Goal: Task Accomplishment & Management: Manage account settings

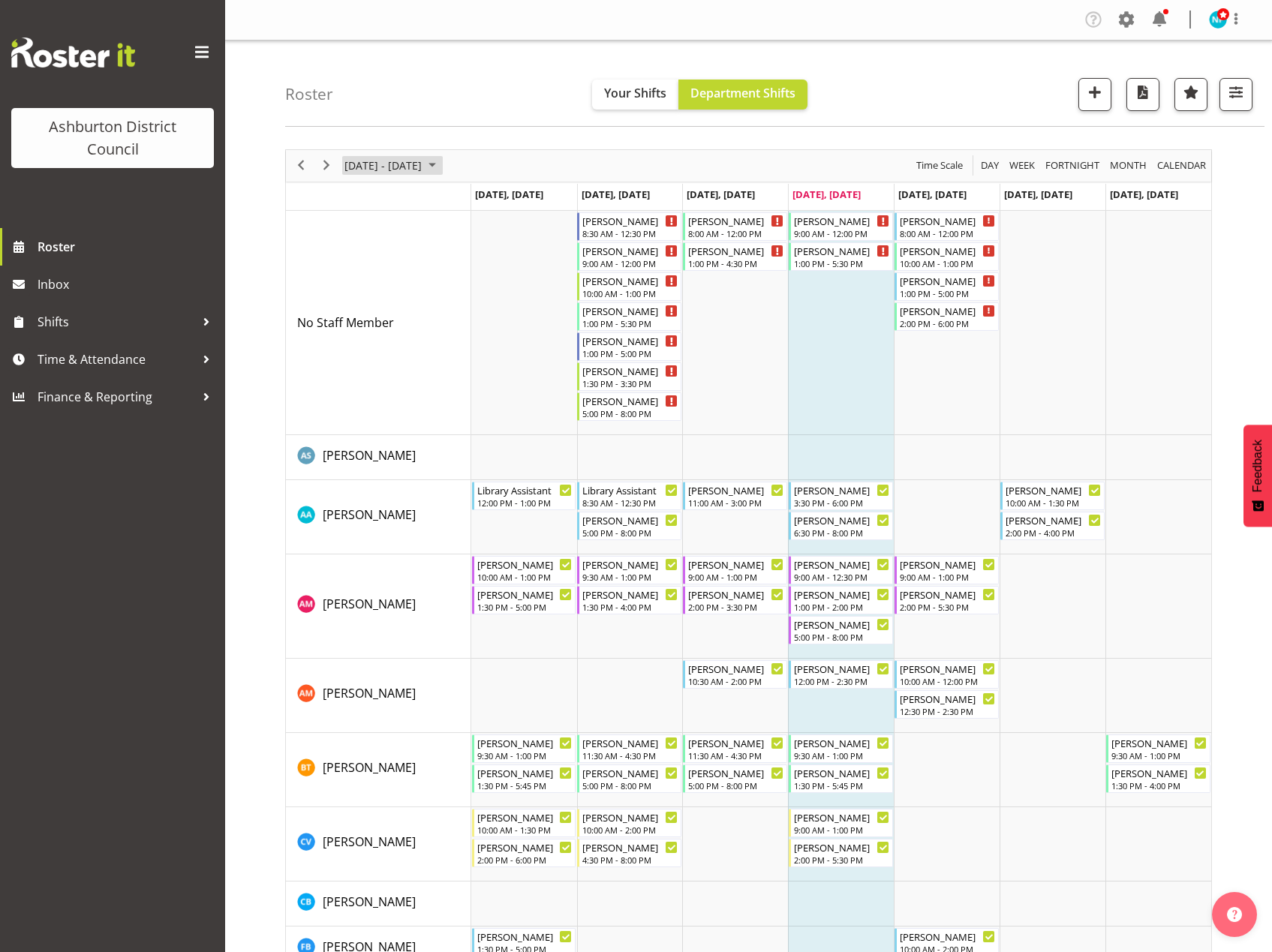
click at [441, 166] on span "October 2025" at bounding box center [432, 165] width 18 height 19
click at [501, 203] on span "next month" at bounding box center [502, 203] width 27 height 27
click at [506, 327] on span "28" at bounding box center [504, 331] width 22 height 22
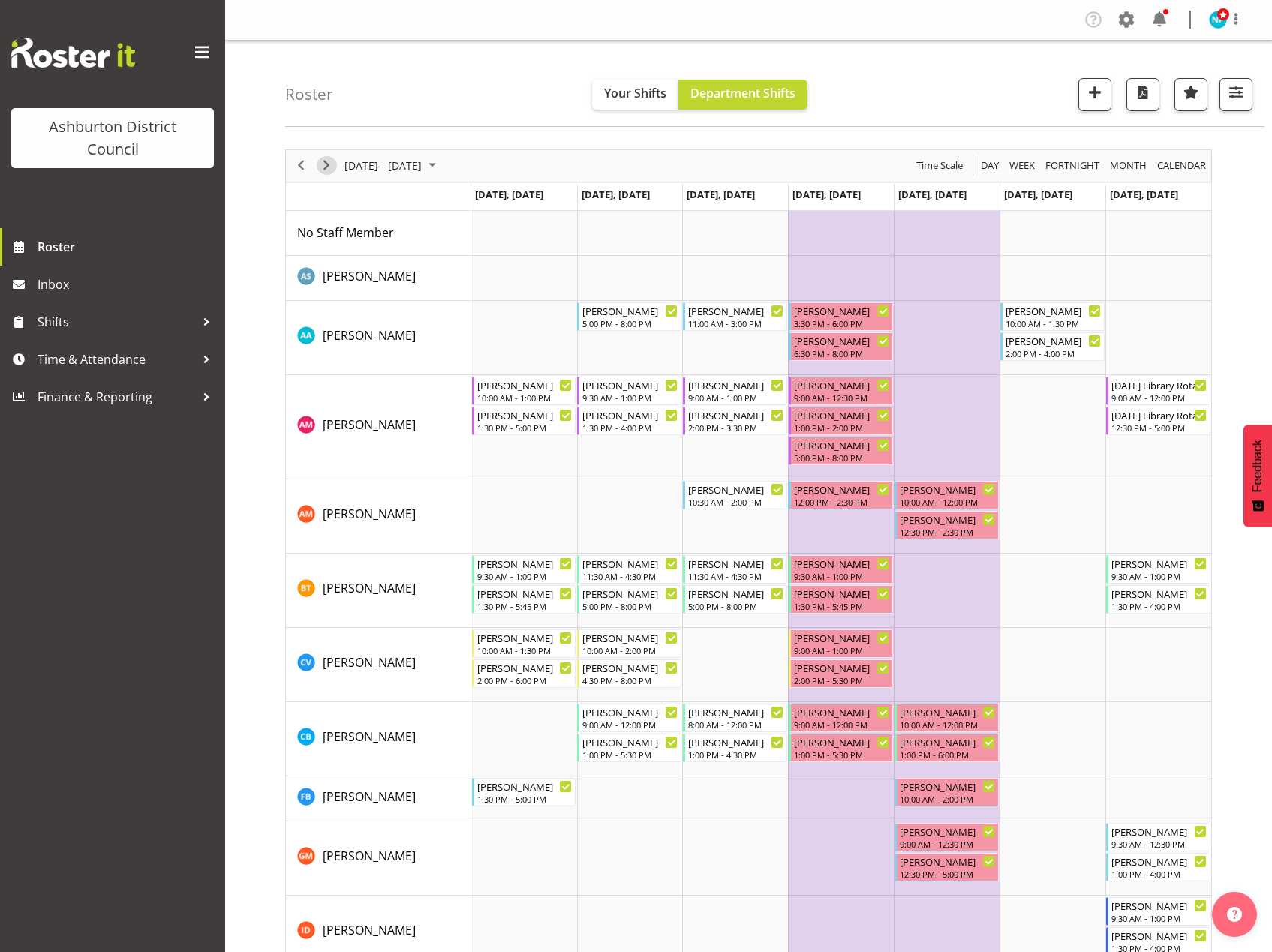
click at [324, 167] on span "Next" at bounding box center [326, 165] width 18 height 19
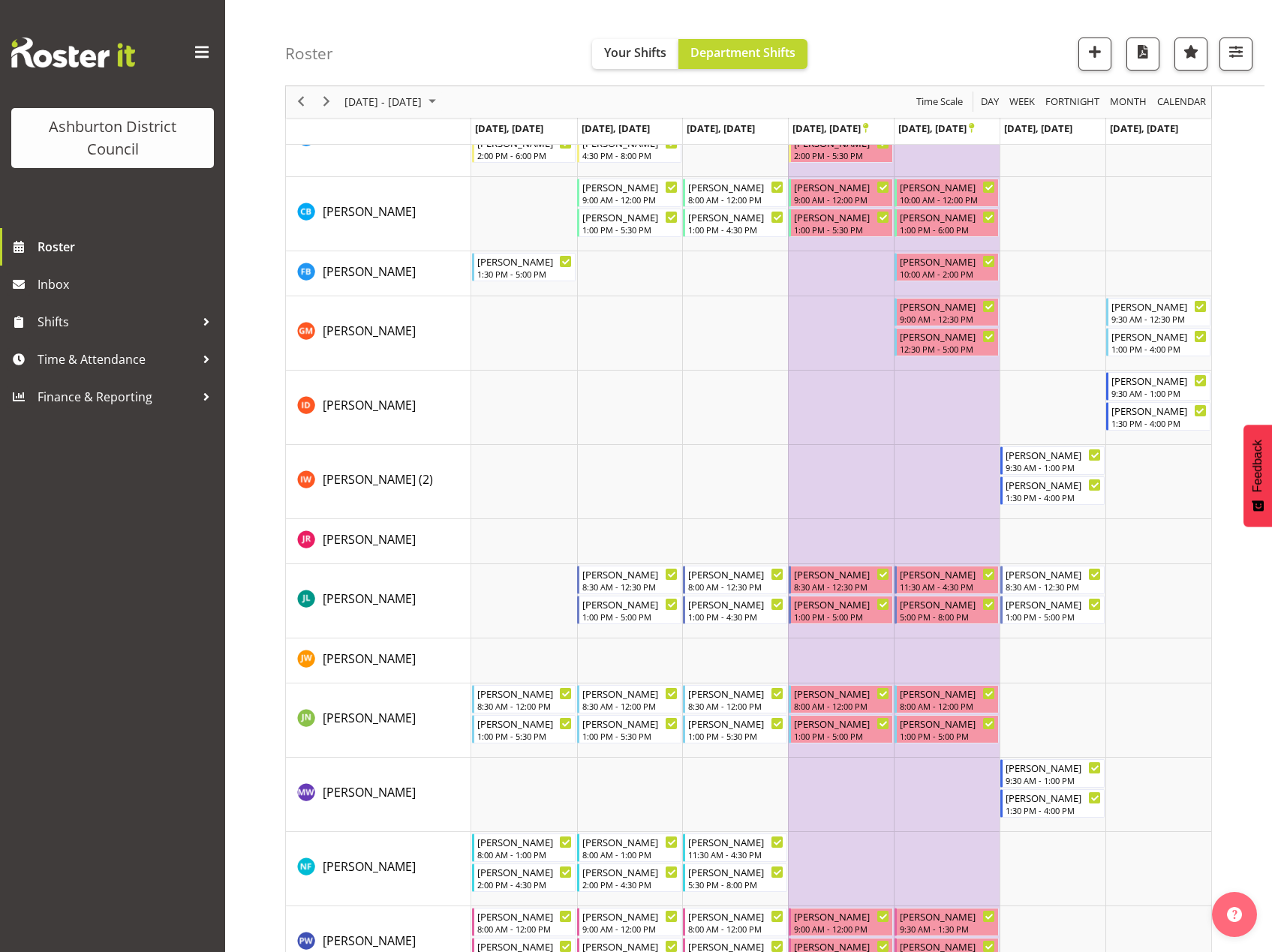
scroll to position [750, 0]
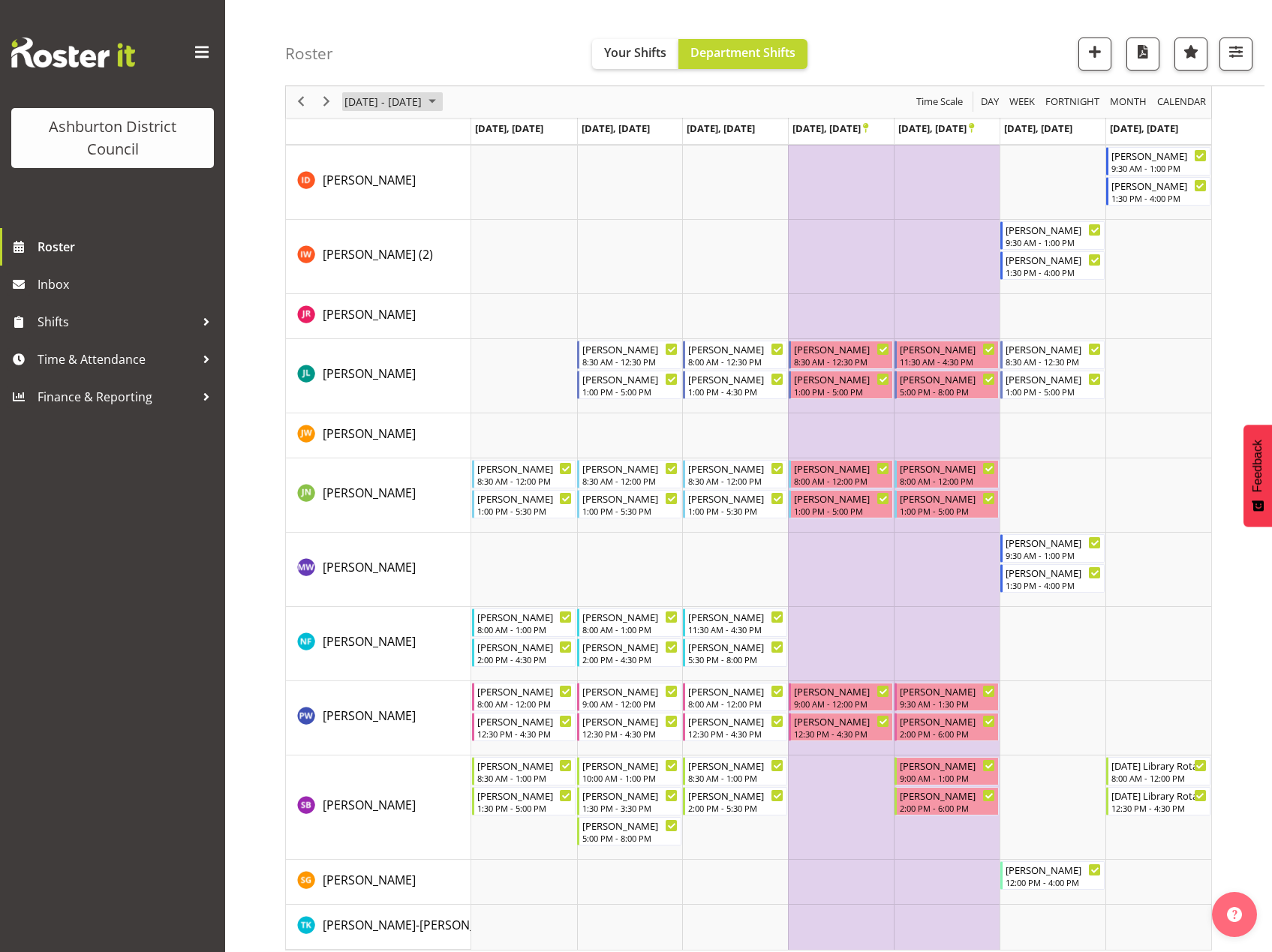
click at [441, 106] on span "January 2026" at bounding box center [432, 102] width 18 height 19
click at [472, 138] on span "previous month" at bounding box center [476, 139] width 27 height 27
click at [438, 213] on span "9" at bounding box center [431, 216] width 22 height 22
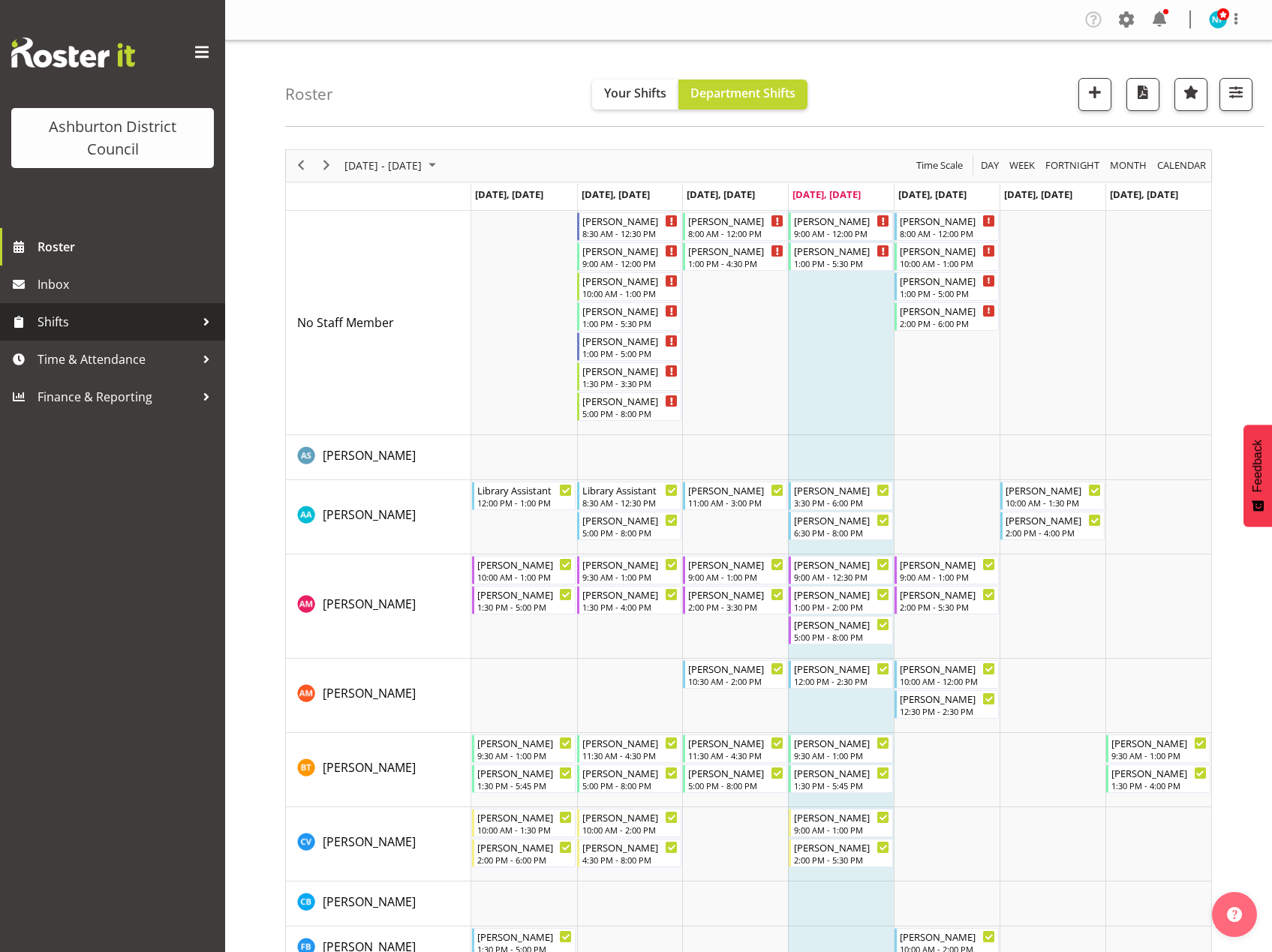
click at [64, 308] on link "Shifts" at bounding box center [112, 321] width 225 height 37
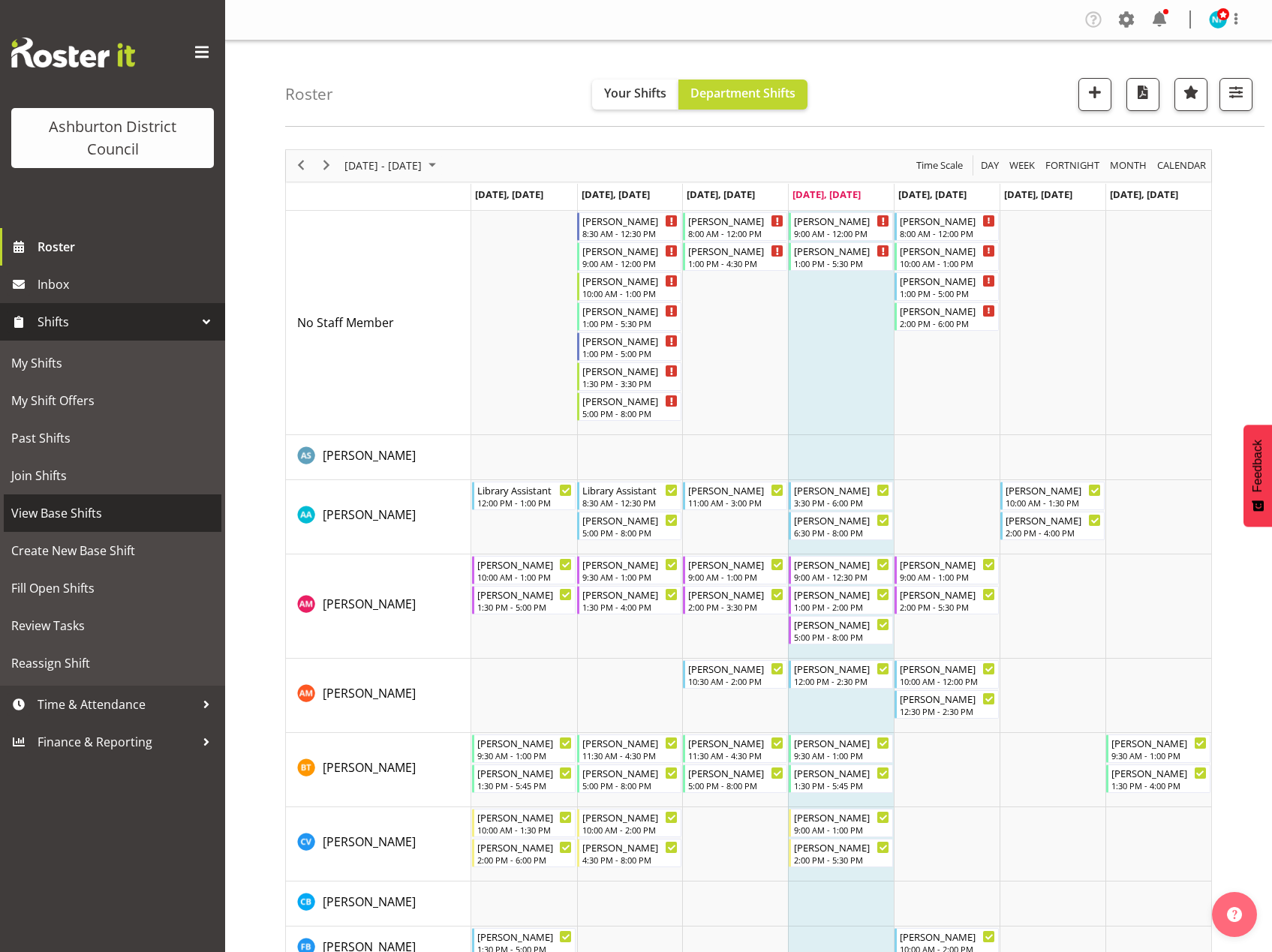
click at [78, 513] on span "View Base Shifts" at bounding box center [112, 513] width 203 height 22
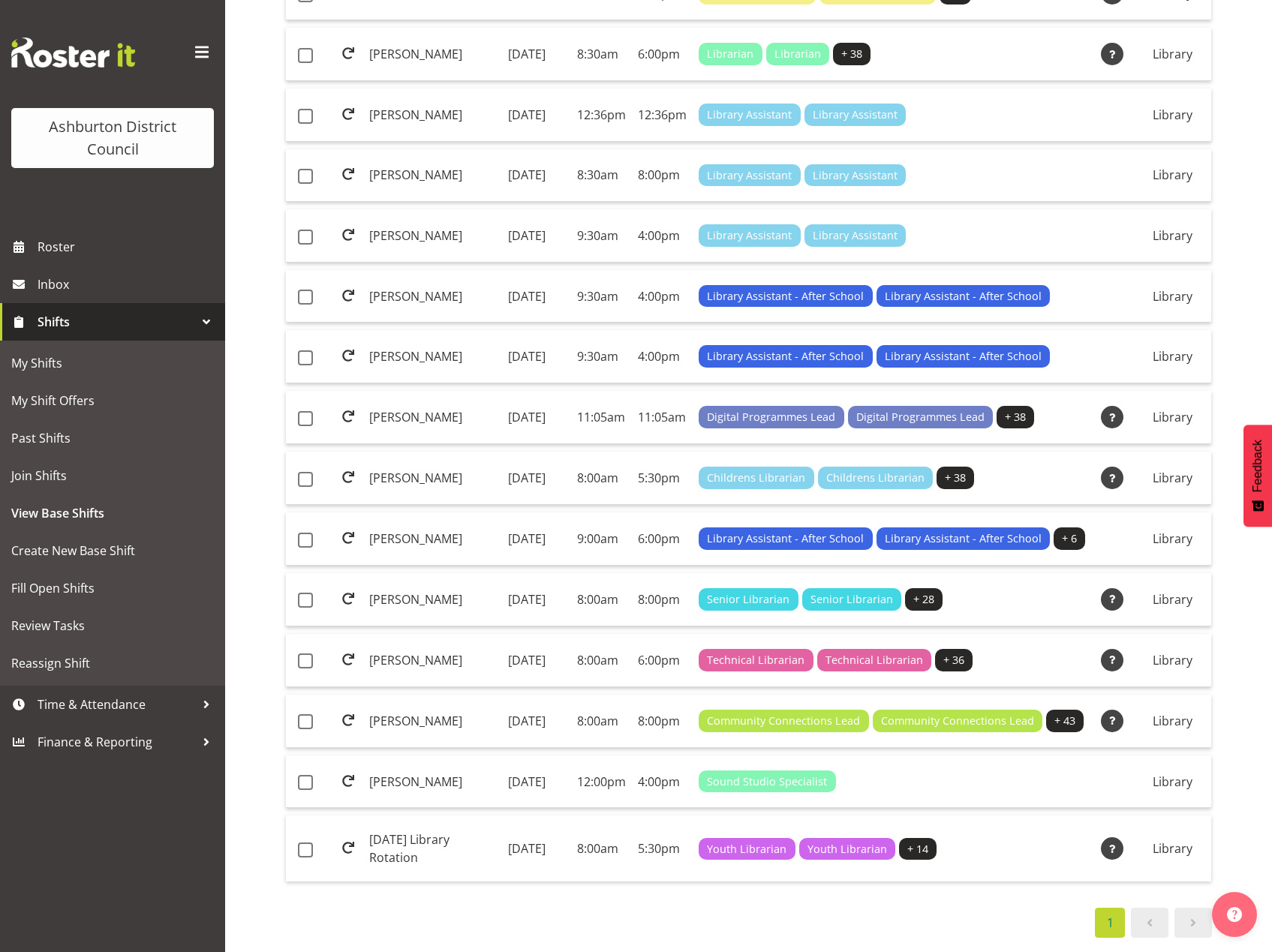
scroll to position [774, 0]
click at [410, 833] on td "[DATE] Library Rotation" at bounding box center [432, 848] width 139 height 66
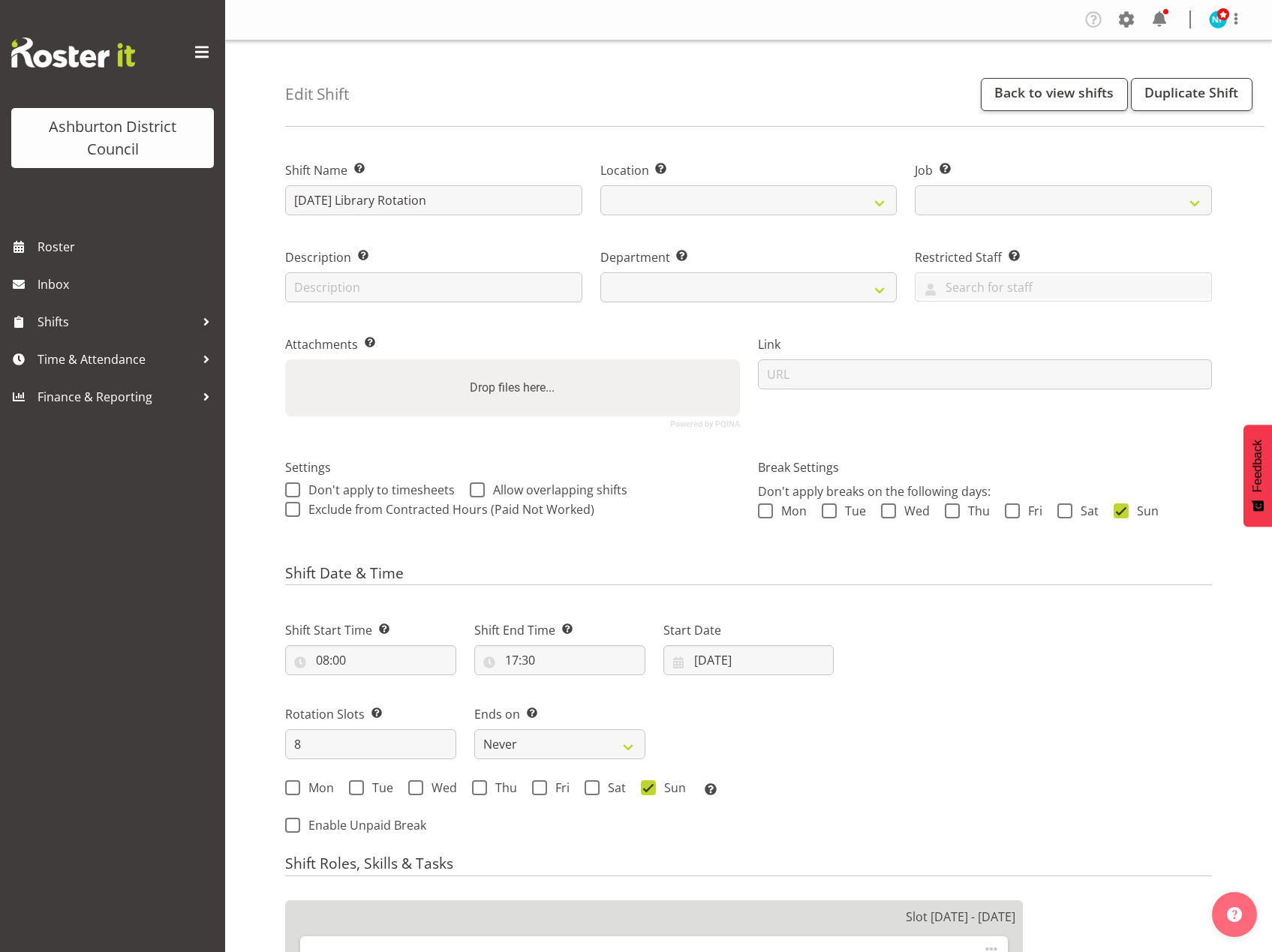
select select
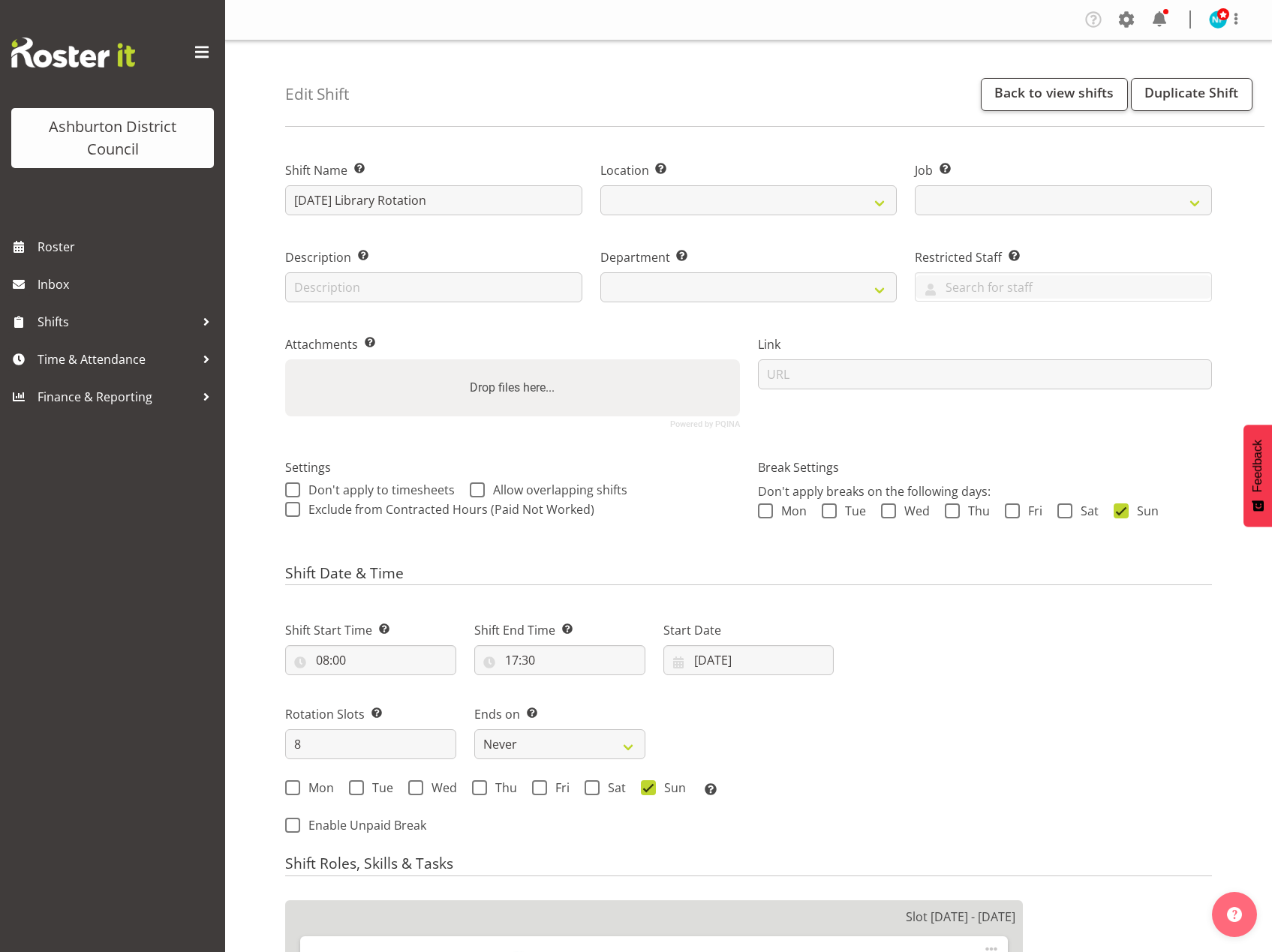
select select
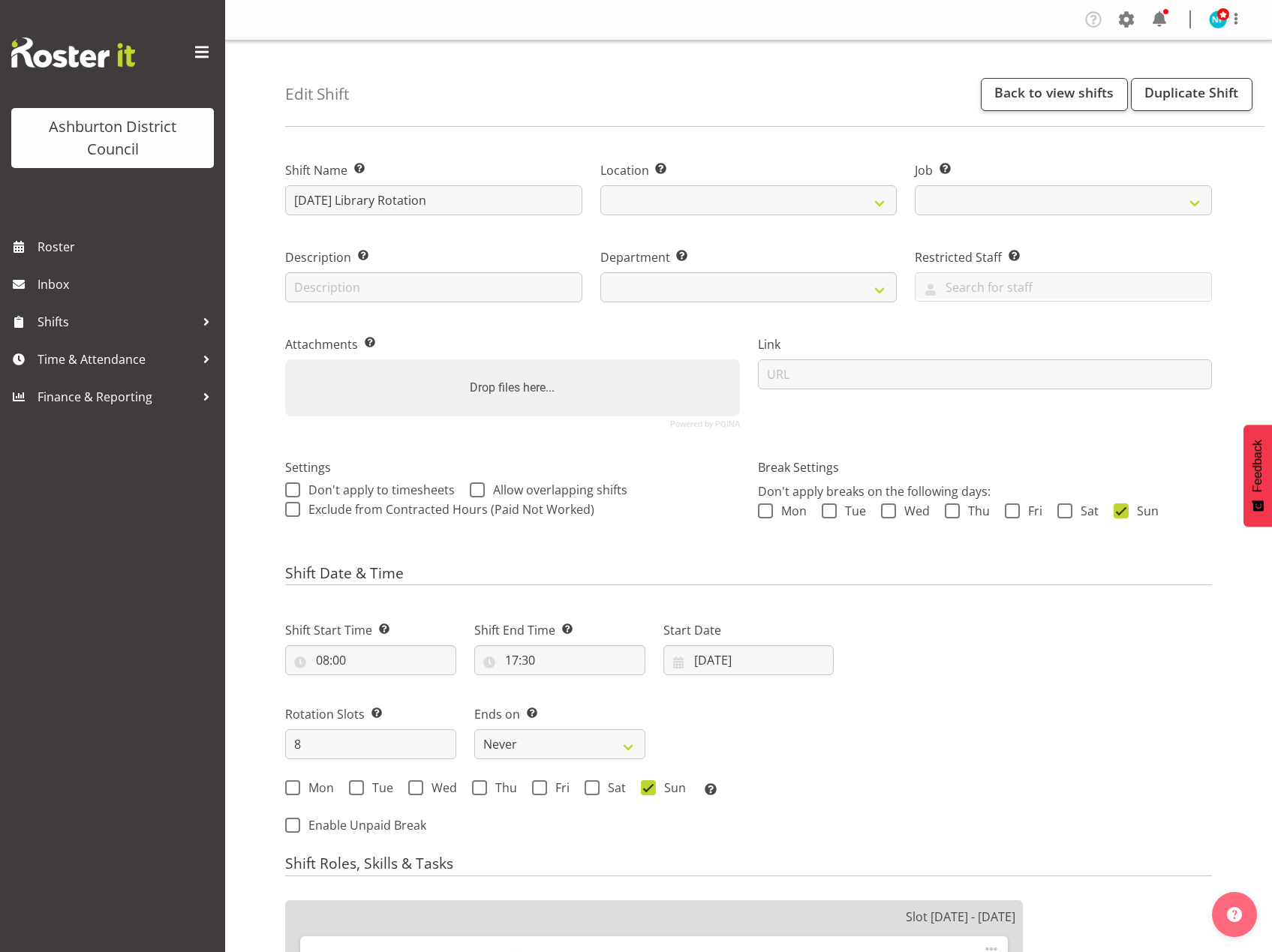
select select
select select "1180"
select select "6995"
select select "824"
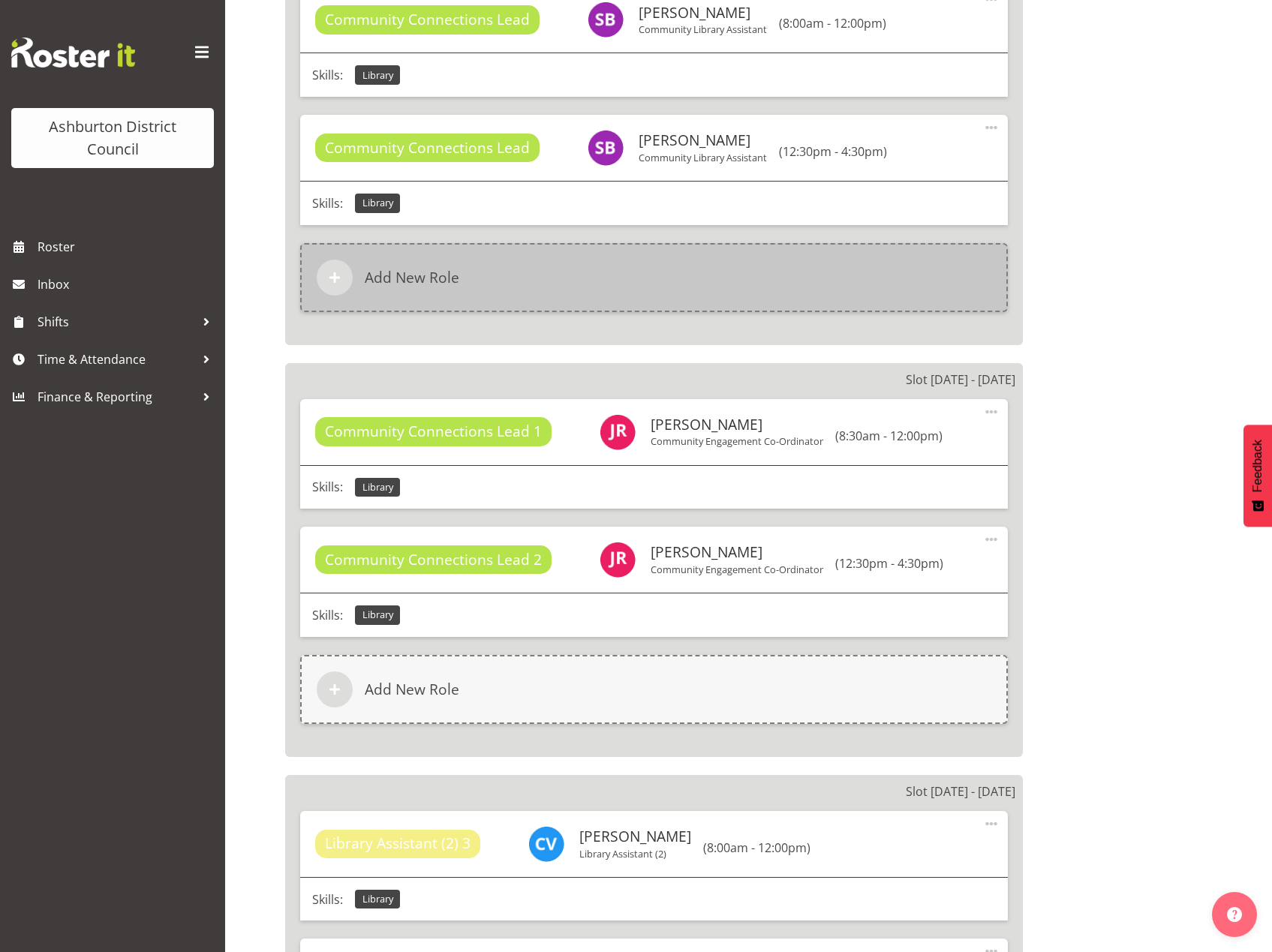
scroll to position [1275, 0]
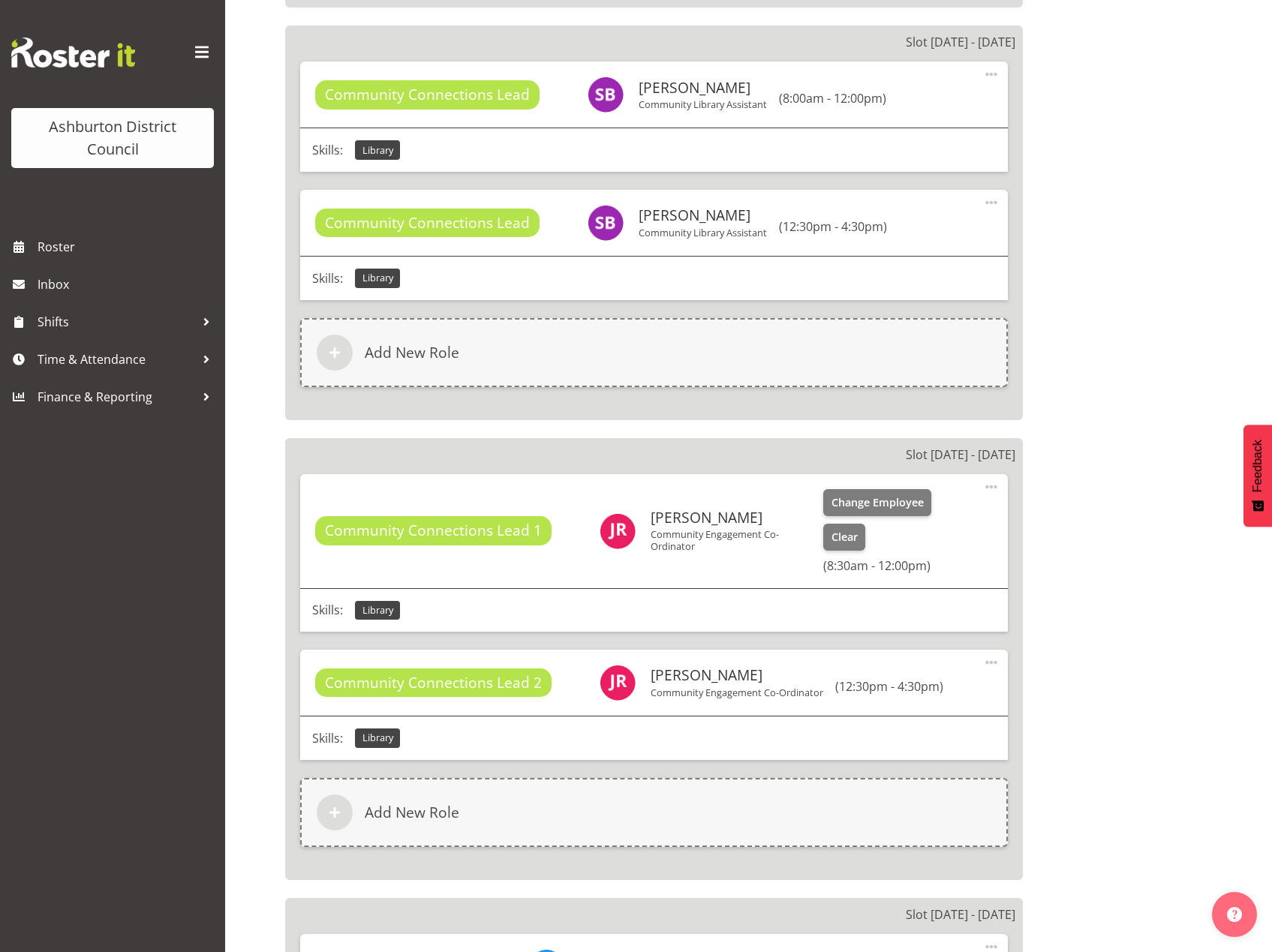
click at [989, 484] on span at bounding box center [991, 487] width 18 height 18
click at [899, 523] on link "Edit" at bounding box center [928, 520] width 144 height 27
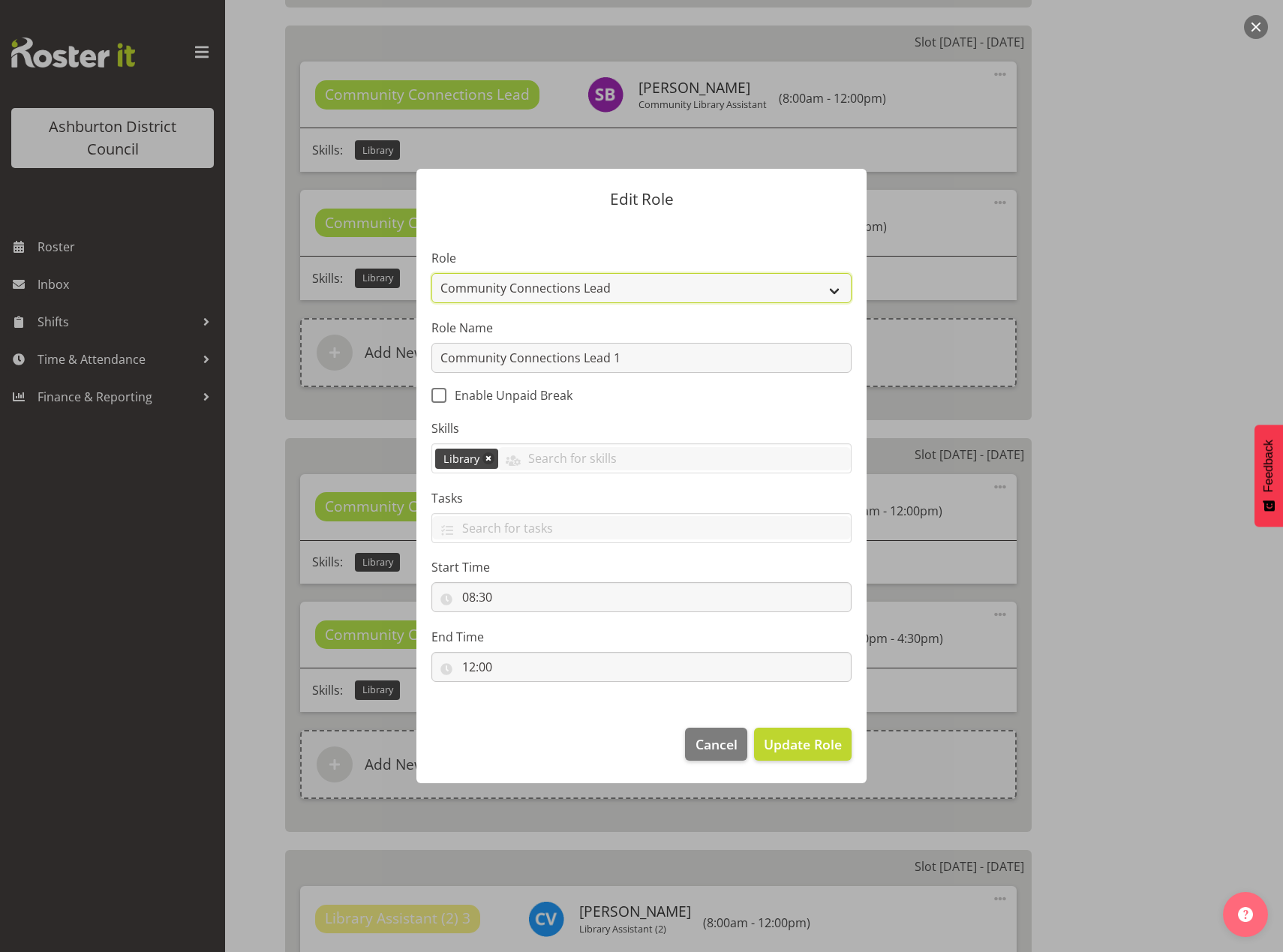
click at [831, 285] on select "AAGM Deputy Director AAGM Director Archivist Childrens Librarian Collections & …" at bounding box center [641, 288] width 420 height 30
select select "1340"
click at [431, 273] on select "AAGM Deputy Director AAGM Director Archivist Childrens Librarian Collections & …" at bounding box center [641, 288] width 420 height 30
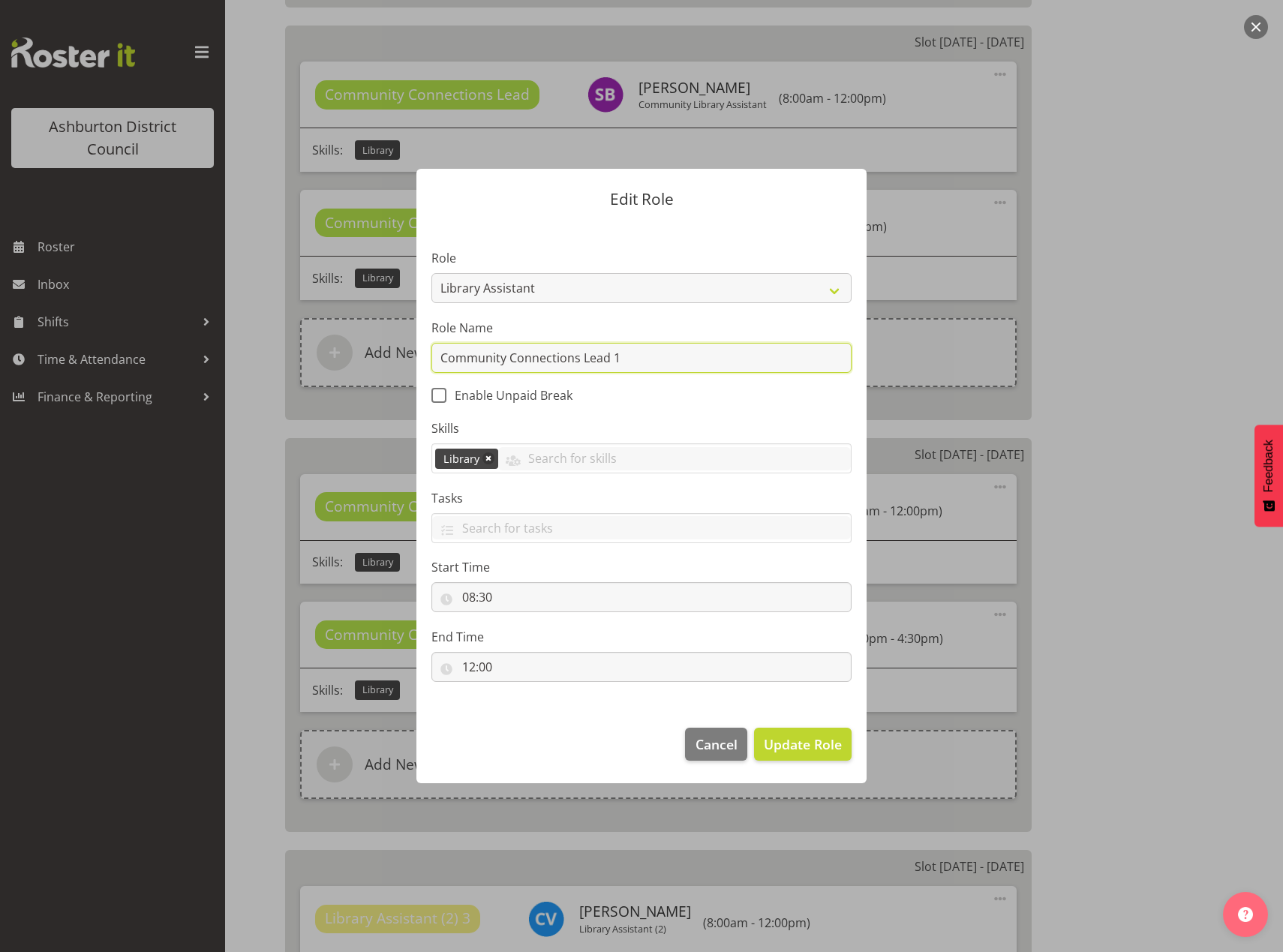
drag, startPoint x: 692, startPoint y: 362, endPoint x: 302, endPoint y: 319, distance: 392.4
click at [302, 319] on form "Edit Role Role AAGM Deputy Director AAGM Director Archivist Childrens Librarian…" at bounding box center [641, 476] width 720 height 690
type input "l"
type input "Library Assistant"
click at [1162, 327] on div at bounding box center [641, 476] width 1283 height 952
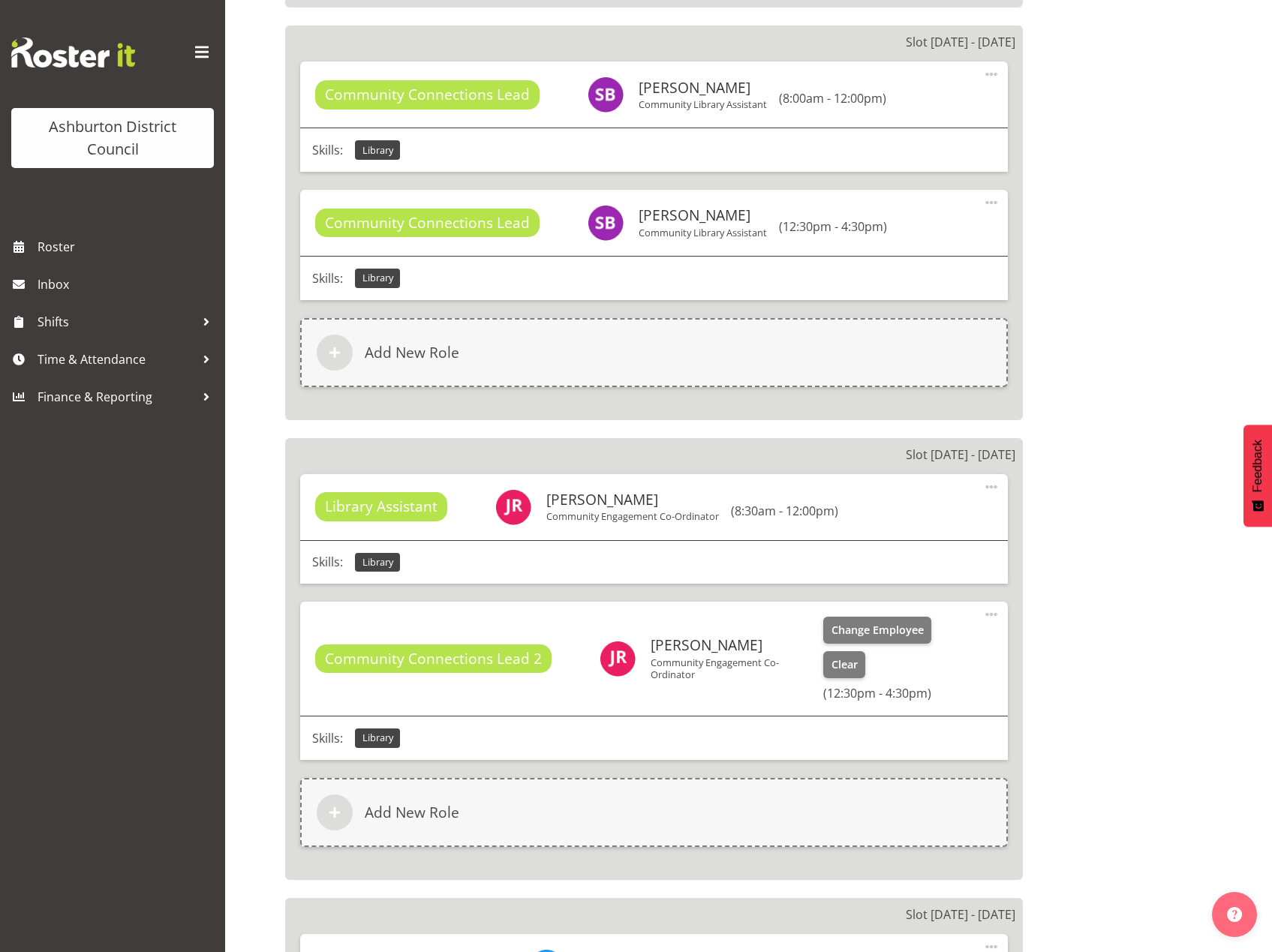
click at [986, 611] on span at bounding box center [991, 615] width 18 height 18
click at [890, 647] on link "Edit" at bounding box center [928, 647] width 144 height 27
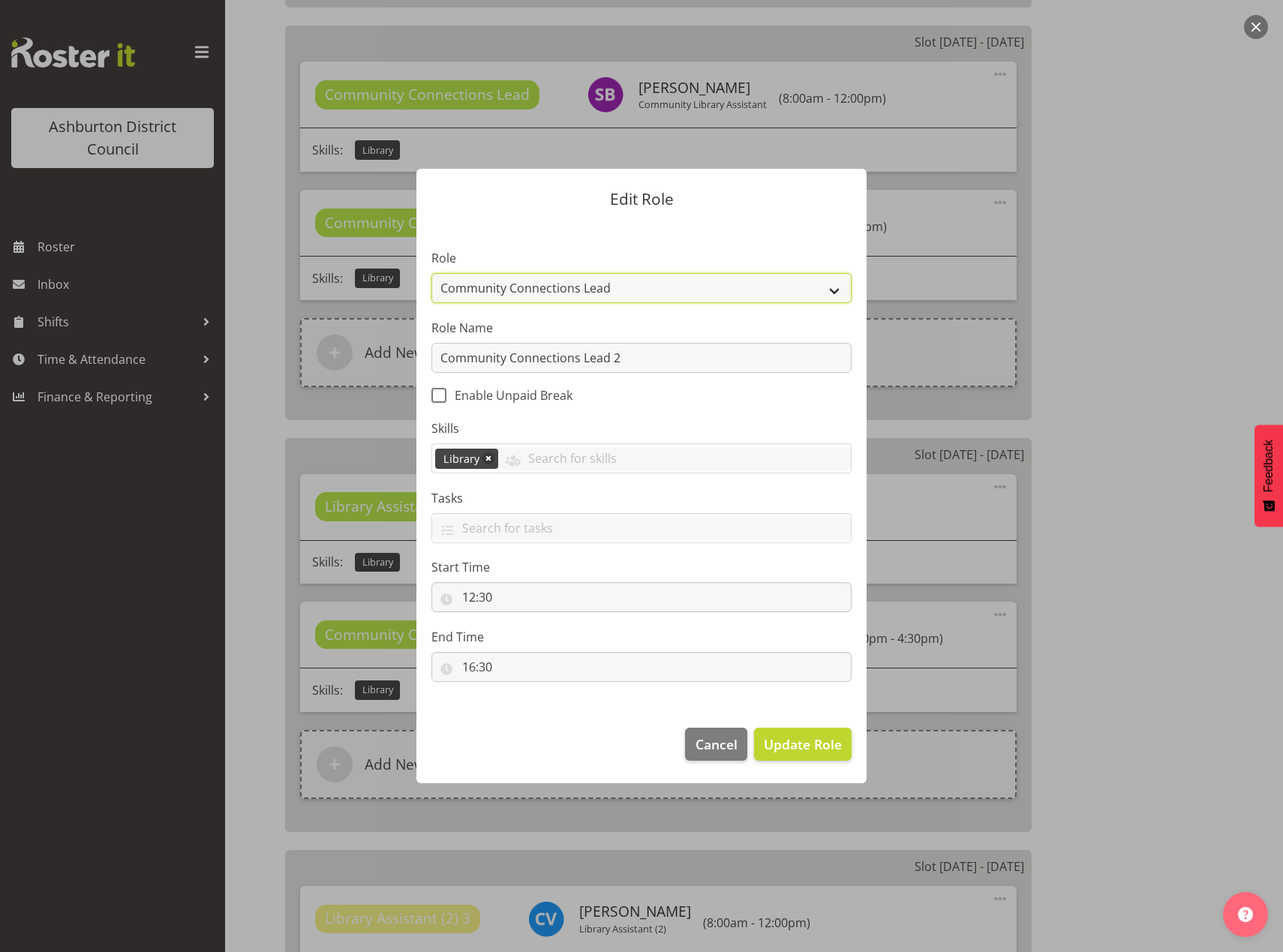
click at [832, 298] on select "AAGM Deputy Director AAGM Director Archivist Childrens Librarian Collections & …" at bounding box center [641, 288] width 420 height 30
select select "1340"
click at [431, 273] on select "AAGM Deputy Director AAGM Director Archivist Childrens Librarian Collections & …" at bounding box center [641, 288] width 420 height 30
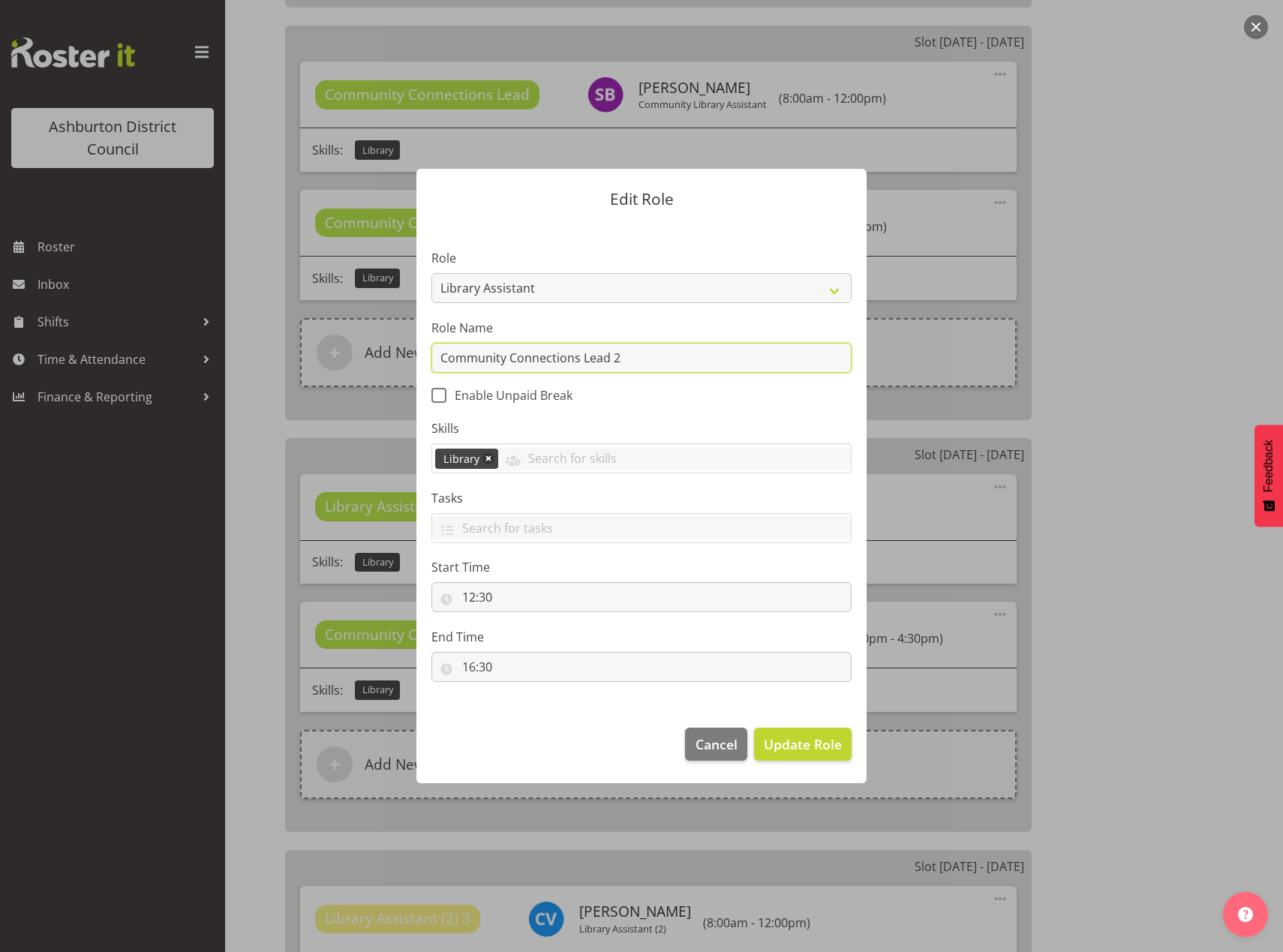
click at [825, 360] on input "Community Connections Lead 2" at bounding box center [641, 358] width 420 height 30
click at [839, 368] on input "Community Connections Lead 2" at bounding box center [641, 358] width 420 height 30
drag, startPoint x: 641, startPoint y: 352, endPoint x: 658, endPoint y: 360, distance: 18.8
click at [642, 352] on input "Community Connections Lead 2" at bounding box center [641, 358] width 420 height 30
type input "C"
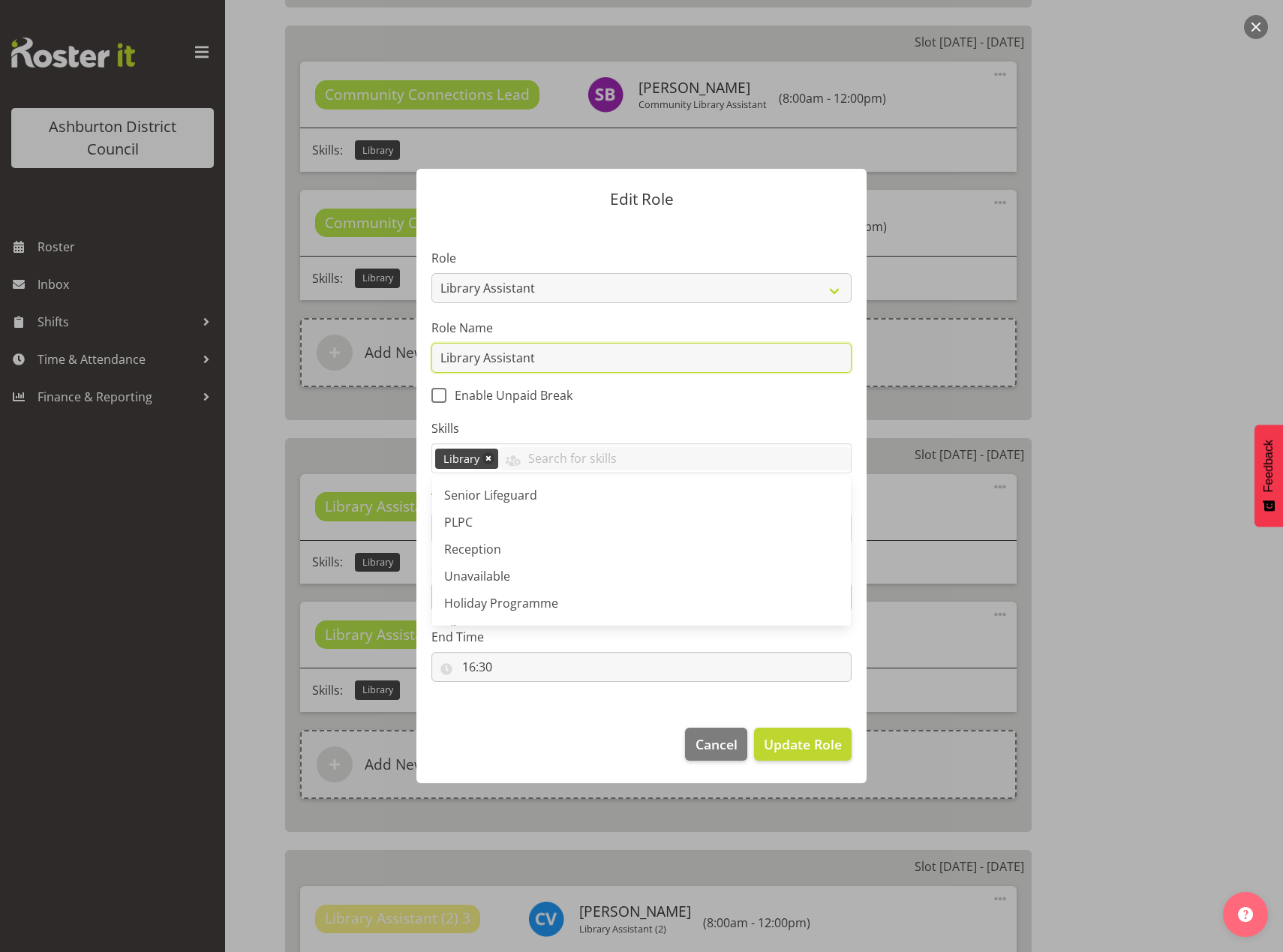
type input "Library Assistant"
click at [1134, 567] on div at bounding box center [641, 476] width 1283 height 952
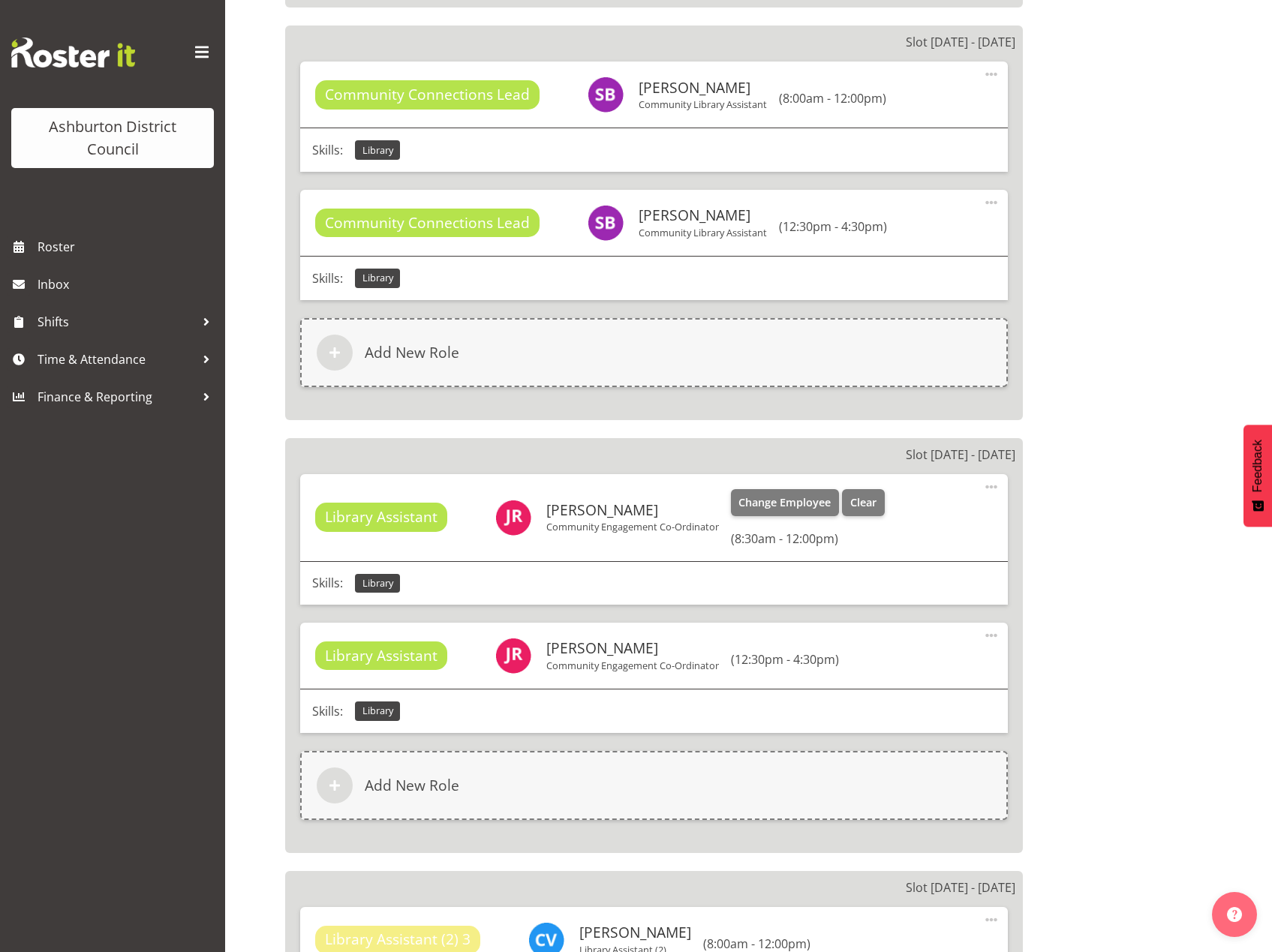
click at [779, 521] on div "Change Employee Clear" at bounding box center [808, 506] width 154 height 35
click at [779, 512] on button "Change Employee" at bounding box center [785, 502] width 109 height 27
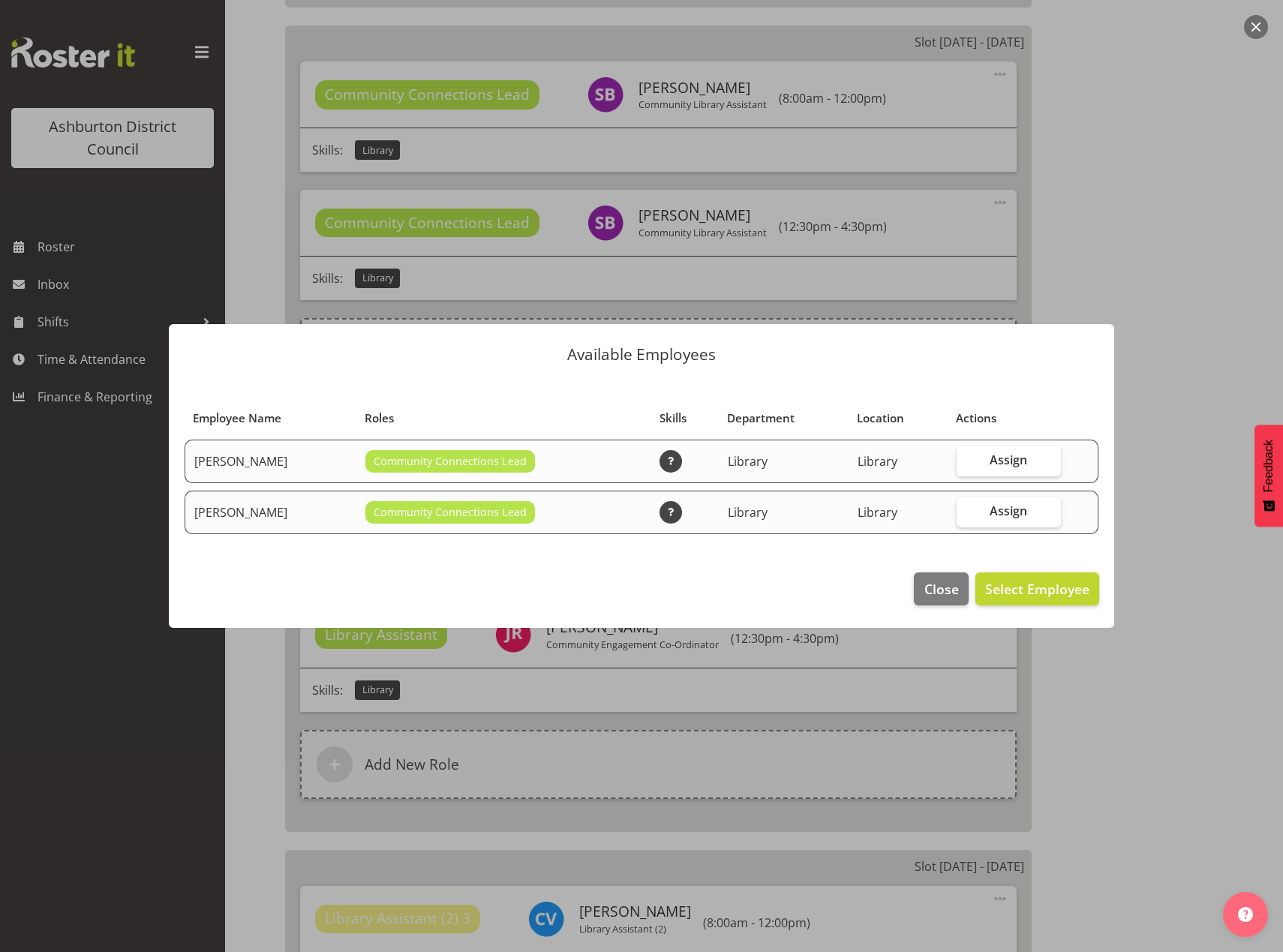
click at [1213, 352] on div at bounding box center [641, 476] width 1283 height 952
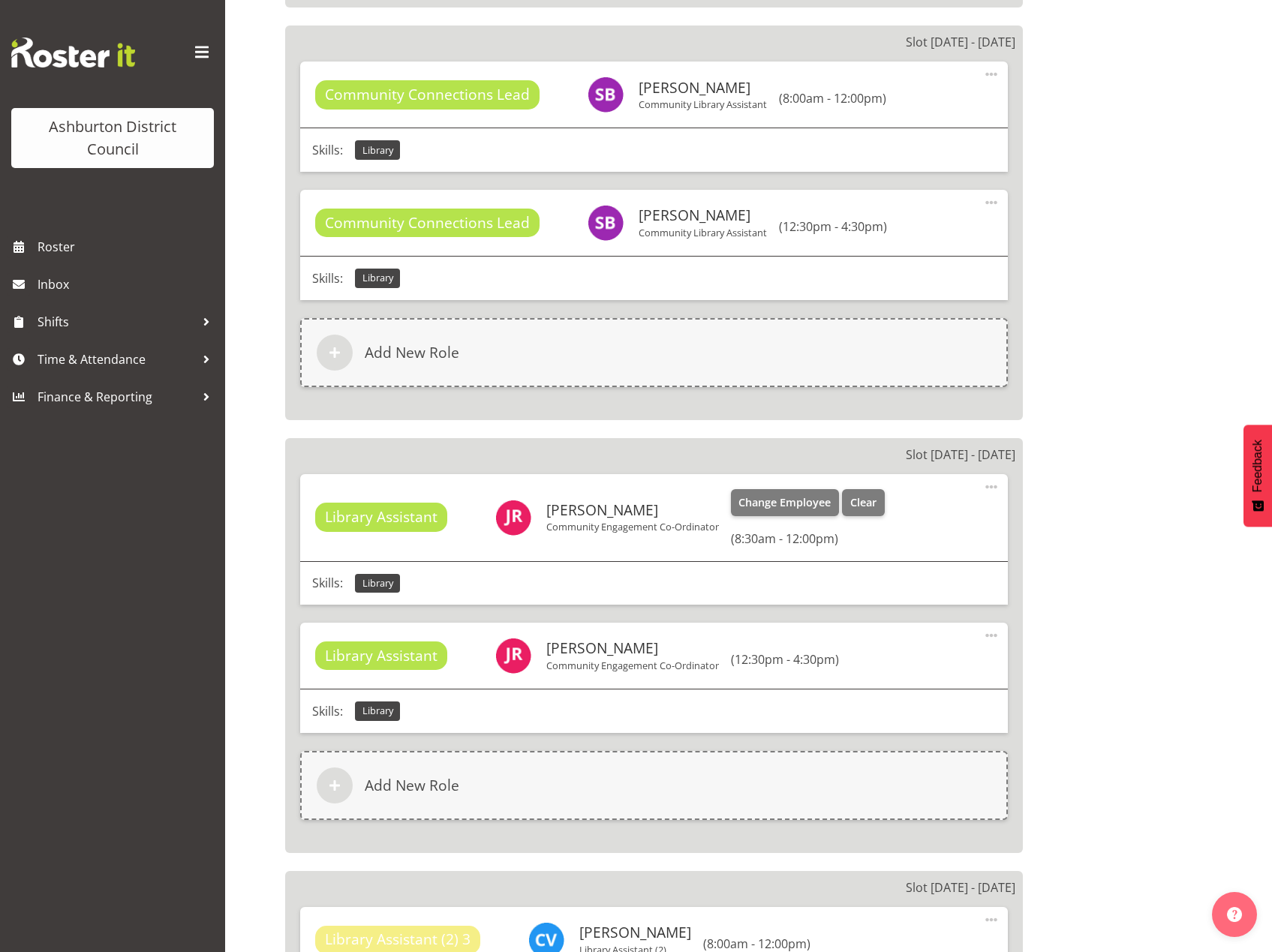
click at [996, 488] on span at bounding box center [991, 487] width 18 height 18
click at [949, 517] on link "Edit" at bounding box center [928, 520] width 144 height 27
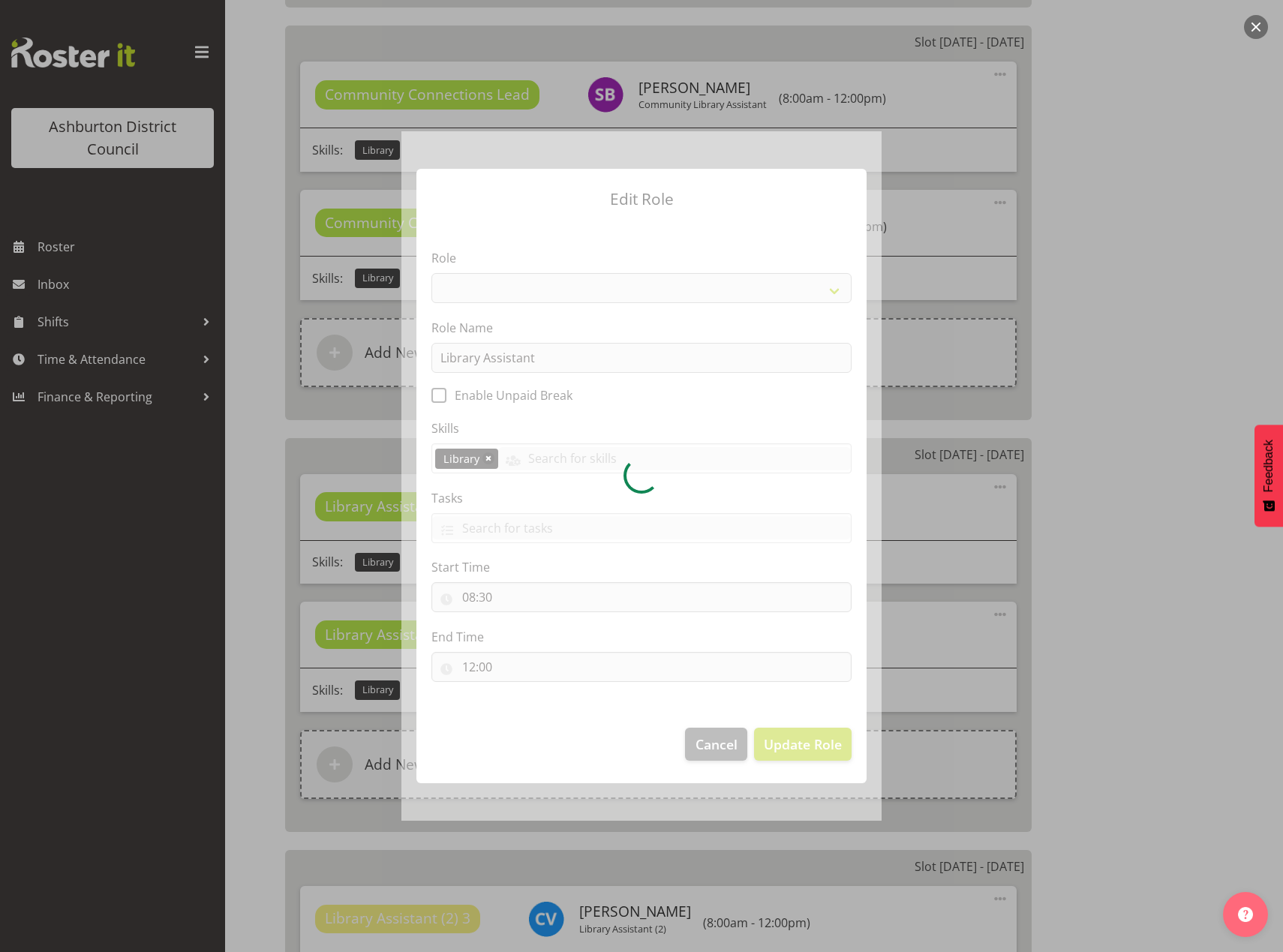
select select "1340"
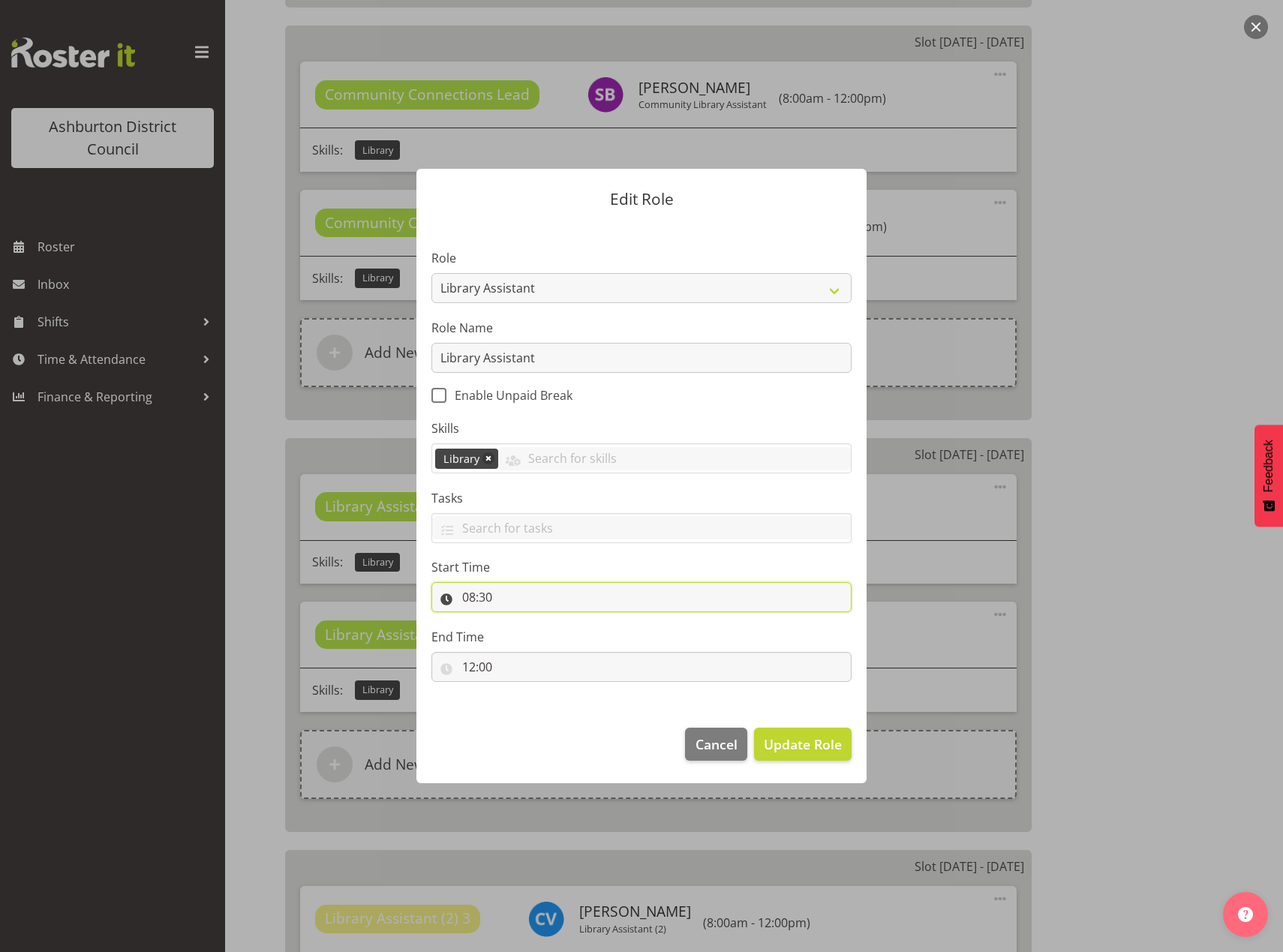
click at [469, 597] on input "08:30" at bounding box center [641, 597] width 420 height 30
click at [529, 640] on select "00 01 02 03 04 05 06 07 08 09 10 11 12 13 14 15 16 17 18 19 20 21 22 23" at bounding box center [534, 637] width 34 height 30
select select "9"
click at [517, 622] on select "00 01 02 03 04 05 06 07 08 09 10 11 12 13 14 15 16 17 18 19 20 21 22 23" at bounding box center [534, 637] width 34 height 30
type input "09:30"
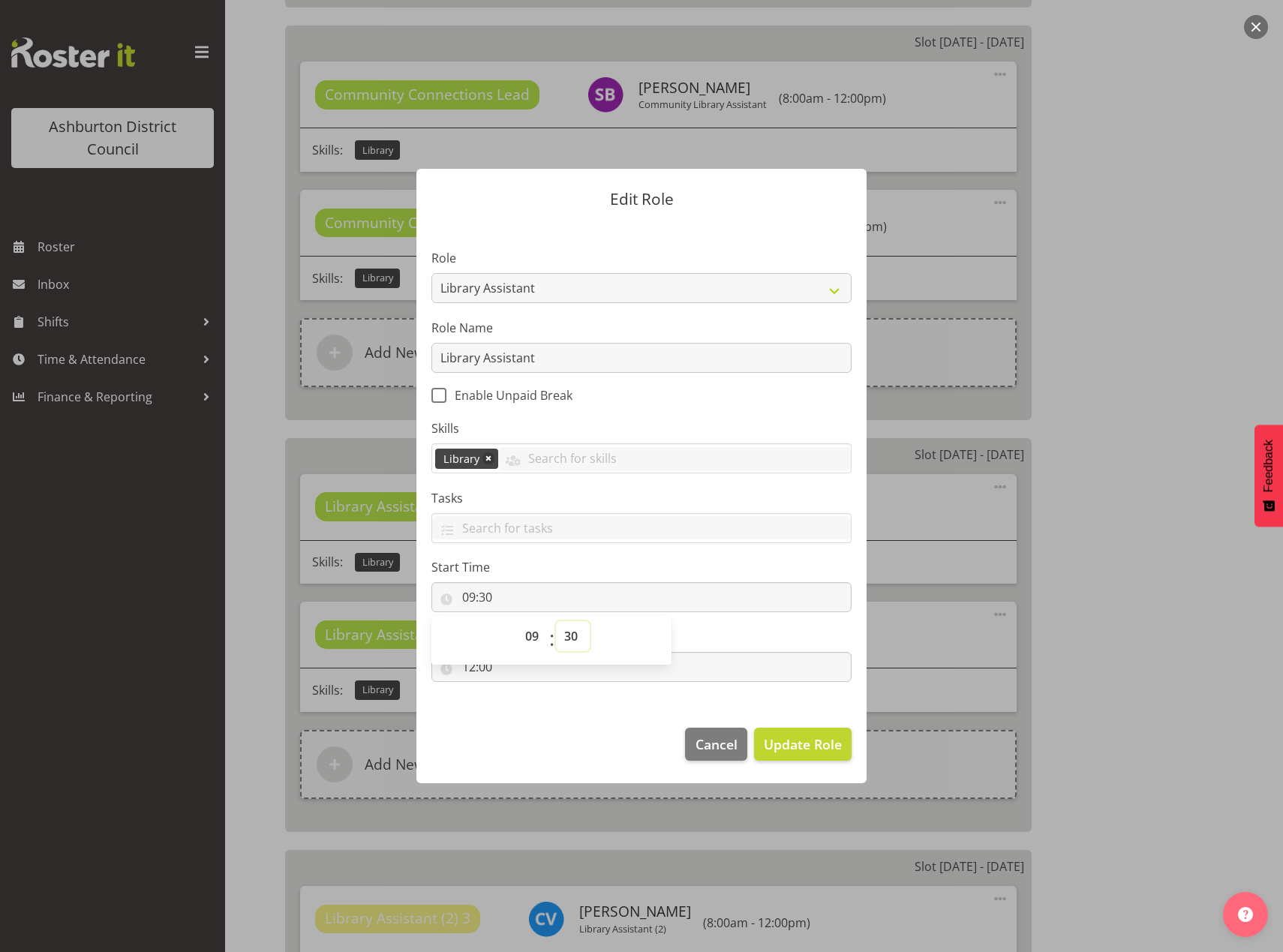
click at [570, 635] on select "00 01 02 03 04 05 06 07 08 09 10 11 12 13 14 15 16 17 18 19 20 21 22 23 24 25 2…" at bounding box center [573, 637] width 34 height 30
select select "0"
click at [556, 622] on select "00 01 02 03 04 05 06 07 08 09 10 11 12 13 14 15 16 17 18 19 20 21 22 23 24 25 2…" at bounding box center [573, 637] width 34 height 30
type input "09:00"
click at [783, 750] on span "Update Role" at bounding box center [803, 744] width 78 height 19
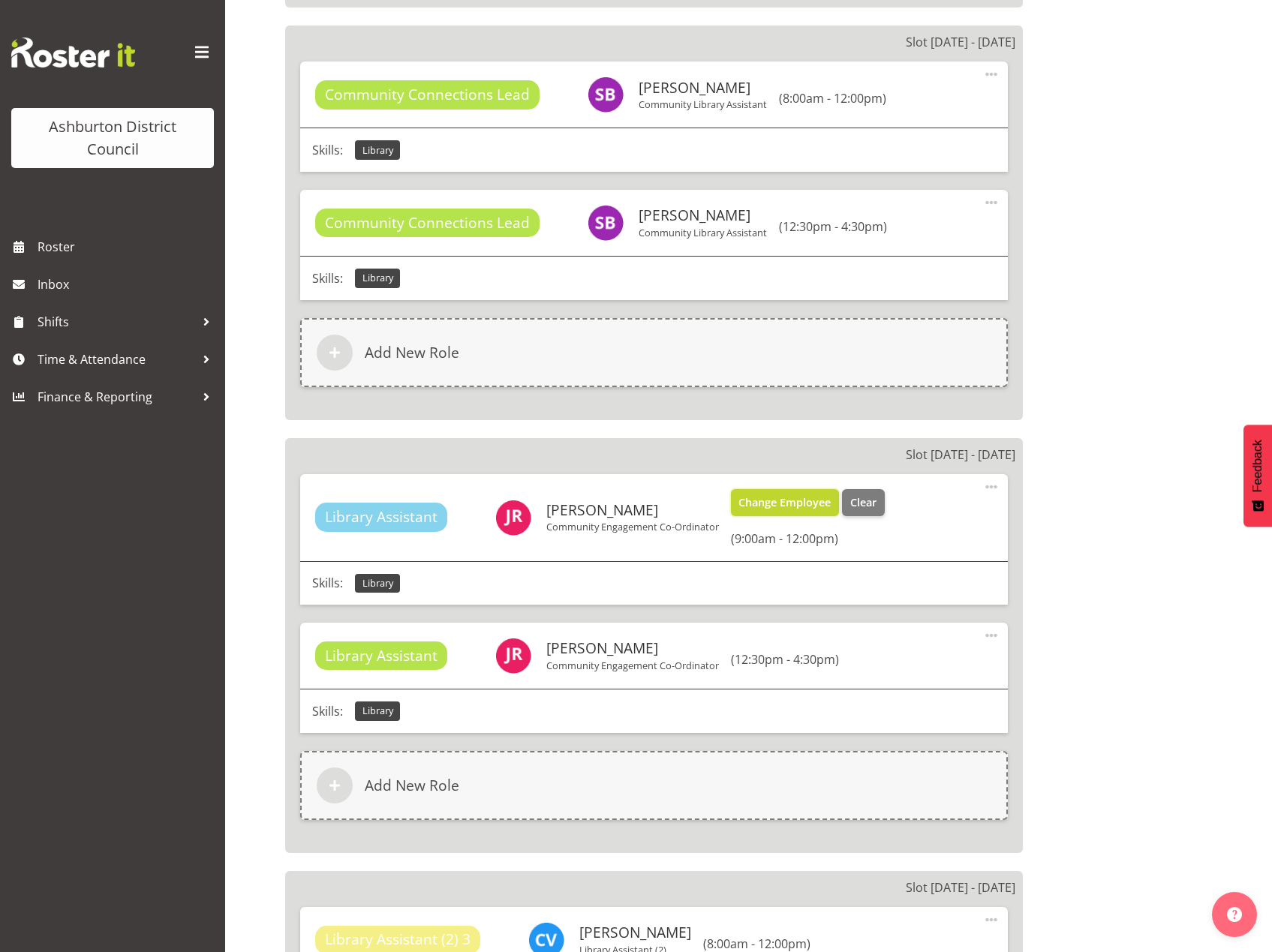
click at [810, 505] on span "Change Employee" at bounding box center [785, 502] width 92 height 17
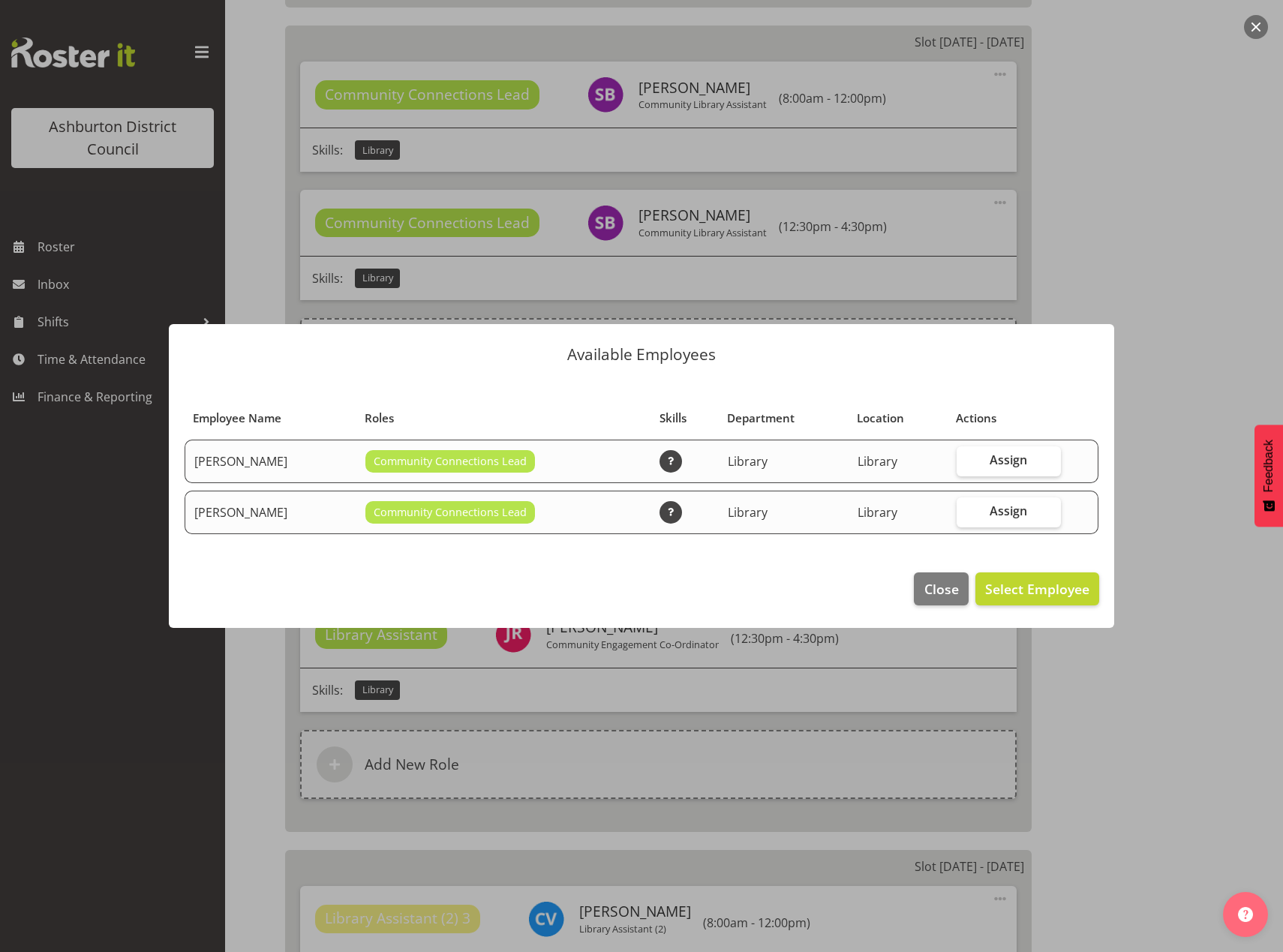
click at [1182, 525] on div at bounding box center [641, 476] width 1283 height 952
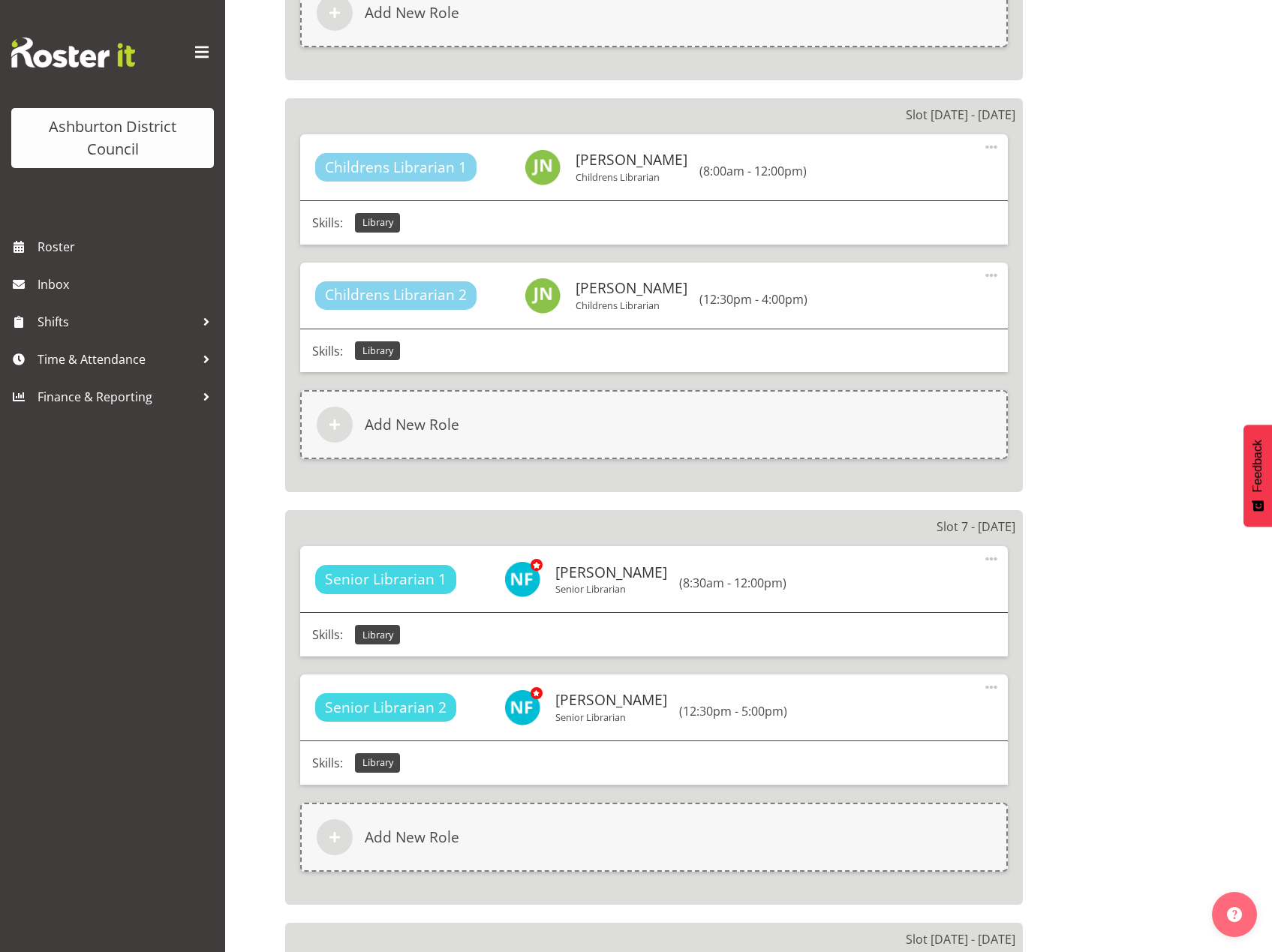
scroll to position [3440, 0]
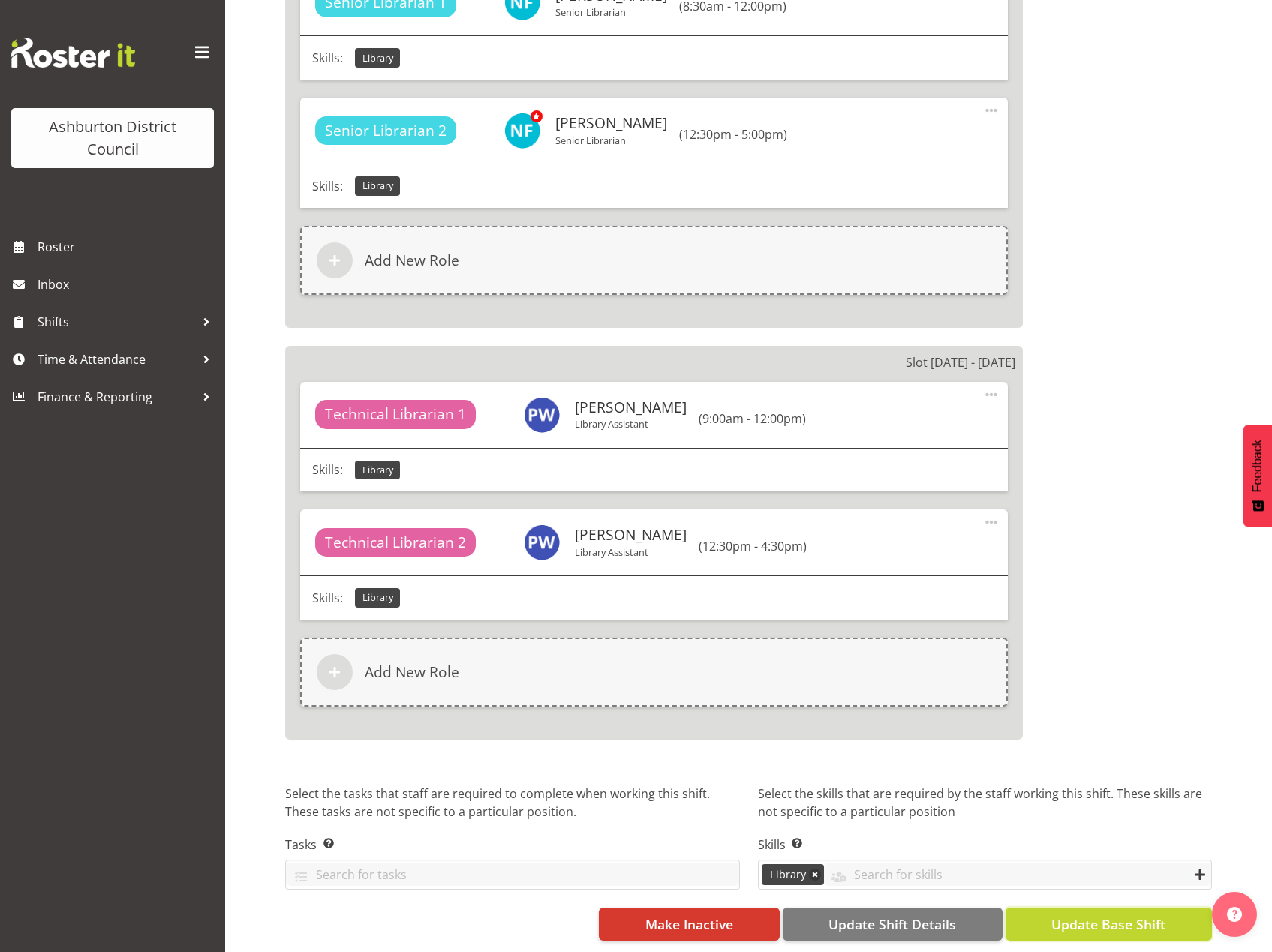
click at [1039, 918] on button "Update Base Shift" at bounding box center [1108, 924] width 206 height 33
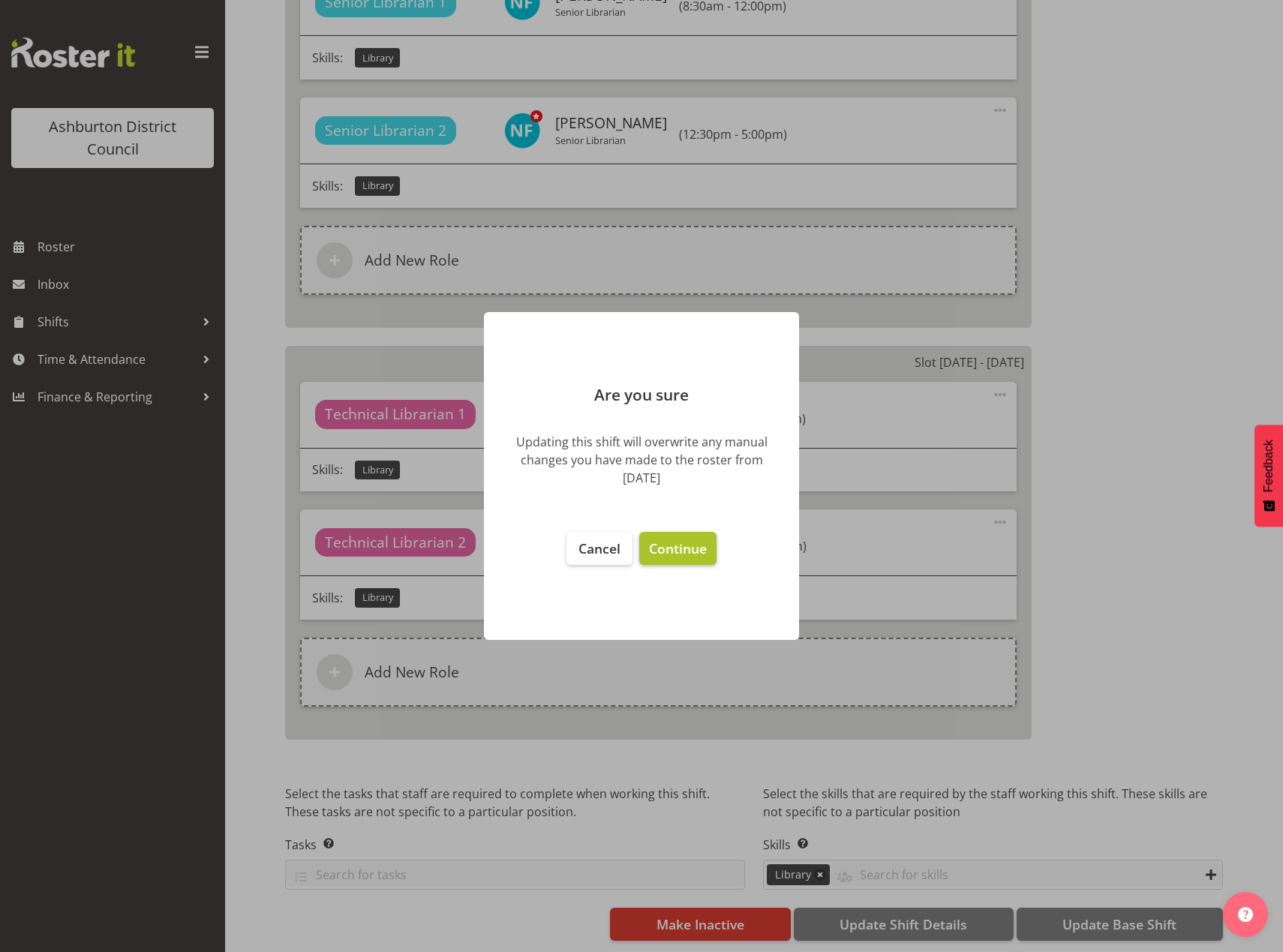
click at [662, 548] on span "Continue" at bounding box center [677, 548] width 58 height 18
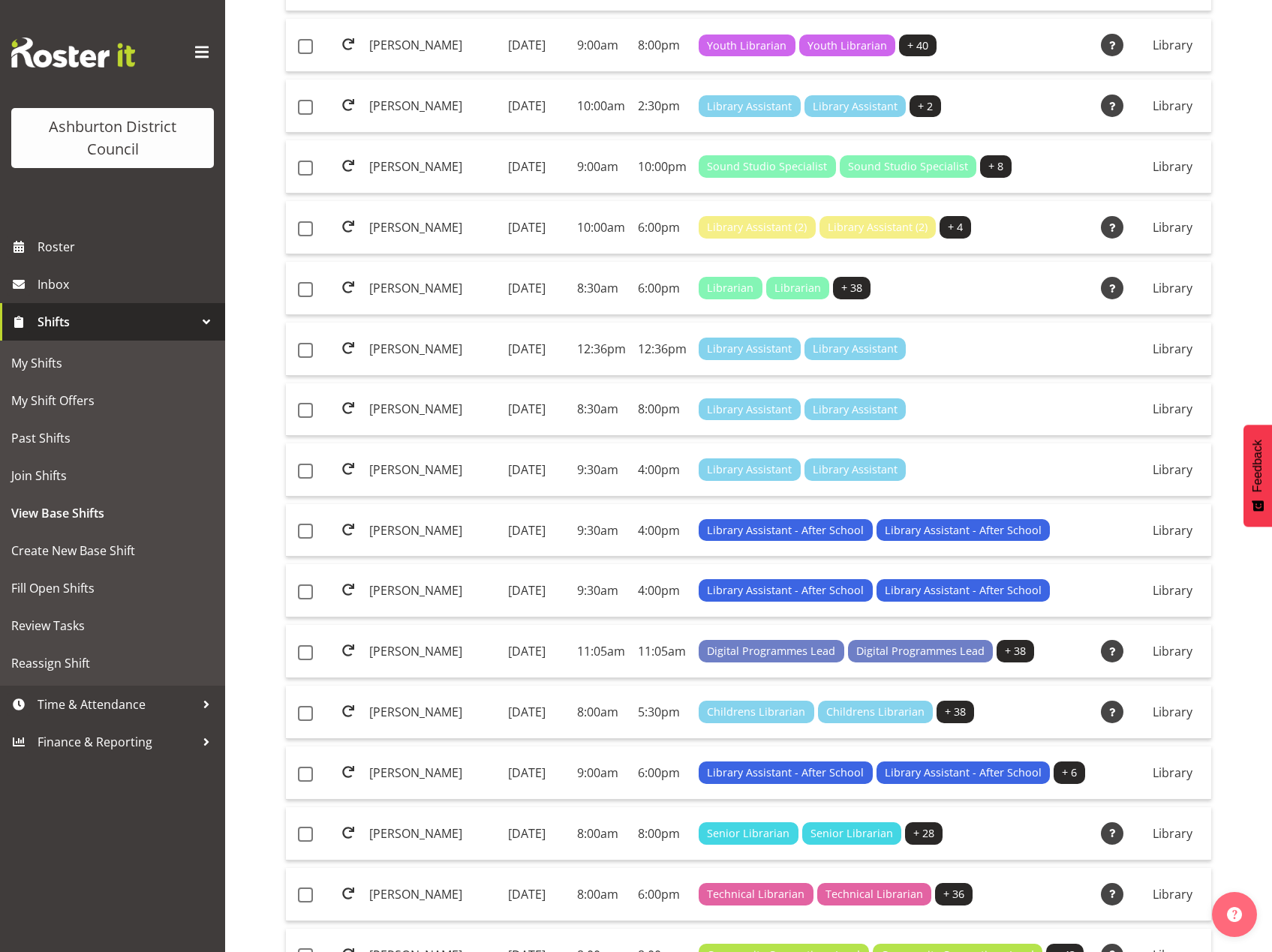
scroll to position [774, 0]
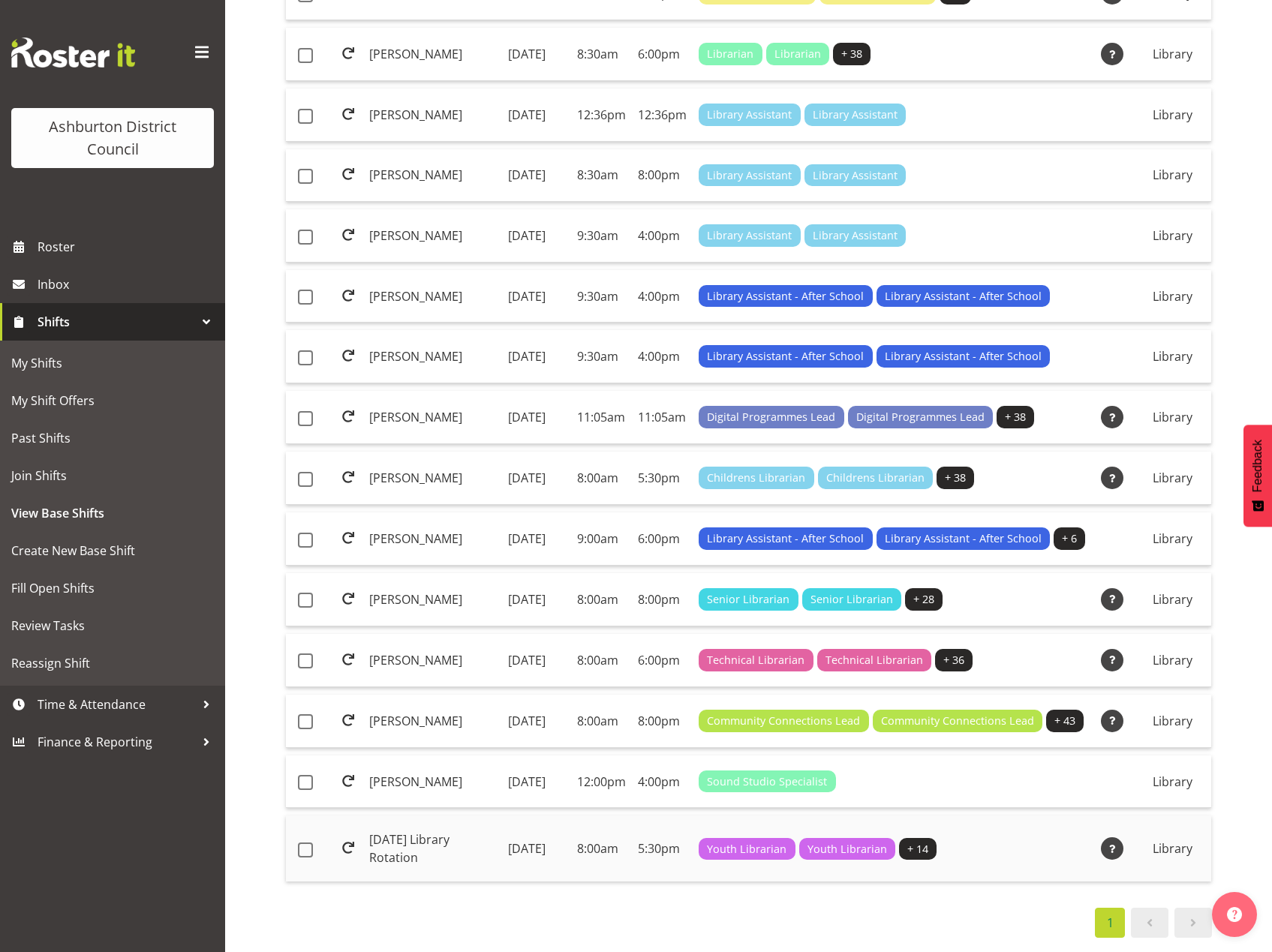
click at [389, 836] on td "[DATE] Library Rotation" at bounding box center [432, 848] width 139 height 66
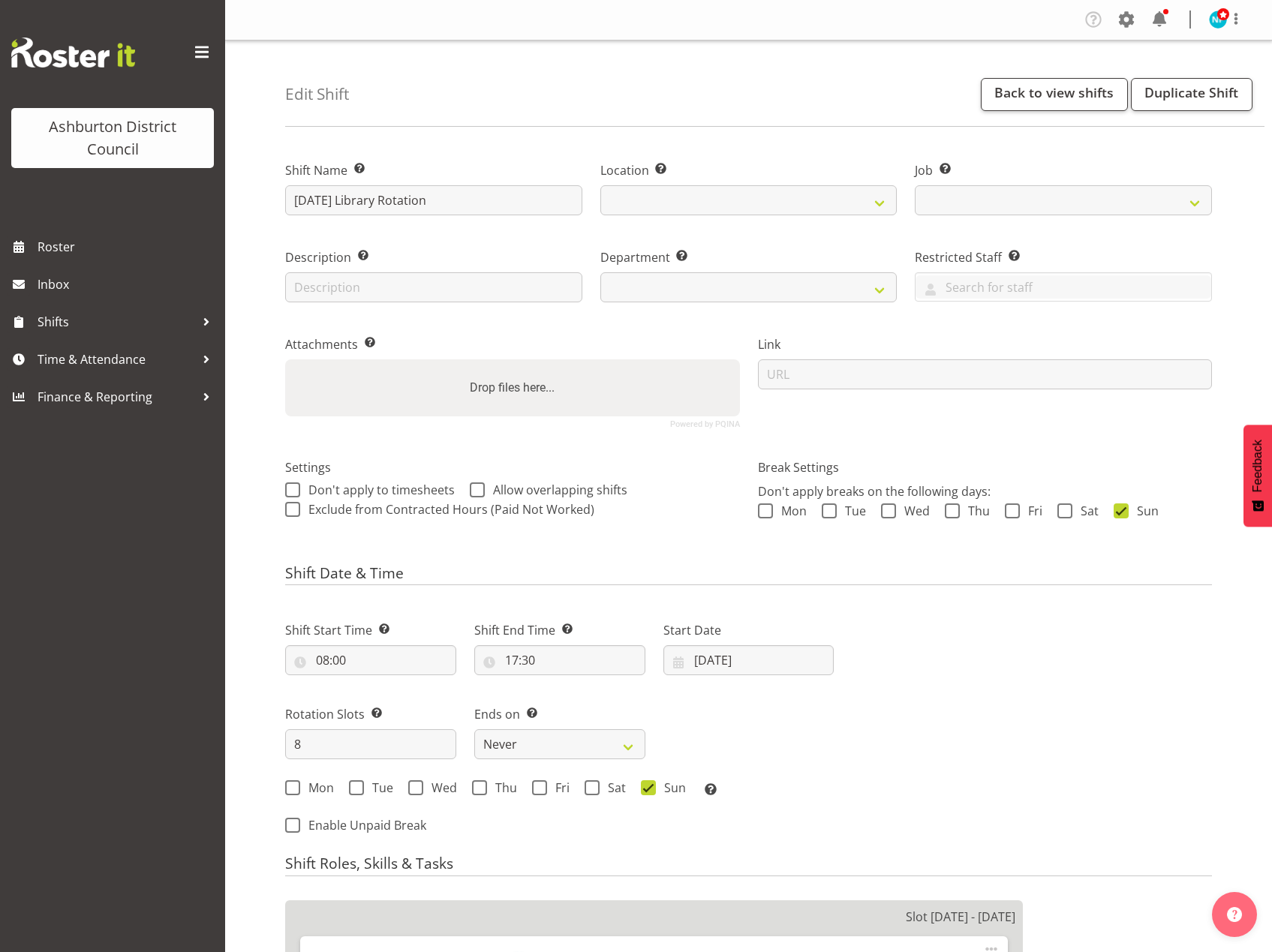
select select
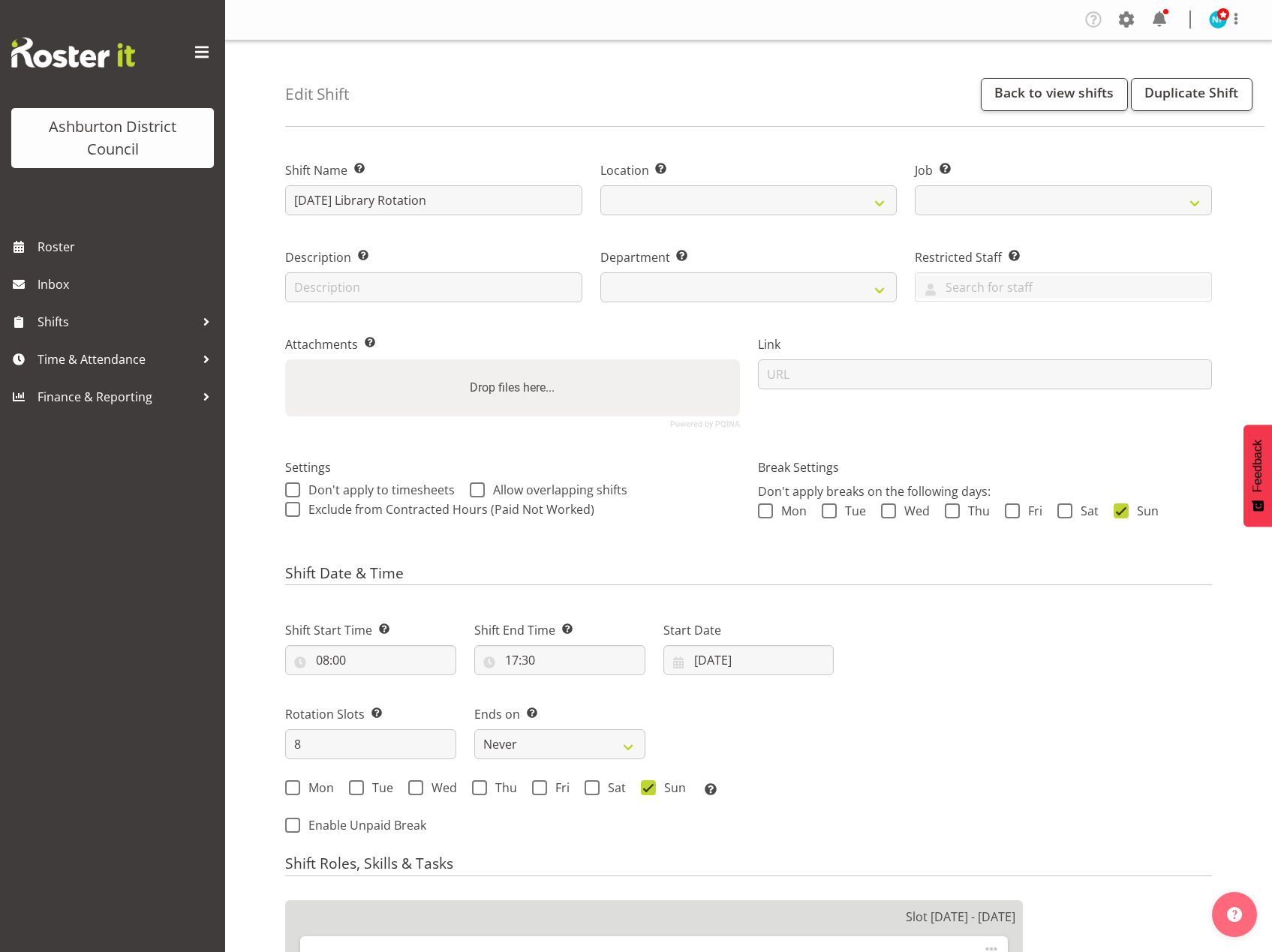
select select
select select "6995"
select select
select select "1180"
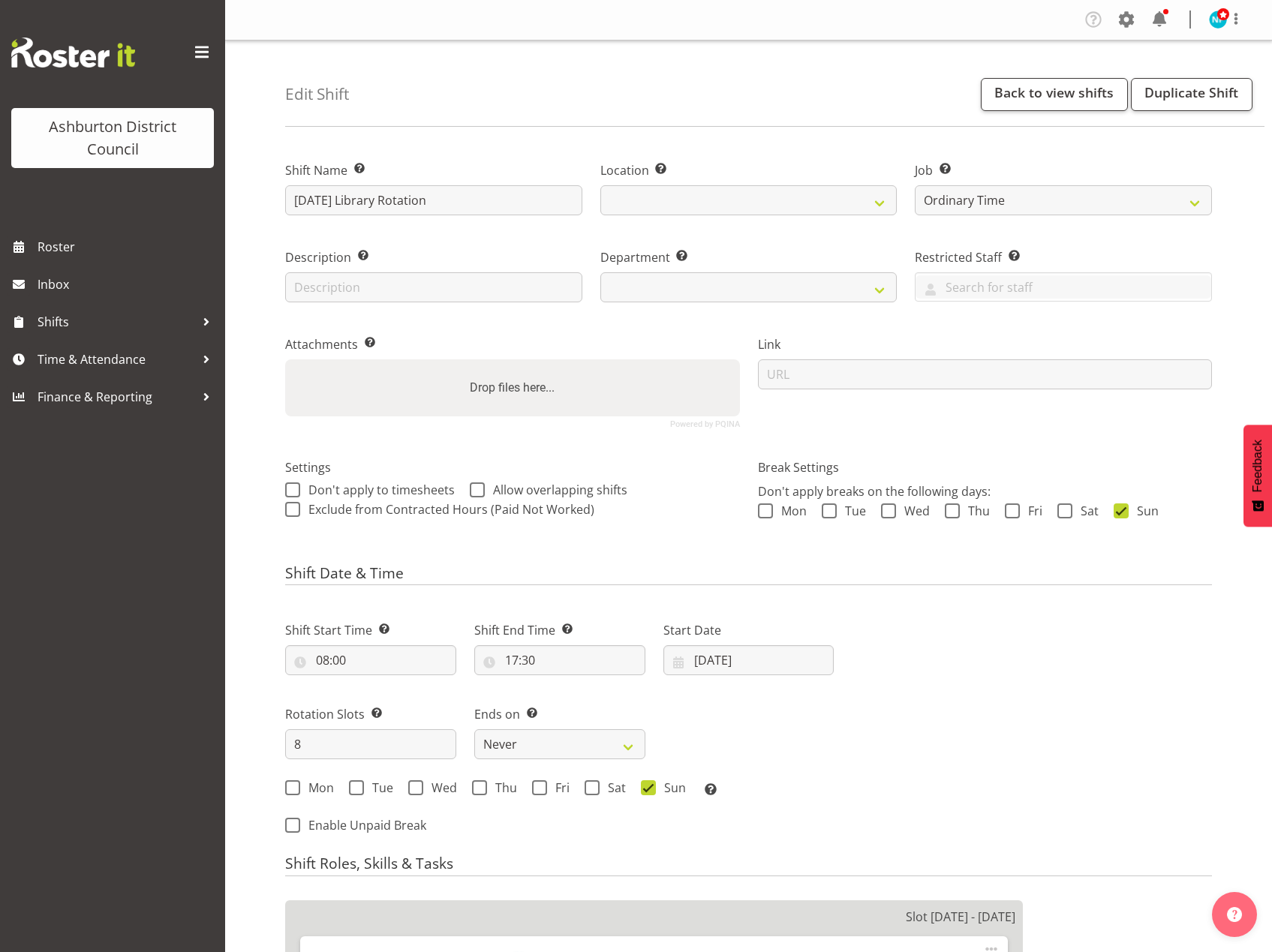
select select "824"
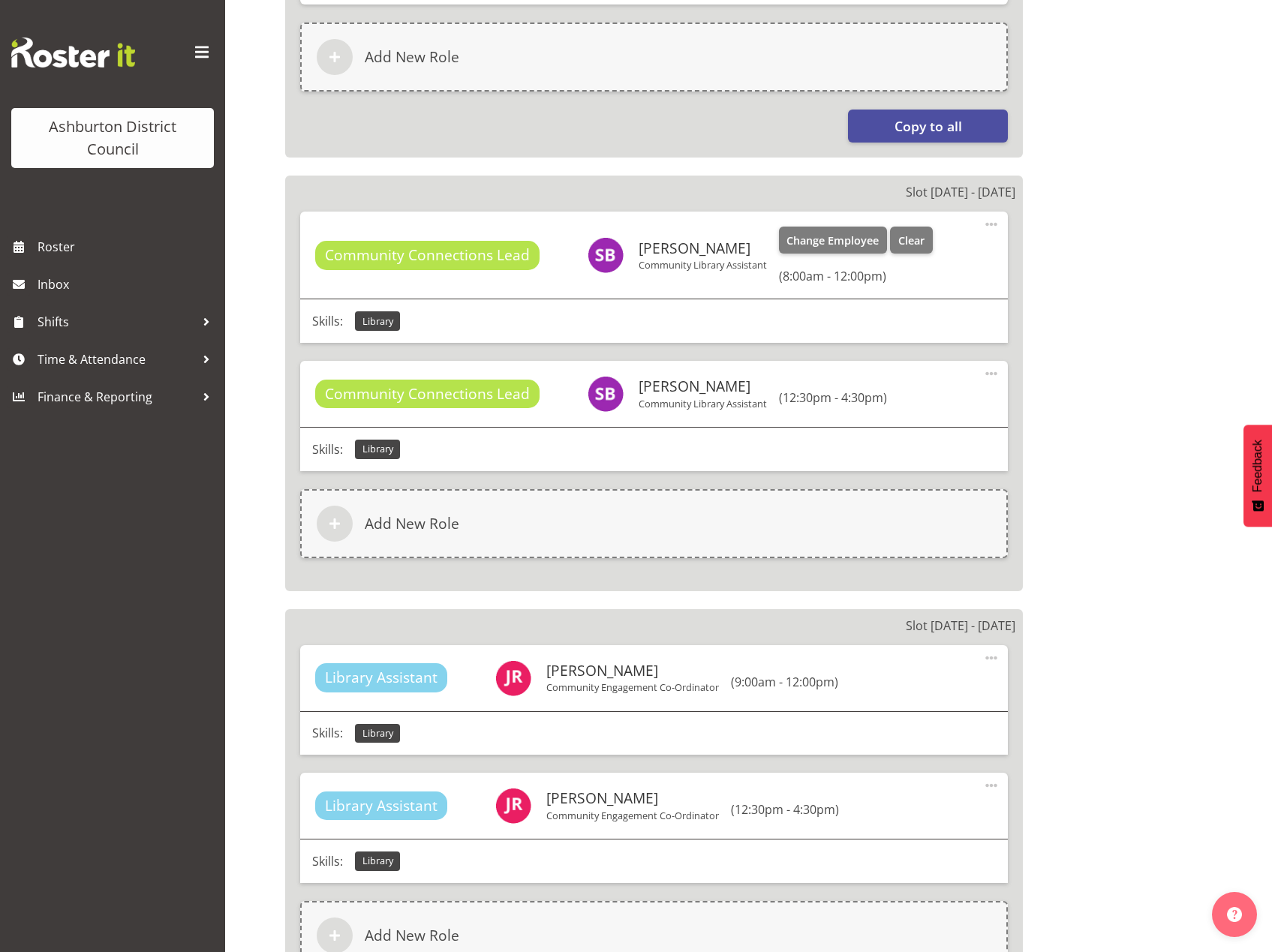
scroll to position [1201, 0]
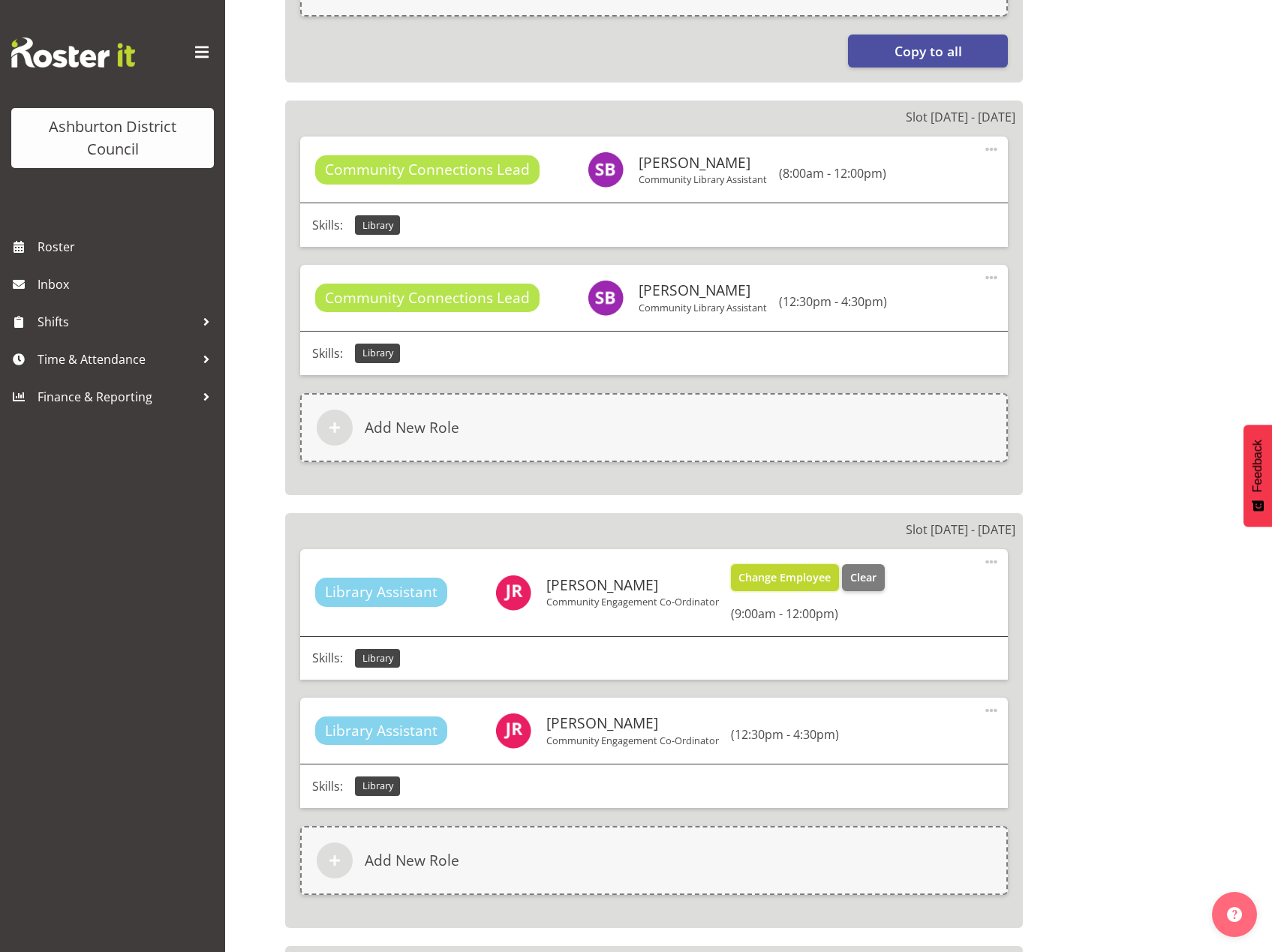
click at [770, 583] on span "Change Employee" at bounding box center [785, 577] width 92 height 17
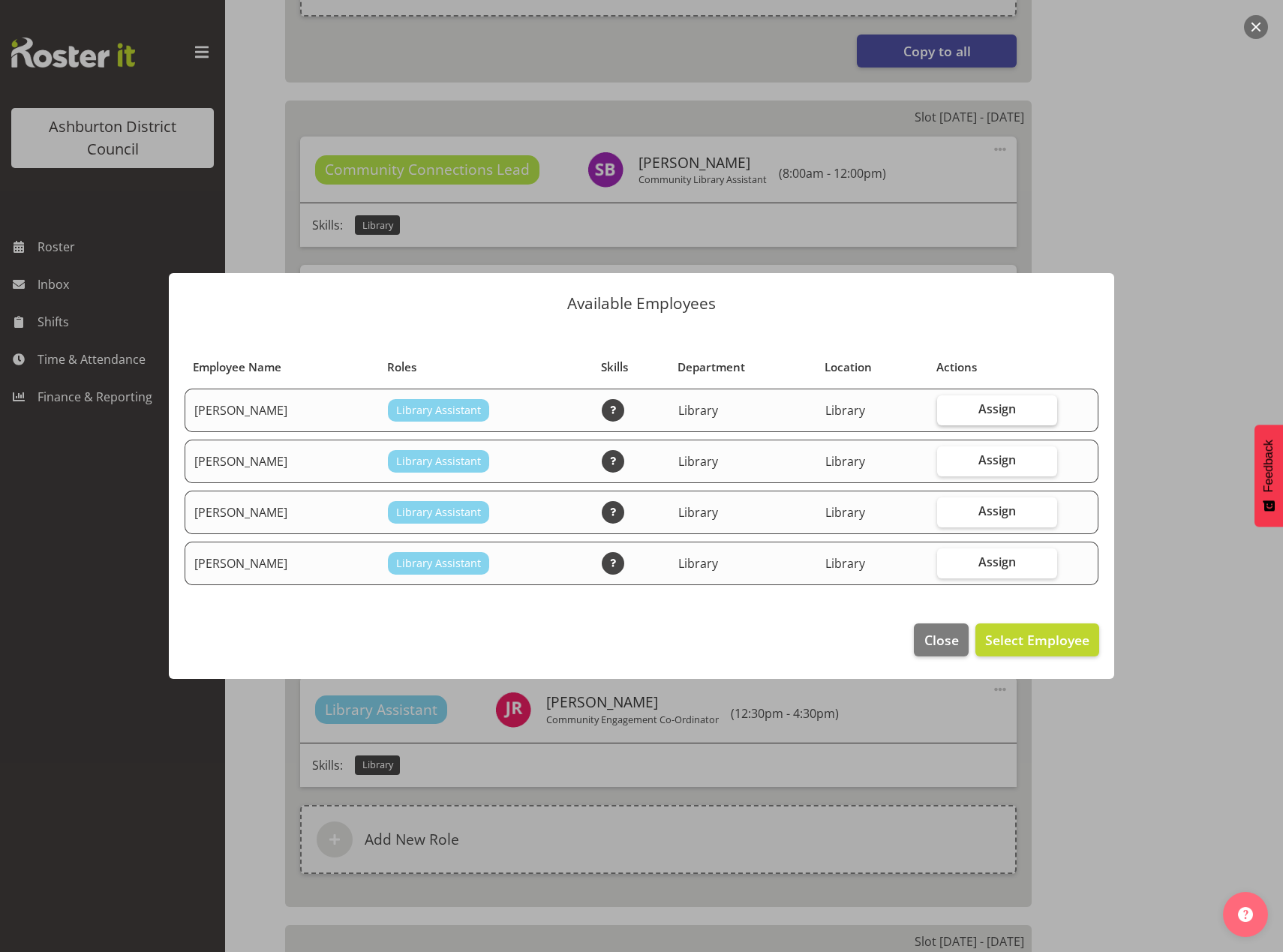
click at [970, 409] on label "Assign" at bounding box center [997, 411] width 120 height 30
click at [947, 409] on input "Assign" at bounding box center [941, 409] width 10 height 10
checkbox input "true"
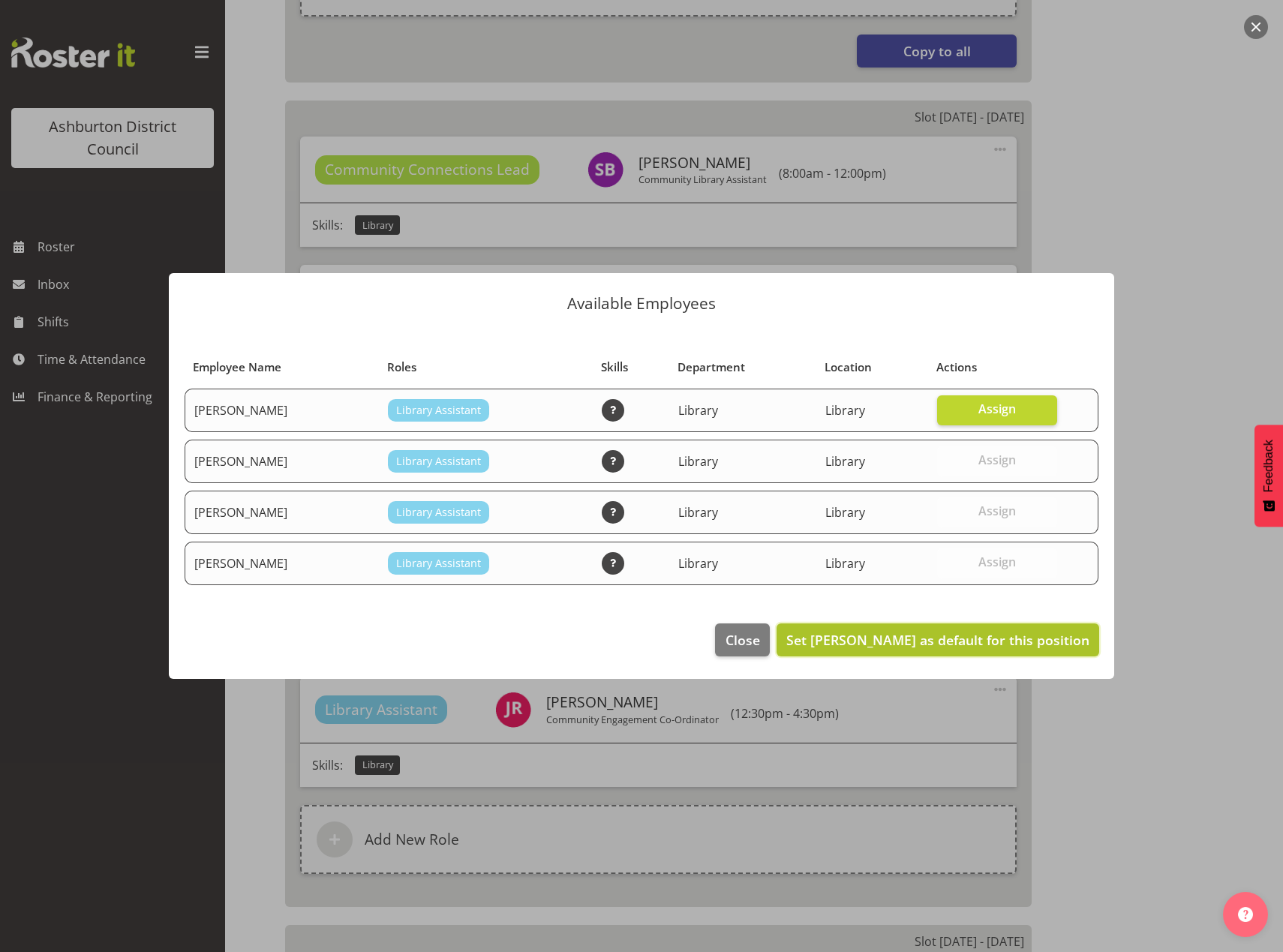
click at [970, 646] on span "Set Amanda Ackroyd as default for this position" at bounding box center [938, 640] width 303 height 18
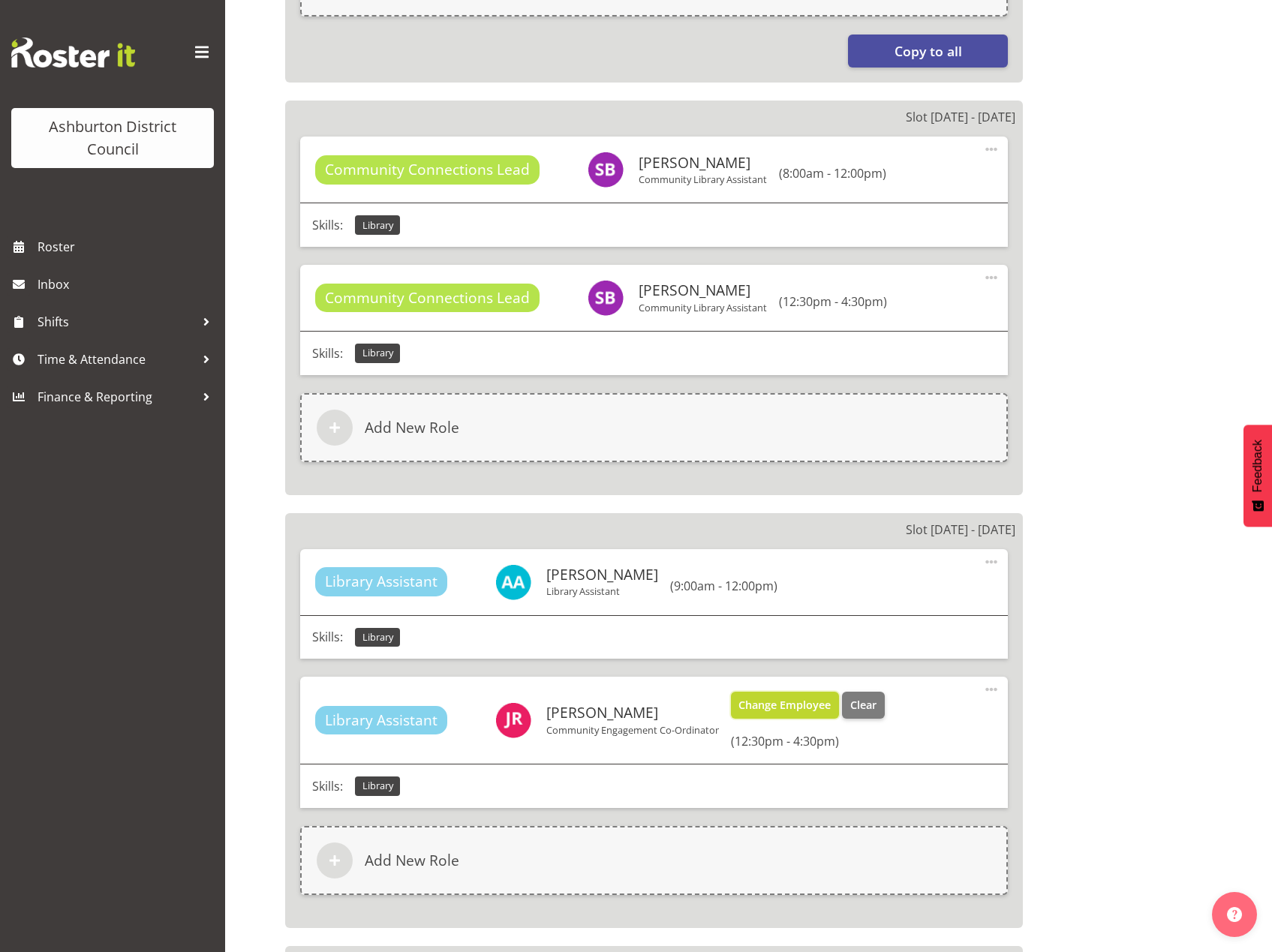
click at [806, 705] on span "Change Employee" at bounding box center [785, 705] width 92 height 17
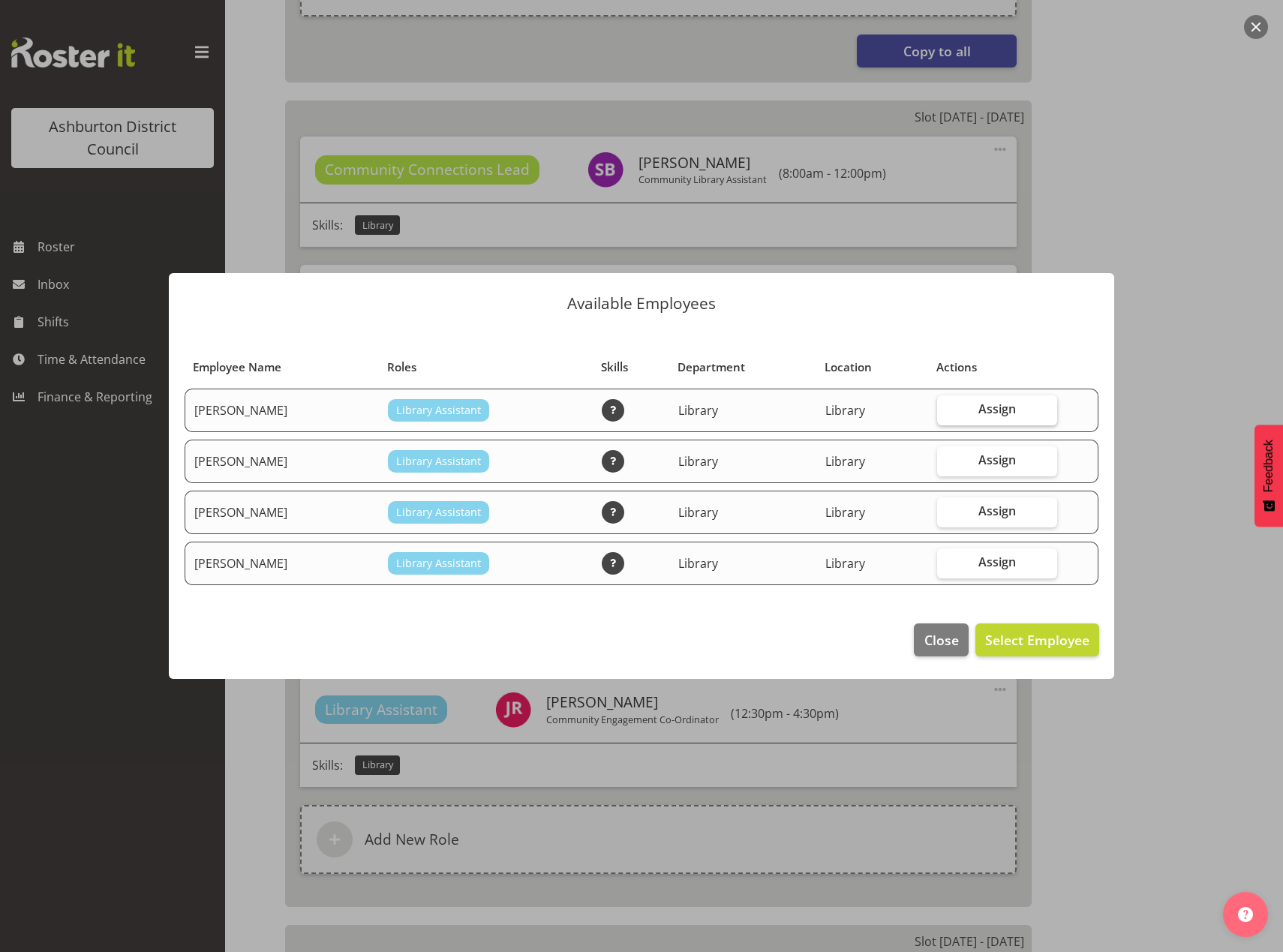
click at [983, 408] on span "Assign" at bounding box center [997, 408] width 37 height 15
click at [947, 408] on input "Assign" at bounding box center [941, 409] width 10 height 10
checkbox input "true"
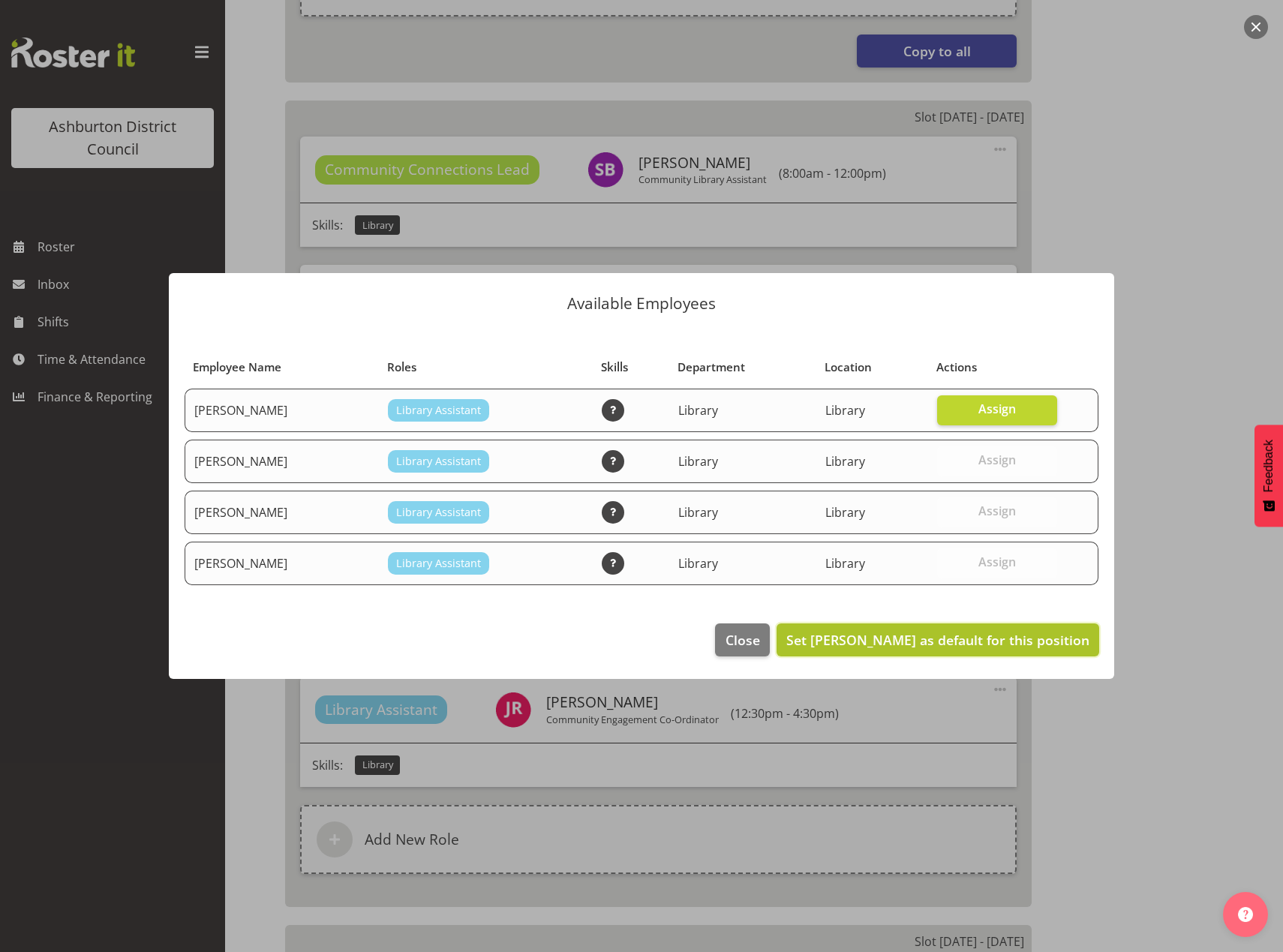
click at [963, 639] on span "Set Amanda Ackroyd as default for this position" at bounding box center [938, 640] width 303 height 18
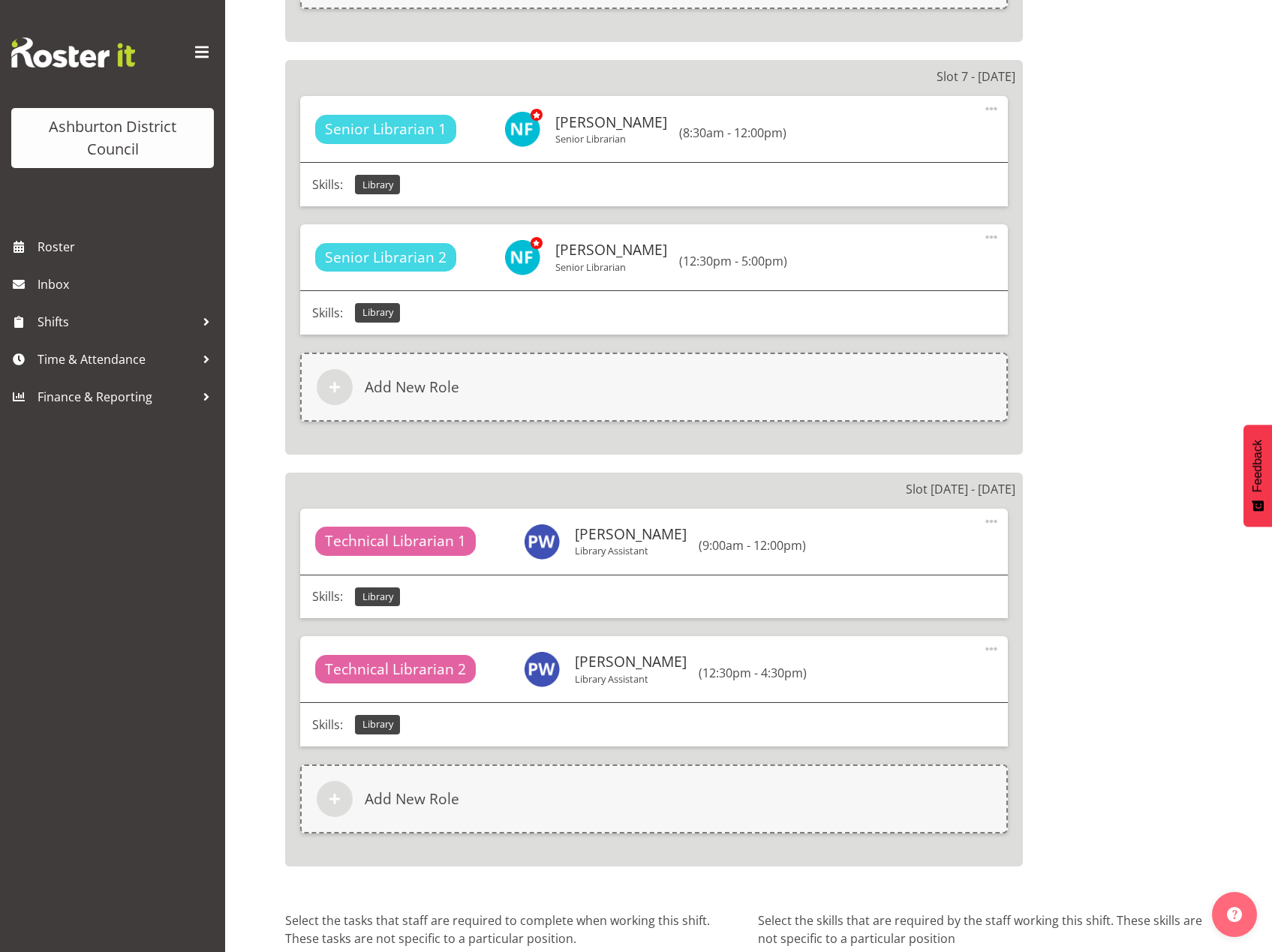
scroll to position [3440, 0]
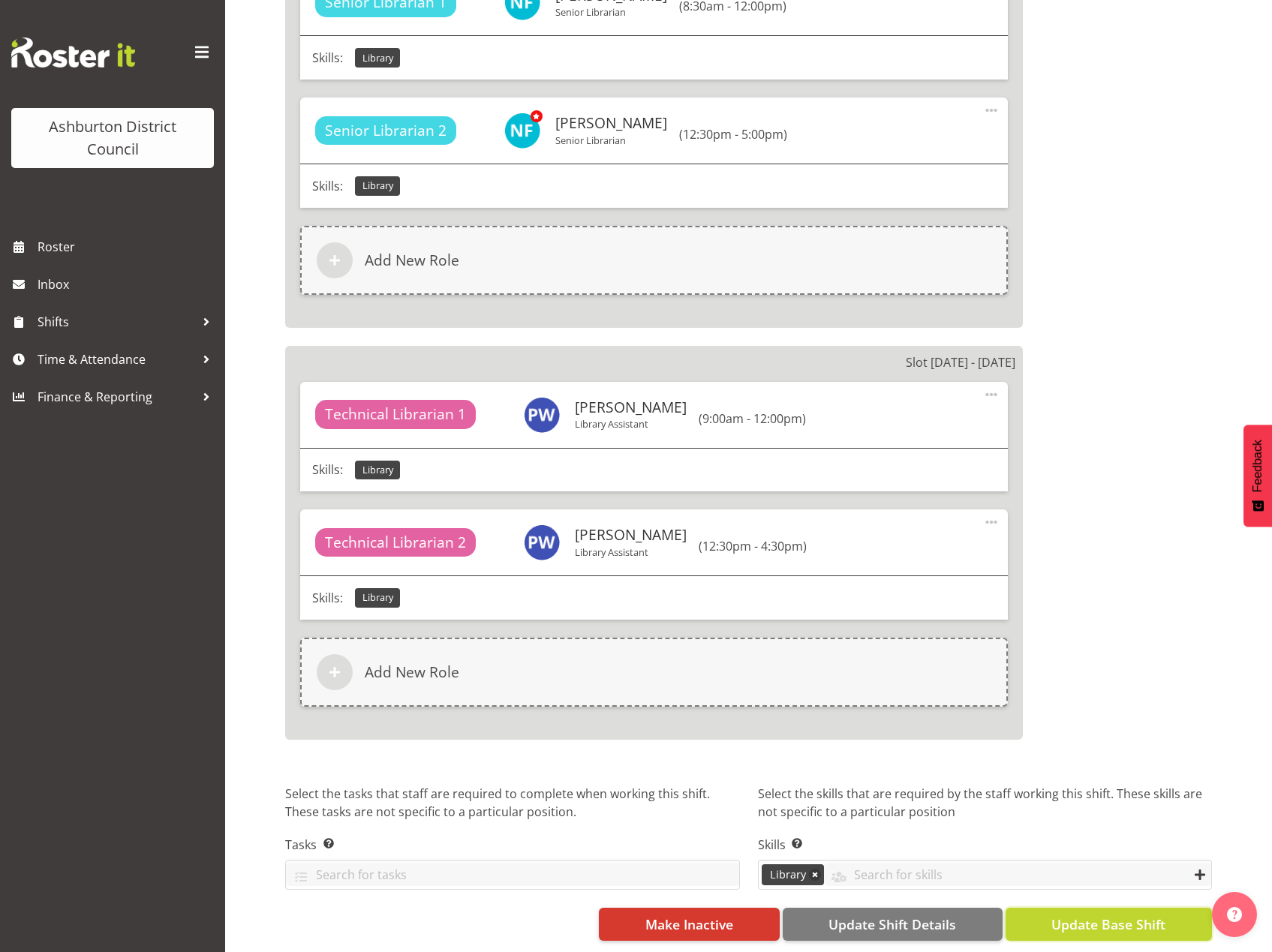
click at [1096, 915] on span "Update Base Shift" at bounding box center [1108, 925] width 114 height 19
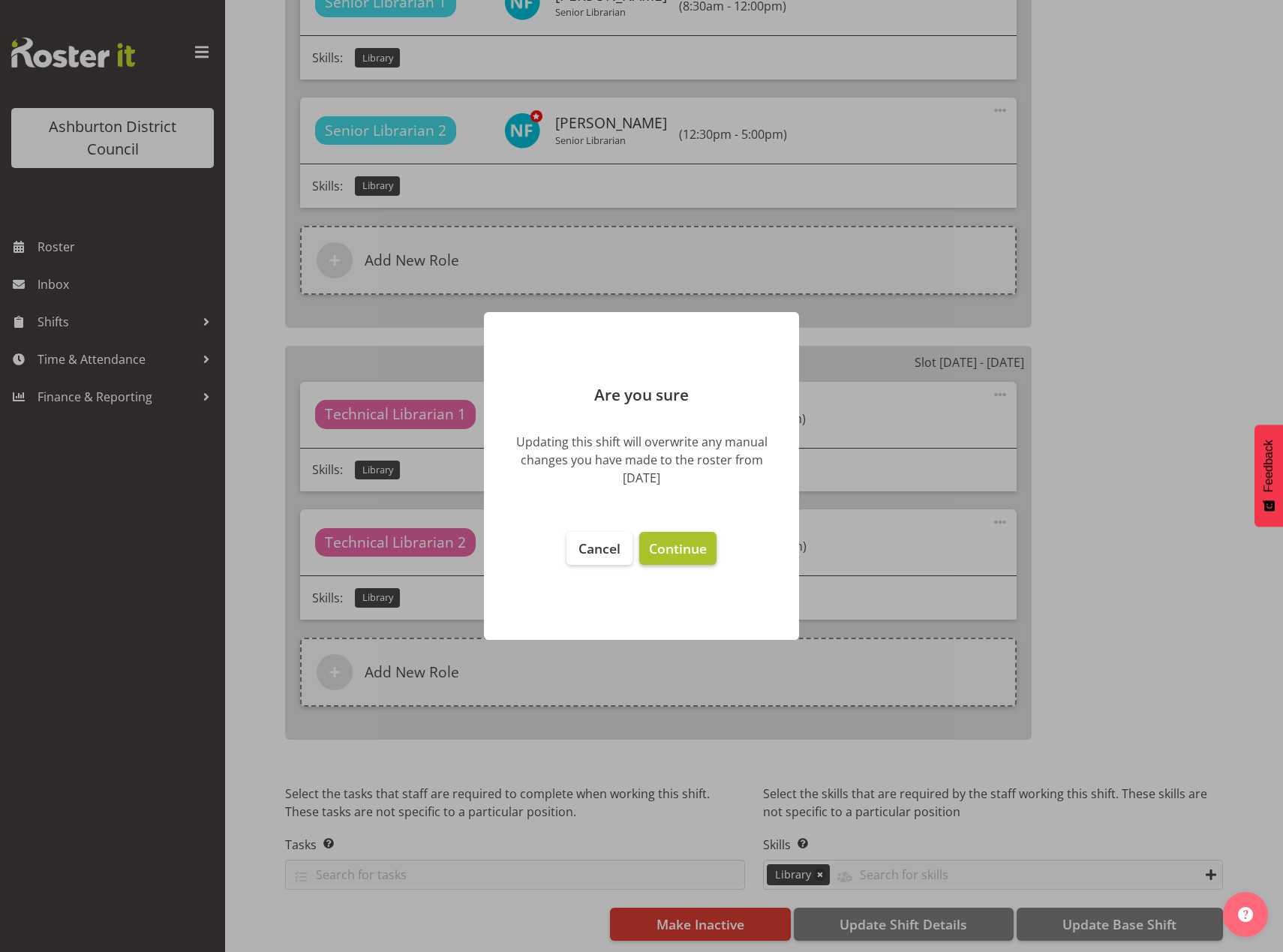
click at [666, 550] on span "Continue" at bounding box center [677, 548] width 58 height 18
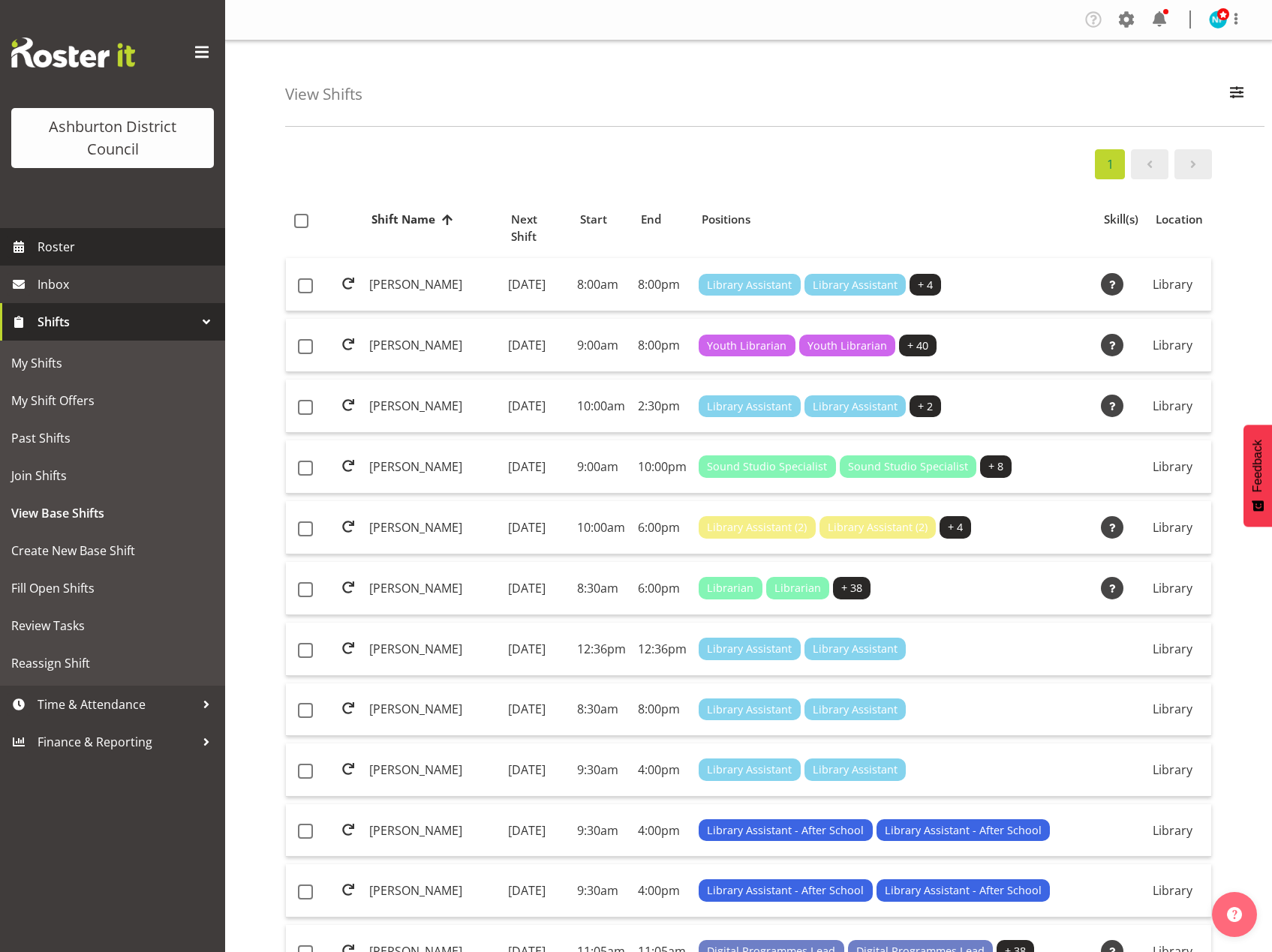
click at [47, 244] on span "Roster" at bounding box center [127, 246] width 180 height 22
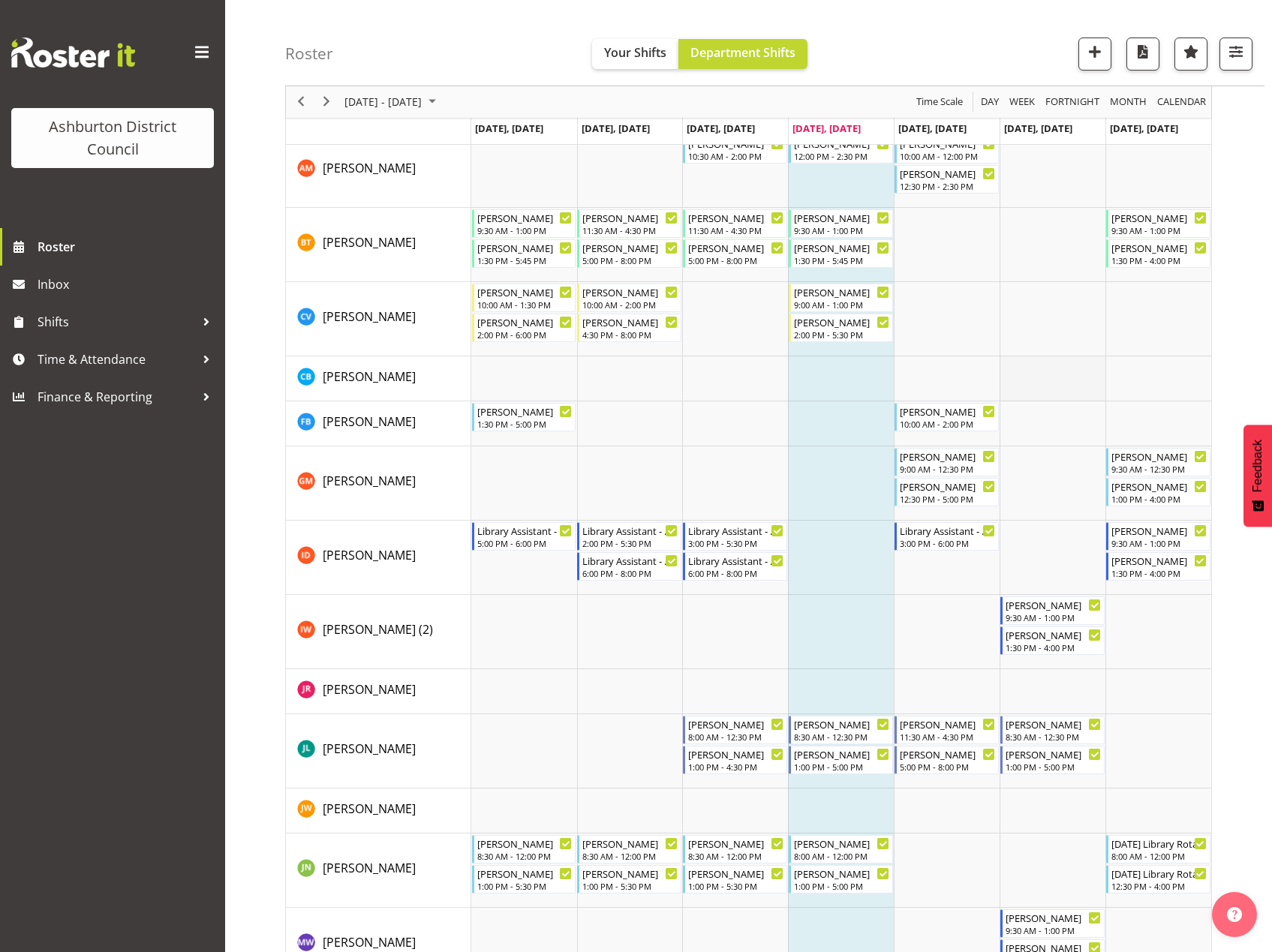
scroll to position [676, 0]
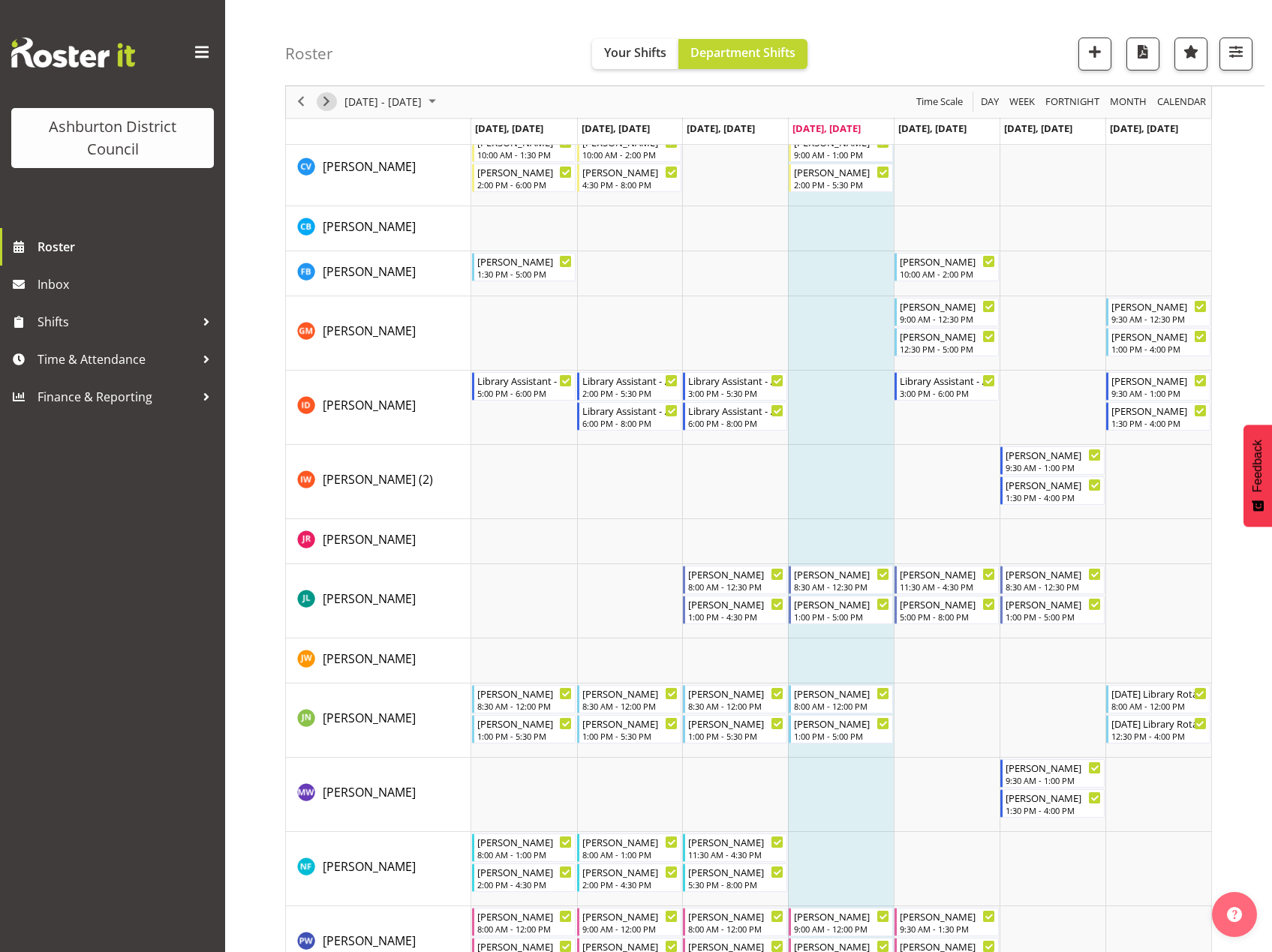
click at [330, 101] on span "Next" at bounding box center [326, 102] width 18 height 19
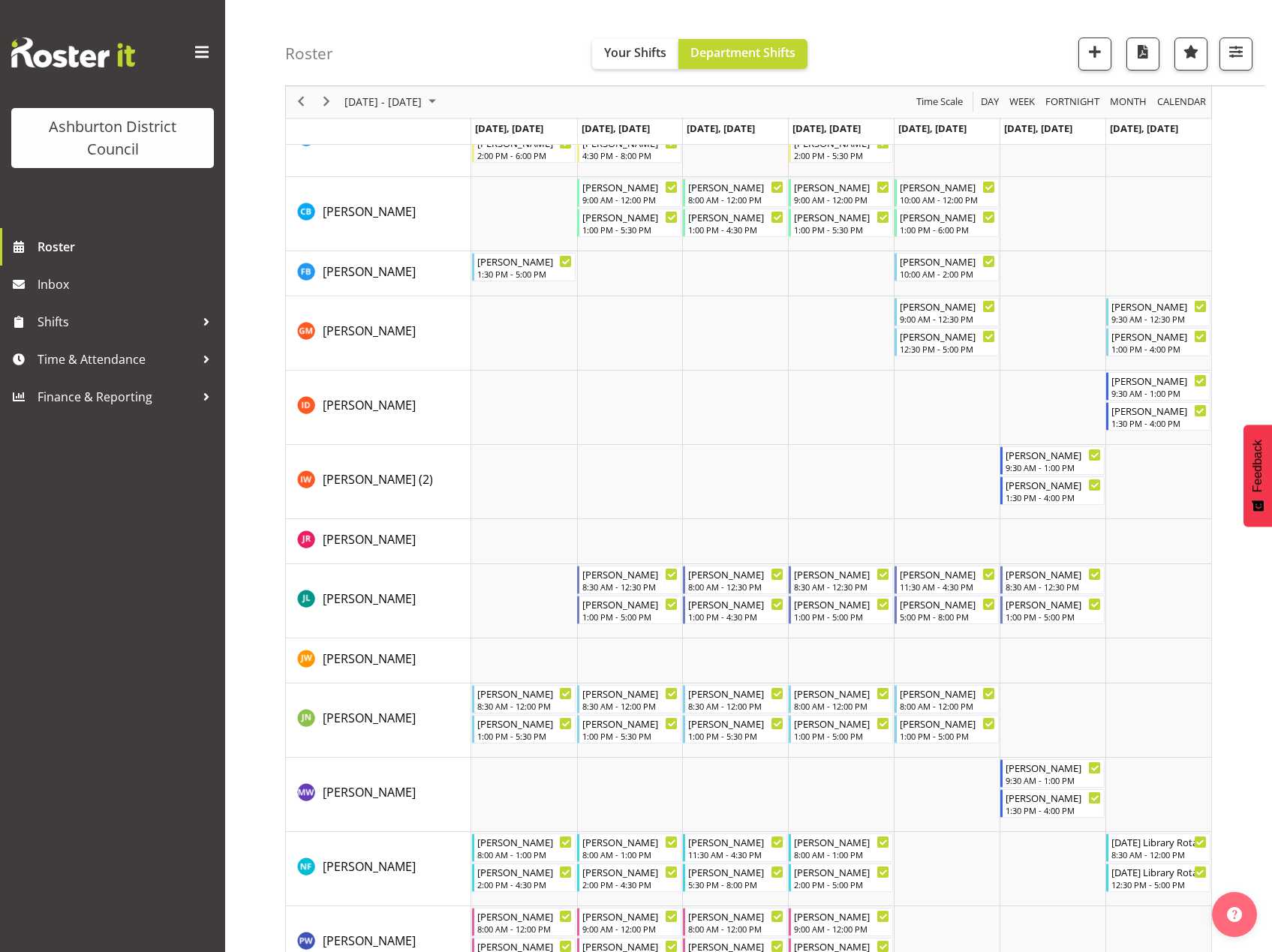
scroll to position [600, 0]
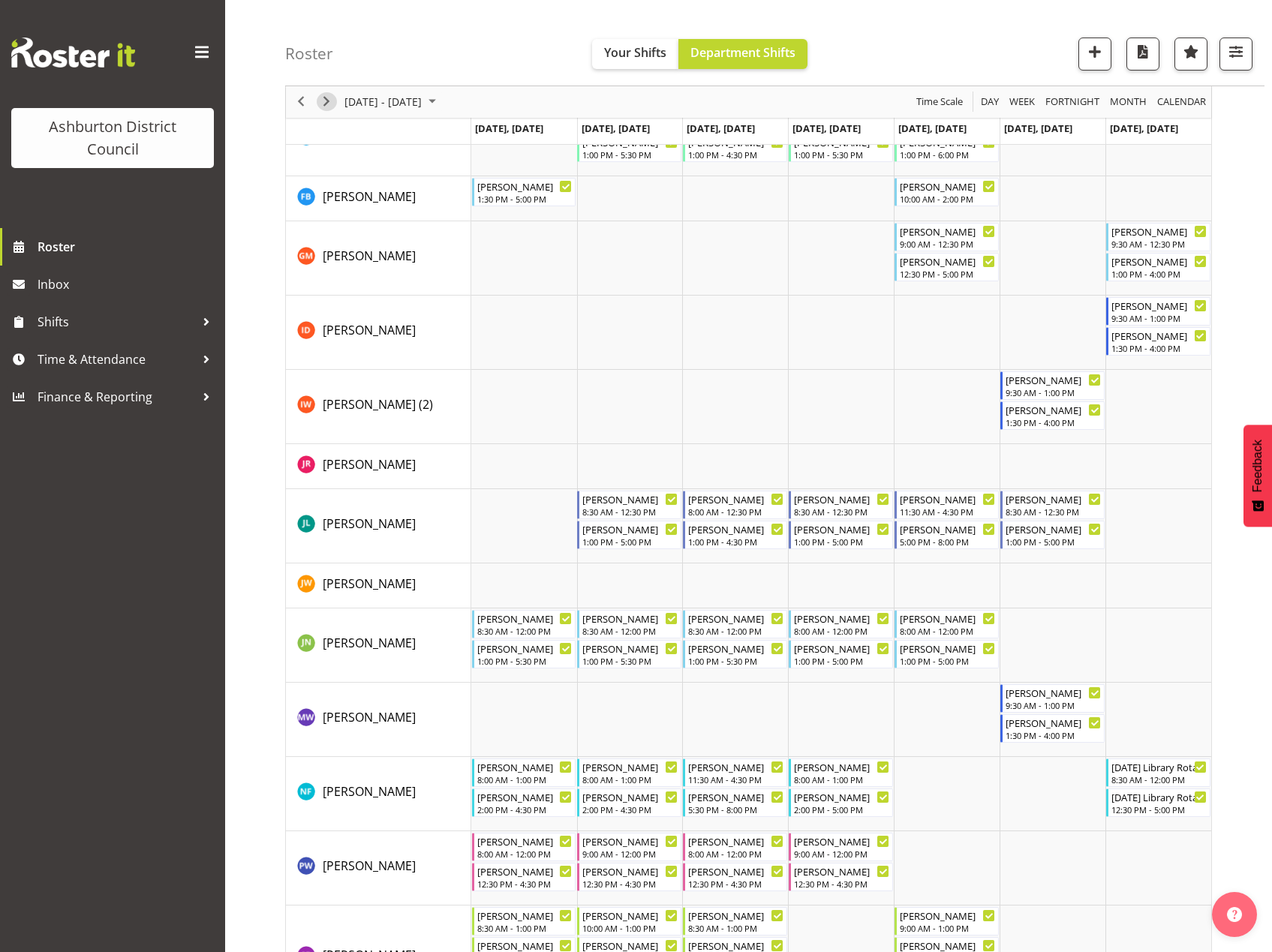
click at [327, 111] on span "Next" at bounding box center [326, 102] width 18 height 19
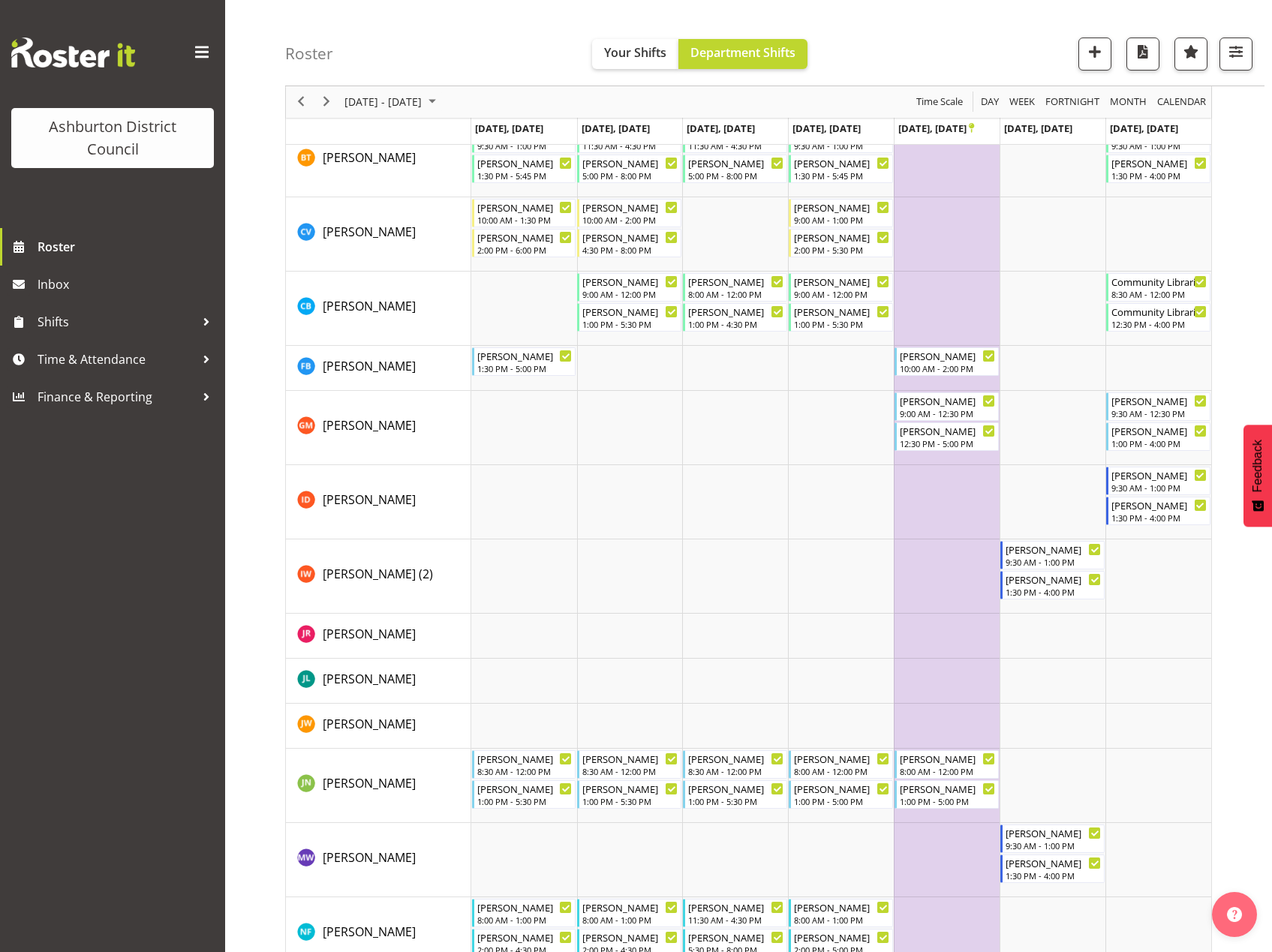
scroll to position [445, 0]
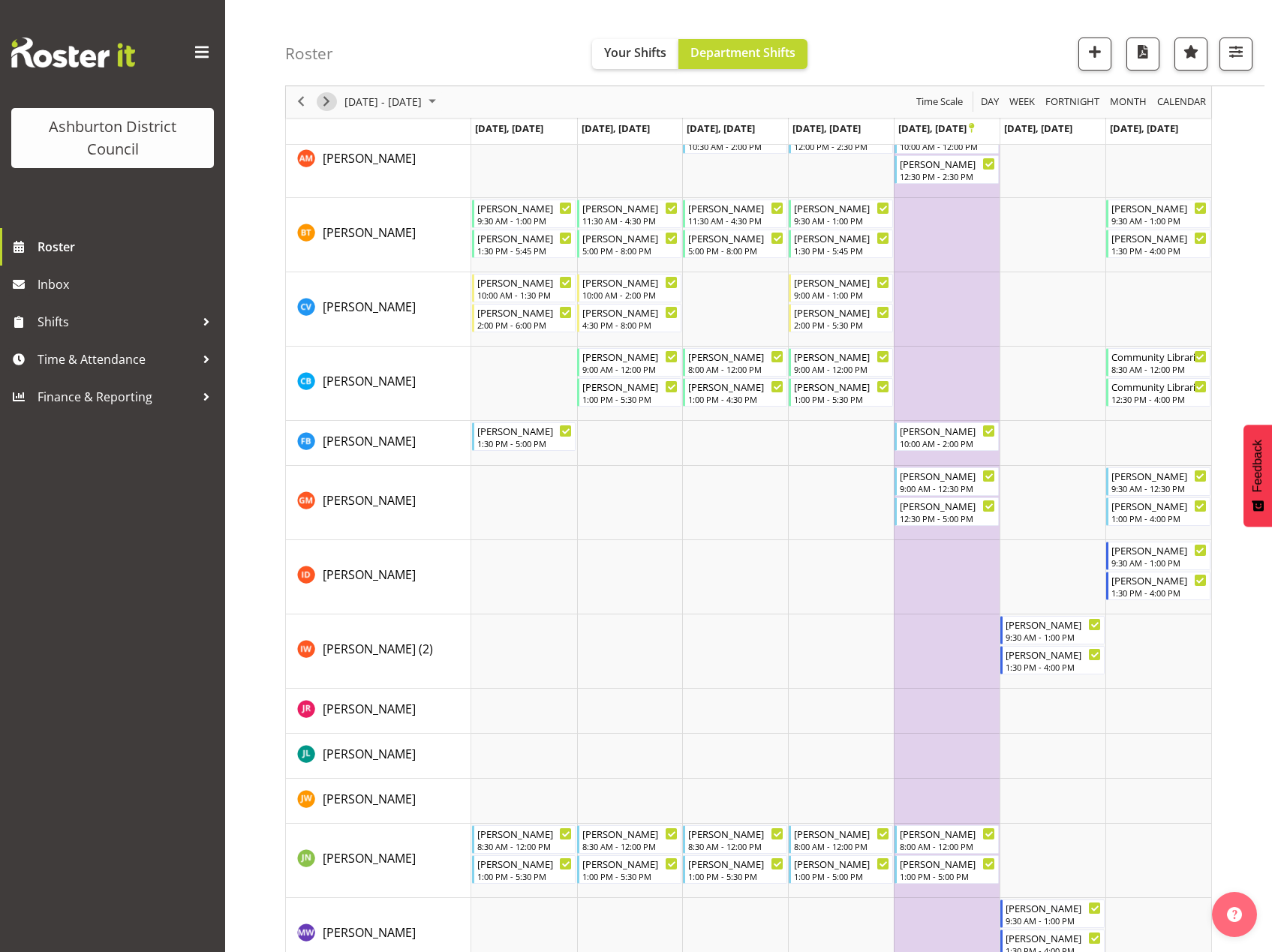
click at [330, 107] on span "Next" at bounding box center [326, 102] width 18 height 19
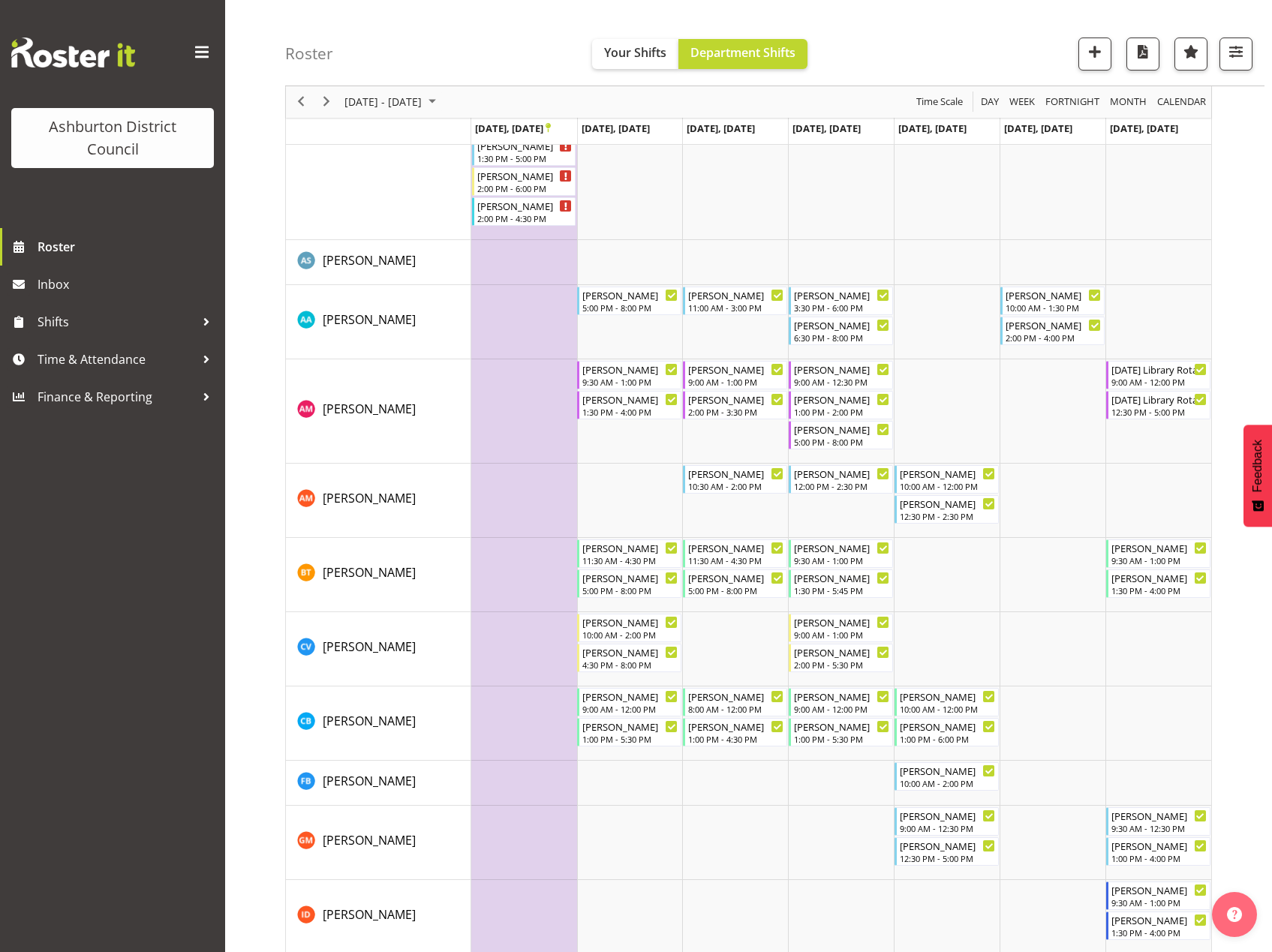
scroll to position [300, 0]
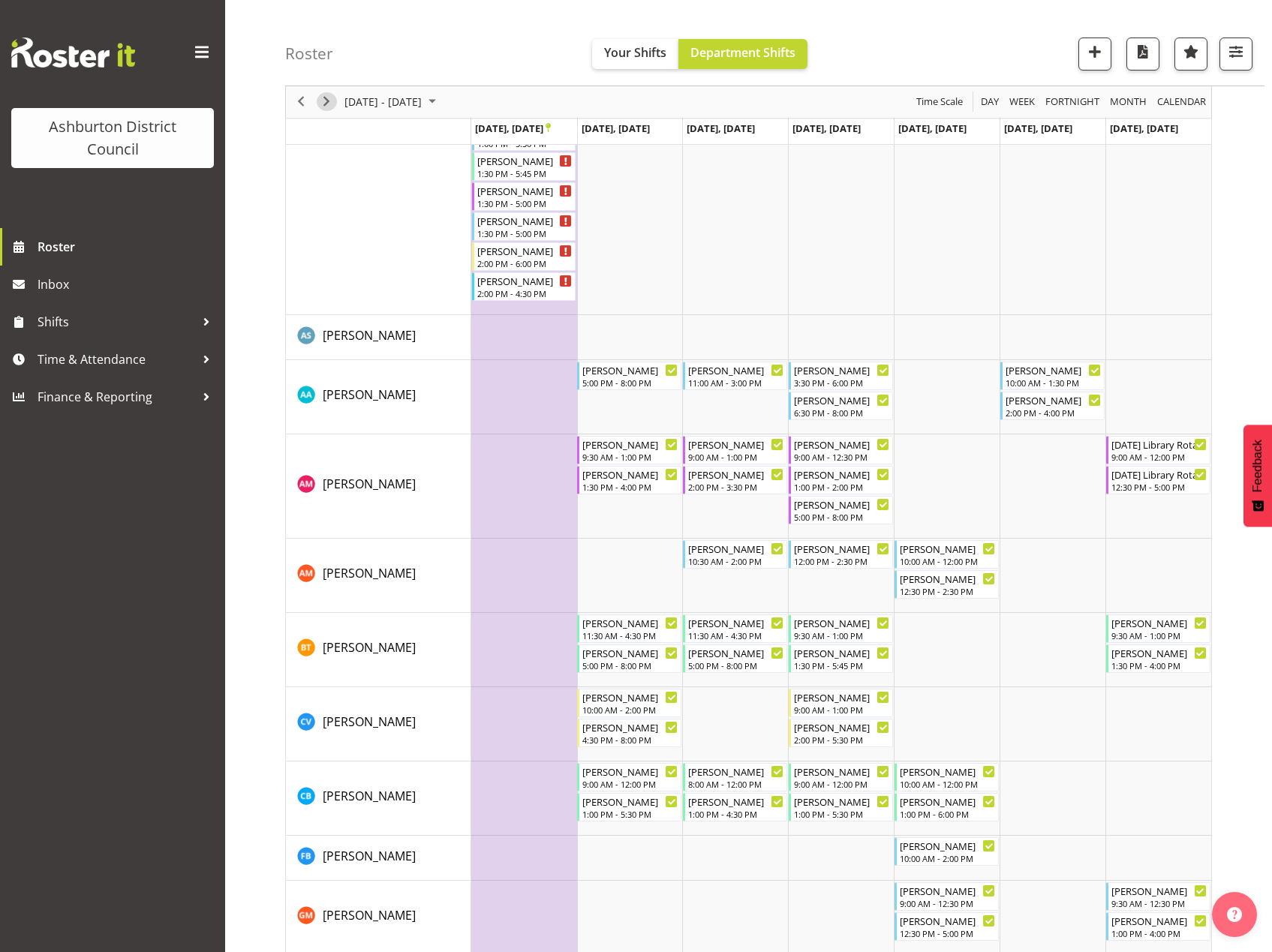
click at [321, 98] on span "Next" at bounding box center [326, 102] width 18 height 19
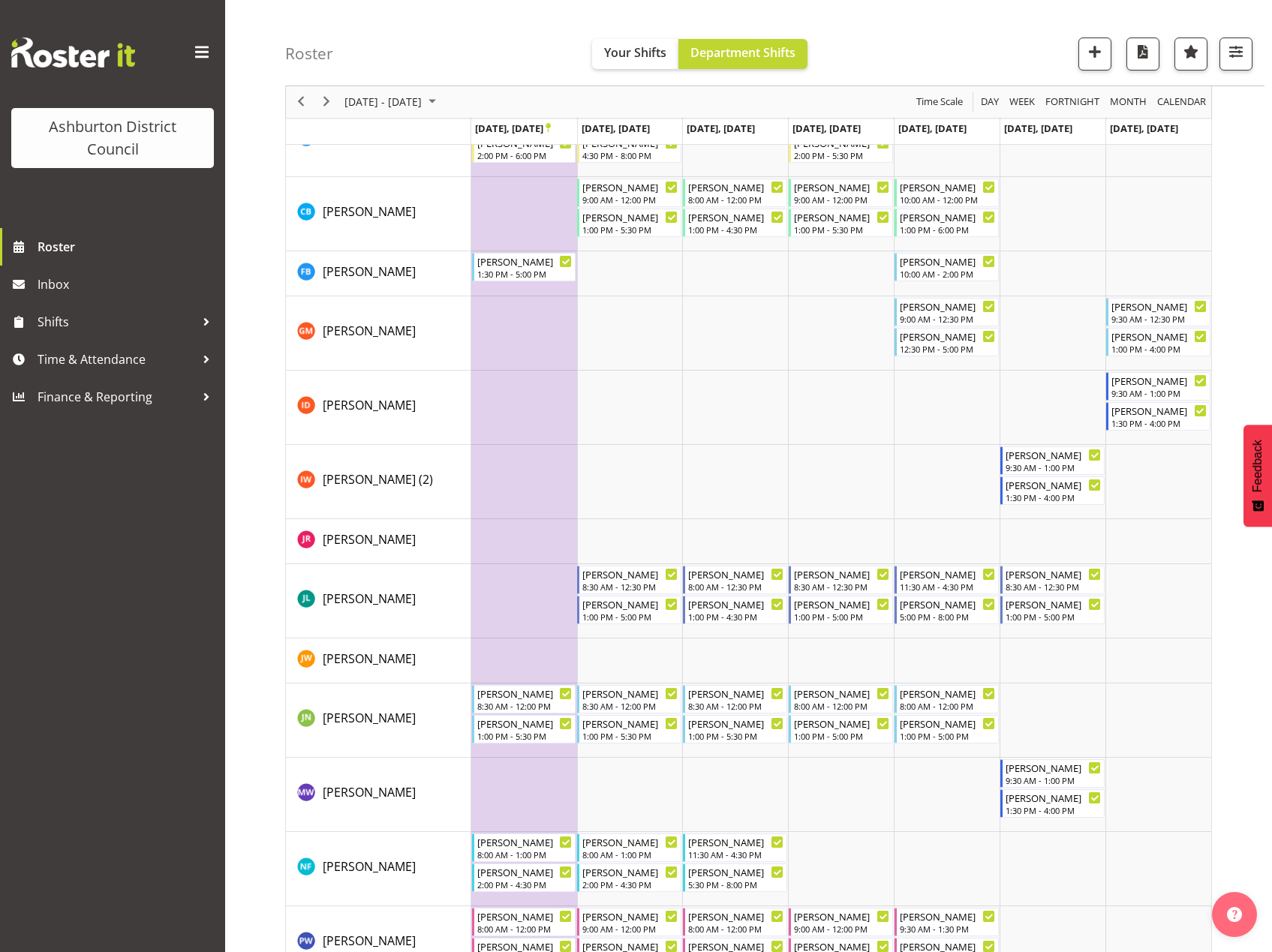
scroll to position [150, 0]
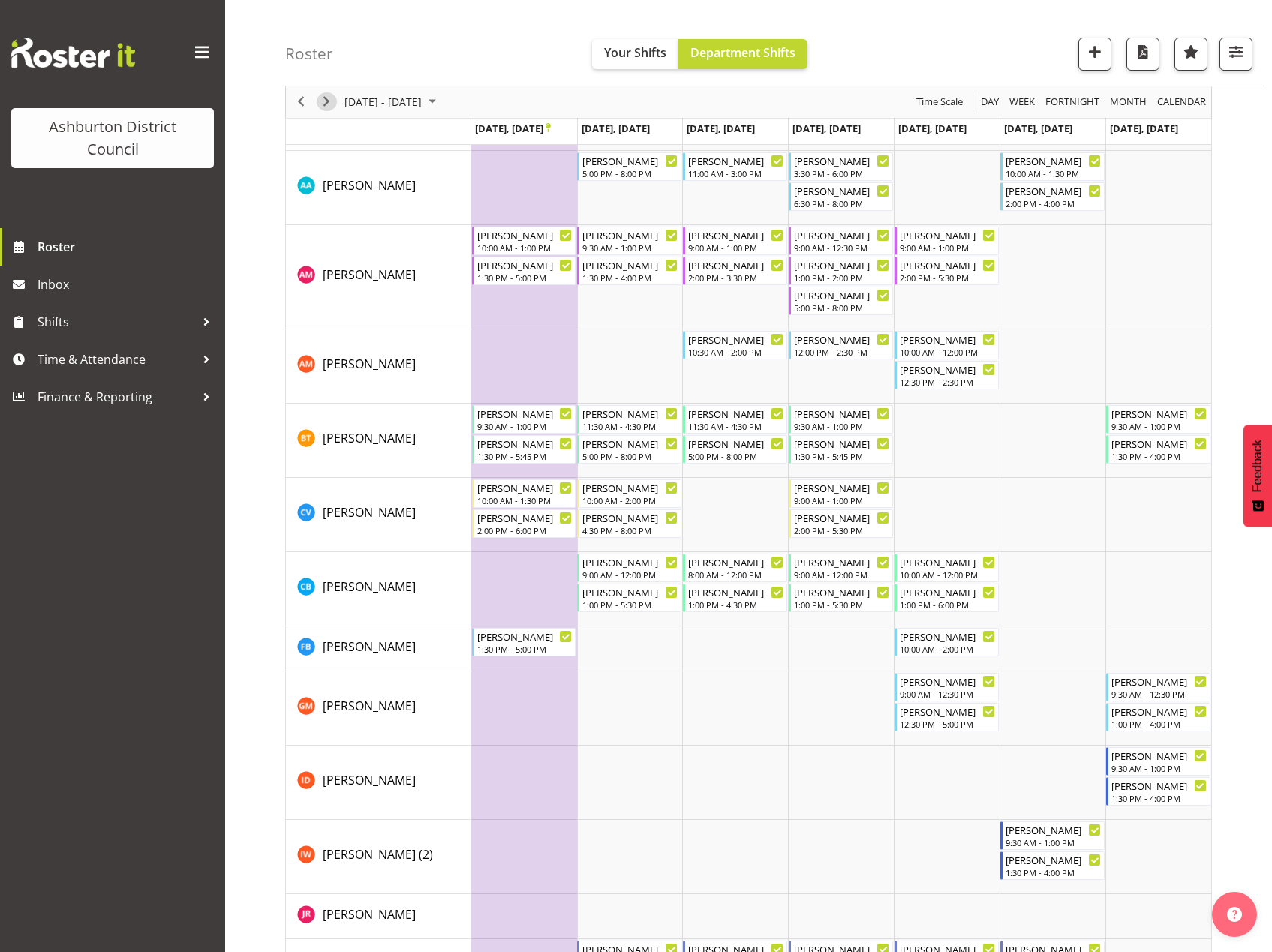
click at [330, 101] on span "Next" at bounding box center [326, 102] width 18 height 19
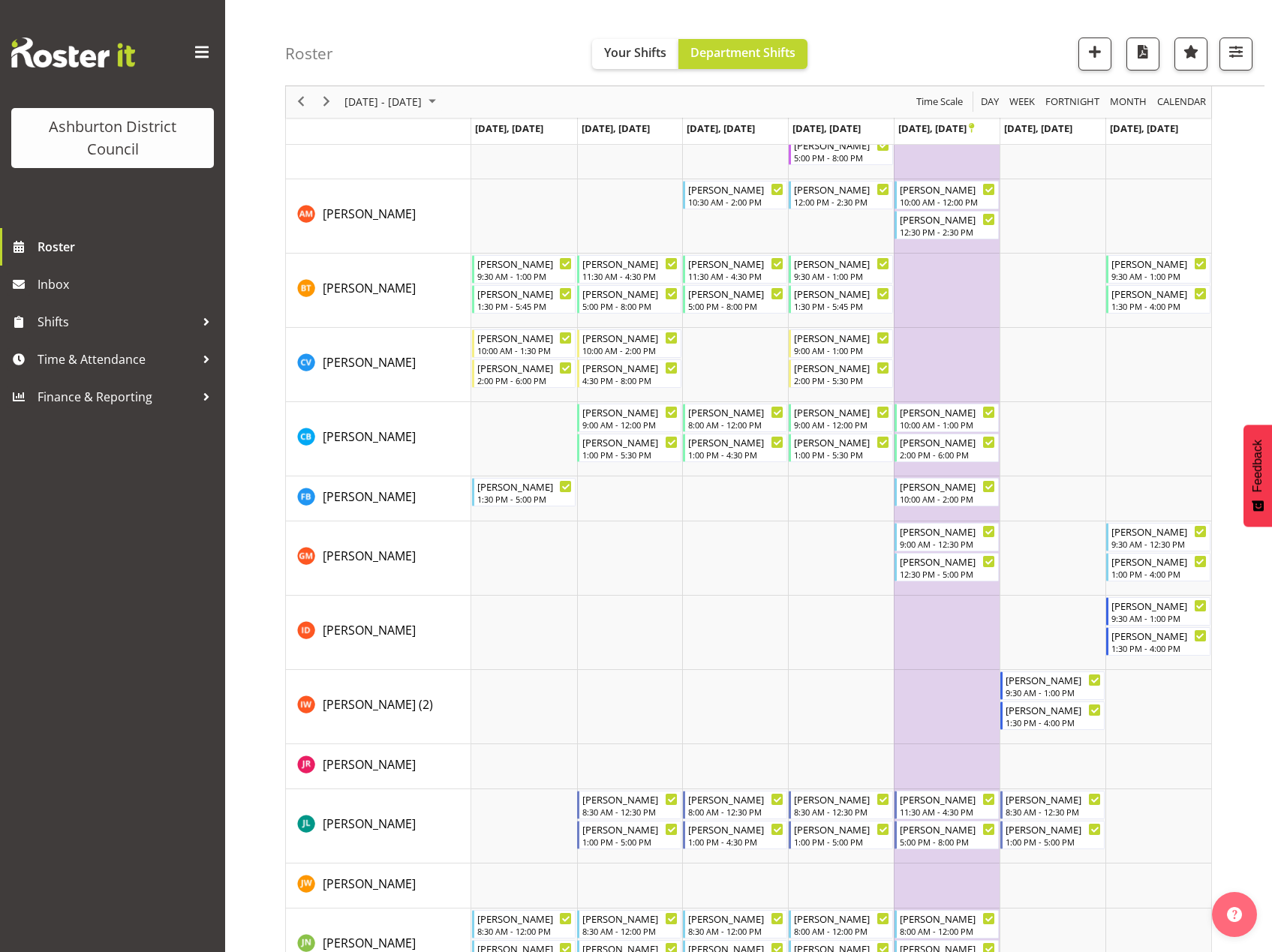
scroll to position [75, 0]
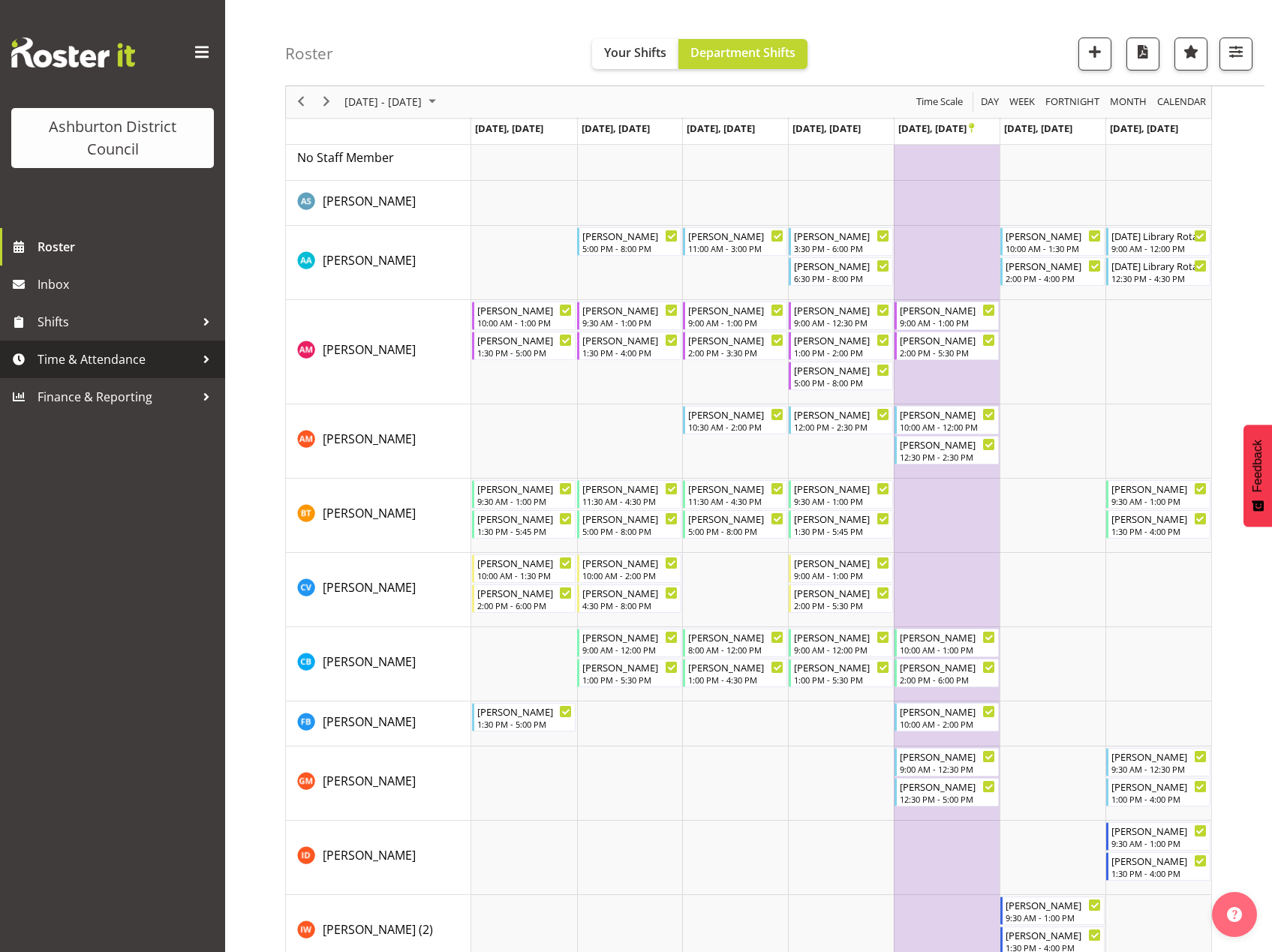
click at [53, 352] on span "Time & Attendance" at bounding box center [116, 359] width 158 height 22
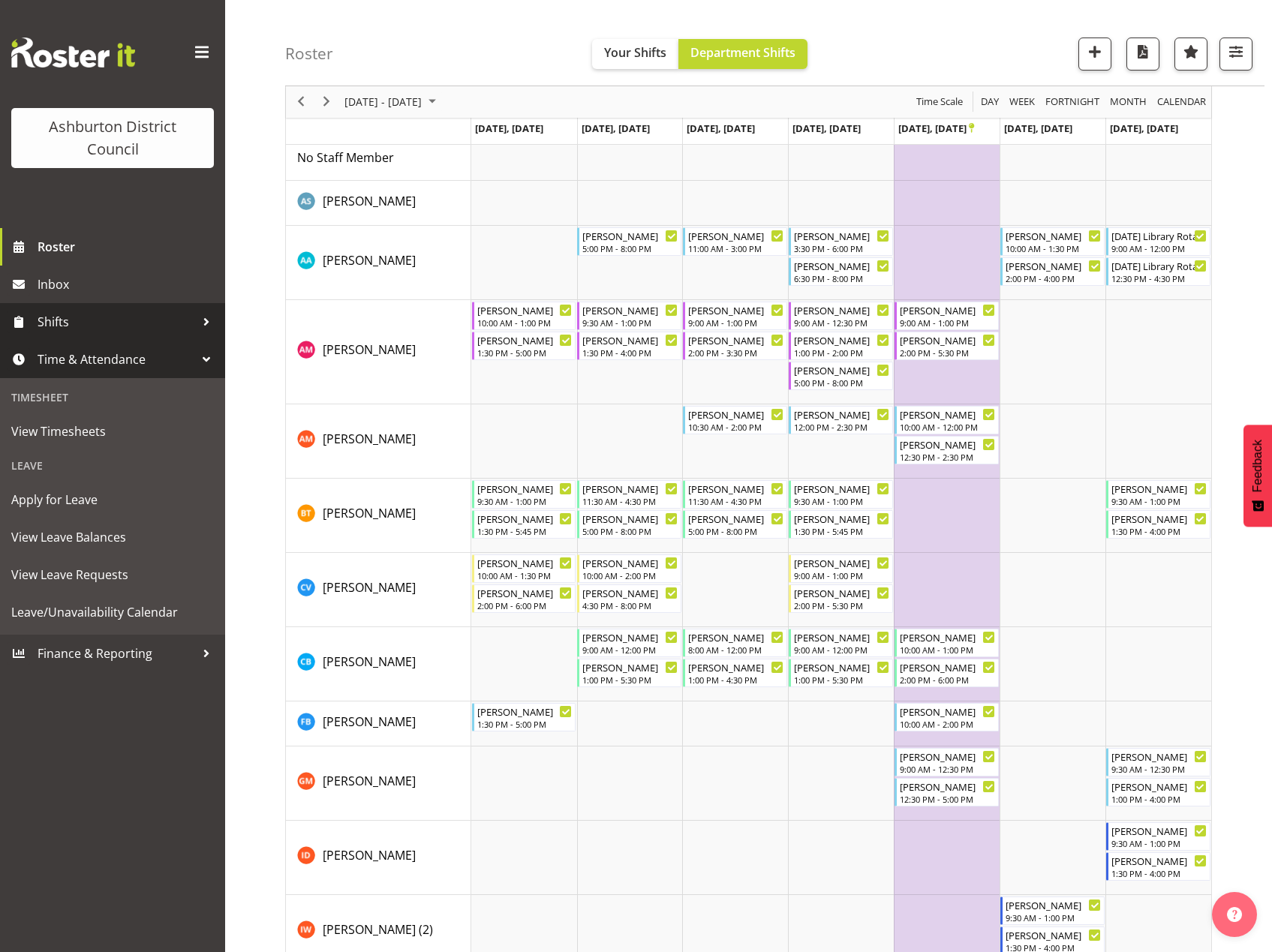
click at [39, 320] on span "Shifts" at bounding box center [116, 321] width 158 height 22
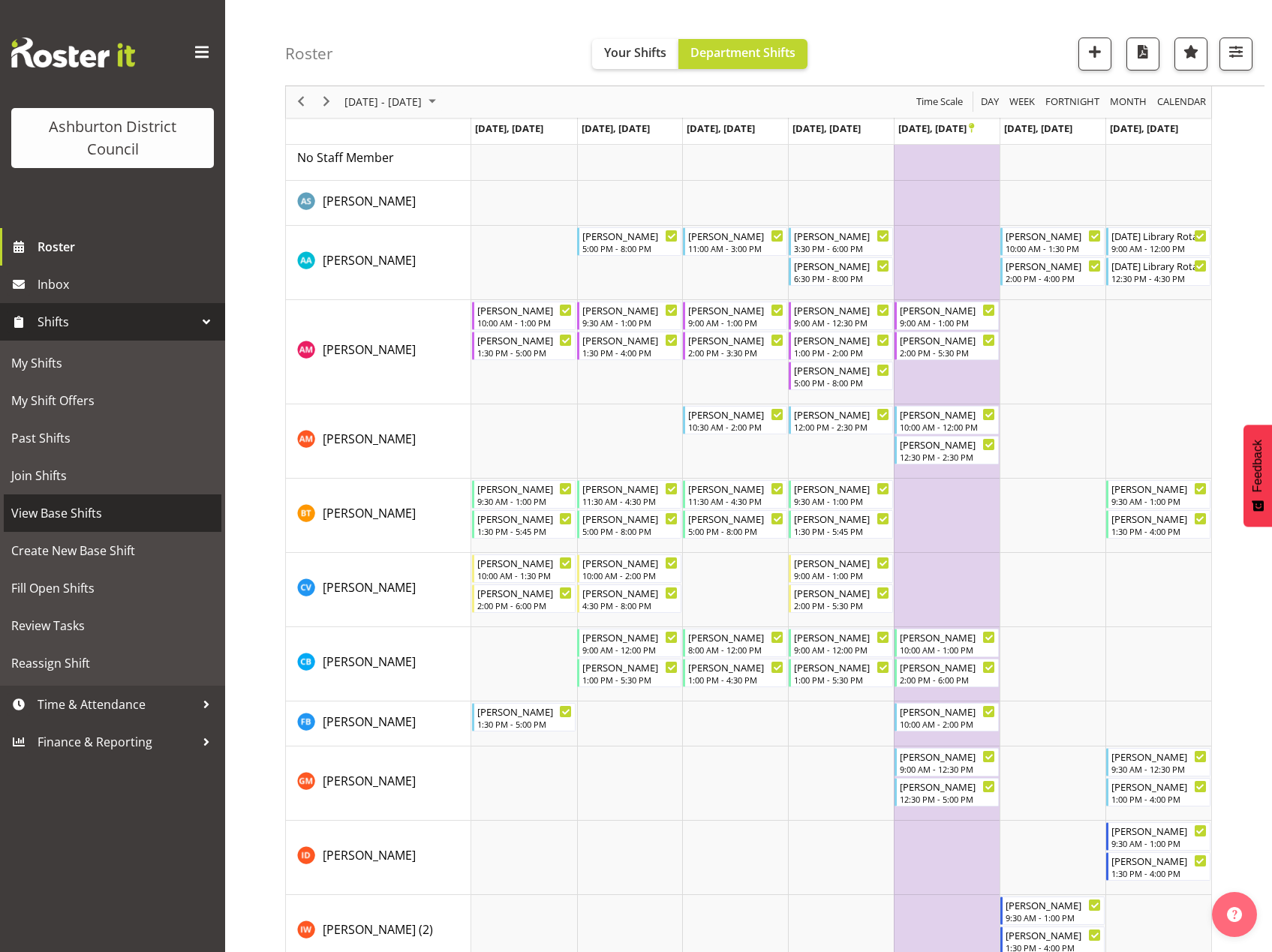
click at [76, 506] on span "View Base Shifts" at bounding box center [112, 513] width 203 height 22
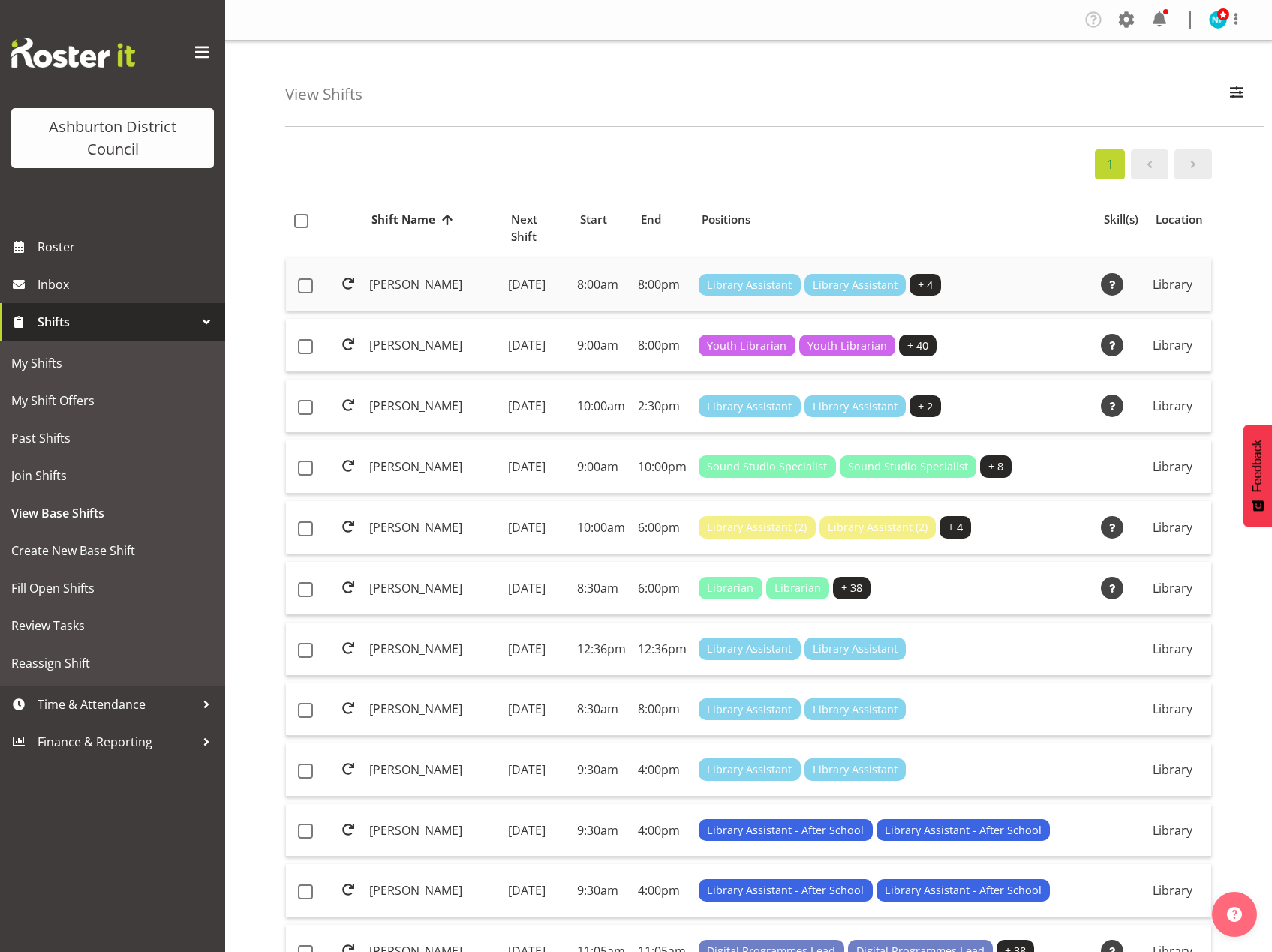
click at [428, 281] on td "[PERSON_NAME]" at bounding box center [432, 284] width 139 height 53
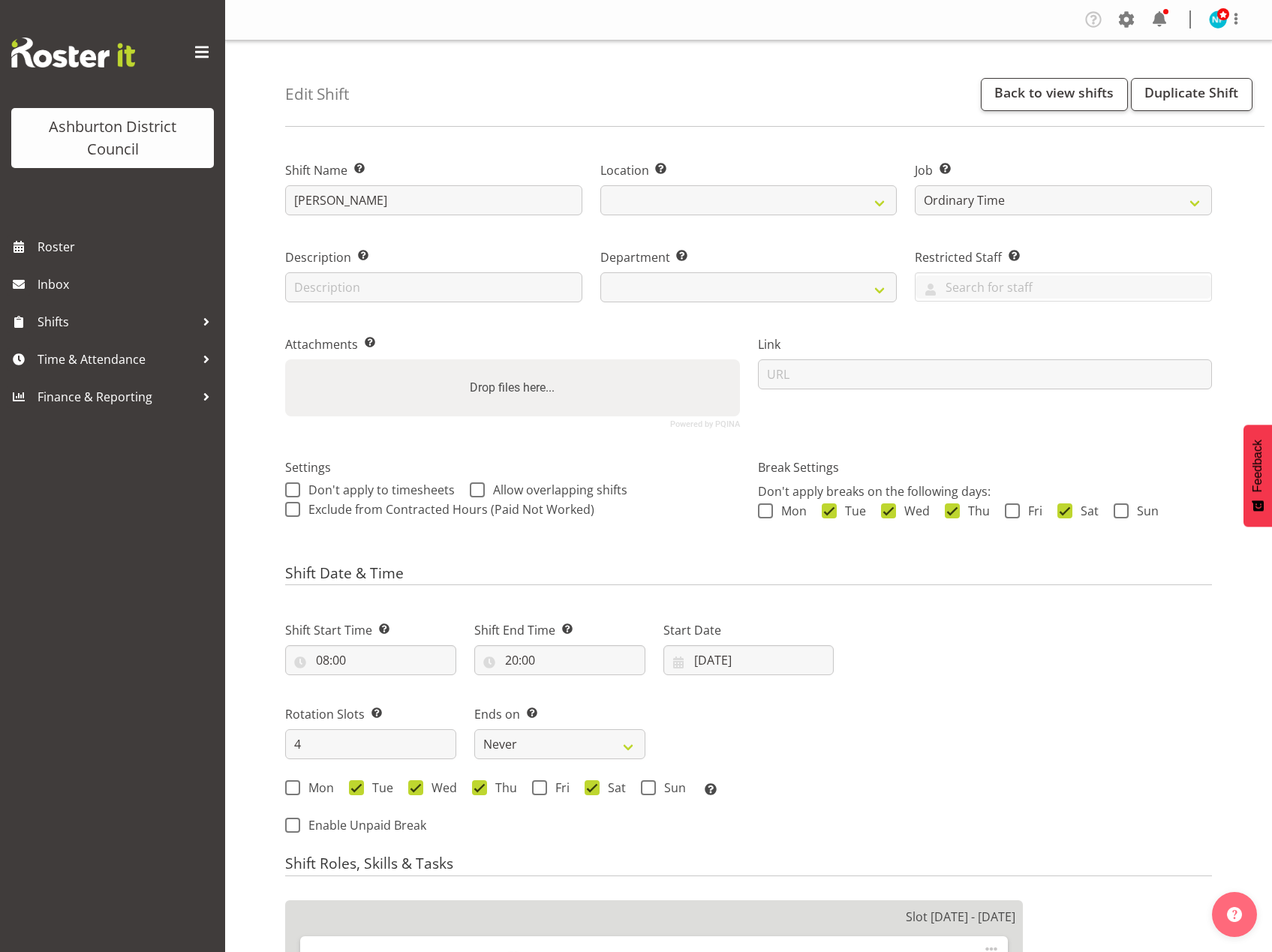
select select "6995"
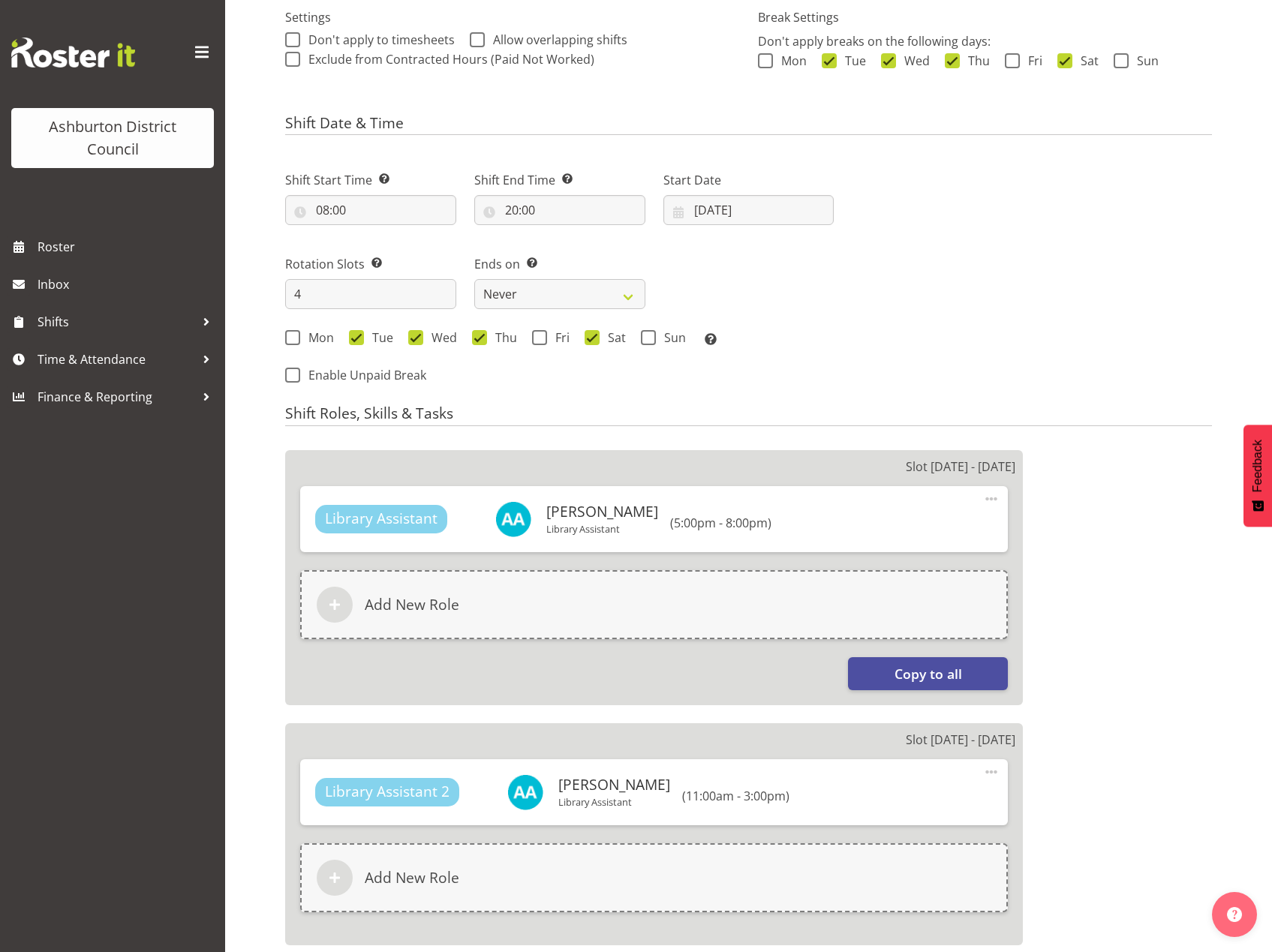
select select
select select "1180"
select select "824"
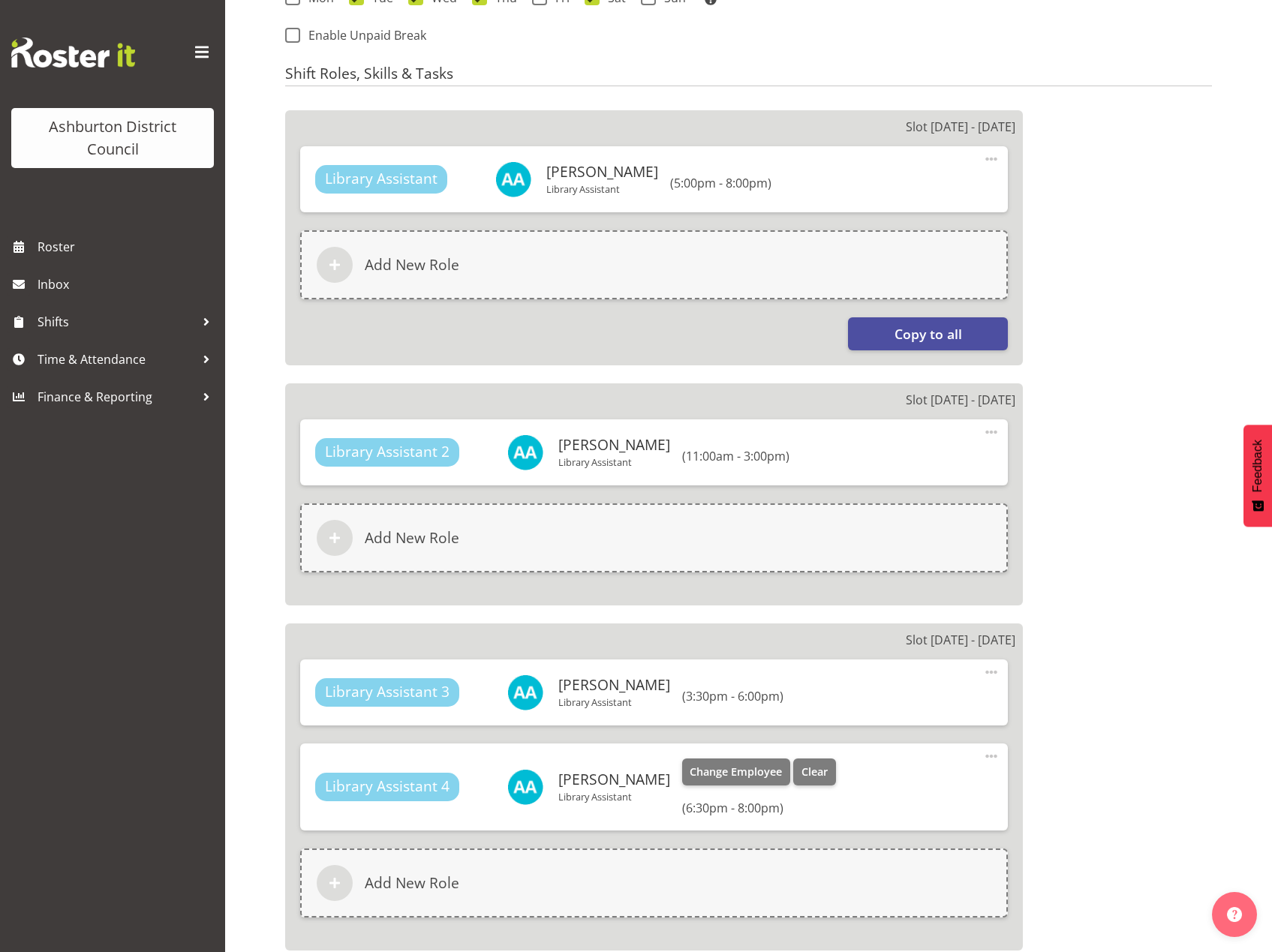
scroll to position [490, 0]
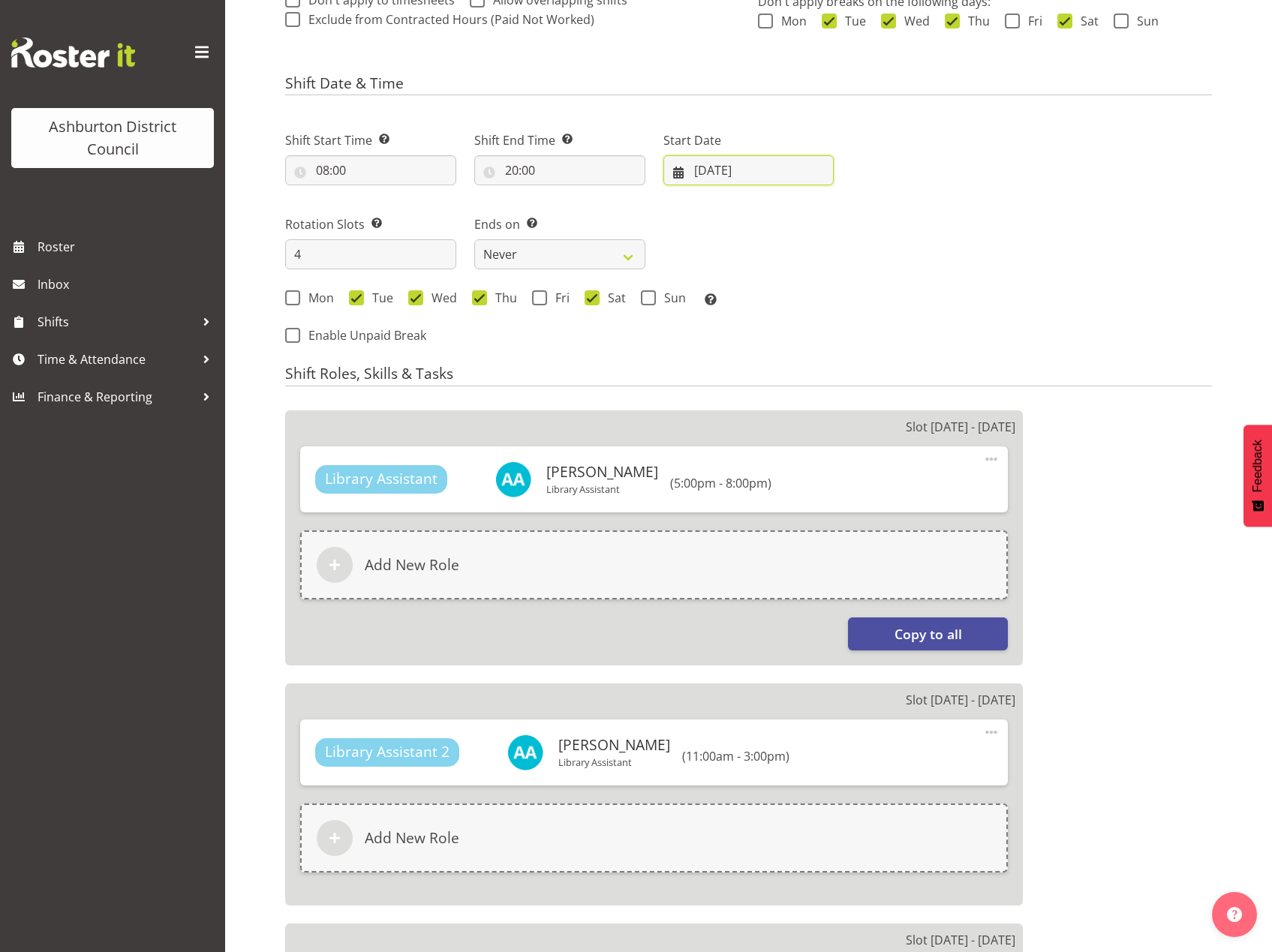
click at [683, 175] on input "18/12/2023" at bounding box center [748, 170] width 171 height 30
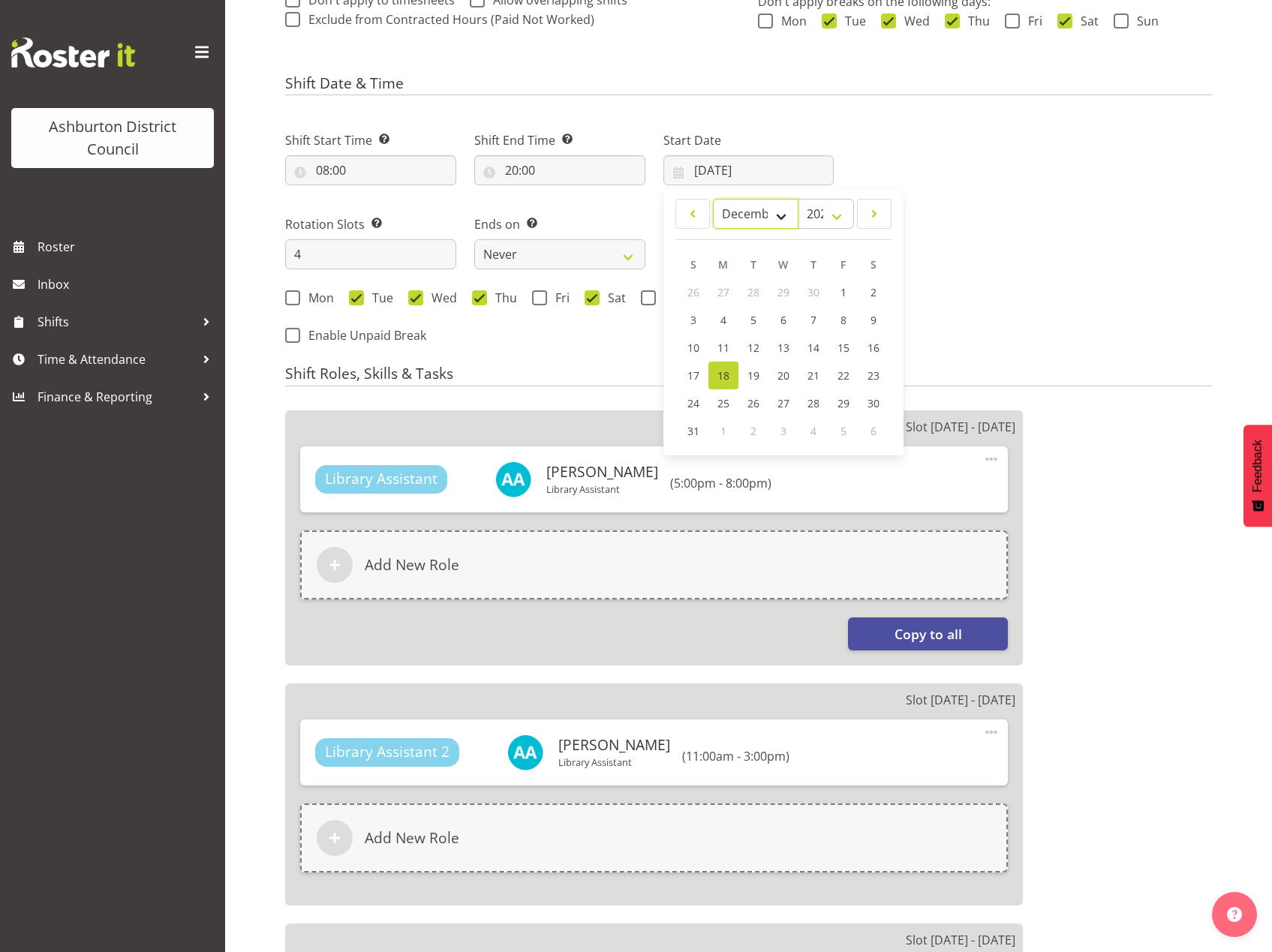
click at [784, 217] on select "January February March April May June July August September October November De…" at bounding box center [756, 214] width 86 height 30
select select "9"
click at [713, 199] on select "January February March April May June July August September October November De…" at bounding box center [756, 214] width 86 height 30
click at [846, 218] on select "2033 2032 2031 2030 2029 2028 2027 2026 2025 2024 2023 2022 2021 2020 2019 2018…" at bounding box center [826, 214] width 56 height 30
select select "2025"
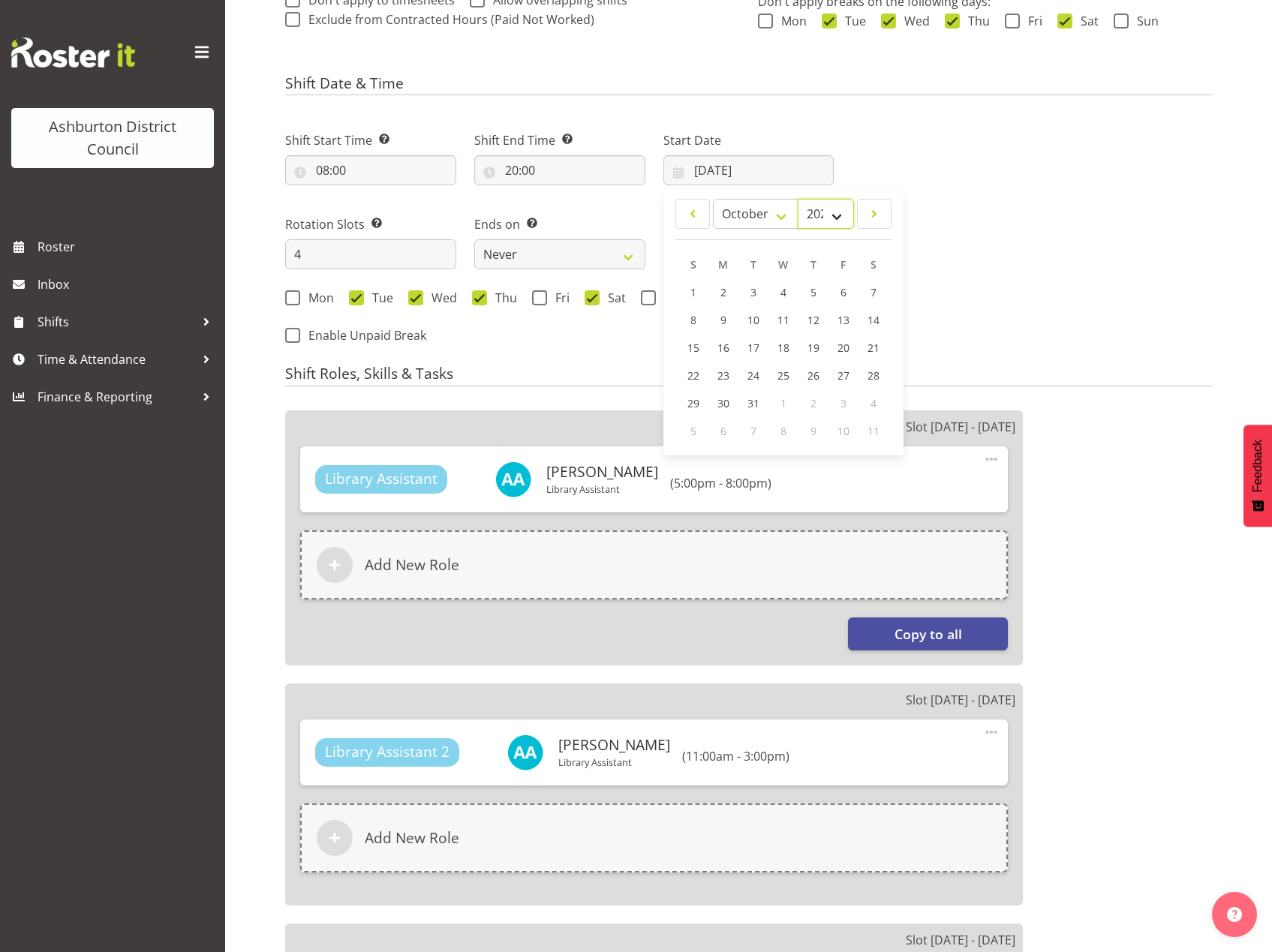
click at [798, 199] on select "2033 2032 2031 2030 2029 2028 2027 2026 2025 2024 2023 2022 2021 2020 2019 2018…" at bounding box center [826, 214] width 56 height 30
click at [725, 352] on span "13" at bounding box center [724, 349] width 12 height 14
type input "13/10/2025"
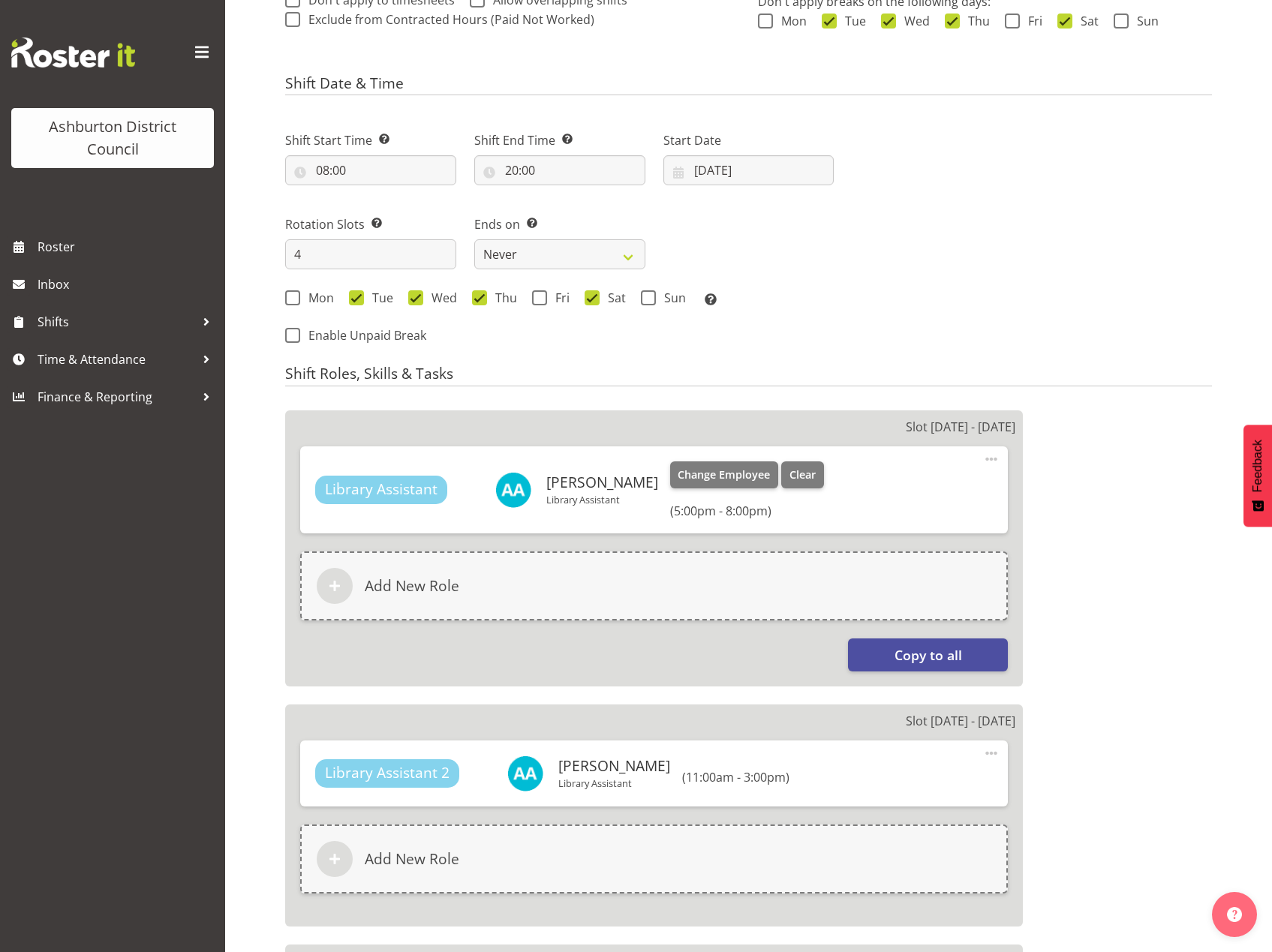
click at [992, 456] on span at bounding box center [991, 459] width 18 height 18
click at [918, 490] on link "Edit" at bounding box center [928, 492] width 144 height 27
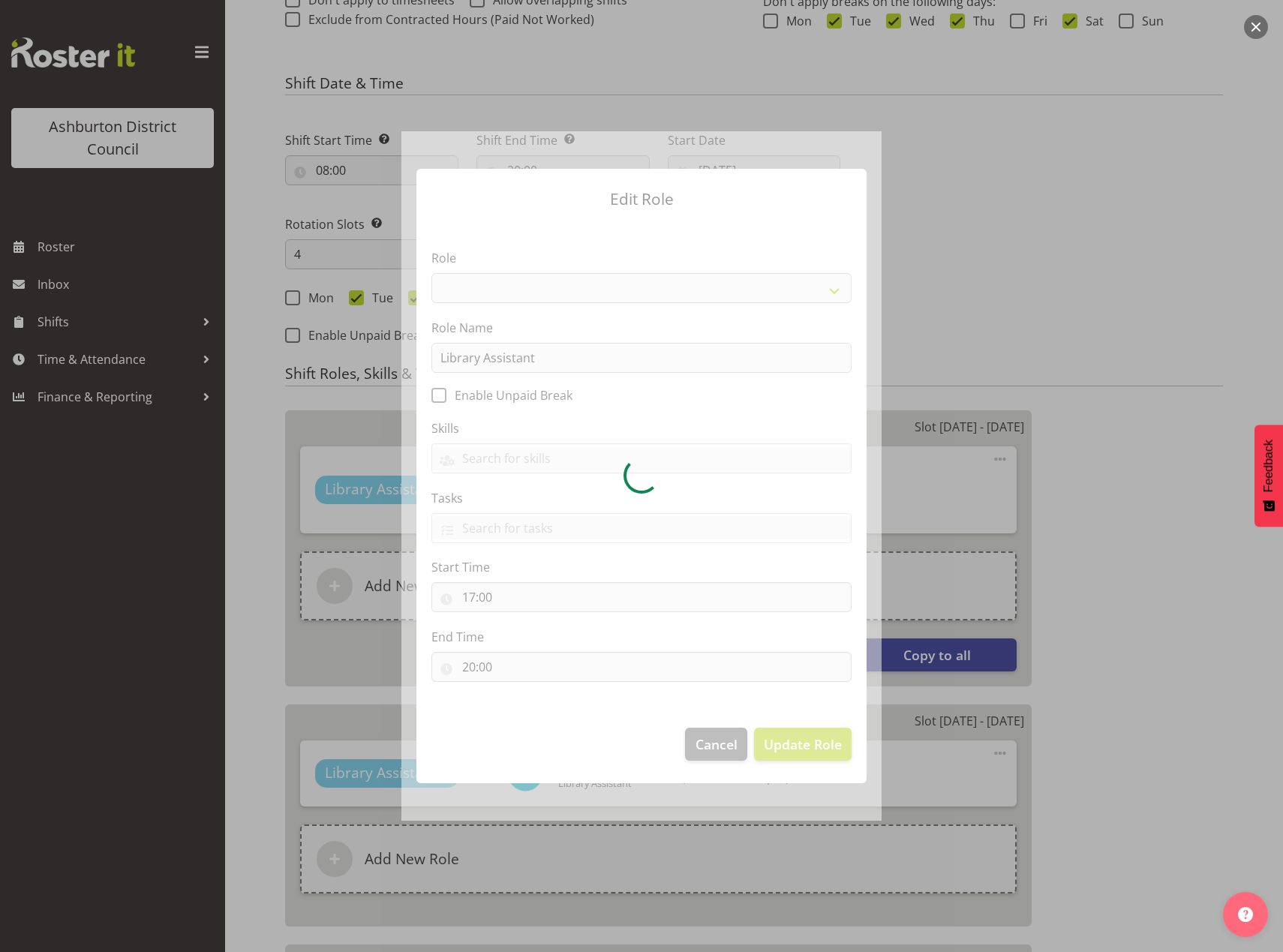
select select "1340"
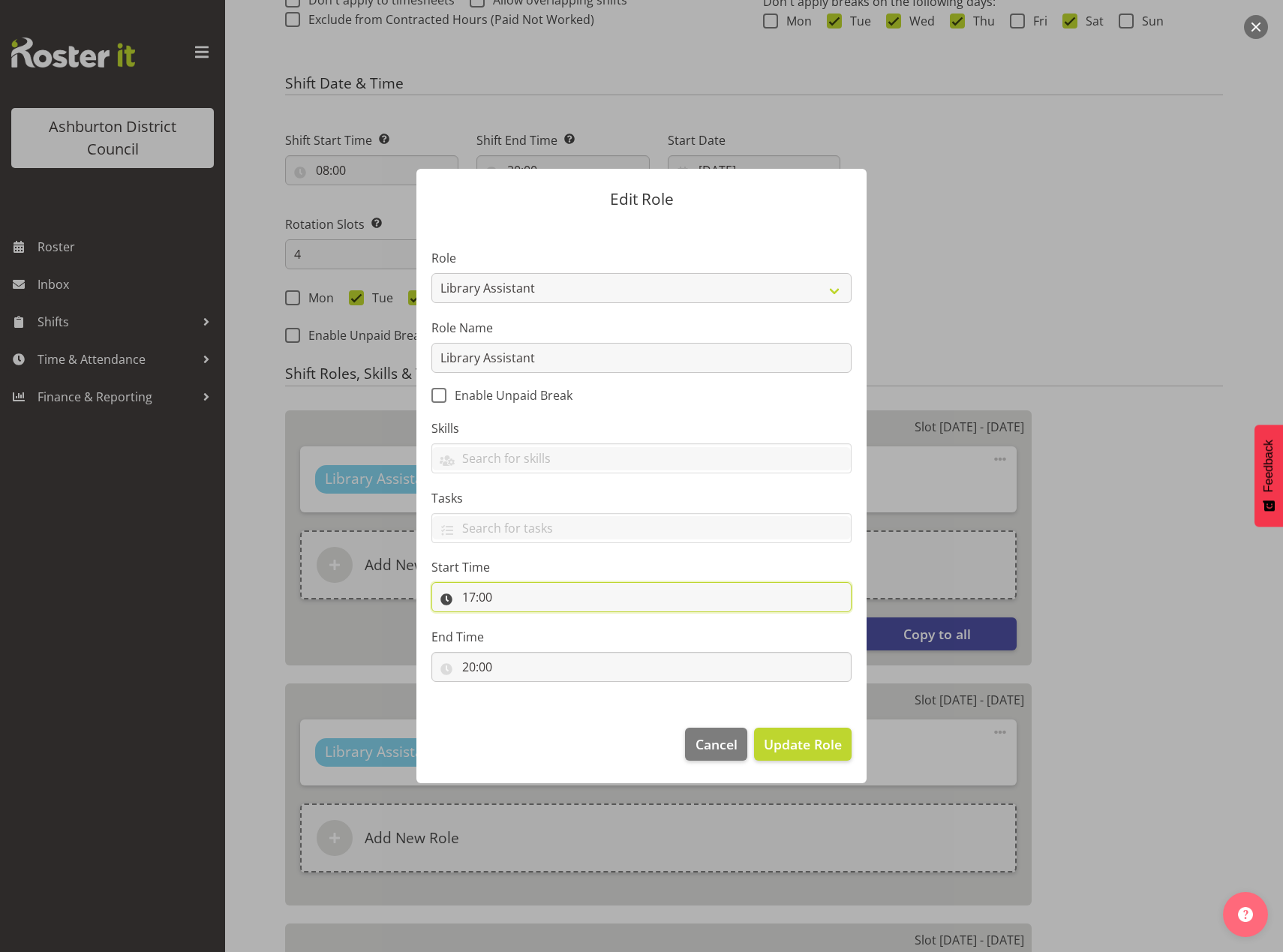
click at [465, 597] on input "17:00" at bounding box center [641, 597] width 420 height 30
click at [526, 639] on select "00 01 02 03 04 05 06 07 08 09 10 11 12 13 14 15 16 17 18 19 20 21 22 23" at bounding box center [534, 637] width 34 height 30
select select "12"
click at [517, 622] on select "00 01 02 03 04 05 06 07 08 09 10 11 12 13 14 15 16 17 18 19 20 21 22 23" at bounding box center [534, 637] width 34 height 30
type input "12:00"
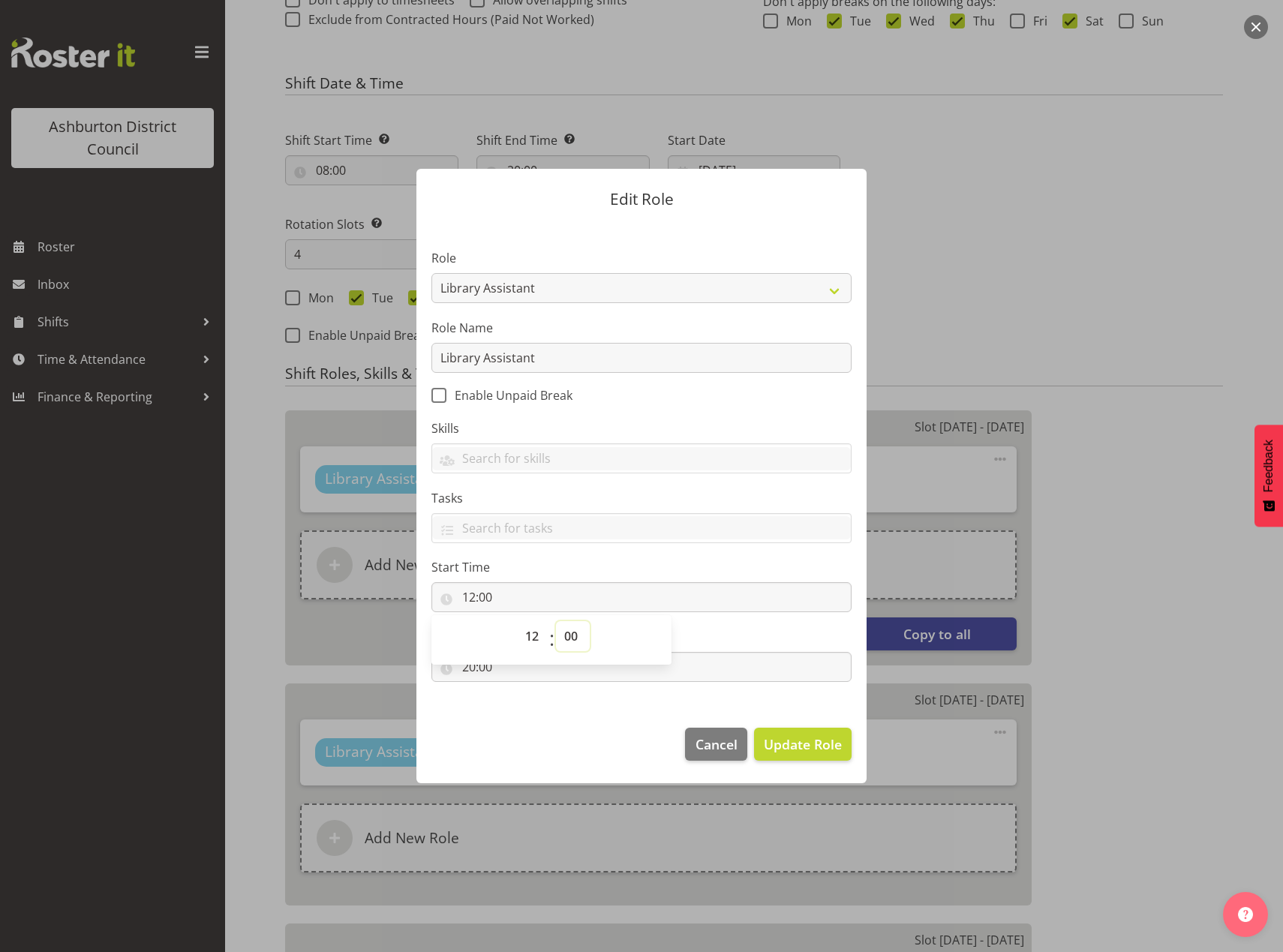
click at [571, 643] on select "00 01 02 03 04 05 06 07 08 09 10 11 12 13 14 15 16 17 18 19 20 21 22 23 24 25 2…" at bounding box center [573, 637] width 34 height 30
select select "30"
type input "12:30"
click at [576, 639] on select "00 01 02 03 04 05 06 07 08 09 10 11 12 13 14 15 16 17 18 19 20 21 22 23 24 25 2…" at bounding box center [573, 637] width 34 height 30
click at [584, 739] on footer "Cancel Update Role" at bounding box center [641, 748] width 450 height 71
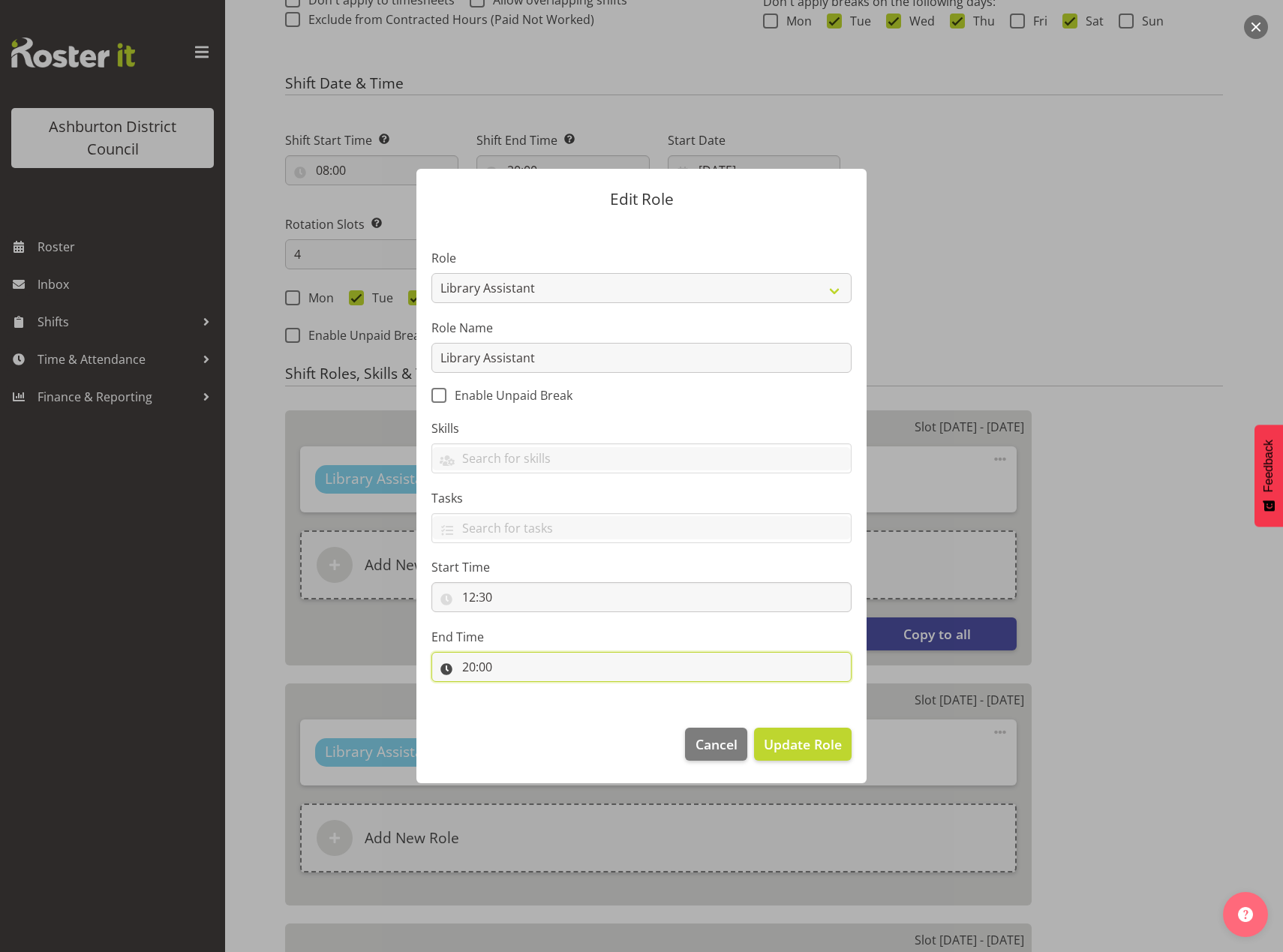
click at [469, 670] on input "20:00" at bounding box center [641, 667] width 420 height 30
click at [536, 708] on select "00 01 02 03 04 05 06 07 08 09 10 11 12 13 14 15 16 17 18 19 20 21 22 23" at bounding box center [534, 706] width 34 height 30
select select "14"
click at [517, 691] on select "00 01 02 03 04 05 06 07 08 09 10 11 12 13 14 15 16 17 18 19 20 21 22 23" at bounding box center [534, 706] width 34 height 30
type input "14:00"
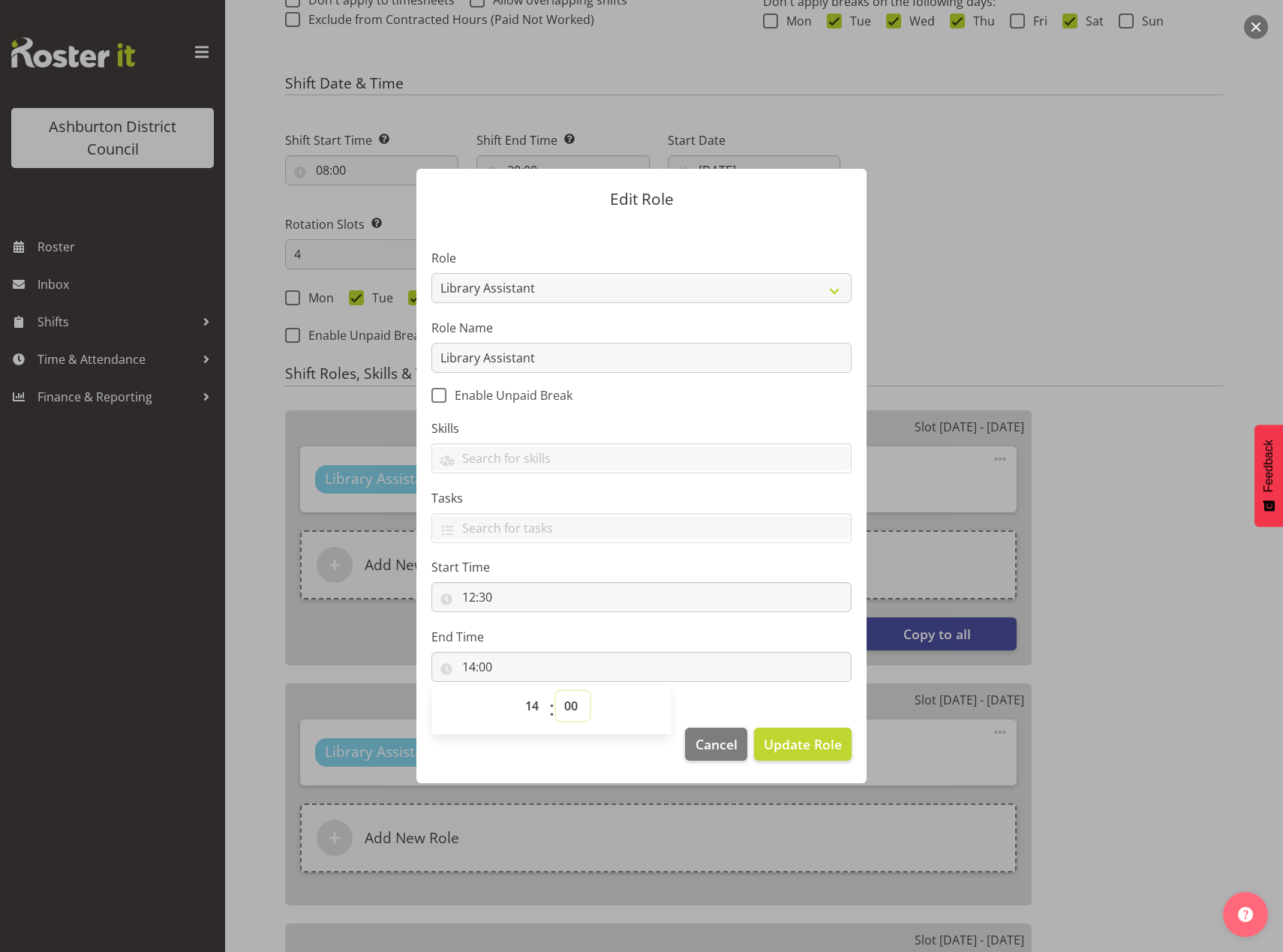
click at [564, 707] on select "00 01 02 03 04 05 06 07 08 09 10 11 12 13 14 15 16 17 18 19 20 21 22 23 24 25 2…" at bounding box center [573, 706] width 34 height 30
select select "30"
click at [556, 691] on select "00 01 02 03 04 05 06 07 08 09 10 11 12 13 14 15 16 17 18 19 20 21 22 23 24 25 2…" at bounding box center [573, 706] width 34 height 30
type input "14:30"
click at [813, 747] on span "Update Role" at bounding box center [803, 744] width 78 height 19
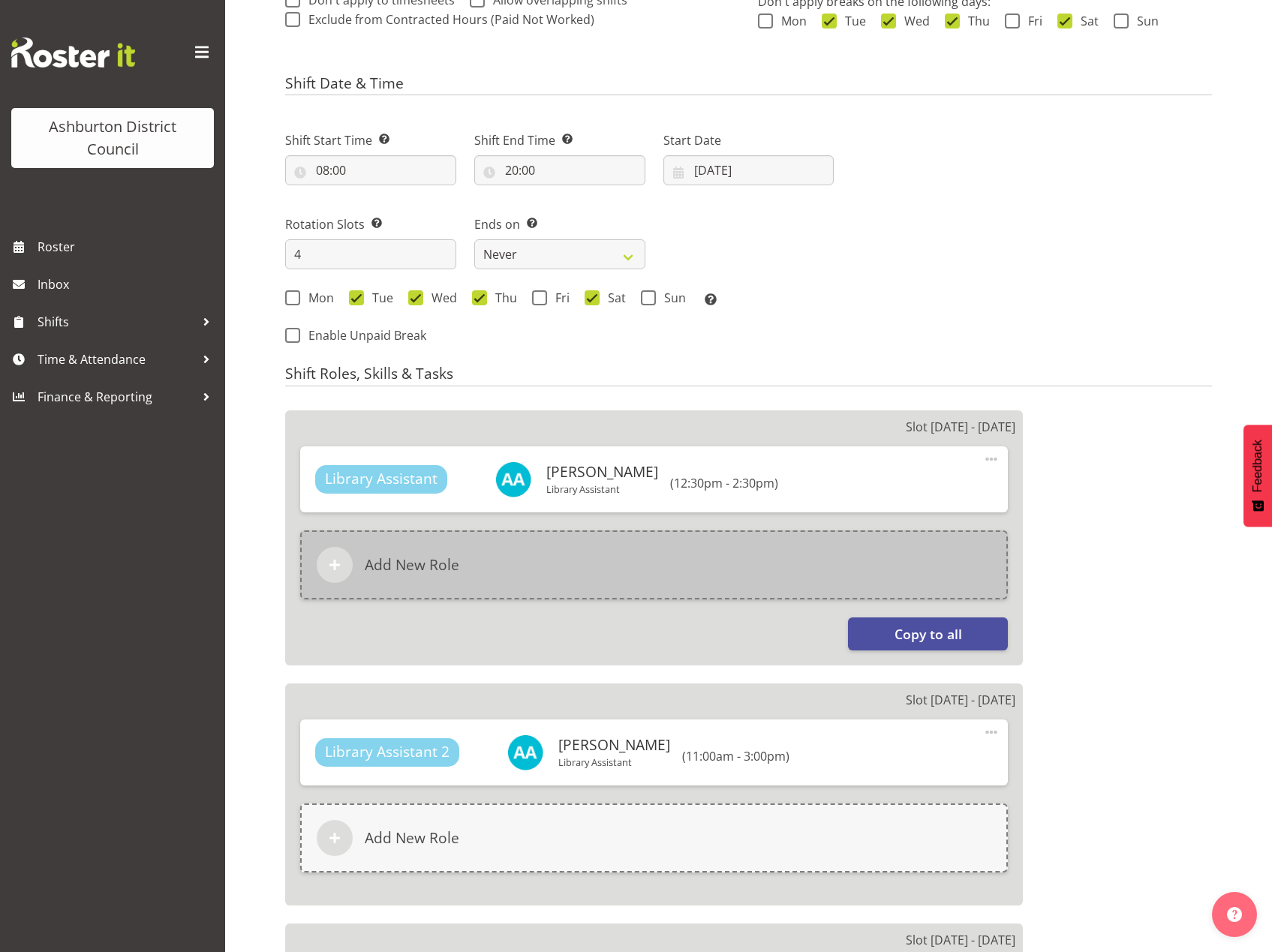
click at [420, 569] on h6 "Add New Role" at bounding box center [412, 565] width 95 height 18
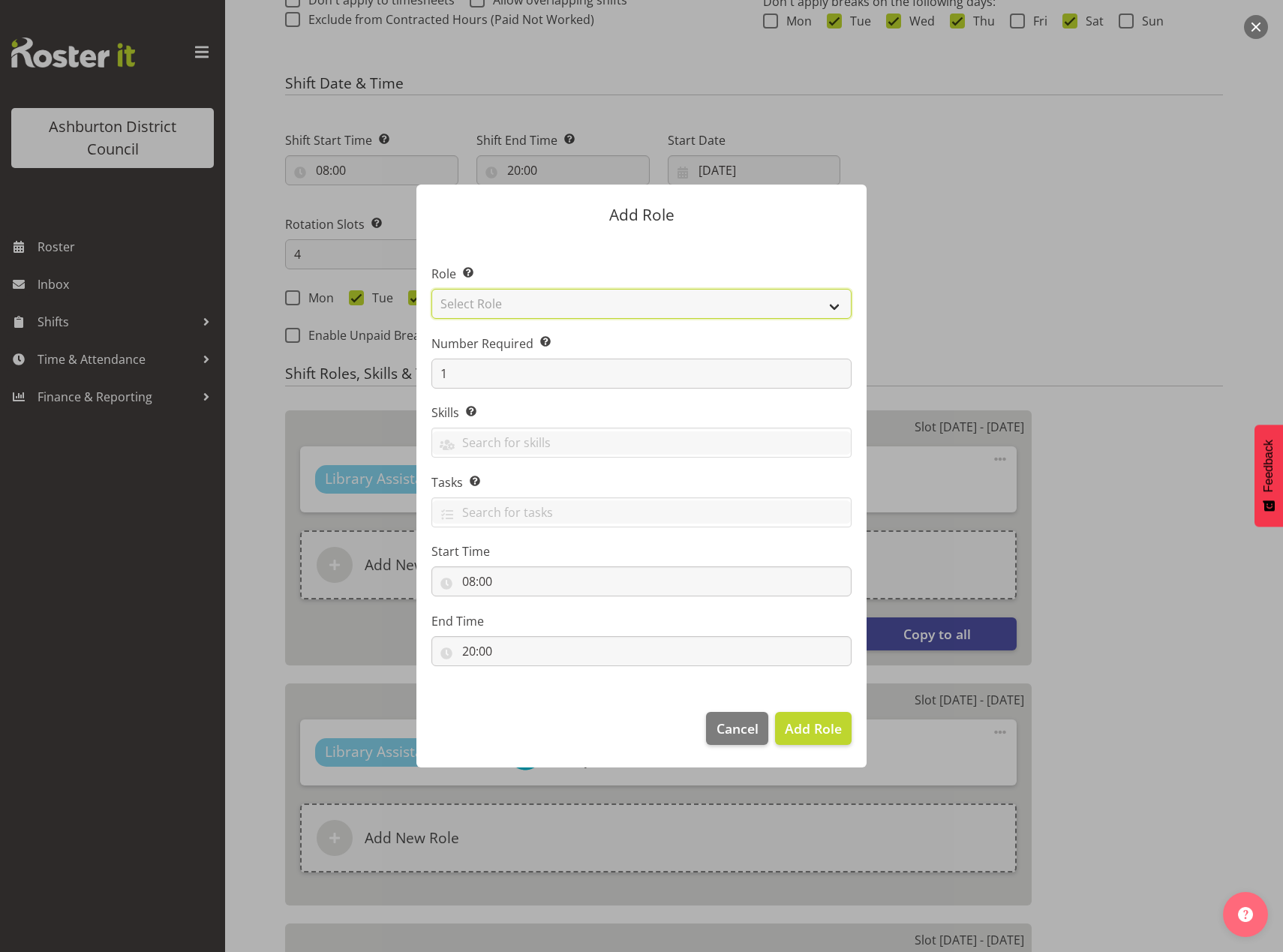
click at [838, 306] on select "Select Role AAGM Deputy Director AAGM Director Archivist Childrens Librarian Co…" at bounding box center [641, 304] width 420 height 30
select select "1340"
click at [431, 289] on select "Select Role AAGM Deputy Director AAGM Director Archivist Childrens Librarian Co…" at bounding box center [641, 304] width 420 height 30
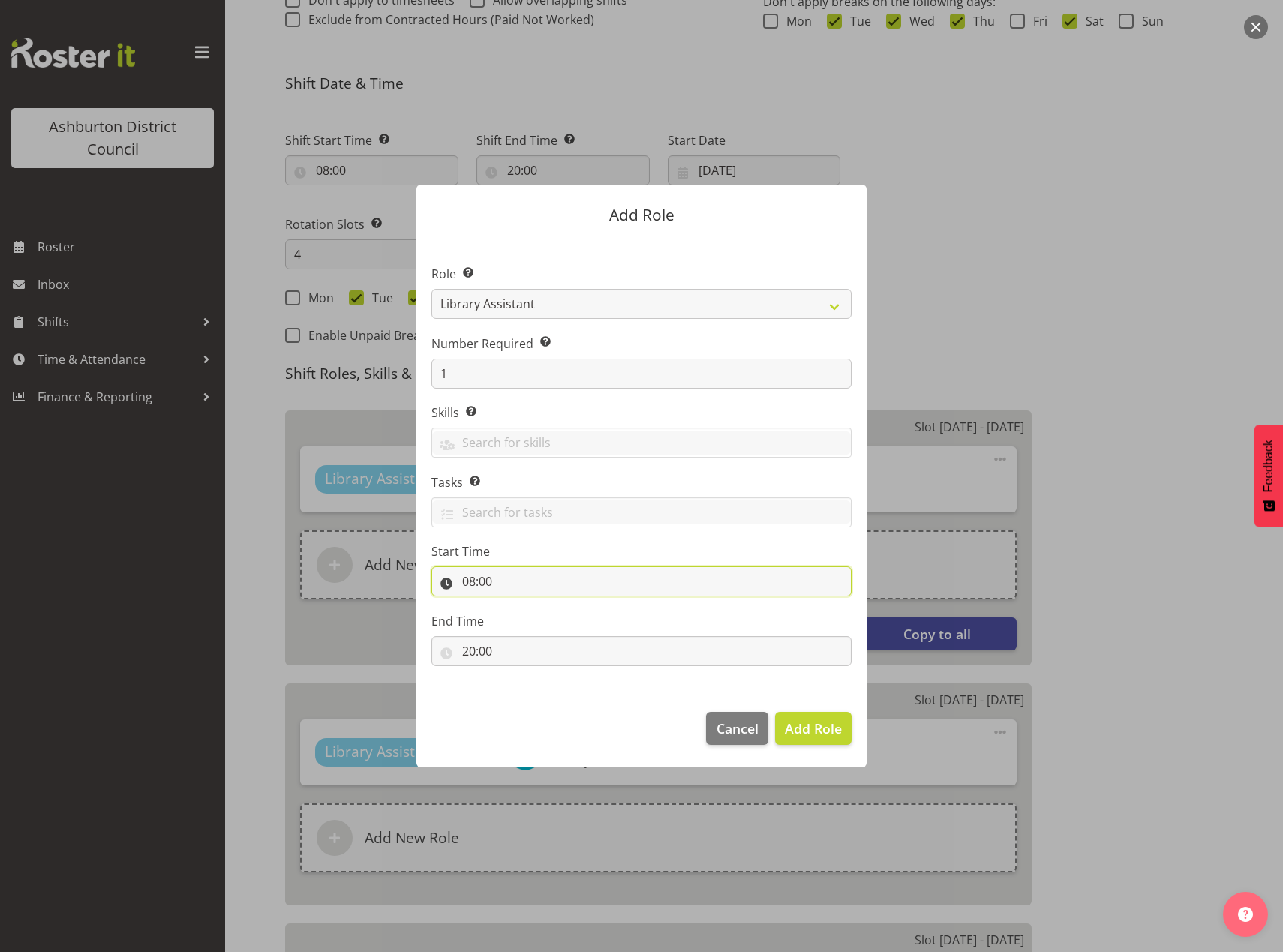
click at [465, 580] on input "08:00" at bounding box center [641, 582] width 420 height 30
click at [534, 623] on select "00 01 02 03 04 05 06 07 08 09 10 11 12 13 14 15 16 17 18 19 20 21 22 23" at bounding box center [534, 621] width 34 height 30
select select "15"
click at [517, 606] on select "00 01 02 03 04 05 06 07 08 09 10 11 12 13 14 15 16 17 18 19 20 21 22 23" at bounding box center [534, 621] width 34 height 30
type input "15:00"
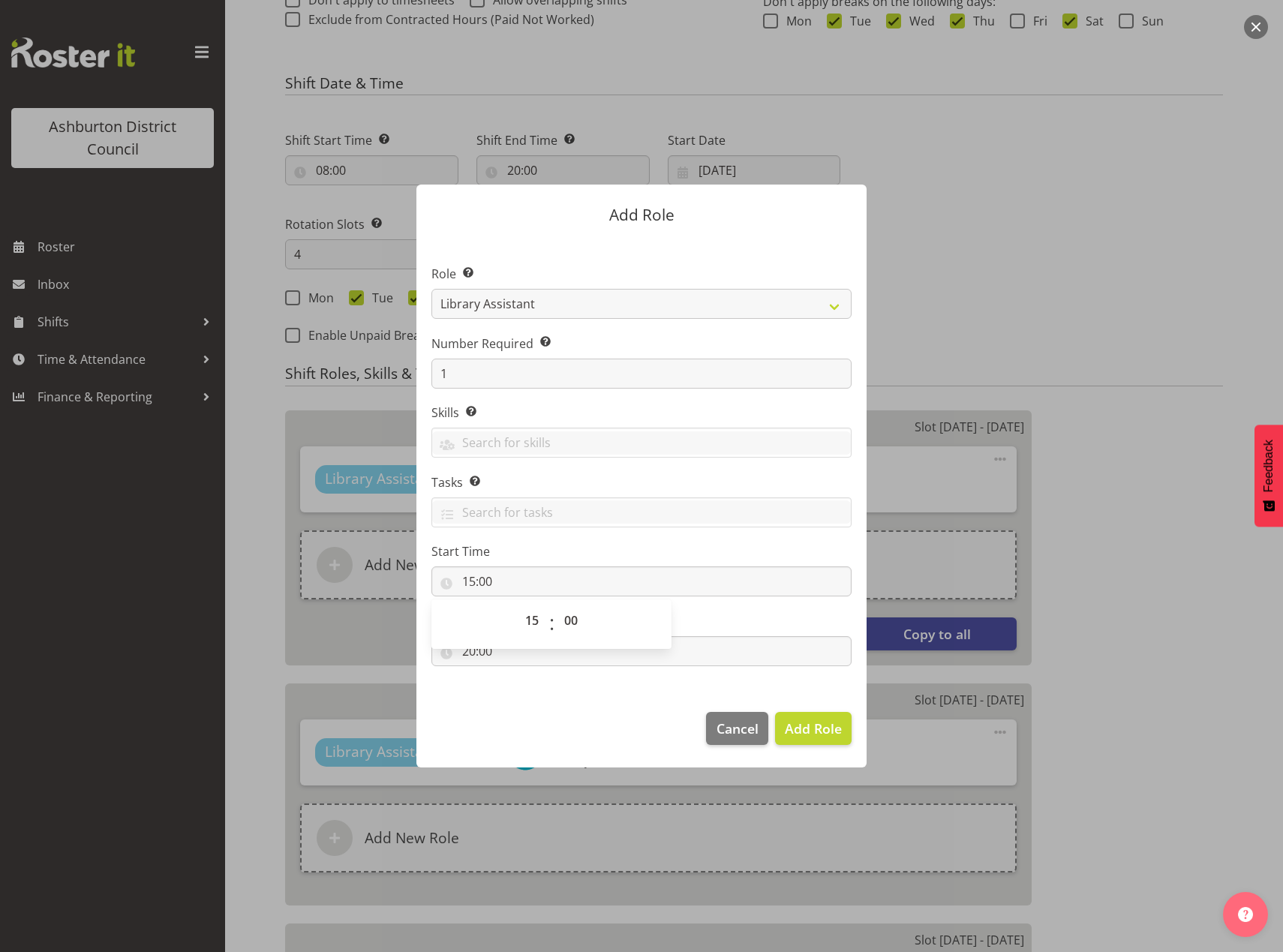
click at [558, 730] on footer "Cancel Add Role" at bounding box center [641, 732] width 450 height 71
click at [466, 644] on input "20:00" at bounding box center [641, 651] width 420 height 30
click at [533, 695] on select "00 01 02 03 04 05 06 07 08 09 10 11 12 13 14 15 16 17 18 19 20 21 22 23" at bounding box center [534, 691] width 34 height 30
select select "18"
click at [517, 676] on select "00 01 02 03 04 05 06 07 08 09 10 11 12 13 14 15 16 17 18 19 20 21 22 23" at bounding box center [534, 691] width 34 height 30
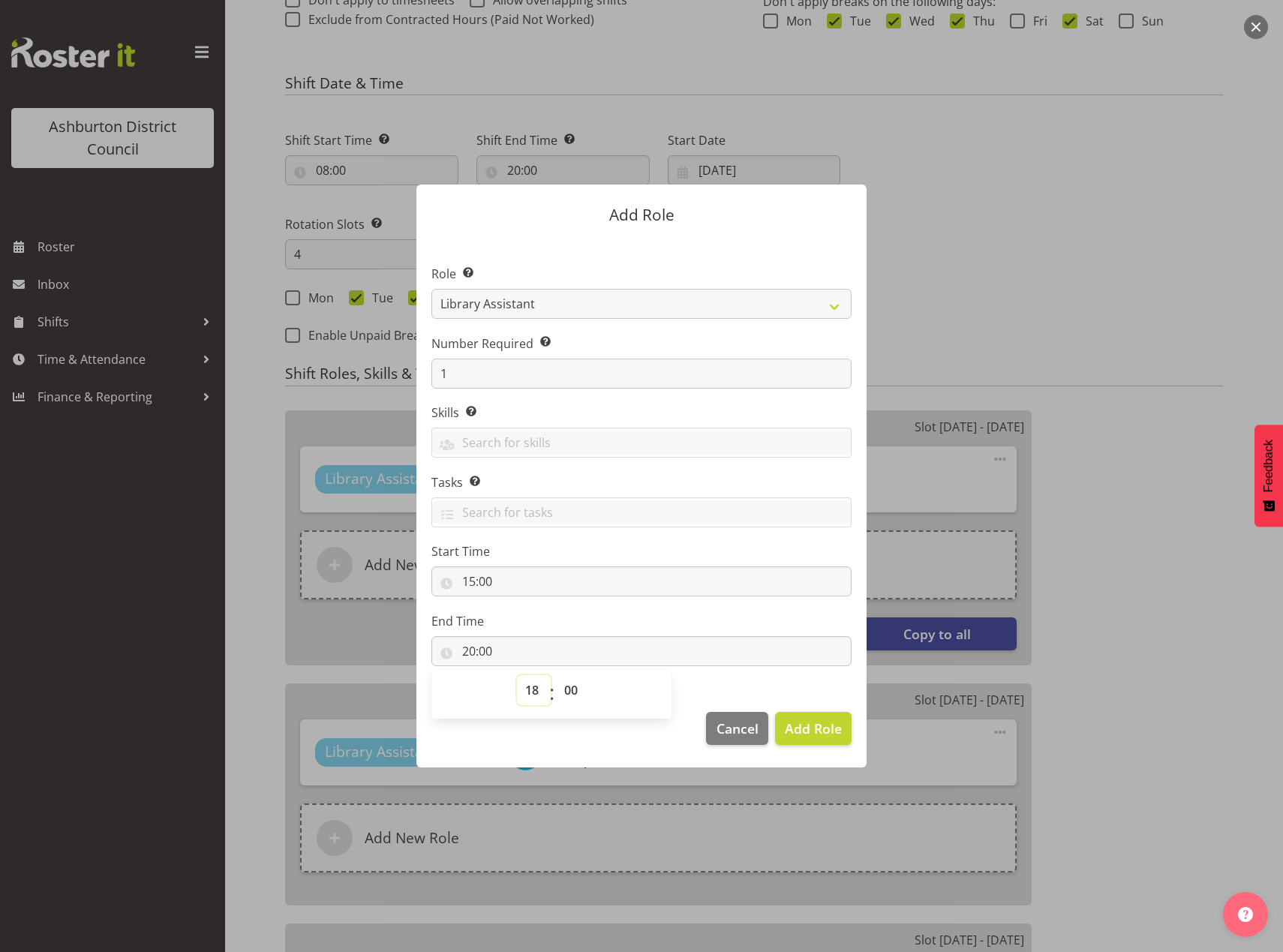
type input "18:00"
click at [586, 753] on footer "Cancel Add Role" at bounding box center [641, 732] width 450 height 71
click at [809, 735] on span "Add Role" at bounding box center [813, 729] width 57 height 18
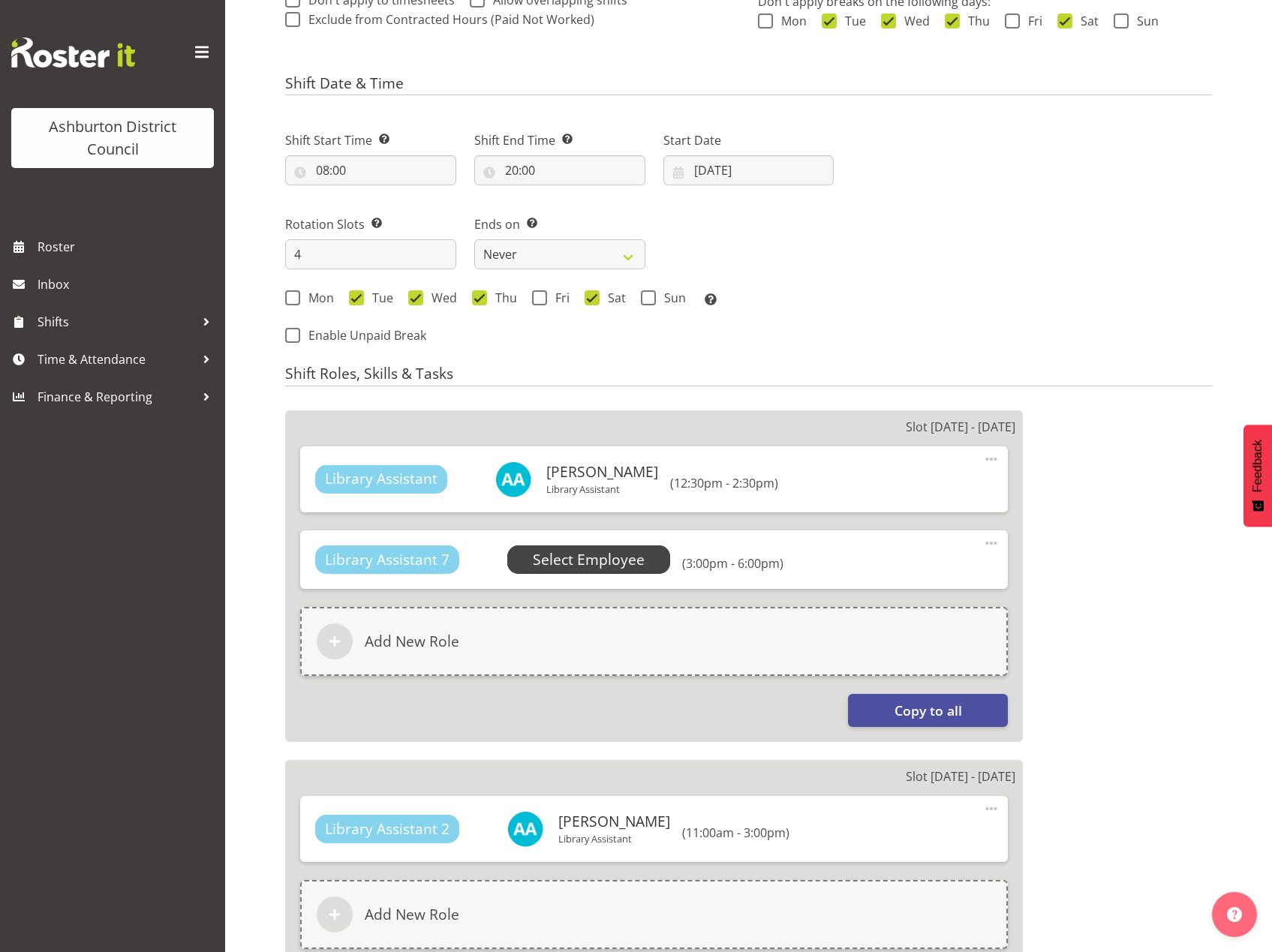
click at [613, 562] on span "Select Employee" at bounding box center [589, 560] width 112 height 22
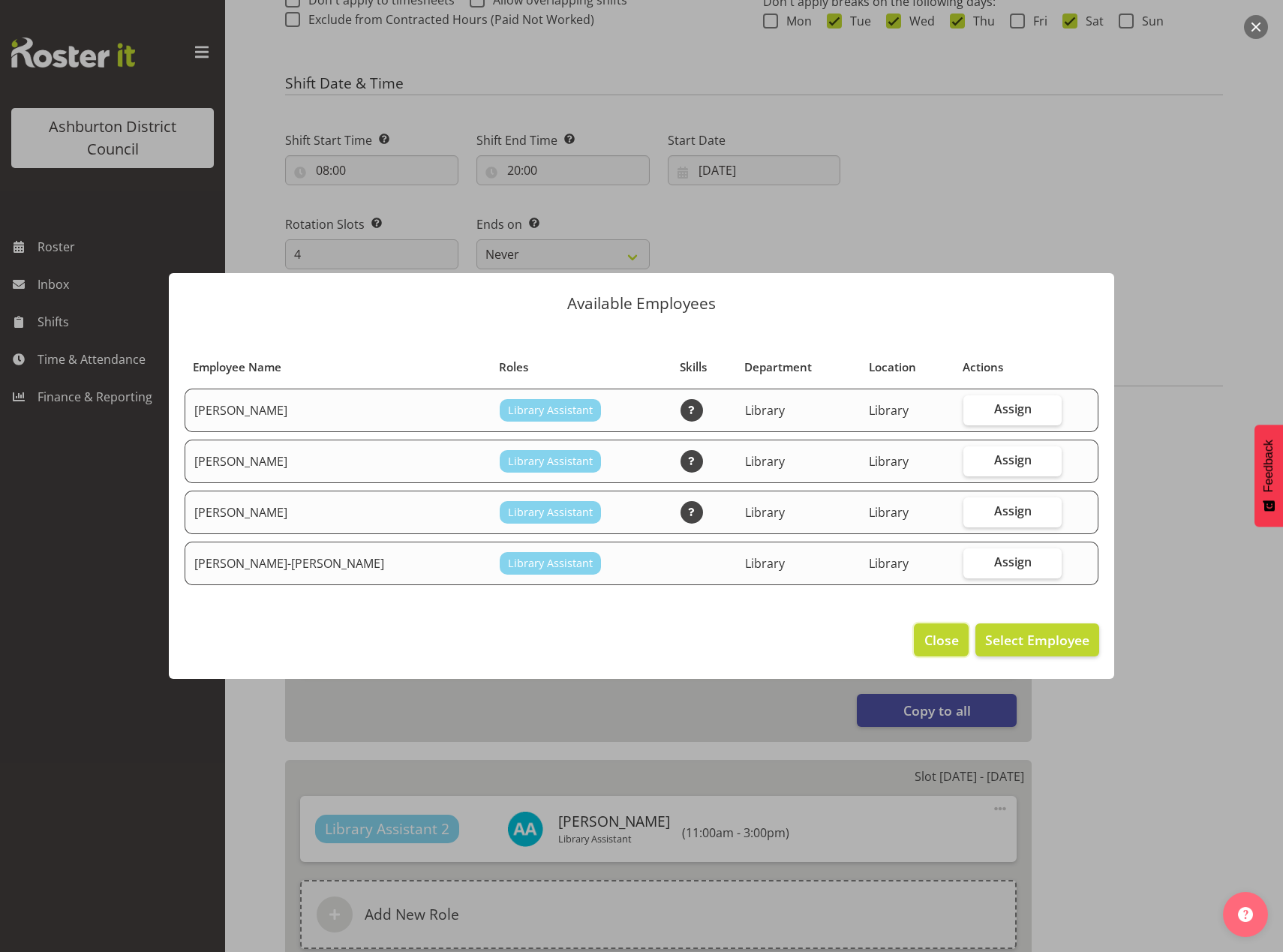
click at [945, 645] on span "Close" at bounding box center [941, 640] width 35 height 19
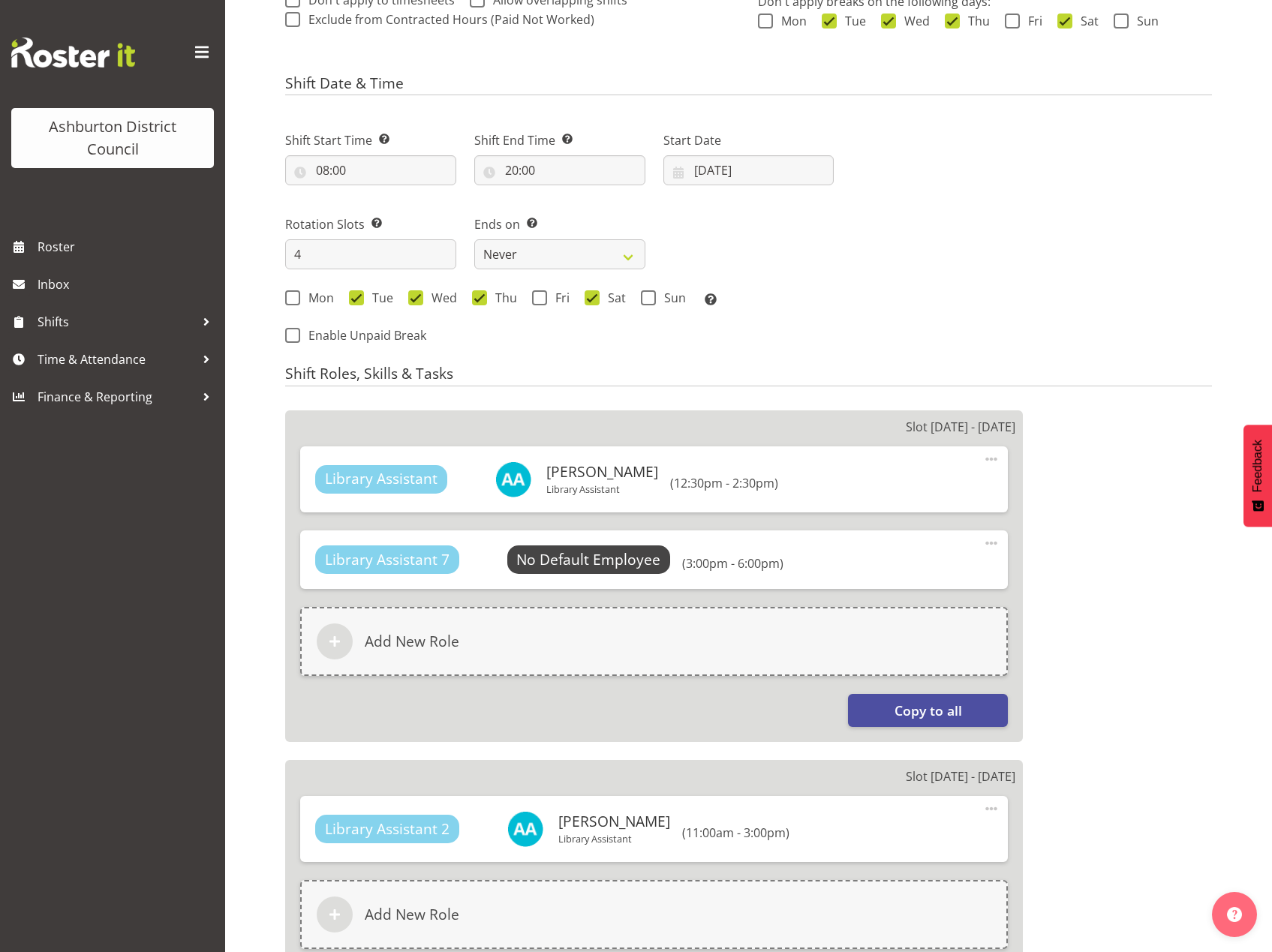
scroll to position [790, 0]
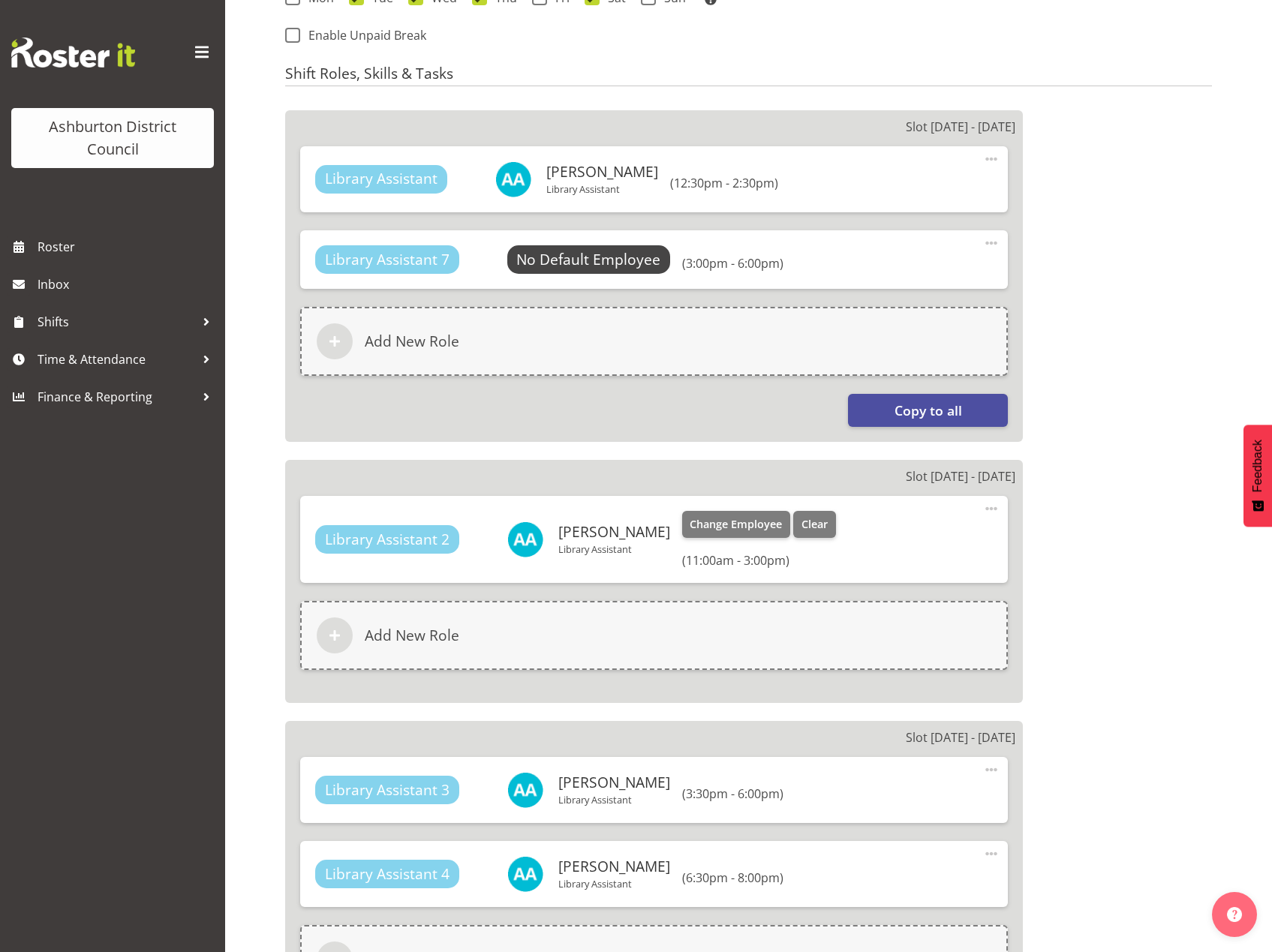
click at [994, 507] on span at bounding box center [991, 508] width 18 height 18
click at [897, 546] on link "Edit" at bounding box center [928, 541] width 144 height 27
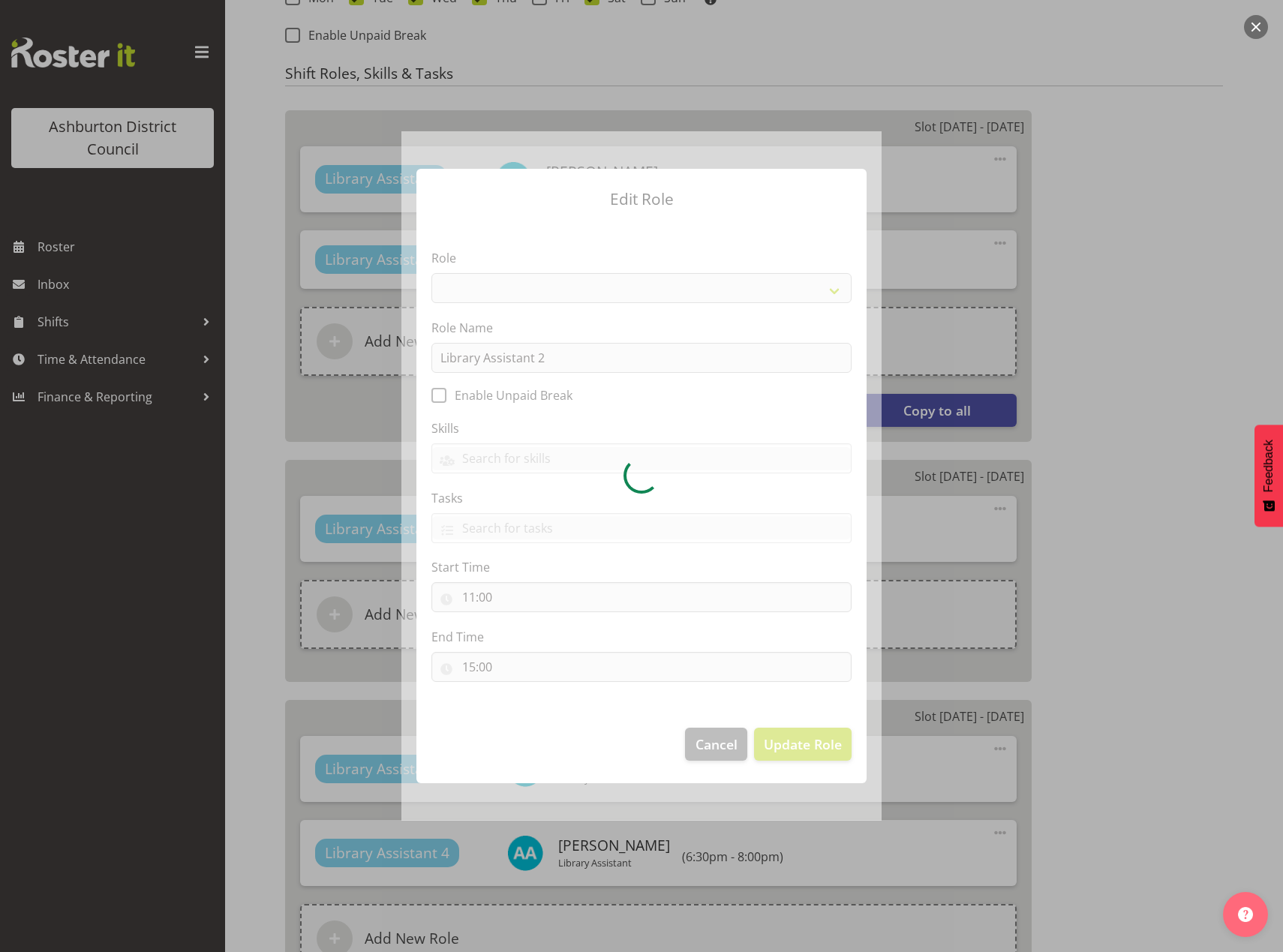
select select "1340"
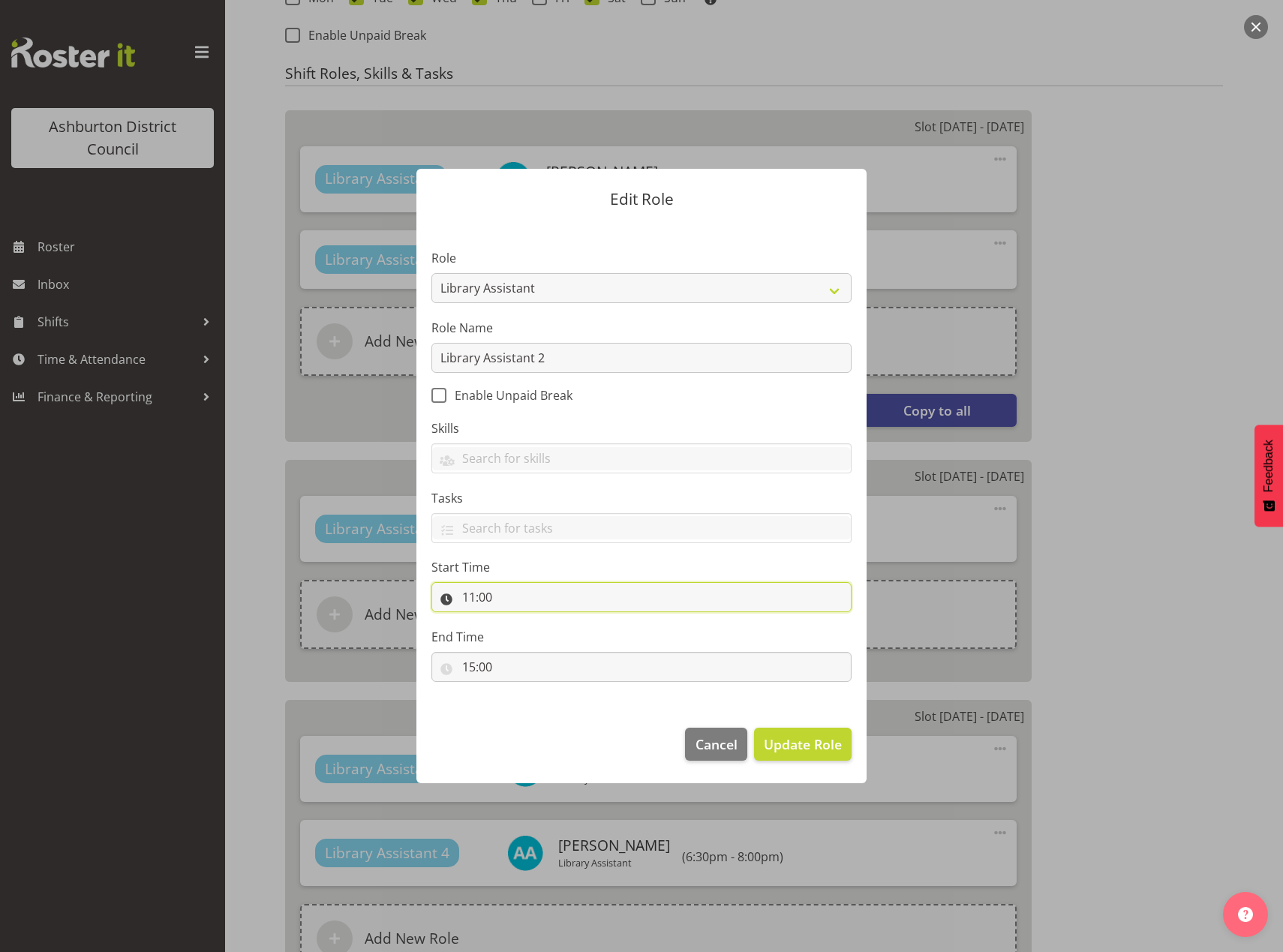
click at [467, 602] on input "11:00" at bounding box center [641, 597] width 420 height 30
click at [533, 637] on select "00 01 02 03 04 05 06 07 08 09 10 11 12 13 14 15 16 17 18 19 20 21 22 23" at bounding box center [534, 637] width 34 height 30
select select "9"
click at [517, 622] on select "00 01 02 03 04 05 06 07 08 09 10 11 12 13 14 15 16 17 18 19 20 21 22 23" at bounding box center [534, 637] width 34 height 30
type input "09:00"
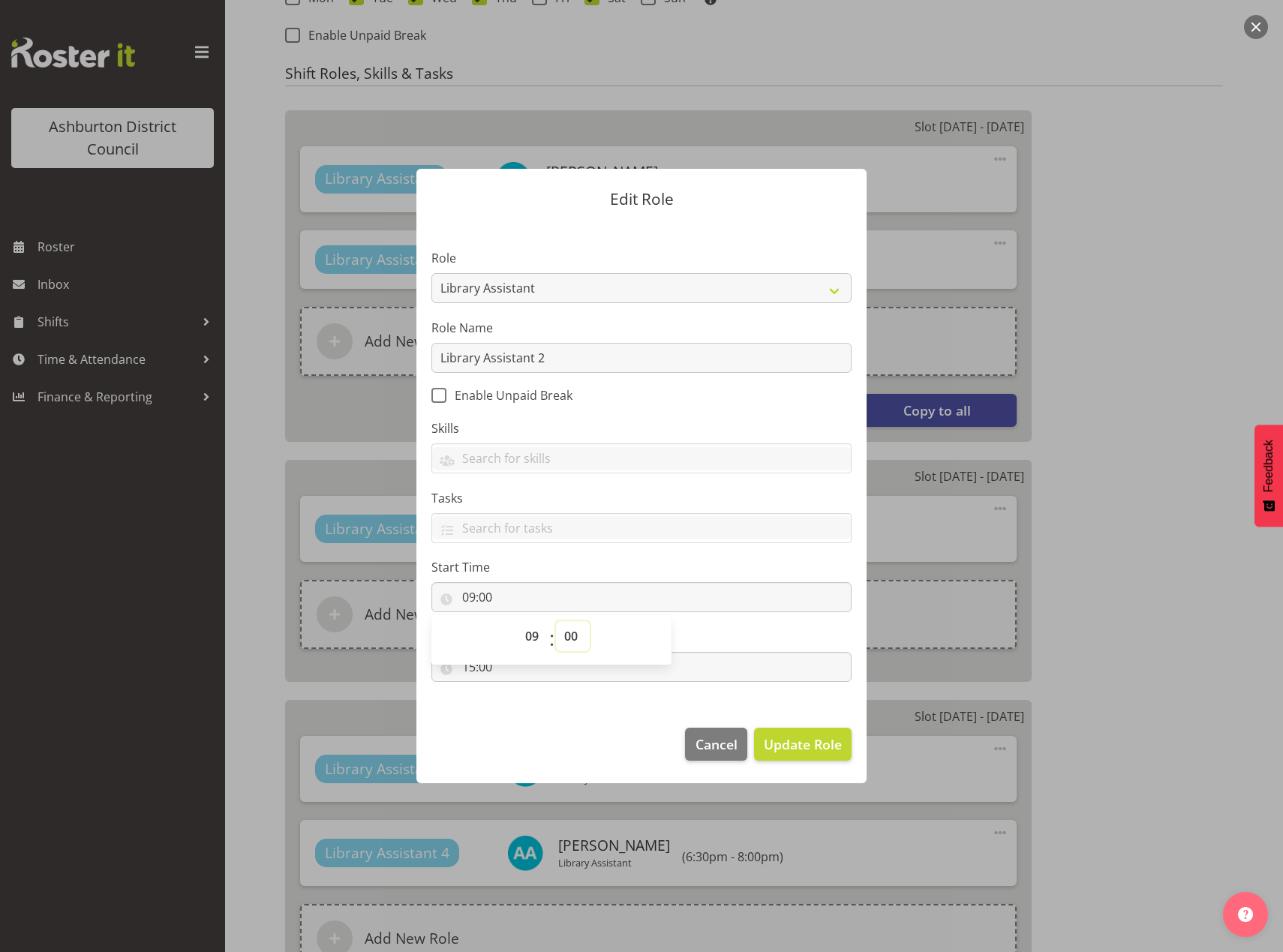
click at [568, 636] on select "00 01 02 03 04 05 06 07 08 09 10 11 12 13 14 15 16 17 18 19 20 21 22 23 24 25 2…" at bounding box center [573, 637] width 34 height 30
select select "30"
type input "09:30"
click at [589, 708] on section "Role AAGM Deputy Director AAGM Director Archivist Childrens Librarian Collectio…" at bounding box center [641, 468] width 450 height 491
click at [468, 666] on input "15:00" at bounding box center [641, 667] width 420 height 30
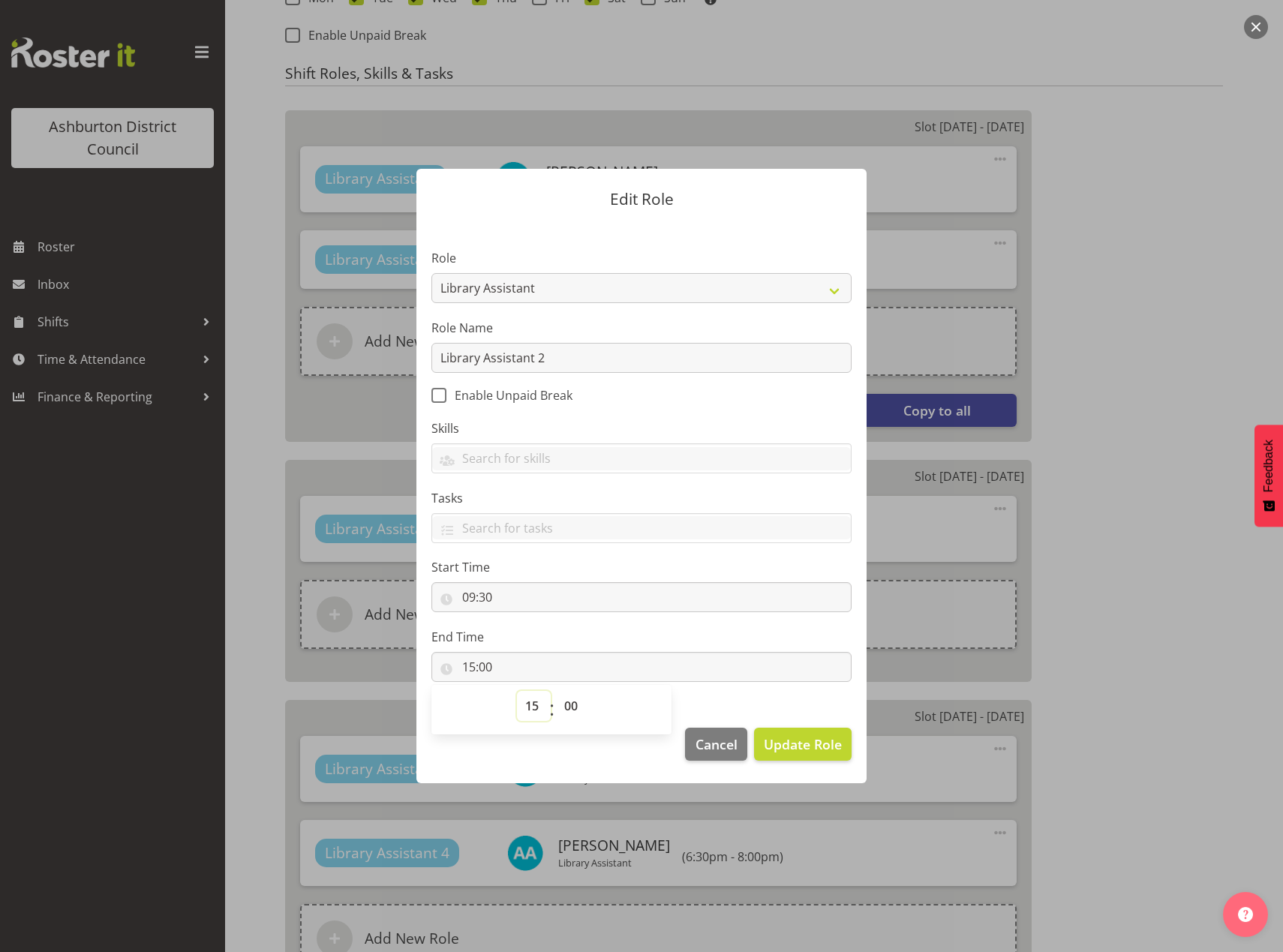
click at [522, 701] on select "00 01 02 03 04 05 06 07 08 09 10 11 12 13 14 15 16 17 18 19 20 21 22 23" at bounding box center [534, 706] width 34 height 30
select select "13"
click at [517, 691] on select "00 01 02 03 04 05 06 07 08 09 10 11 12 13 14 15 16 17 18 19 20 21 22 23" at bounding box center [534, 706] width 34 height 30
type input "13:00"
click at [548, 766] on footer "Cancel Update Role" at bounding box center [641, 748] width 450 height 71
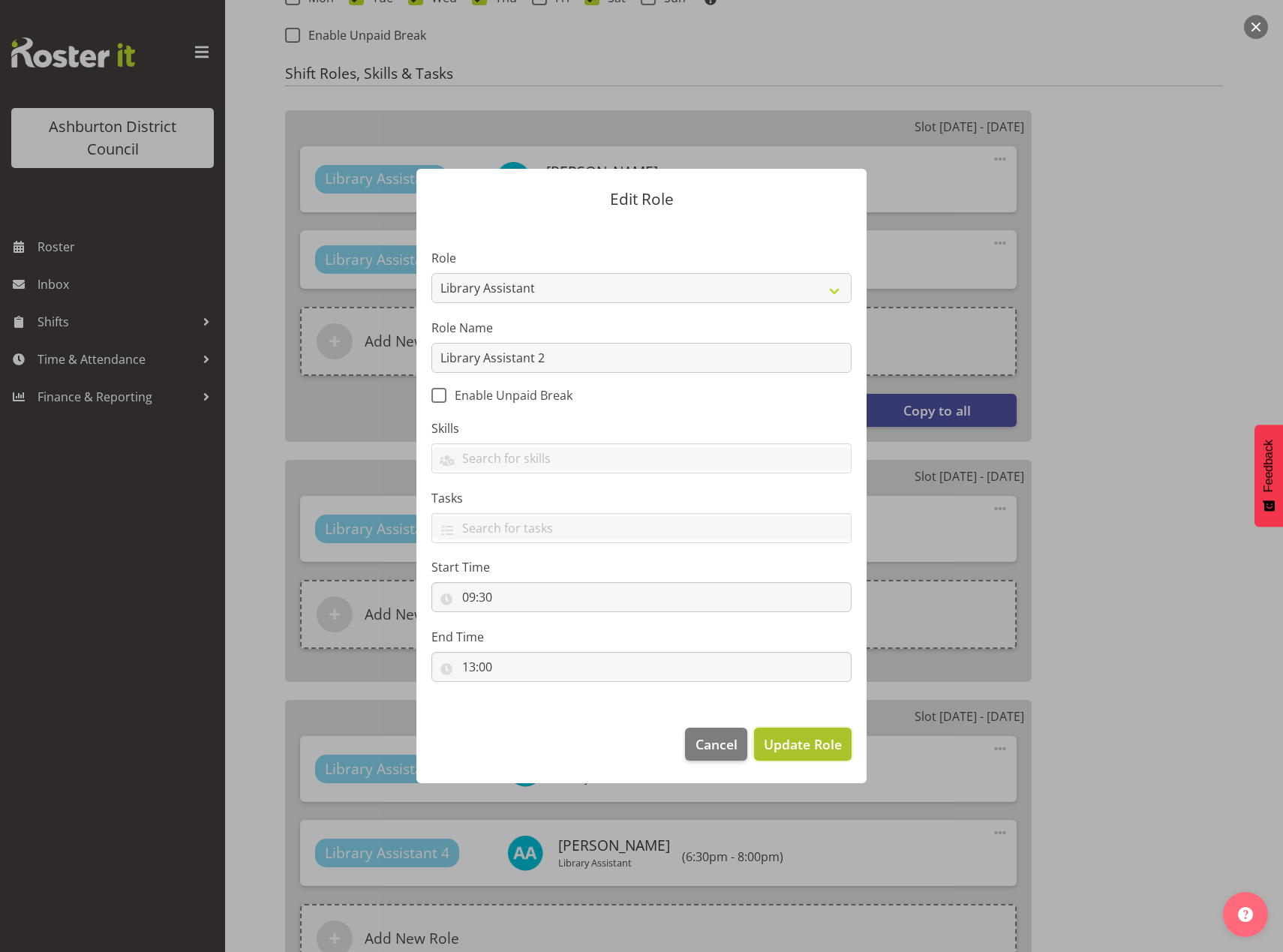
click at [832, 754] on span "Update Role" at bounding box center [803, 744] width 78 height 19
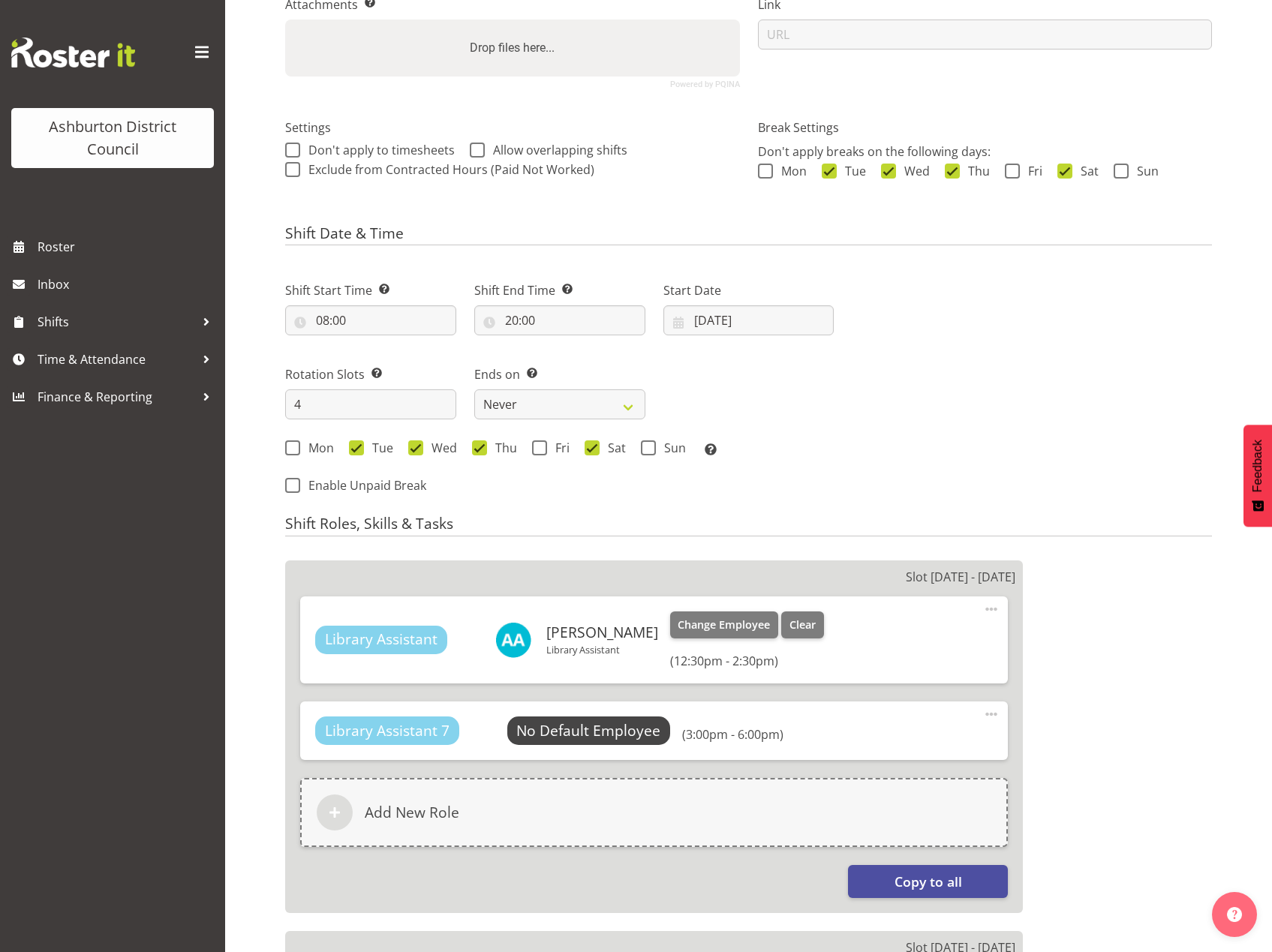
scroll to position [265, 0]
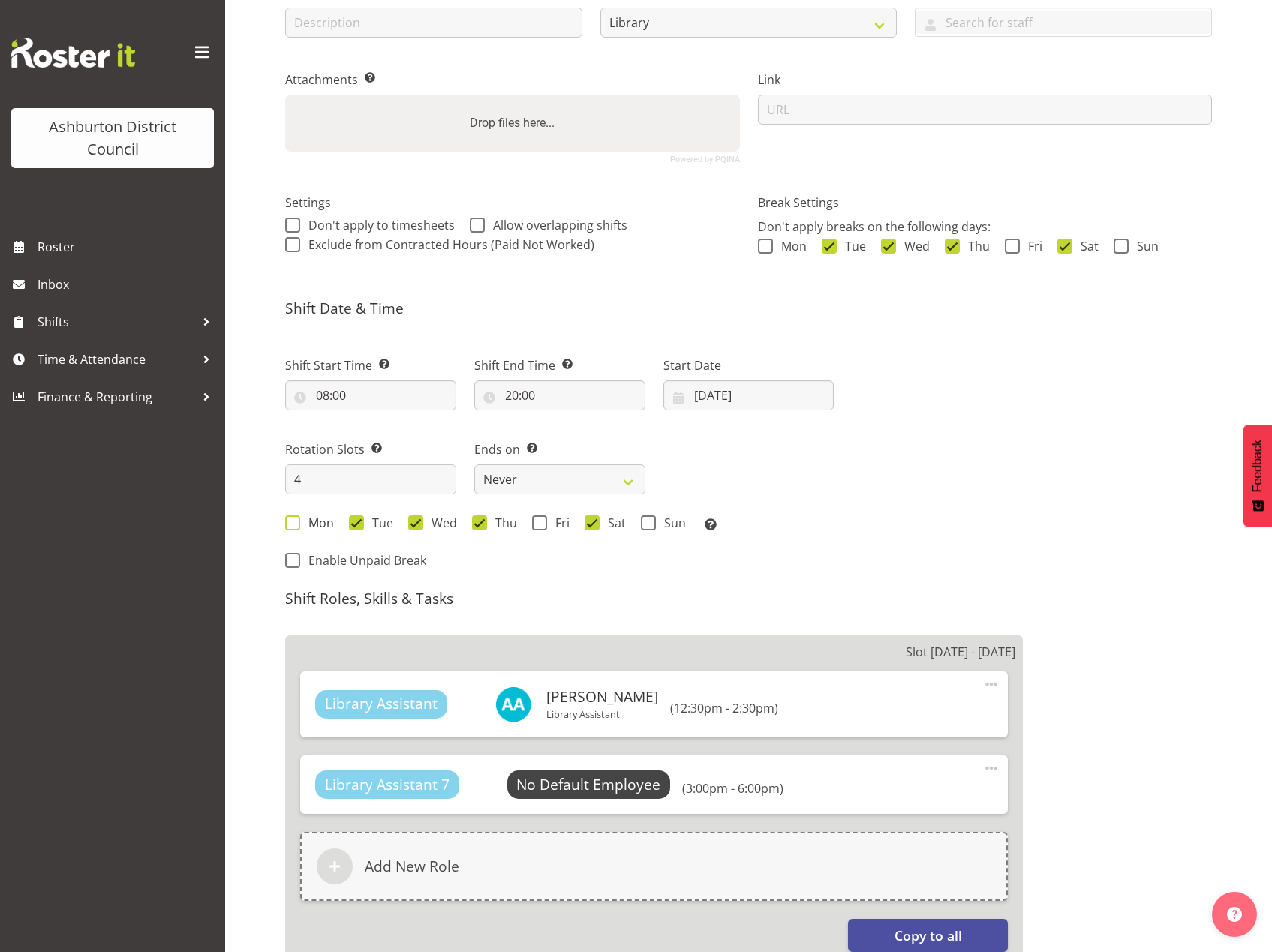
click at [293, 522] on span at bounding box center [292, 522] width 15 height 15
click at [293, 522] on input "Mon" at bounding box center [290, 522] width 10 height 10
checkbox input "true"
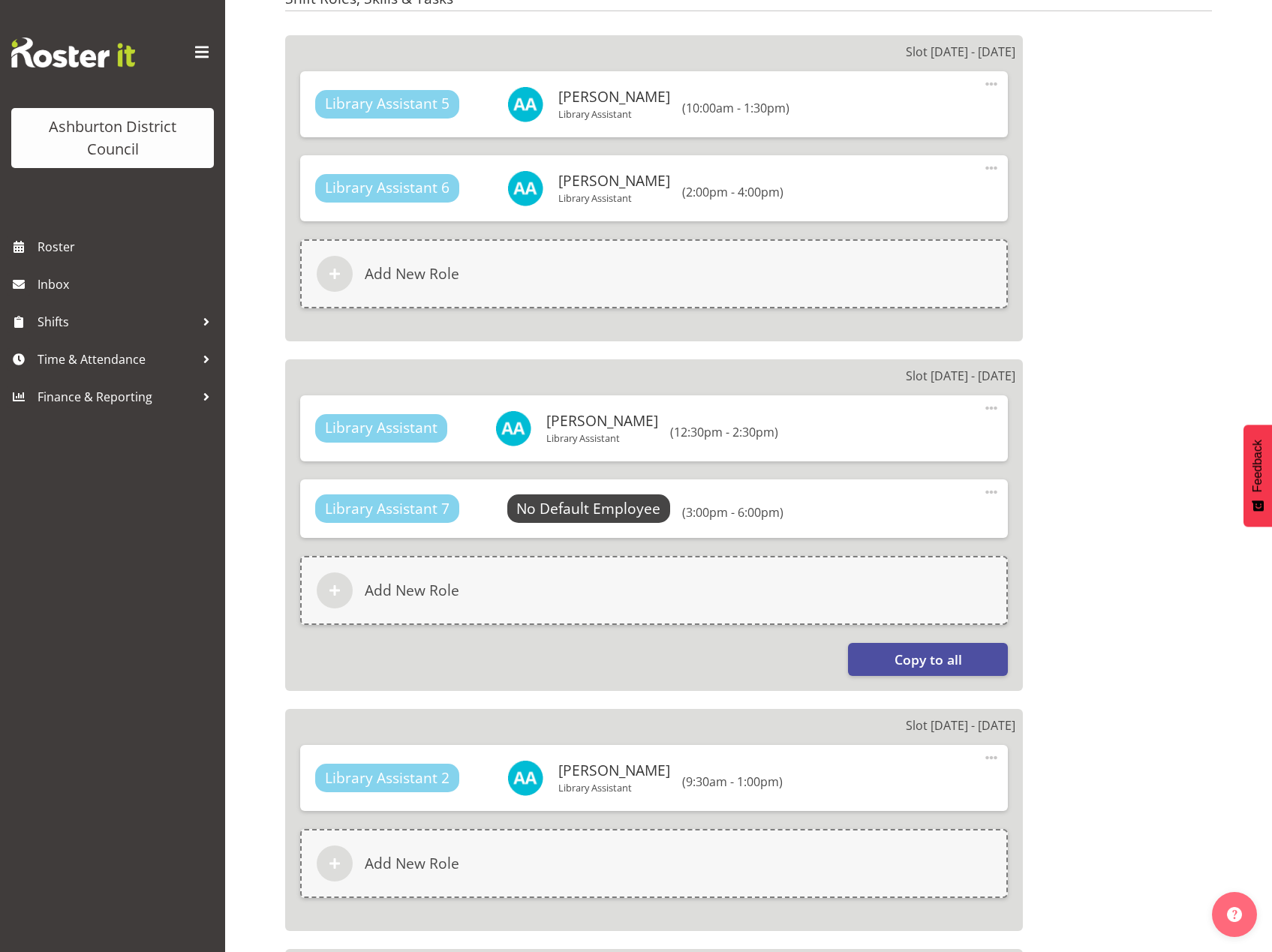
scroll to position [715, 0]
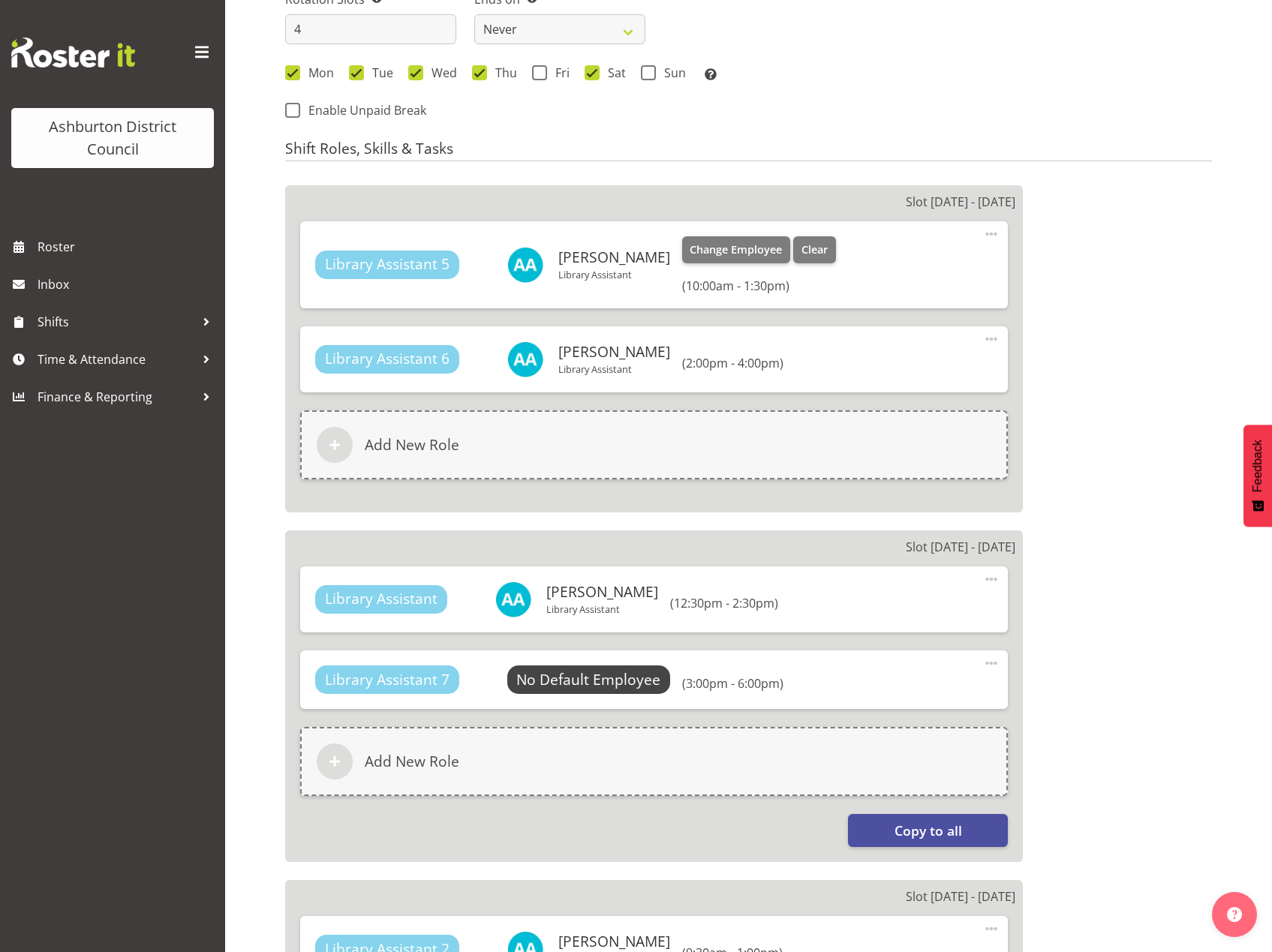
click at [996, 231] on span at bounding box center [991, 234] width 18 height 18
click at [898, 262] on link "Edit" at bounding box center [928, 267] width 144 height 27
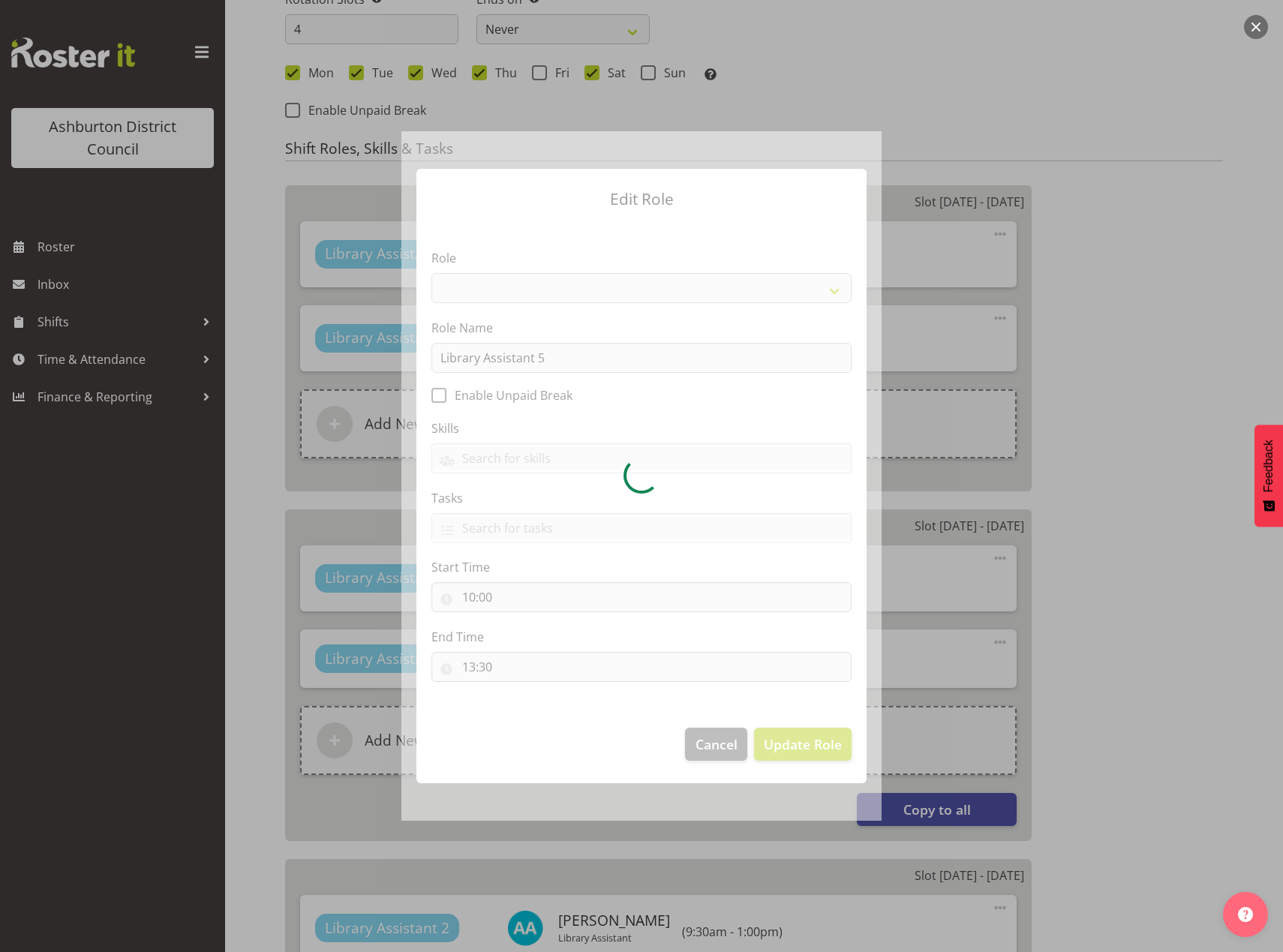
select select "1340"
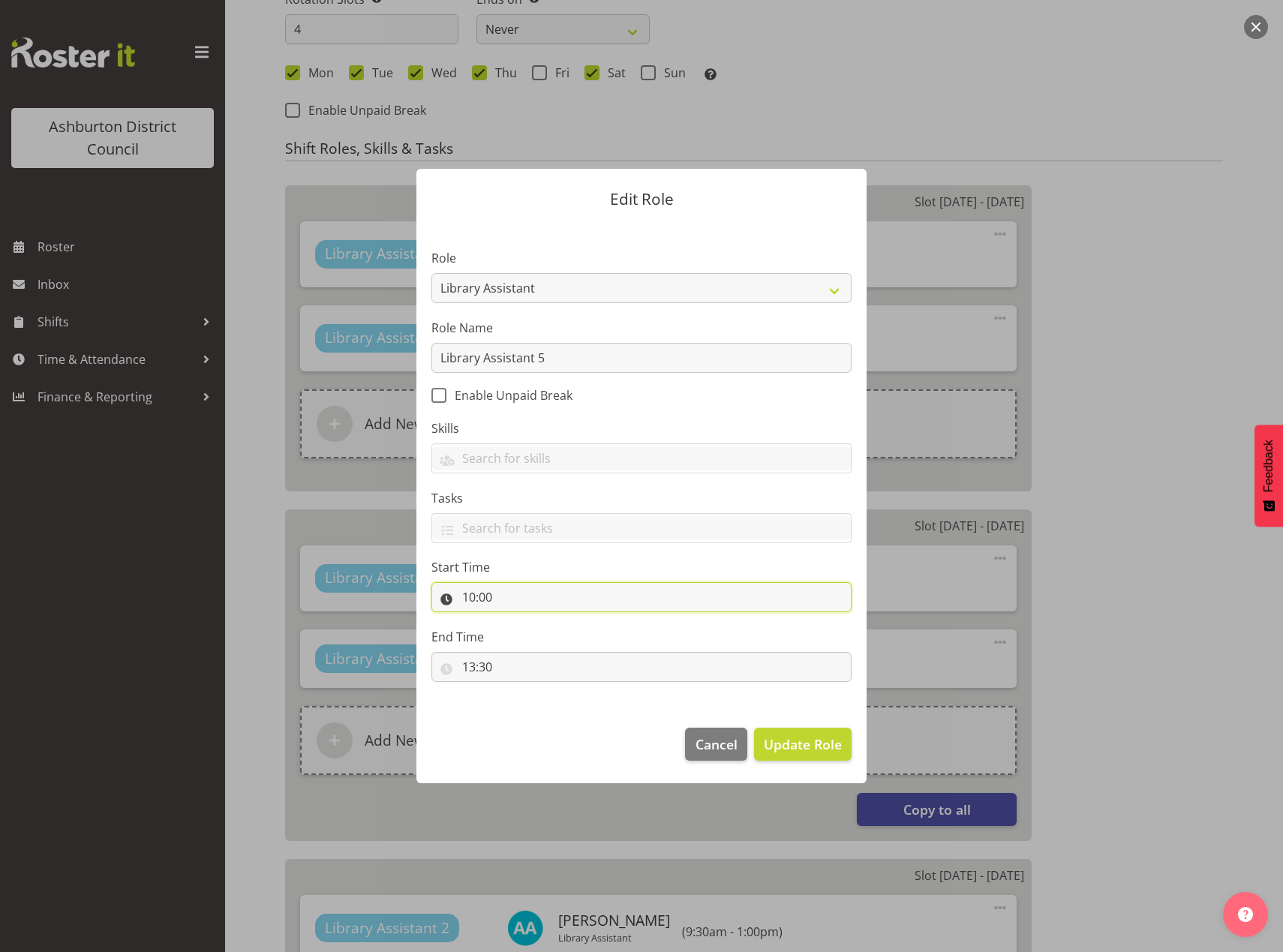
click at [466, 601] on input "10:00" at bounding box center [641, 597] width 420 height 30
click at [528, 636] on select "00 01 02 03 04 05 06 07 08 09 10 11 12 13 14 15 16 17 18 19 20 21 22 23" at bounding box center [534, 637] width 34 height 30
select select "12"
click at [517, 622] on select "00 01 02 03 04 05 06 07 08 09 10 11 12 13 14 15 16 17 18 19 20 21 22 23" at bounding box center [534, 637] width 34 height 30
type input "12:00"
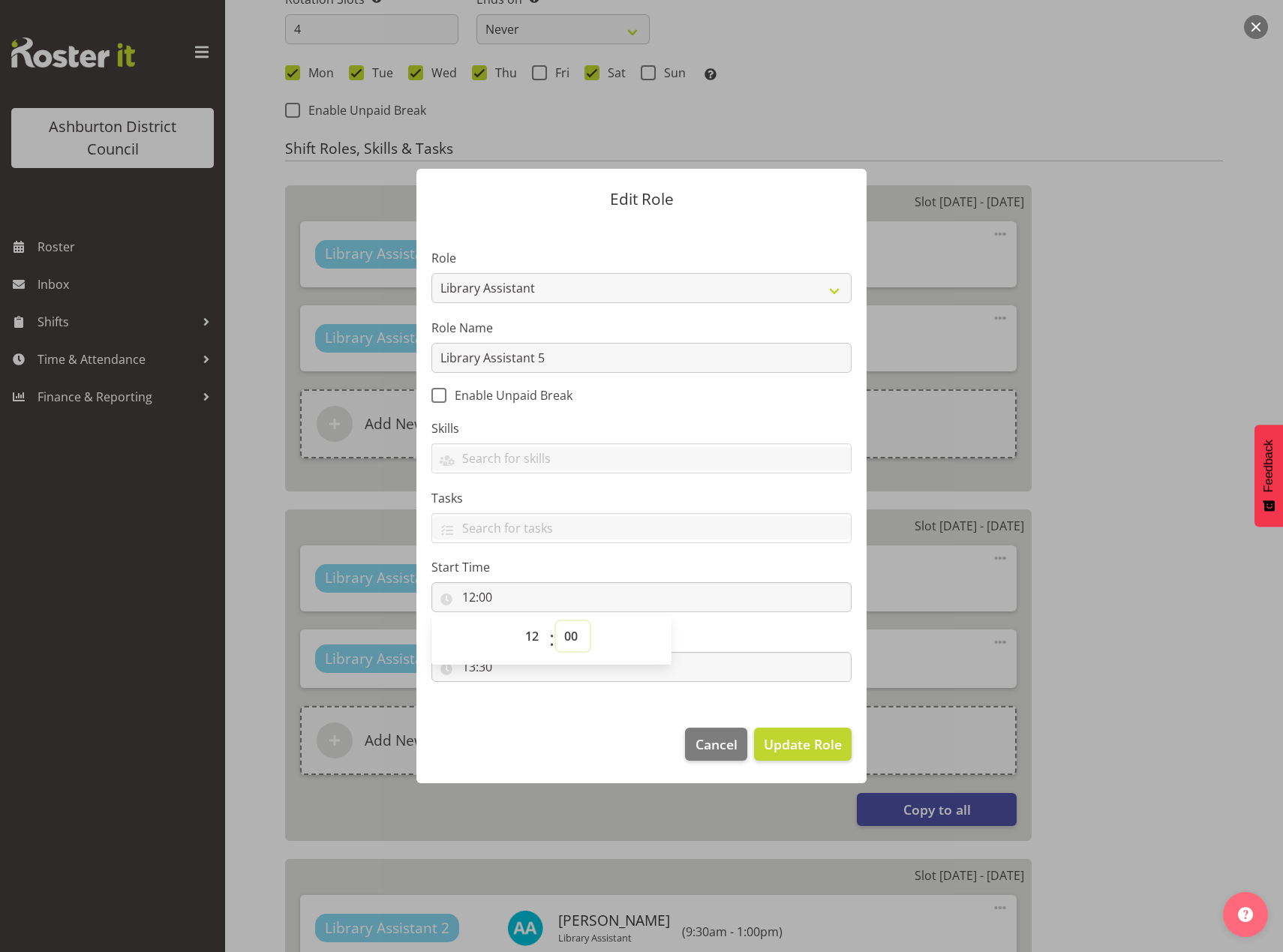
click at [576, 634] on select "00 01 02 03 04 05 06 07 08 09 10 11 12 13 14 15 16 17 18 19 20 21 22 23 24 25 2…" at bounding box center [573, 637] width 34 height 30
select select "30"
click at [556, 622] on select "00 01 02 03 04 05 06 07 08 09 10 11 12 13 14 15 16 17 18 19 20 21 22 23 24 25 2…" at bounding box center [573, 637] width 34 height 30
type input "12:30"
click at [560, 725] on footer "Cancel Update Role" at bounding box center [641, 748] width 450 height 71
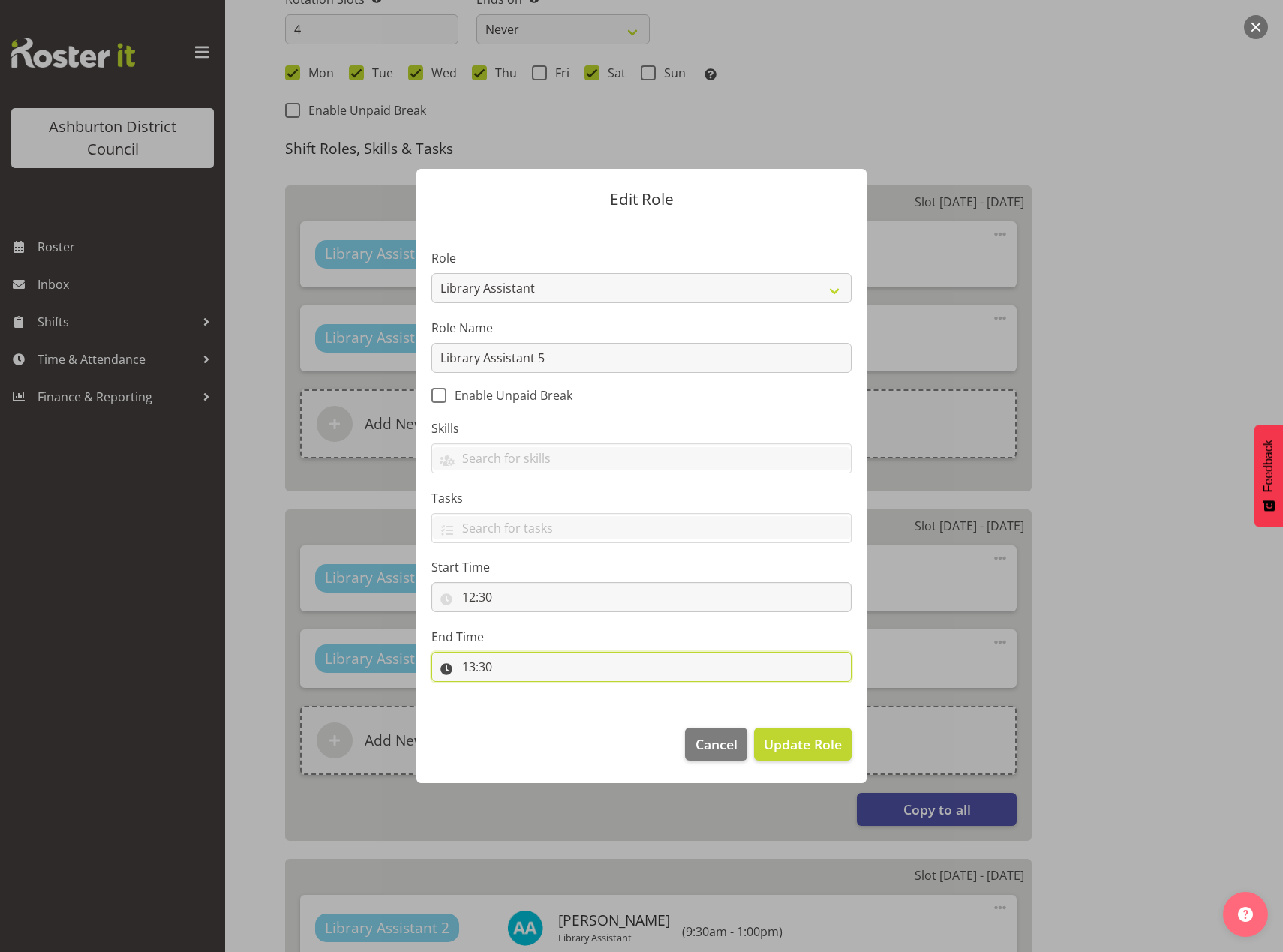
click at [468, 671] on input "13:30" at bounding box center [641, 667] width 420 height 30
click at [538, 709] on select "00 01 02 03 04 05 06 07 08 09 10 11 12 13 14 15 16 17 18 19 20 21 22 23" at bounding box center [534, 706] width 34 height 30
select select "14"
click at [517, 691] on select "00 01 02 03 04 05 06 07 08 09 10 11 12 13 14 15 16 17 18 19 20 21 22 23" at bounding box center [534, 706] width 34 height 30
type input "14:30"
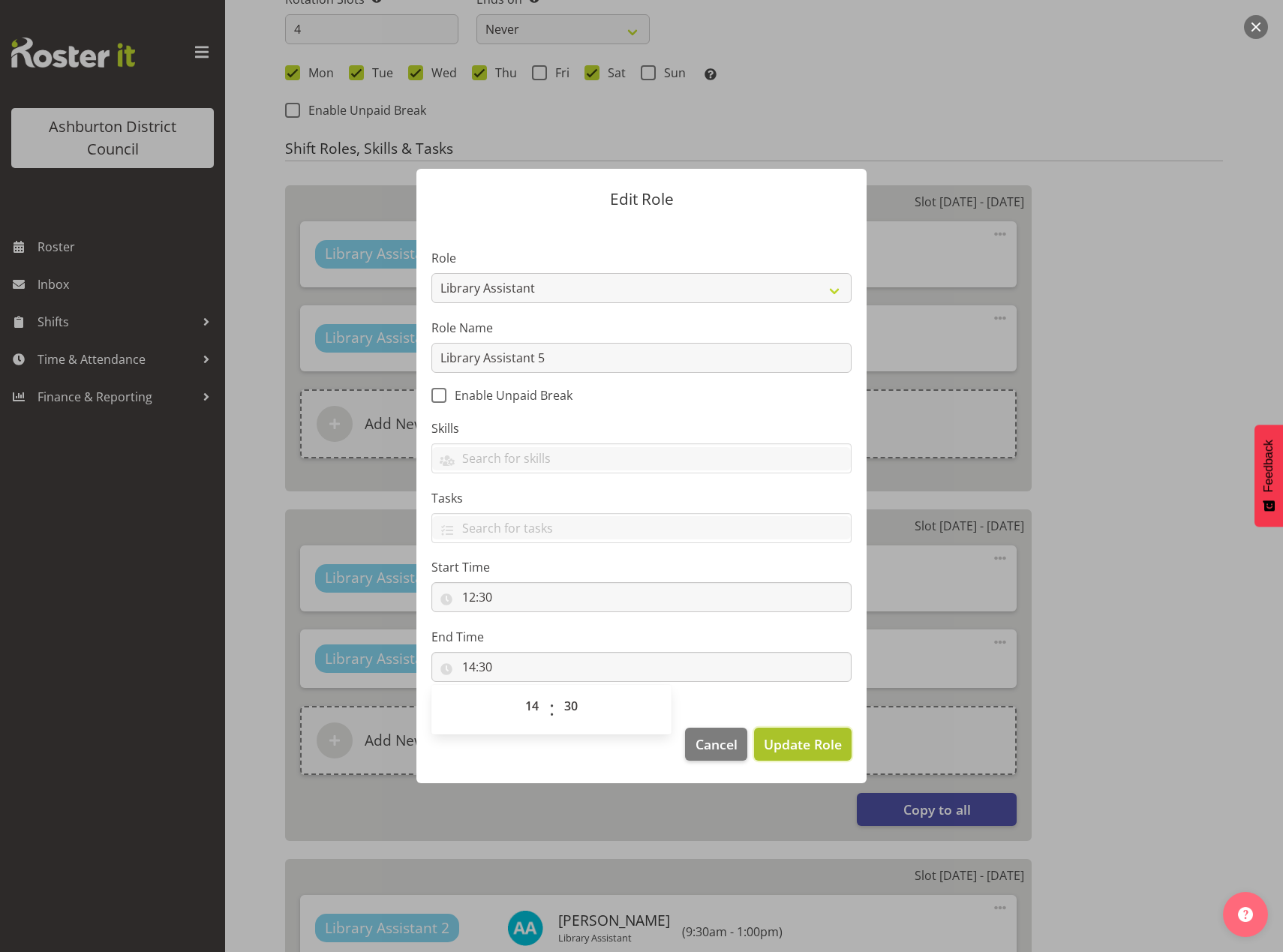
click at [798, 744] on span "Update Role" at bounding box center [803, 744] width 78 height 19
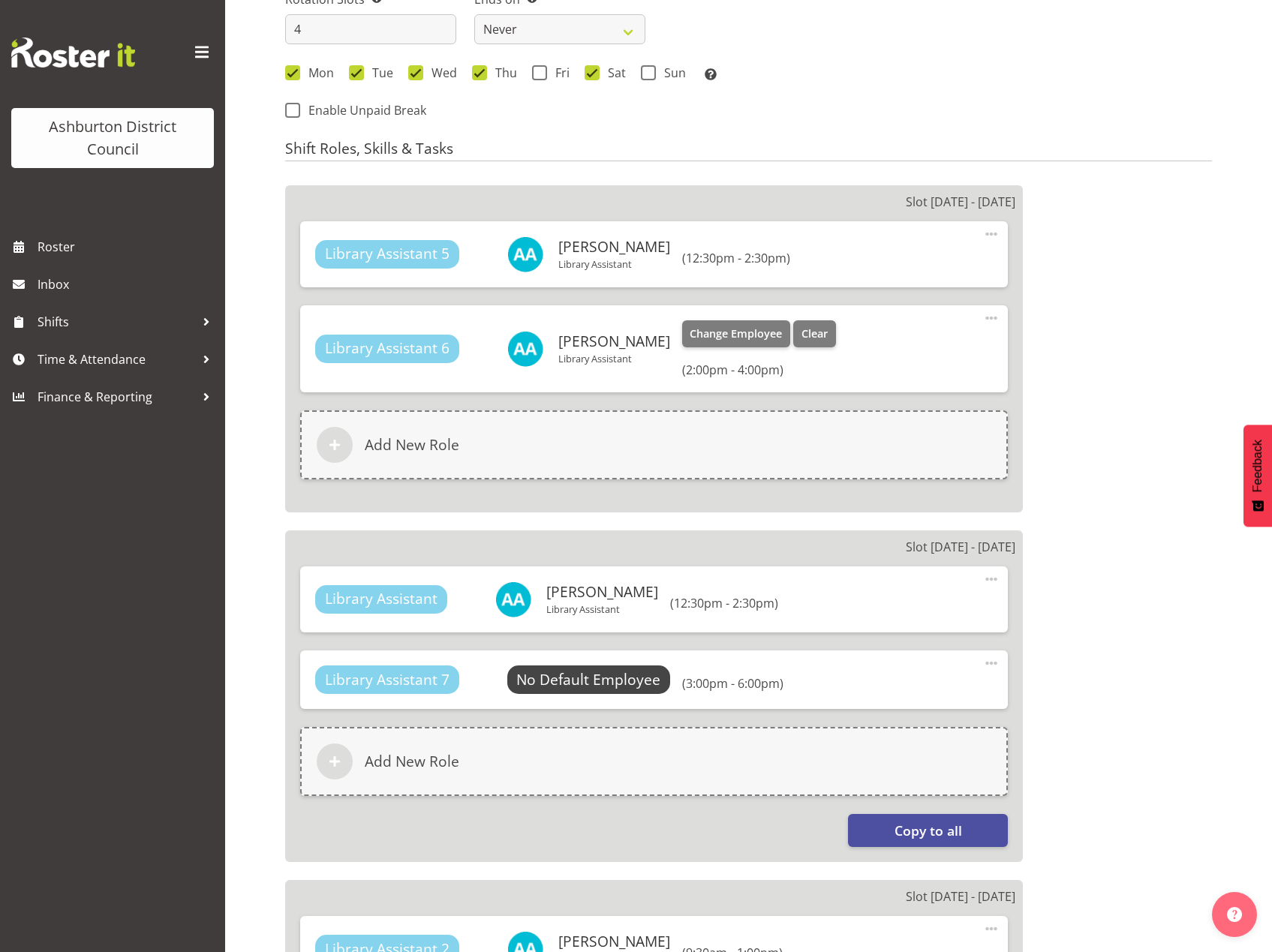
click at [986, 317] on span at bounding box center [991, 318] width 18 height 18
click at [909, 346] on link "Edit" at bounding box center [928, 351] width 144 height 27
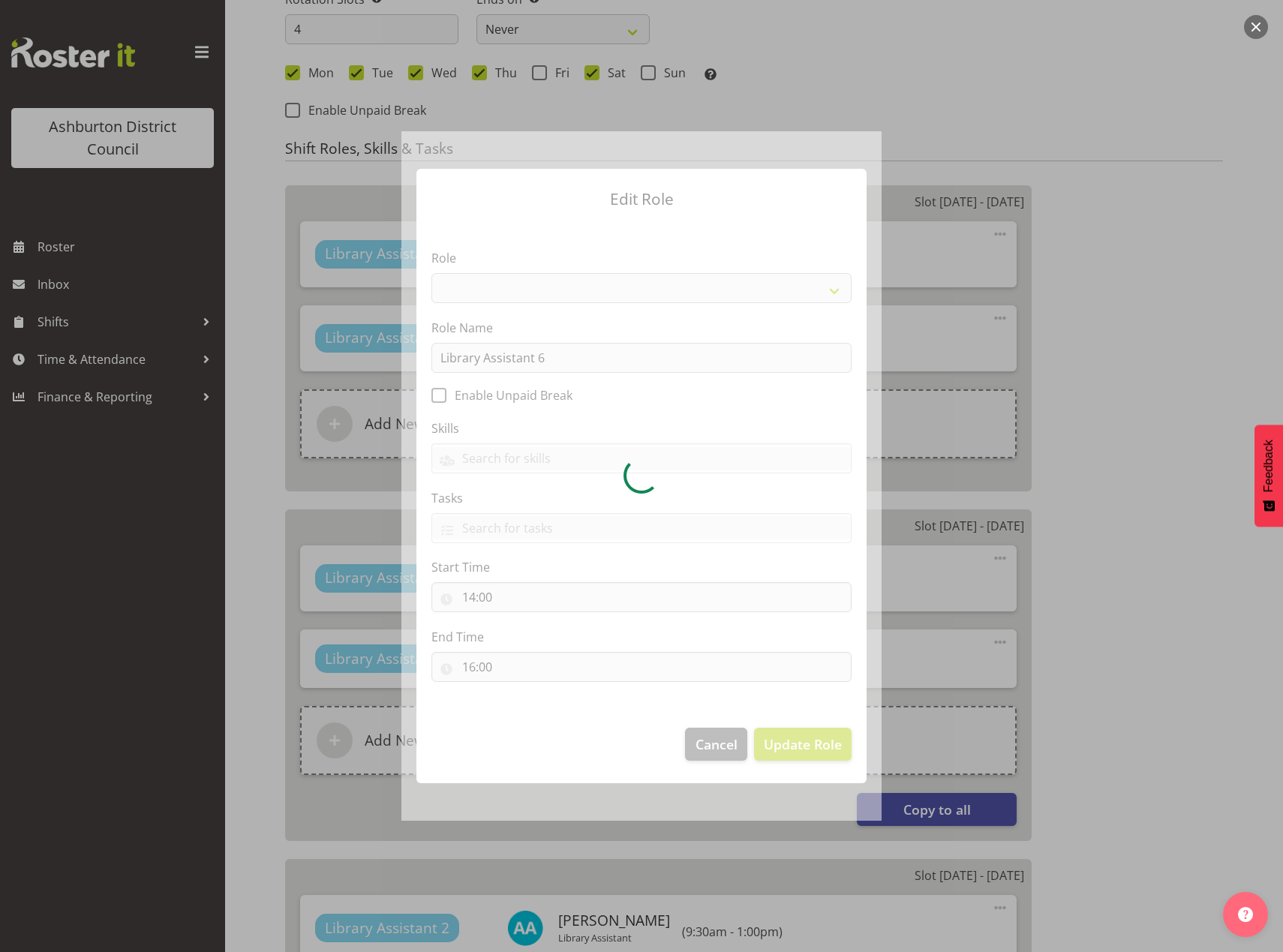
select select "1340"
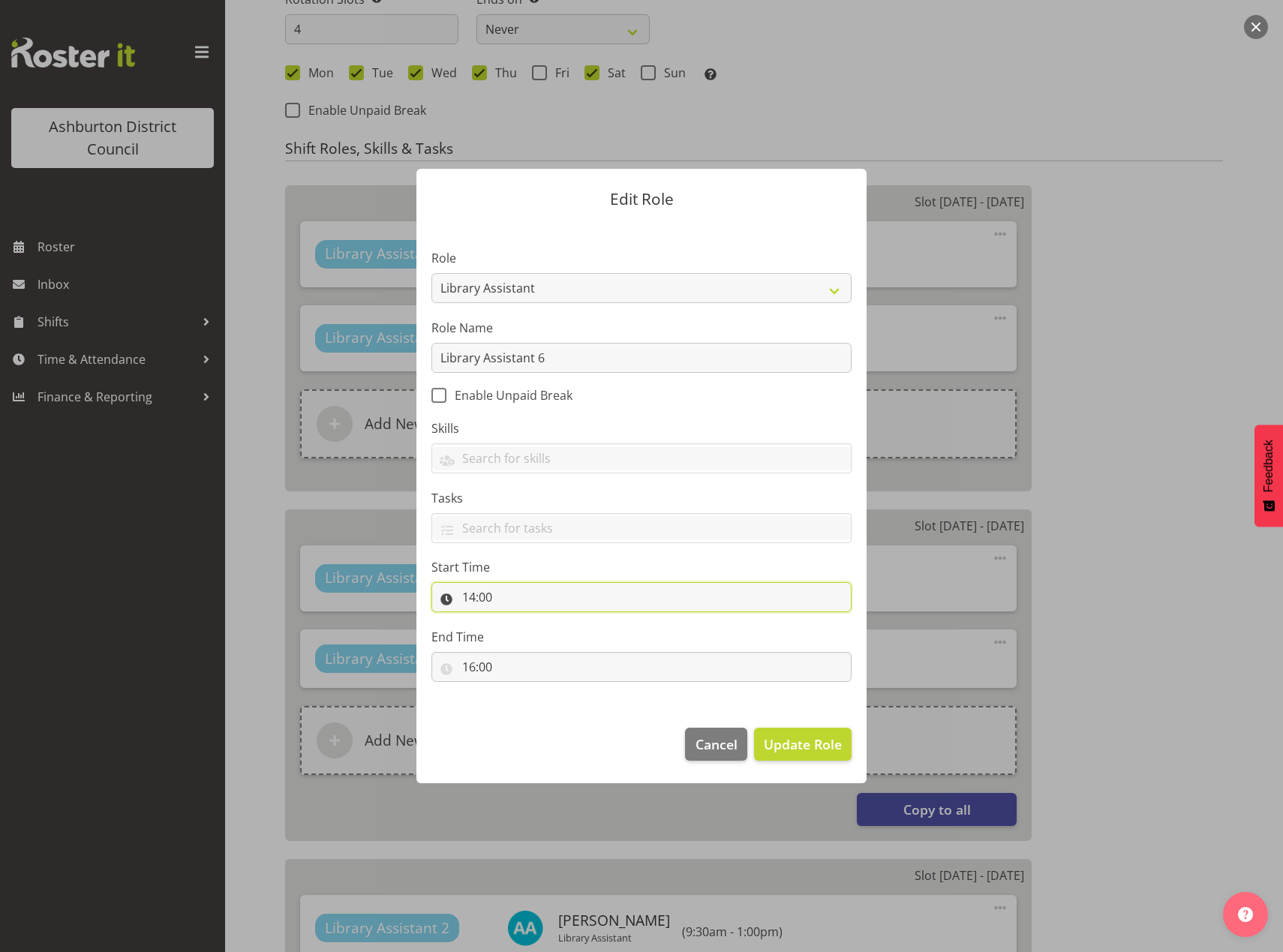
click at [475, 599] on input "14:00" at bounding box center [641, 597] width 420 height 30
click at [522, 636] on select "00 01 02 03 04 05 06 07 08 09 10 11 12 13 14 15 16 17 18 19 20 21 22 23" at bounding box center [534, 637] width 34 height 30
select select "15"
click at [517, 622] on select "00 01 02 03 04 05 06 07 08 09 10 11 12 13 14 15 16 17 18 19 20 21 22 23" at bounding box center [534, 637] width 34 height 30
type input "15:00"
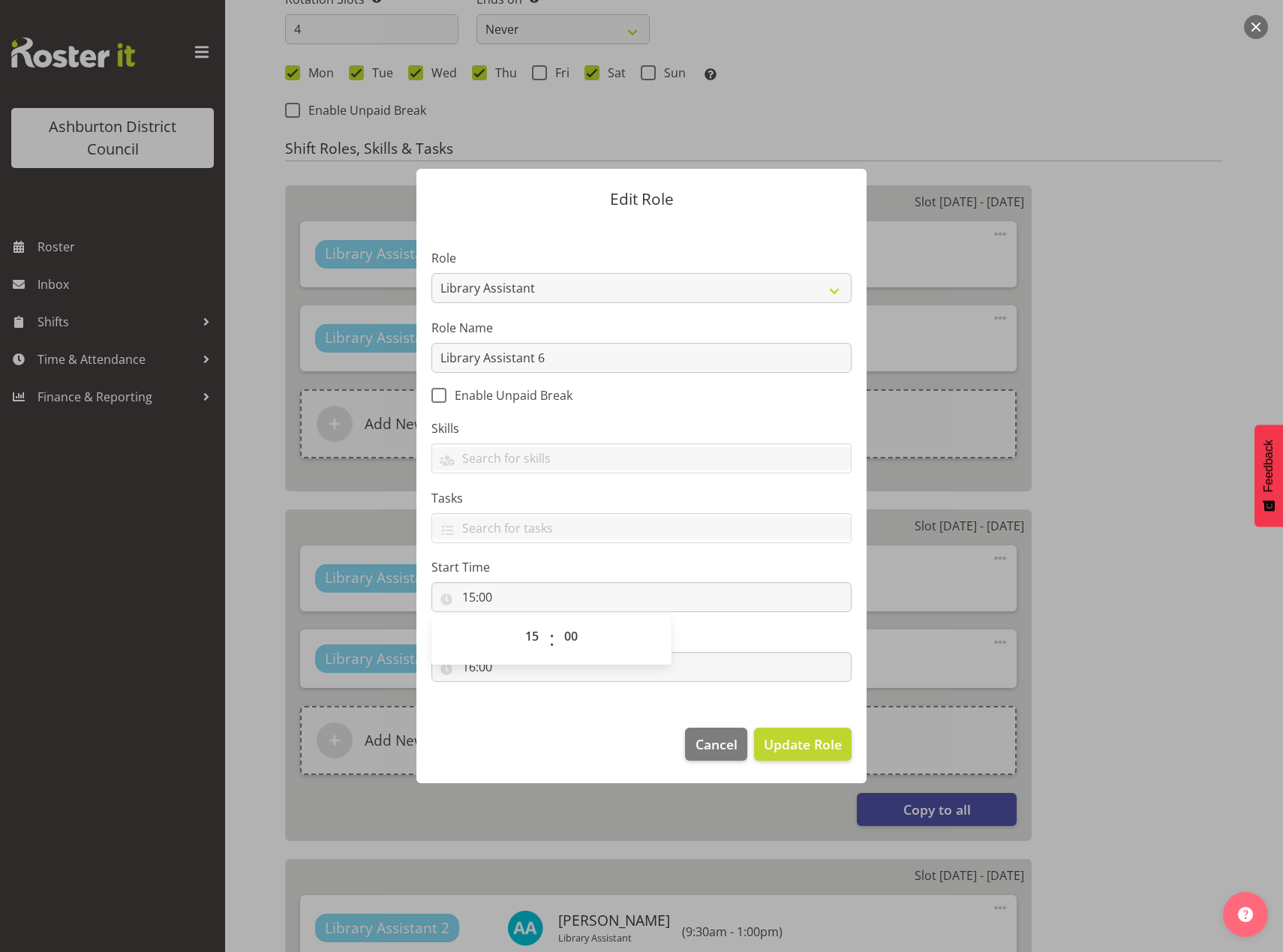
click at [548, 709] on section "Role AAGM Deputy Director AAGM Director Archivist Childrens Librarian Collectio…" at bounding box center [641, 468] width 450 height 491
click at [469, 667] on input "16:00" at bounding box center [641, 667] width 420 height 30
click at [538, 708] on select "00 01 02 03 04 05 06 07 08 09 10 11 12 13 14 15 16 17 18 19 20 21 22 23" at bounding box center [534, 706] width 34 height 30
select select "18"
click at [517, 691] on select "00 01 02 03 04 05 06 07 08 09 10 11 12 13 14 15 16 17 18 19 20 21 22 23" at bounding box center [534, 706] width 34 height 30
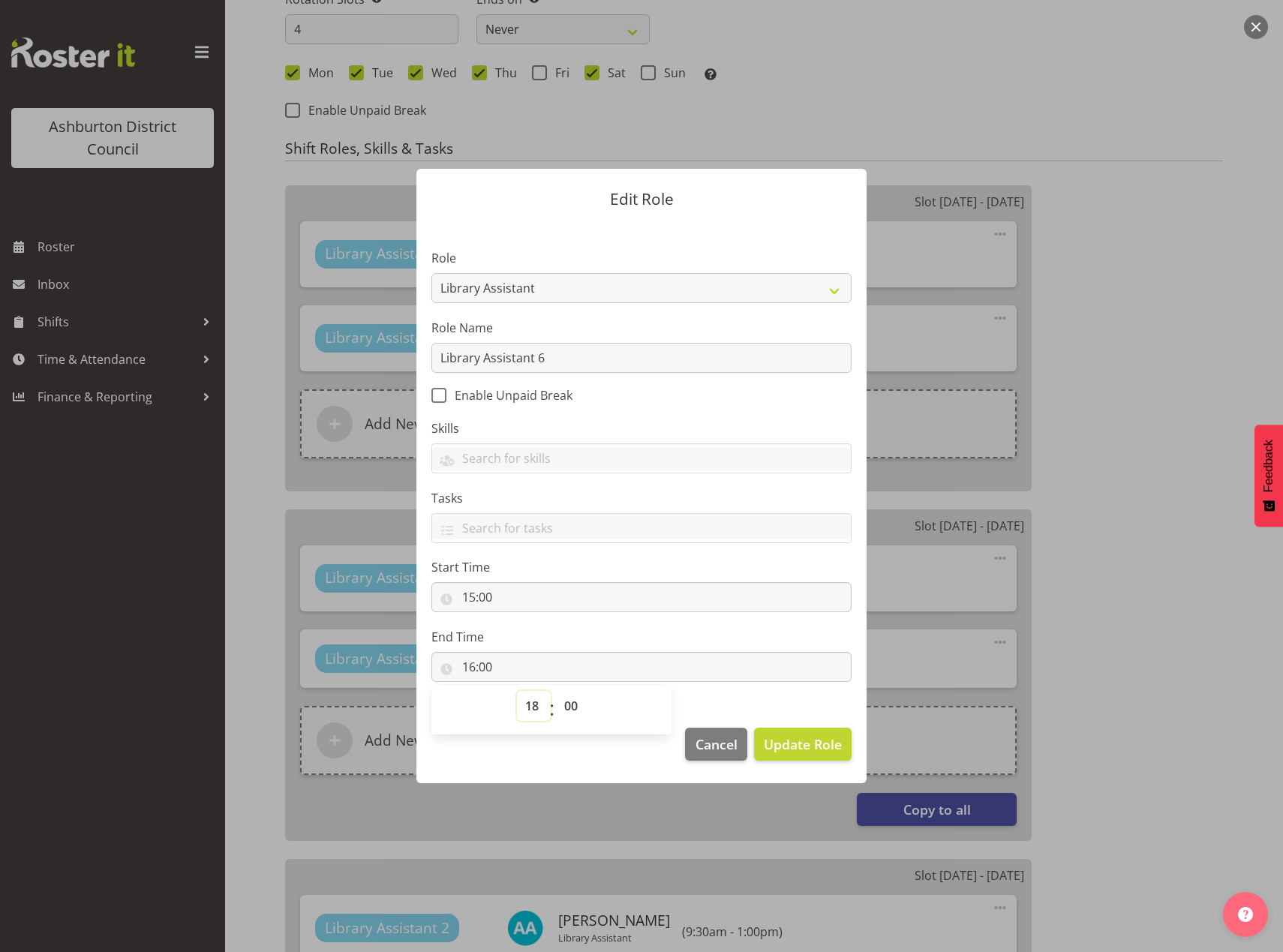
type input "18:00"
click at [800, 747] on span "Update Role" at bounding box center [803, 744] width 78 height 19
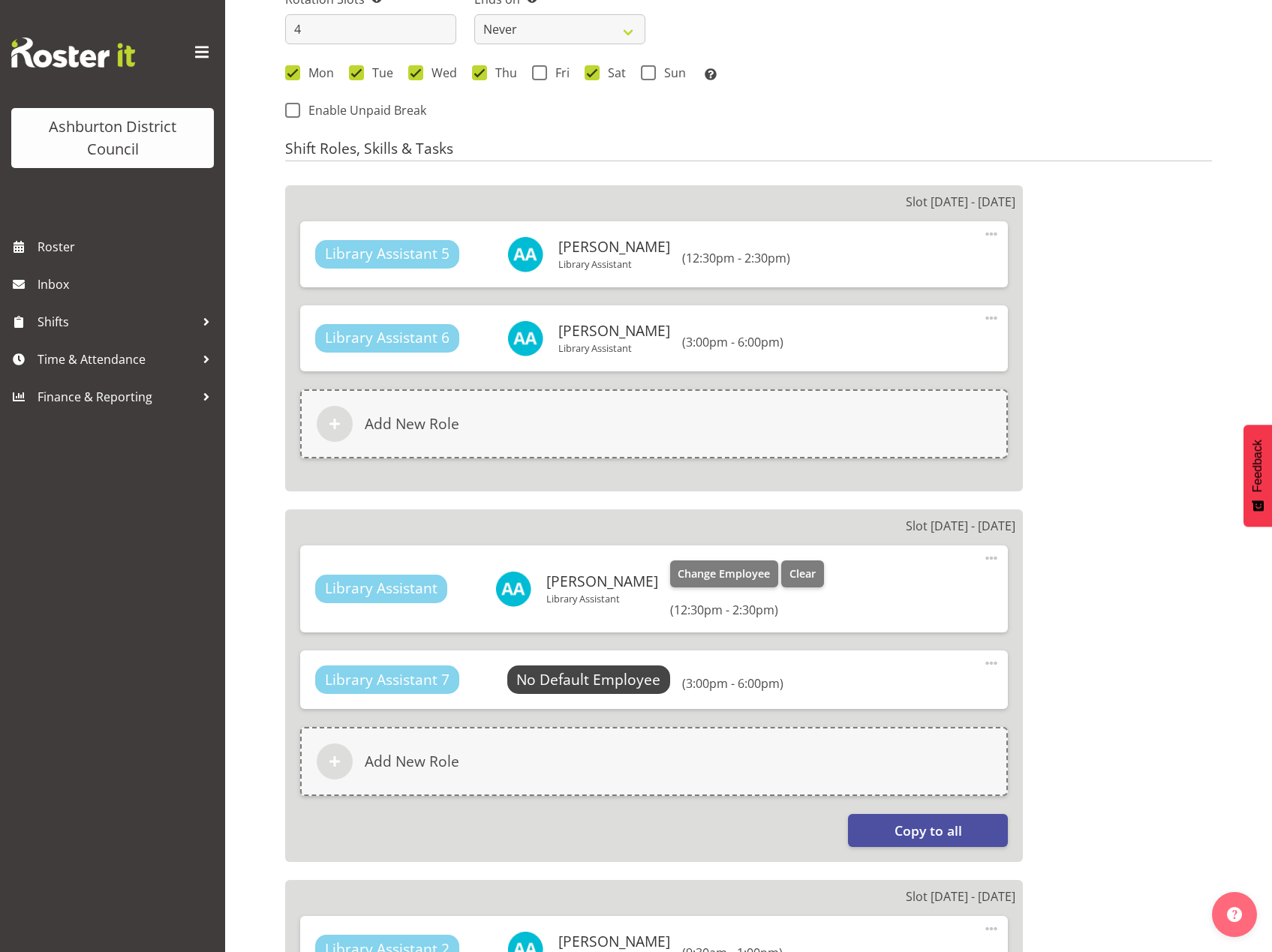
click at [995, 561] on span at bounding box center [991, 558] width 18 height 18
click at [921, 600] on link "Edit" at bounding box center [928, 591] width 144 height 27
select select "12"
select select "30"
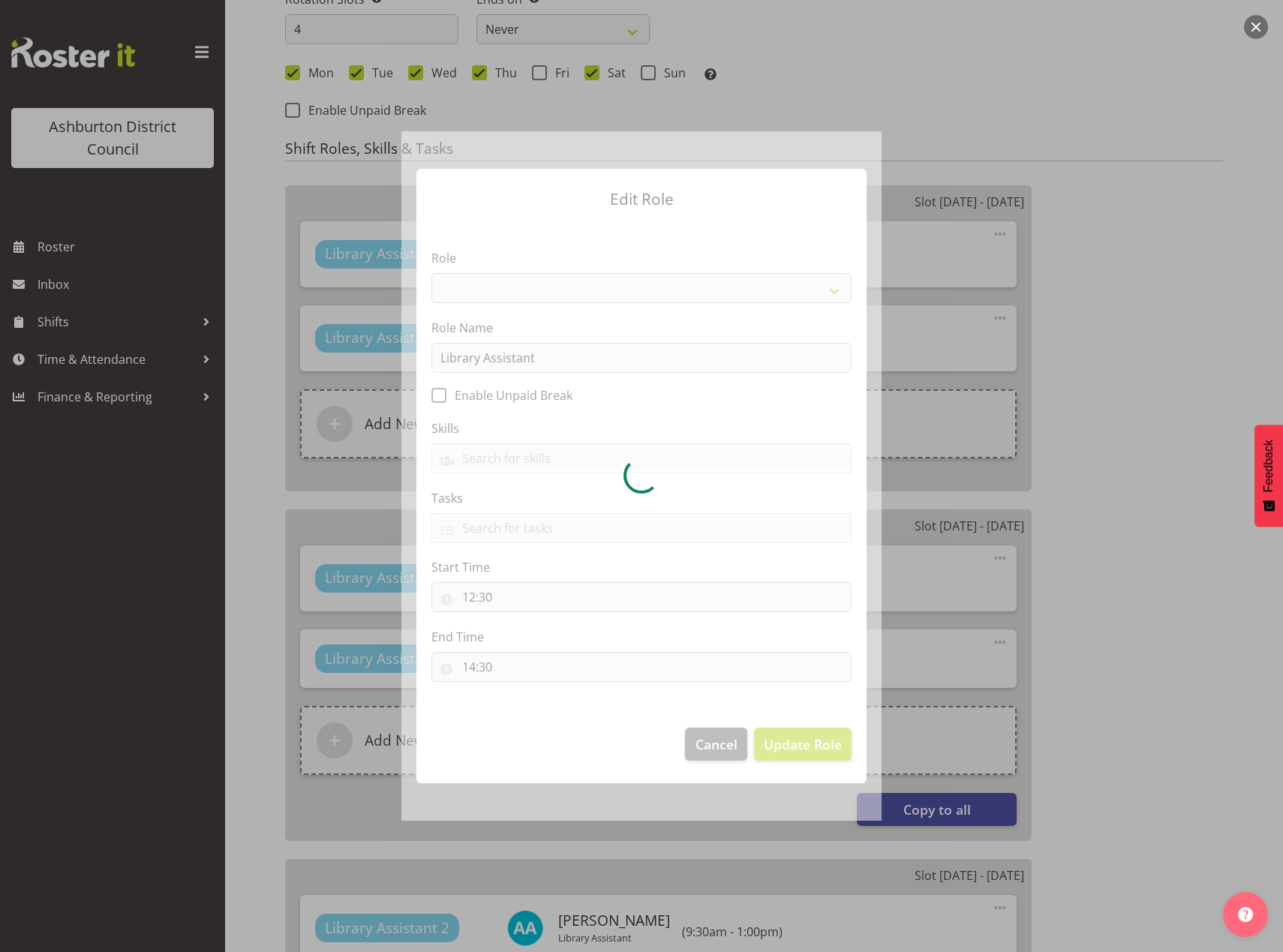
select select "1340"
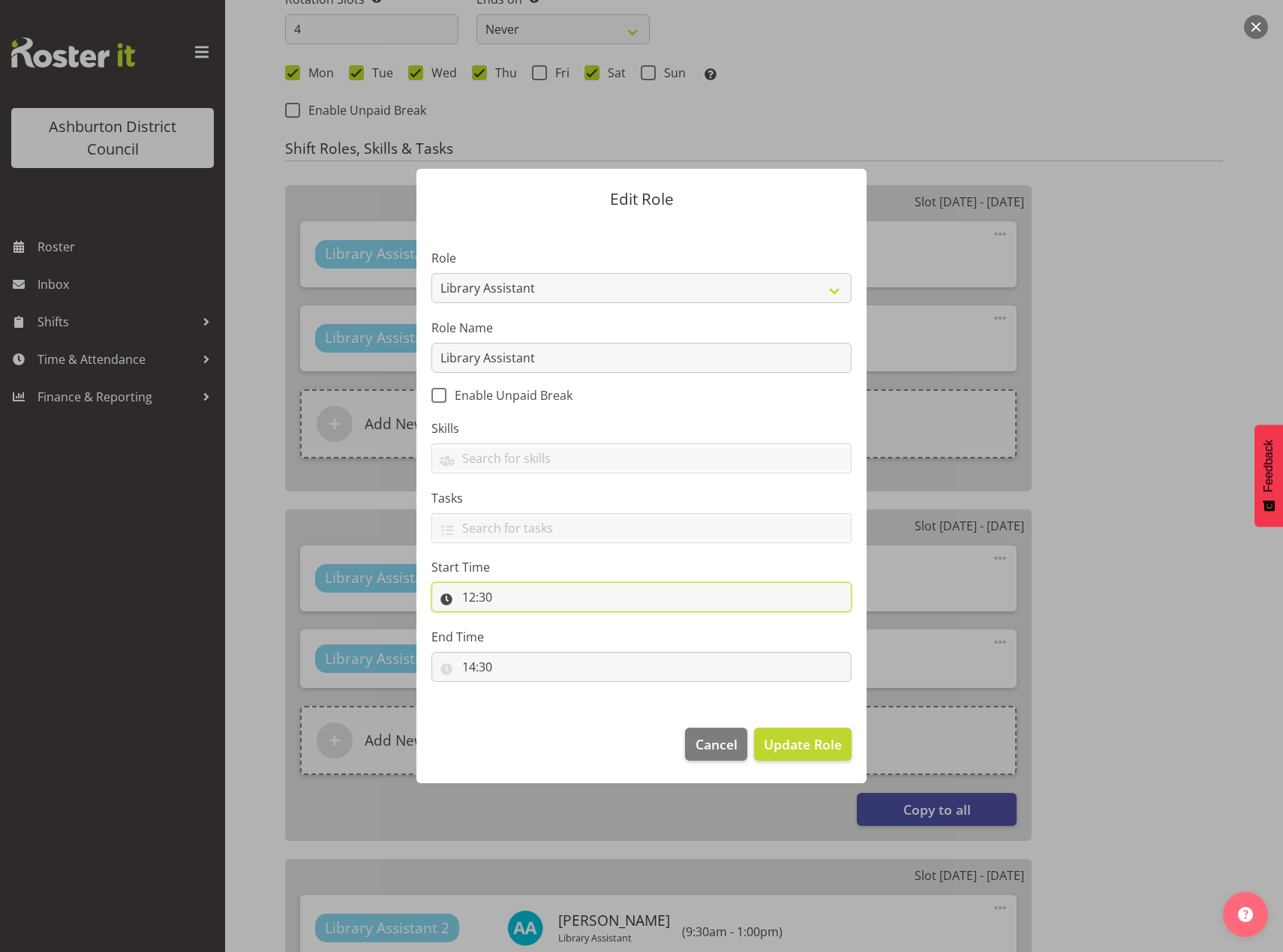
click at [469, 596] on input "12:30" at bounding box center [641, 597] width 420 height 30
click at [523, 637] on select "00 01 02 03 04 05 06 07 08 09 10 11 12 13 14 15 16 17 18 19 20 21 22 23" at bounding box center [534, 637] width 34 height 30
select select "9"
click at [517, 622] on select "00 01 02 03 04 05 06 07 08 09 10 11 12 13 14 15 16 17 18 19 20 21 22 23" at bounding box center [534, 637] width 34 height 30
type input "09:30"
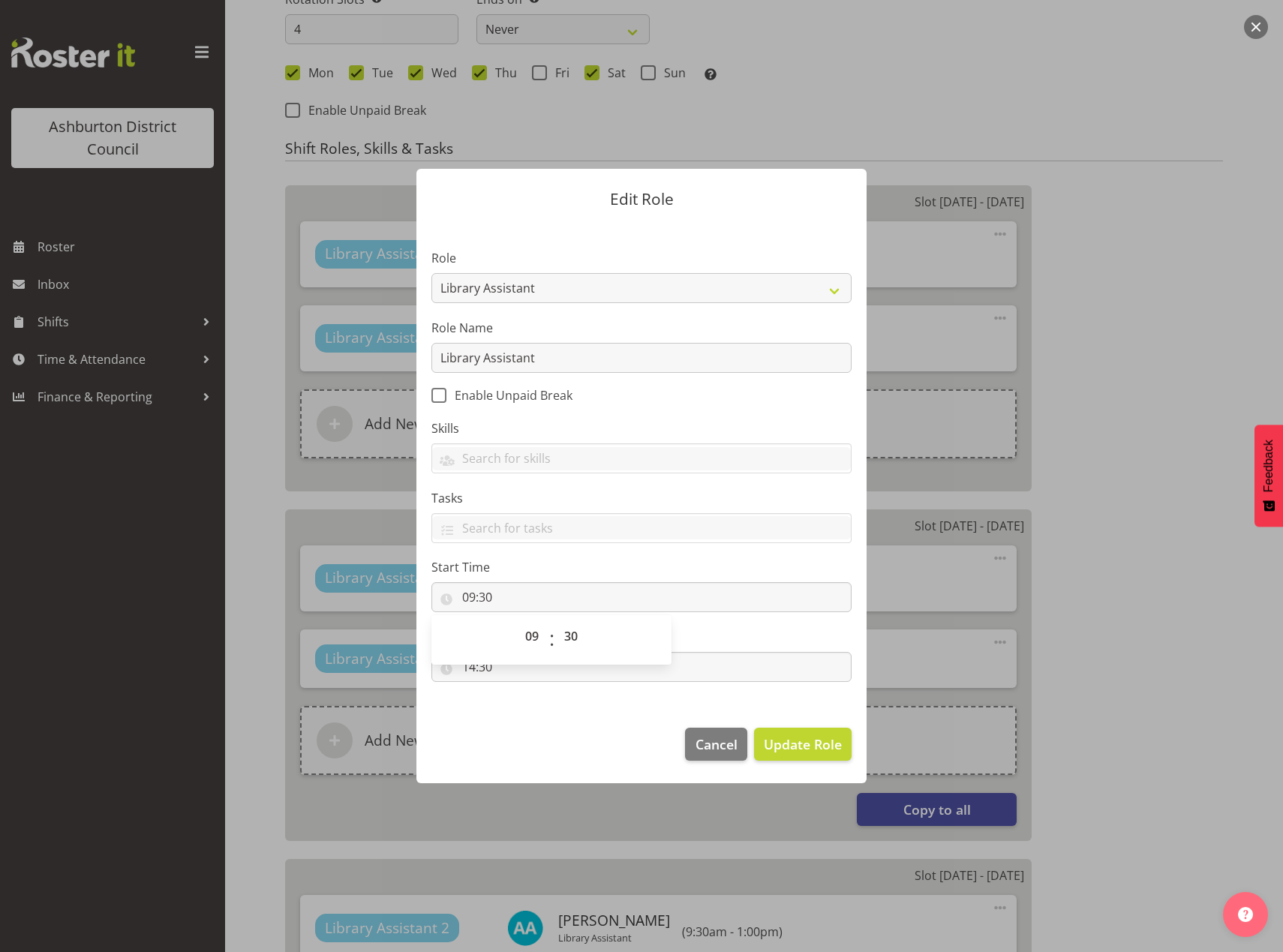
click at [520, 739] on footer "Cancel Update Role" at bounding box center [641, 748] width 450 height 71
click at [468, 666] on input "14:30" at bounding box center [641, 667] width 420 height 30
click at [532, 710] on select "00 01 02 03 04 05 06 07 08 09 10 11 12 13 14 15 16 17 18 19 20 21 22 23" at bounding box center [534, 706] width 34 height 30
select select "13"
click at [517, 691] on select "00 01 02 03 04 05 06 07 08 09 10 11 12 13 14 15 16 17 18 19 20 21 22 23" at bounding box center [534, 706] width 34 height 30
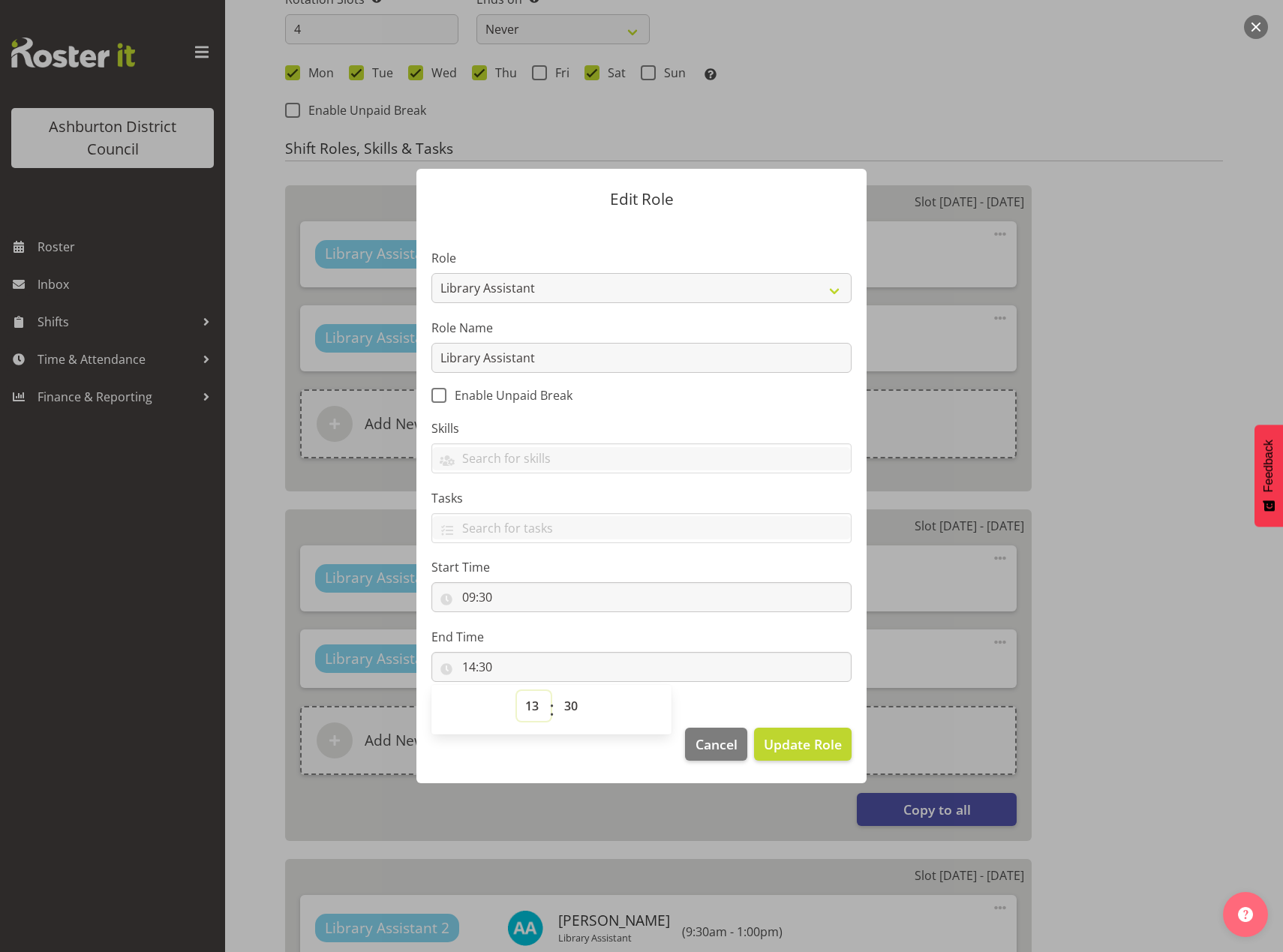
type input "13:30"
click at [572, 710] on select "00 01 02 03 04 05 06 07 08 09 10 11 12 13 14 15 16 17 18 19 20 21 22 23 24 25 2…" at bounding box center [573, 706] width 34 height 30
select select "0"
click at [556, 691] on select "00 01 02 03 04 05 06 07 08 09 10 11 12 13 14 15 16 17 18 19 20 21 22 23 24 25 2…" at bounding box center [573, 706] width 34 height 30
type input "13:00"
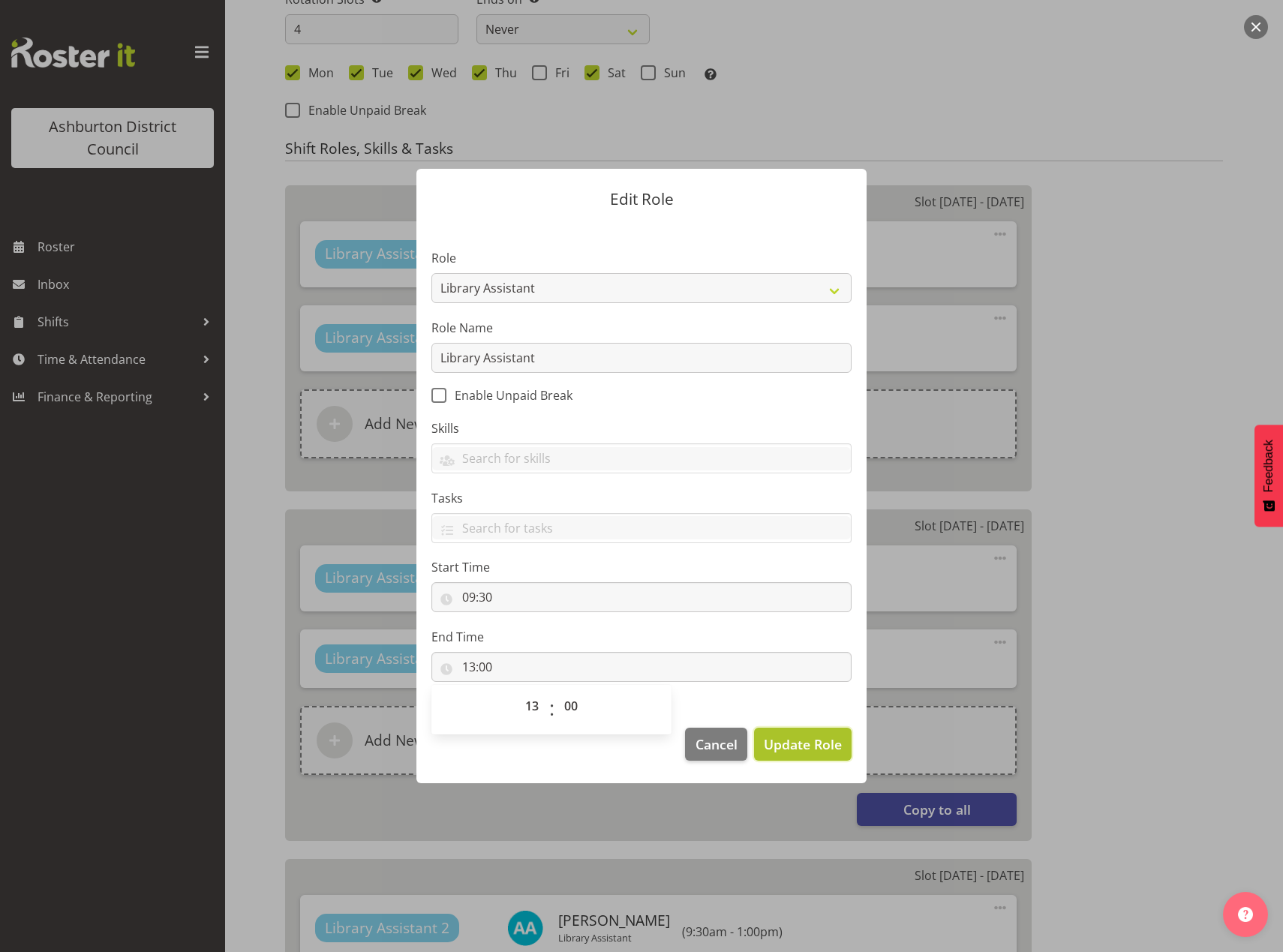
click at [822, 751] on span "Update Role" at bounding box center [803, 744] width 78 height 19
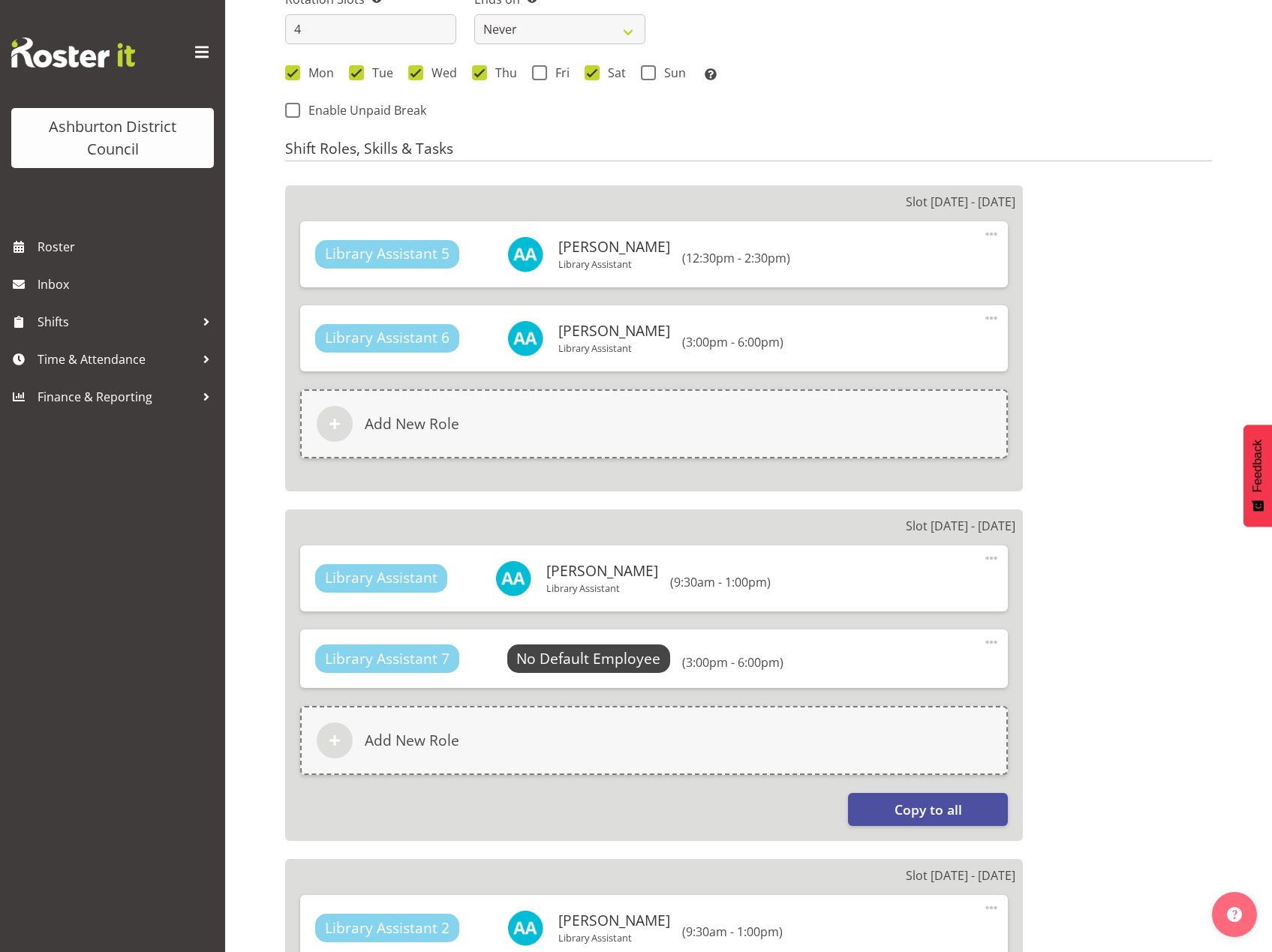
click at [991, 639] on span at bounding box center [991, 642] width 18 height 18
click at [917, 678] on link "Edit" at bounding box center [928, 675] width 144 height 27
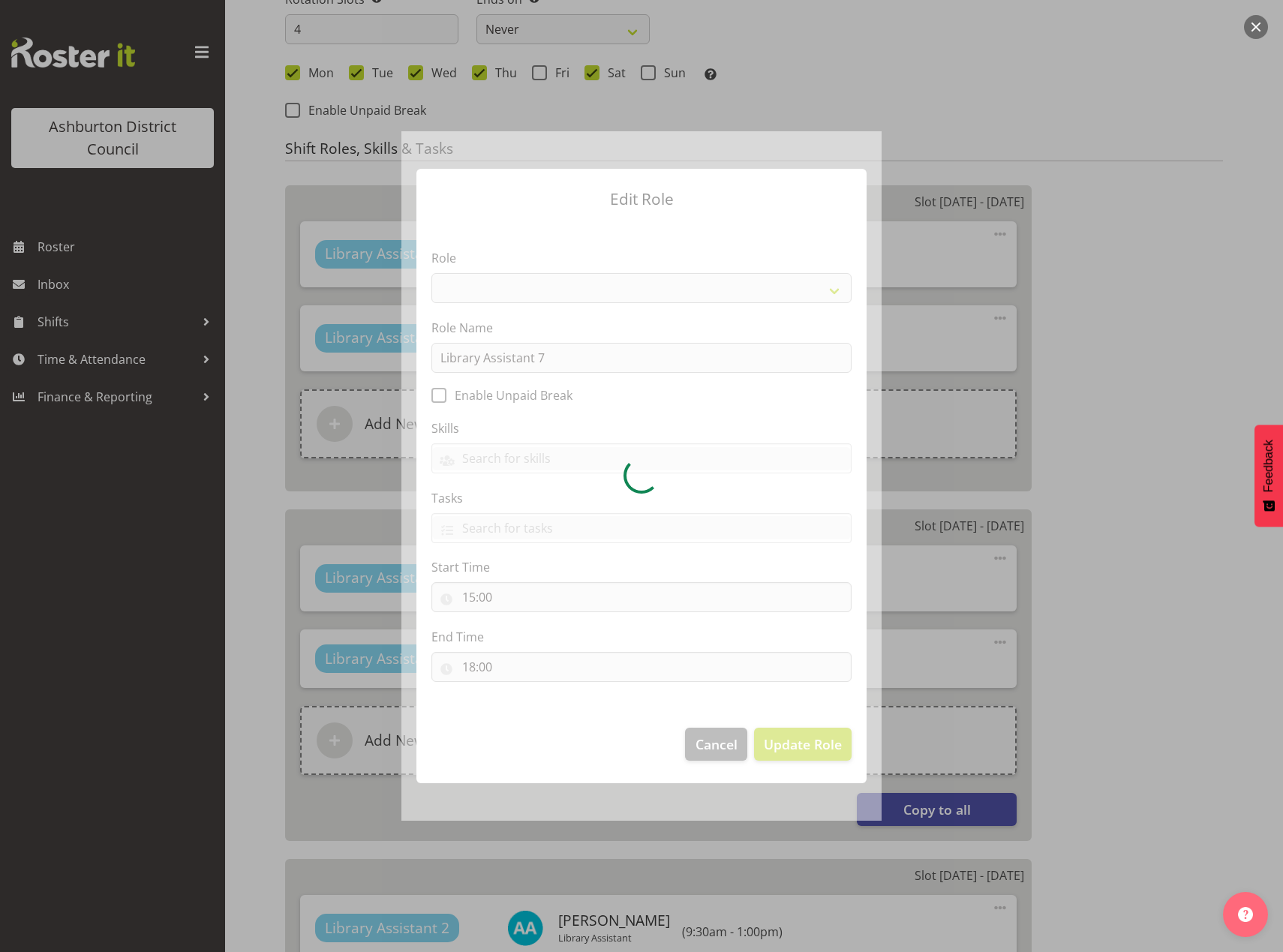
select select "1340"
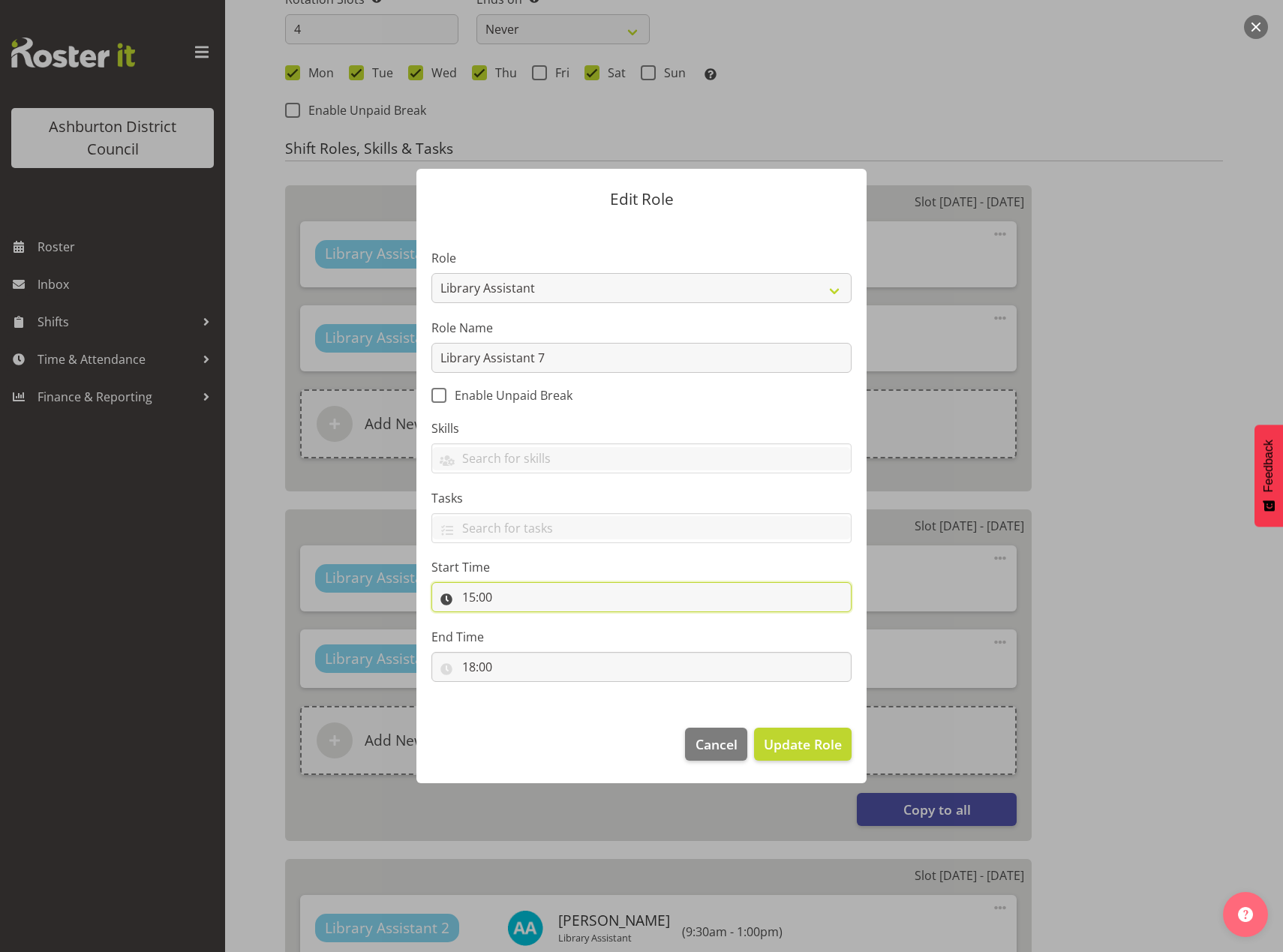
click at [472, 599] on input "15:00" at bounding box center [641, 597] width 420 height 30
click at [536, 637] on select "00 01 02 03 04 05 06 07 08 09 10 11 12 13 14 15 16 17 18 19 20 21 22 23" at bounding box center [534, 637] width 34 height 30
select select "14"
click at [517, 622] on select "00 01 02 03 04 05 06 07 08 09 10 11 12 13 14 15 16 17 18 19 20 21 22 23" at bounding box center [534, 637] width 34 height 30
type input "14:00"
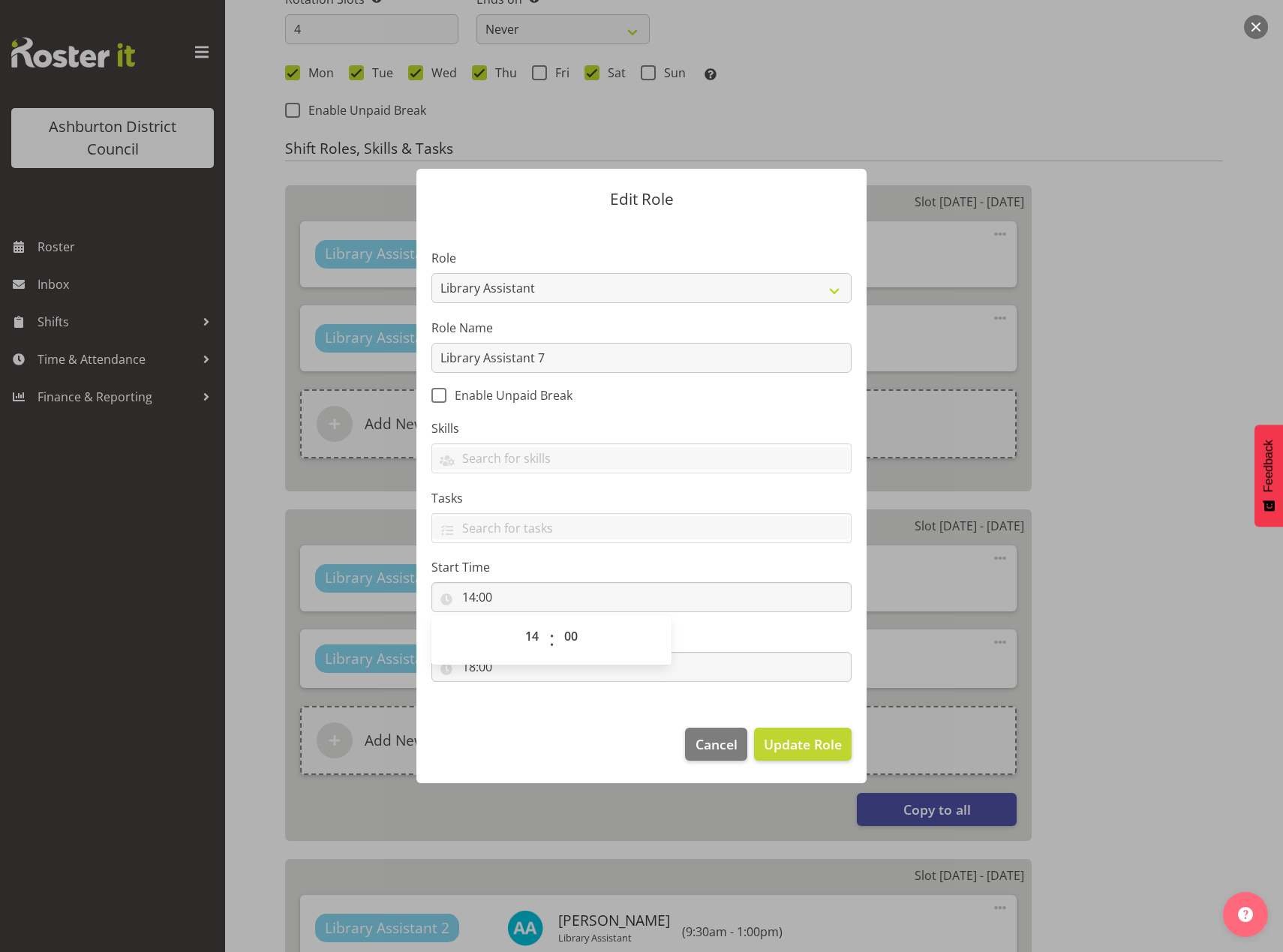
click at [542, 708] on section "Role AAGM Deputy Director AAGM Director Archivist Childrens Librarian Collectio…" at bounding box center [641, 468] width 450 height 491
click at [468, 669] on input "18:00" at bounding box center [641, 667] width 420 height 30
click at [533, 705] on select "00 01 02 03 04 05 06 07 08 09 10 11 12 13 14 15 16 17 18 19 20 21 22 23" at bounding box center [534, 706] width 34 height 30
select select "17"
click at [517, 691] on select "00 01 02 03 04 05 06 07 08 09 10 11 12 13 14 15 16 17 18 19 20 21 22 23" at bounding box center [534, 706] width 34 height 30
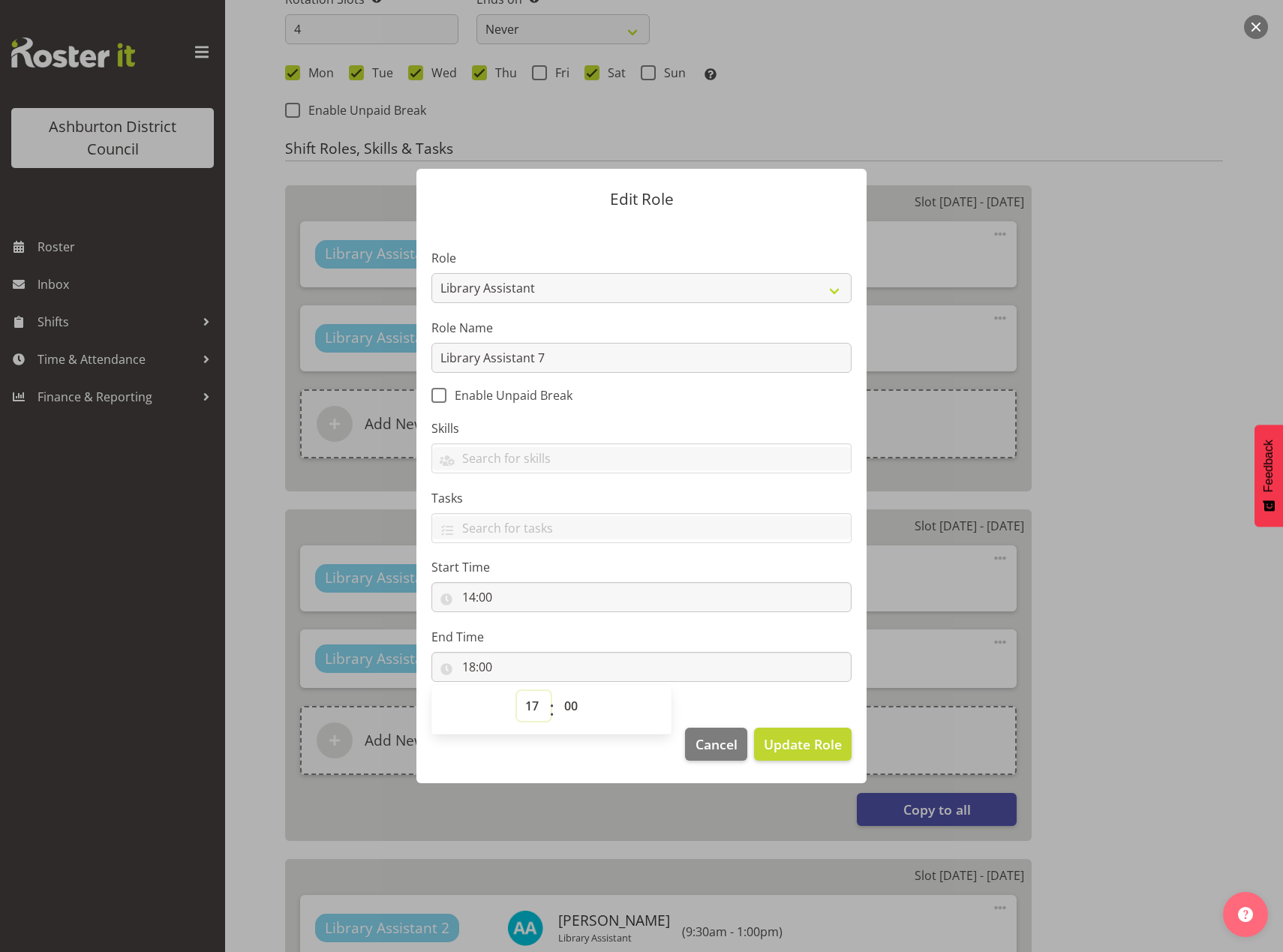
type input "17:00"
click at [578, 710] on select "00 01 02 03 04 05 06 07 08 09 10 11 12 13 14 15 16 17 18 19 20 21 22 23 24 25 2…" at bounding box center [573, 706] width 34 height 30
select select "30"
click at [556, 691] on select "00 01 02 03 04 05 06 07 08 09 10 11 12 13 14 15 16 17 18 19 20 21 22 23 24 25 2…" at bounding box center [573, 706] width 34 height 30
type input "17:30"
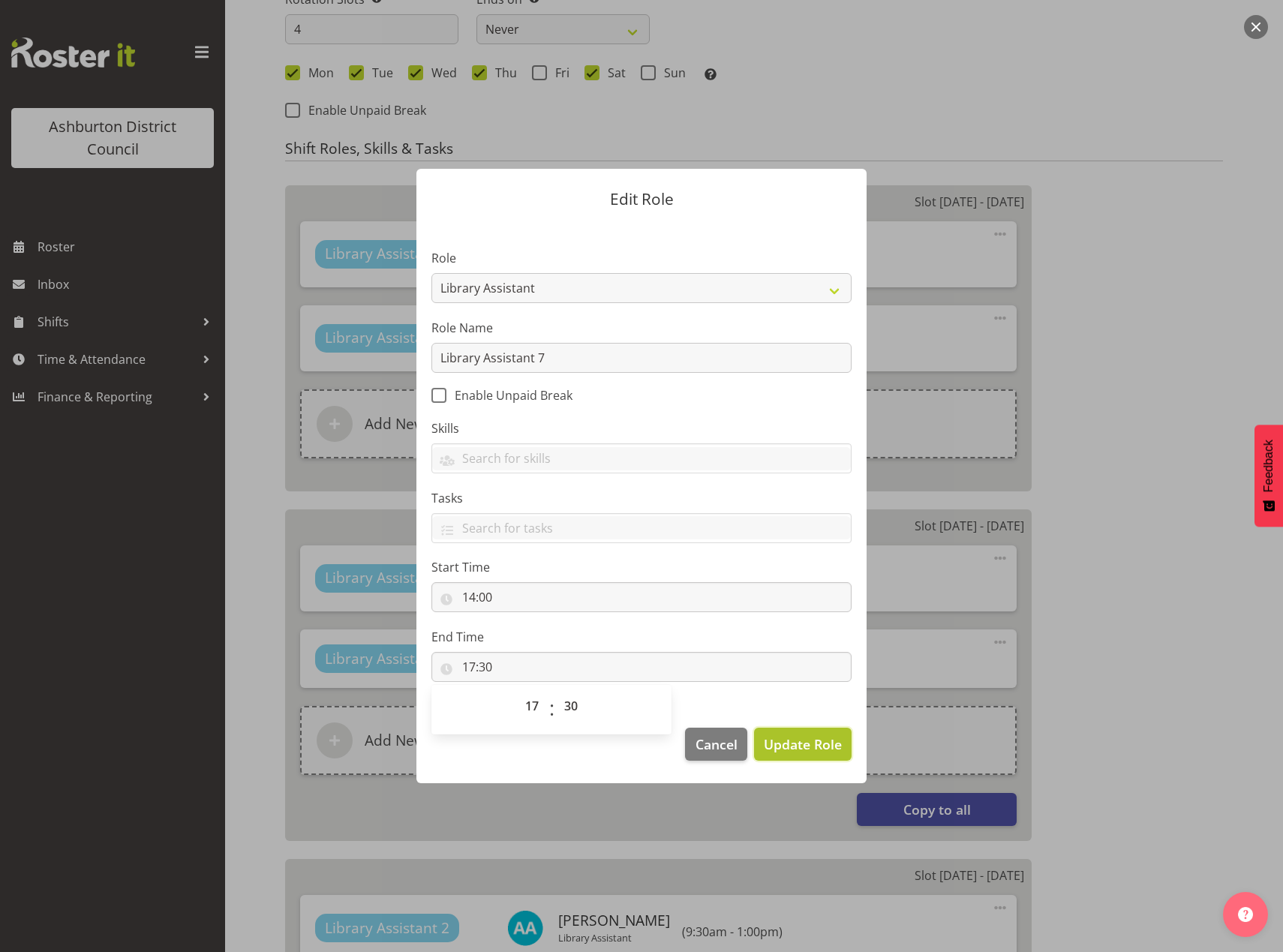
click at [808, 752] on span "Update Role" at bounding box center [803, 744] width 78 height 19
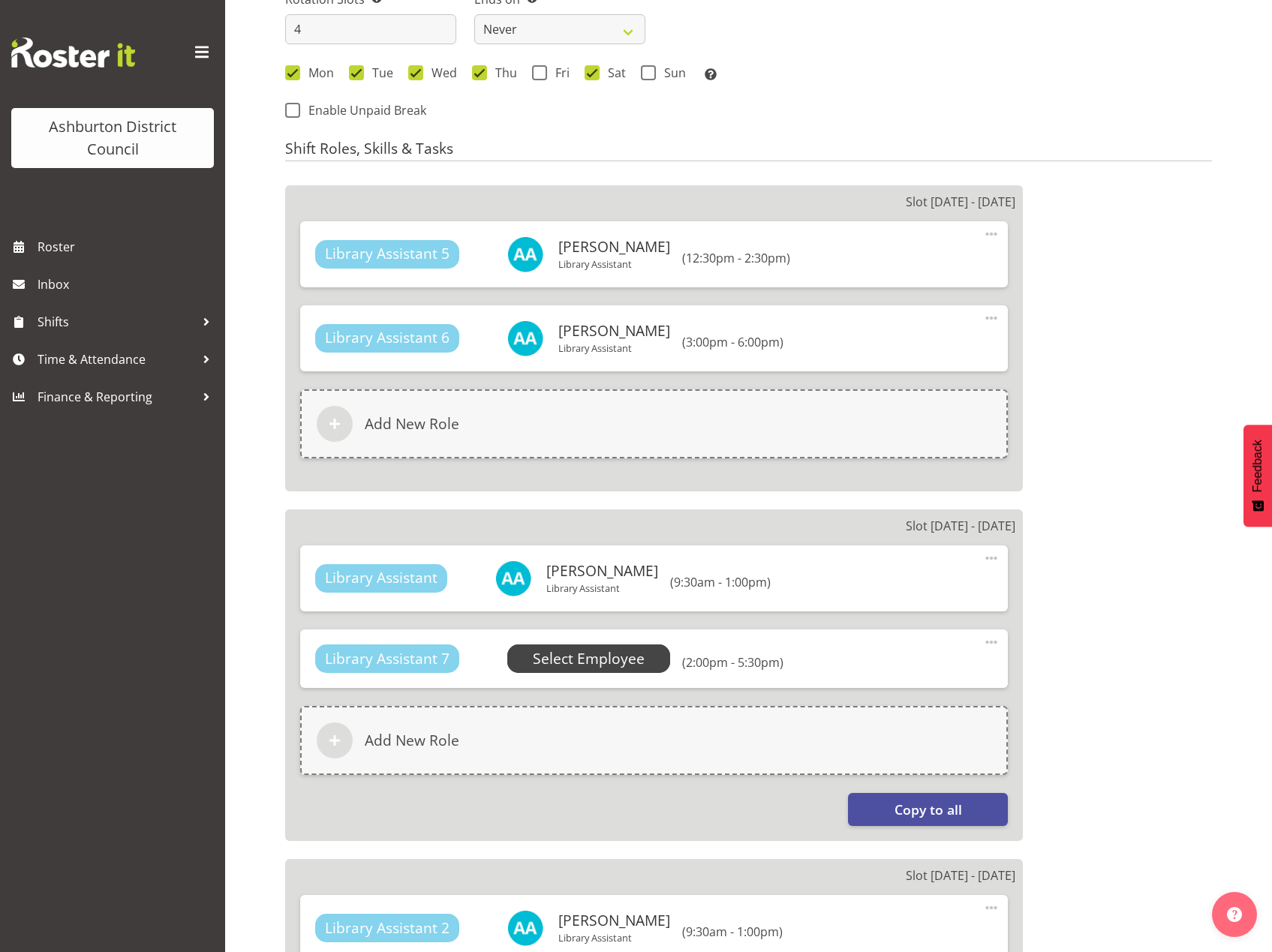
click at [617, 663] on span "Select Employee" at bounding box center [589, 659] width 112 height 22
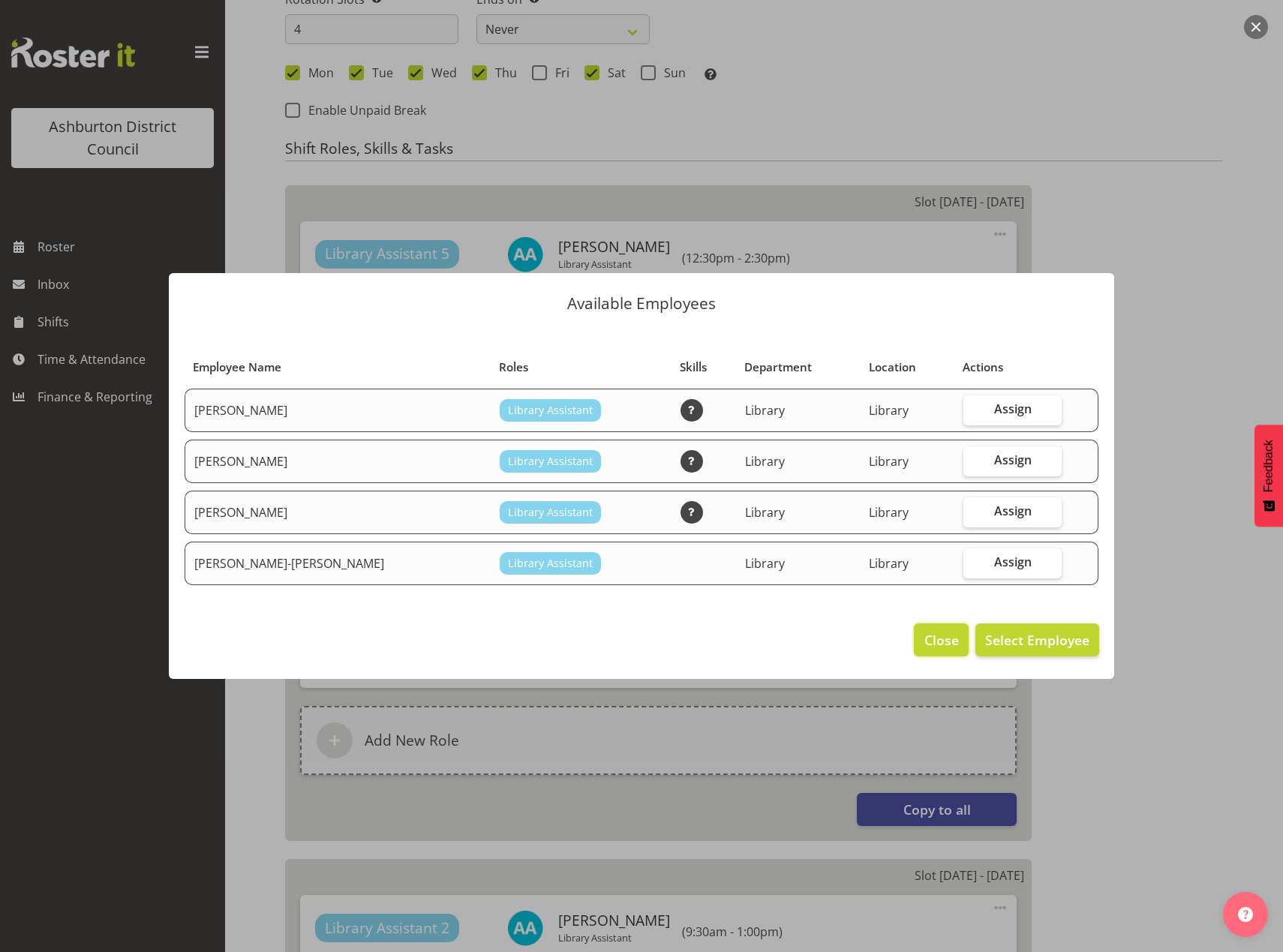
click at [948, 649] on span "Close" at bounding box center [941, 640] width 35 height 19
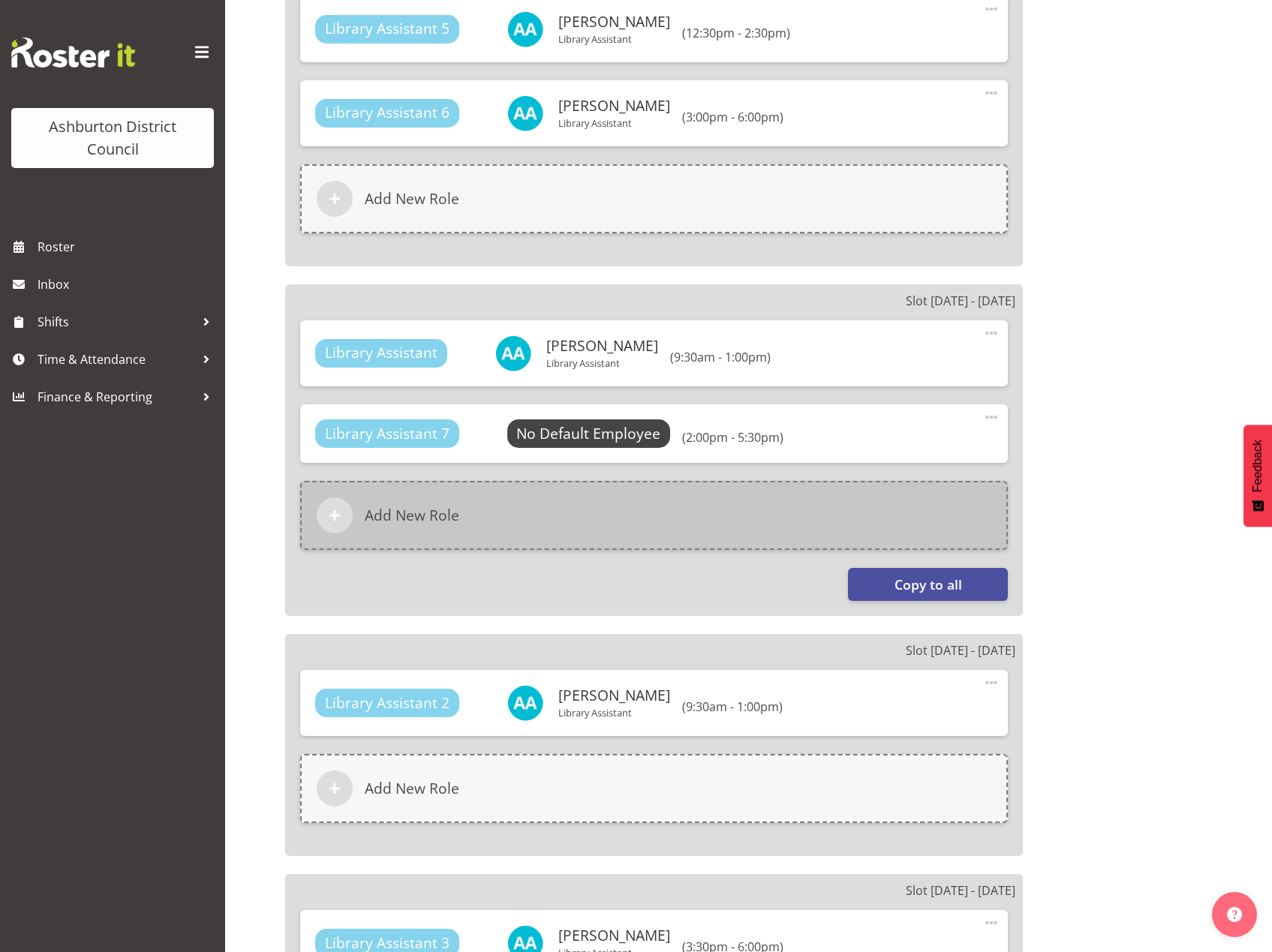
scroll to position [1015, 0]
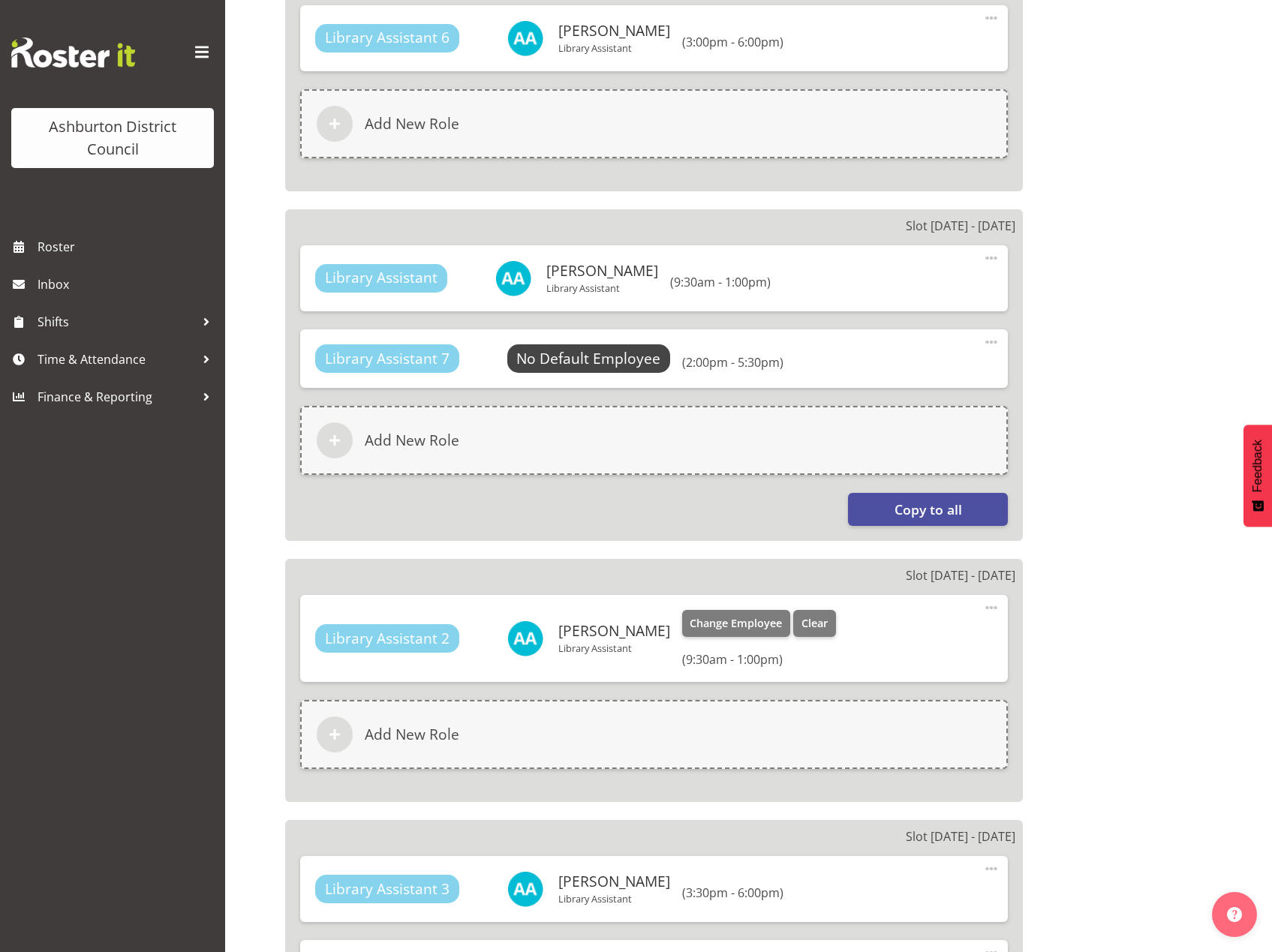
click at [989, 606] on span at bounding box center [991, 608] width 18 height 18
click at [900, 637] on link "Edit" at bounding box center [928, 640] width 144 height 27
select select "9"
select select "30"
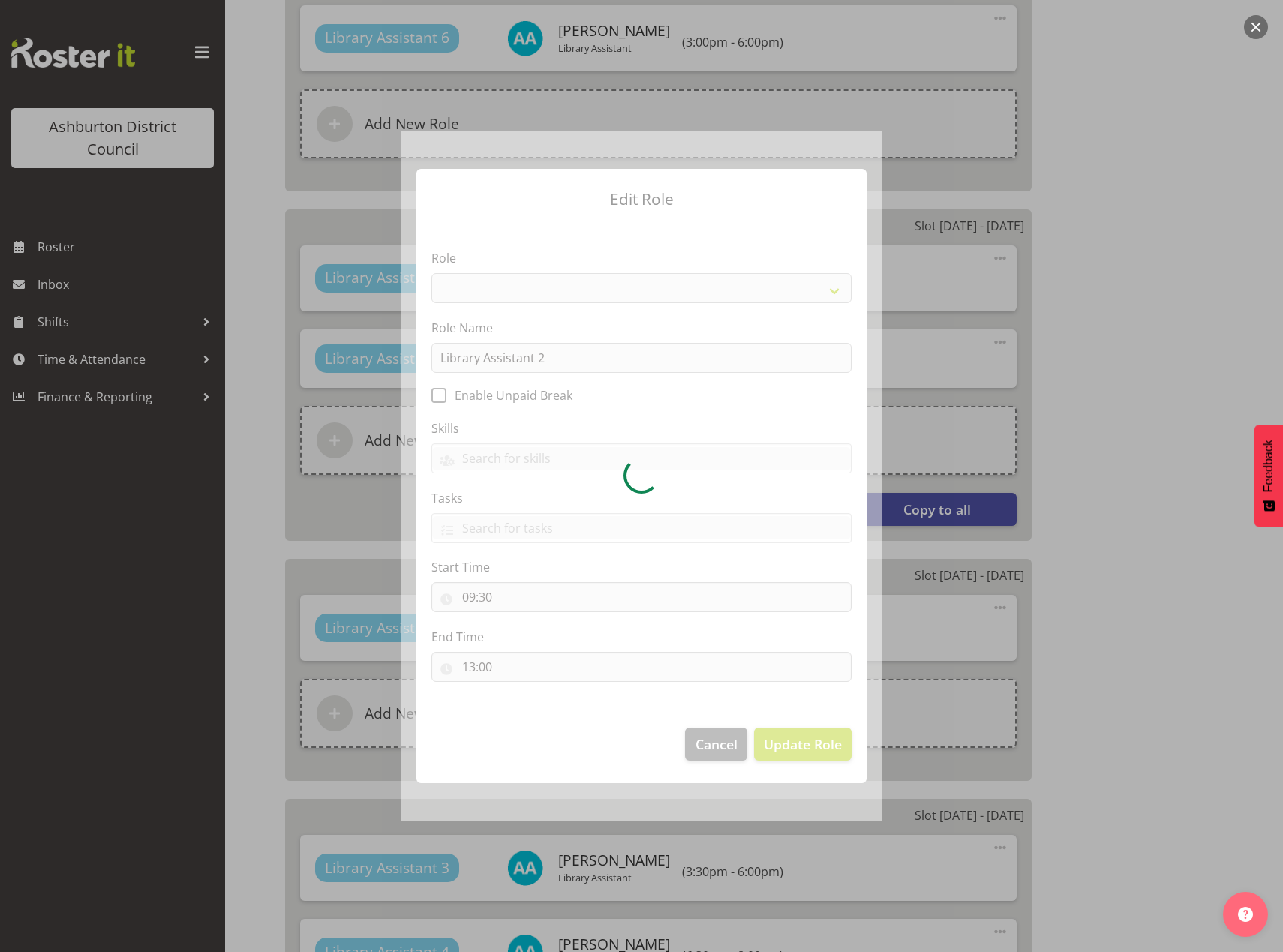
select select "1340"
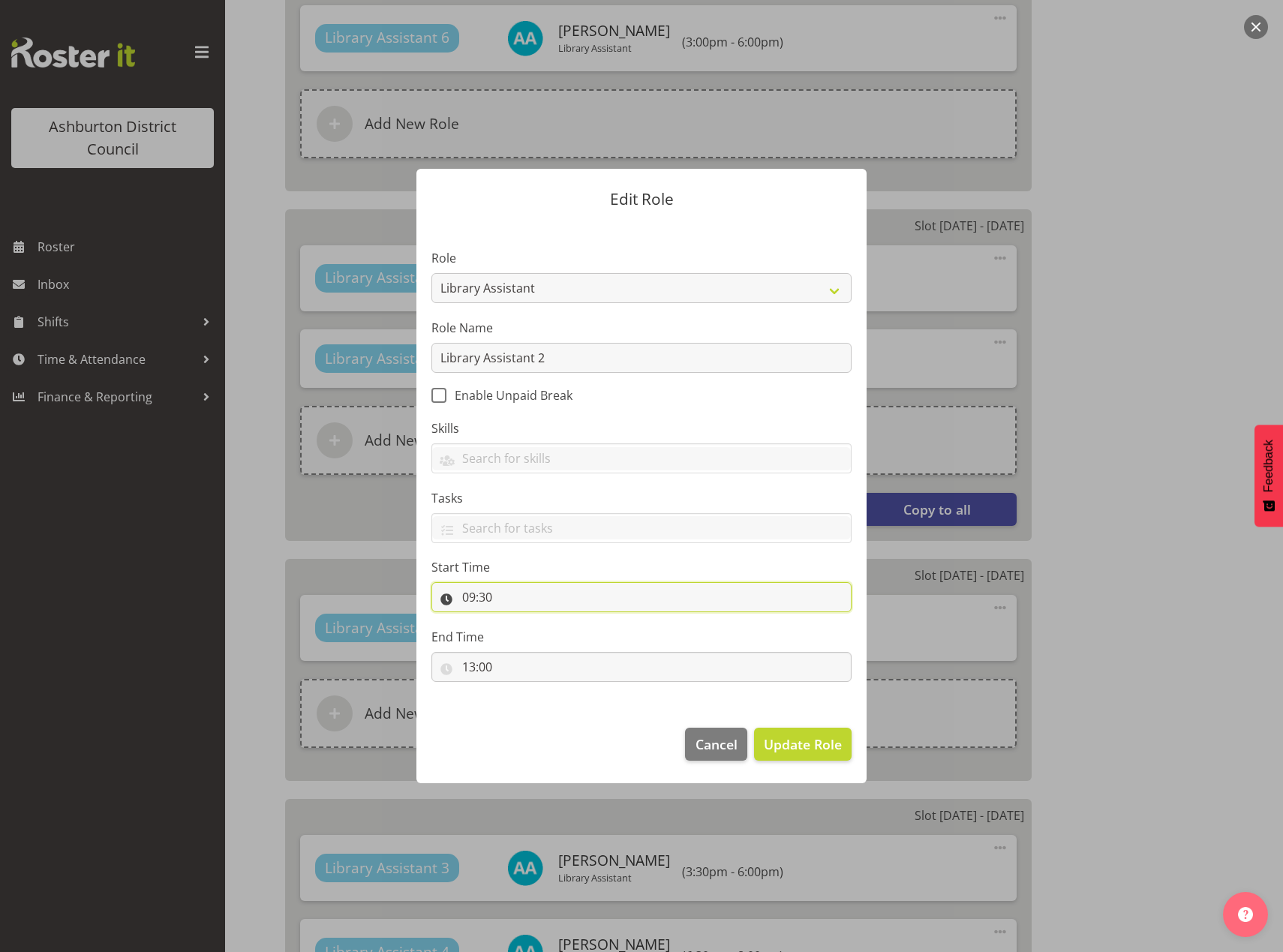
click at [469, 600] on input "09:30" at bounding box center [641, 597] width 420 height 30
click at [524, 636] on select "00 01 02 03 04 05 06 07 08 09 10 11 12 13 14 15 16 17 18 19 20 21 22 23" at bounding box center [534, 637] width 34 height 30
select select "13"
click at [517, 622] on select "00 01 02 03 04 05 06 07 08 09 10 11 12 13 14 15 16 17 18 19 20 21 22 23" at bounding box center [534, 637] width 34 height 30
type input "13:30"
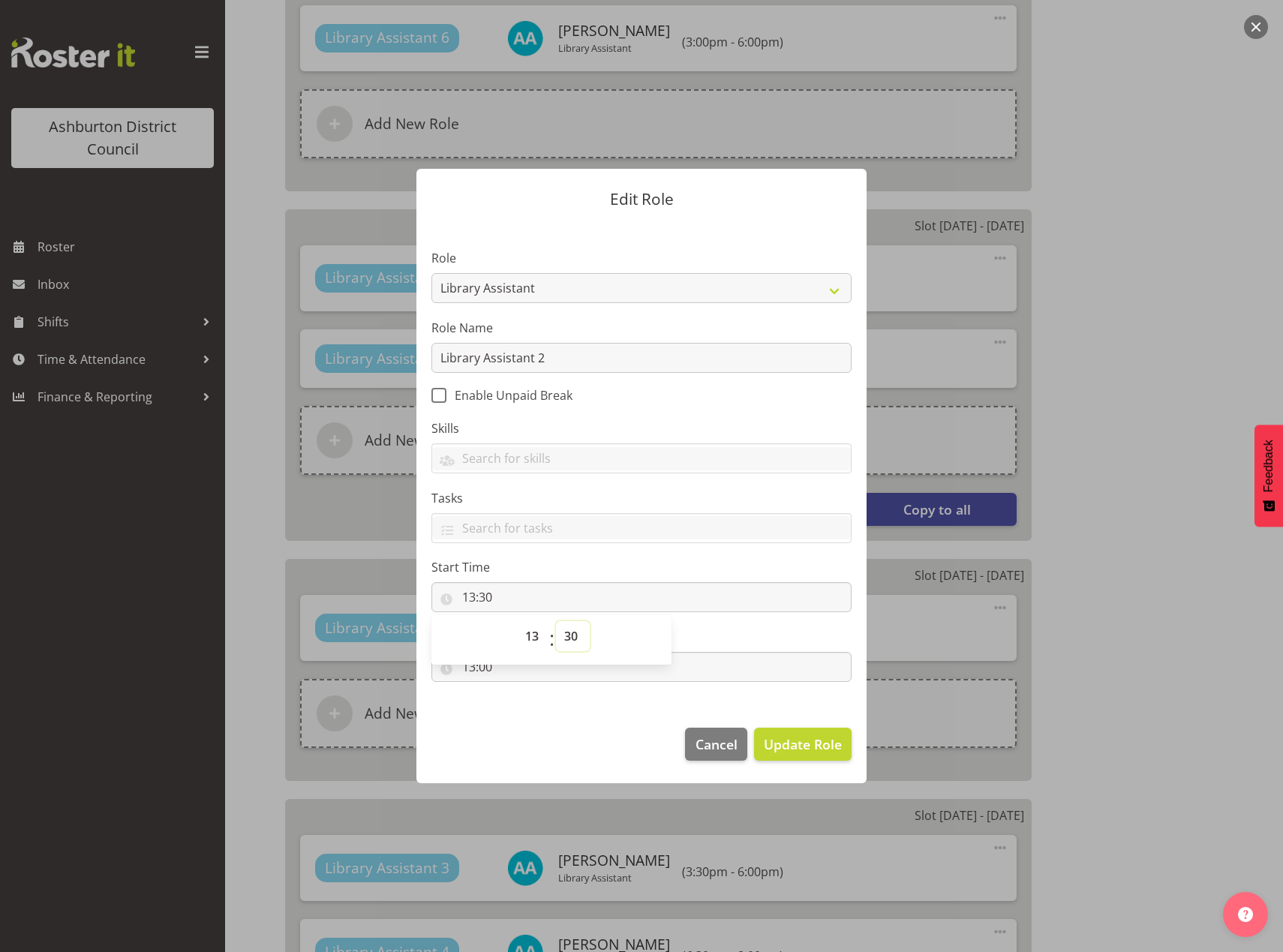
click at [576, 635] on select "00 01 02 03 04 05 06 07 08 09 10 11 12 13 14 15 16 17 18 19 20 21 22 23 24 25 2…" at bounding box center [573, 637] width 34 height 30
select select "0"
click at [556, 622] on select "00 01 02 03 04 05 06 07 08 09 10 11 12 13 14 15 16 17 18 19 20 21 22 23 24 25 2…" at bounding box center [573, 637] width 34 height 30
type input "13:00"
click at [525, 705] on section "Role AAGM Deputy Director AAGM Director Archivist Childrens Librarian Collectio…" at bounding box center [641, 468] width 450 height 491
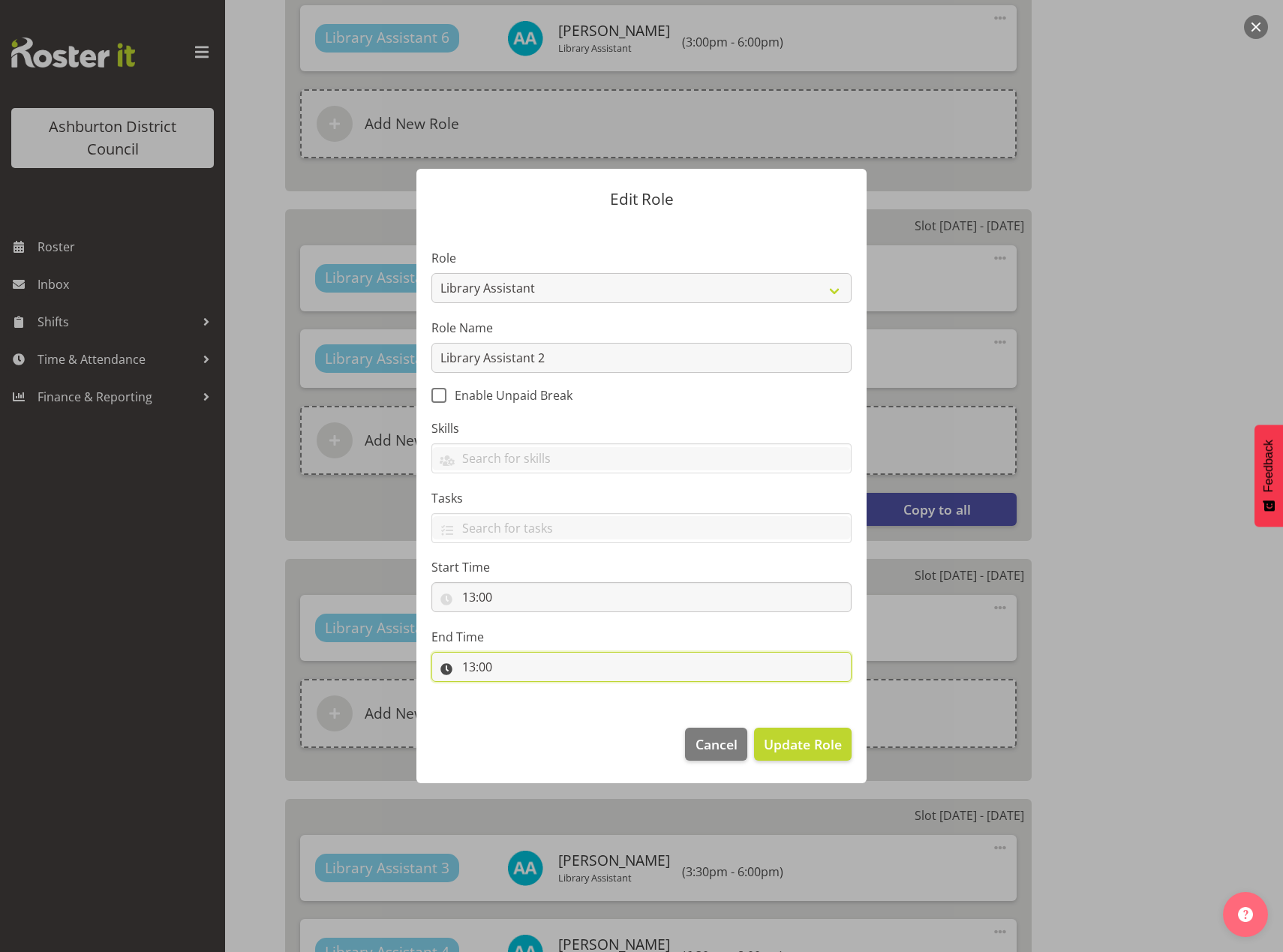
click at [468, 671] on input "13:00" at bounding box center [641, 667] width 420 height 30
click at [528, 705] on select "00 01 02 03 04 05 06 07 08 09 10 11 12 13 14 15 16 17 18 19 20 21 22 23" at bounding box center [534, 706] width 34 height 30
select select "16"
click at [517, 691] on select "00 01 02 03 04 05 06 07 08 09 10 11 12 13 14 15 16 17 18 19 20 21 22 23" at bounding box center [534, 706] width 34 height 30
type input "16:00"
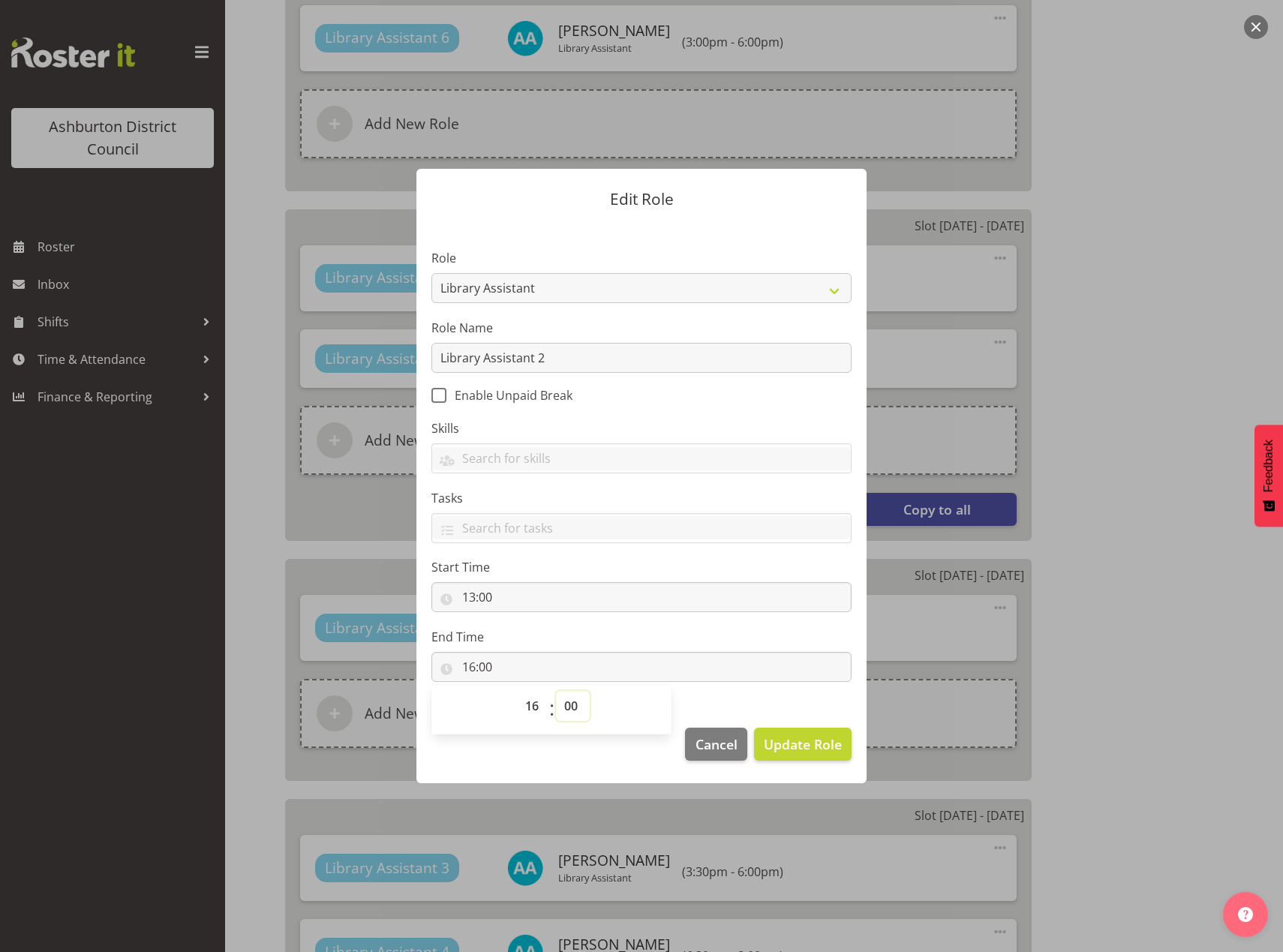
click at [579, 708] on select "00 01 02 03 04 05 06 07 08 09 10 11 12 13 14 15 16 17 18 19 20 21 22 23 24 25 2…" at bounding box center [573, 706] width 34 height 30
select select "30"
click at [556, 691] on select "00 01 02 03 04 05 06 07 08 09 10 11 12 13 14 15 16 17 18 19 20 21 22 23 24 25 2…" at bounding box center [573, 706] width 34 height 30
type input "16:30"
click at [623, 770] on footer "Cancel Update Role" at bounding box center [641, 748] width 450 height 71
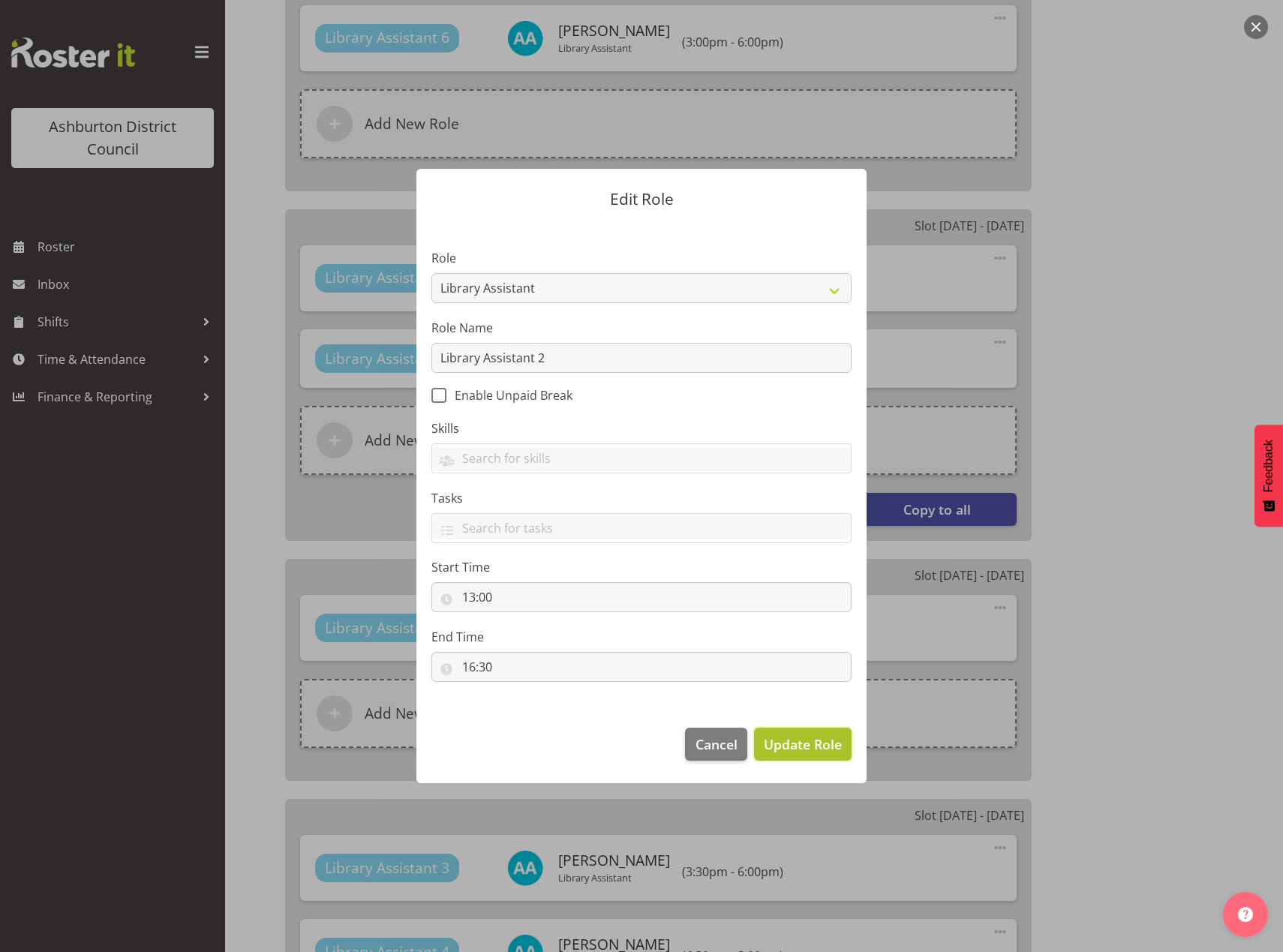
click at [807, 752] on span "Update Role" at bounding box center [803, 744] width 78 height 19
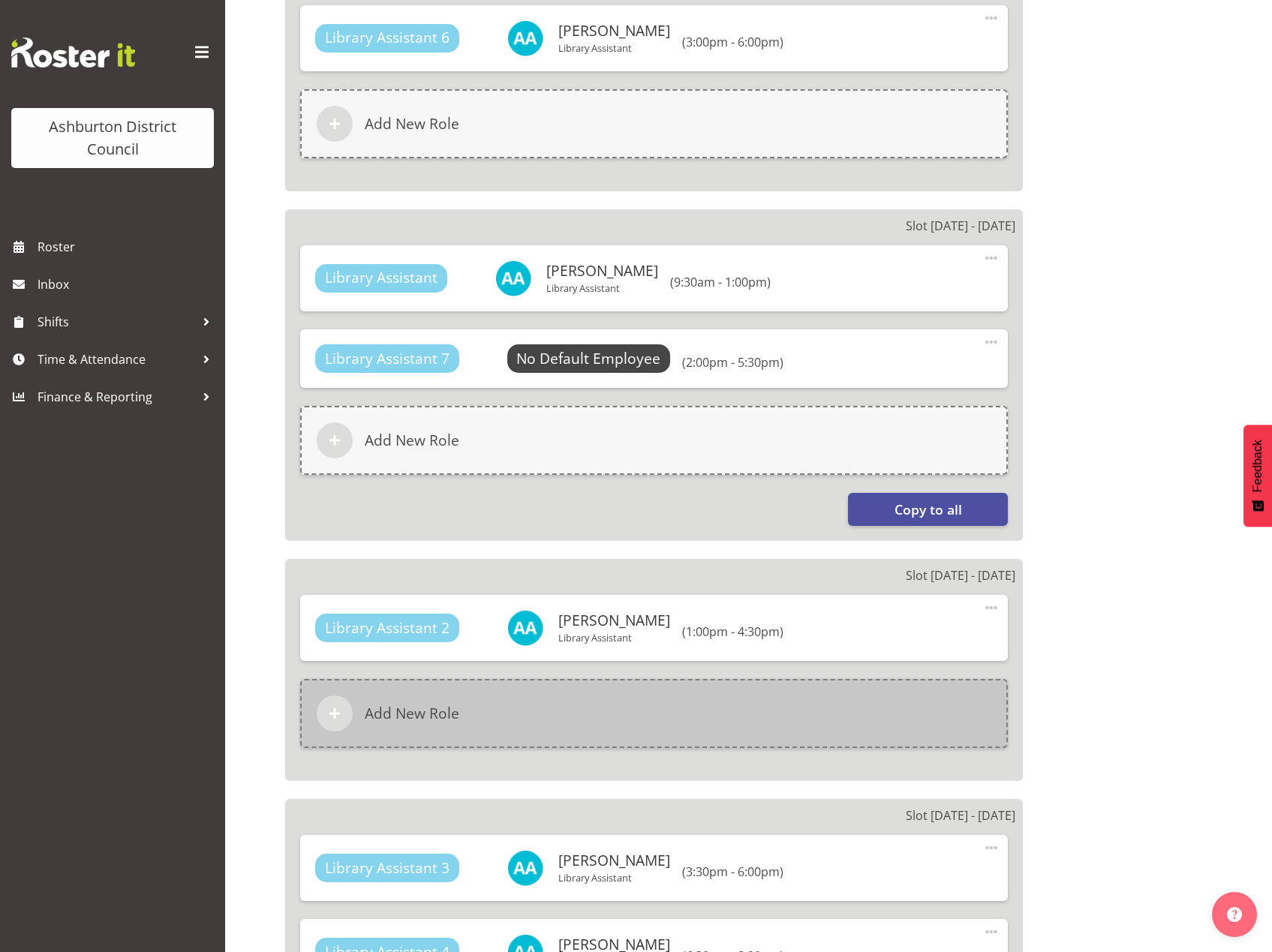
click at [386, 726] on div "Add New Role" at bounding box center [654, 714] width 708 height 69
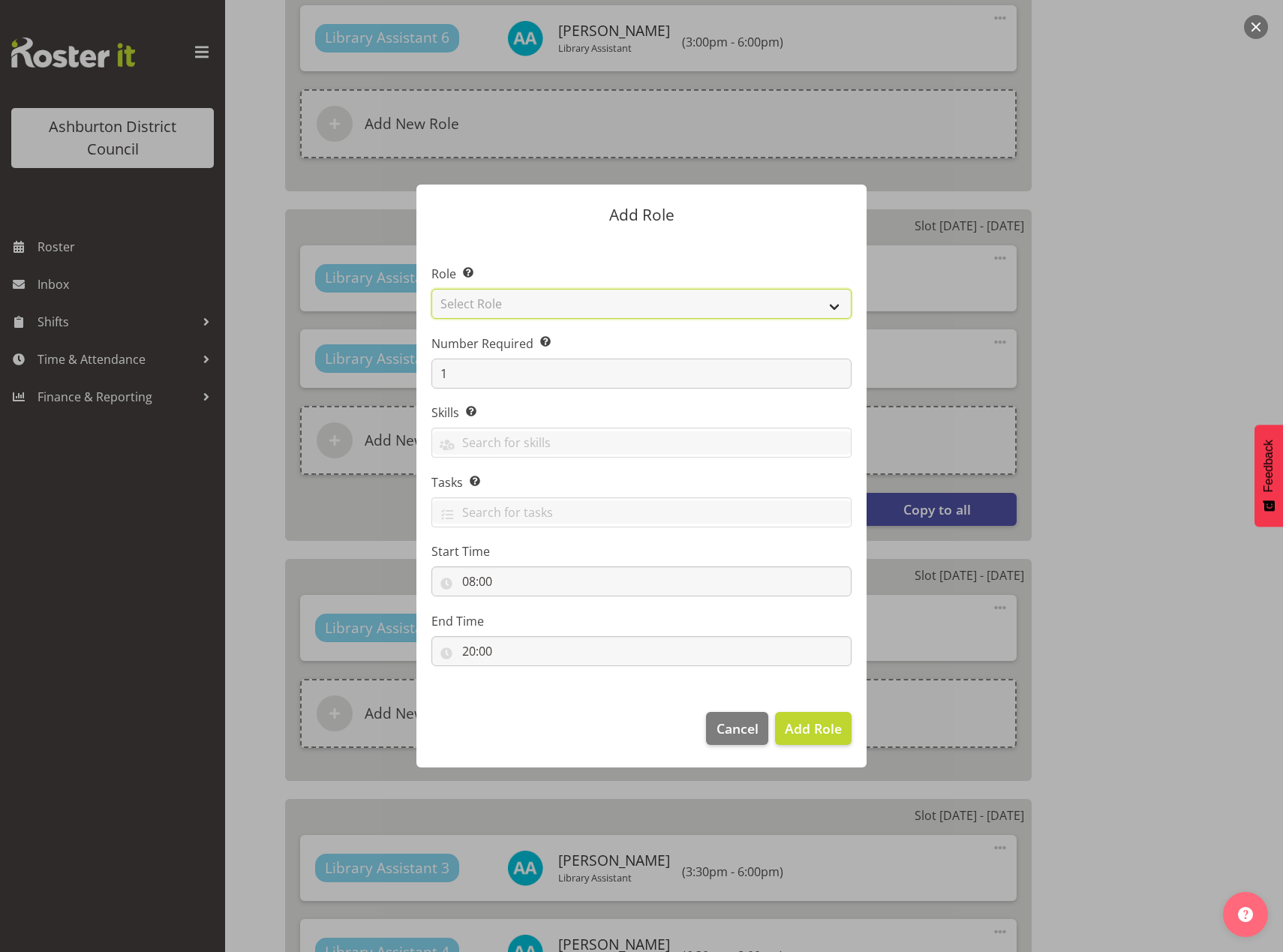
click at [823, 302] on select "Select Role AAGM Deputy Director AAGM Director Archivist Childrens Librarian Co…" at bounding box center [641, 304] width 420 height 30
select select "1340"
click at [431, 289] on select "Select Role AAGM Deputy Director AAGM Director Archivist Childrens Librarian Co…" at bounding box center [641, 304] width 420 height 30
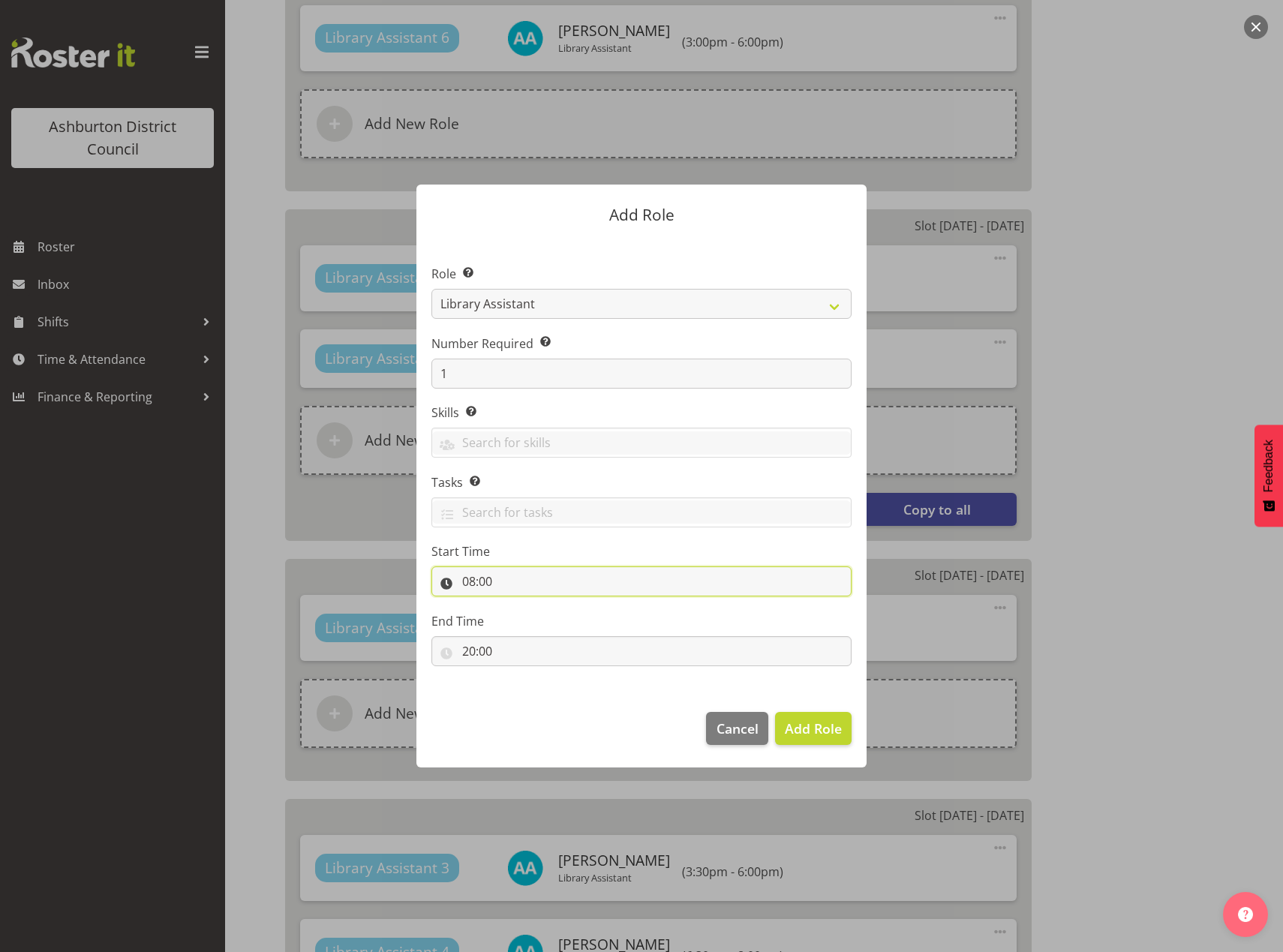
click at [469, 584] on input "08:00" at bounding box center [641, 582] width 420 height 30
click at [532, 622] on select "00 01 02 03 04 05 06 07 08 09 10 11 12 13 14 15 16 17 18 19 20 21 22 23" at bounding box center [534, 621] width 34 height 30
select select "17"
click at [517, 606] on select "00 01 02 03 04 05 06 07 08 09 10 11 12 13 14 15 16 17 18 19 20 21 22 23" at bounding box center [534, 621] width 34 height 30
type input "17:00"
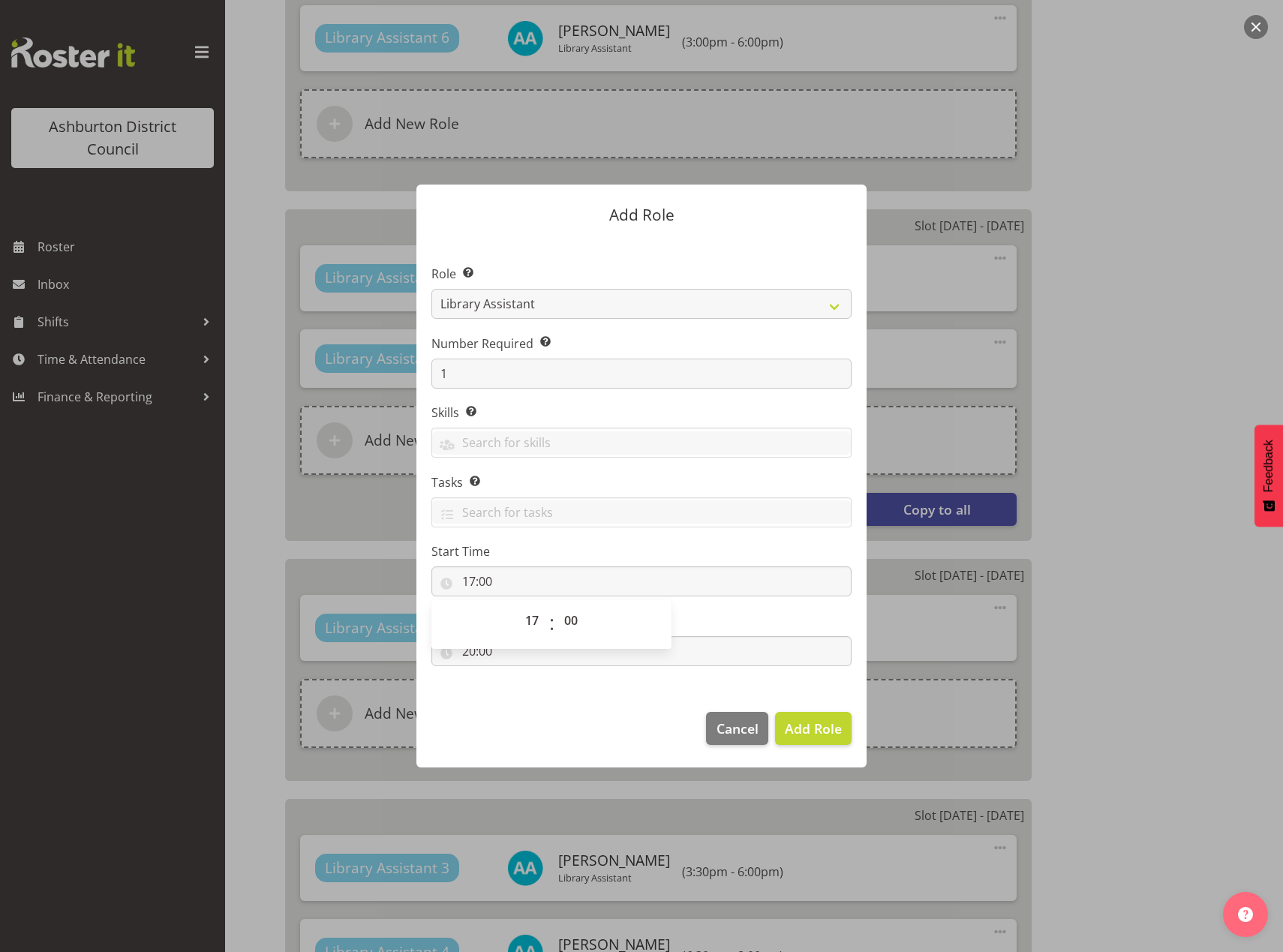
click at [588, 715] on footer "Cancel Add Role" at bounding box center [641, 732] width 450 height 71
click at [815, 732] on span "Add Role" at bounding box center [813, 729] width 57 height 18
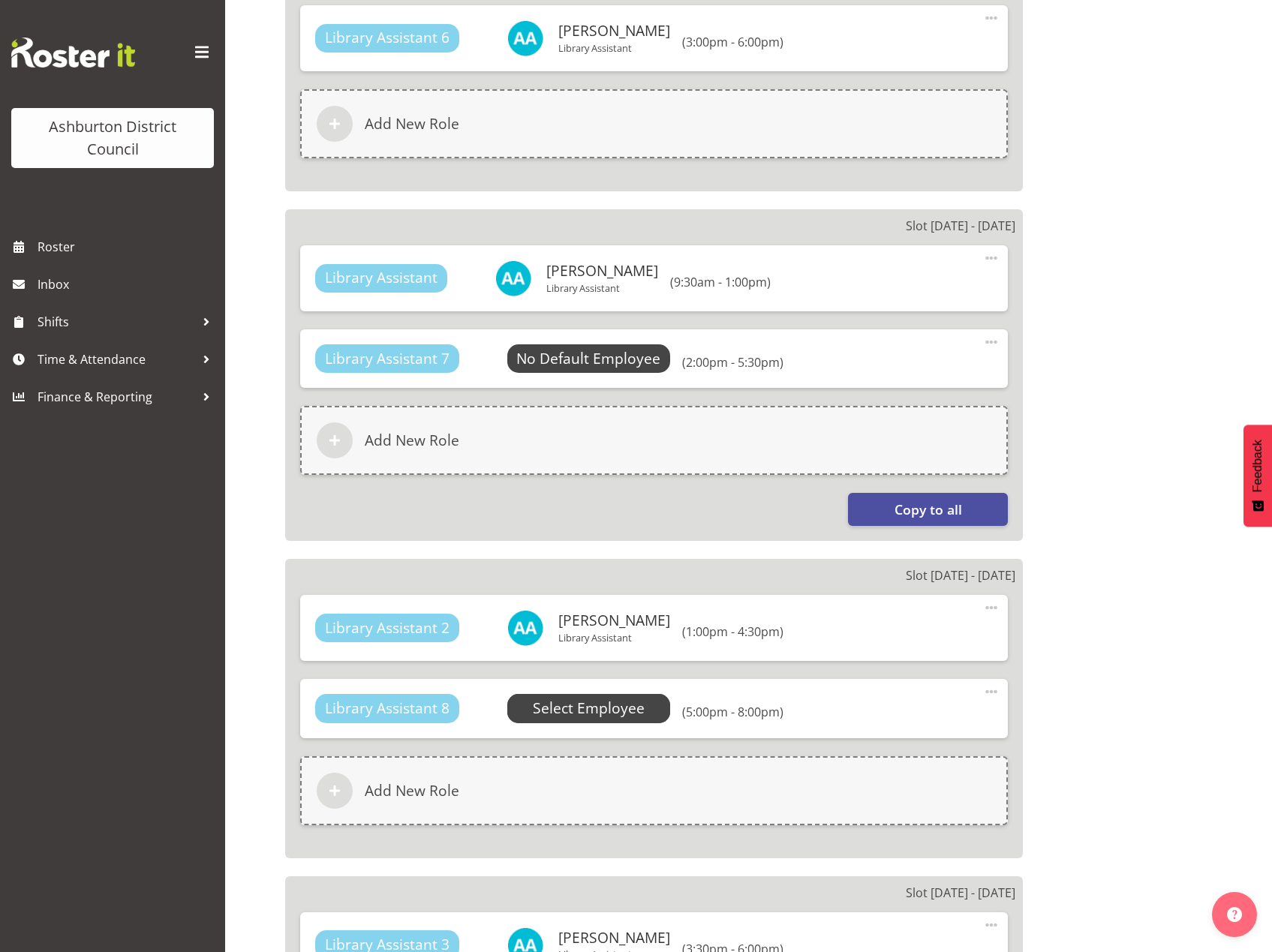
click at [579, 710] on span "Select Employee" at bounding box center [589, 708] width 112 height 22
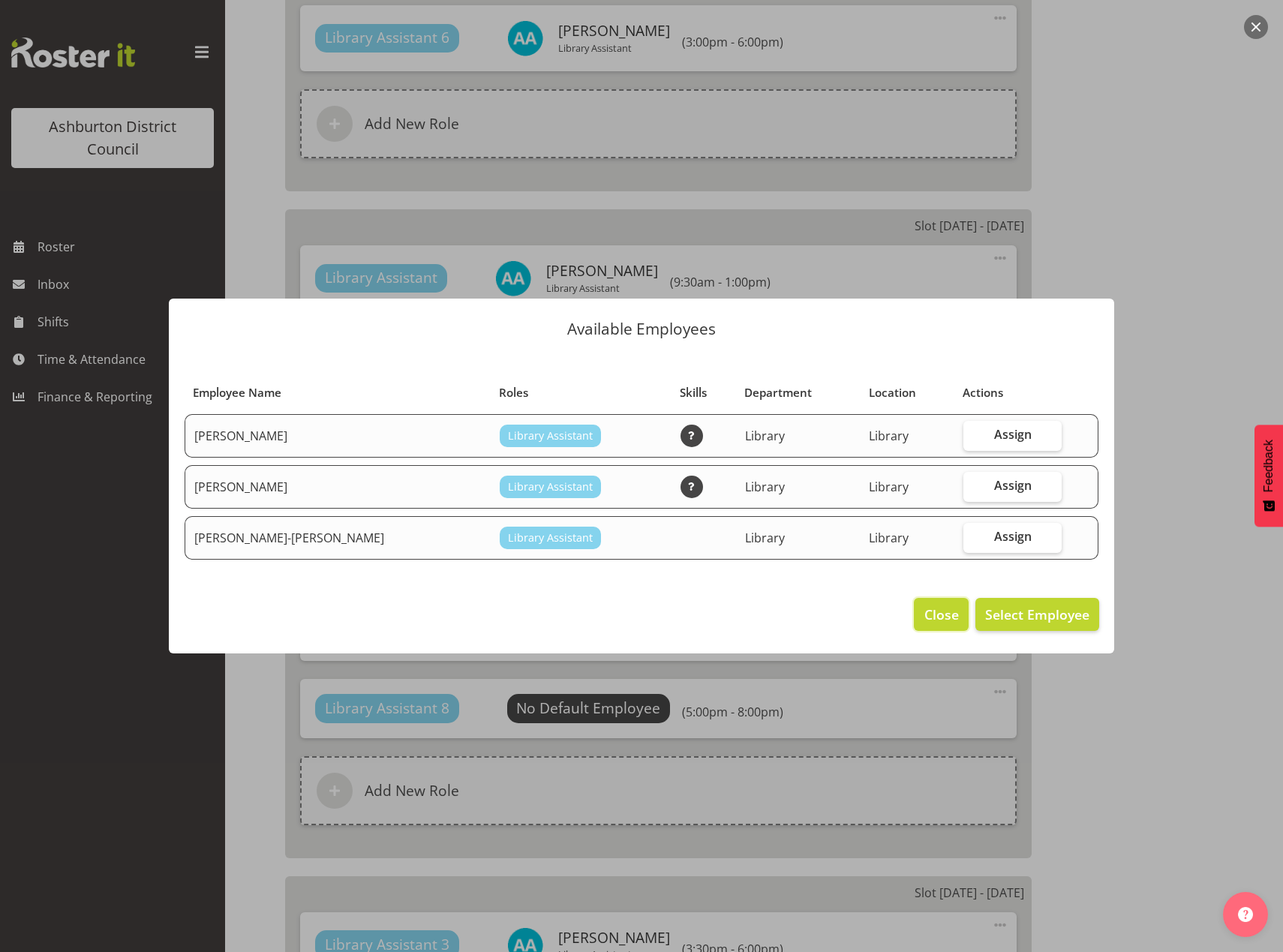
click at [924, 611] on button "Close" at bounding box center [940, 614] width 54 height 33
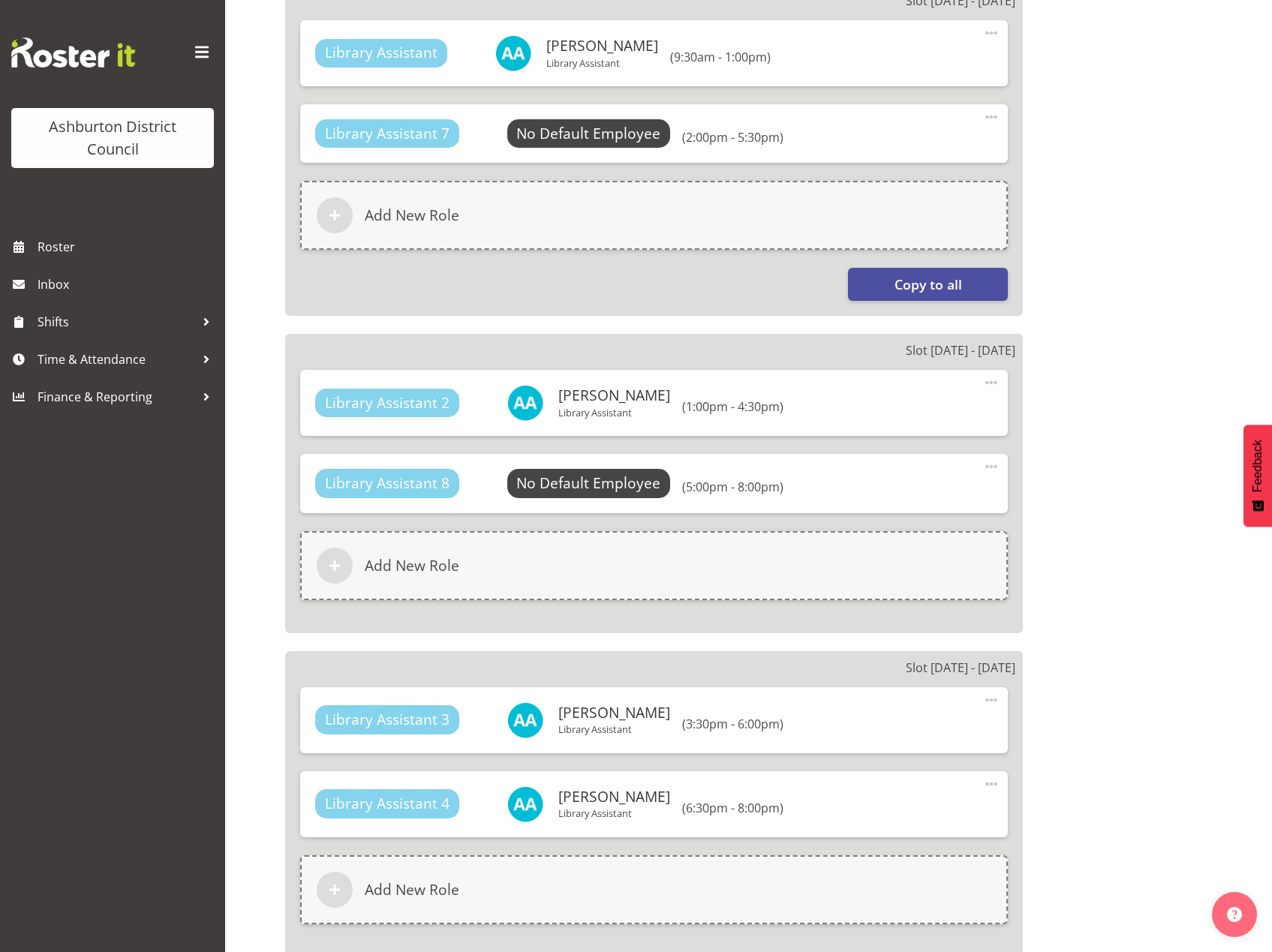
scroll to position [1315, 0]
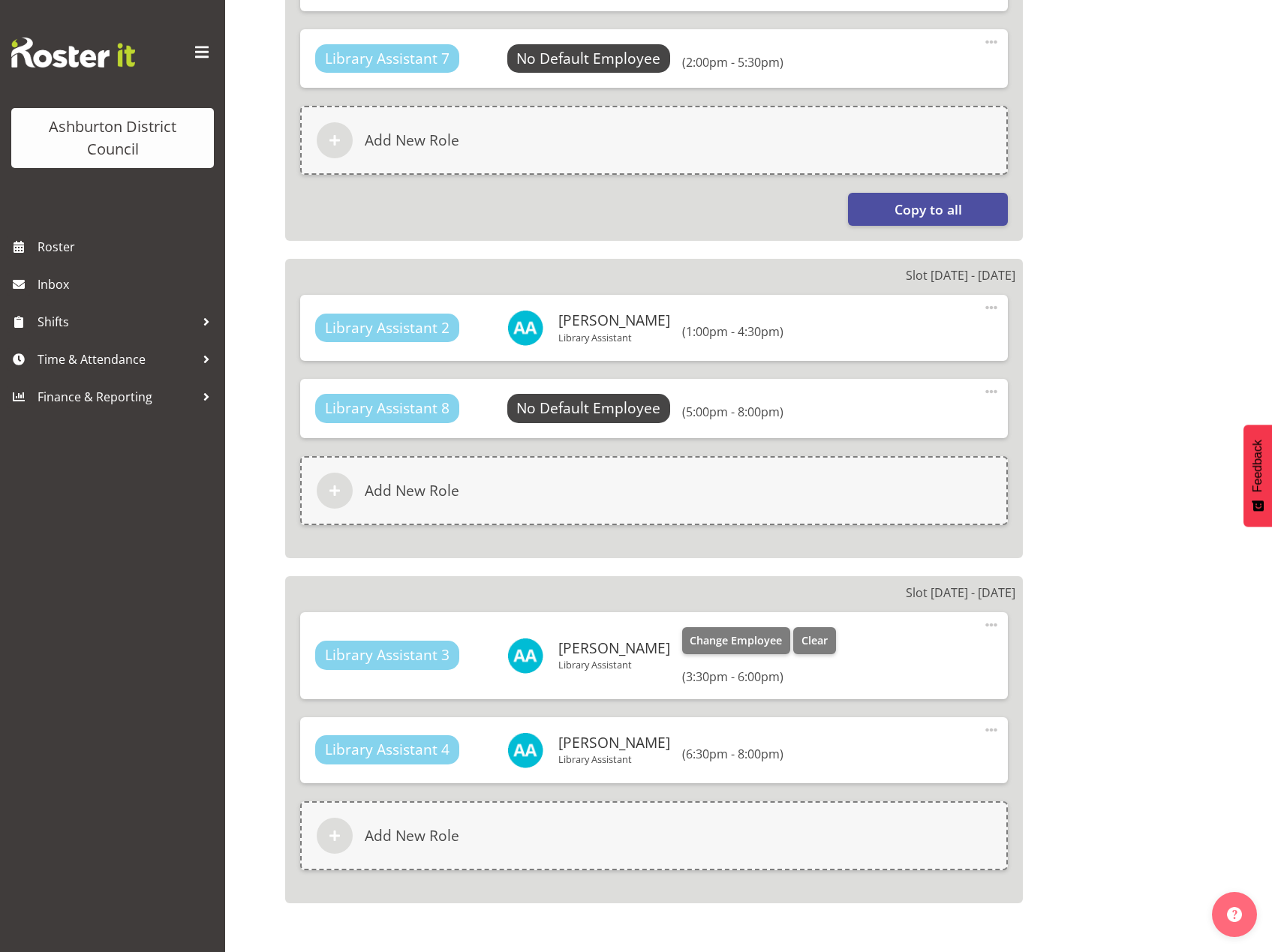
click at [991, 629] on span at bounding box center [991, 625] width 18 height 18
click at [896, 663] on link "Edit" at bounding box center [928, 658] width 144 height 27
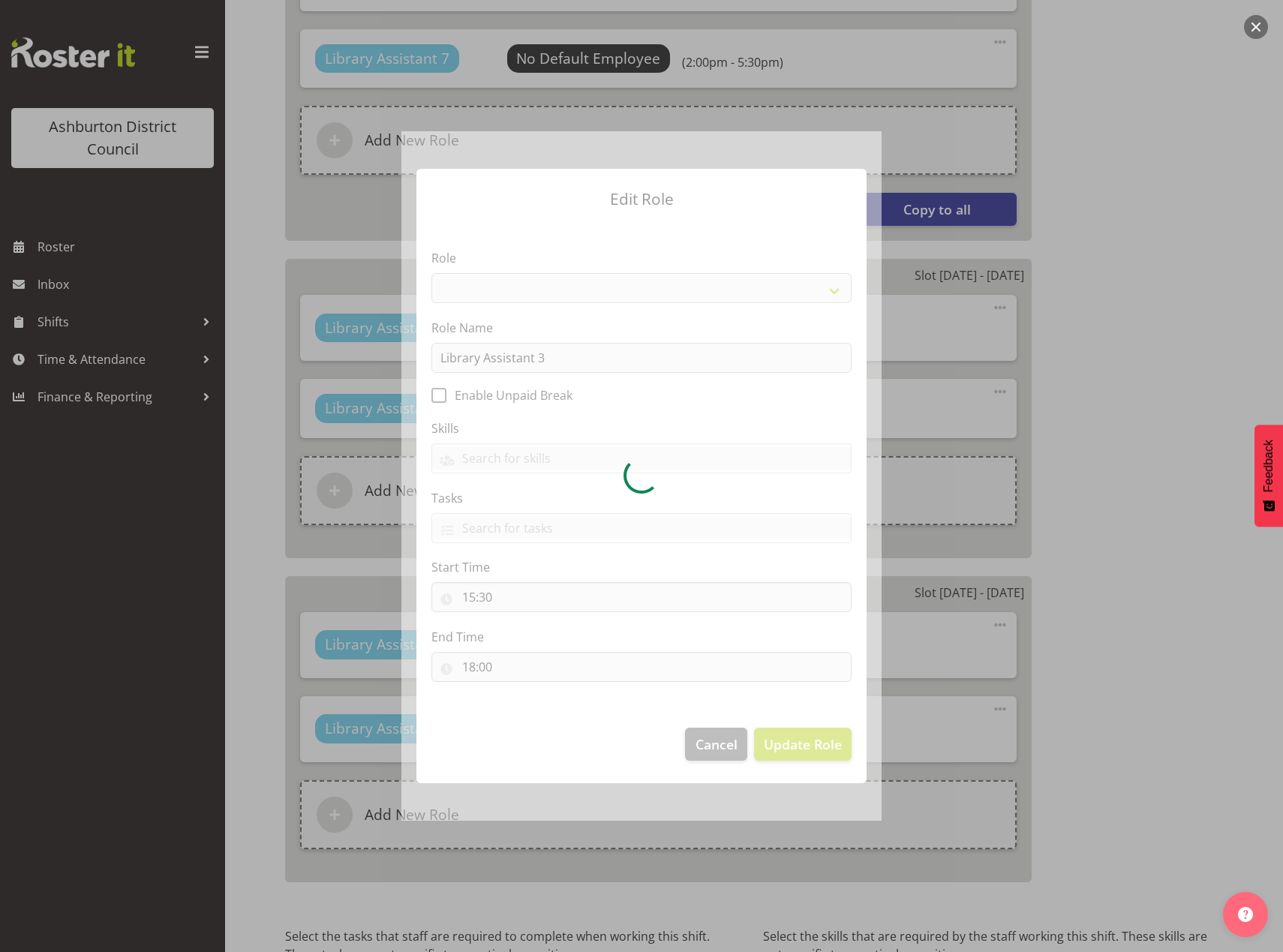
select select "1340"
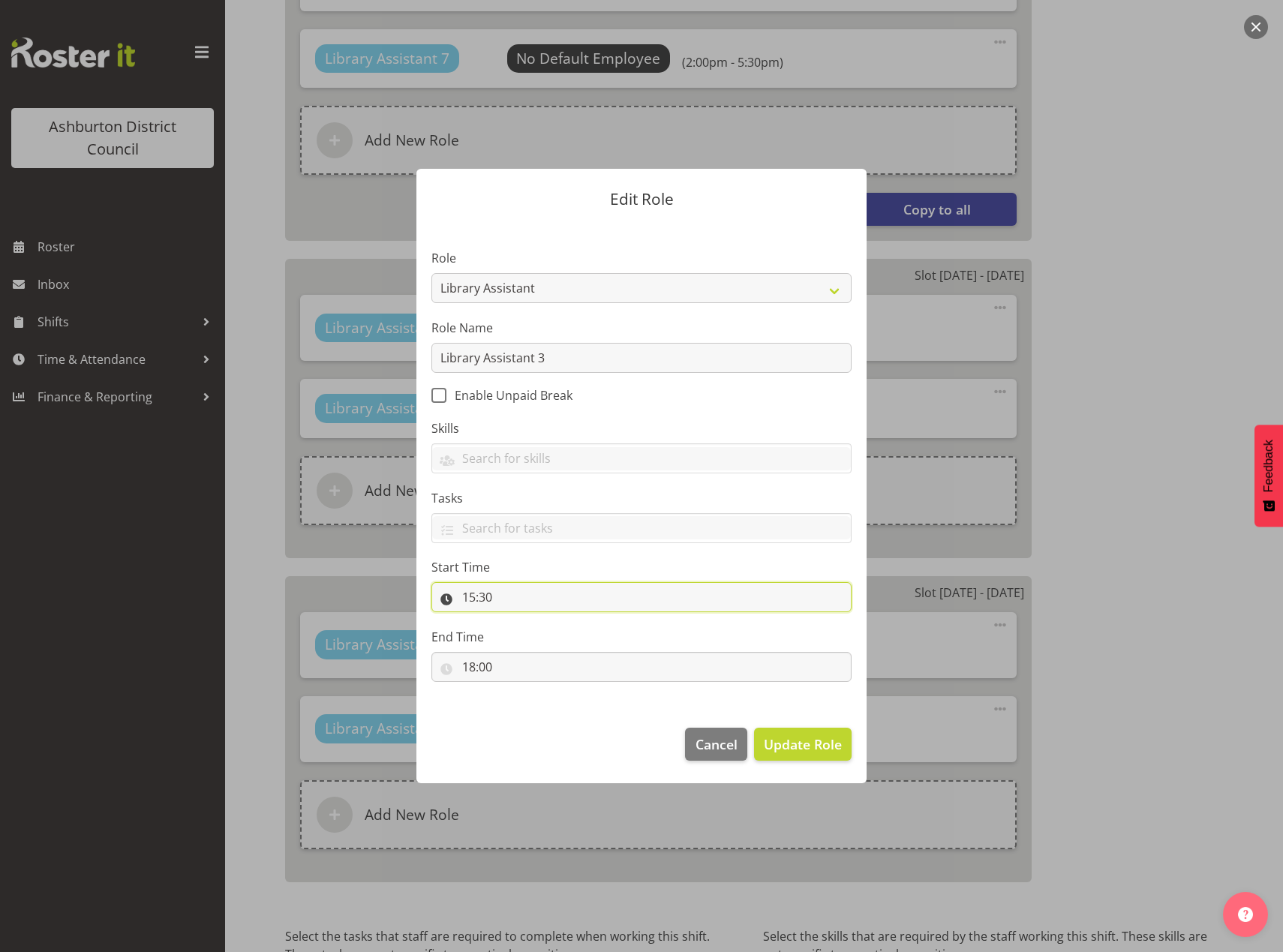
click at [467, 599] on input "15:30" at bounding box center [641, 597] width 420 height 30
click at [533, 636] on select "00 01 02 03 04 05 06 07 08 09 10 11 12 13 14 15 16 17 18 19 20 21 22 23" at bounding box center [534, 637] width 34 height 30
select select "9"
click at [517, 622] on select "00 01 02 03 04 05 06 07 08 09 10 11 12 13 14 15 16 17 18 19 20 21 22 23" at bounding box center [534, 637] width 34 height 30
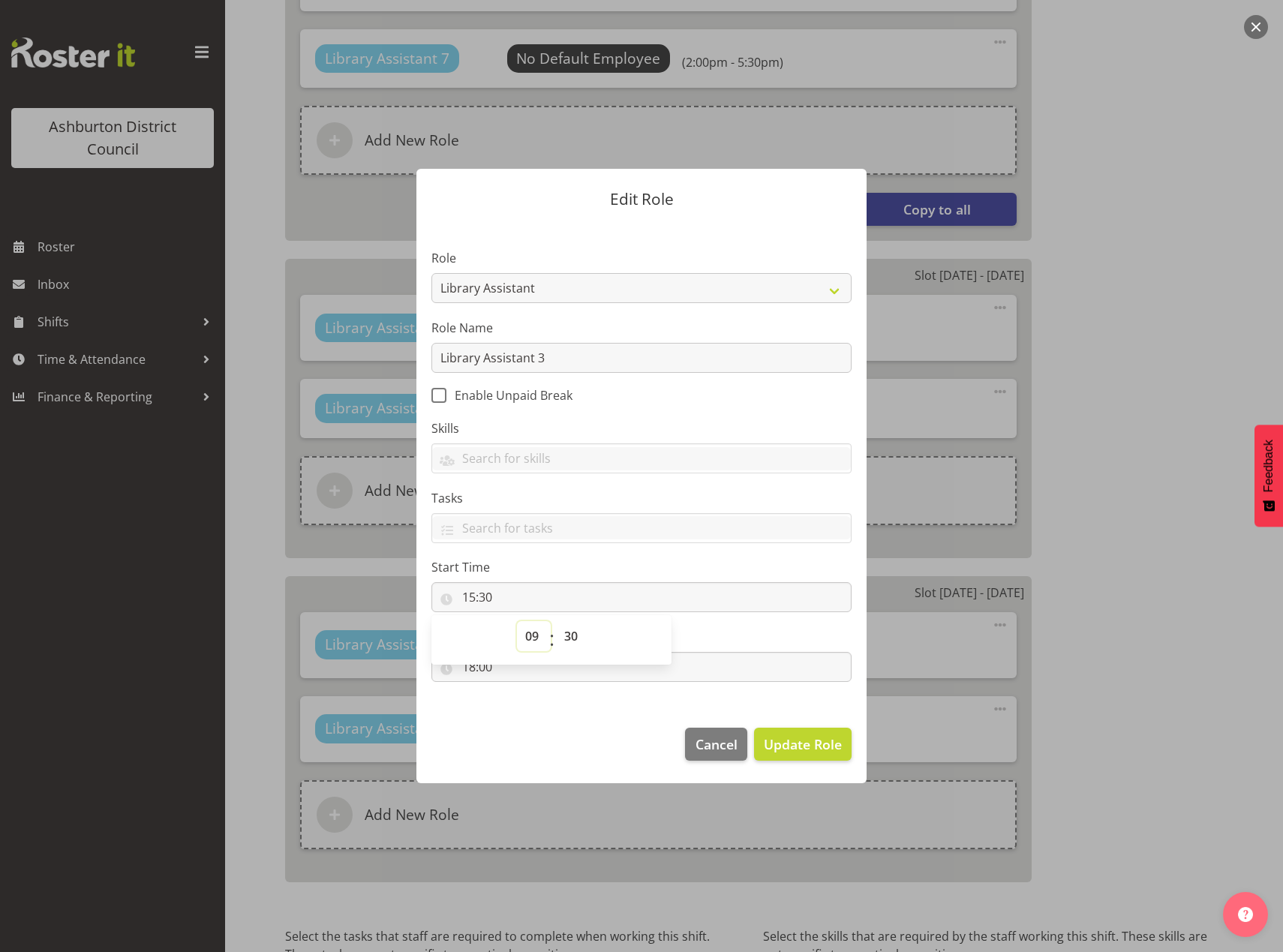
type input "09:30"
click at [572, 635] on select "00 01 02 03 04 05 06 07 08 09 10 11 12 13 14 15 16 17 18 19 20 21 22 23 24 25 2…" at bounding box center [573, 637] width 34 height 30
select select "0"
click at [556, 622] on select "00 01 02 03 04 05 06 07 08 09 10 11 12 13 14 15 16 17 18 19 20 21 22 23 24 25 2…" at bounding box center [573, 637] width 34 height 30
type input "09:00"
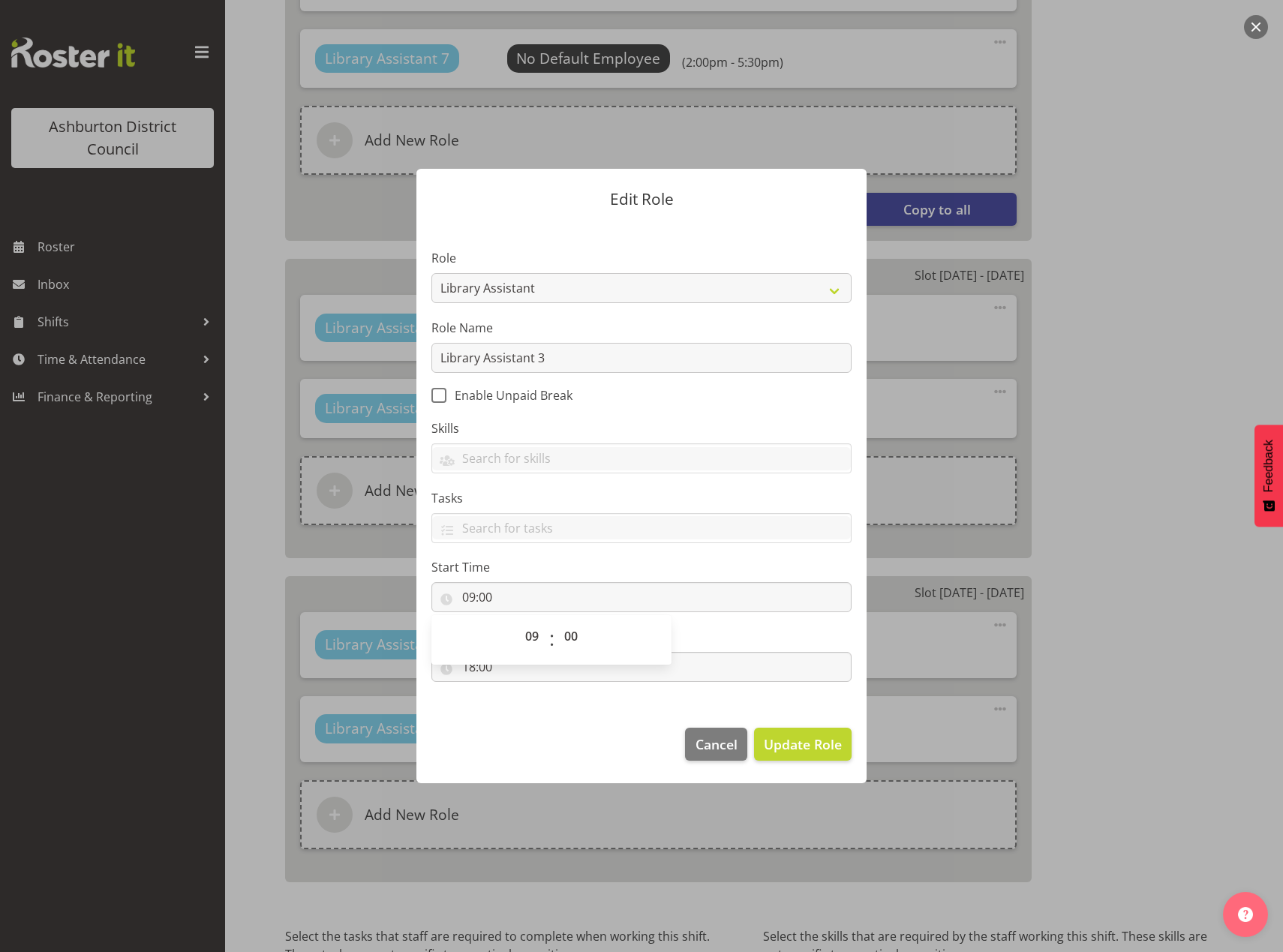
click at [553, 751] on footer "Cancel Update Role" at bounding box center [641, 748] width 450 height 71
click at [467, 667] on input "18:00" at bounding box center [641, 667] width 420 height 30
click at [530, 704] on select "00 01 02 03 04 05 06 07 08 09 10 11 12 13 14 15 16 17 18 19 20 21 22 23" at bounding box center [534, 706] width 34 height 30
select select "13"
click at [517, 691] on select "00 01 02 03 04 05 06 07 08 09 10 11 12 13 14 15 16 17 18 19 20 21 22 23" at bounding box center [534, 706] width 34 height 30
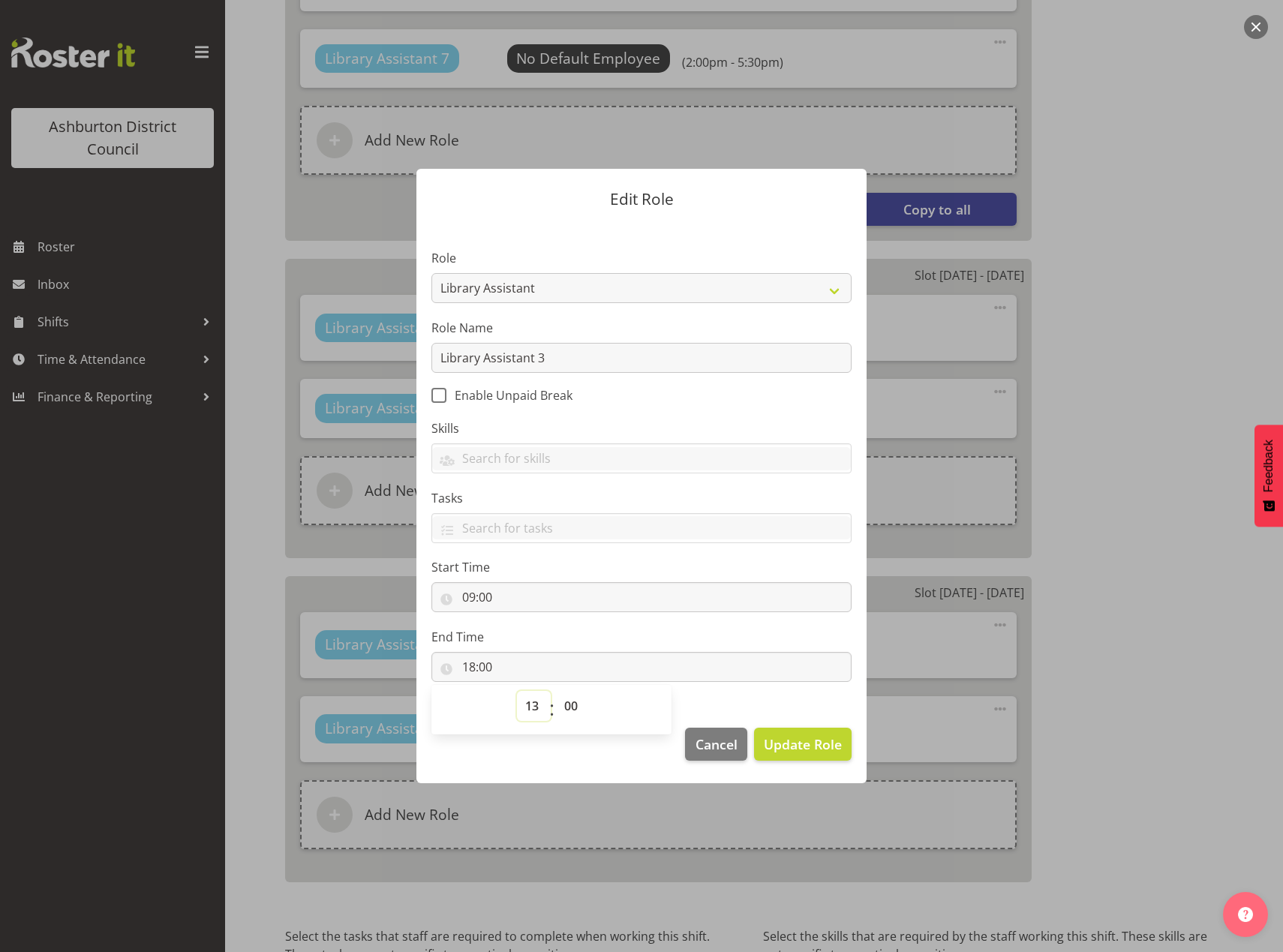
type input "13:00"
click at [589, 759] on footer "Cancel Update Role" at bounding box center [641, 748] width 450 height 71
click at [808, 752] on span "Update Role" at bounding box center [803, 744] width 78 height 19
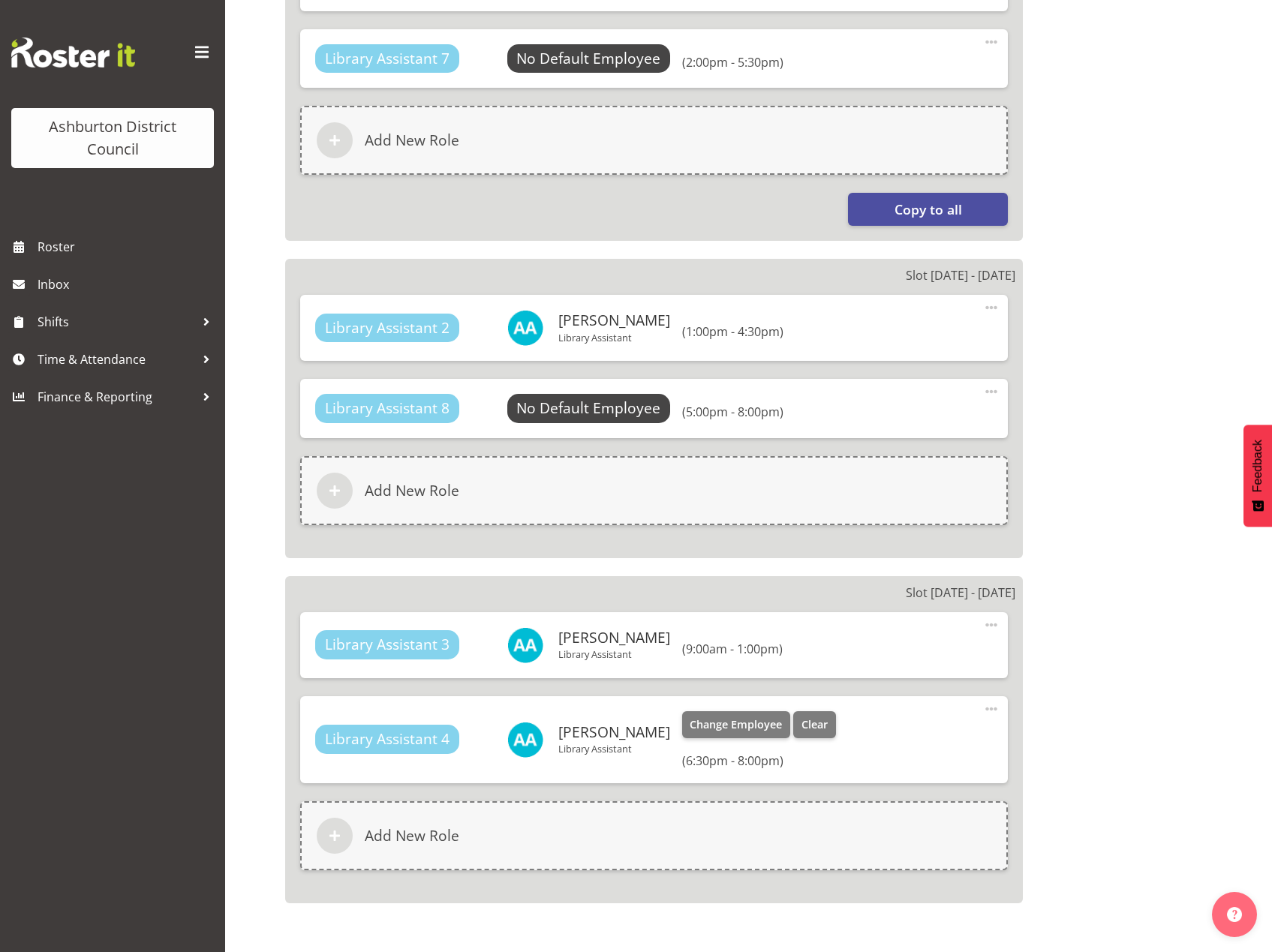
click at [989, 705] on span at bounding box center [991, 709] width 18 height 18
click at [888, 744] on link "Edit" at bounding box center [928, 742] width 144 height 27
select select "18"
select select "30"
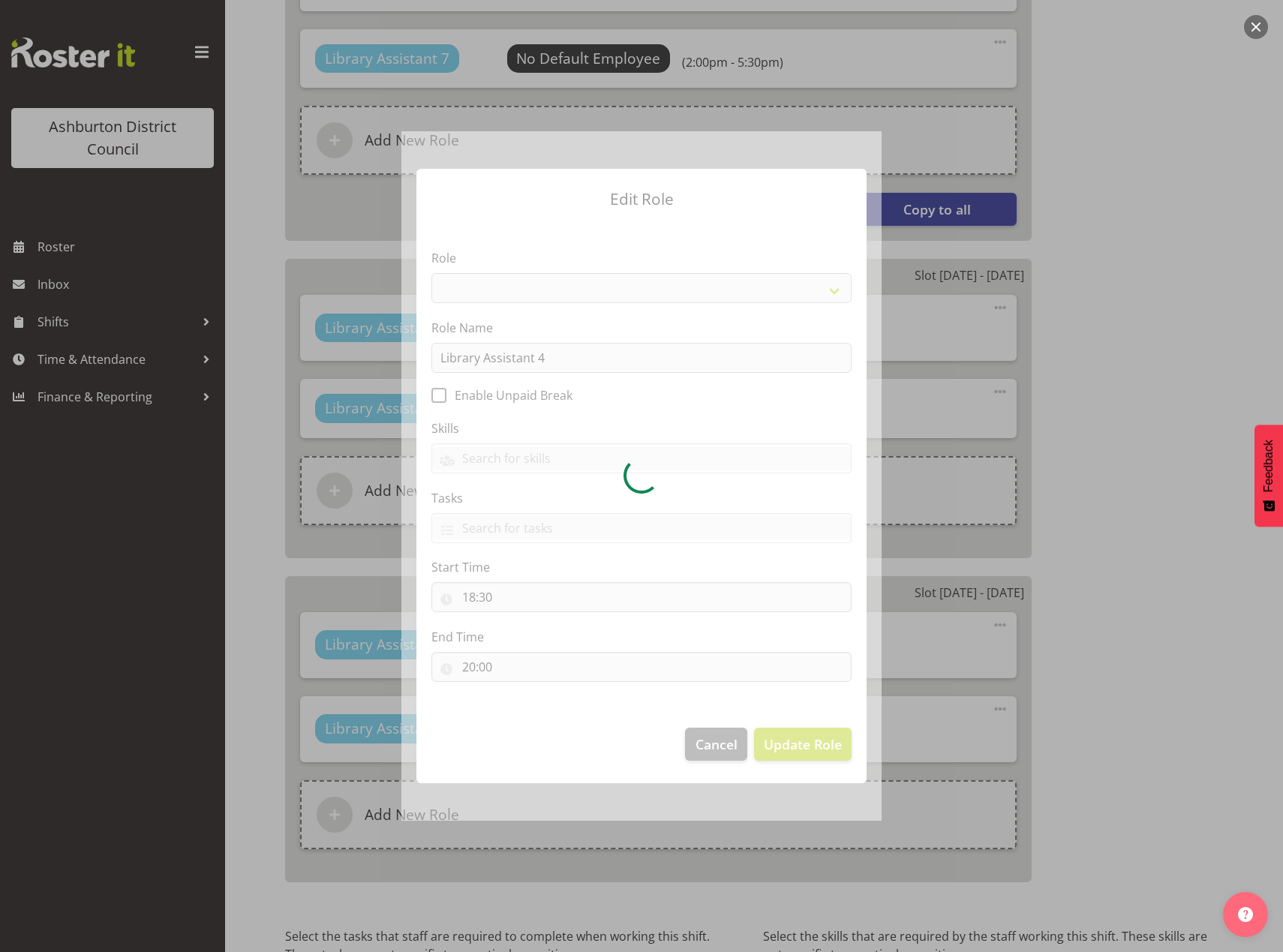
select select "1340"
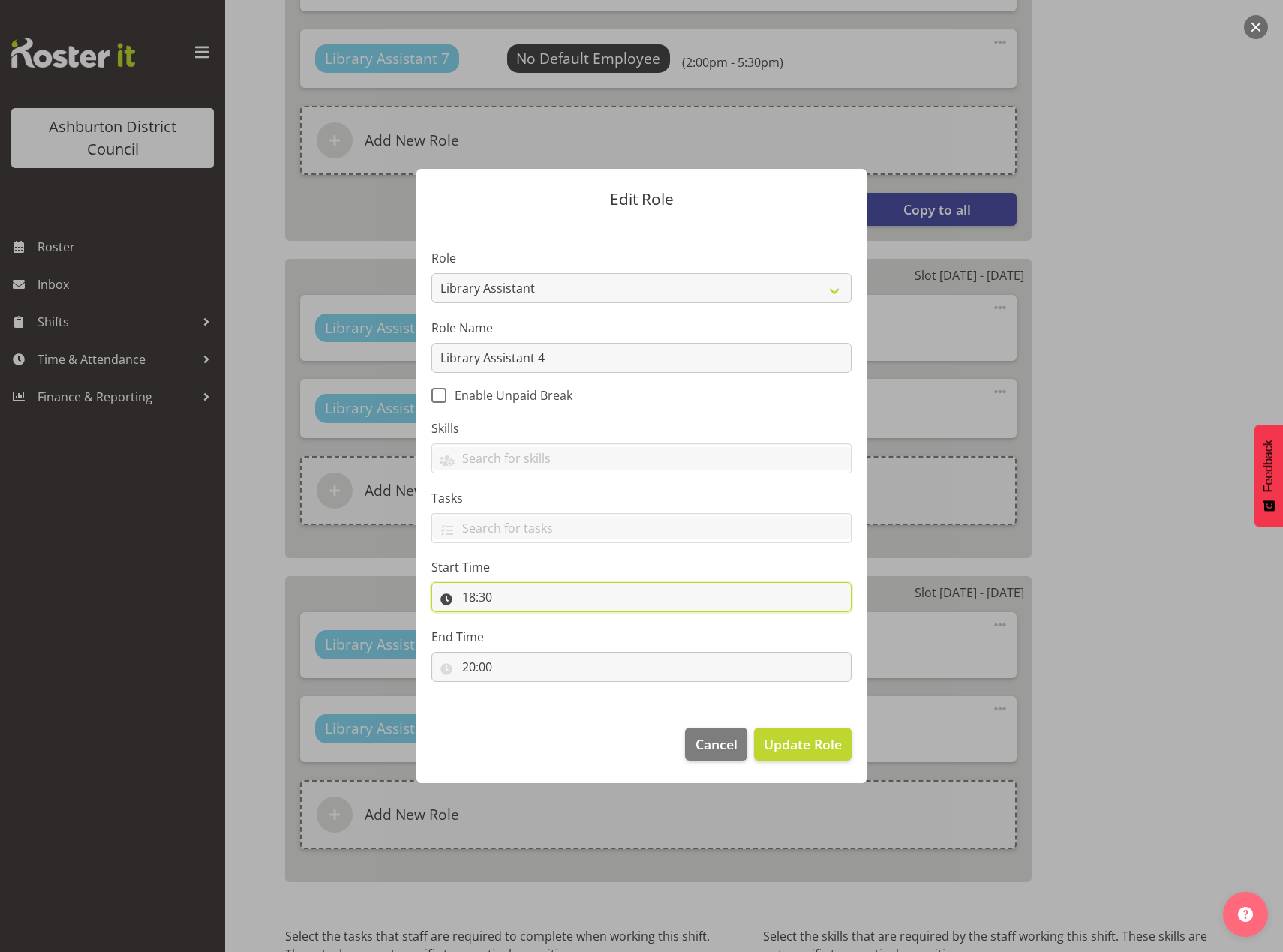
click at [469, 599] on input "18:30" at bounding box center [641, 597] width 420 height 30
click at [533, 638] on select "00 01 02 03 04 05 06 07 08 09 10 11 12 13 14 15 16 17 18 19 20 21 22 23" at bounding box center [534, 637] width 34 height 30
select select "14"
click at [517, 622] on select "00 01 02 03 04 05 06 07 08 09 10 11 12 13 14 15 16 17 18 19 20 21 22 23" at bounding box center [534, 637] width 34 height 30
type input "14:30"
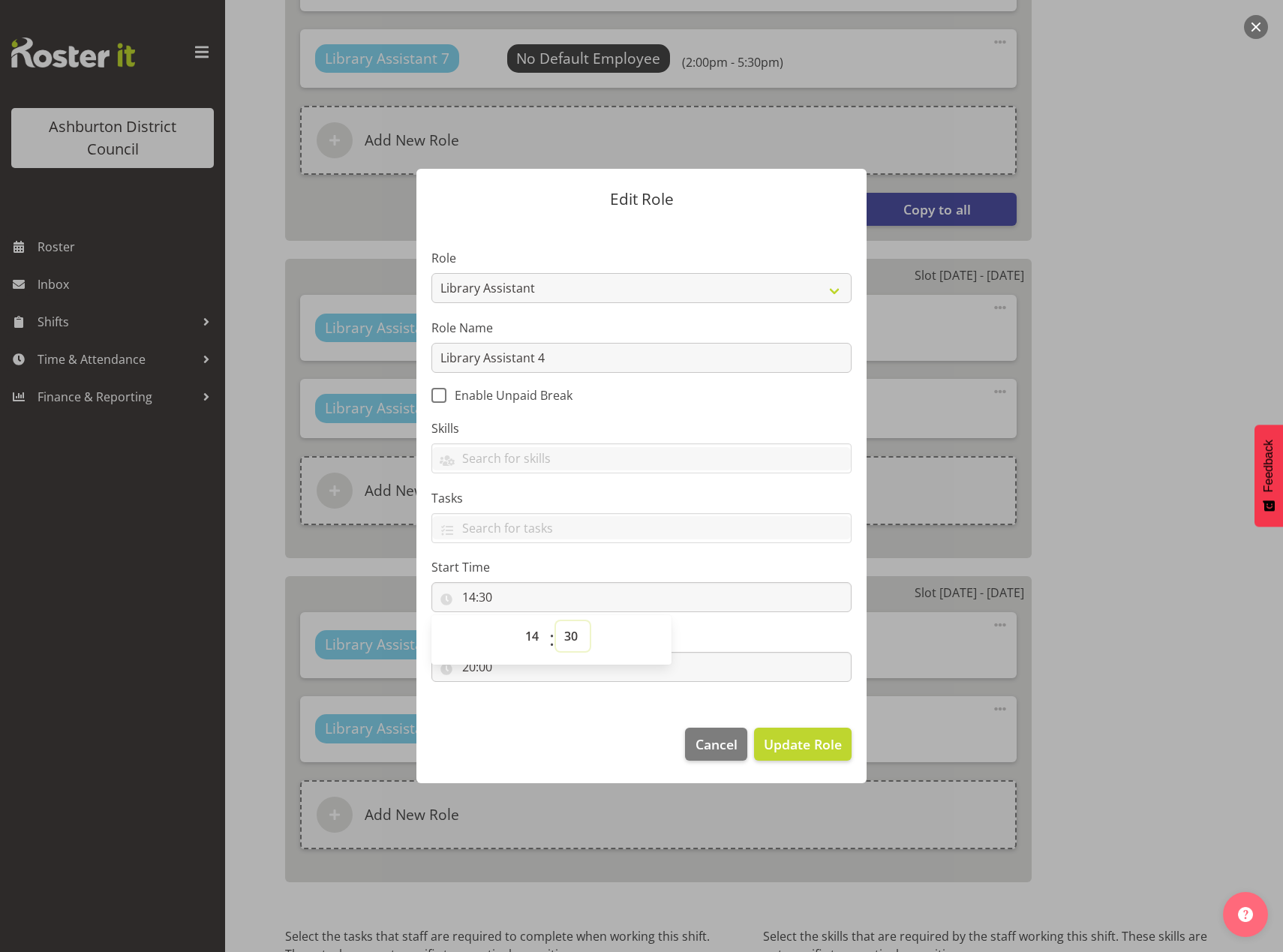
click at [570, 636] on select "00 01 02 03 04 05 06 07 08 09 10 11 12 13 14 15 16 17 18 19 20 21 22 23 24 25 2…" at bounding box center [573, 637] width 34 height 30
select select "0"
click at [556, 622] on select "00 01 02 03 04 05 06 07 08 09 10 11 12 13 14 15 16 17 18 19 20 21 22 23 24 25 2…" at bounding box center [573, 637] width 34 height 30
type input "14:00"
click at [547, 699] on section "Role AAGM Deputy Director AAGM Director Archivist Childrens Librarian Collectio…" at bounding box center [641, 468] width 450 height 491
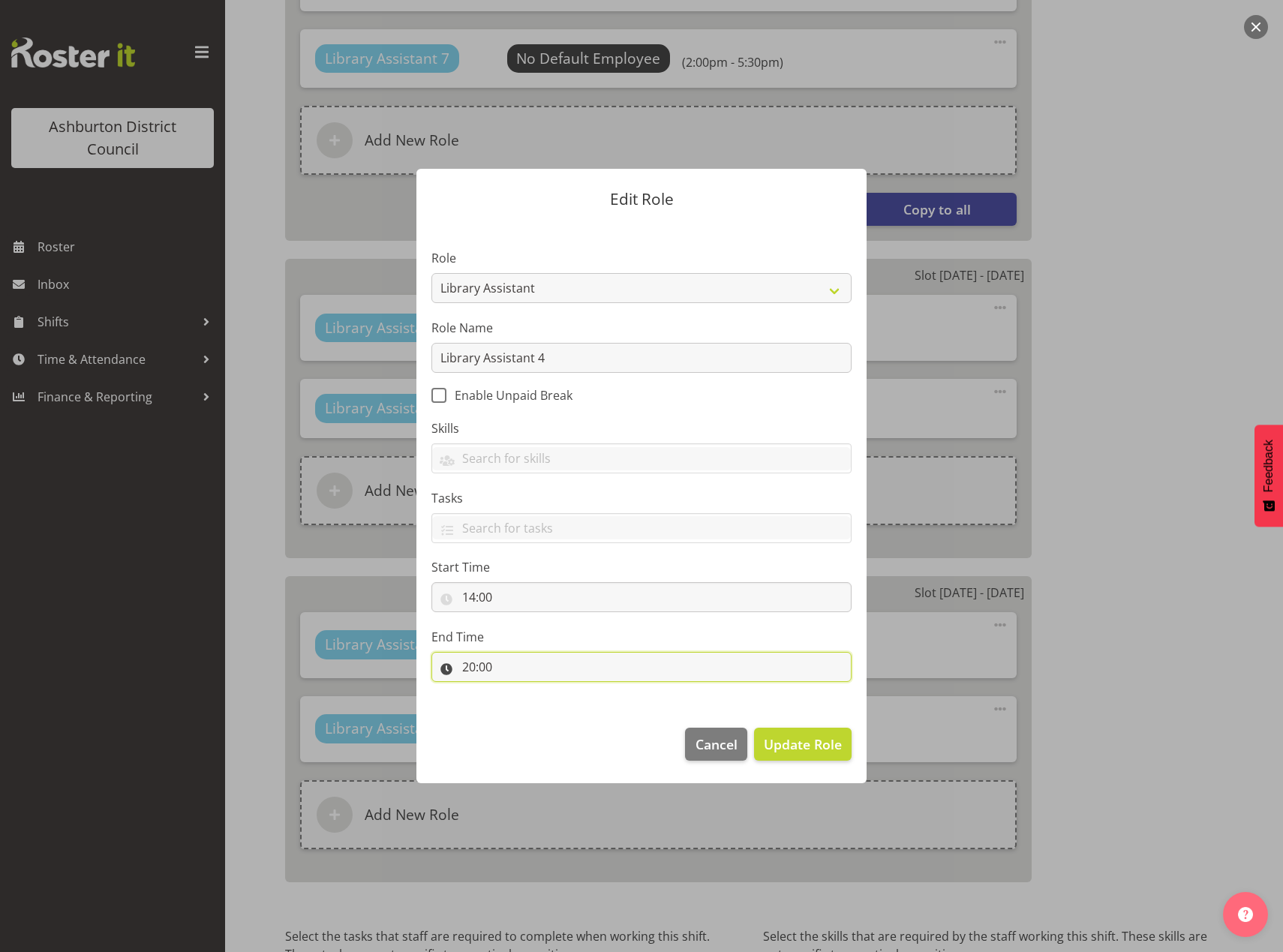
click at [469, 665] on input "20:00" at bounding box center [641, 667] width 420 height 30
click at [528, 706] on select "00 01 02 03 04 05 06 07 08 09 10 11 12 13 14 15 16 17 18 19 20 21 22 23" at bounding box center [534, 706] width 34 height 30
select select "17"
click at [517, 691] on select "00 01 02 03 04 05 06 07 08 09 10 11 12 13 14 15 16 17 18 19 20 21 22 23" at bounding box center [534, 706] width 34 height 30
type input "17:00"
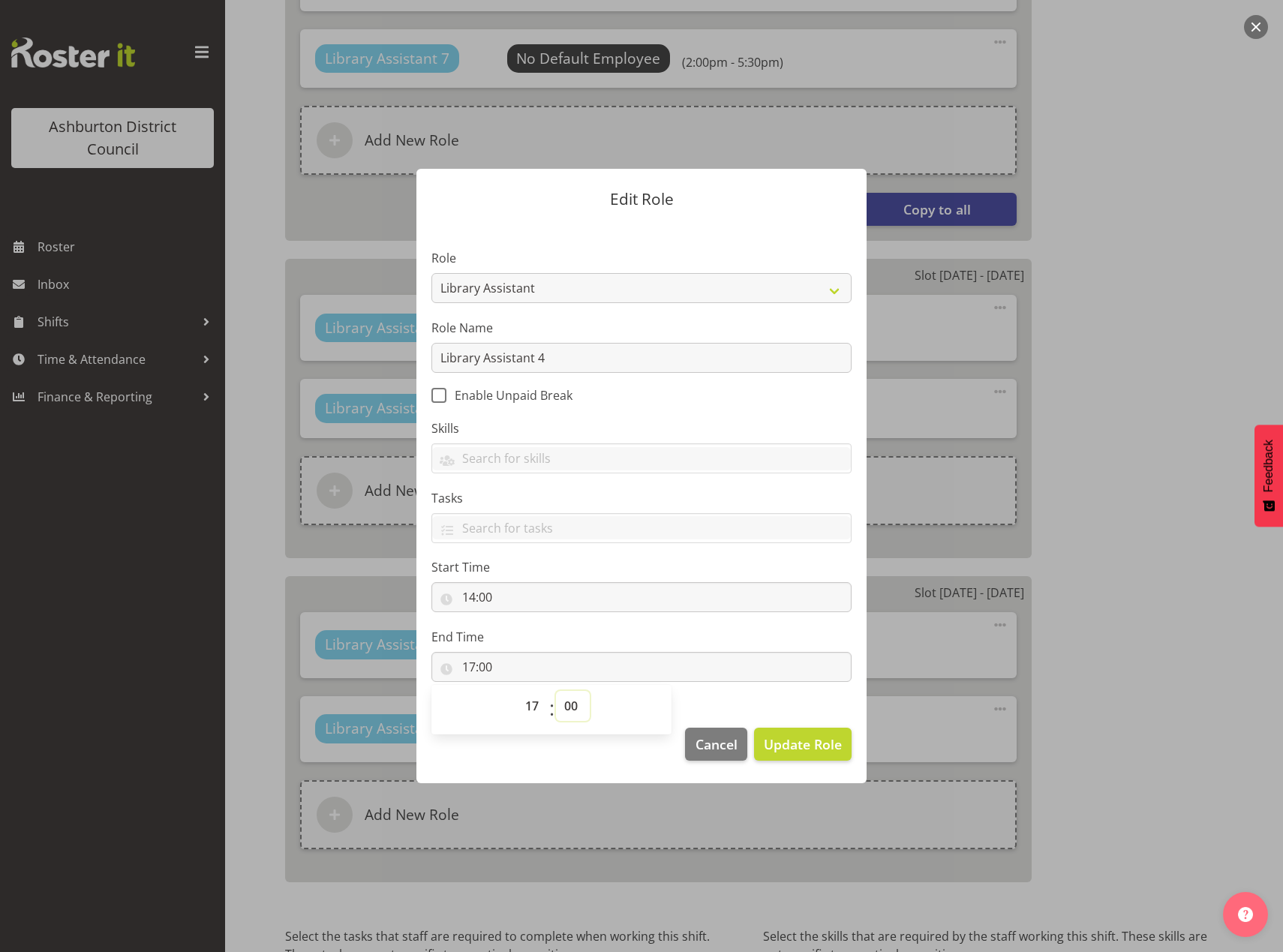
click at [573, 710] on select "00 01 02 03 04 05 06 07 08 09 10 11 12 13 14 15 16 17 18 19 20 21 22 23 24 25 2…" at bounding box center [573, 706] width 34 height 30
select select "30"
click at [556, 691] on select "00 01 02 03 04 05 06 07 08 09 10 11 12 13 14 15 16 17 18 19 20 21 22 23 24 25 2…" at bounding box center [573, 706] width 34 height 30
type input "17:30"
click at [824, 749] on span "Update Role" at bounding box center [803, 744] width 78 height 19
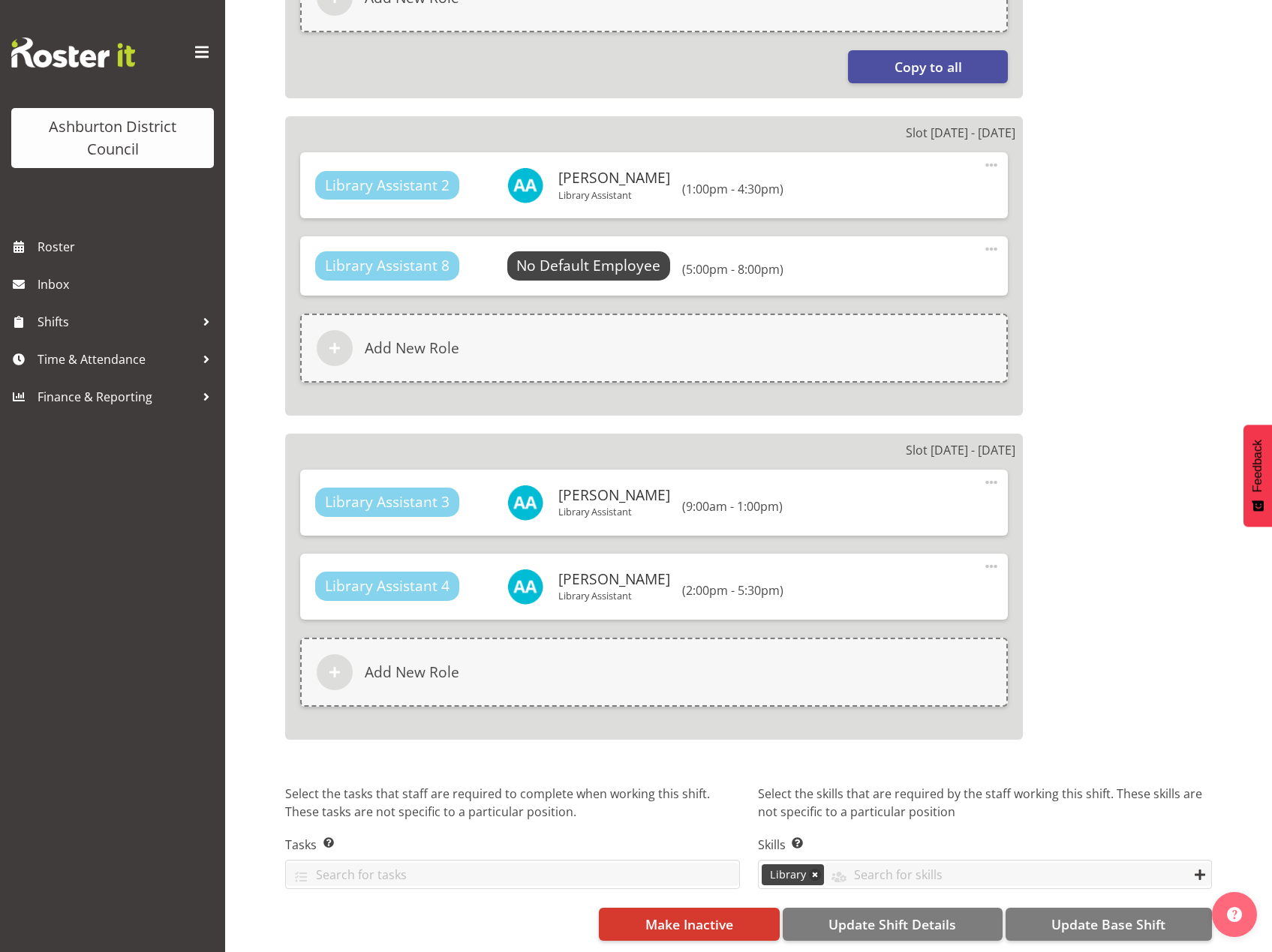
scroll to position [1469, 0]
click at [1090, 919] on span "Update Base Shift" at bounding box center [1108, 925] width 114 height 19
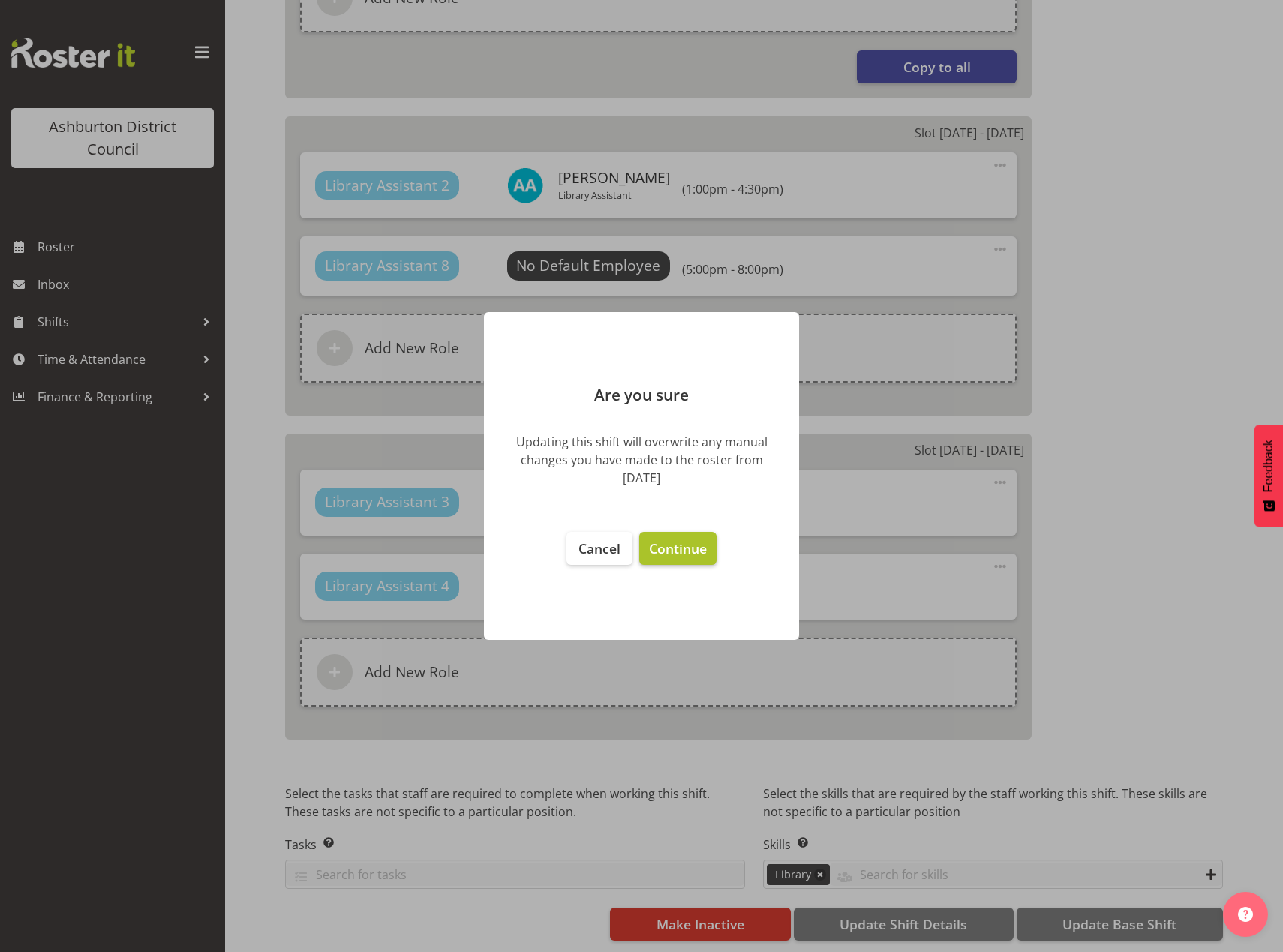
click at [665, 554] on span "Continue" at bounding box center [677, 548] width 58 height 18
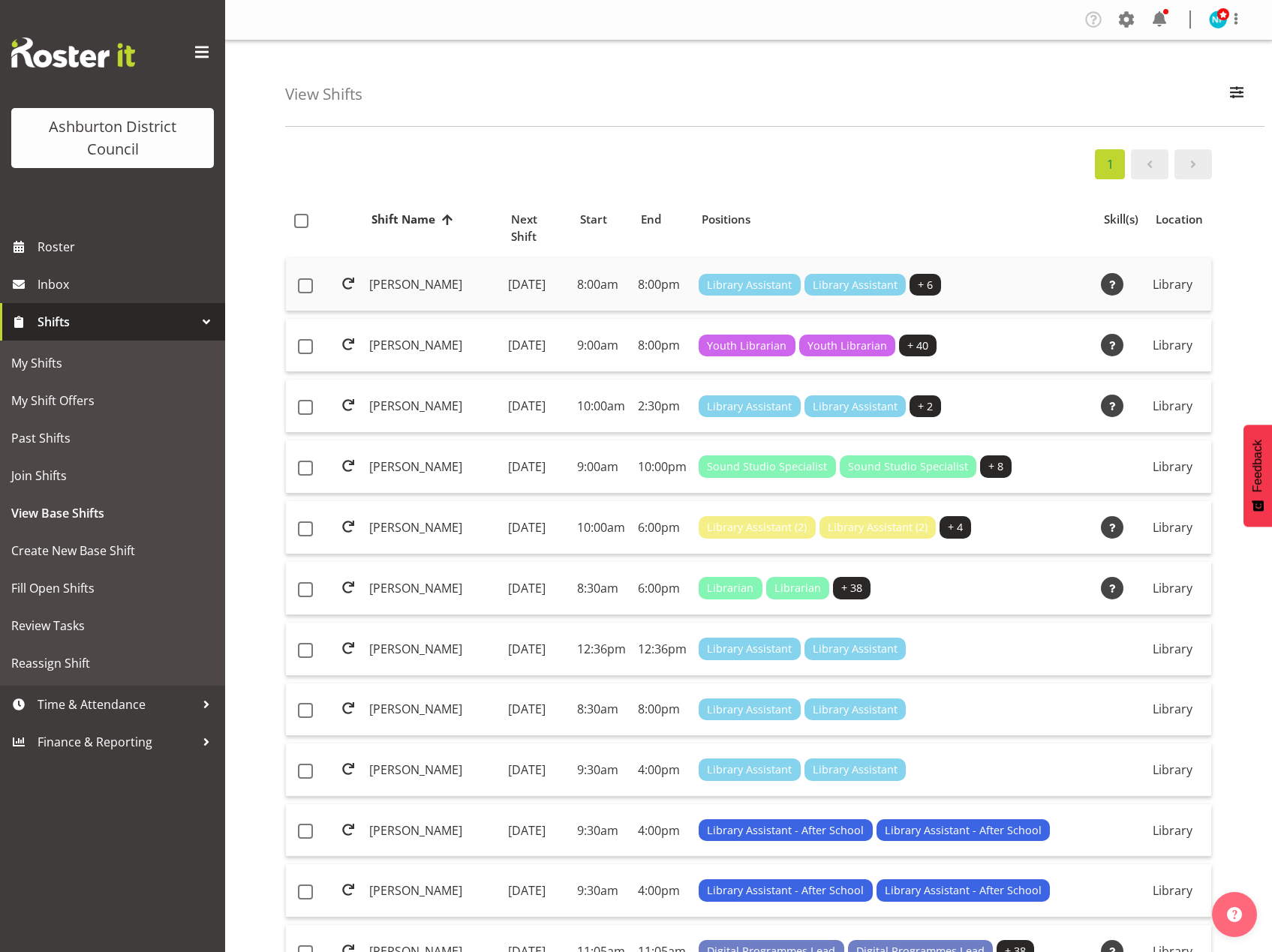
click at [392, 276] on td "[PERSON_NAME]" at bounding box center [432, 284] width 139 height 53
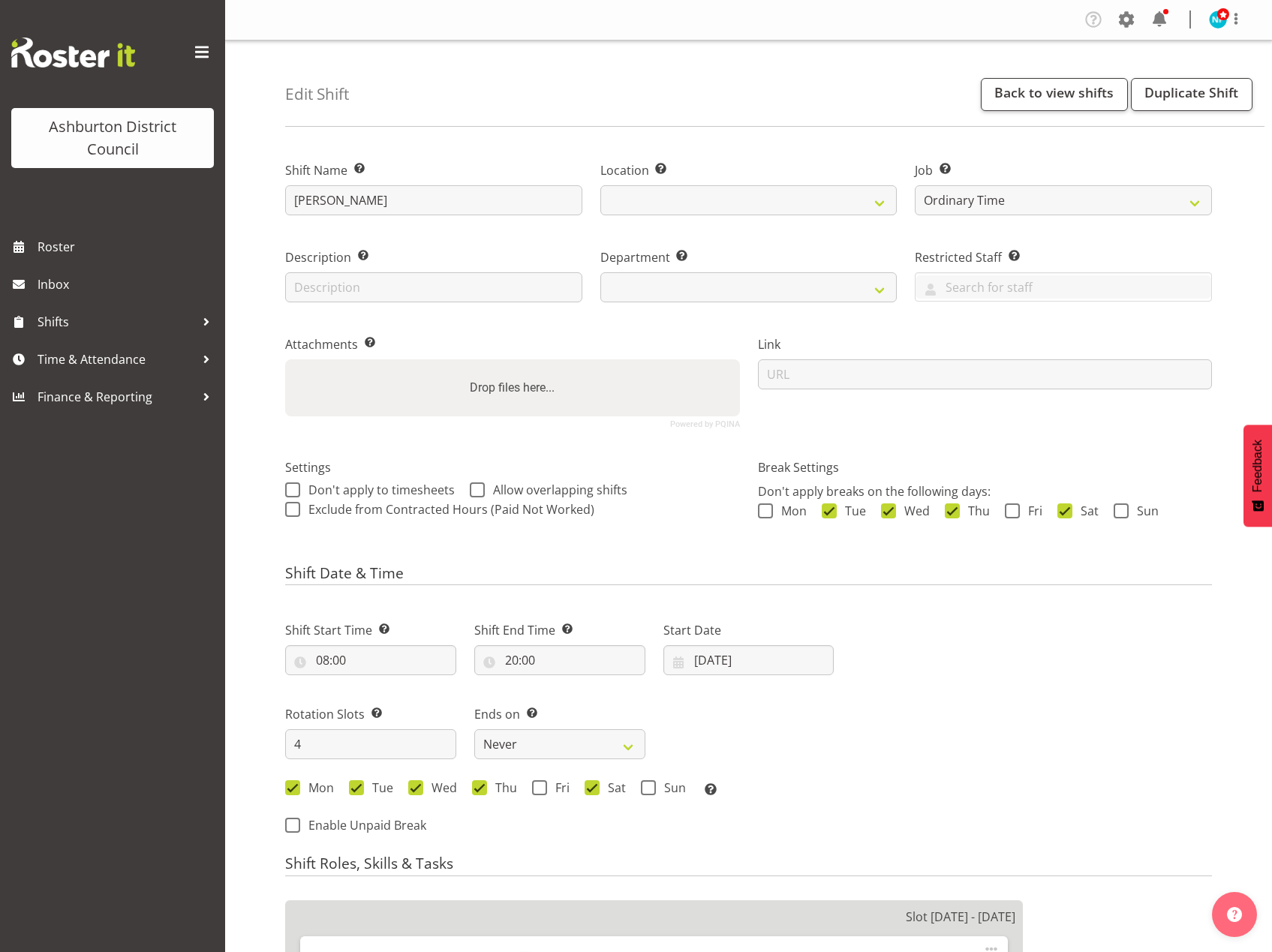
select select "6995"
select select
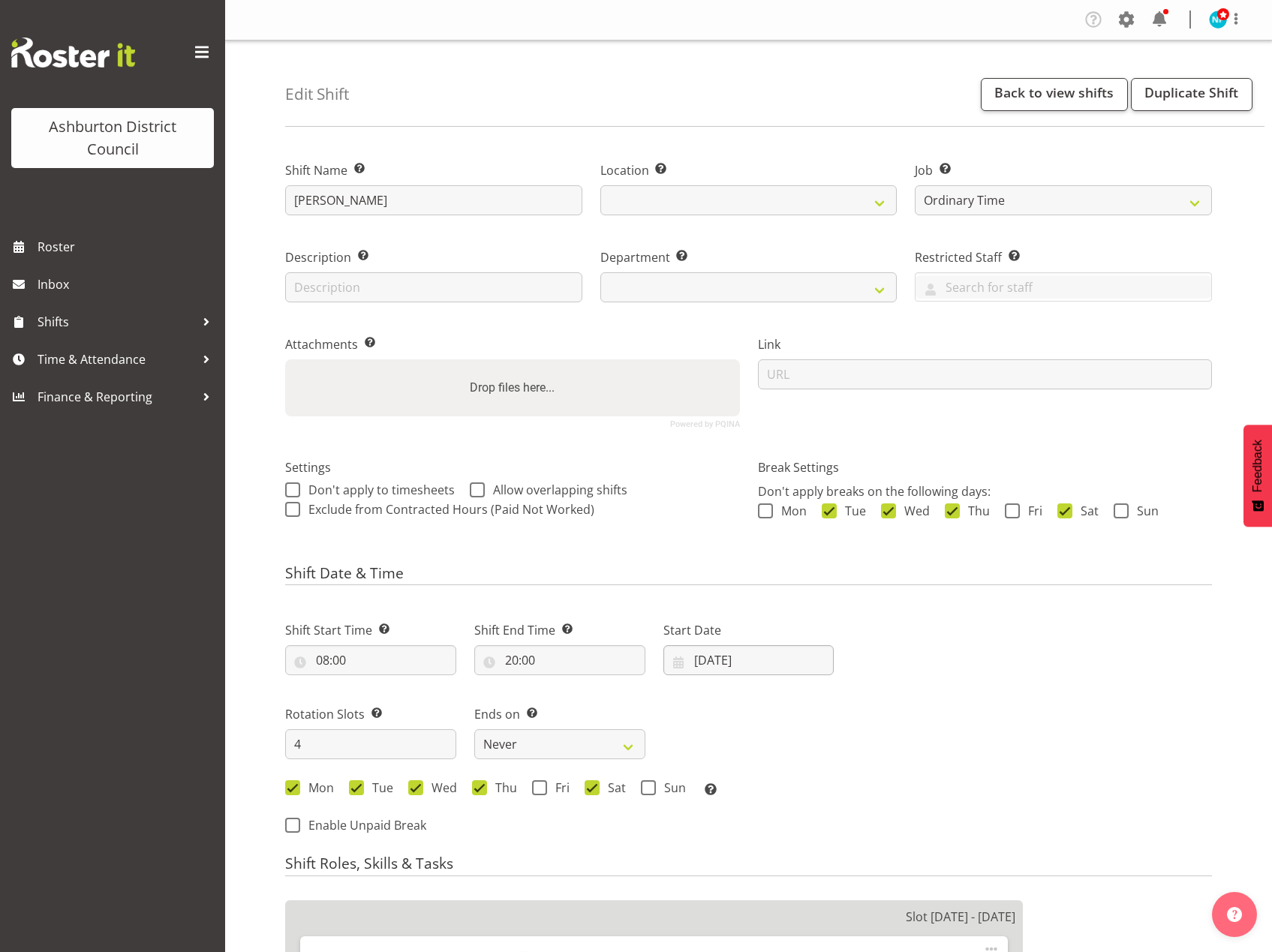
select select
select select "824"
select select "1180"
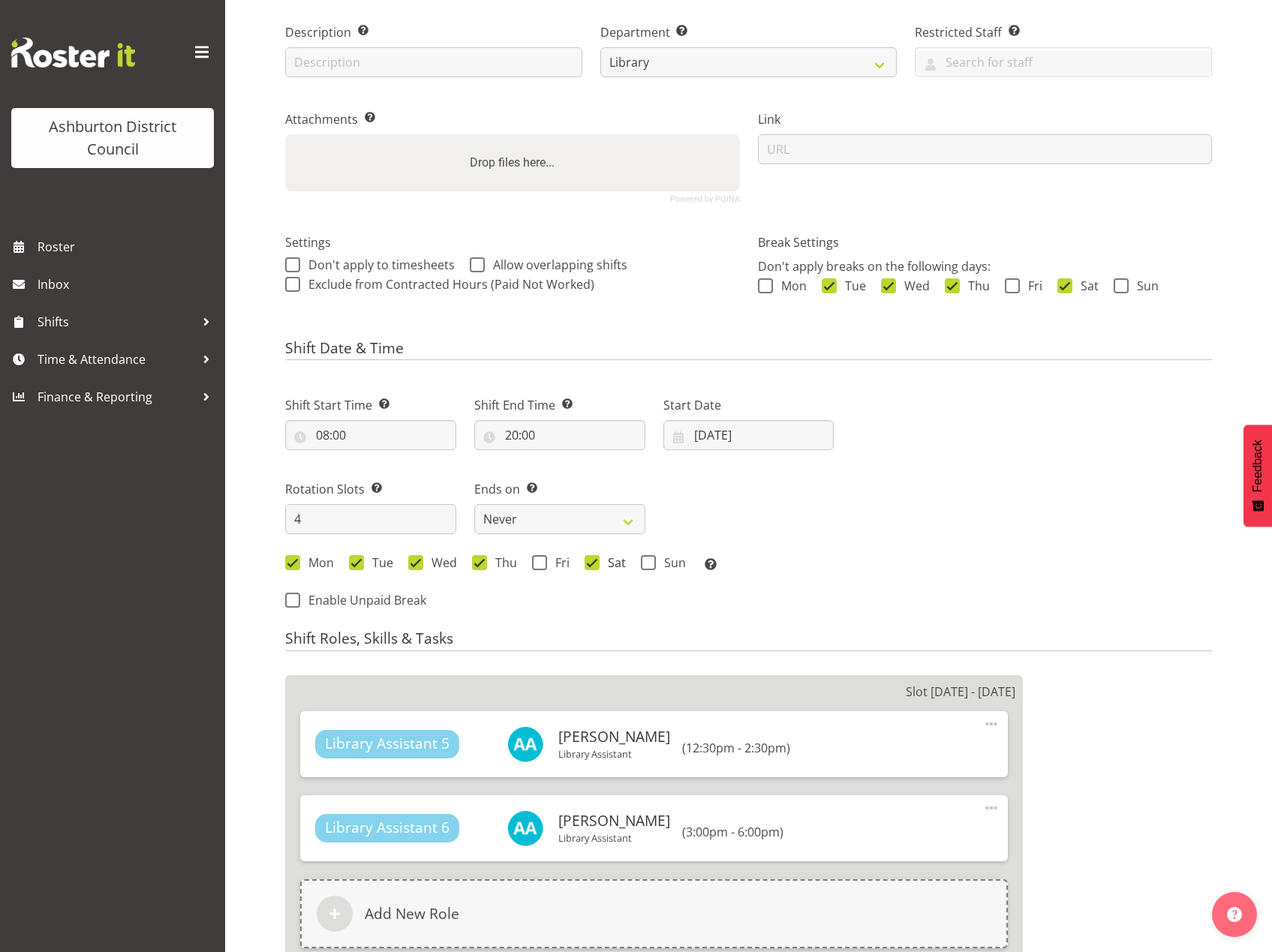
click at [593, 562] on span at bounding box center [592, 562] width 15 height 15
click at [593, 562] on input "Sat" at bounding box center [589, 562] width 10 height 10
checkbox input "false"
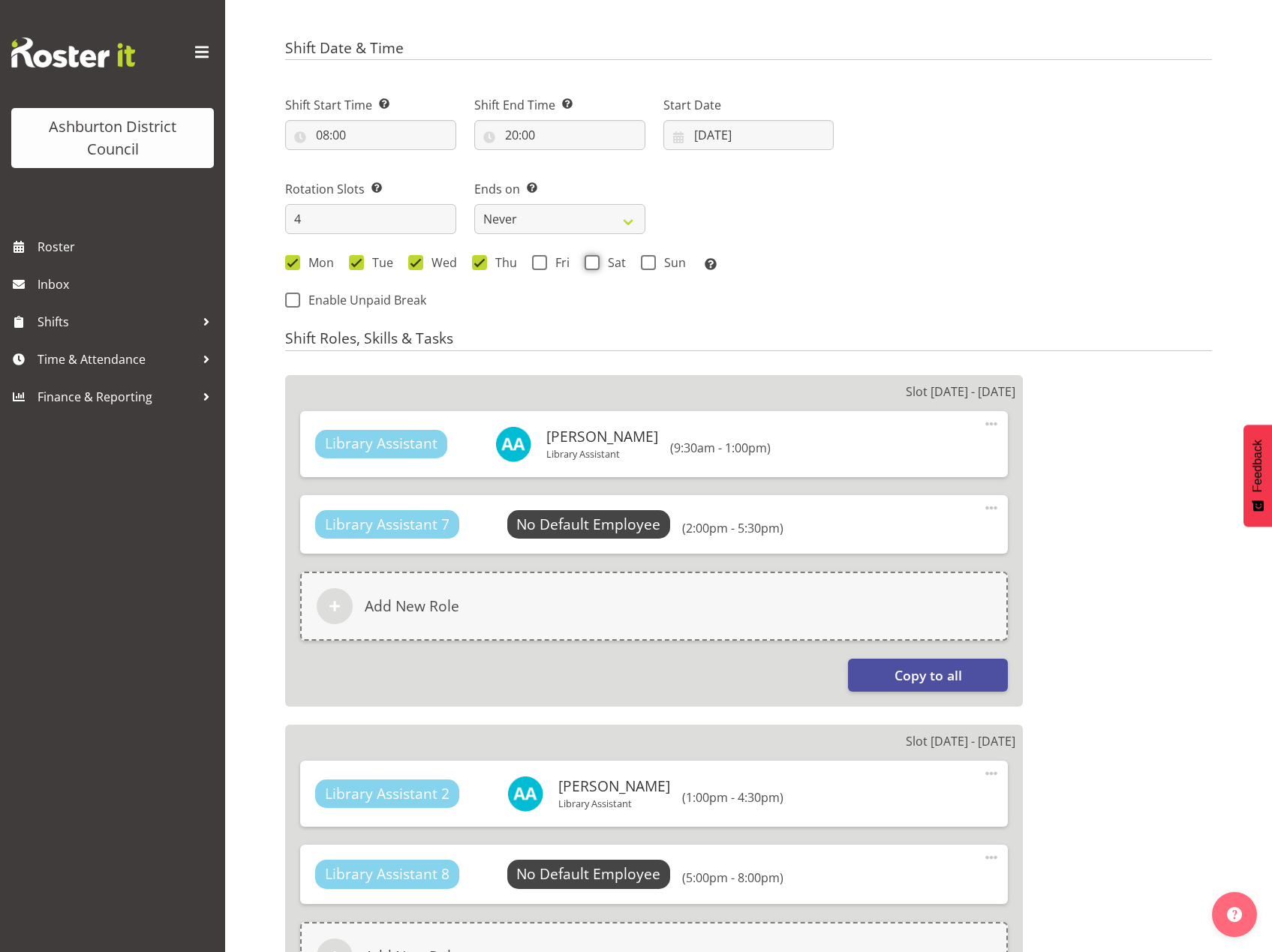
scroll to position [600, 0]
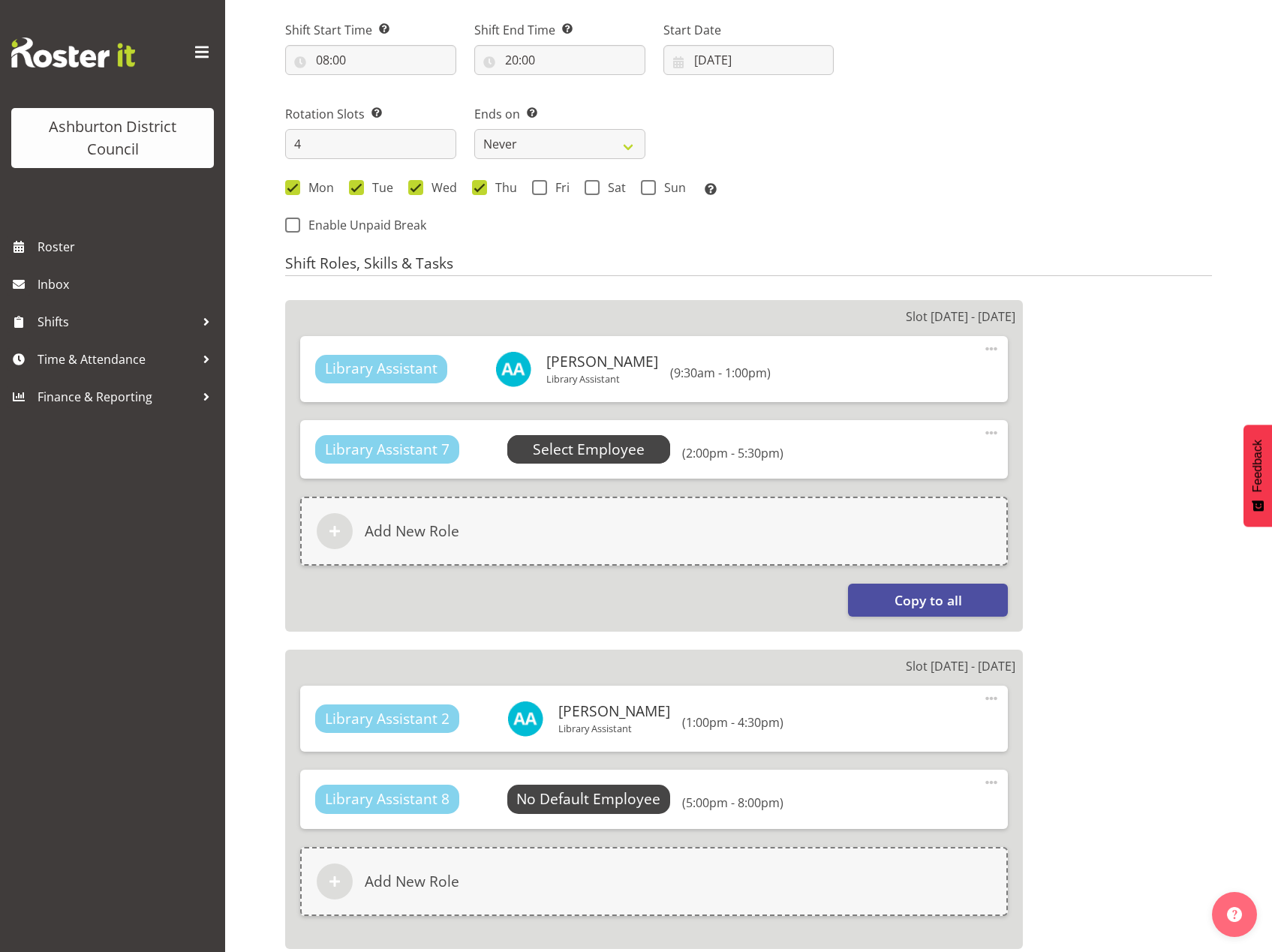
click at [588, 447] on span "Select Employee" at bounding box center [589, 450] width 112 height 22
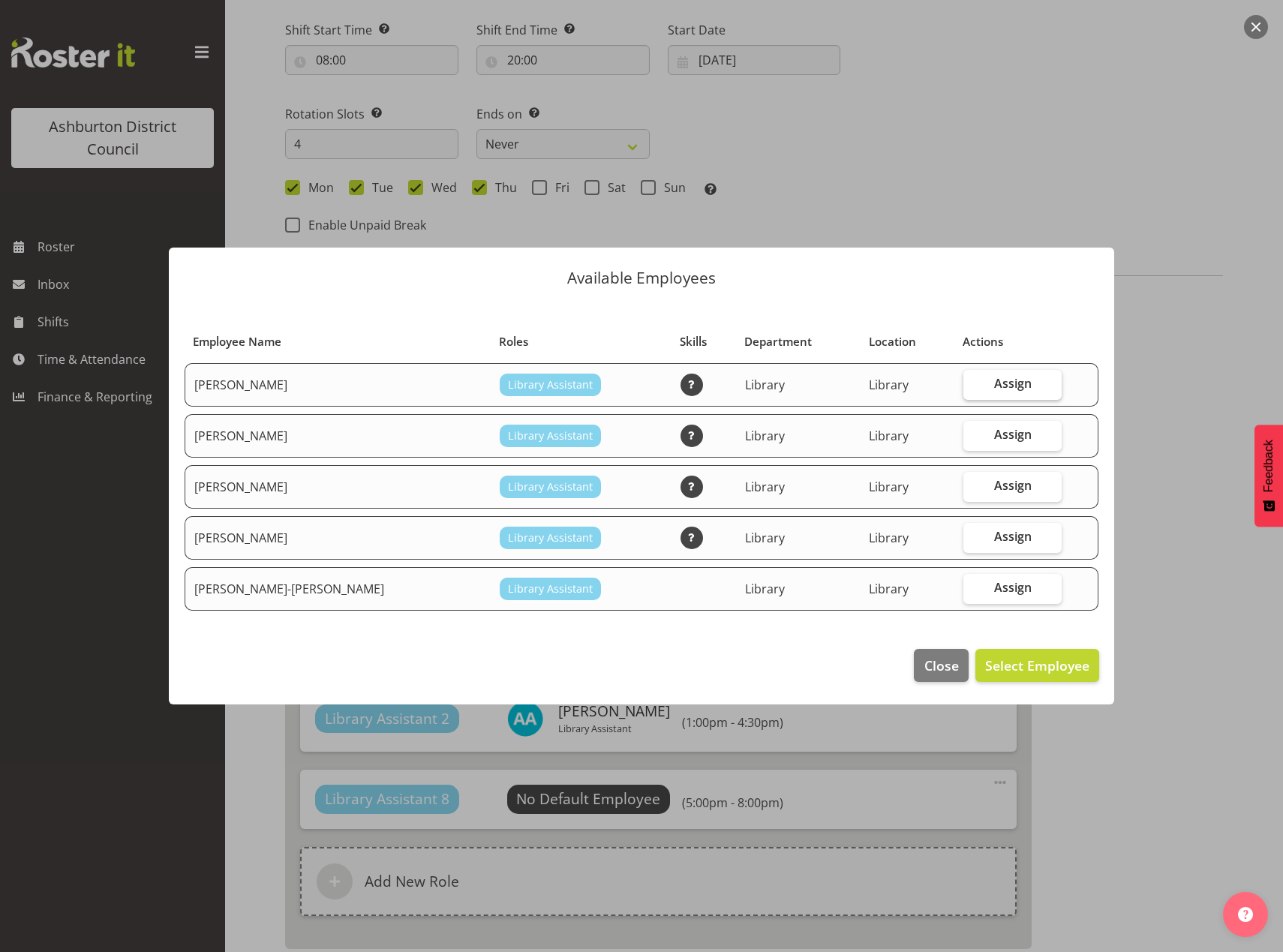
click at [1004, 380] on span "Assign" at bounding box center [1013, 383] width 37 height 15
click at [973, 380] on input "Assign" at bounding box center [968, 383] width 10 height 10
checkbox input "true"
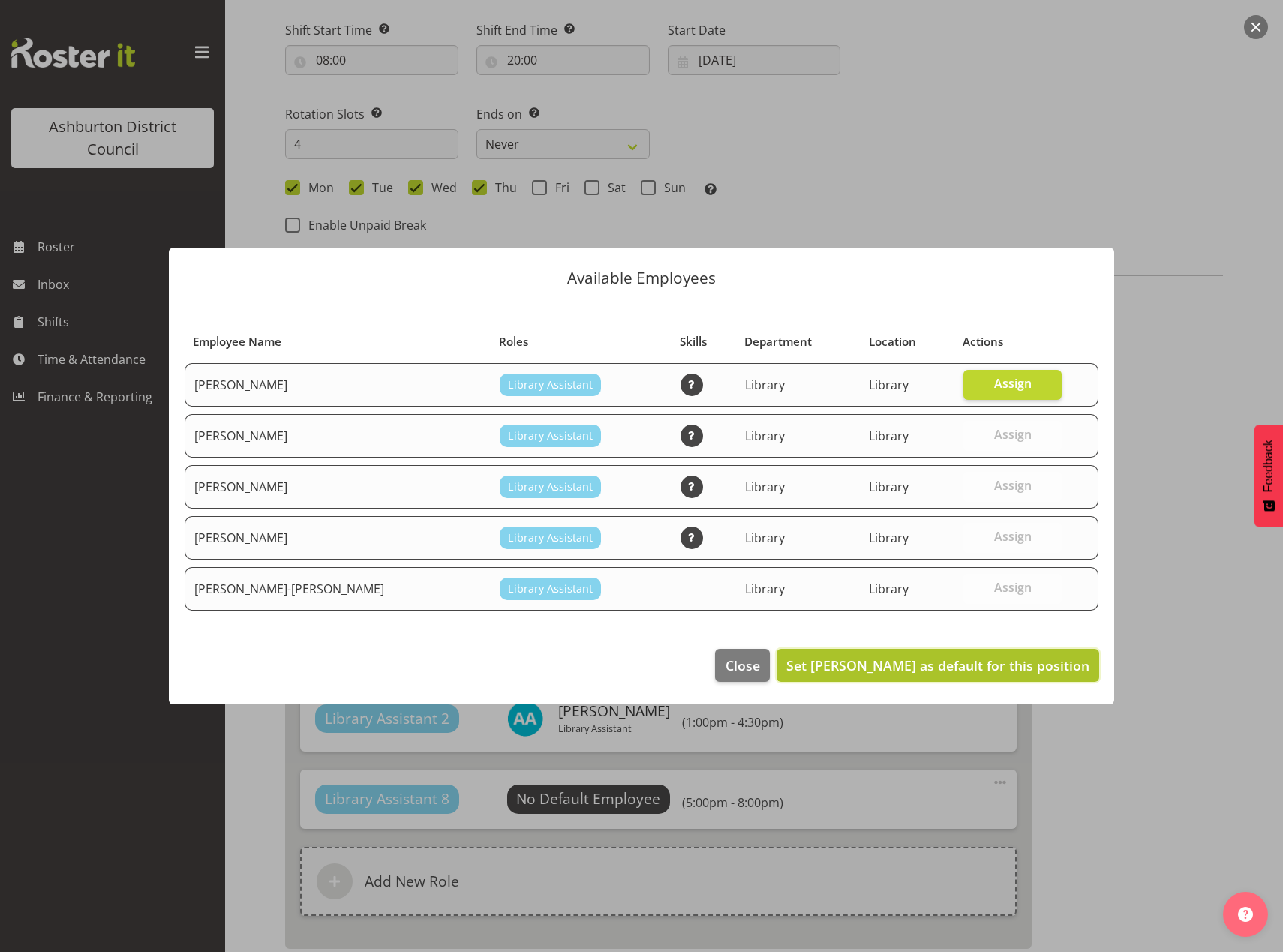
click at [995, 677] on button "Set Amanda Ackroyd as default for this position" at bounding box center [938, 665] width 322 height 33
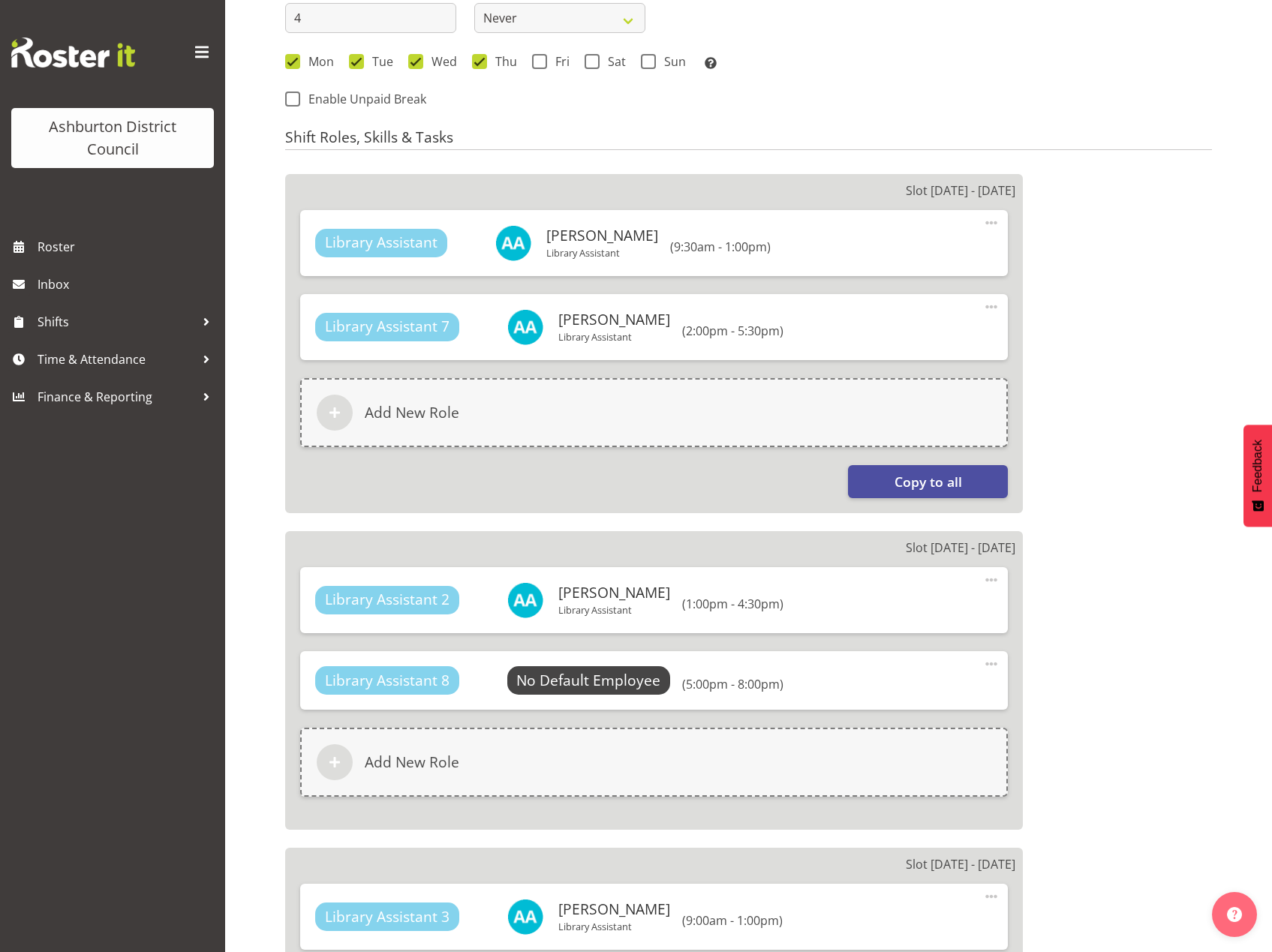
scroll to position [577, 0]
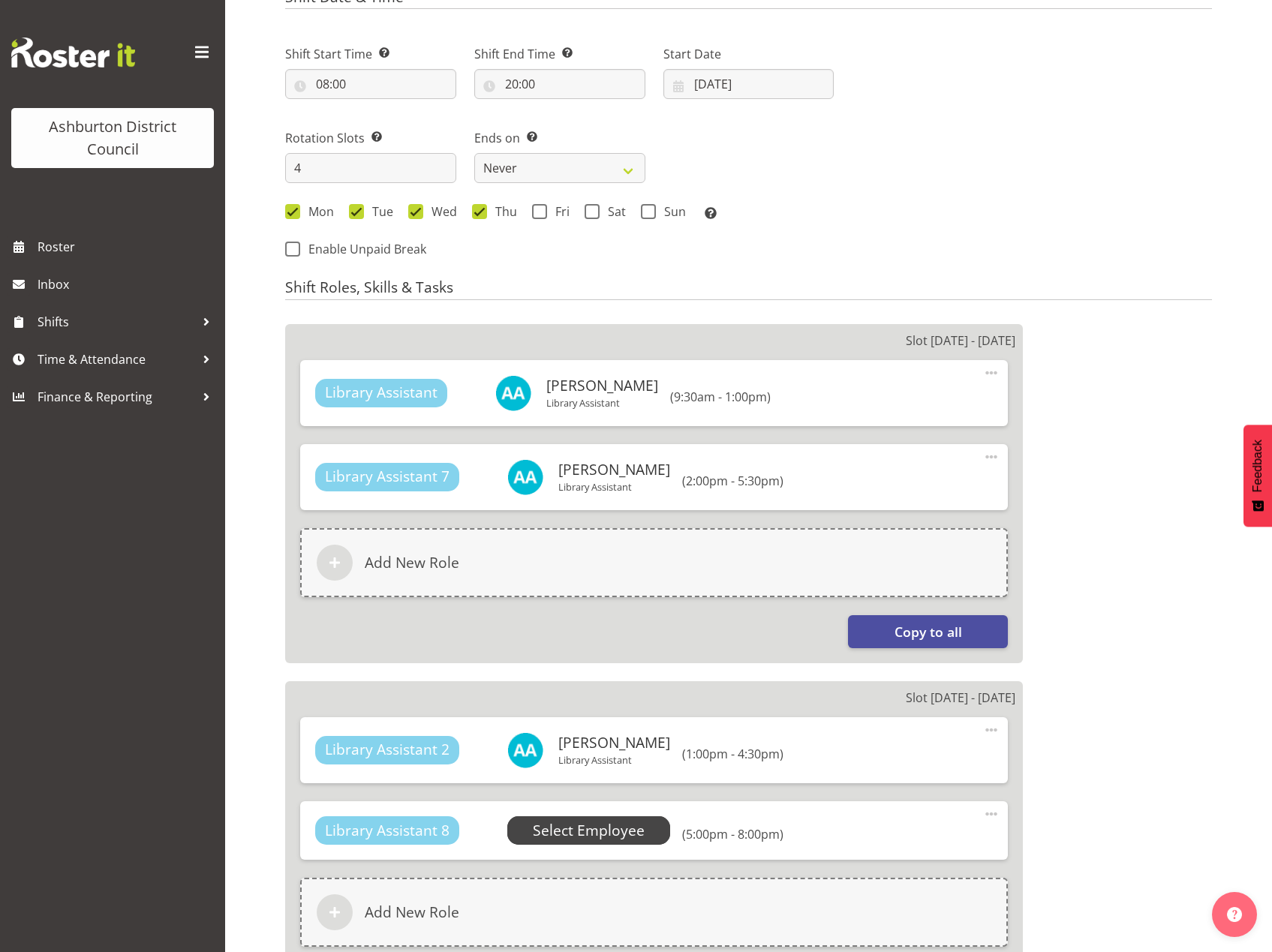
click at [605, 832] on span "Select Employee" at bounding box center [589, 831] width 112 height 22
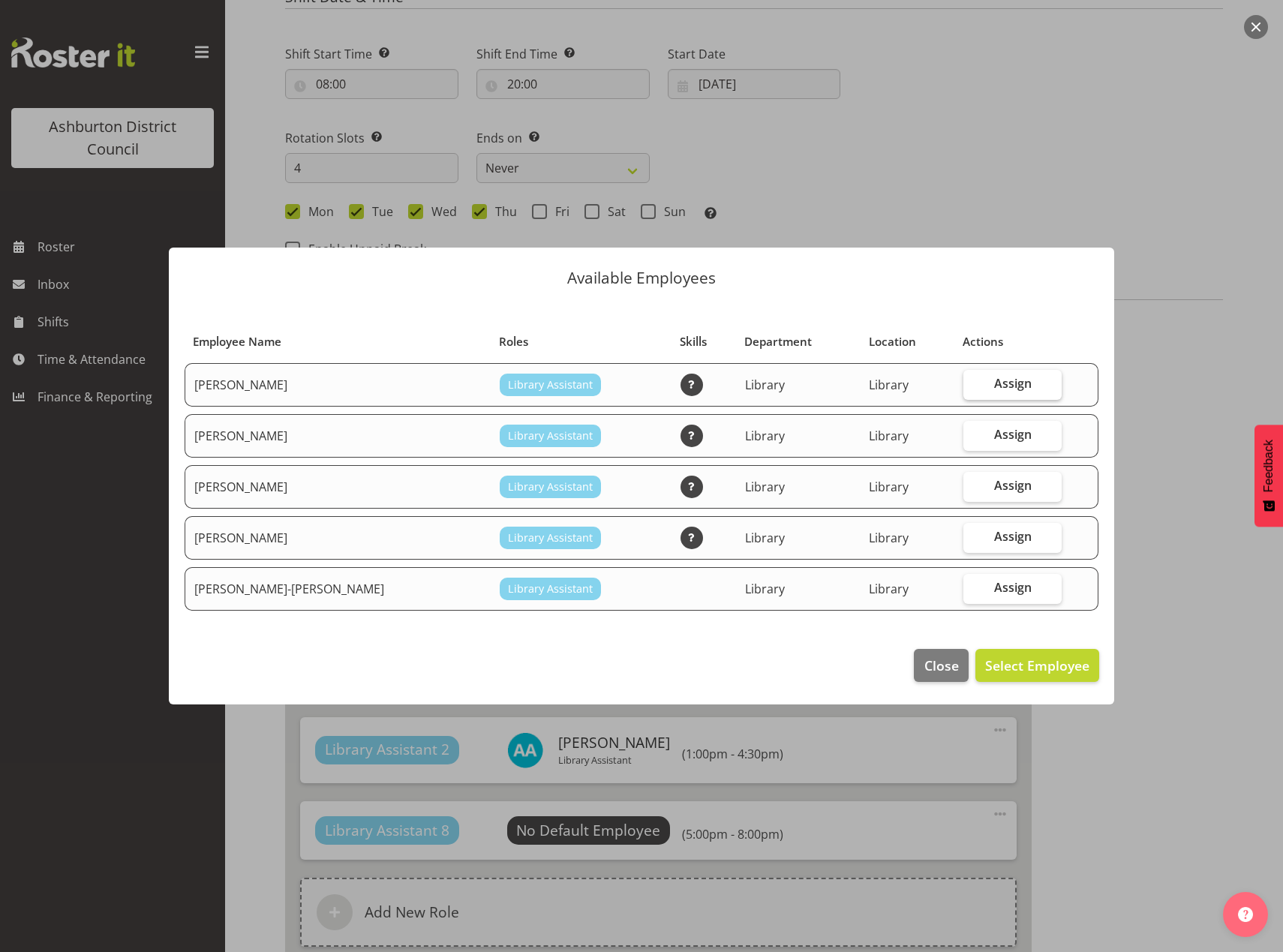
click at [1004, 382] on span "Assign" at bounding box center [1013, 383] width 37 height 15
click at [973, 382] on input "Assign" at bounding box center [968, 383] width 10 height 10
checkbox input "true"
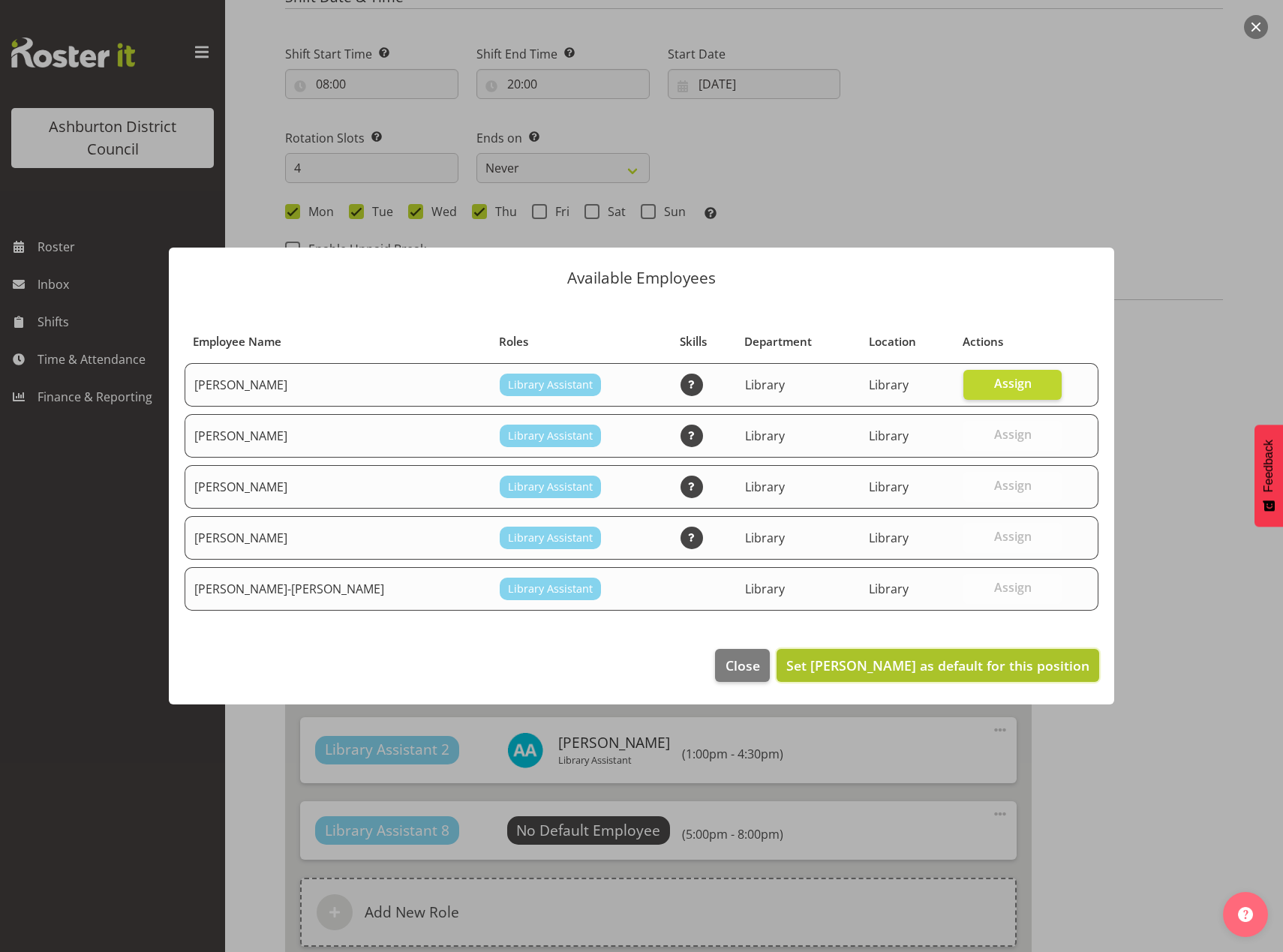
click at [1015, 664] on span "Set Amanda Ackroyd as default for this position" at bounding box center [938, 665] width 303 height 18
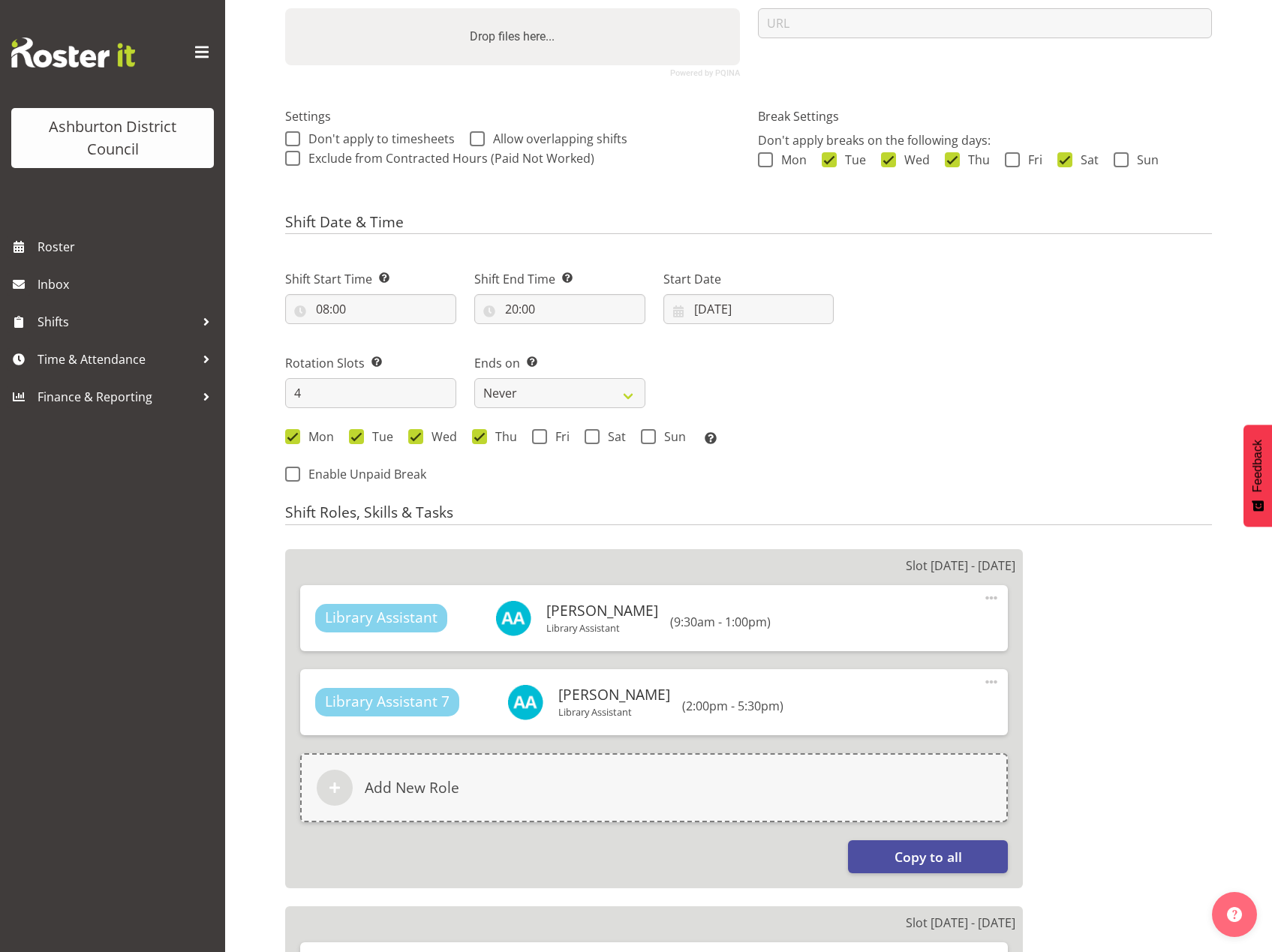
scroll to position [276, 0]
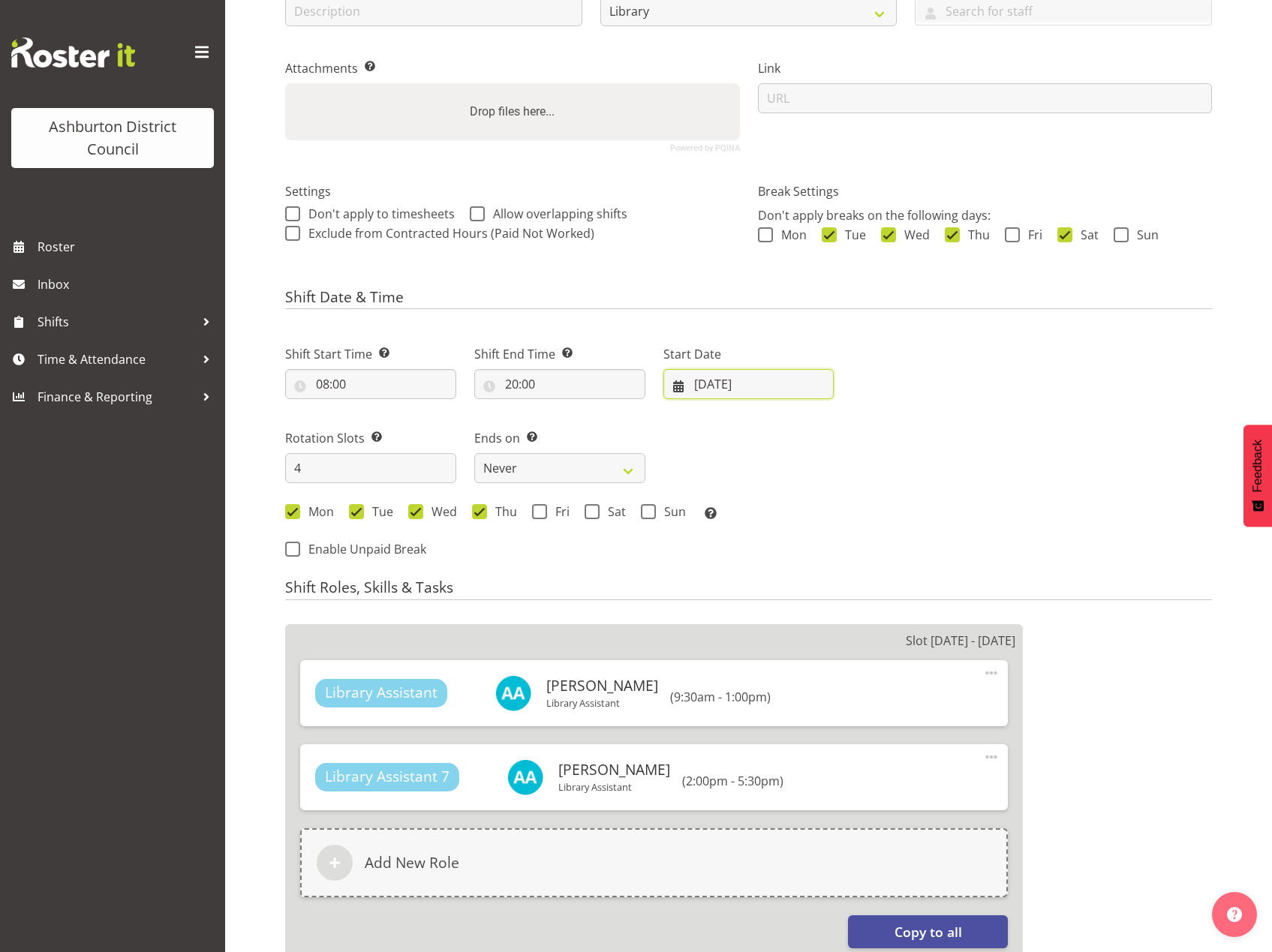
click at [703, 392] on input "13/10/2025" at bounding box center [748, 384] width 171 height 30
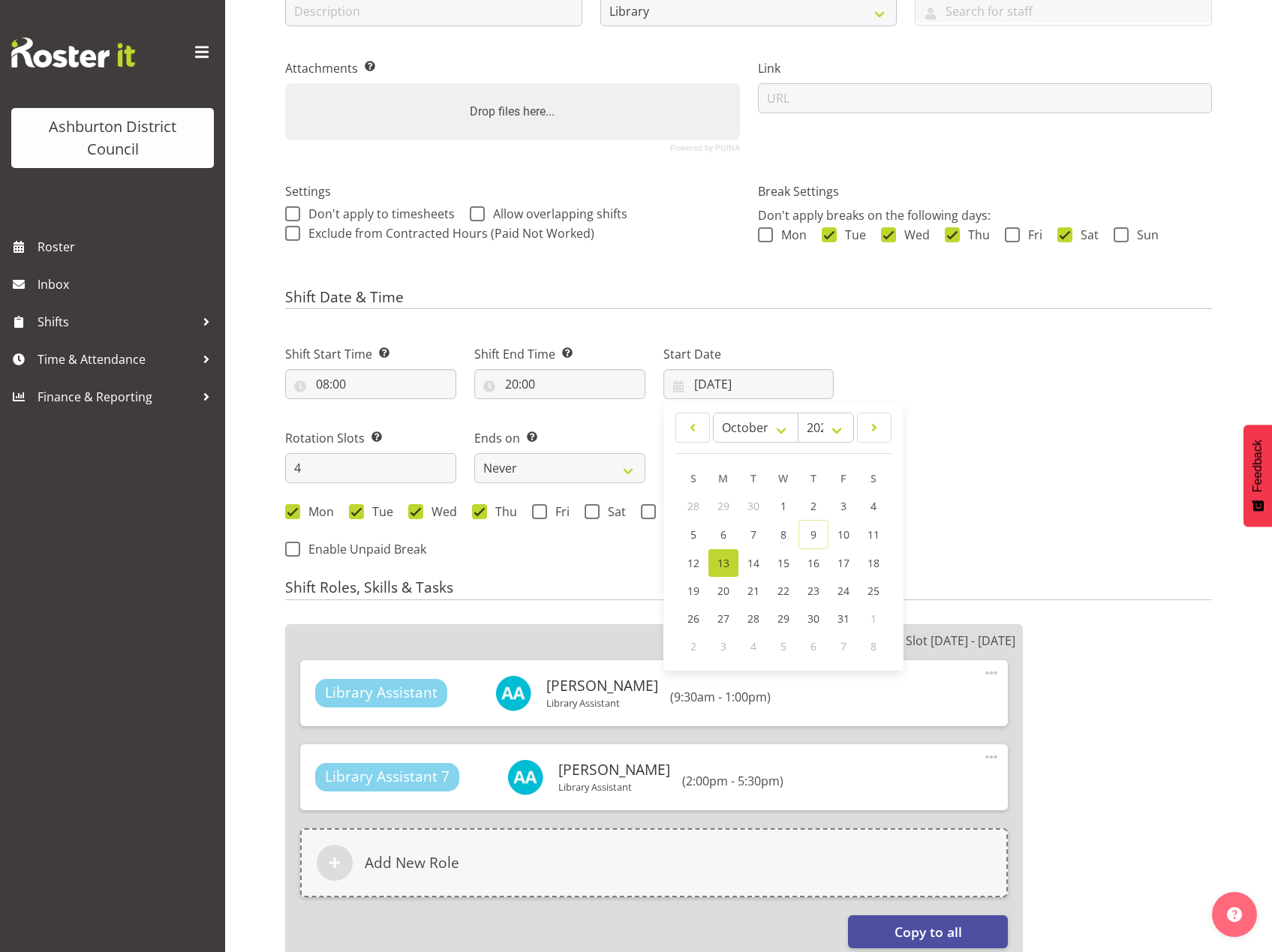
click at [1005, 513] on div "Next Shifts" at bounding box center [1031, 447] width 378 height 246
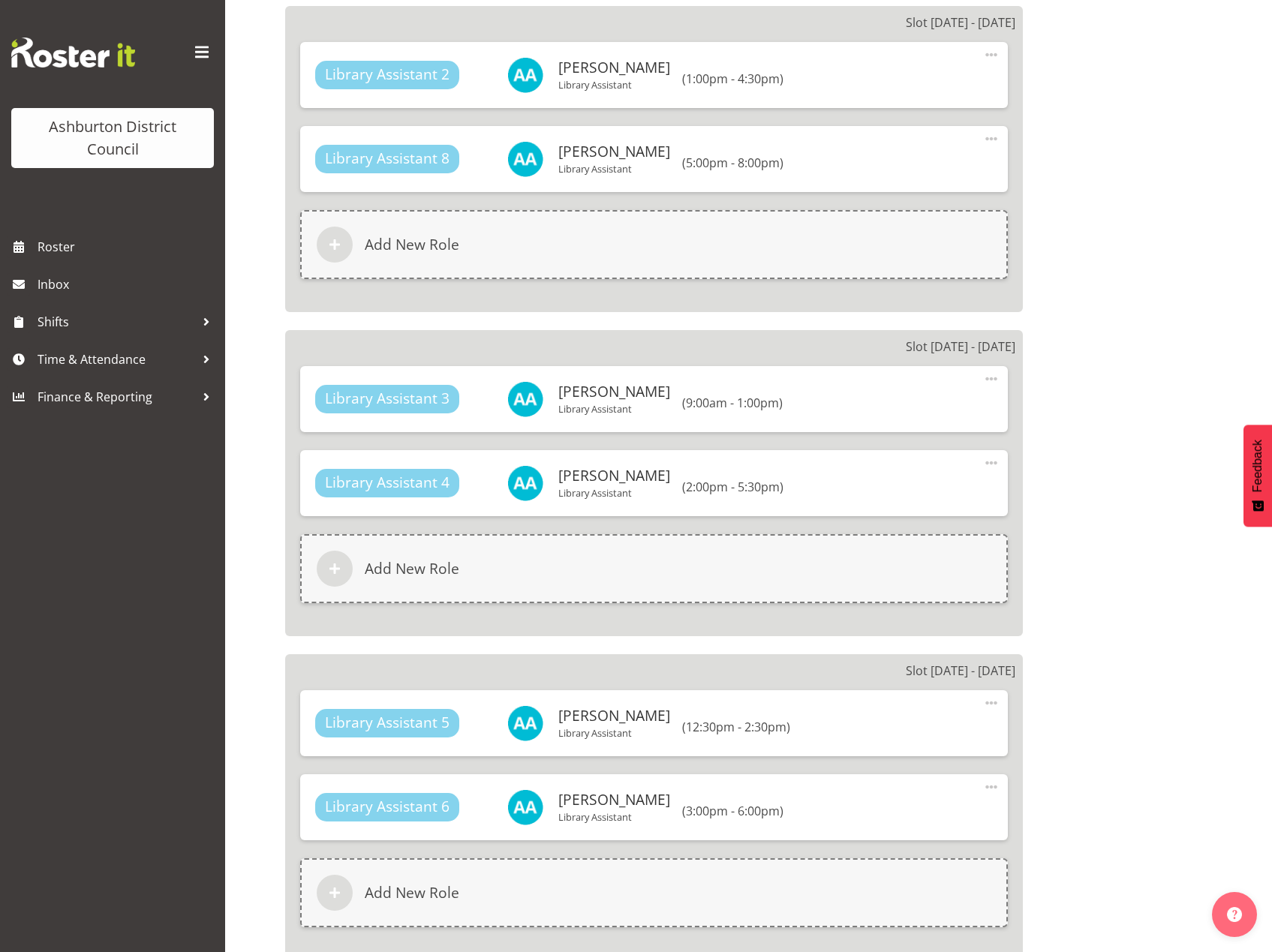
scroll to position [1483, 0]
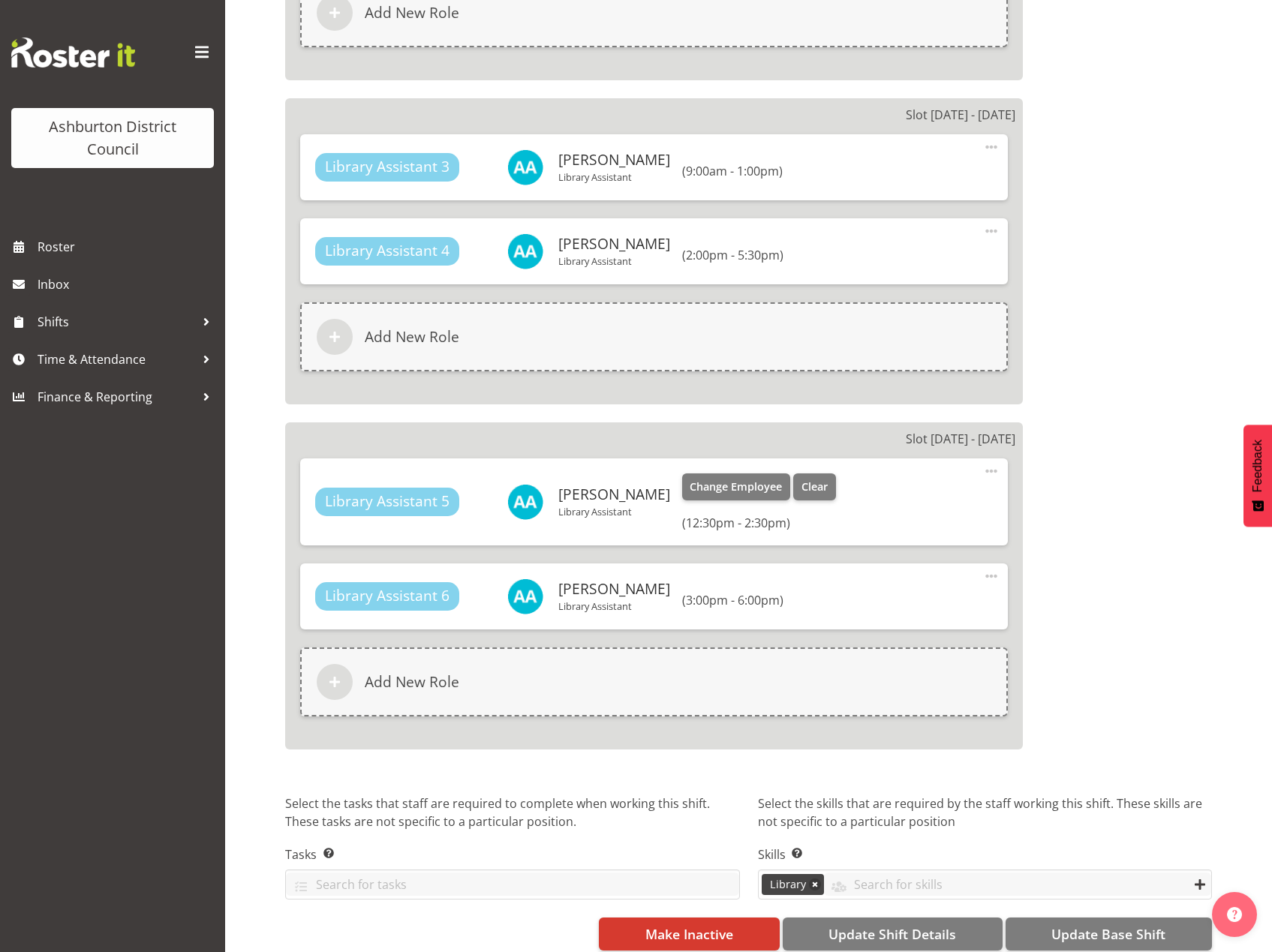
click at [985, 468] on span at bounding box center [991, 471] width 18 height 18
click at [905, 501] on link "Edit" at bounding box center [928, 504] width 144 height 27
select select "12"
select select "30"
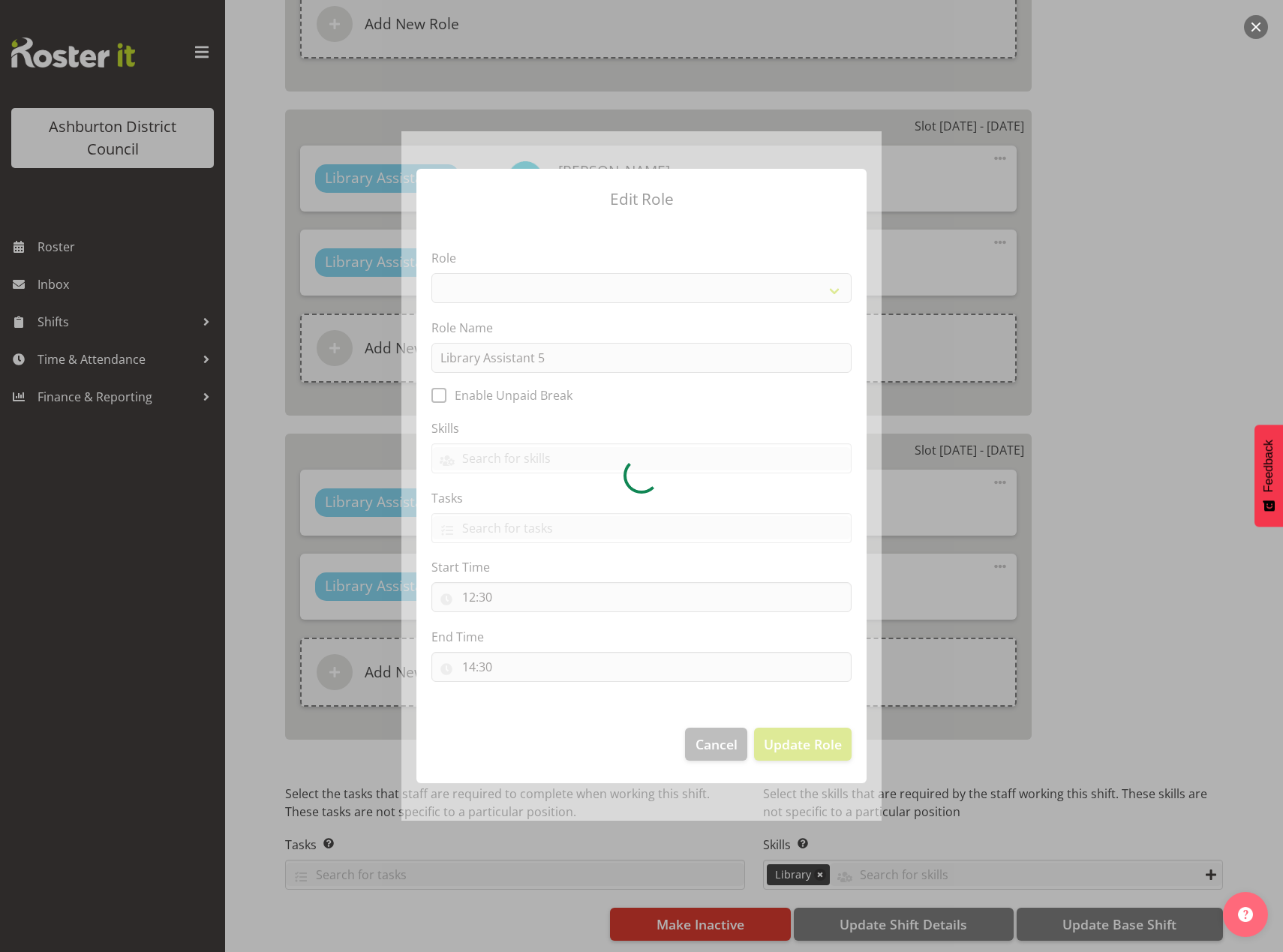
select select "1340"
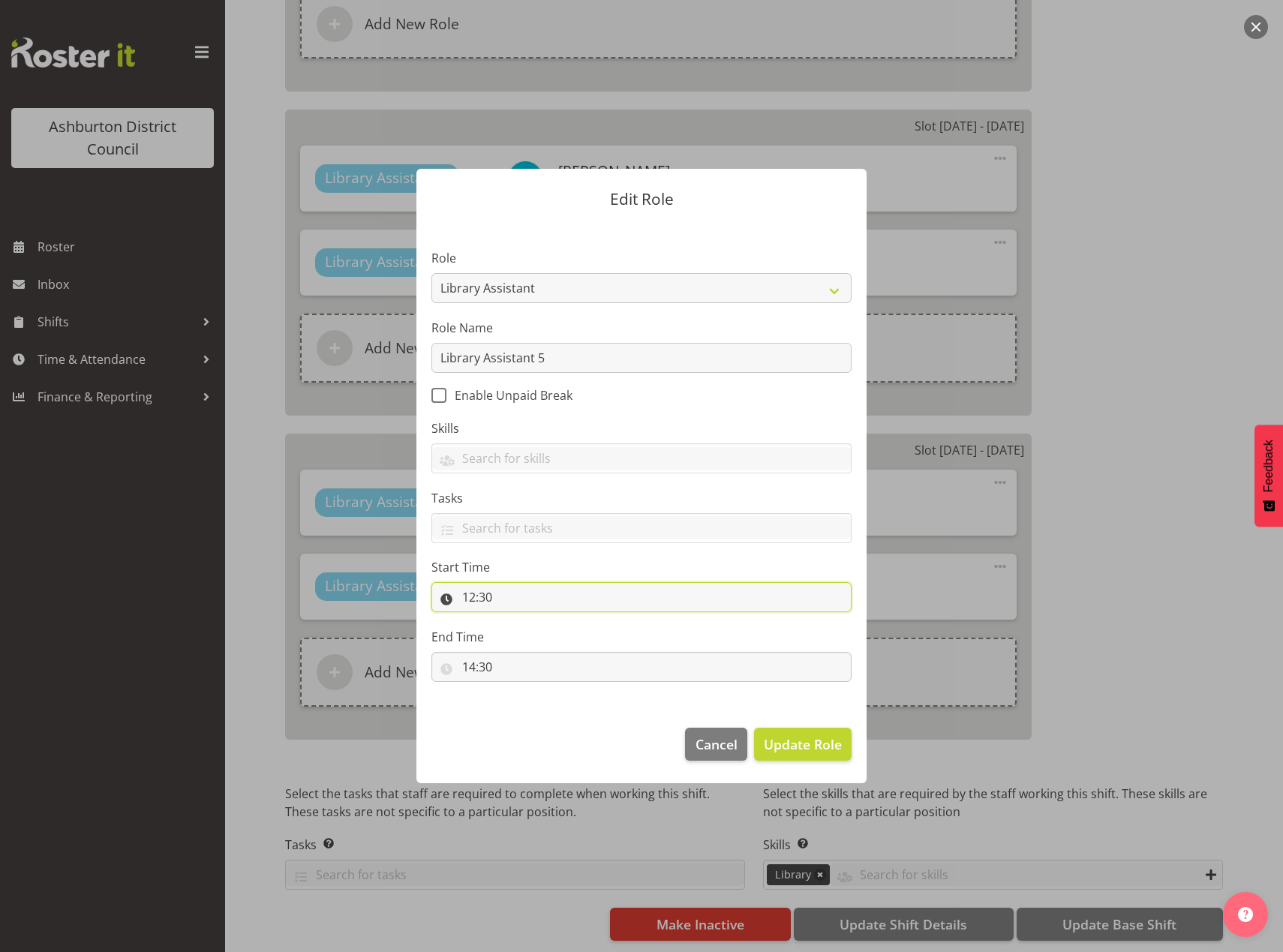
click at [473, 596] on input "12:30" at bounding box center [641, 597] width 420 height 30
click at [526, 636] on select "00 01 02 03 04 05 06 07 08 09 10 11 12 13 14 15 16 17 18 19 20 21 22 23" at bounding box center [534, 637] width 34 height 30
select select "9"
click at [517, 622] on select "00 01 02 03 04 05 06 07 08 09 10 11 12 13 14 15 16 17 18 19 20 21 22 23" at bounding box center [534, 637] width 34 height 30
type input "09:30"
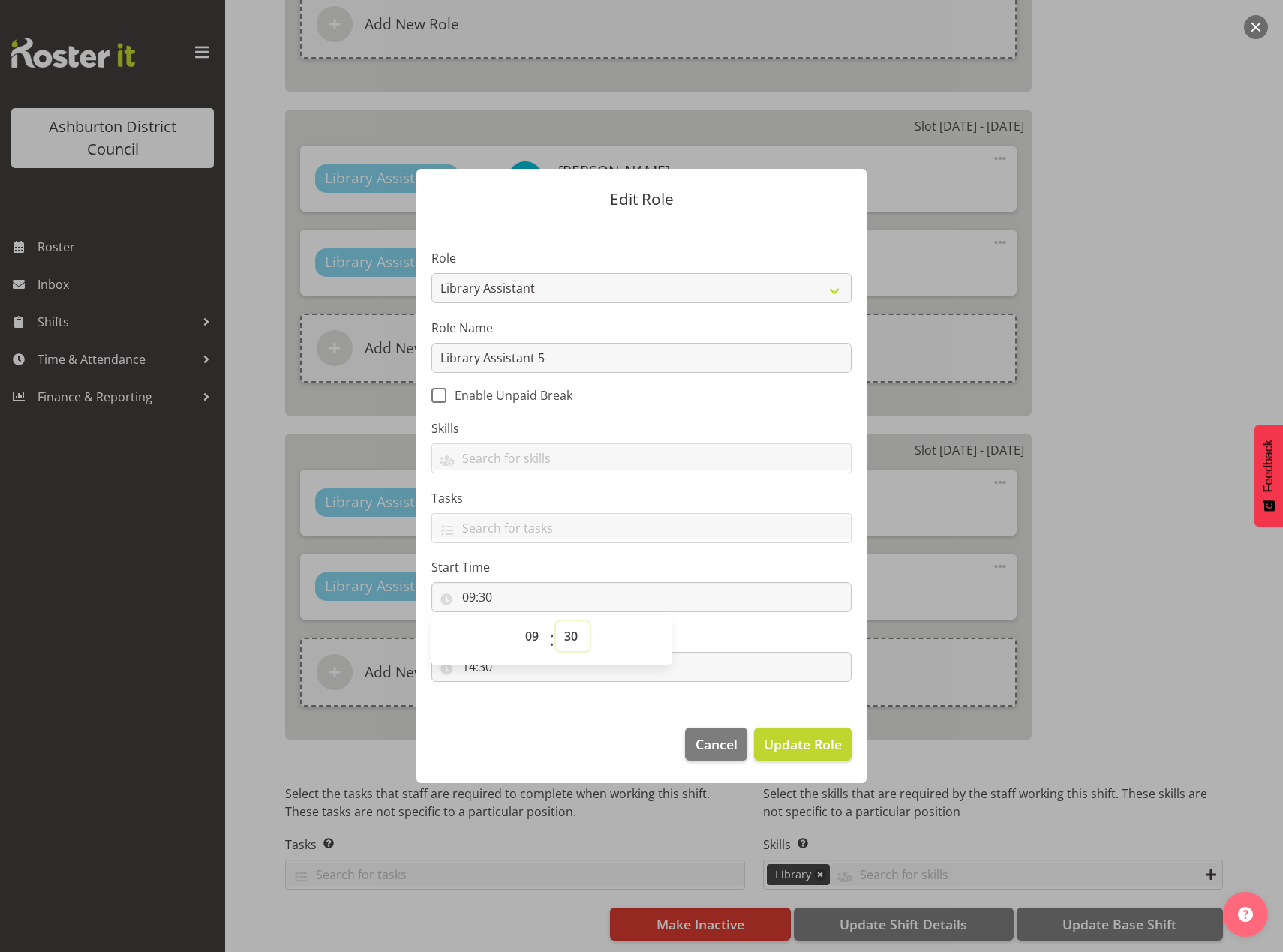
click at [568, 631] on select "00 01 02 03 04 05 06 07 08 09 10 11 12 13 14 15 16 17 18 19 20 21 22 23 24 25 2…" at bounding box center [573, 637] width 34 height 30
select select "0"
click at [556, 622] on select "00 01 02 03 04 05 06 07 08 09 10 11 12 13 14 15 16 17 18 19 20 21 22 23 24 25 2…" at bounding box center [573, 637] width 34 height 30
type input "09:00"
click at [800, 750] on span "Update Role" at bounding box center [803, 744] width 78 height 19
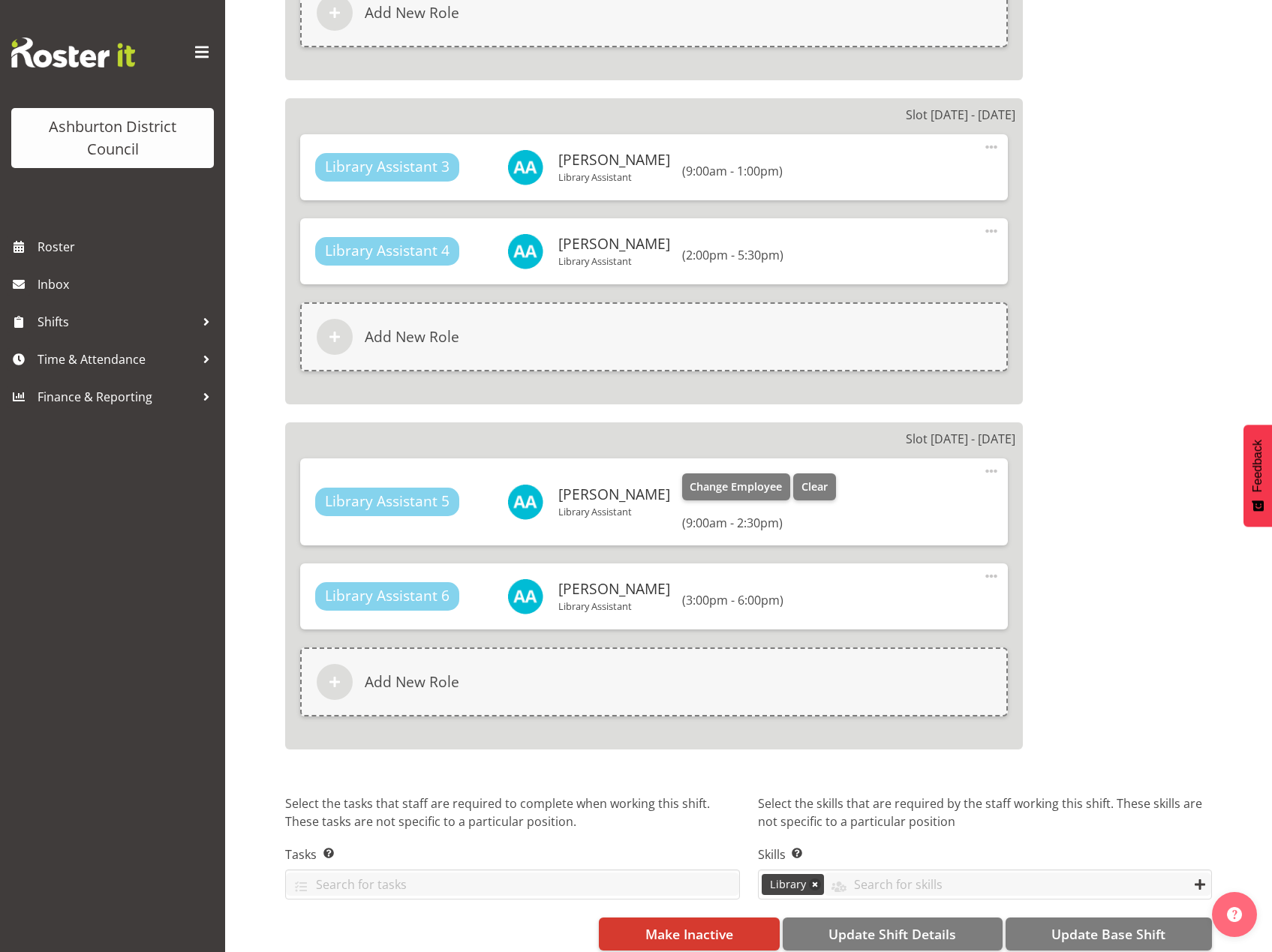
click at [995, 473] on span at bounding box center [991, 471] width 18 height 18
click at [924, 501] on link "Edit" at bounding box center [928, 504] width 144 height 27
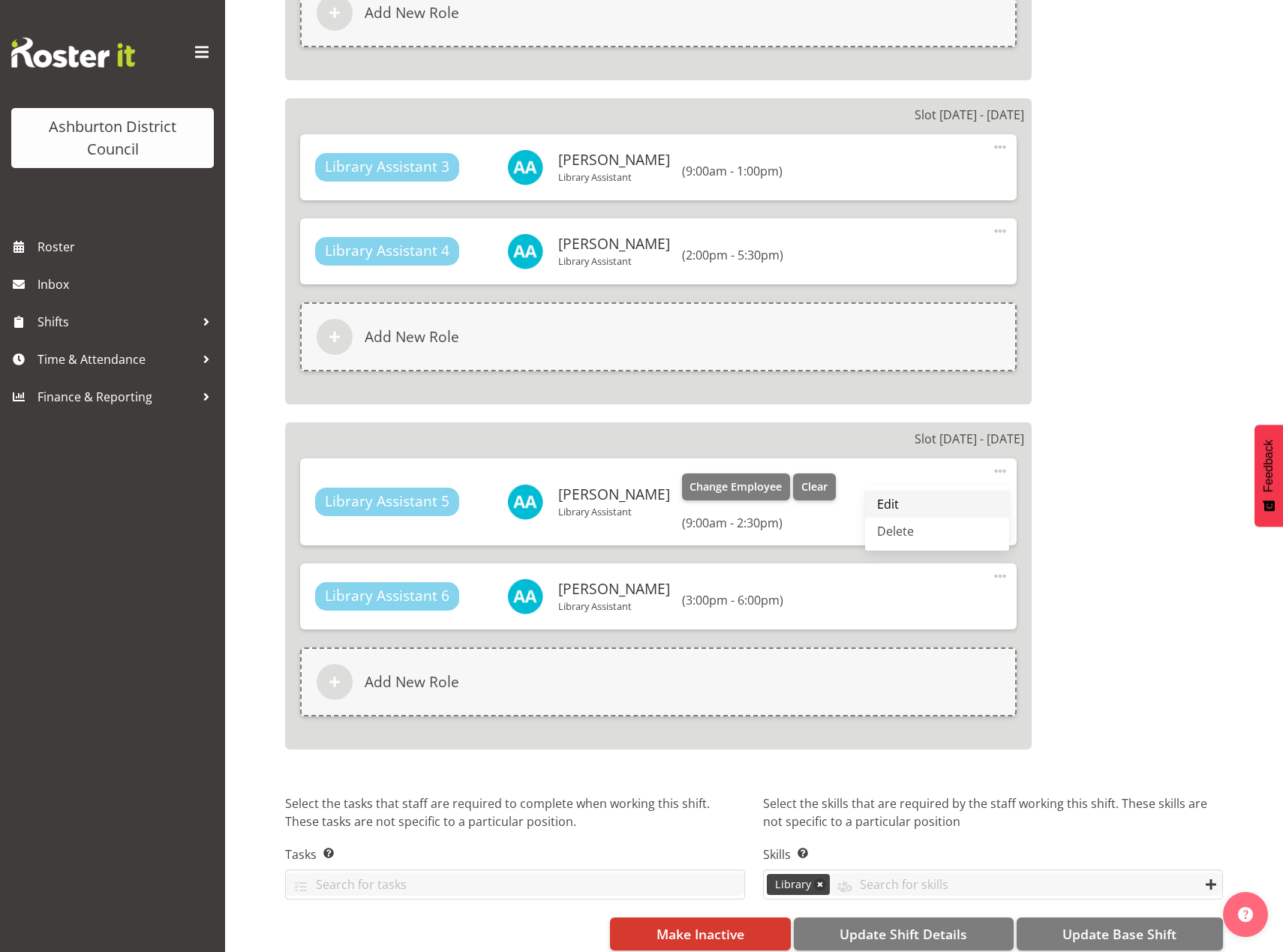
select select "14"
select select "30"
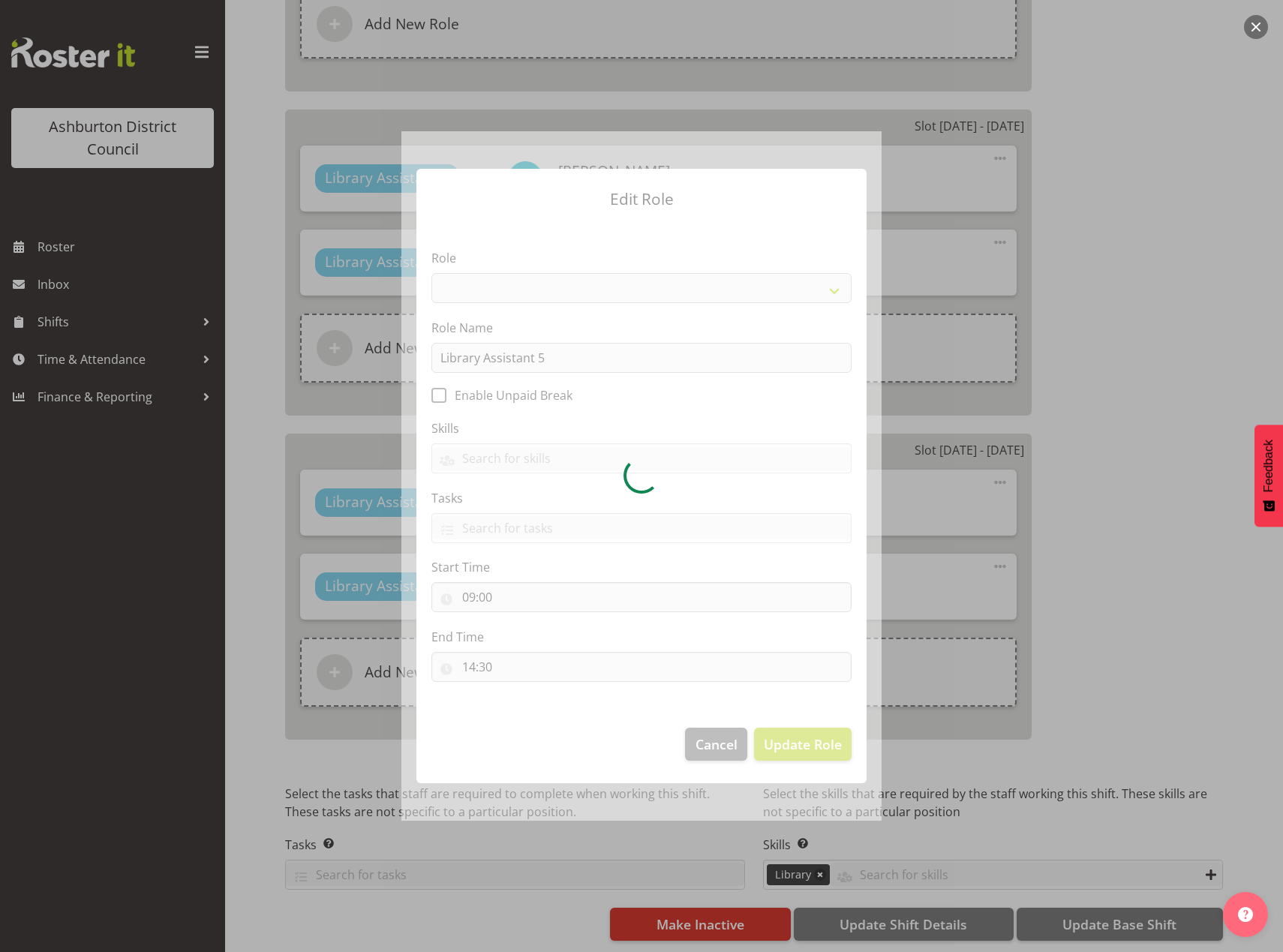
select select "1340"
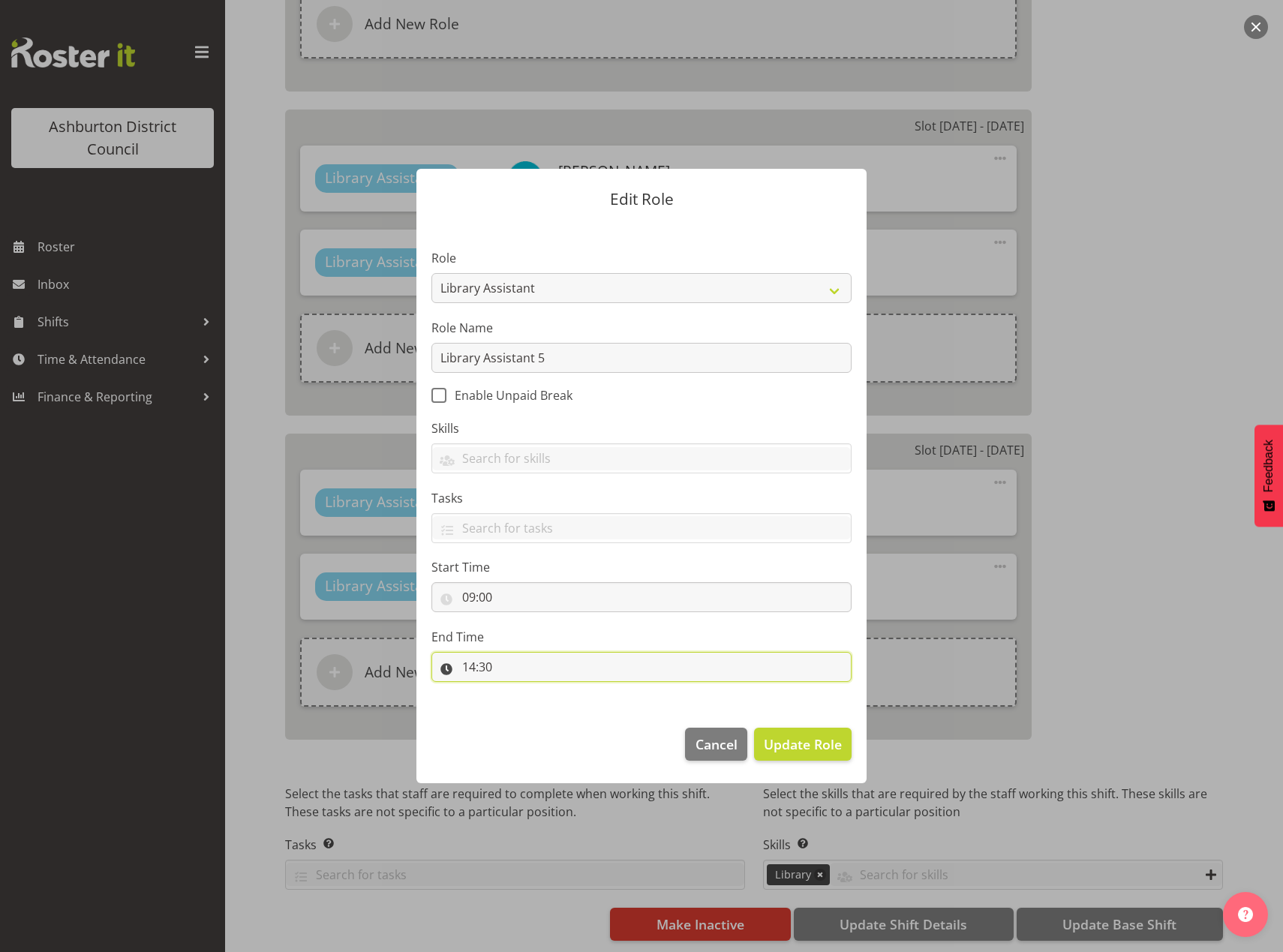
click at [464, 662] on input "14:30" at bounding box center [641, 667] width 420 height 30
click at [535, 703] on select "00 01 02 03 04 05 06 07 08 09 10 11 12 13 14 15 16 17 18 19 20 21 22 23" at bounding box center [534, 706] width 34 height 30
select select "13"
click at [517, 691] on select "00 01 02 03 04 05 06 07 08 09 10 11 12 13 14 15 16 17 18 19 20 21 22 23" at bounding box center [534, 706] width 34 height 30
type input "13:30"
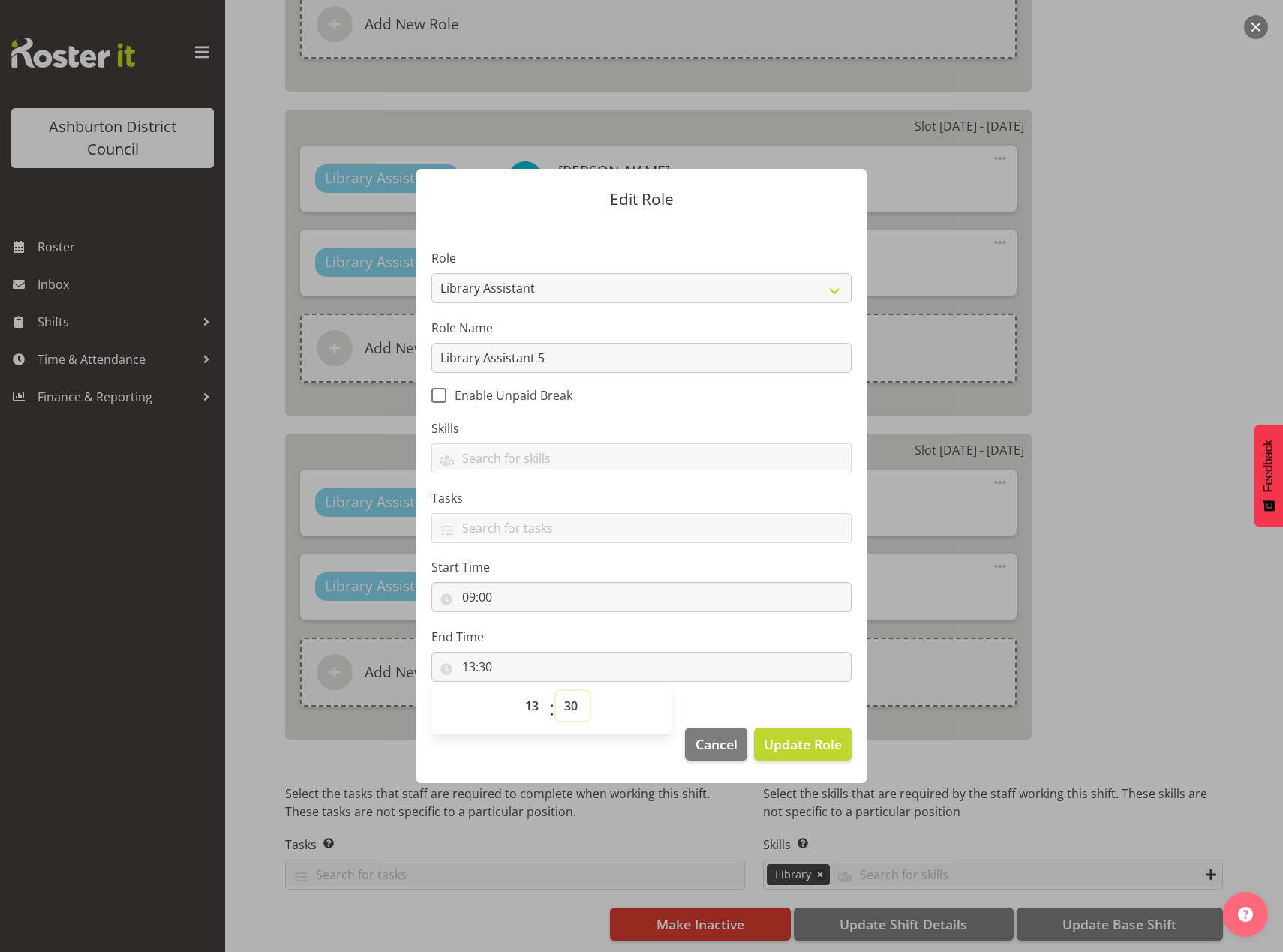
click at [568, 710] on select "00 01 02 03 04 05 06 07 08 09 10 11 12 13 14 15 16 17 18 19 20 21 22 23 24 25 2…" at bounding box center [573, 706] width 34 height 30
select select "0"
click at [556, 691] on select "00 01 02 03 04 05 06 07 08 09 10 11 12 13 14 15 16 17 18 19 20 21 22 23 24 25 2…" at bounding box center [573, 706] width 34 height 30
type input "13:00"
click at [774, 736] on span "Update Role" at bounding box center [803, 744] width 78 height 19
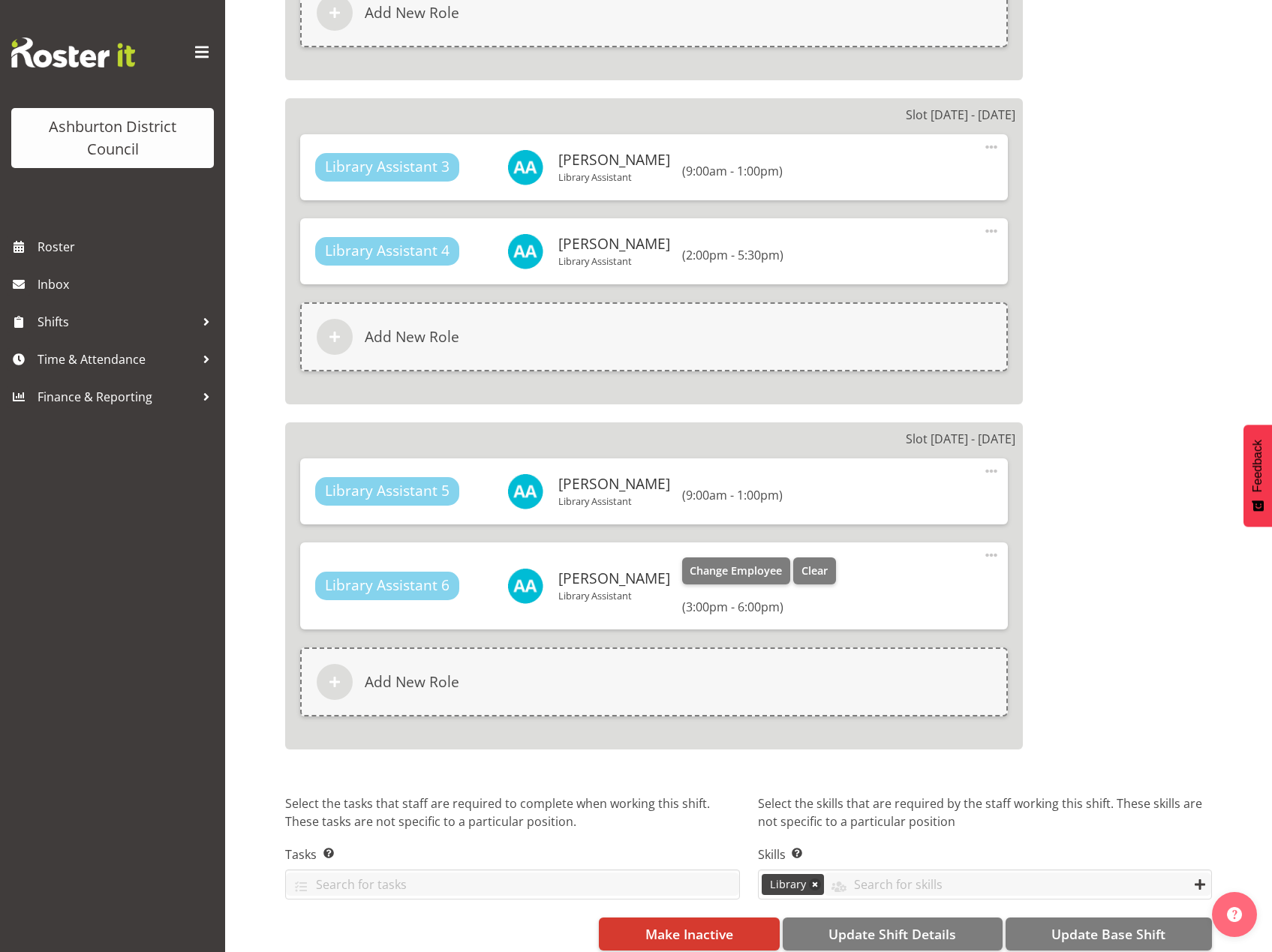
click at [991, 560] on span at bounding box center [991, 555] width 18 height 18
click at [907, 584] on link "Edit" at bounding box center [928, 588] width 144 height 27
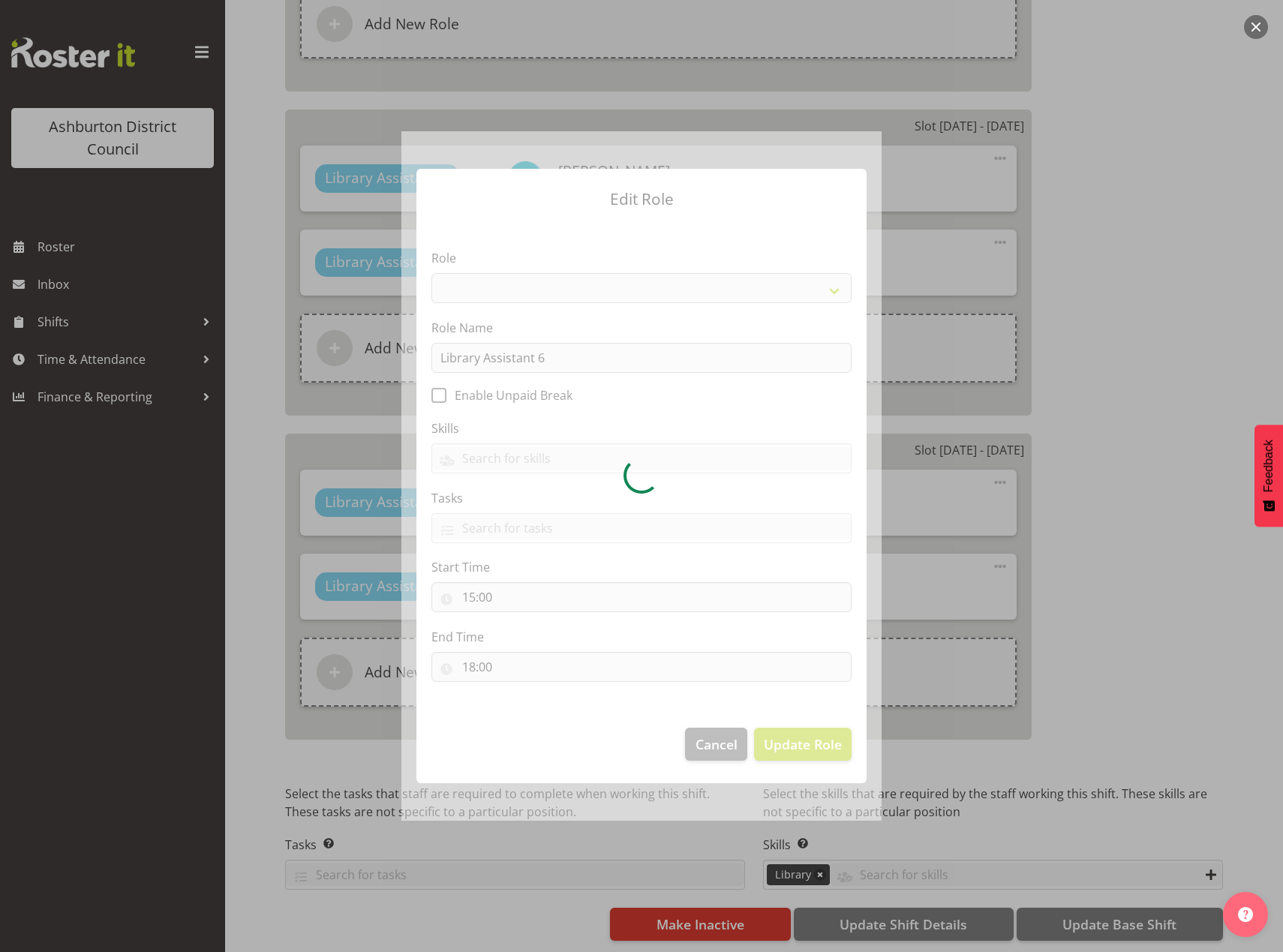
select select "1340"
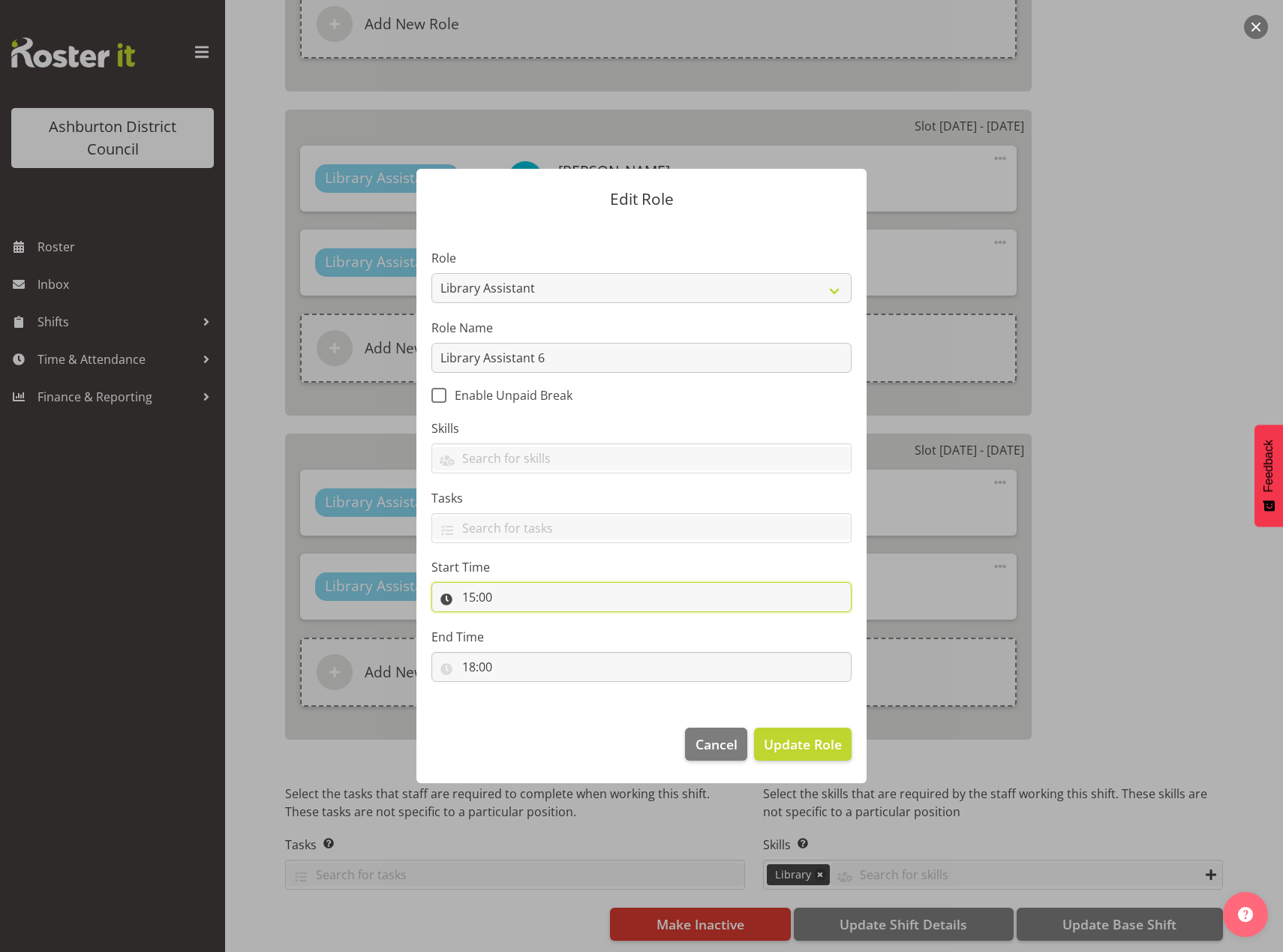
click at [466, 594] on input "15:00" at bounding box center [641, 597] width 420 height 30
click at [526, 638] on select "00 01 02 03 04 05 06 07 08 09 10 11 12 13 14 15 16 17 18 19 20 21 22 23" at bounding box center [534, 637] width 34 height 30
select select "14"
click at [517, 622] on select "00 01 02 03 04 05 06 07 08 09 10 11 12 13 14 15 16 17 18 19 20 21 22 23" at bounding box center [534, 637] width 34 height 30
type input "14:00"
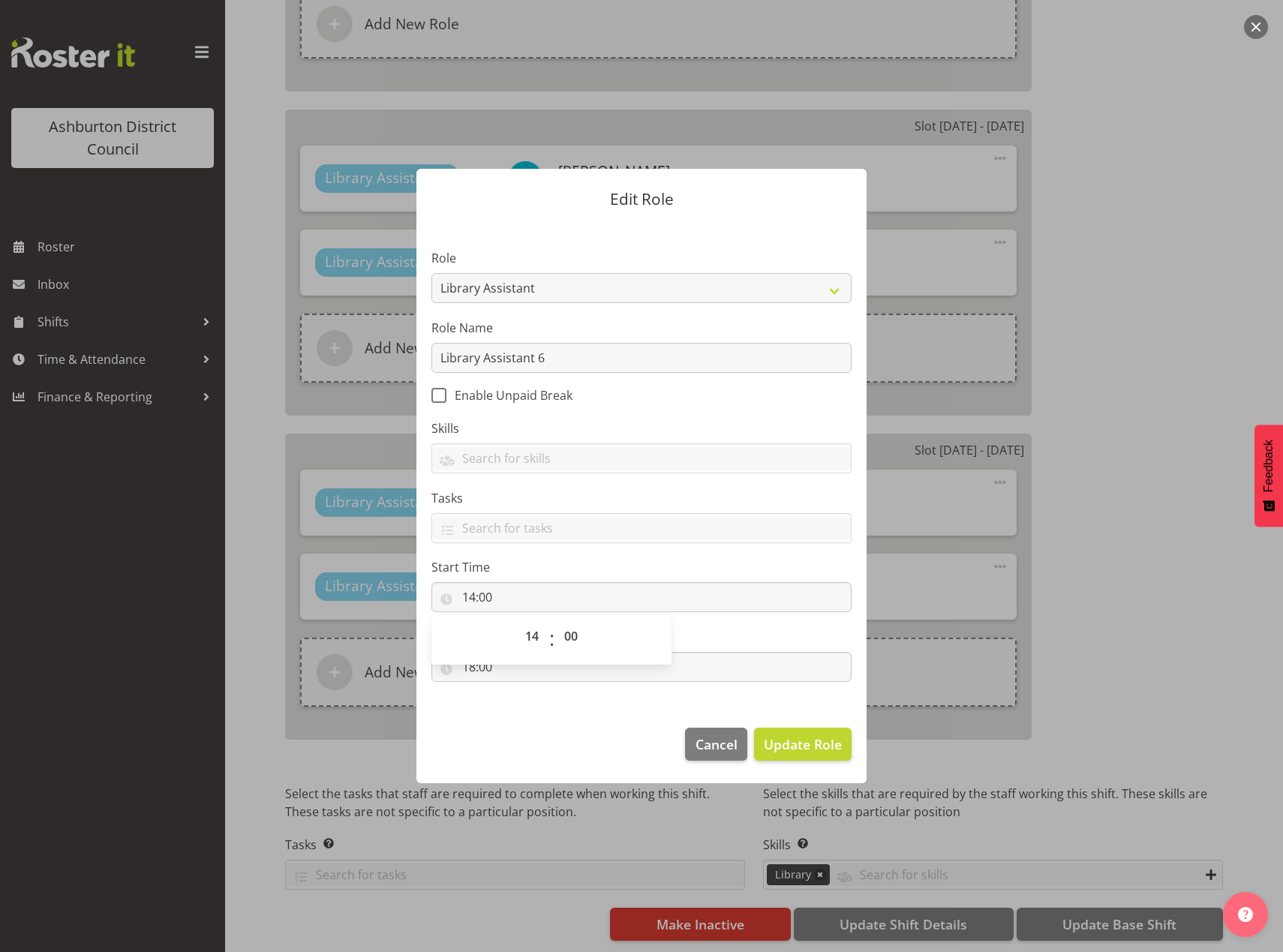
click at [574, 743] on footer "Cancel Update Role" at bounding box center [641, 748] width 450 height 71
click at [467, 661] on input "18:00" at bounding box center [641, 667] width 420 height 30
click at [537, 705] on select "00 01 02 03 04 05 06 07 08 09 10 11 12 13 14 15 16 17 18 19 20 21 22 23" at bounding box center [534, 706] width 34 height 30
select select "17"
click at [517, 691] on select "00 01 02 03 04 05 06 07 08 09 10 11 12 13 14 15 16 17 18 19 20 21 22 23" at bounding box center [534, 706] width 34 height 30
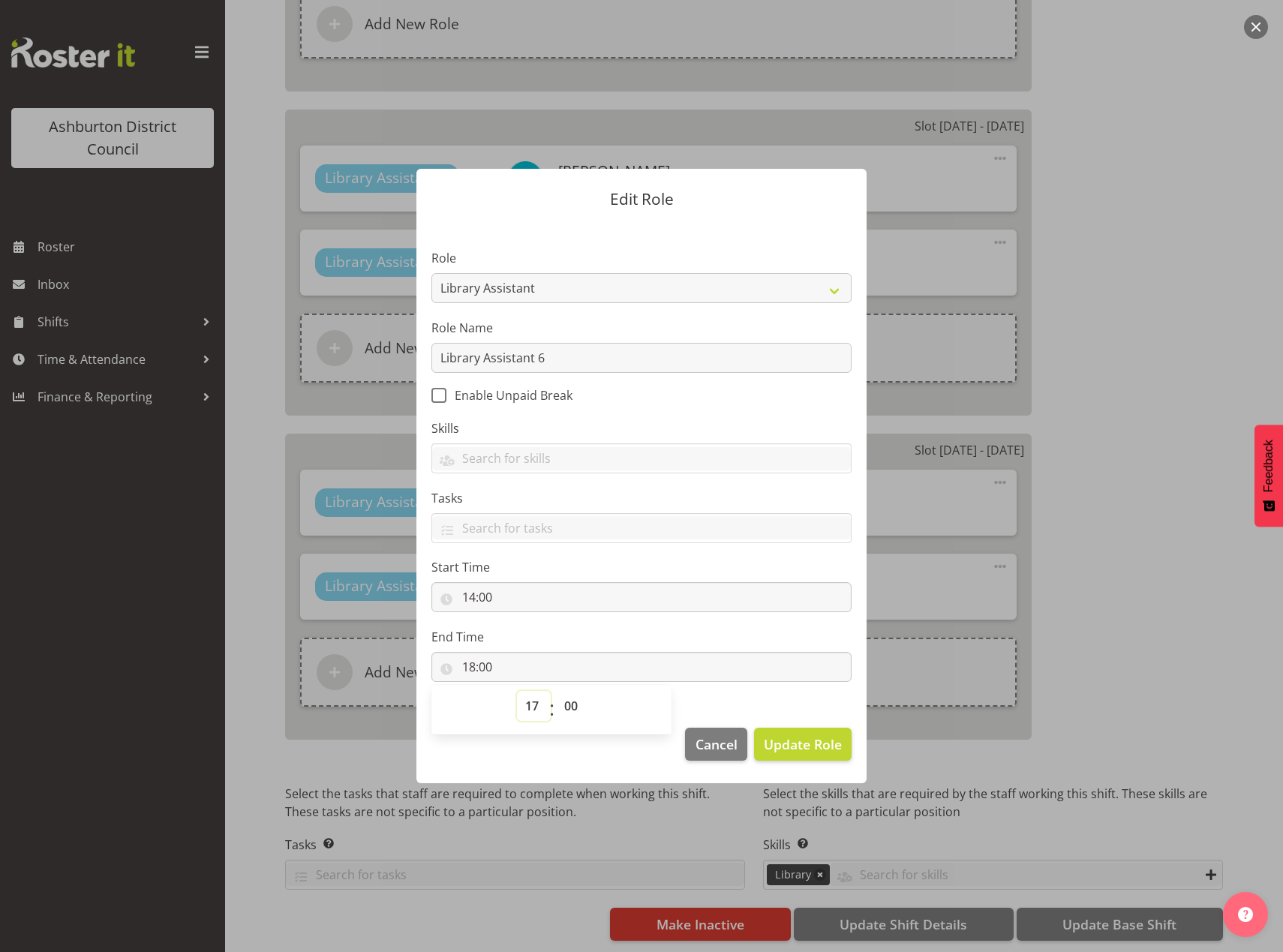
type input "17:00"
click at [576, 707] on select "00 01 02 03 04 05 06 07 08 09 10 11 12 13 14 15 16 17 18 19 20 21 22 23 24 25 2…" at bounding box center [573, 706] width 34 height 30
select select "30"
click at [556, 691] on select "00 01 02 03 04 05 06 07 08 09 10 11 12 13 14 15 16 17 18 19 20 21 22 23 24 25 2…" at bounding box center [573, 706] width 34 height 30
type input "17:30"
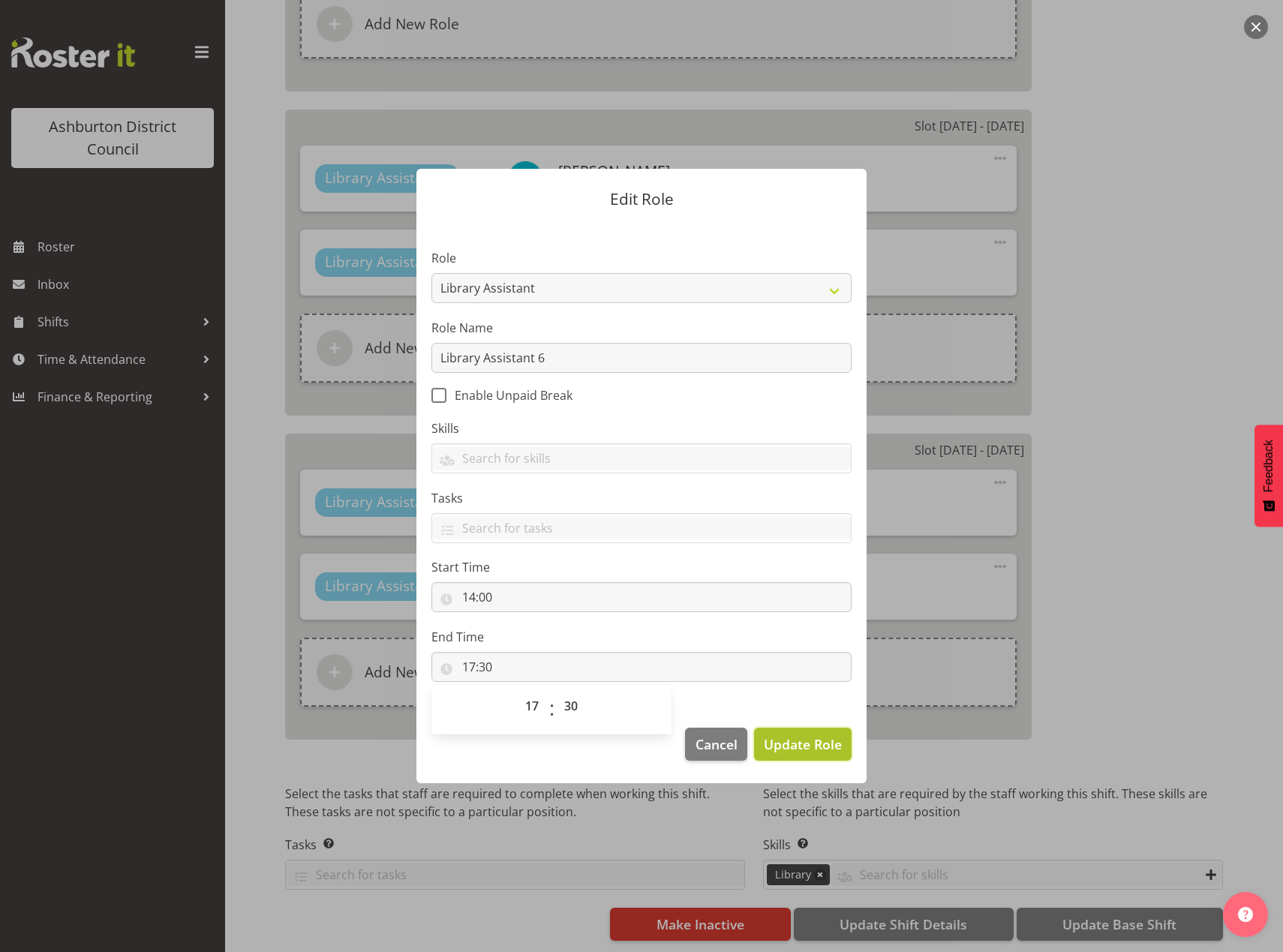
click at [813, 751] on span "Update Role" at bounding box center [803, 744] width 78 height 19
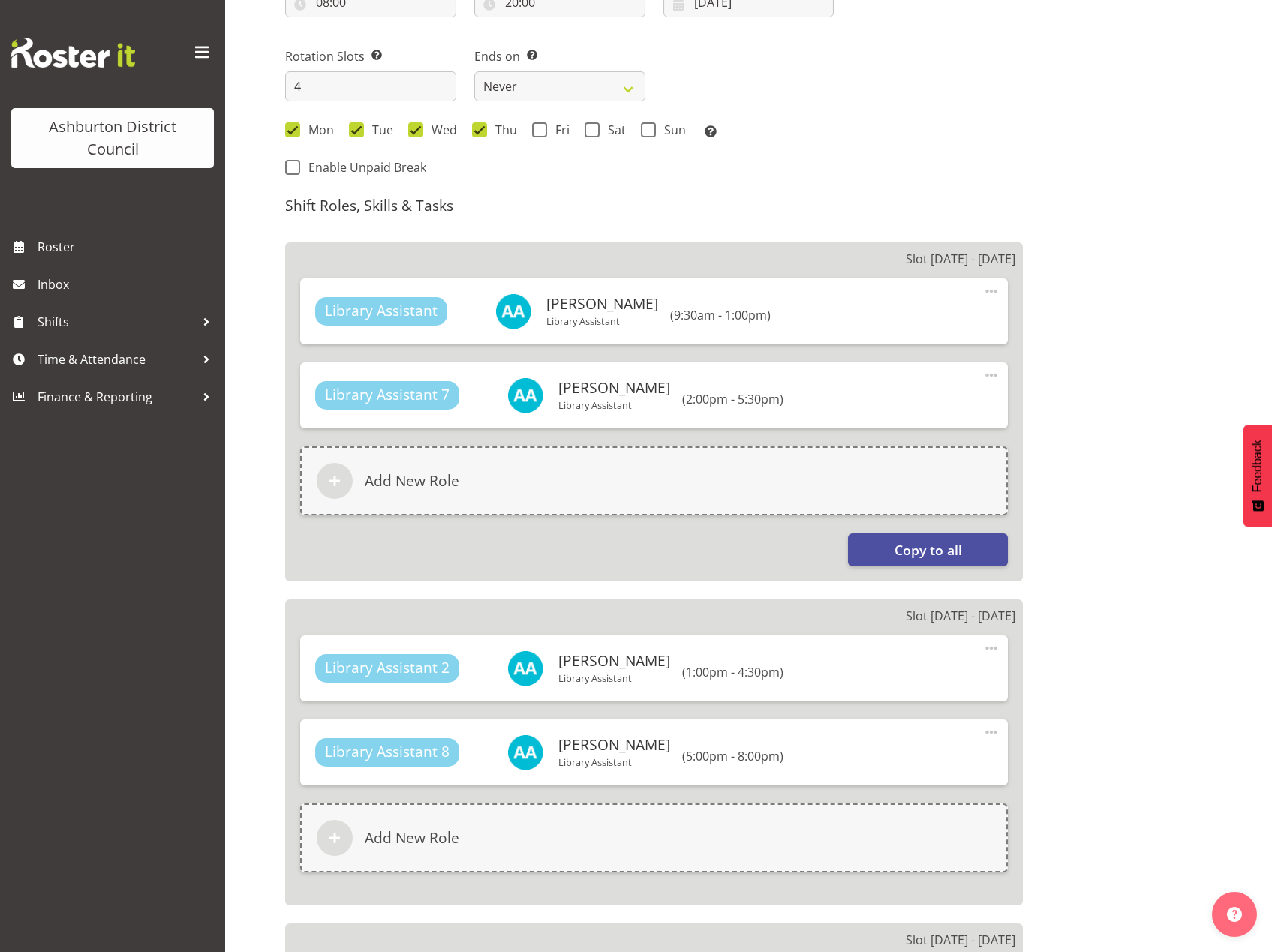
scroll to position [583, 0]
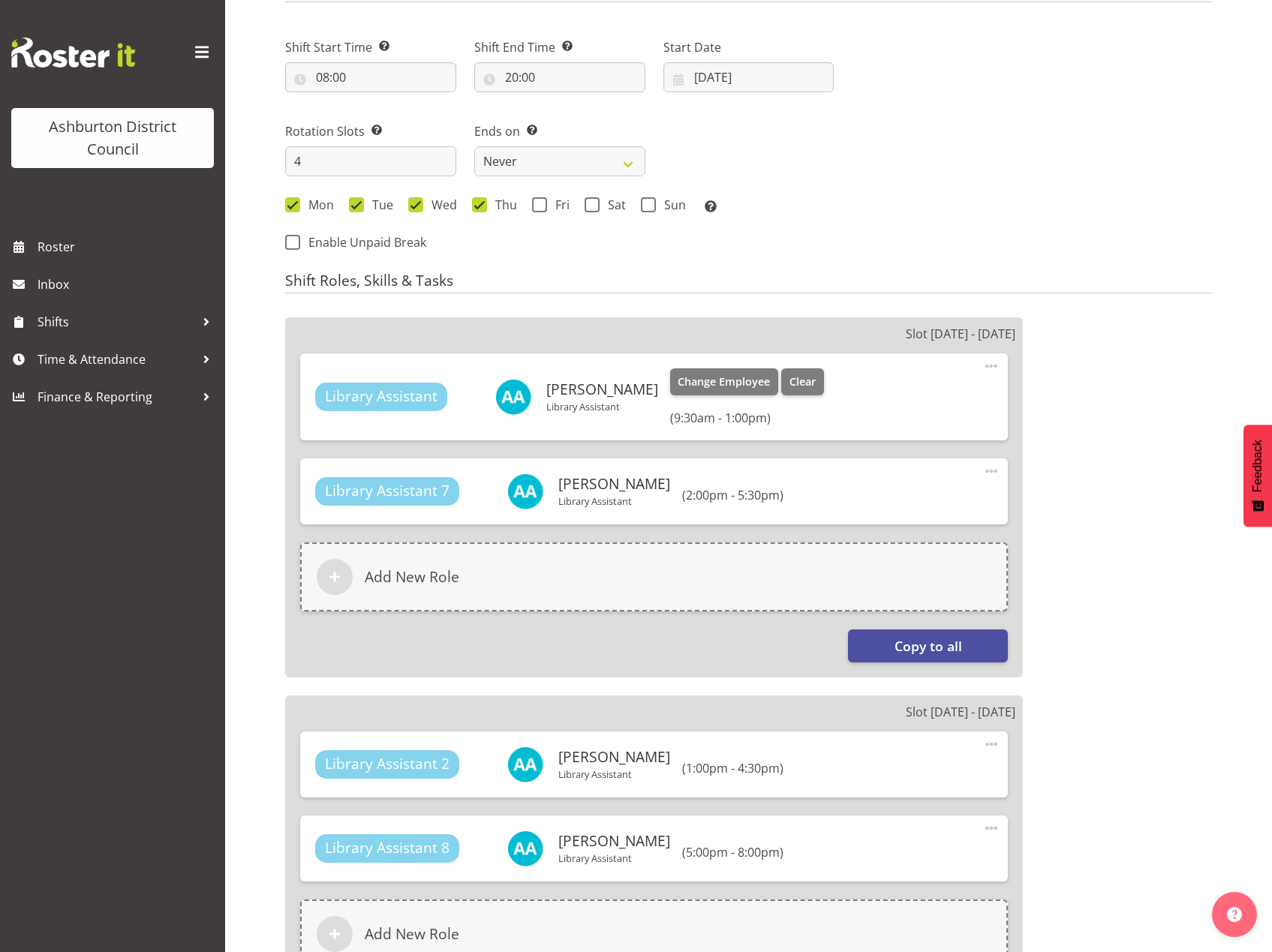
click at [988, 360] on span at bounding box center [991, 366] width 18 height 18
click at [933, 397] on link "Edit" at bounding box center [928, 399] width 144 height 27
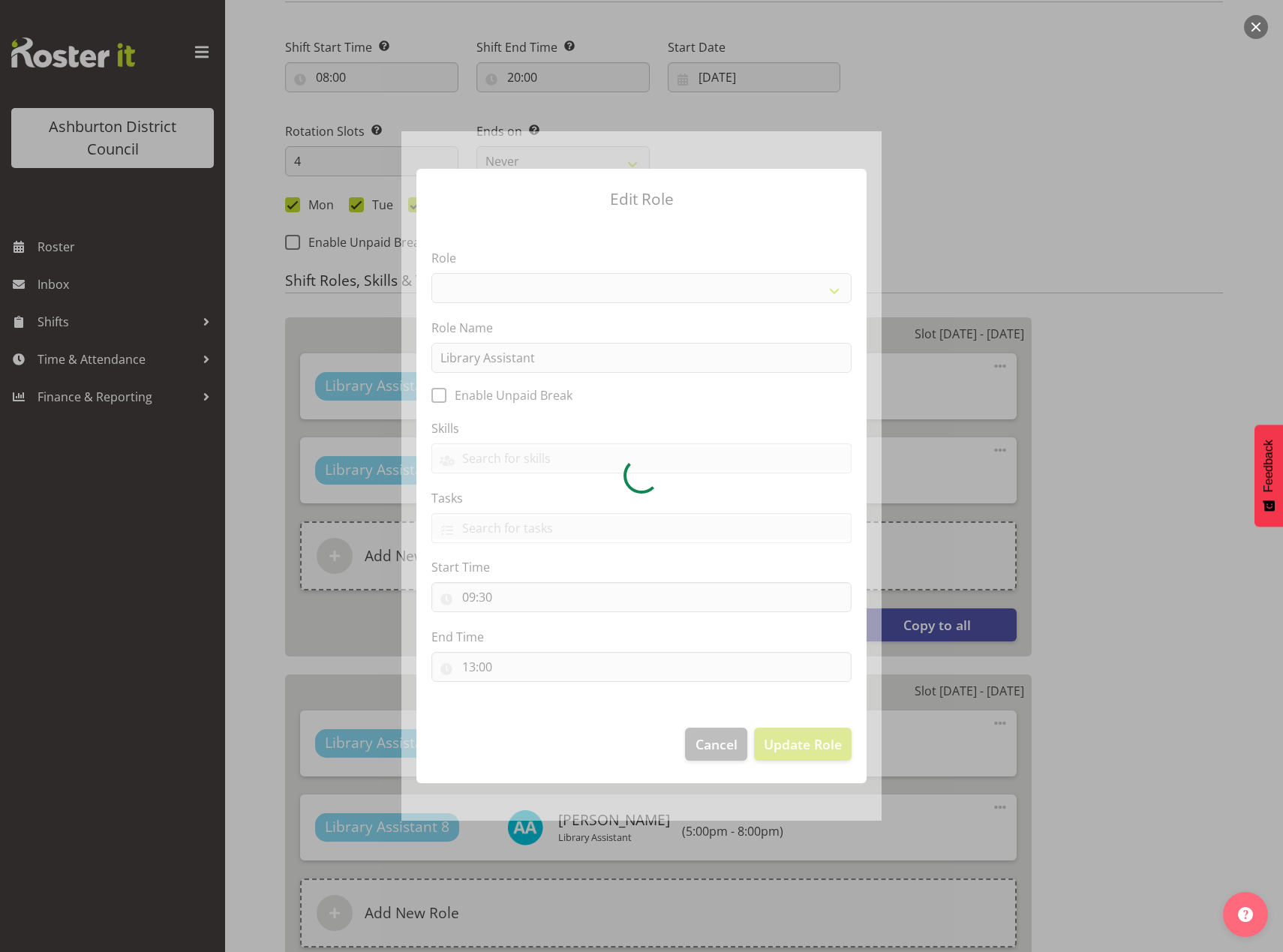
select select "1340"
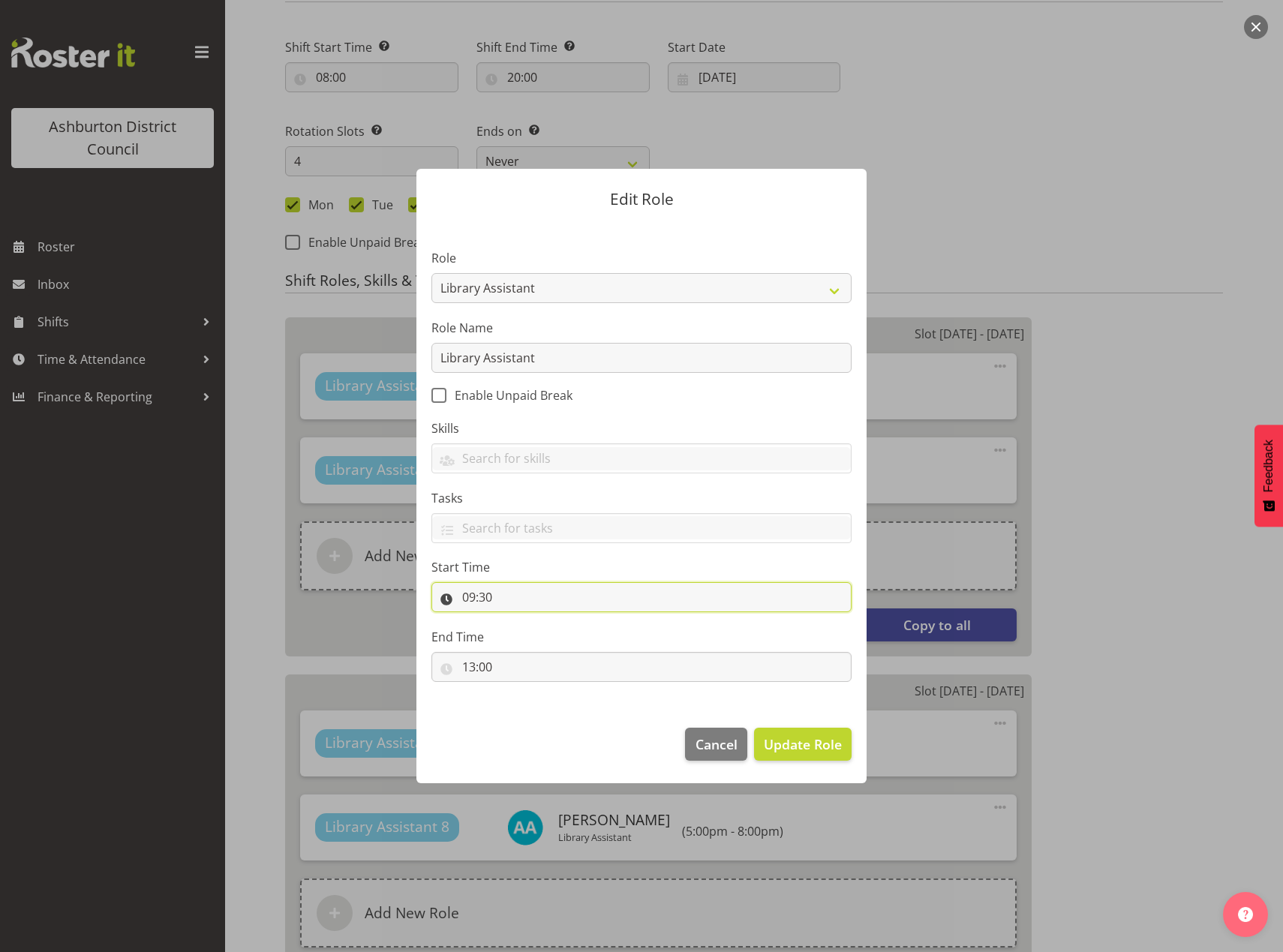
click at [463, 597] on input "09:30" at bounding box center [641, 597] width 420 height 30
click at [520, 642] on select "00 01 02 03 04 05 06 07 08 09 10 11 12 13 14 15 16 17 18 19 20 21 22 23" at bounding box center [534, 637] width 34 height 30
select select "12"
click at [517, 622] on select "00 01 02 03 04 05 06 07 08 09 10 11 12 13 14 15 16 17 18 19 20 21 22 23" at bounding box center [534, 637] width 34 height 30
type input "12:30"
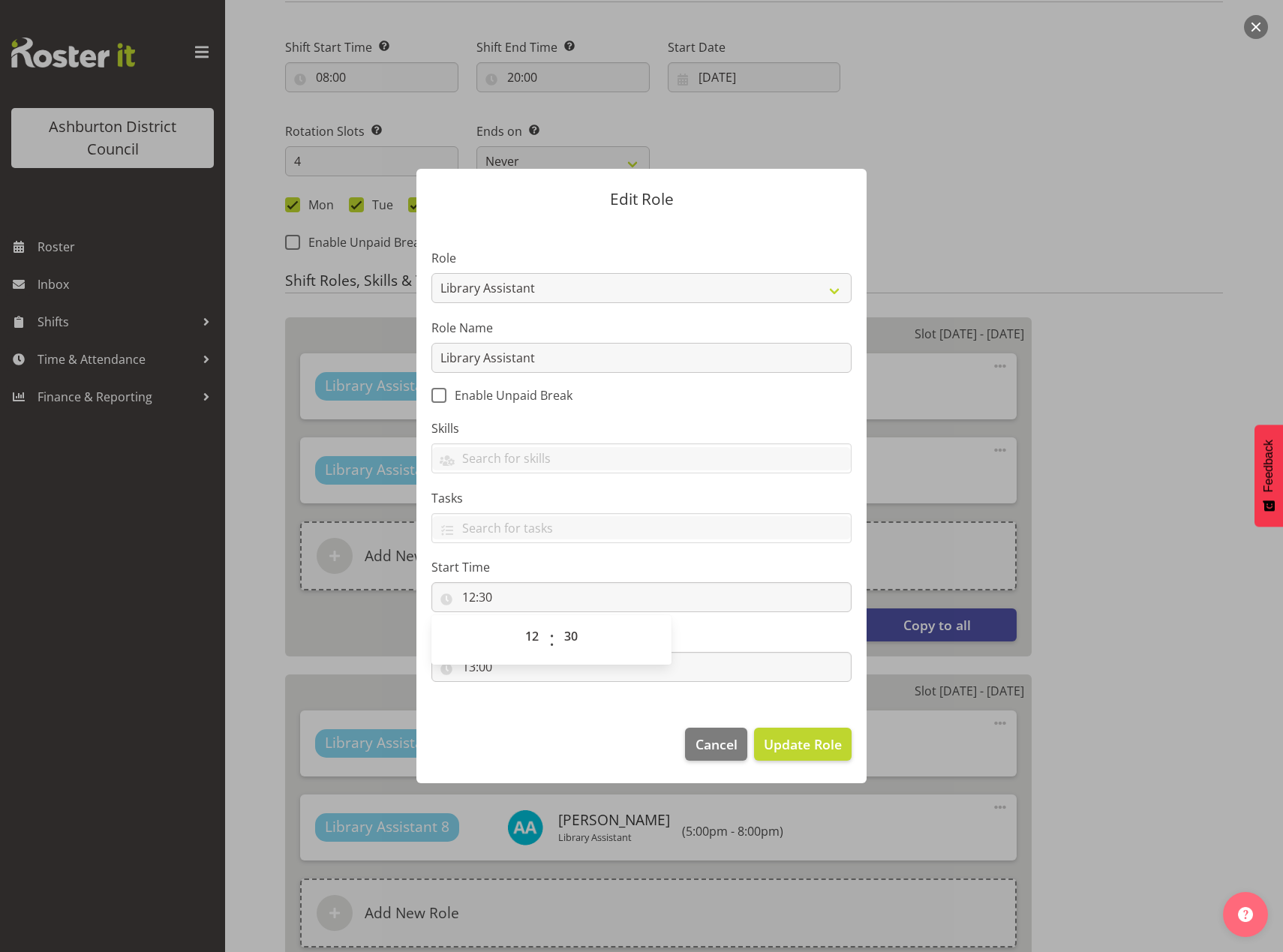
click at [528, 755] on footer "Cancel Update Role" at bounding box center [641, 748] width 450 height 71
click at [472, 672] on input "13:00" at bounding box center [641, 667] width 420 height 30
click at [527, 708] on select "00 01 02 03 04 05 06 07 08 09 10 11 12 13 14 15 16 17 18 19 20 21 22 23" at bounding box center [534, 706] width 34 height 30
select select "14"
click at [517, 691] on select "00 01 02 03 04 05 06 07 08 09 10 11 12 13 14 15 16 17 18 19 20 21 22 23" at bounding box center [534, 706] width 34 height 30
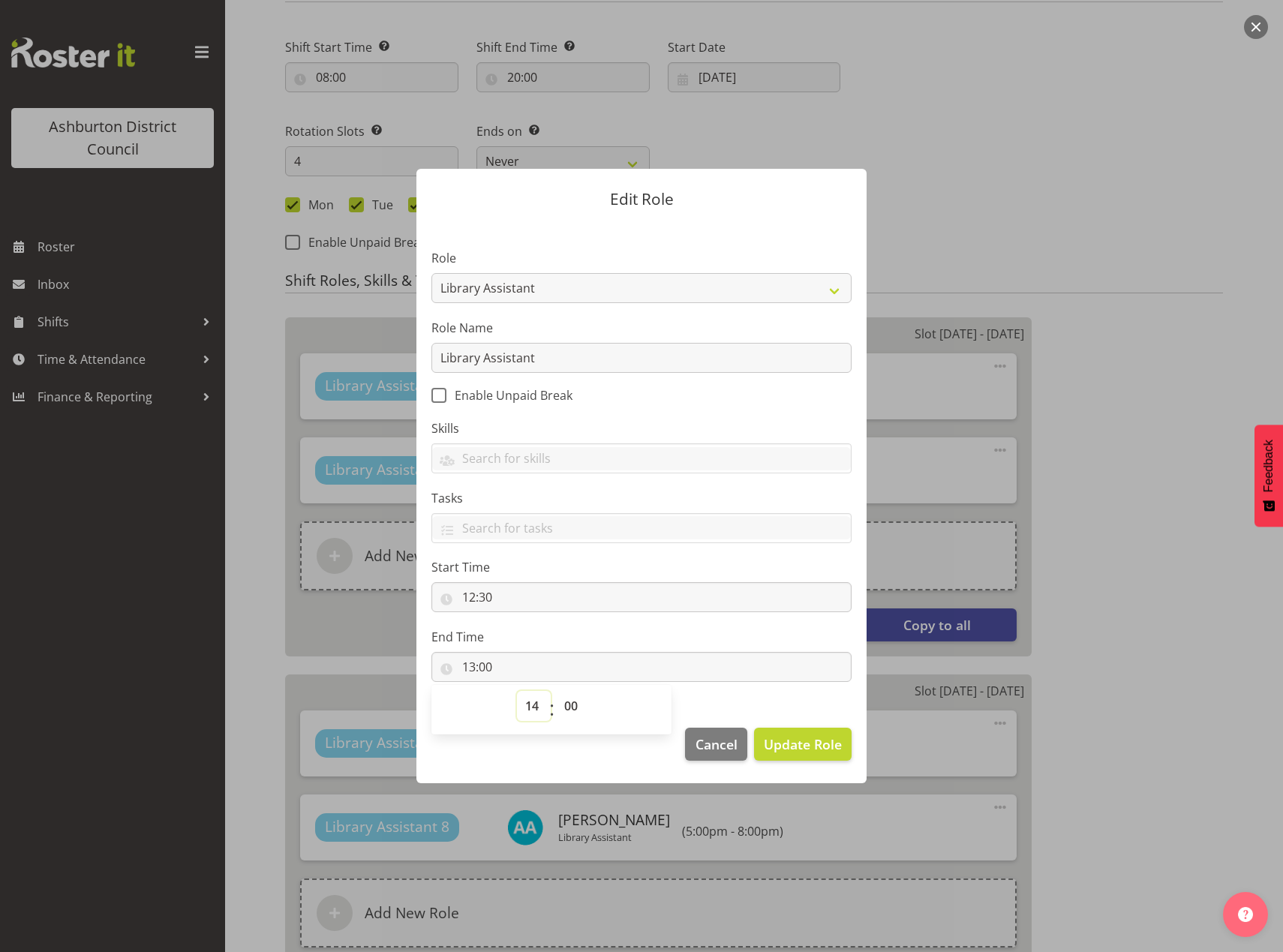
type input "14:00"
click at [572, 705] on select "00 01 02 03 04 05 06 07 08 09 10 11 12 13 14 15 16 17 18 19 20 21 22 23 24 25 2…" at bounding box center [573, 706] width 34 height 30
select select "30"
type input "14:30"
click at [592, 755] on footer "Cancel Update Role" at bounding box center [641, 748] width 450 height 71
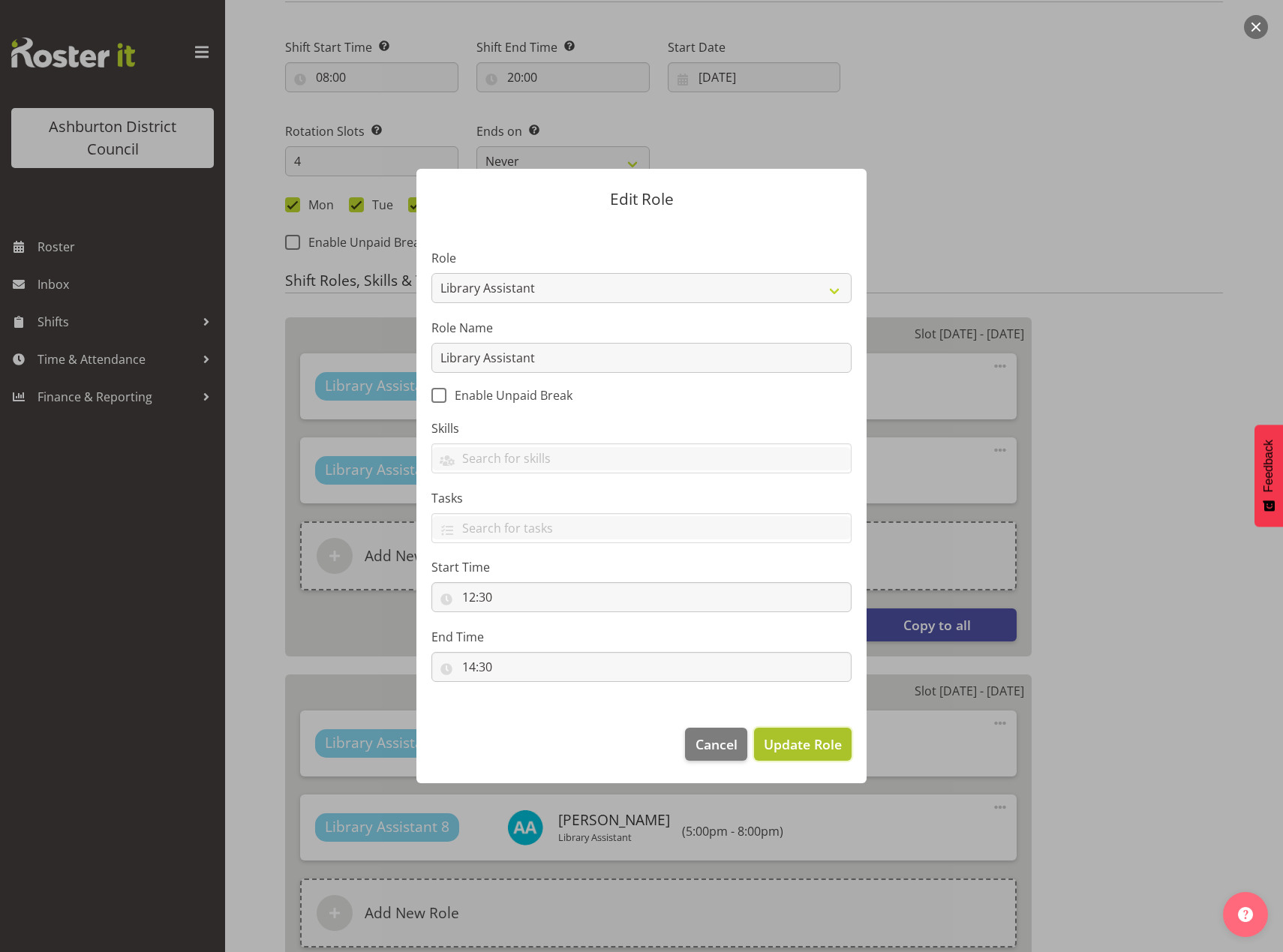
click at [823, 743] on span "Update Role" at bounding box center [803, 744] width 78 height 19
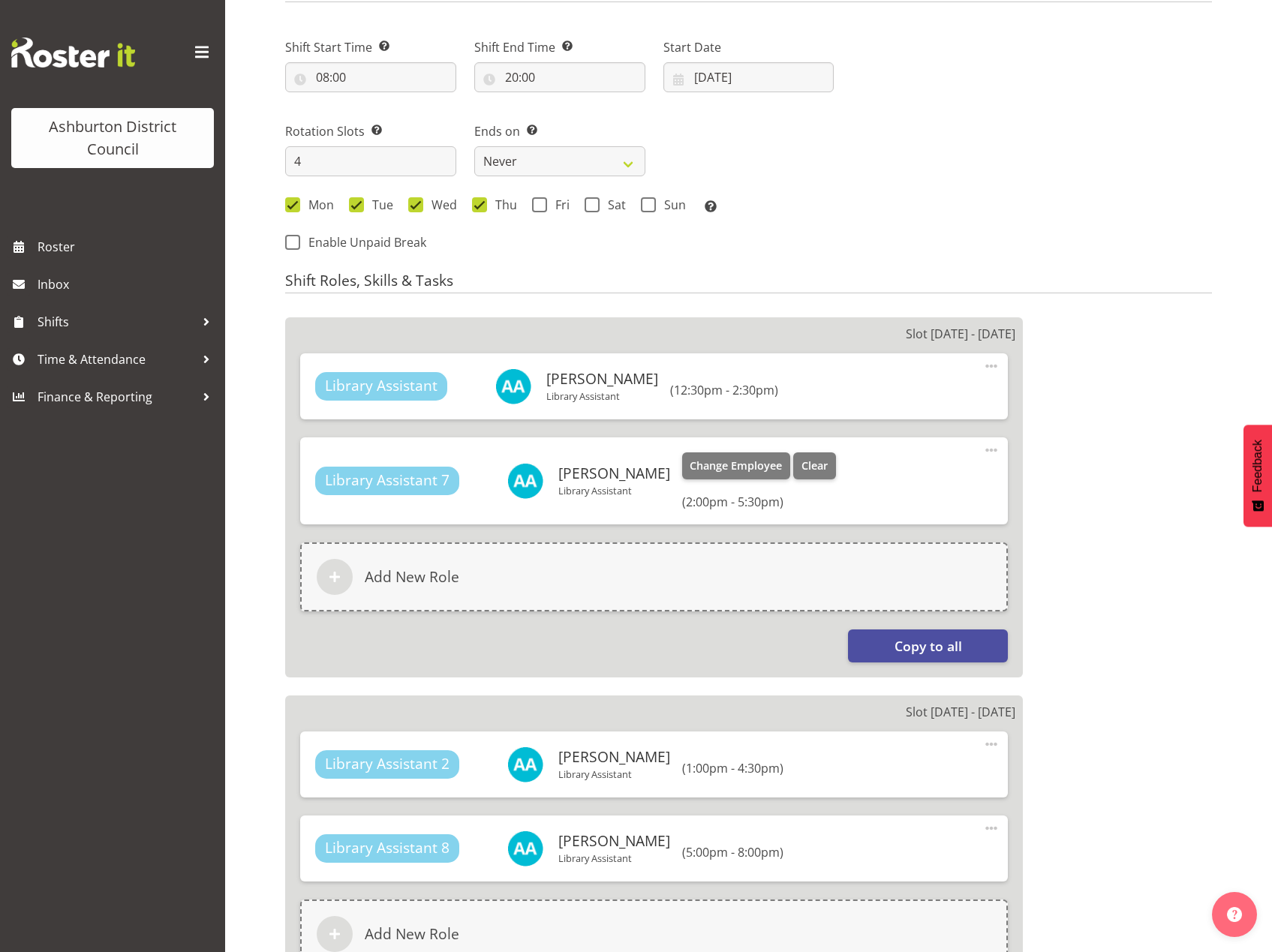
click at [988, 450] on span at bounding box center [991, 450] width 18 height 18
click at [927, 485] on link "Edit" at bounding box center [928, 483] width 144 height 27
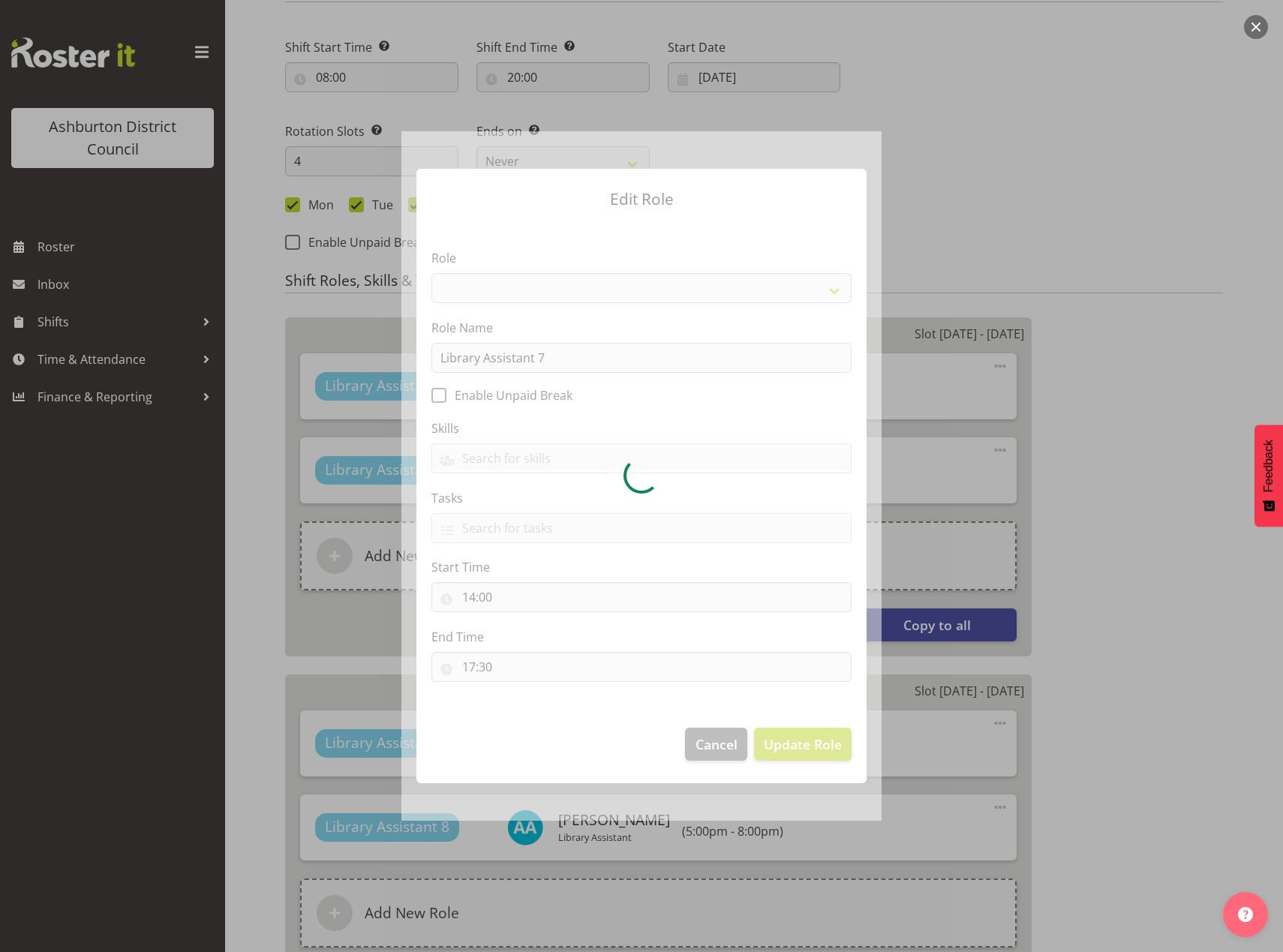
select select "1340"
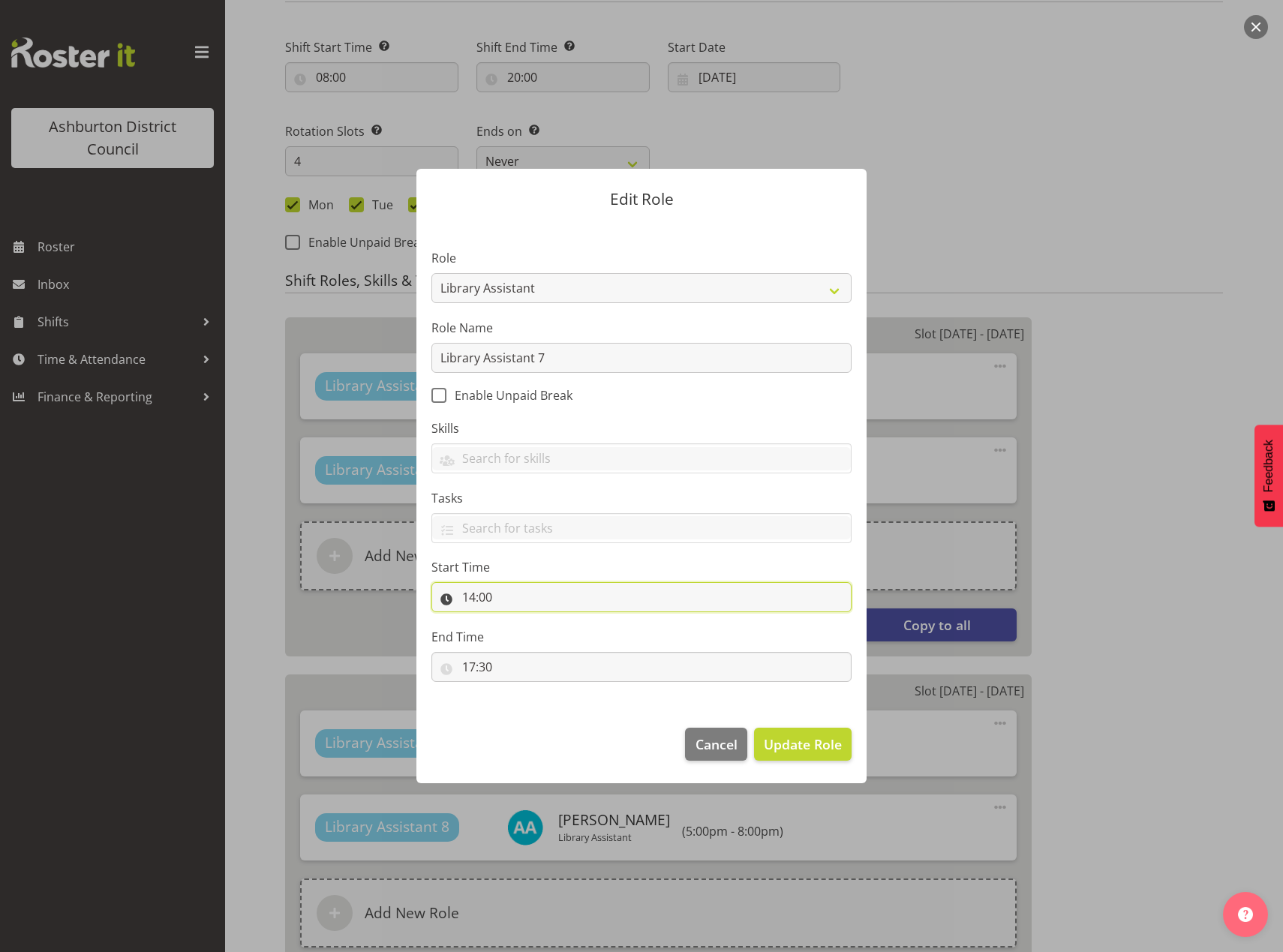
click at [473, 600] on input "14:00" at bounding box center [641, 597] width 420 height 30
click at [536, 636] on select "00 01 02 03 04 05 06 07 08 09 10 11 12 13 14 15 16 17 18 19 20 21 22 23" at bounding box center [534, 637] width 34 height 30
select select "15"
click at [517, 622] on select "00 01 02 03 04 05 06 07 08 09 10 11 12 13 14 15 16 17 18 19 20 21 22 23" at bounding box center [534, 637] width 34 height 30
type input "15:00"
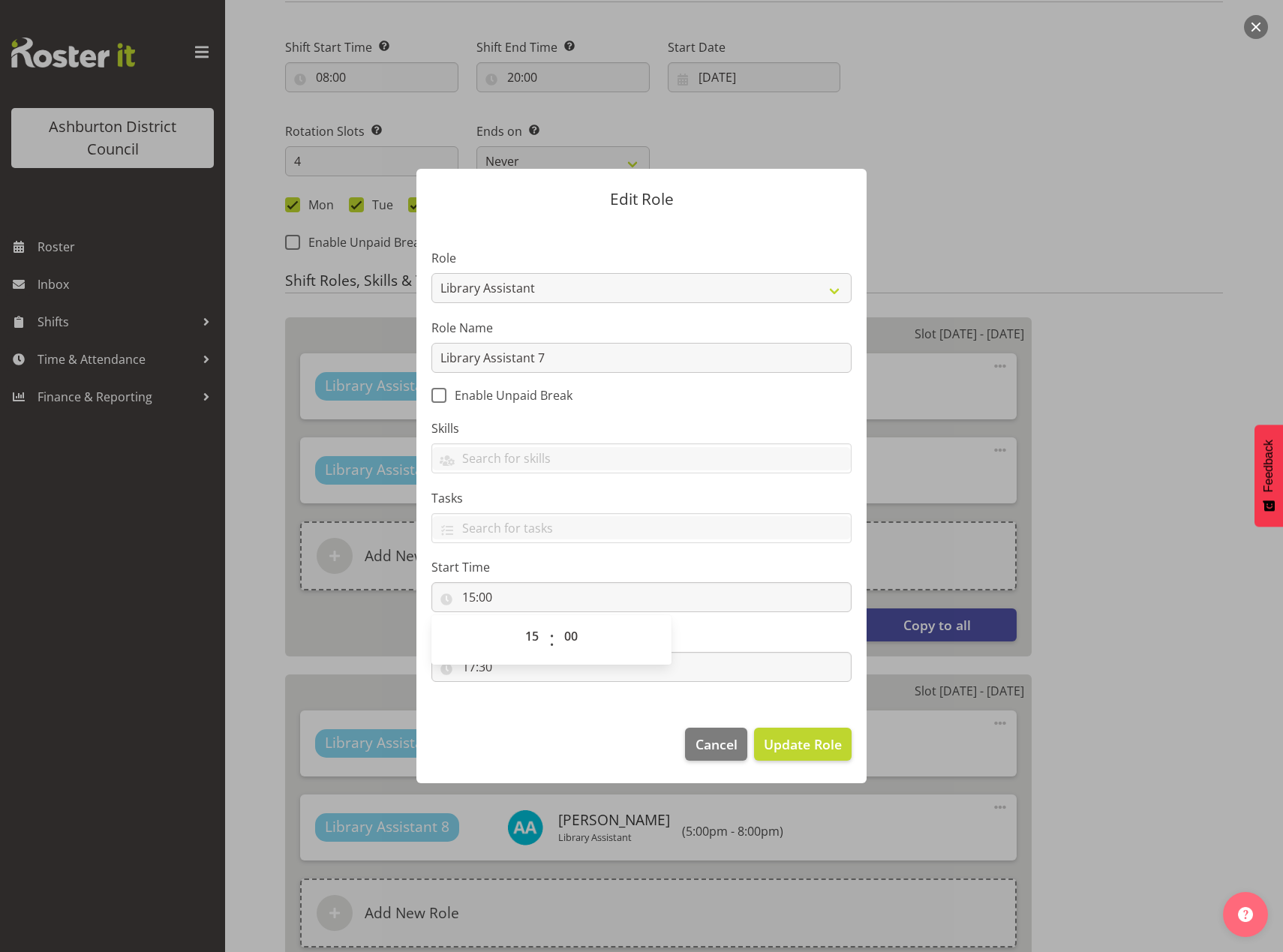
click at [527, 715] on footer "Cancel Update Role" at bounding box center [641, 748] width 450 height 71
click at [468, 669] on input "17:30" at bounding box center [641, 667] width 420 height 30
click at [531, 714] on select "00 01 02 03 04 05 06 07 08 09 10 11 12 13 14 15 16 17 18 19 20 21 22 23" at bounding box center [534, 706] width 34 height 30
select select "18"
click at [517, 691] on select "00 01 02 03 04 05 06 07 08 09 10 11 12 13 14 15 16 17 18 19 20 21 22 23" at bounding box center [534, 706] width 34 height 30
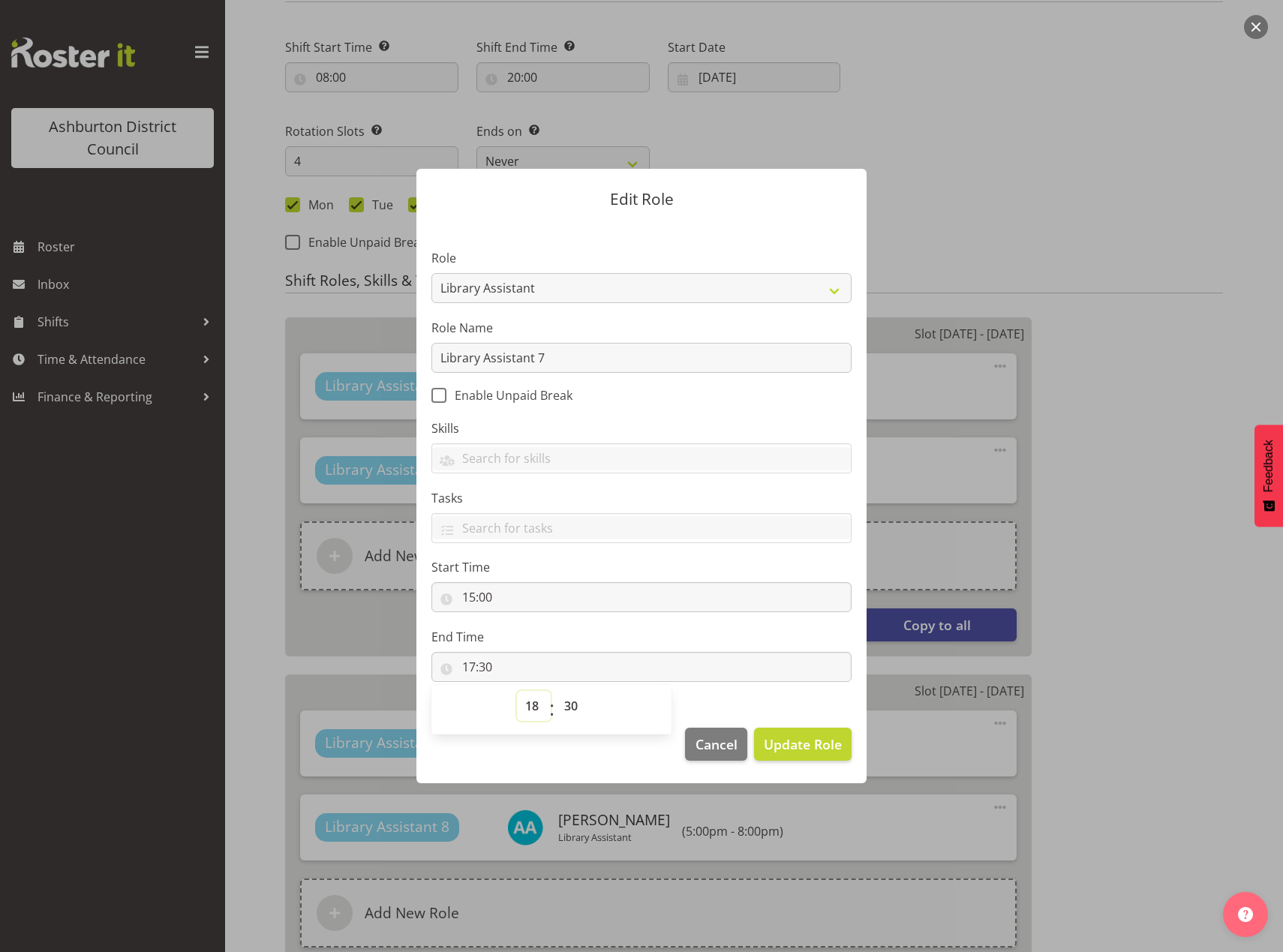
type input "18:30"
click at [576, 707] on select "00 01 02 03 04 05 06 07 08 09 10 11 12 13 14 15 16 17 18 19 20 21 22 23 24 25 2…" at bounding box center [573, 706] width 34 height 30
select select "0"
click at [556, 691] on select "00 01 02 03 04 05 06 07 08 09 10 11 12 13 14 15 16 17 18 19 20 21 22 23 24 25 2…" at bounding box center [573, 706] width 34 height 30
type input "18:00"
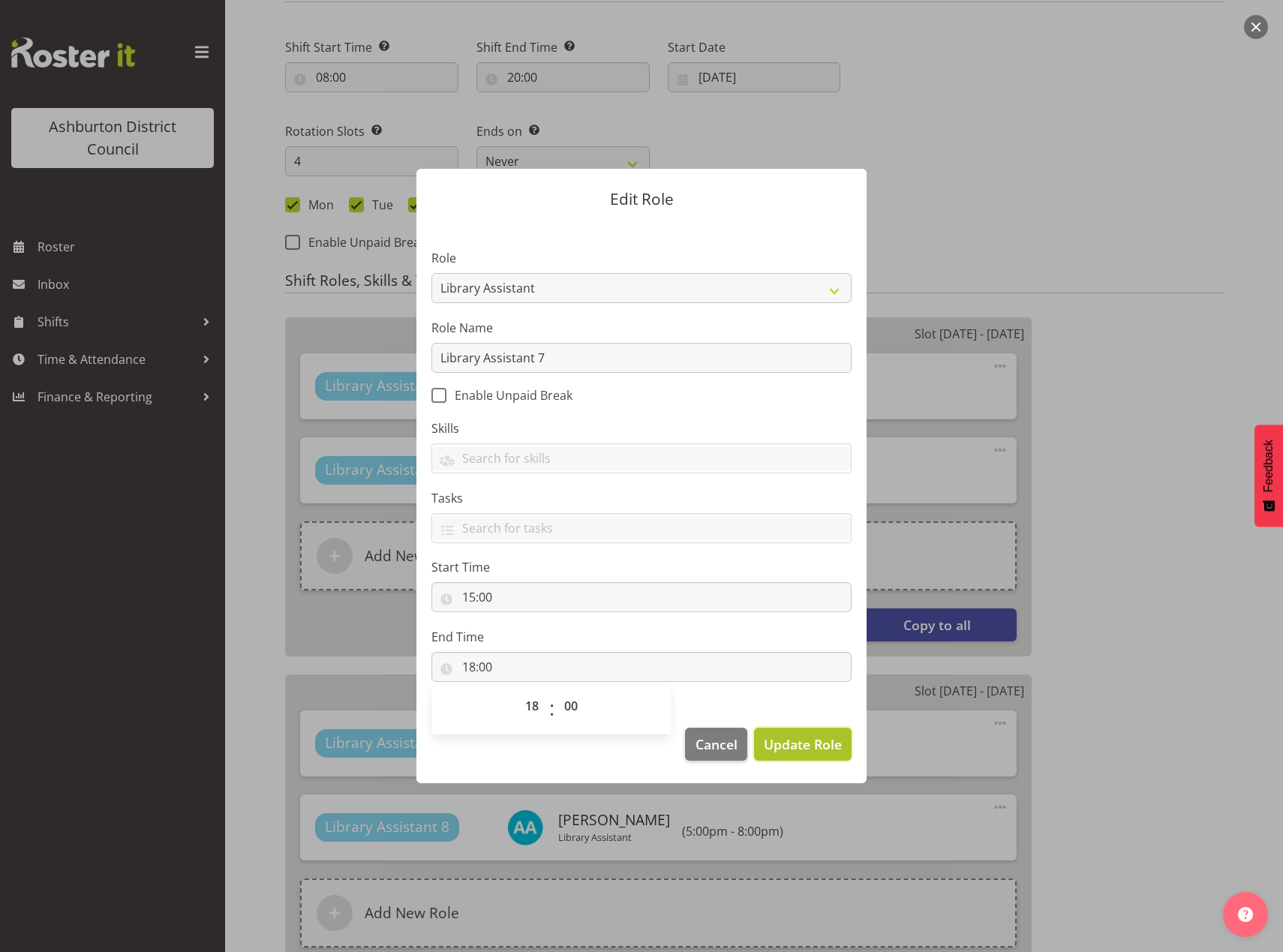
click at [800, 750] on span "Update Role" at bounding box center [803, 744] width 78 height 19
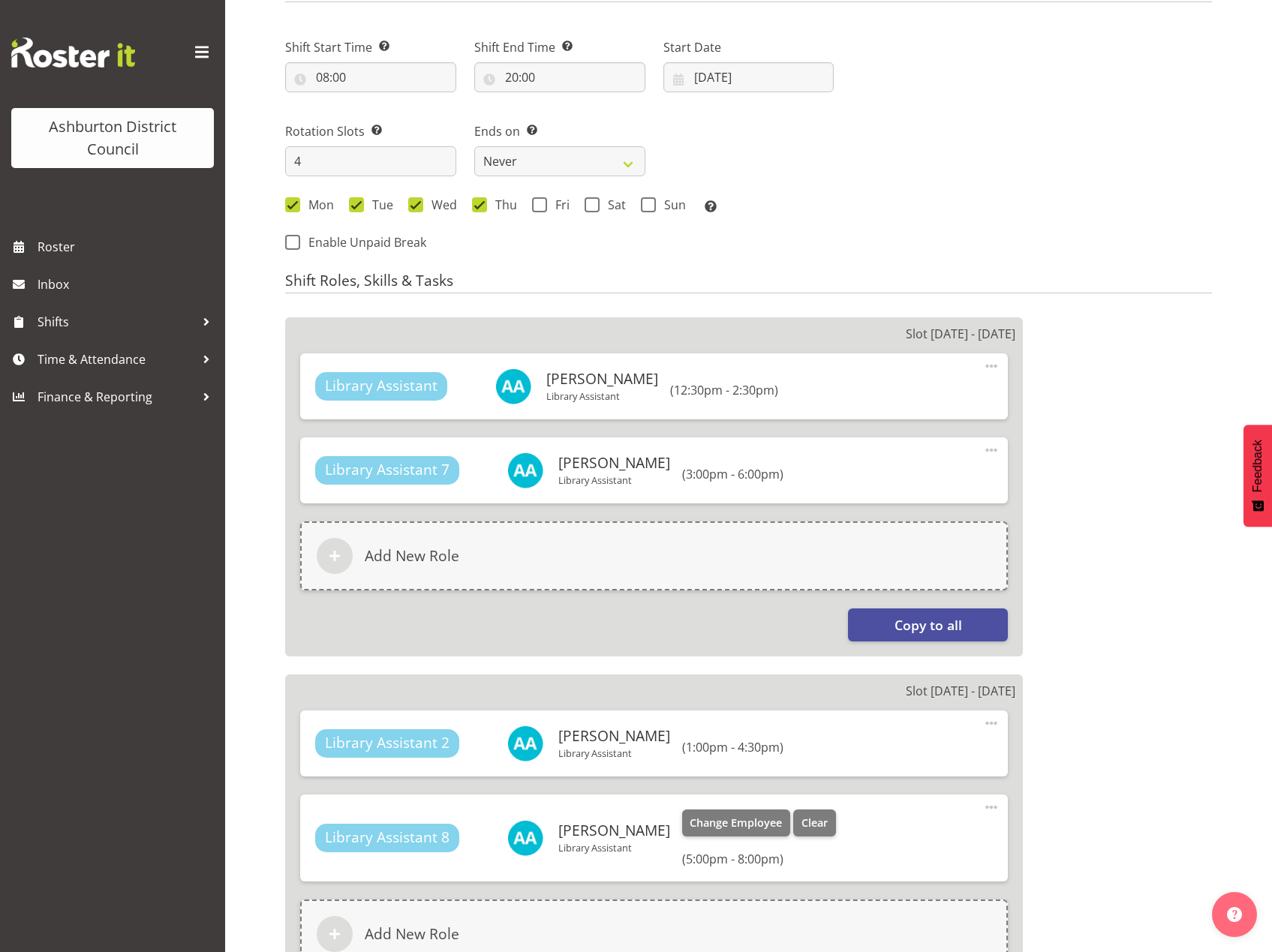
scroll to position [809, 0]
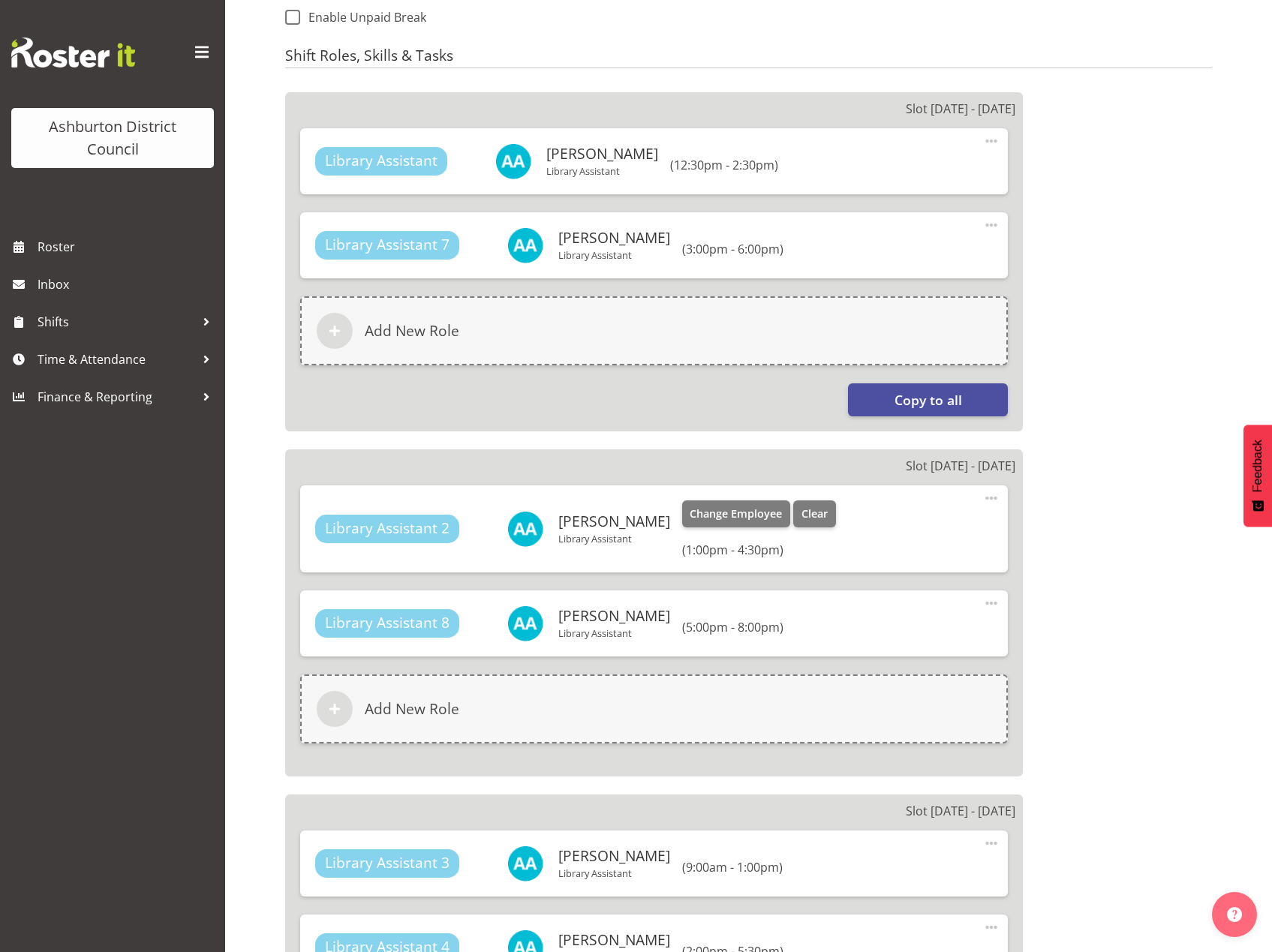
click at [983, 497] on span at bounding box center [991, 498] width 18 height 18
click at [903, 531] on link "Edit" at bounding box center [928, 531] width 144 height 27
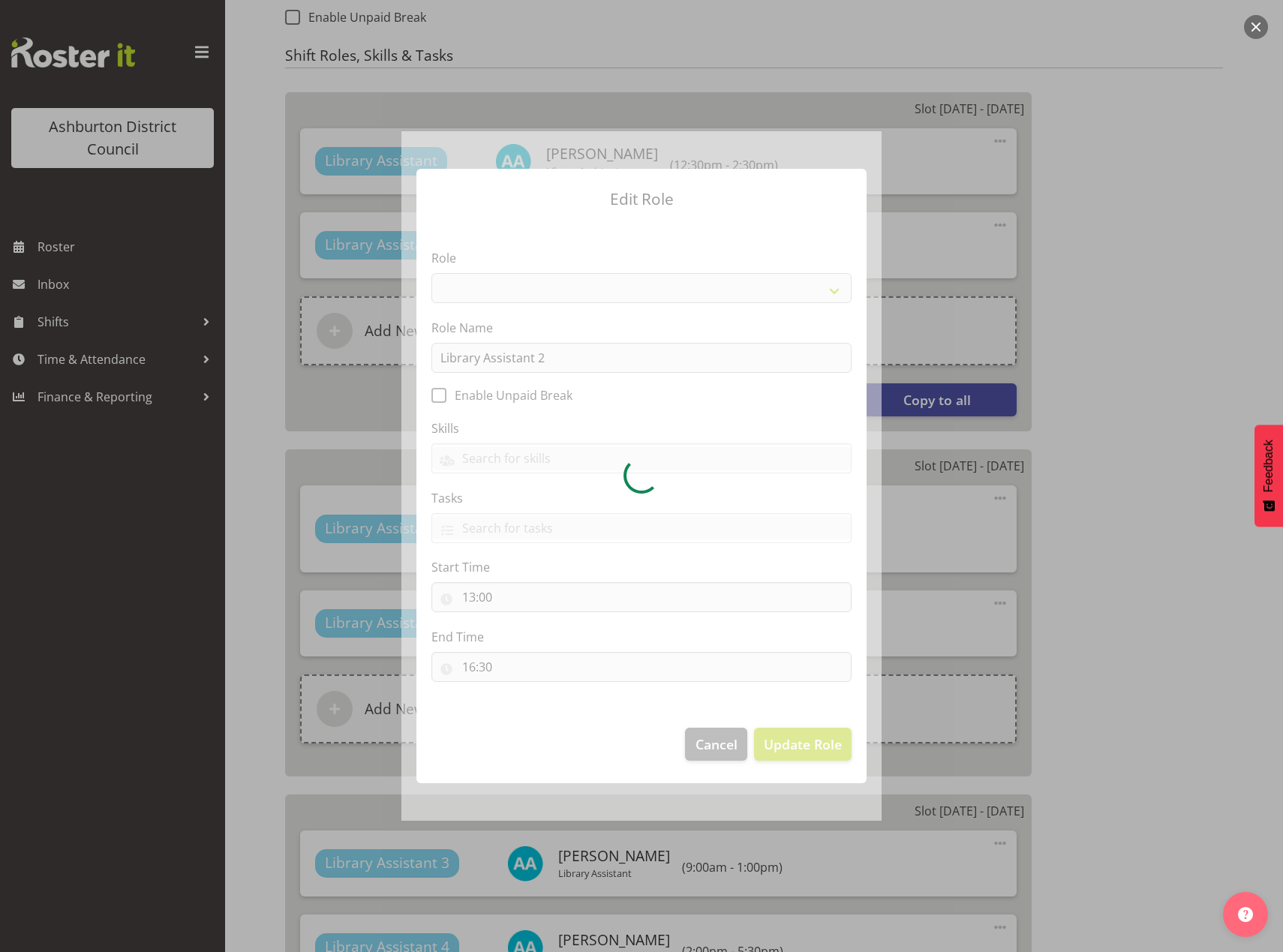
select select "1340"
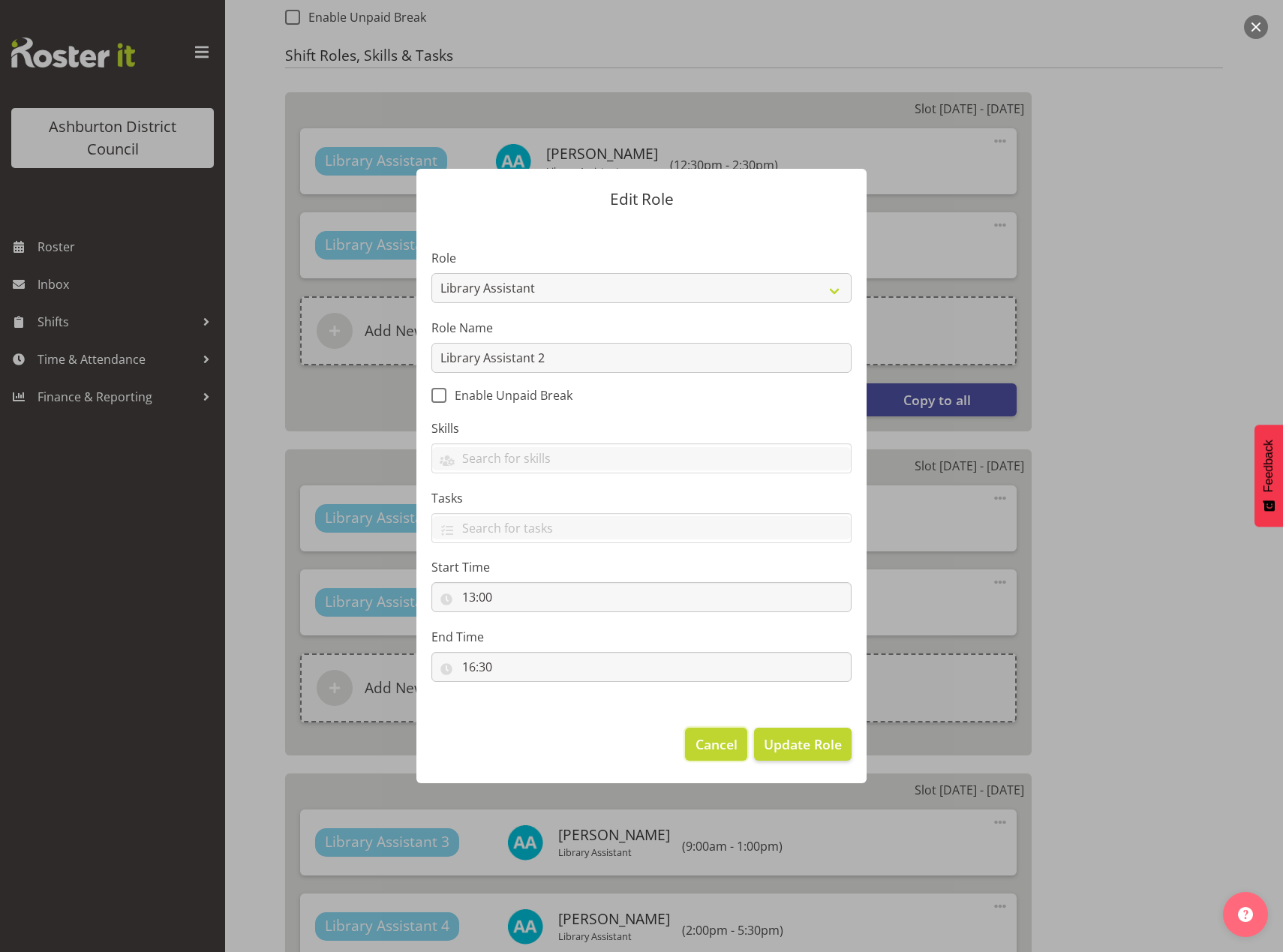
click at [692, 739] on button "Cancel" at bounding box center [715, 744] width 61 height 33
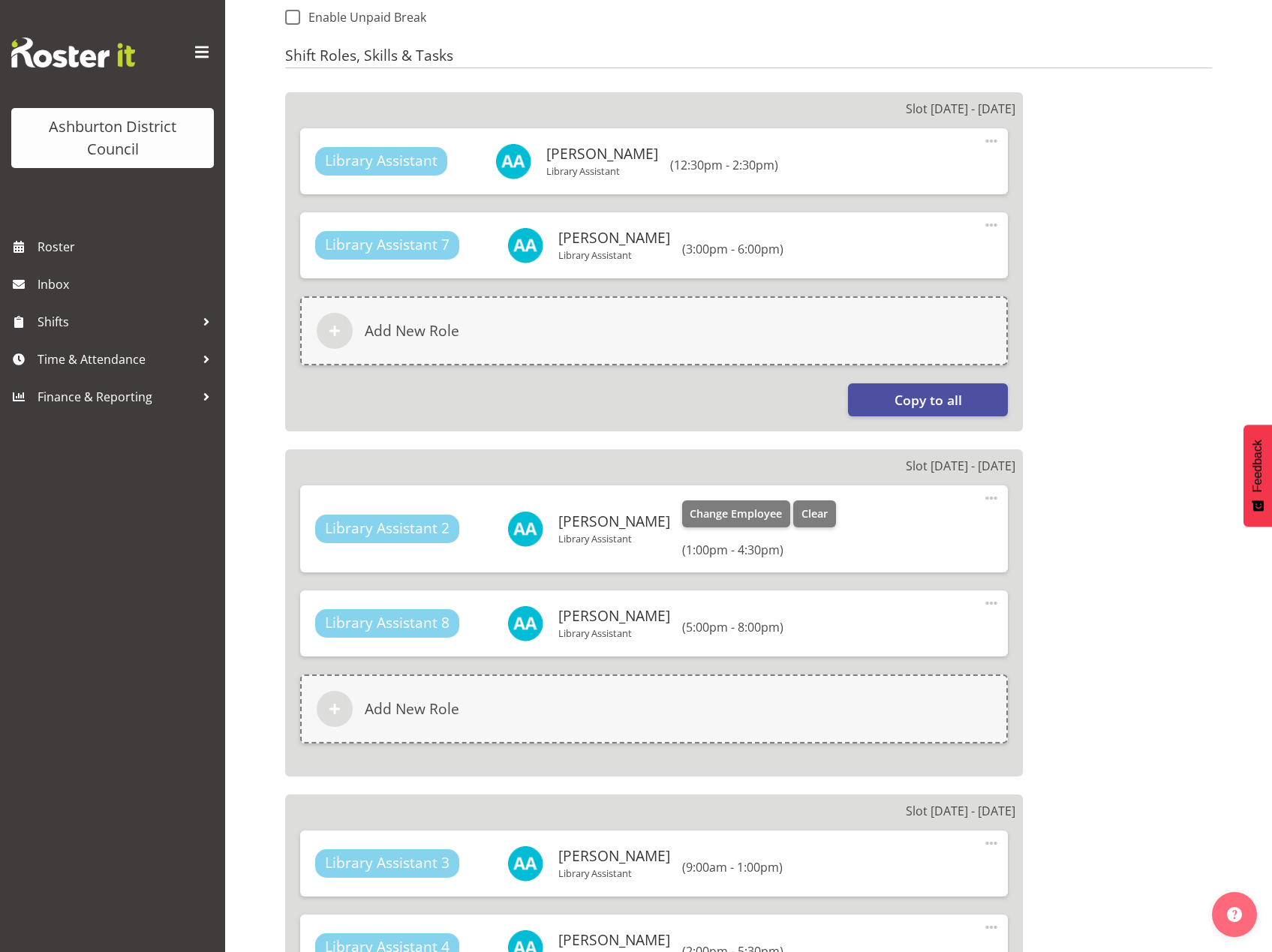
click at [995, 493] on span at bounding box center [991, 498] width 18 height 18
click at [898, 530] on link "Edit" at bounding box center [928, 531] width 144 height 27
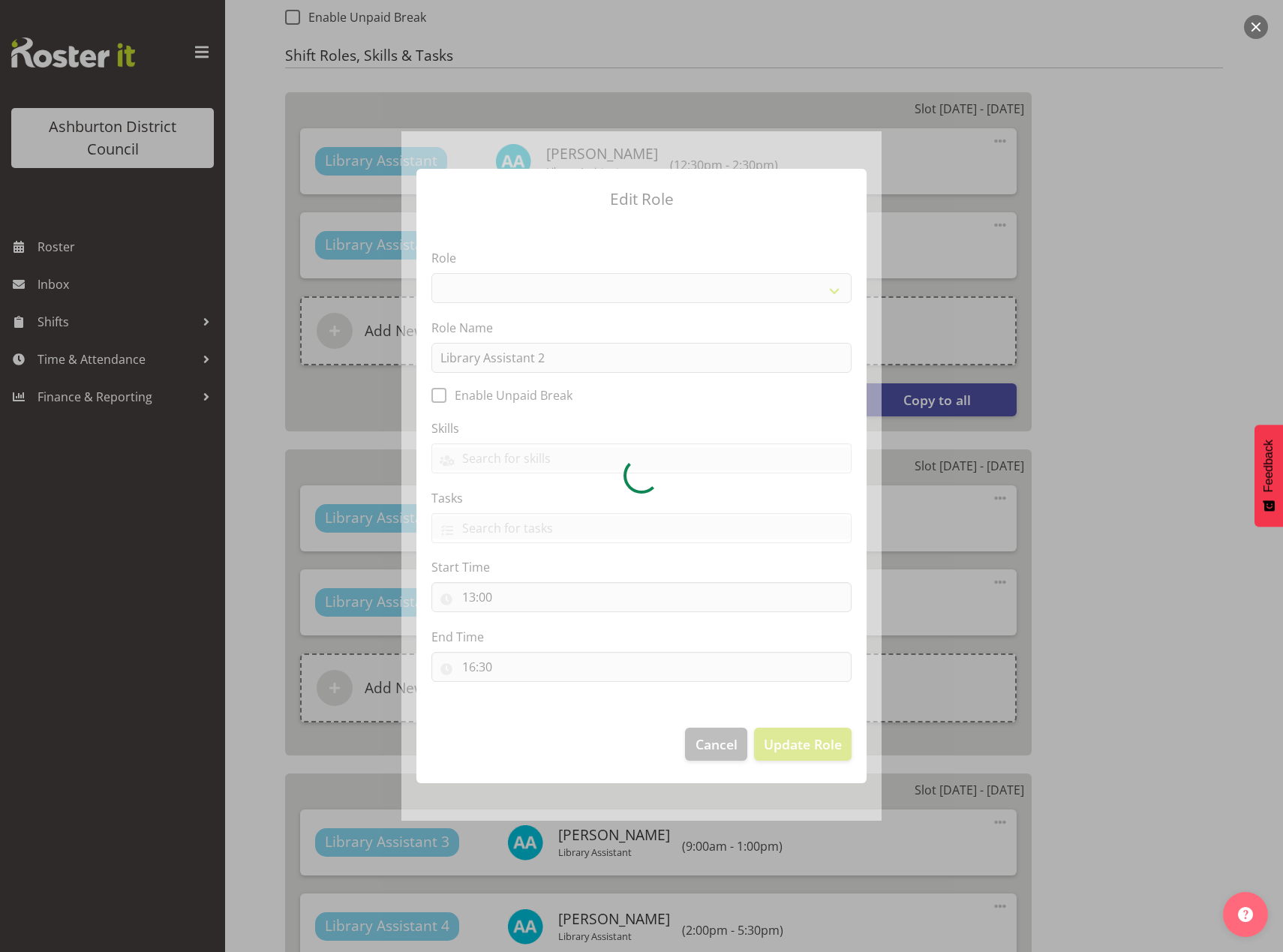
select select "1340"
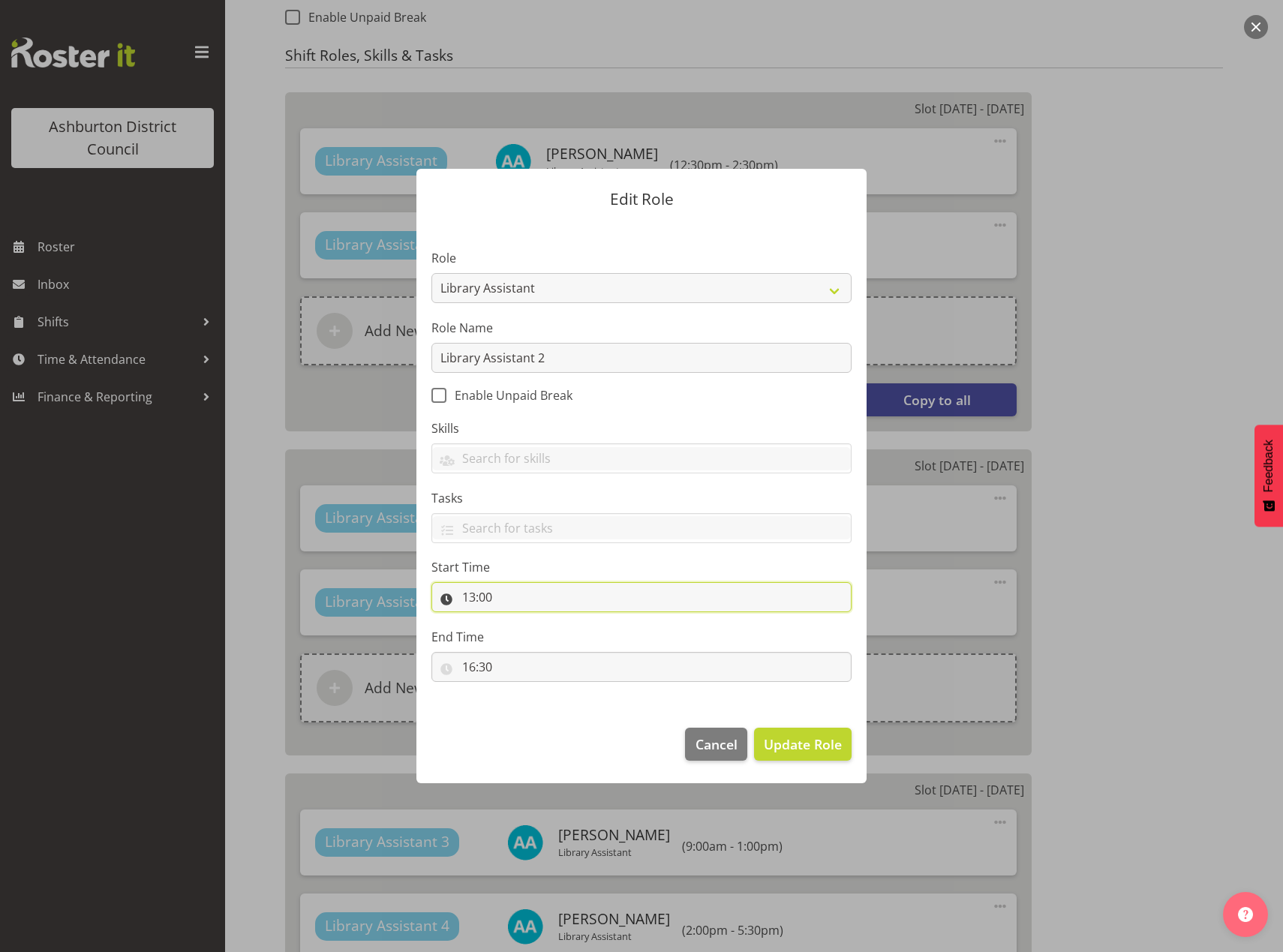
click at [471, 602] on input "13:00" at bounding box center [641, 597] width 420 height 30
click at [523, 638] on select "00 01 02 03 04 05 06 07 08 09 10 11 12 13 14 15 16 17 18 19 20 21 22 23" at bounding box center [534, 637] width 34 height 30
select select "9"
click at [517, 622] on select "00 01 02 03 04 05 06 07 08 09 10 11 12 13 14 15 16 17 18 19 20 21 22 23" at bounding box center [534, 637] width 34 height 30
type input "09:00"
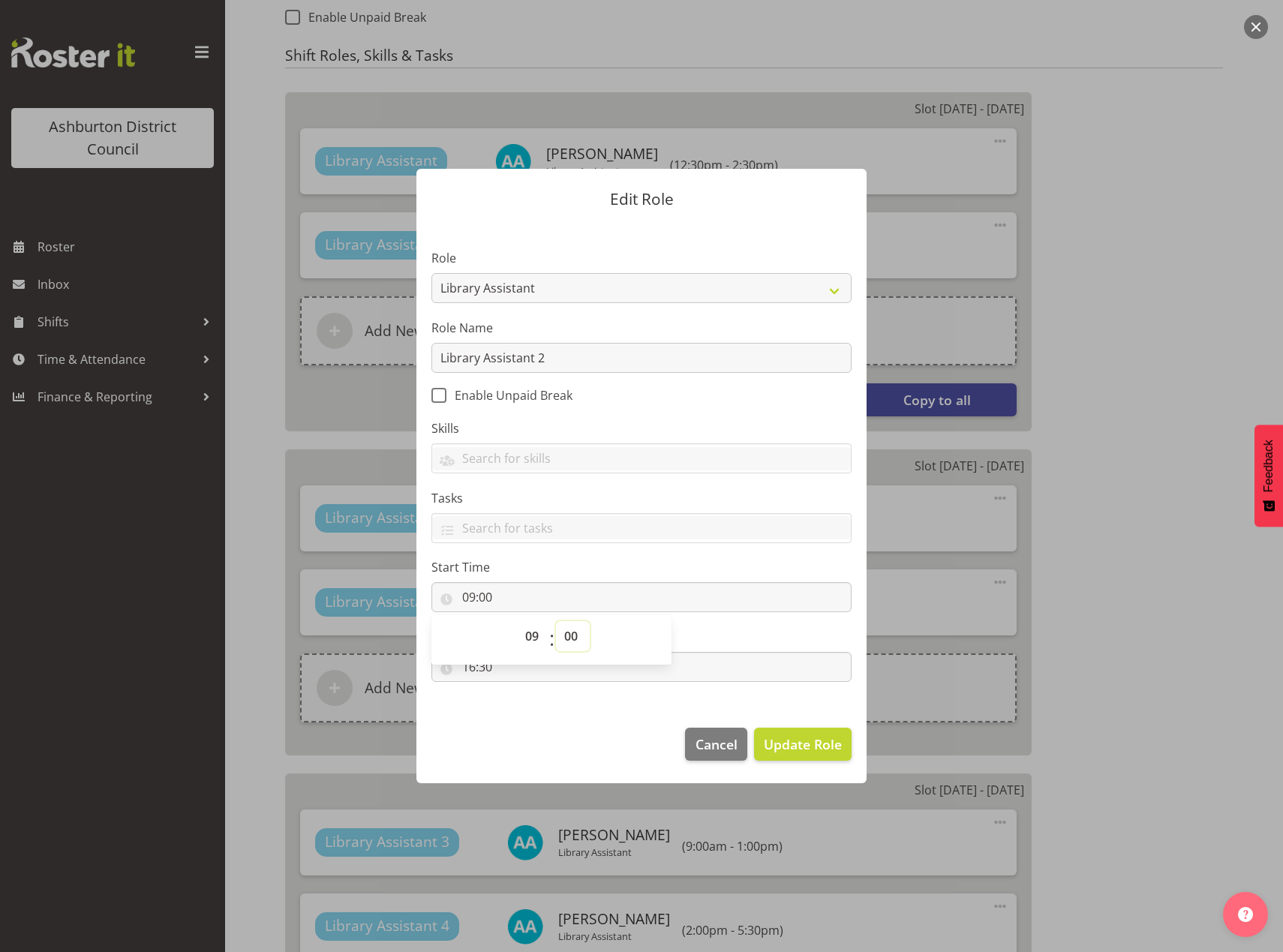
click at [573, 640] on select "00 01 02 03 04 05 06 07 08 09 10 11 12 13 14 15 16 17 18 19 20 21 22 23 24 25 2…" at bounding box center [573, 637] width 34 height 30
select select "30"
click at [556, 622] on select "00 01 02 03 04 05 06 07 08 09 10 11 12 13 14 15 16 17 18 19 20 21 22 23 24 25 2…" at bounding box center [573, 637] width 34 height 30
type input "09:30"
click at [560, 724] on footer "Cancel Update Role" at bounding box center [641, 748] width 450 height 71
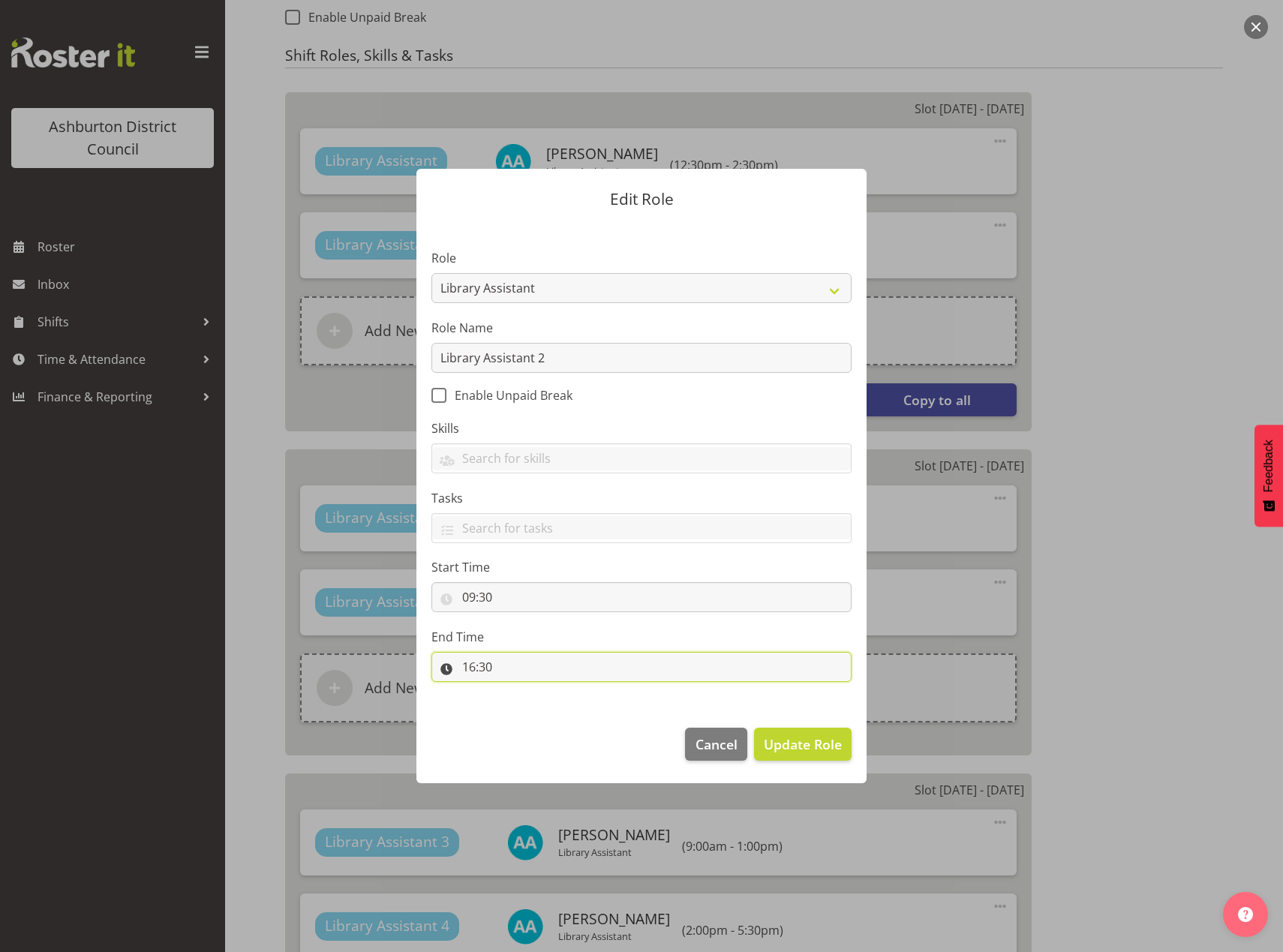
click at [471, 668] on input "16:30" at bounding box center [641, 667] width 420 height 30
click at [532, 702] on select "00 01 02 03 04 05 06 07 08 09 10 11 12 13 14 15 16 17 18 19 20 21 22 23" at bounding box center [534, 706] width 34 height 30
select select "13"
click at [517, 691] on select "00 01 02 03 04 05 06 07 08 09 10 11 12 13 14 15 16 17 18 19 20 21 22 23" at bounding box center [534, 706] width 34 height 30
type input "13:30"
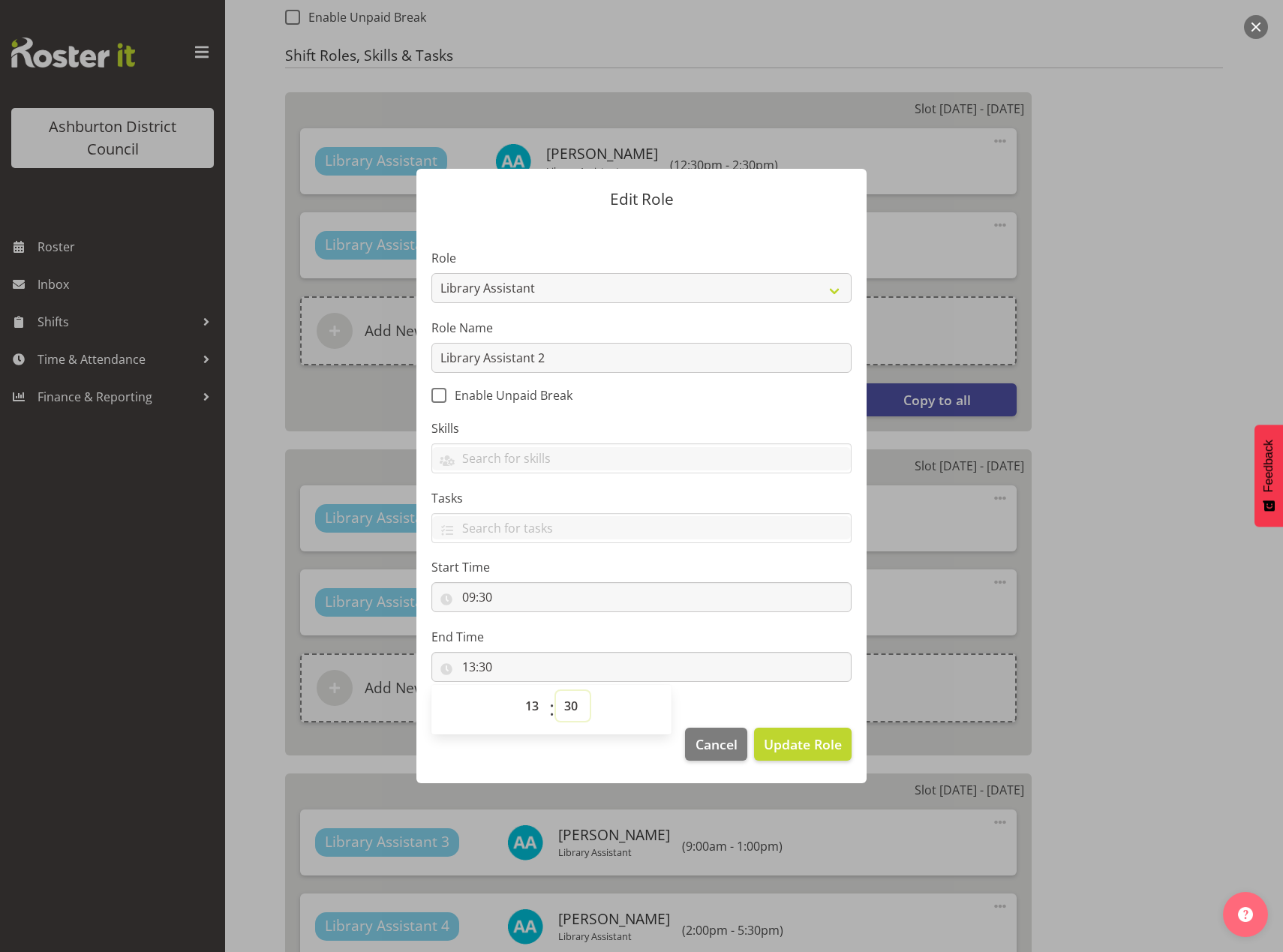
click at [569, 701] on select "00 01 02 03 04 05 06 07 08 09 10 11 12 13 14 15 16 17 18 19 20 21 22 23 24 25 2…" at bounding box center [573, 706] width 34 height 30
select select "0"
click at [556, 691] on select "00 01 02 03 04 05 06 07 08 09 10 11 12 13 14 15 16 17 18 19 20 21 22 23 24 25 2…" at bounding box center [573, 706] width 34 height 30
type input "13:00"
click at [812, 742] on span "Update Role" at bounding box center [803, 744] width 78 height 19
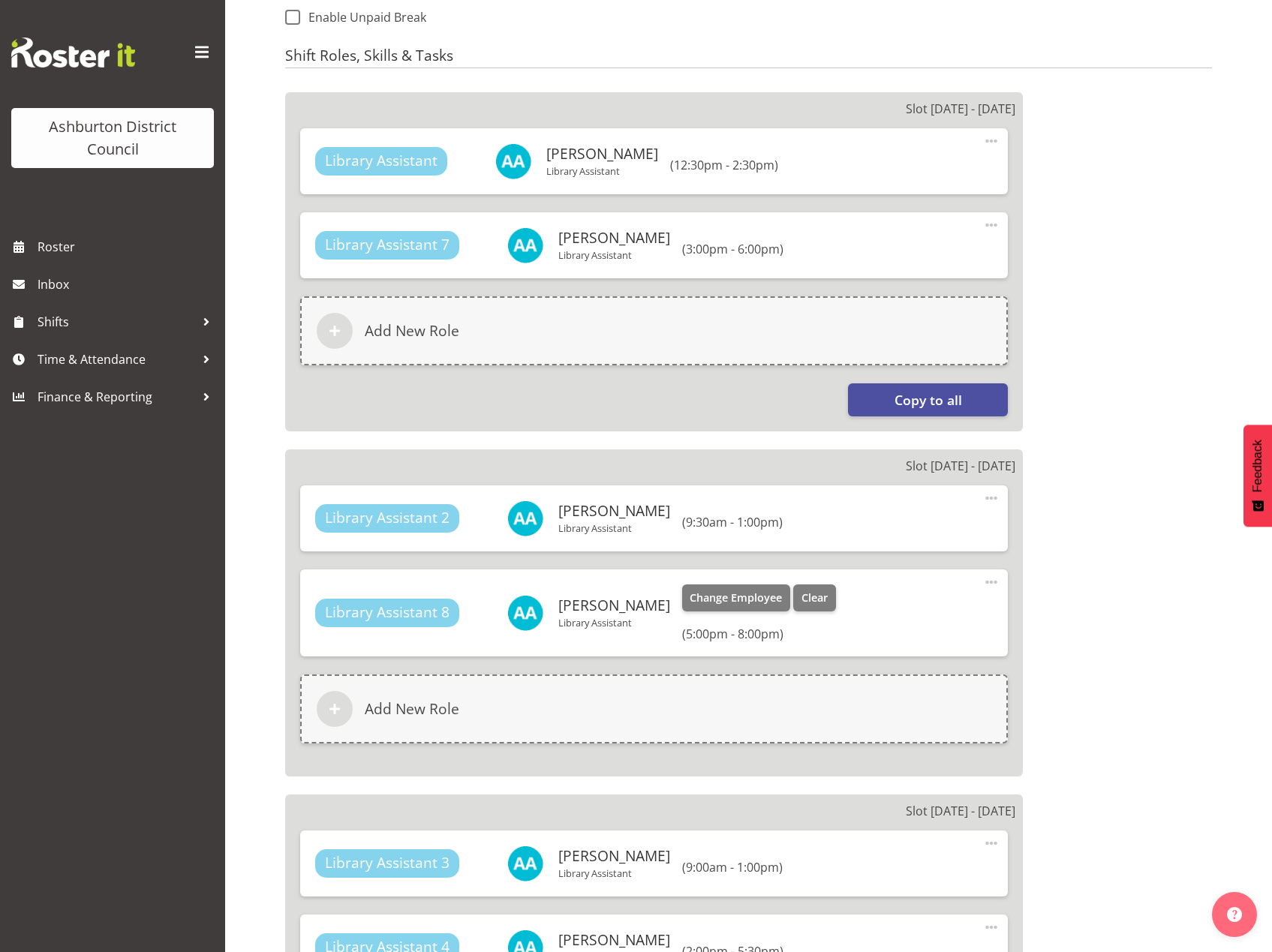
click at [991, 577] on span at bounding box center [991, 582] width 18 height 18
click at [915, 614] on link "Edit" at bounding box center [928, 615] width 144 height 27
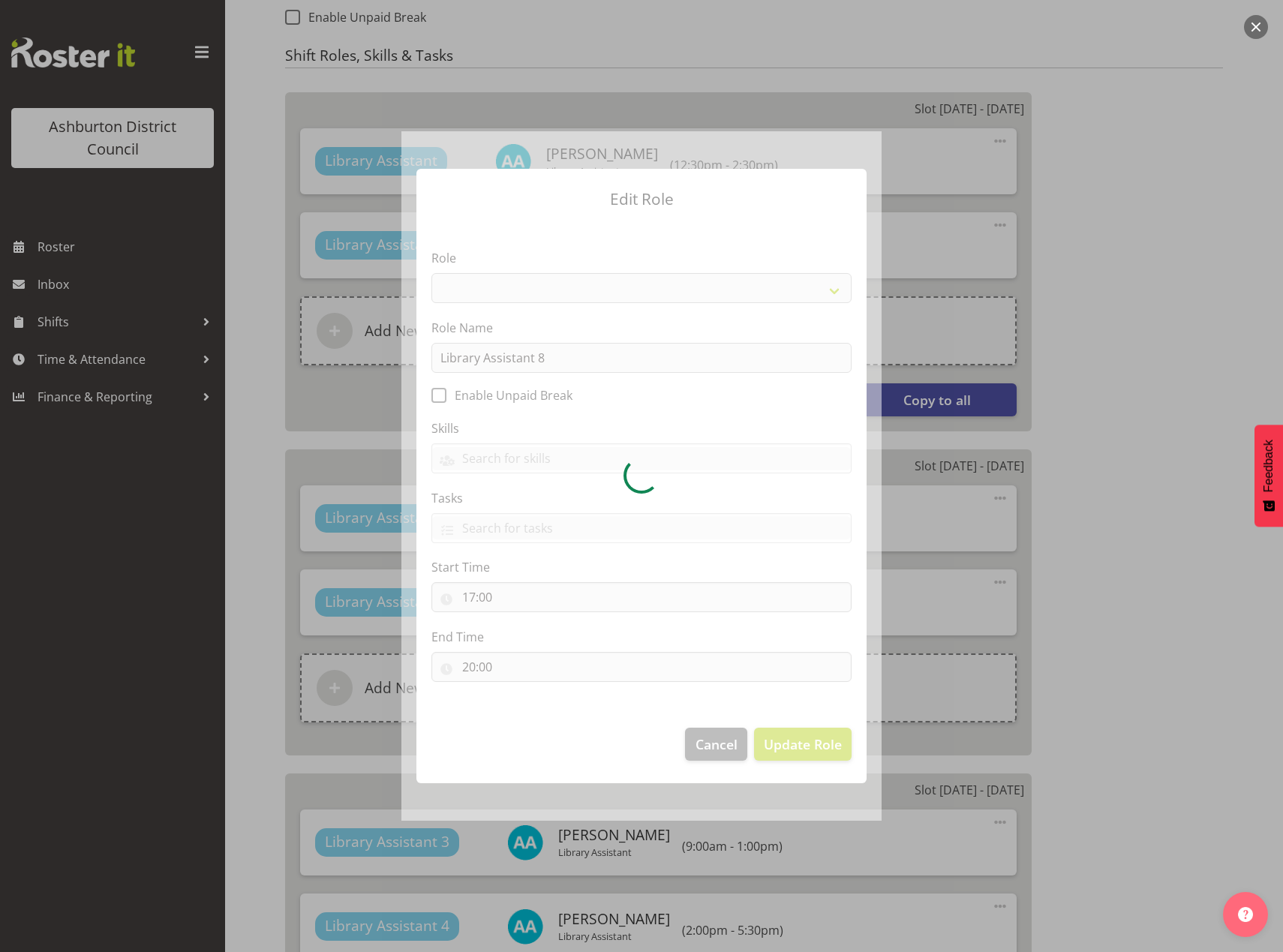
select select "1340"
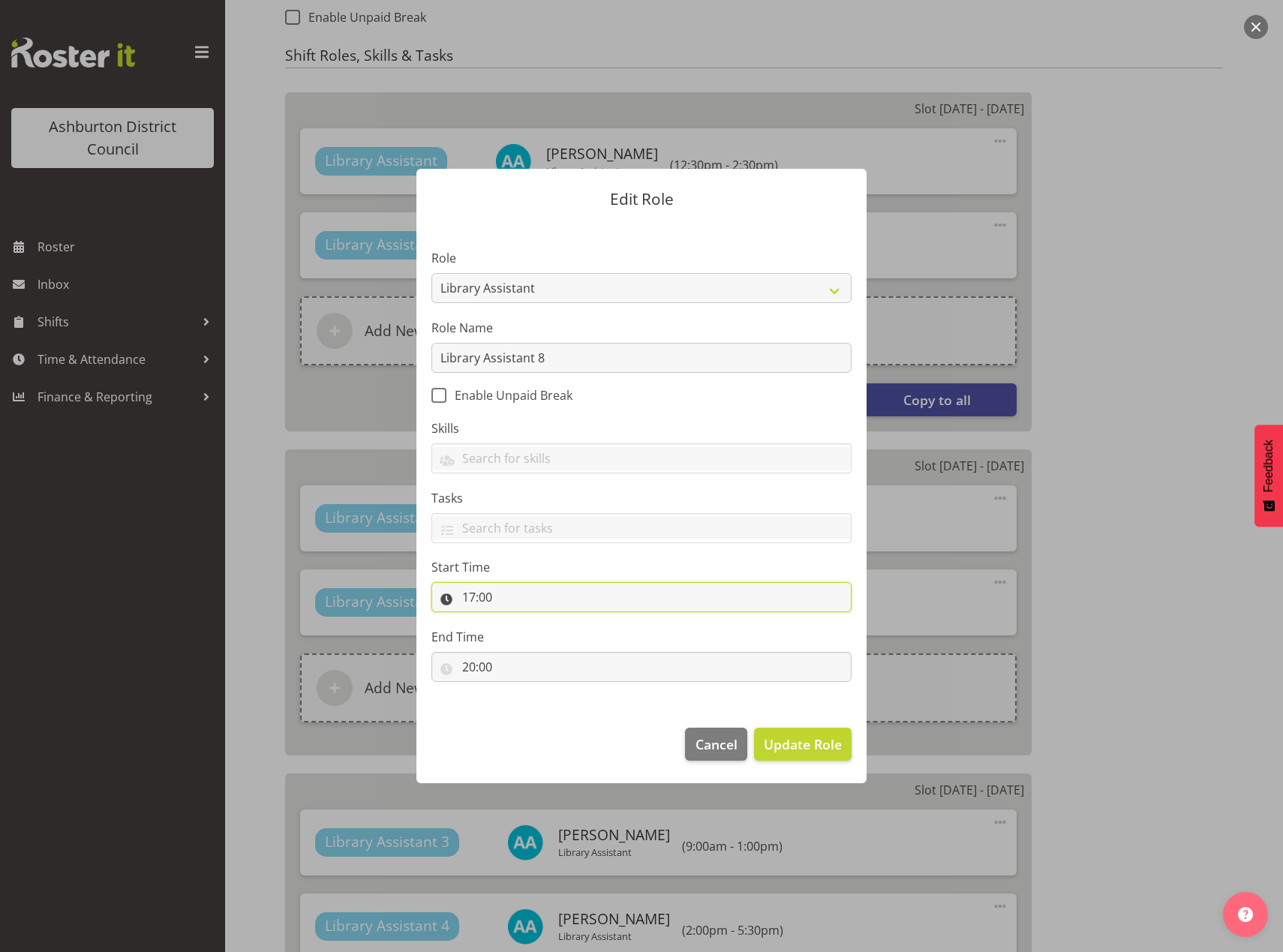
click at [467, 596] on input "17:00" at bounding box center [641, 597] width 420 height 30
click at [533, 646] on select "00 01 02 03 04 05 06 07 08 09 10 11 12 13 14 15 16 17 18 19 20 21 22 23" at bounding box center [534, 637] width 34 height 30
select select "14"
click at [517, 622] on select "00 01 02 03 04 05 06 07 08 09 10 11 12 13 14 15 16 17 18 19 20 21 22 23" at bounding box center [534, 637] width 34 height 30
type input "14:00"
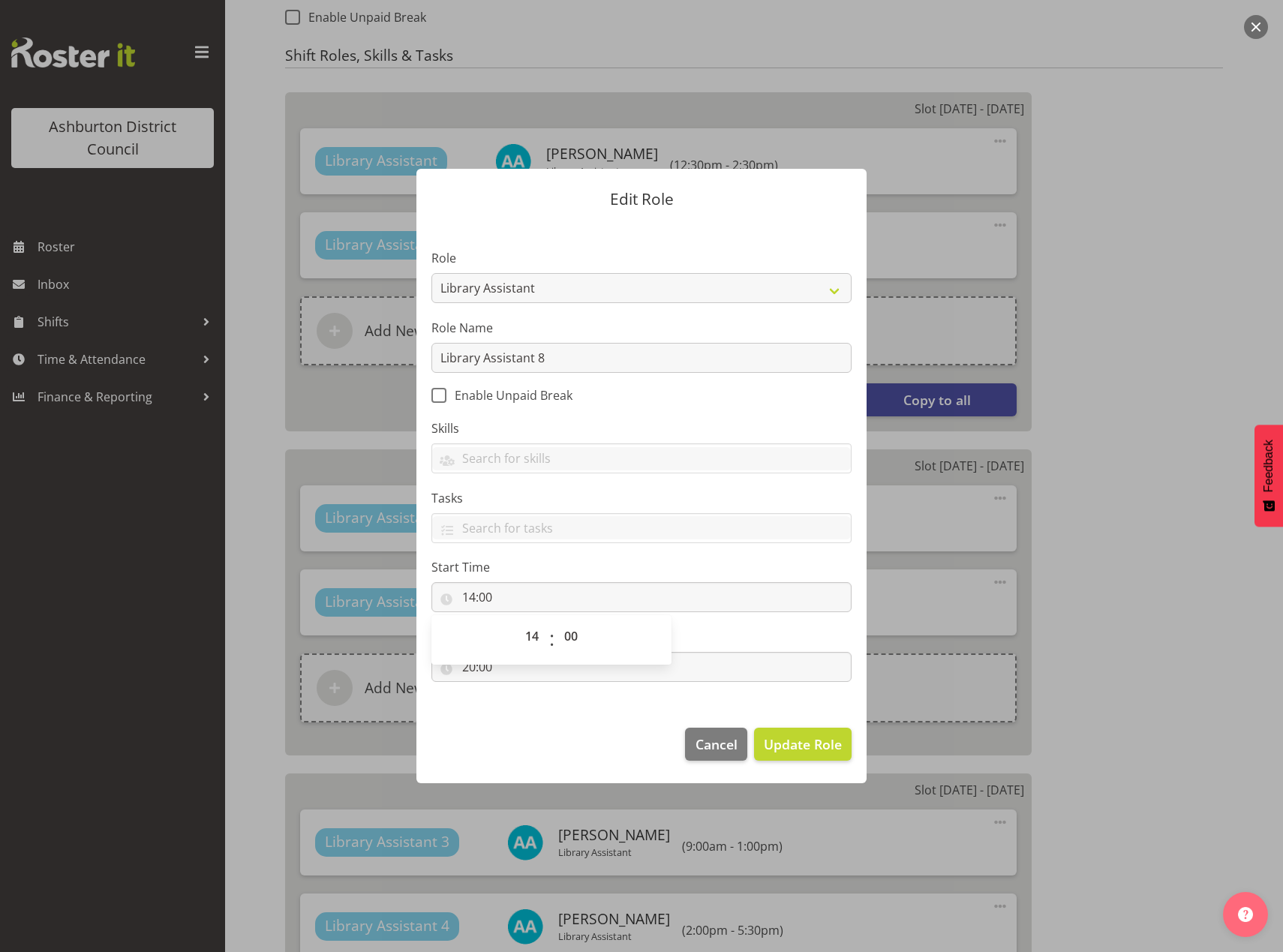
click at [548, 737] on footer "Cancel Update Role" at bounding box center [641, 748] width 450 height 71
click at [468, 668] on input "20:00" at bounding box center [641, 667] width 420 height 30
click at [524, 706] on select "00 01 02 03 04 05 06 07 08 09 10 11 12 13 14 15 16 17 18 19 20 21 22 23" at bounding box center [534, 706] width 34 height 30
select select "17"
click at [517, 691] on select "00 01 02 03 04 05 06 07 08 09 10 11 12 13 14 15 16 17 18 19 20 21 22 23" at bounding box center [534, 706] width 34 height 30
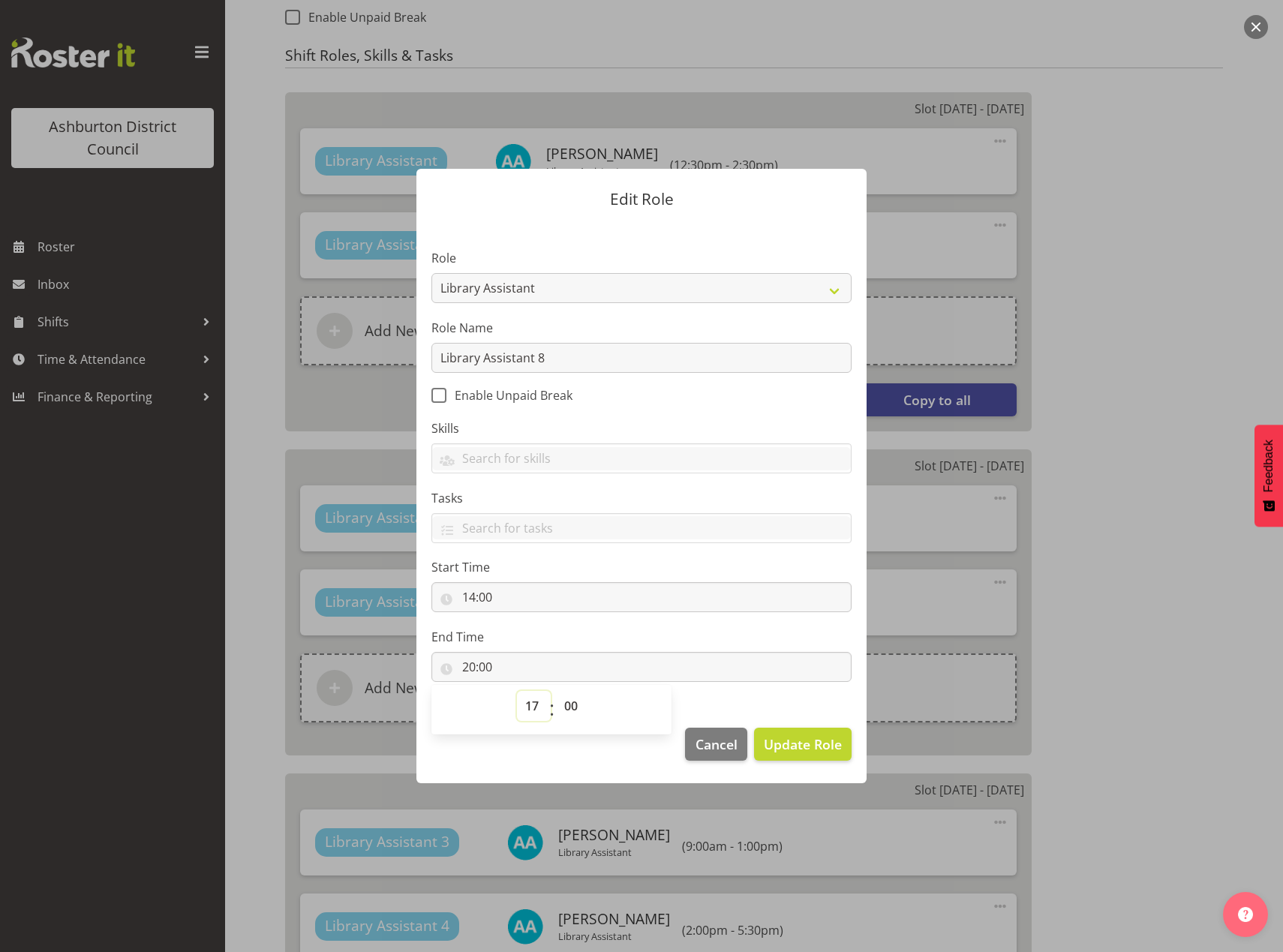
type input "17:00"
click at [572, 709] on select "00 01 02 03 04 05 06 07 08 09 10 11 12 13 14 15 16 17 18 19 20 21 22 23 24 25 2…" at bounding box center [573, 706] width 34 height 30
select select "30"
click at [556, 691] on select "00 01 02 03 04 05 06 07 08 09 10 11 12 13 14 15 16 17 18 19 20 21 22 23 24 25 2…" at bounding box center [573, 706] width 34 height 30
type input "17:30"
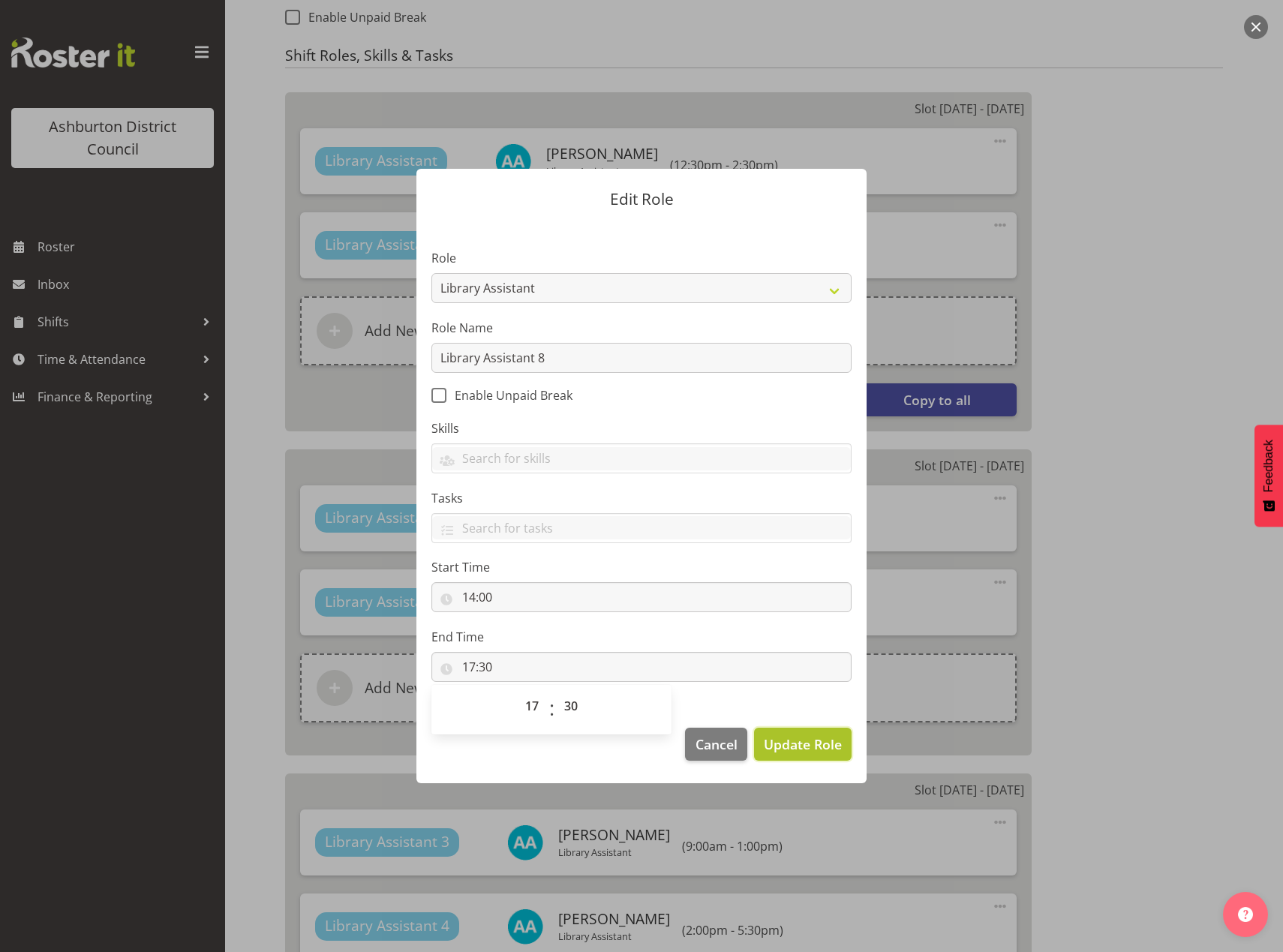
click at [810, 750] on span "Update Role" at bounding box center [803, 744] width 78 height 19
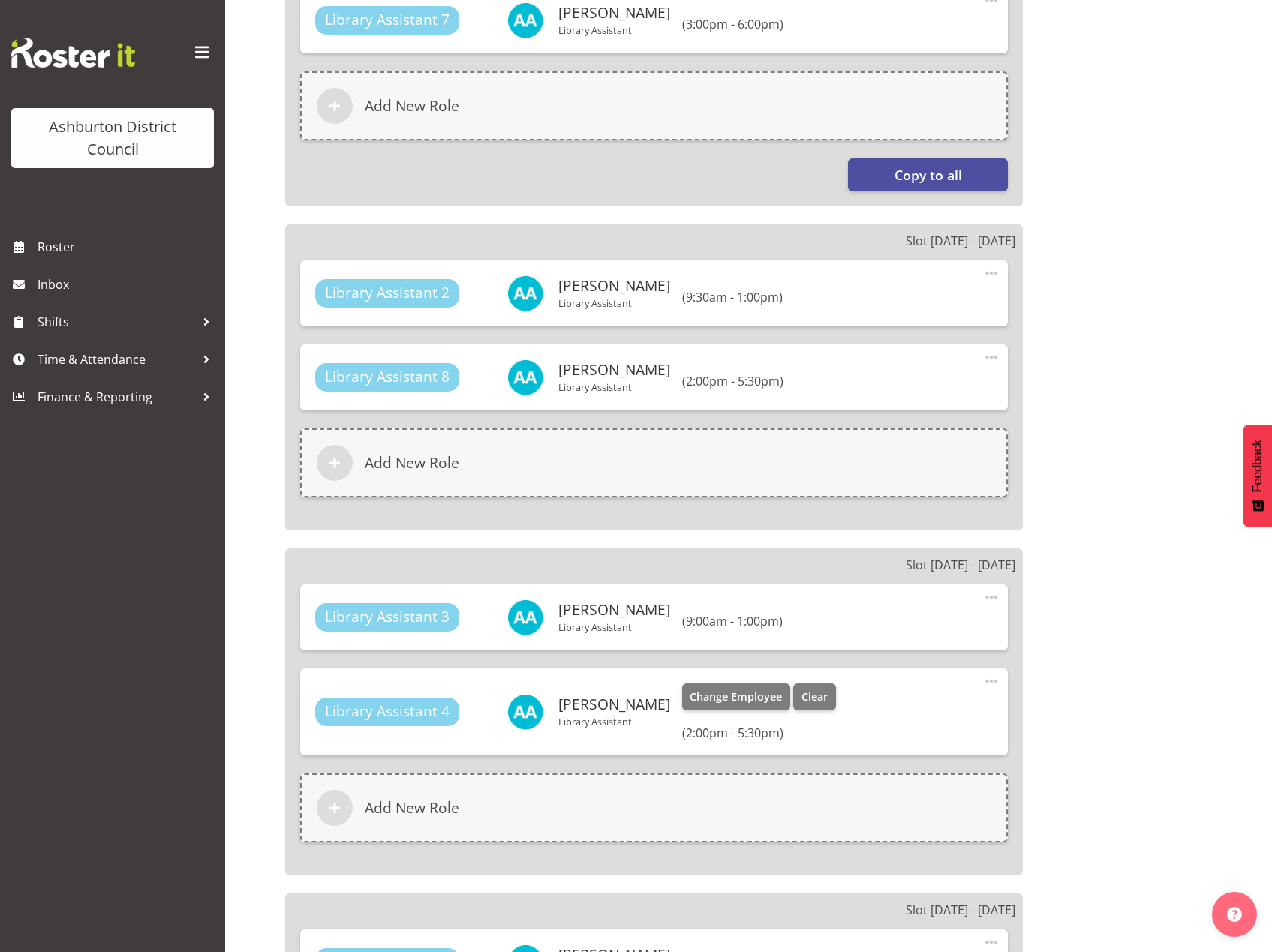
scroll to position [1108, 0]
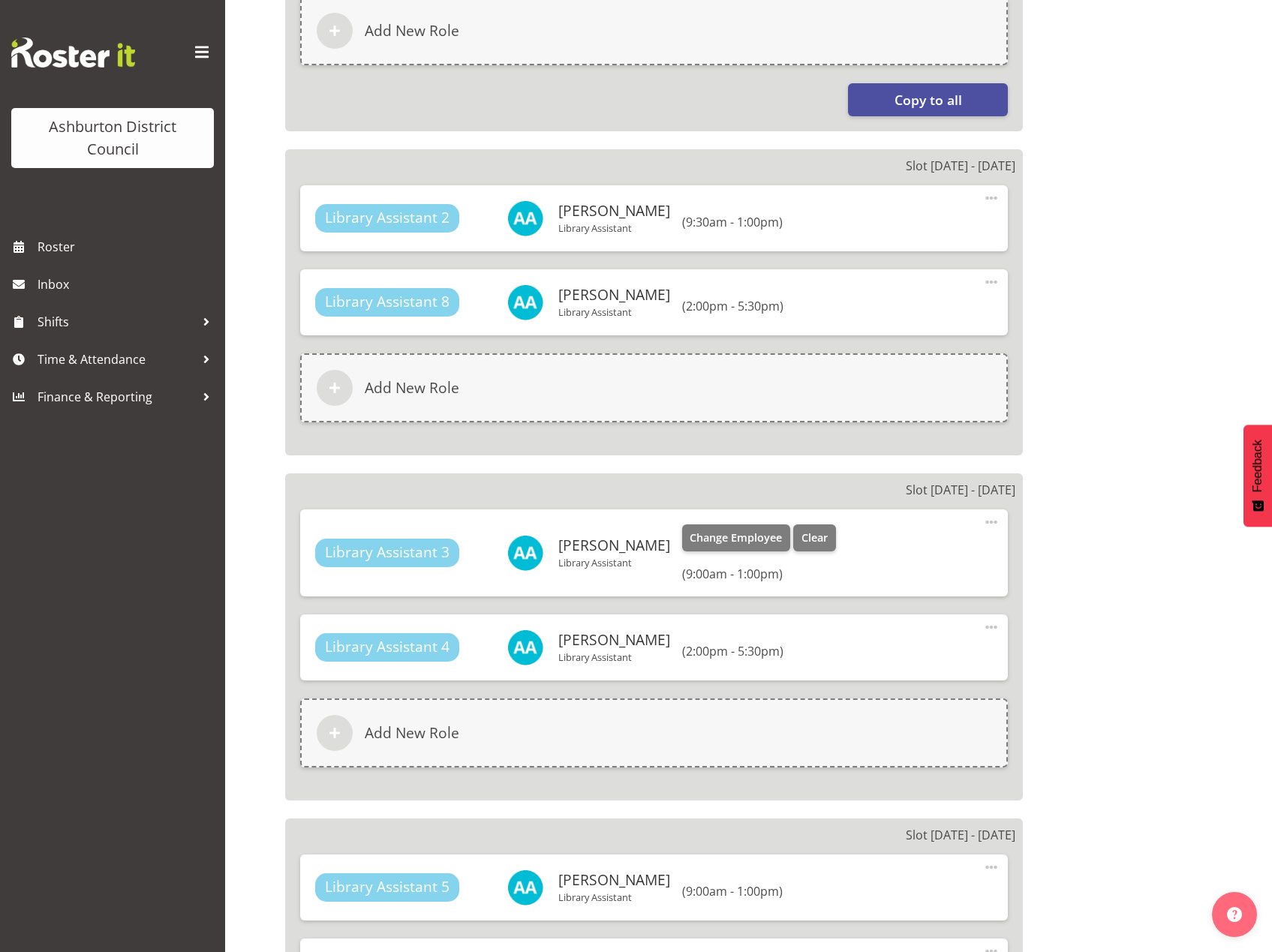
click at [986, 522] on span at bounding box center [991, 522] width 18 height 18
click at [904, 553] on link "Edit" at bounding box center [928, 555] width 144 height 27
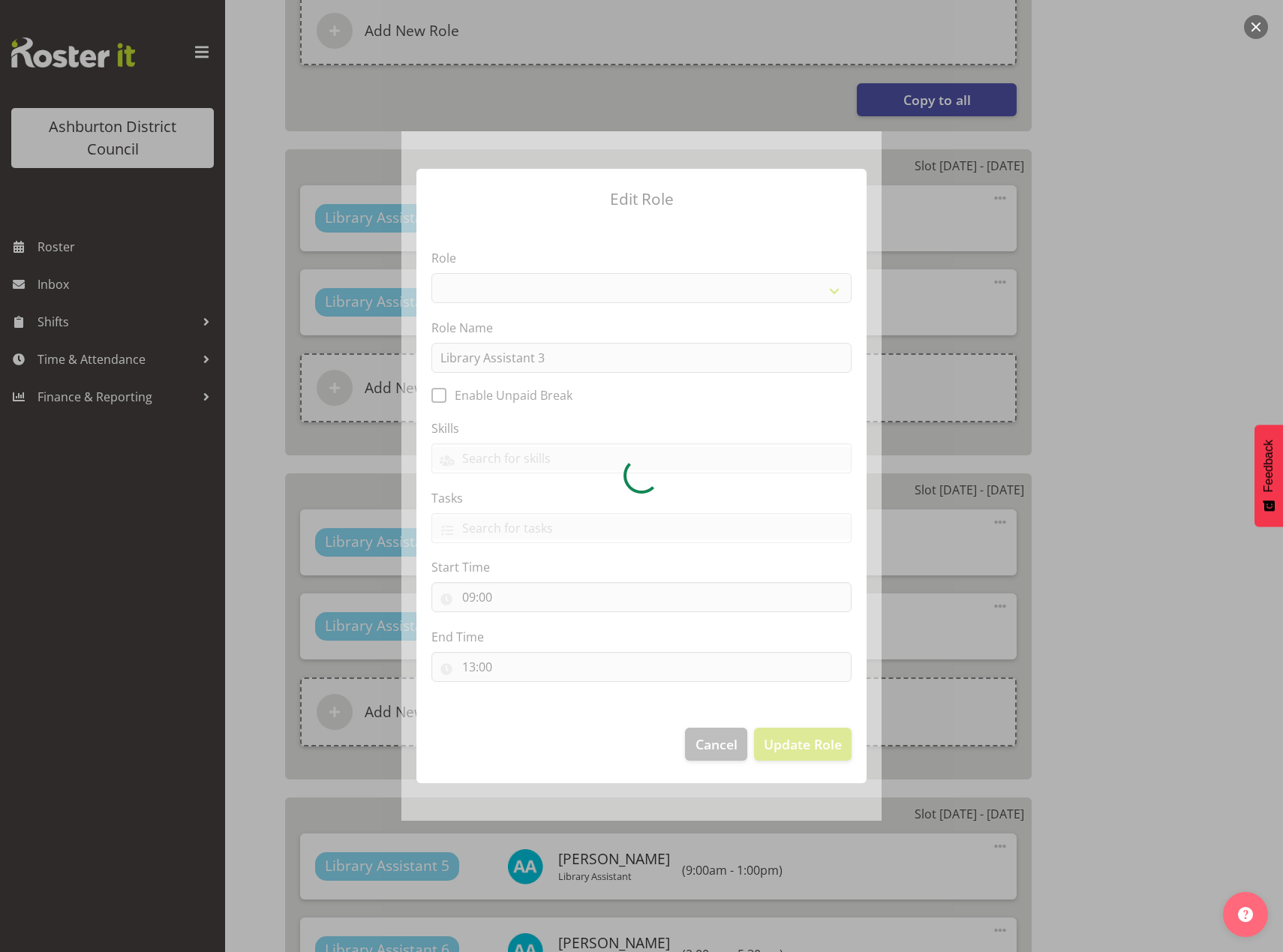
select select "1340"
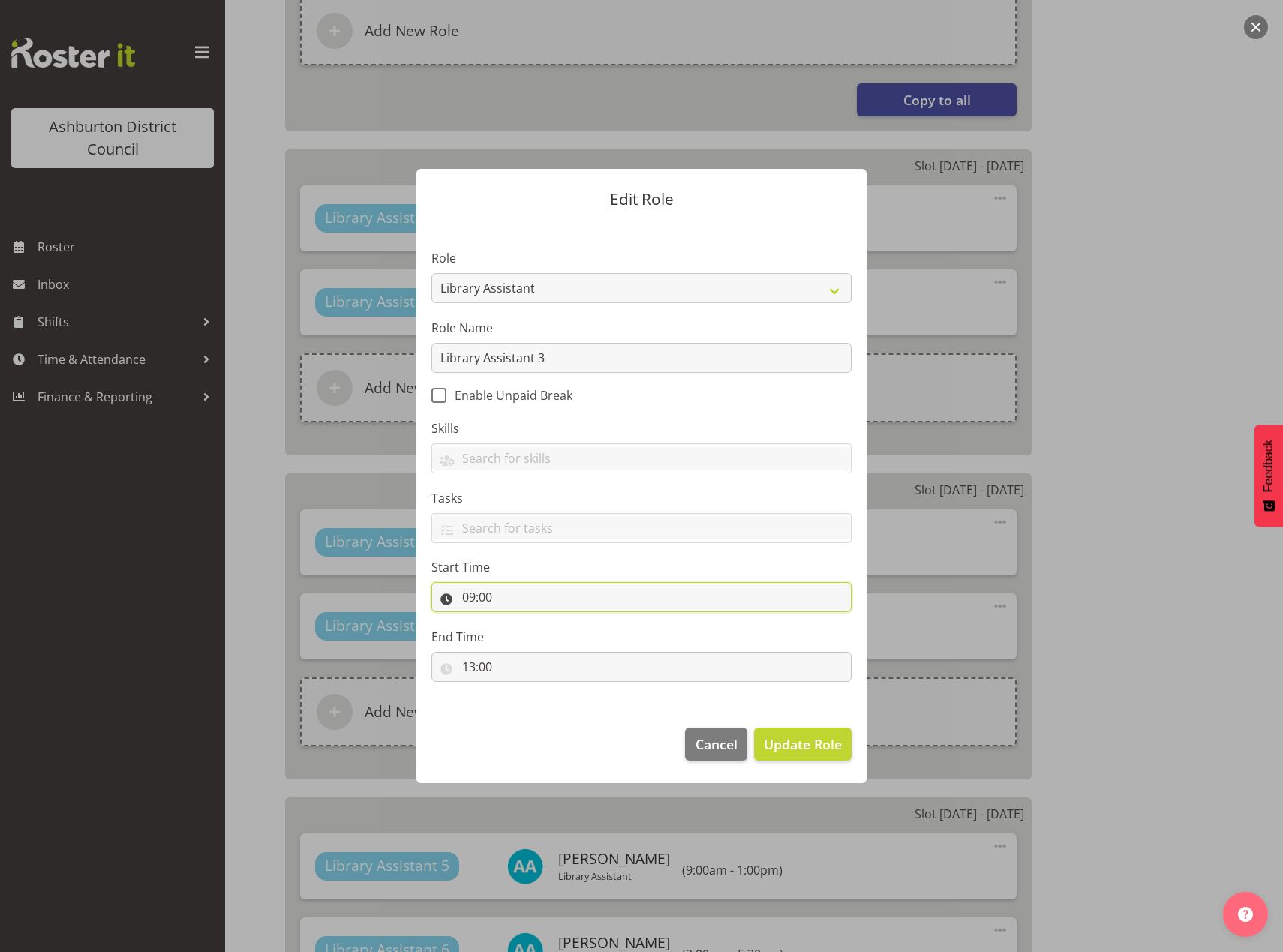
click at [474, 601] on input "09:00" at bounding box center [641, 597] width 420 height 30
click at [529, 640] on select "00 01 02 03 04 05 06 07 08 09 10 11 12 13 14 15 16 17 18 19 20 21 22 23" at bounding box center [534, 637] width 34 height 30
select select "13"
click at [517, 622] on select "00 01 02 03 04 05 06 07 08 09 10 11 12 13 14 15 16 17 18 19 20 21 22 23" at bounding box center [534, 637] width 34 height 30
type input "13:00"
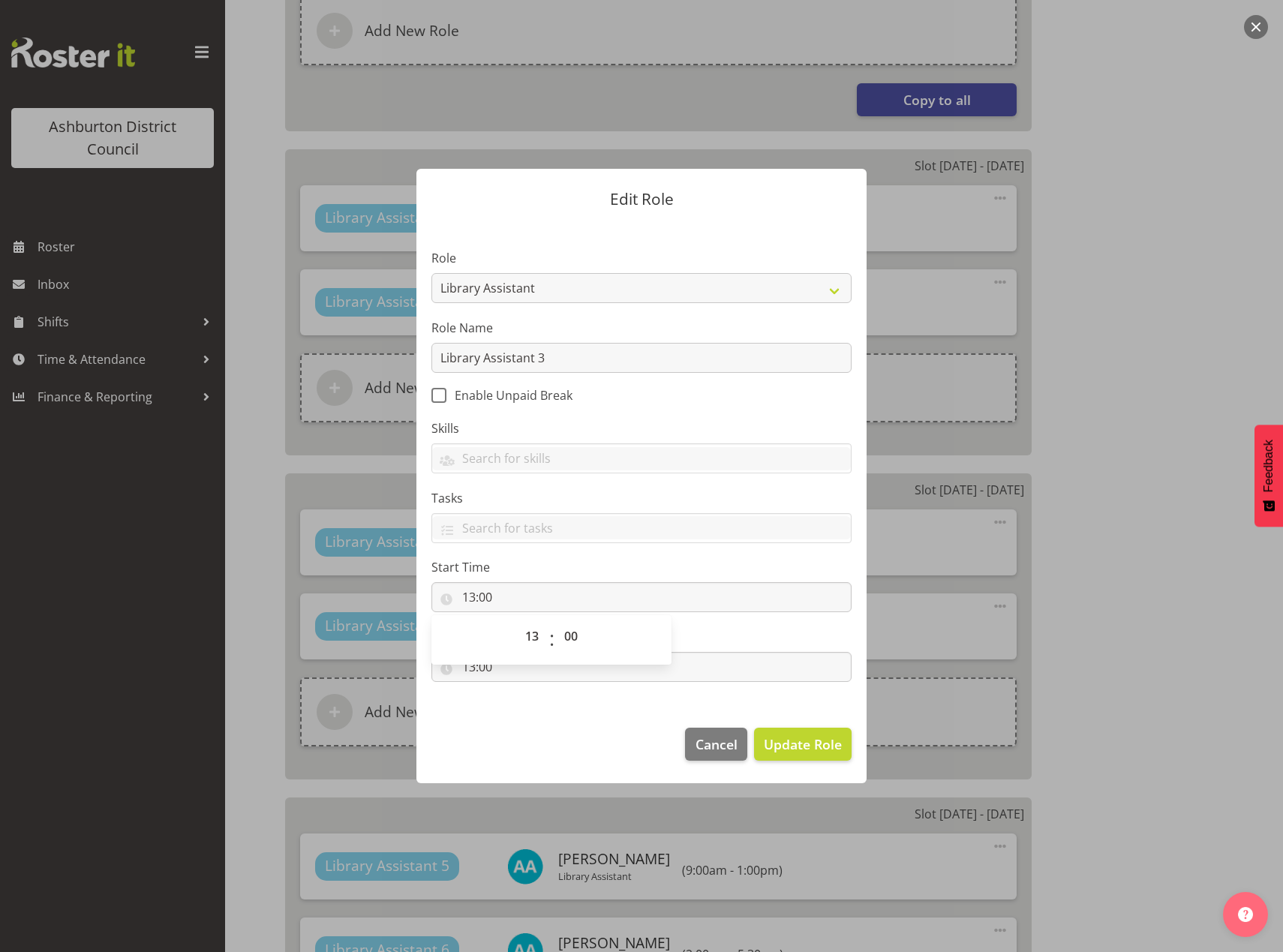
click at [541, 730] on footer "Cancel Update Role" at bounding box center [641, 748] width 450 height 71
click at [472, 670] on input "13:00" at bounding box center [641, 667] width 420 height 30
click at [528, 706] on select "00 01 02 03 04 05 06 07 08 09 10 11 12 13 14 15 16 17 18 19 20 21 22 23" at bounding box center [534, 706] width 34 height 30
select select "16"
click at [517, 691] on select "00 01 02 03 04 05 06 07 08 09 10 11 12 13 14 15 16 17 18 19 20 21 22 23" at bounding box center [534, 706] width 34 height 30
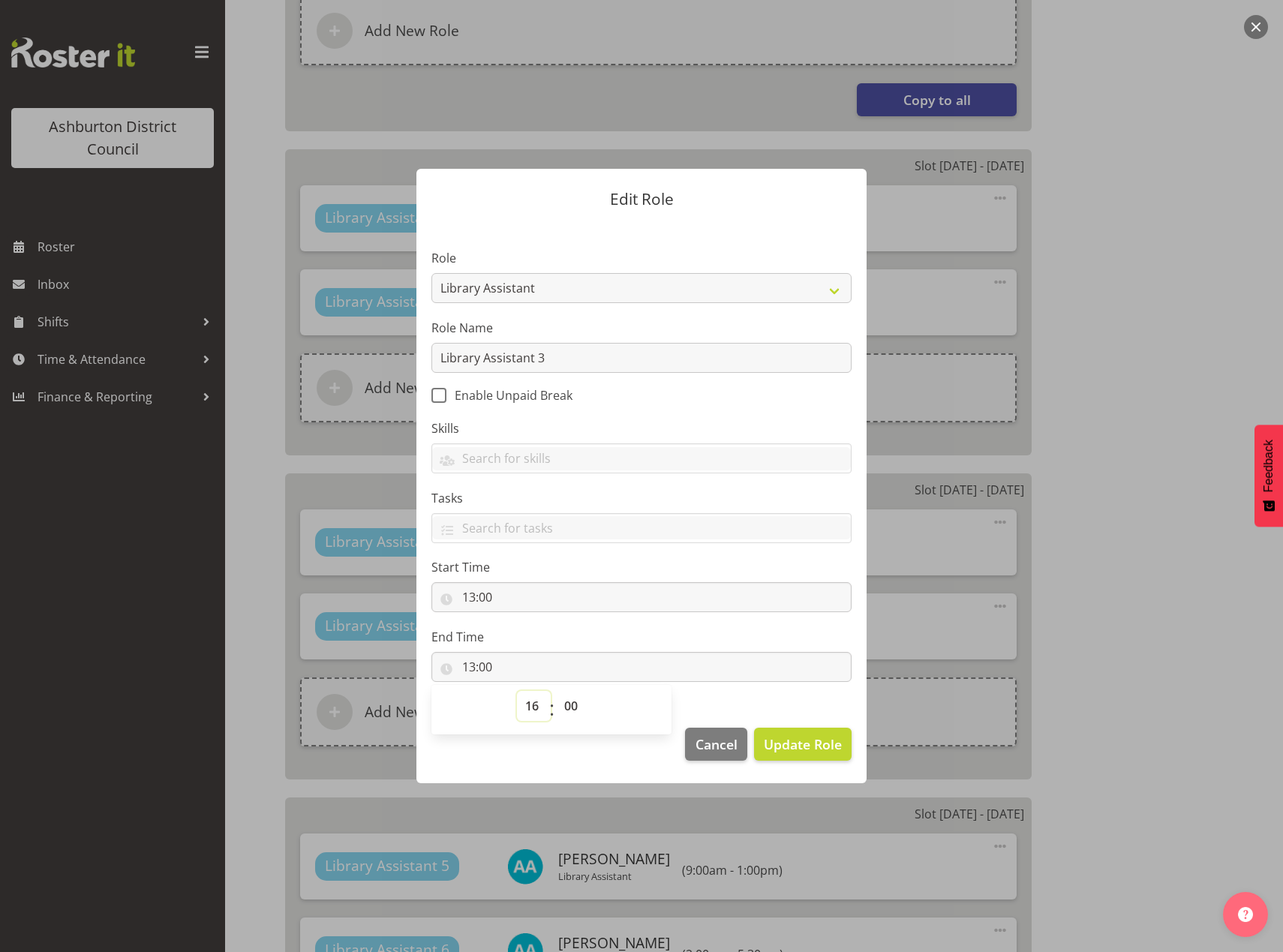
type input "16:00"
click at [573, 709] on select "00 01 02 03 04 05 06 07 08 09 10 11 12 13 14 15 16 17 18 19 20 21 22 23 24 25 2…" at bounding box center [573, 706] width 34 height 30
select select "30"
click at [556, 691] on select "00 01 02 03 04 05 06 07 08 09 10 11 12 13 14 15 16 17 18 19 20 21 22 23 24 25 2…" at bounding box center [573, 706] width 34 height 30
type input "16:30"
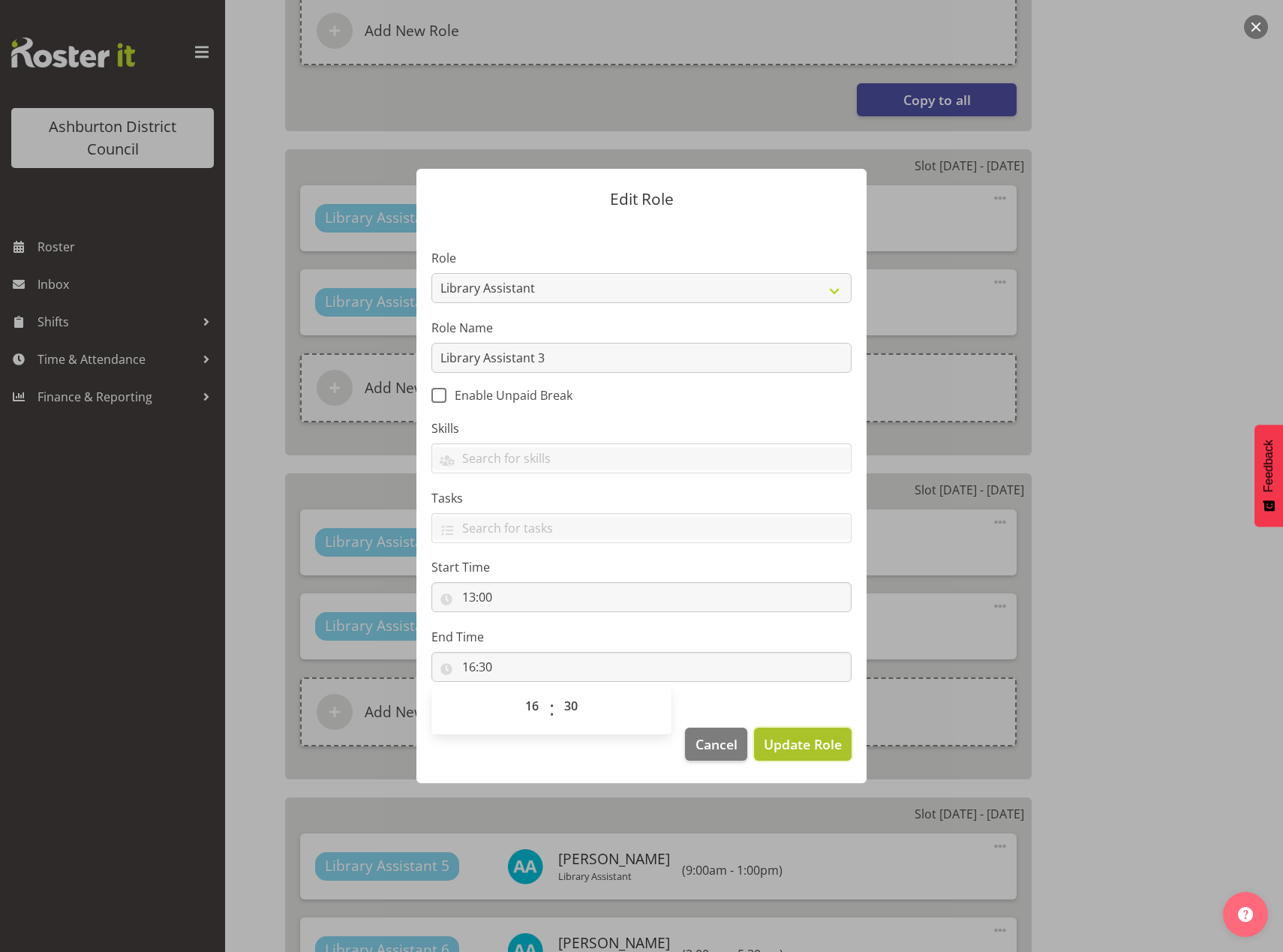
click at [810, 741] on span "Update Role" at bounding box center [803, 744] width 78 height 19
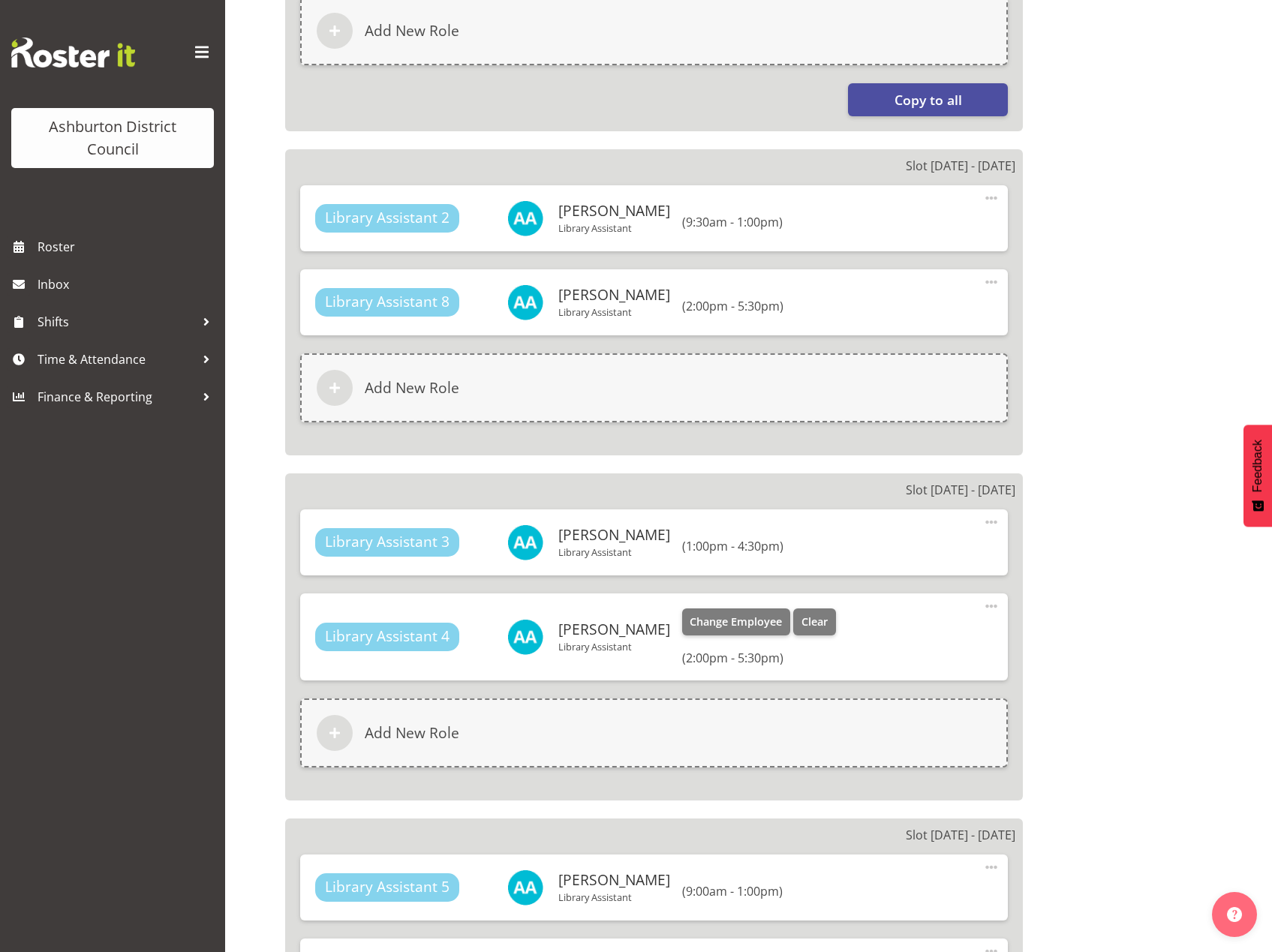
click at [995, 607] on span at bounding box center [991, 606] width 18 height 18
click at [881, 637] on link "Edit" at bounding box center [928, 639] width 144 height 27
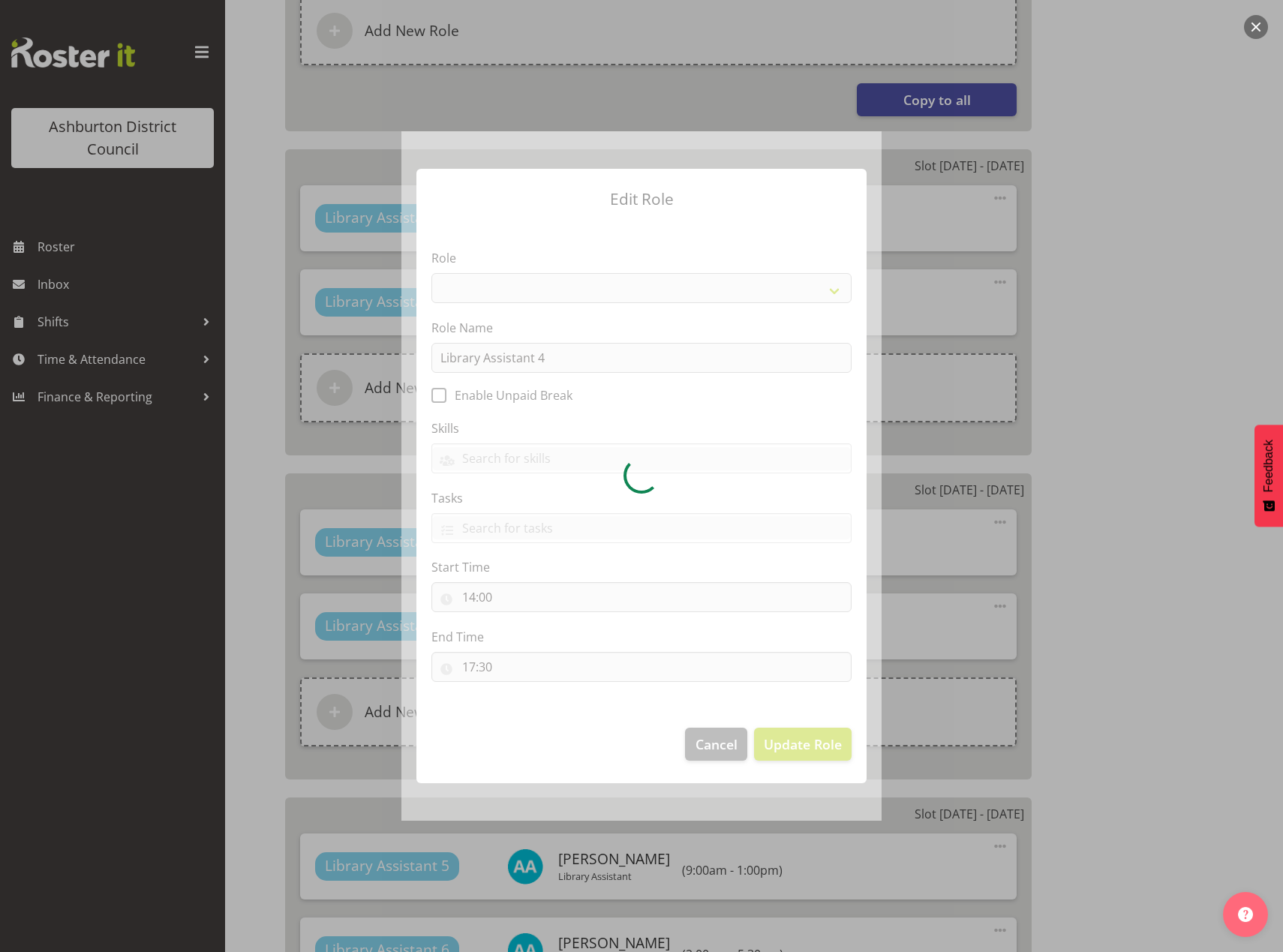
select select "1340"
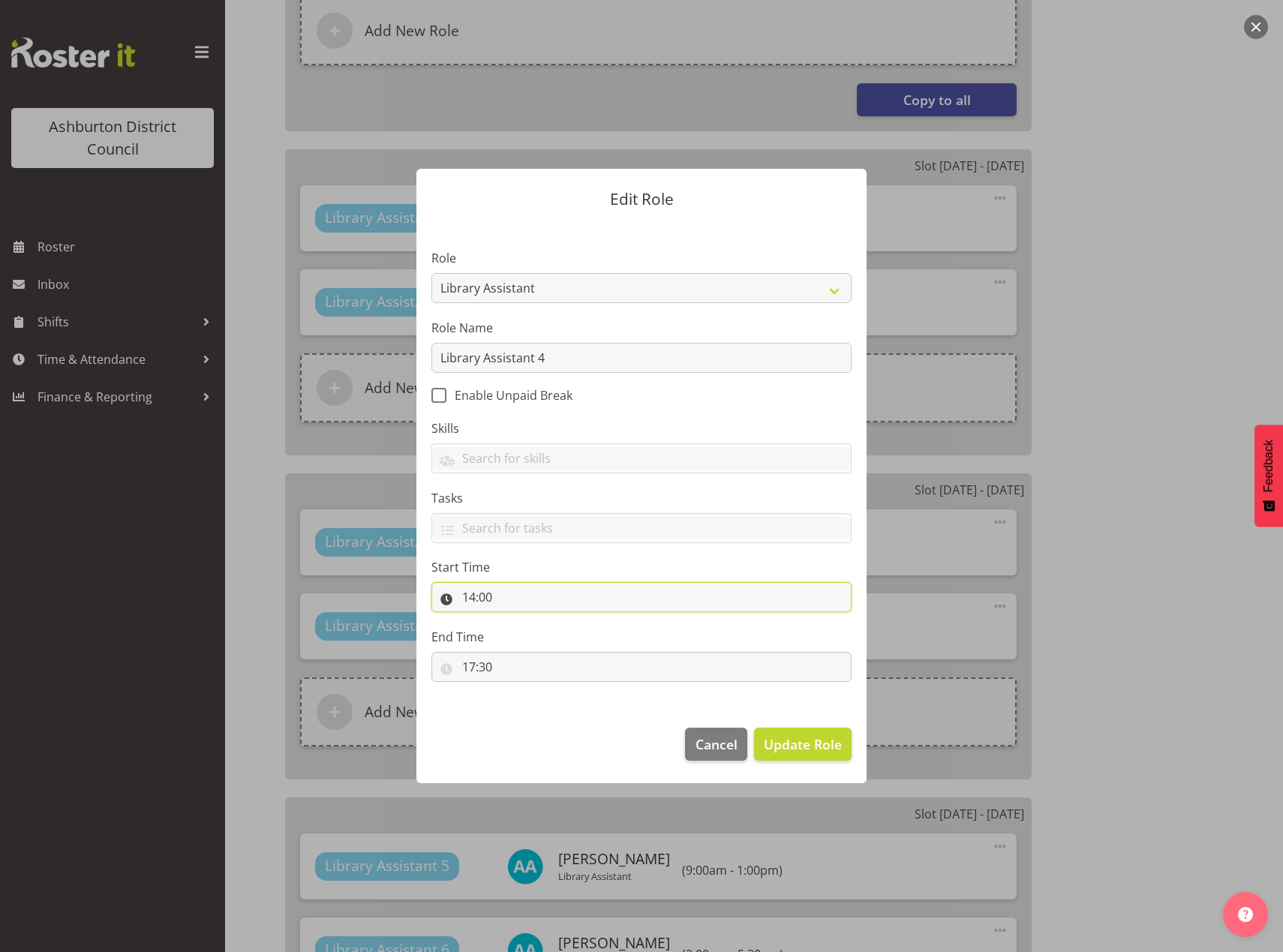
click at [469, 588] on input "14:00" at bounding box center [641, 597] width 420 height 30
click at [532, 641] on select "00 01 02 03 04 05 06 07 08 09 10 11 12 13 14 15 16 17 18 19 20 21 22 23" at bounding box center [534, 637] width 34 height 30
select select "17"
click at [517, 622] on select "00 01 02 03 04 05 06 07 08 09 10 11 12 13 14 15 16 17 18 19 20 21 22 23" at bounding box center [534, 637] width 34 height 30
type input "17:00"
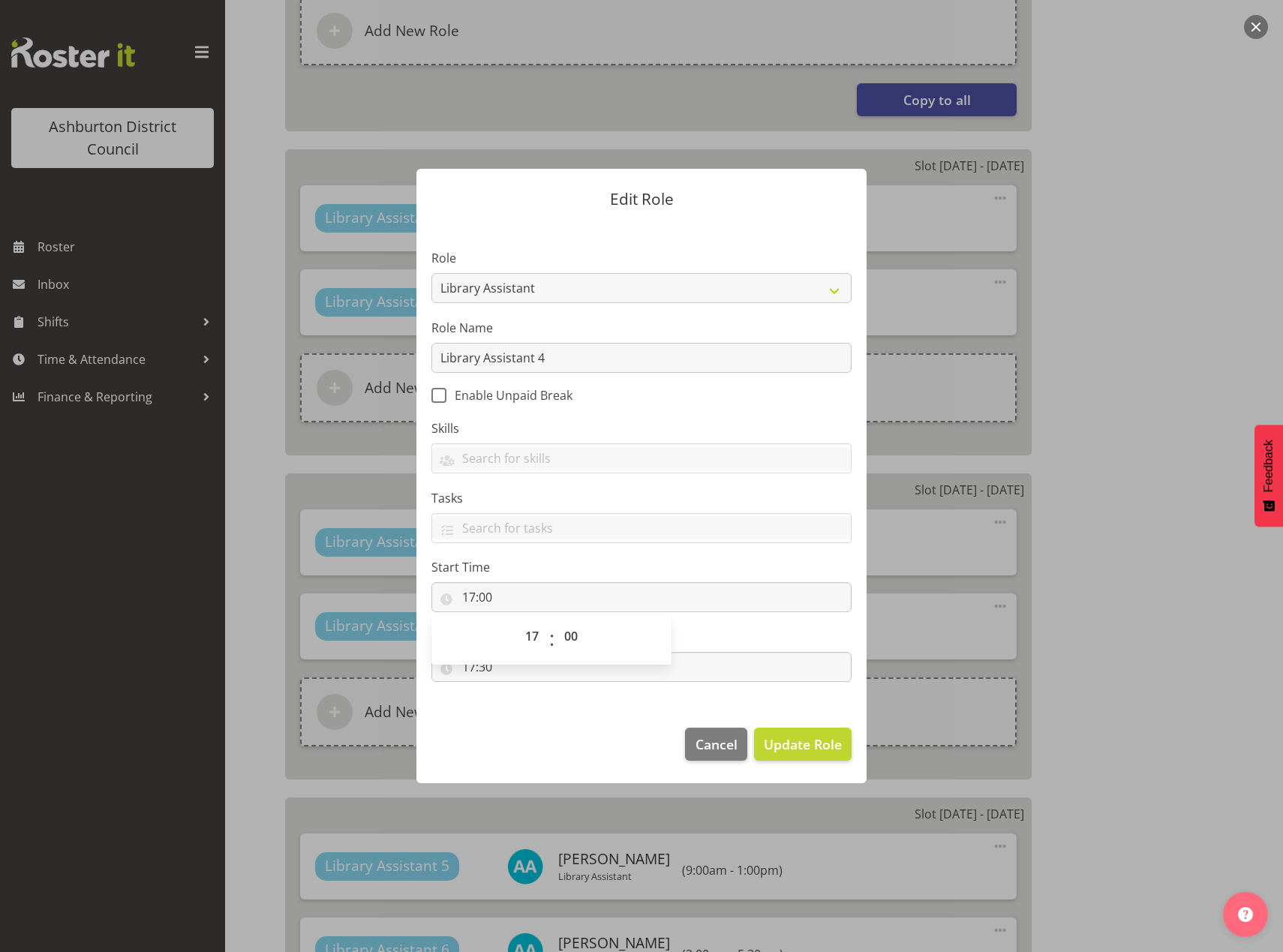
click at [533, 734] on footer "Cancel Update Role" at bounding box center [641, 748] width 450 height 71
click at [470, 669] on input "17:30" at bounding box center [641, 667] width 420 height 30
click at [532, 708] on select "00 01 02 03 04 05 06 07 08 09 10 11 12 13 14 15 16 17 18 19 20 21 22 23" at bounding box center [534, 706] width 34 height 30
select select "20"
click at [517, 691] on select "00 01 02 03 04 05 06 07 08 09 10 11 12 13 14 15 16 17 18 19 20 21 22 23" at bounding box center [534, 706] width 34 height 30
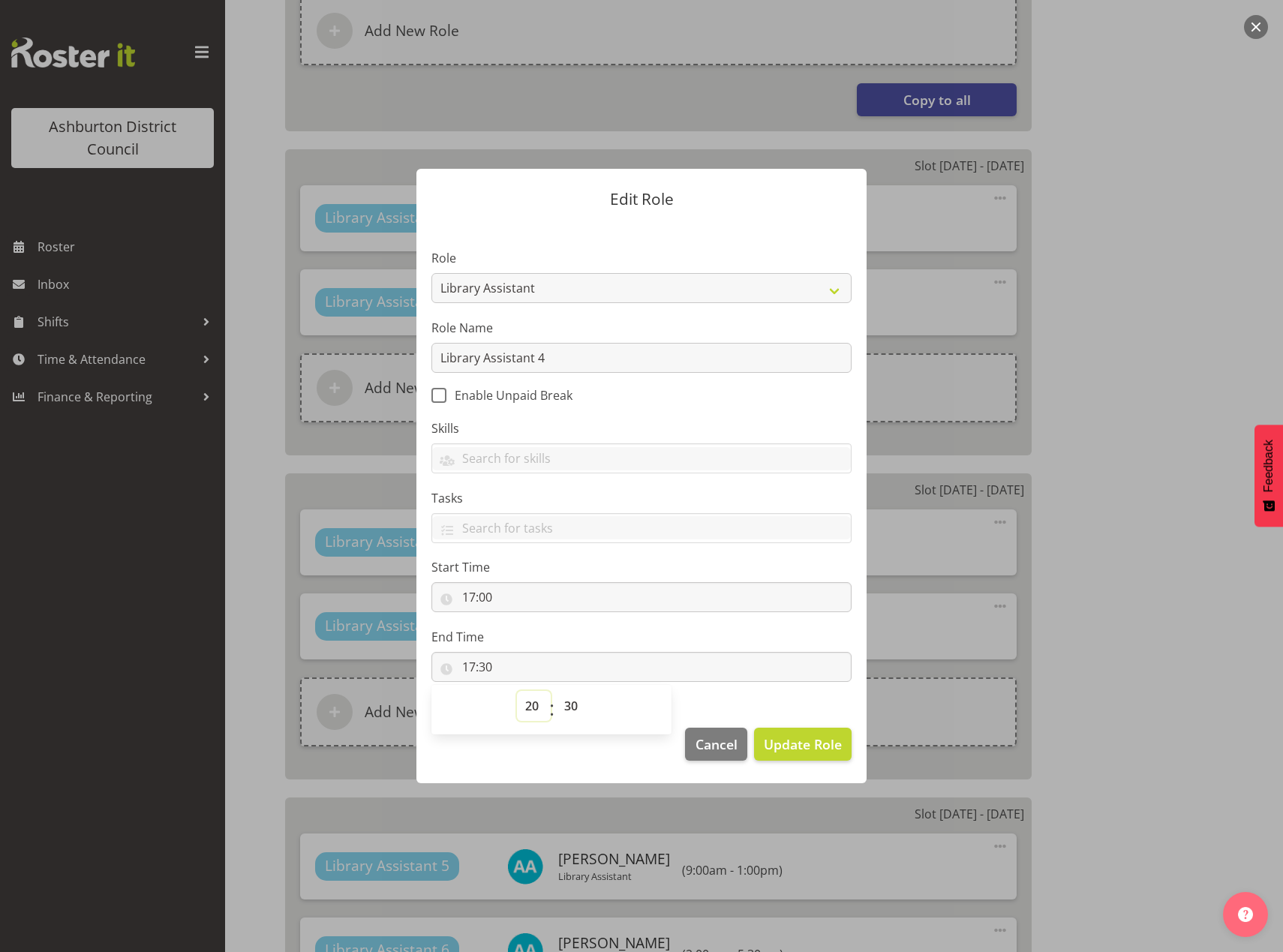
type input "20:30"
click at [580, 705] on select "00 01 02 03 04 05 06 07 08 09 10 11 12 13 14 15 16 17 18 19 20 21 22 23 24 25 2…" at bounding box center [573, 706] width 34 height 30
select select "0"
click at [556, 691] on select "00 01 02 03 04 05 06 07 08 09 10 11 12 13 14 15 16 17 18 19 20 21 22 23 24 25 2…" at bounding box center [573, 706] width 34 height 30
type input "20:00"
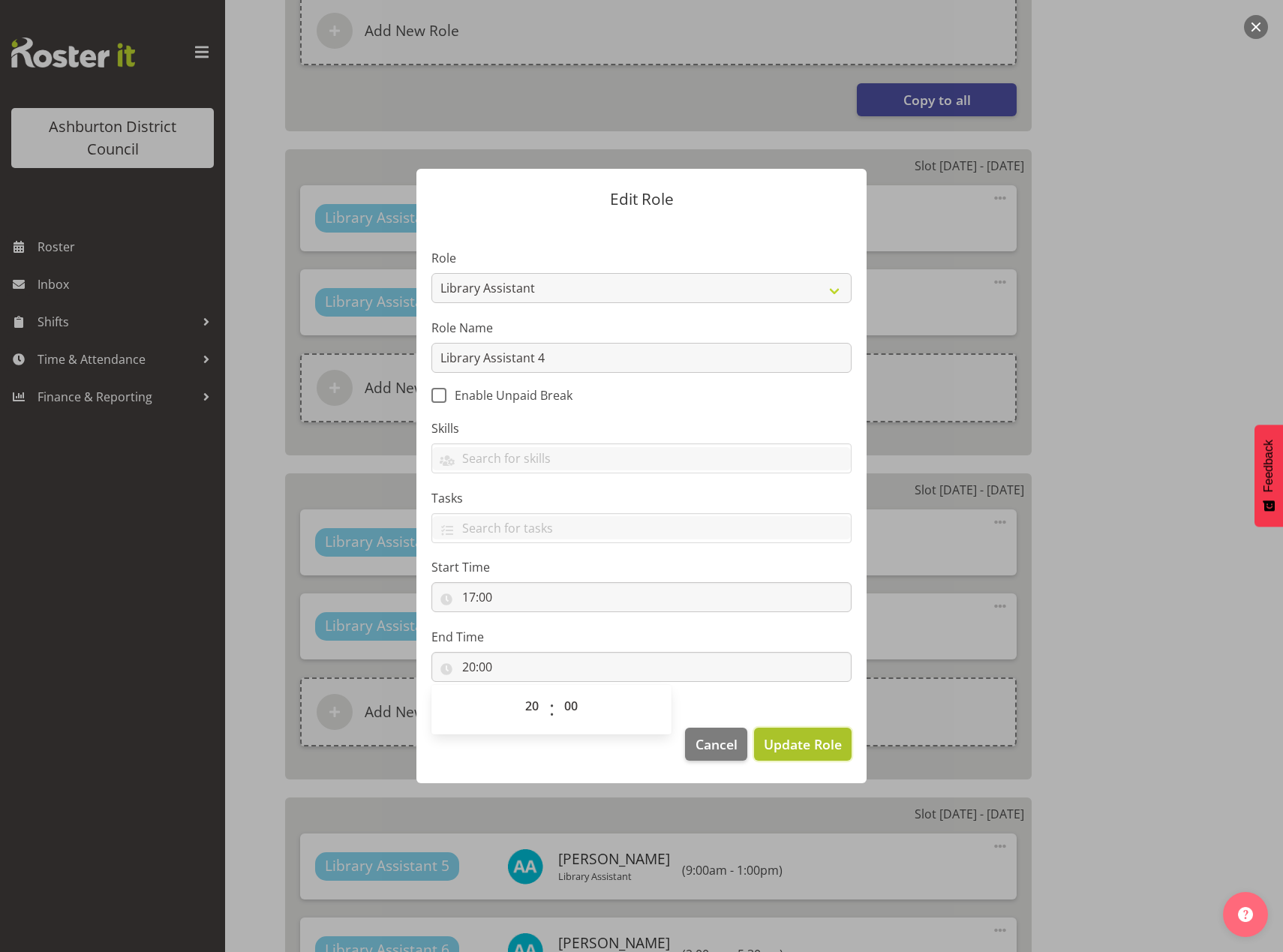
click at [798, 752] on span "Update Role" at bounding box center [803, 744] width 78 height 19
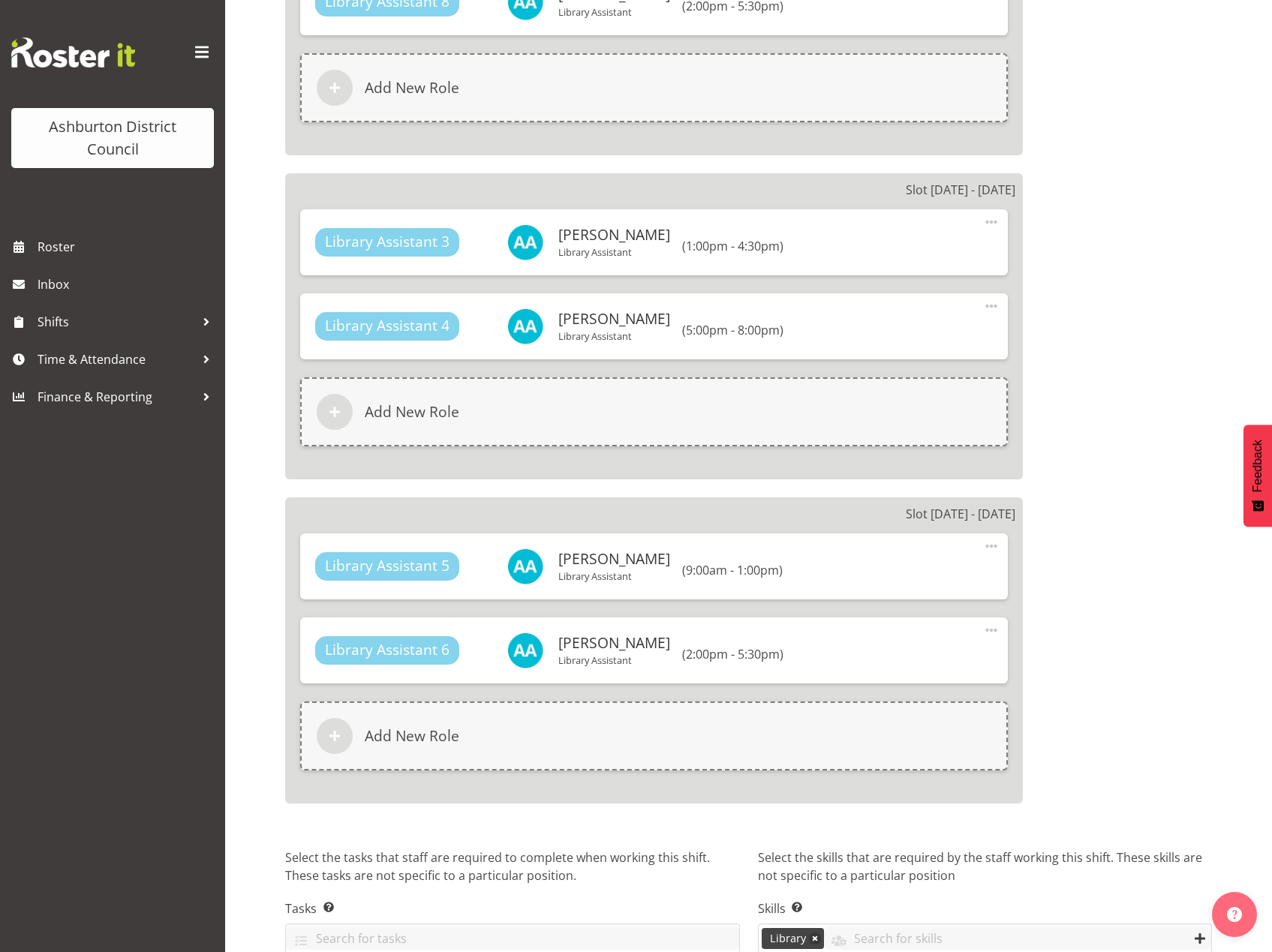
scroll to position [1483, 0]
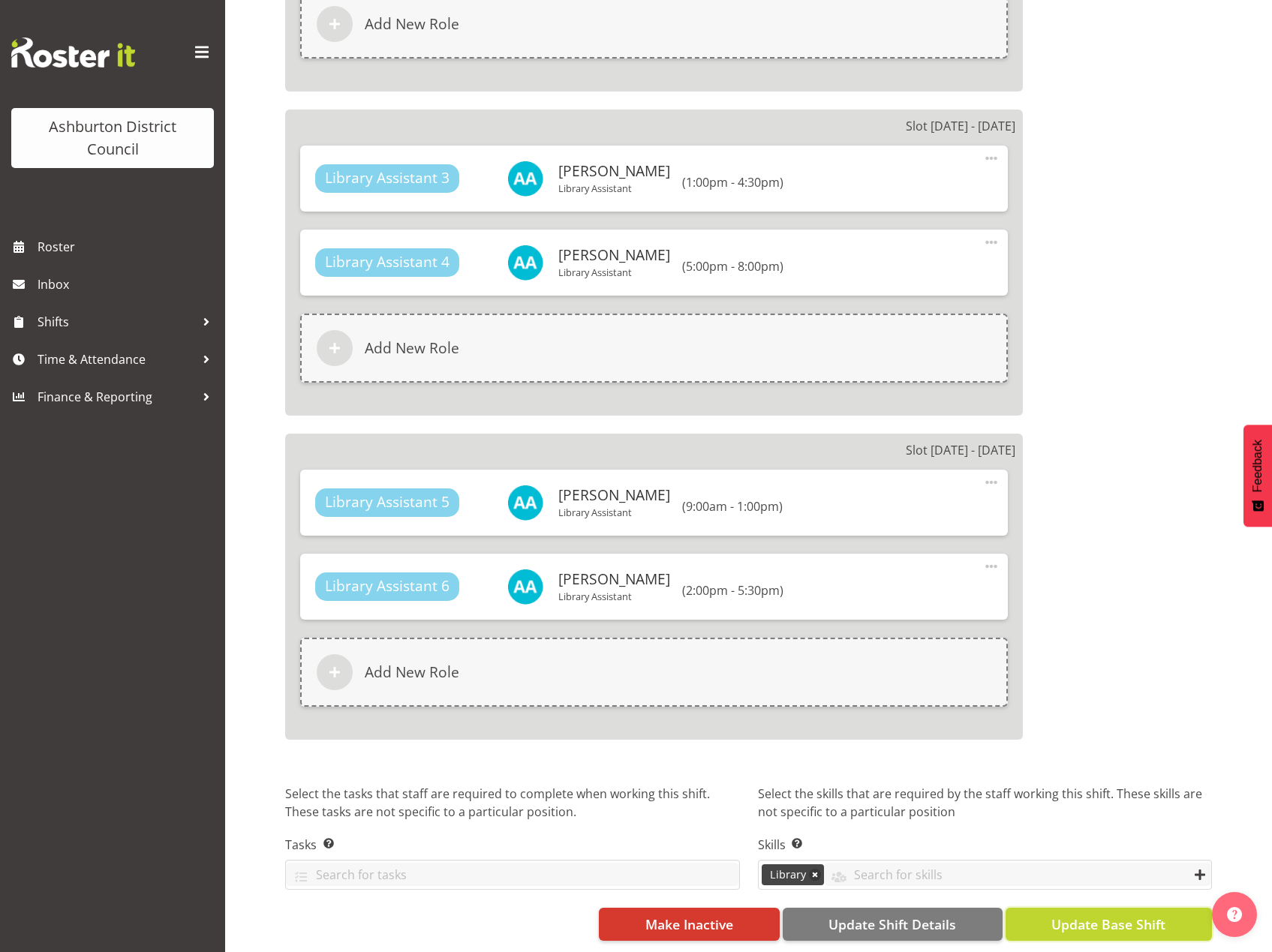
click at [1082, 915] on span "Update Base Shift" at bounding box center [1108, 925] width 114 height 19
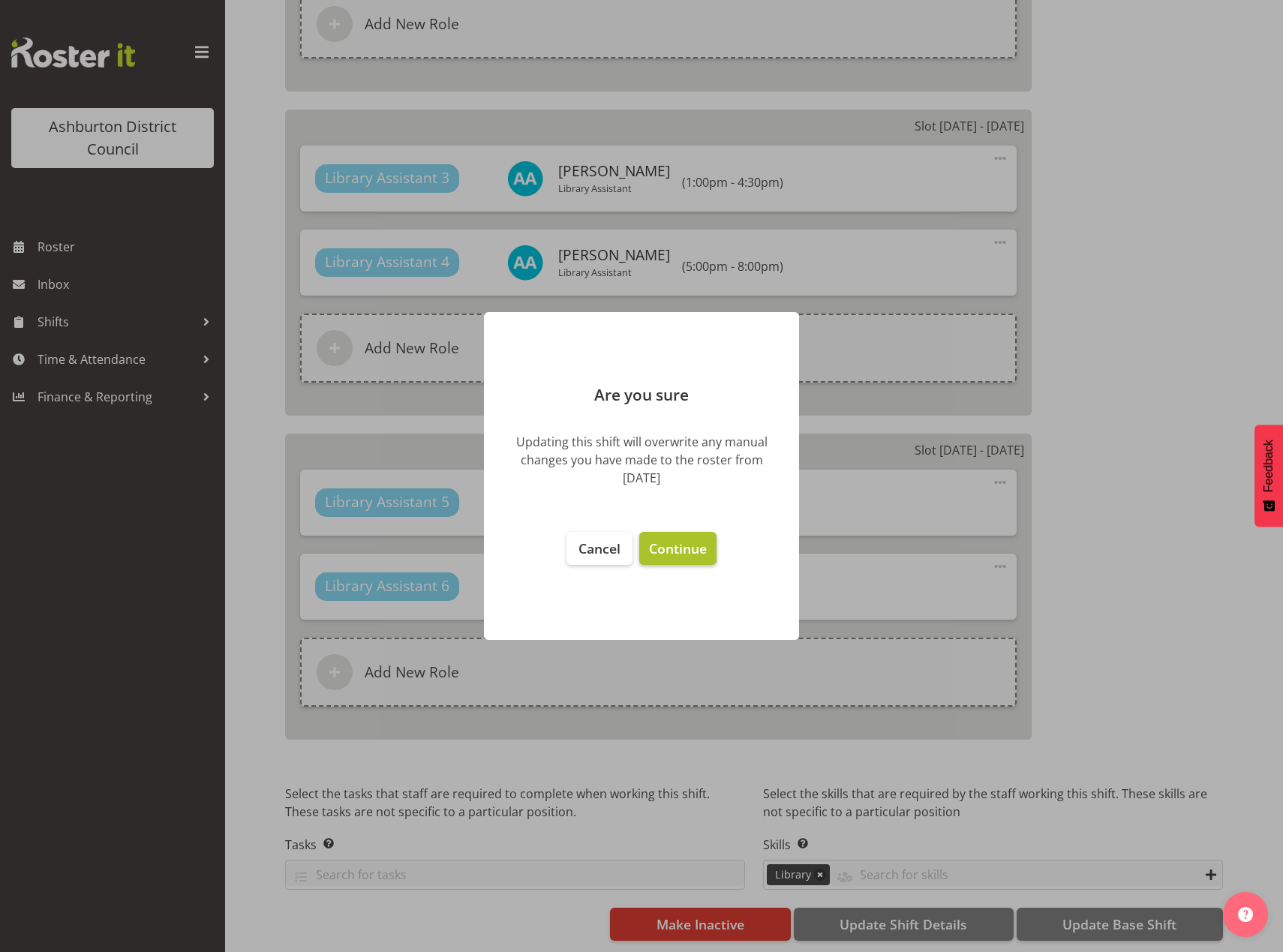
click at [699, 556] on span "Continue" at bounding box center [677, 548] width 58 height 18
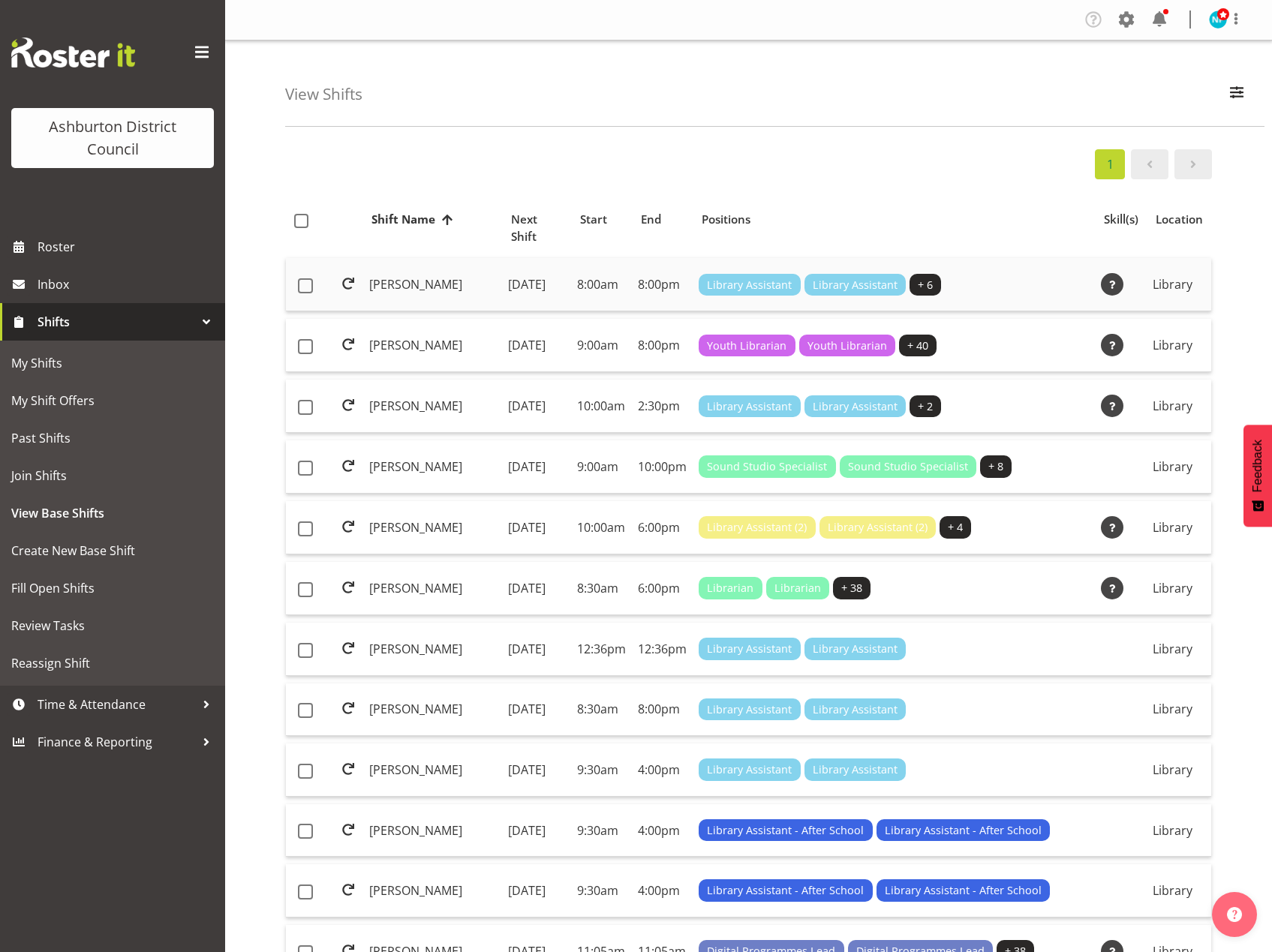
click at [395, 274] on td "[PERSON_NAME]" at bounding box center [432, 284] width 139 height 53
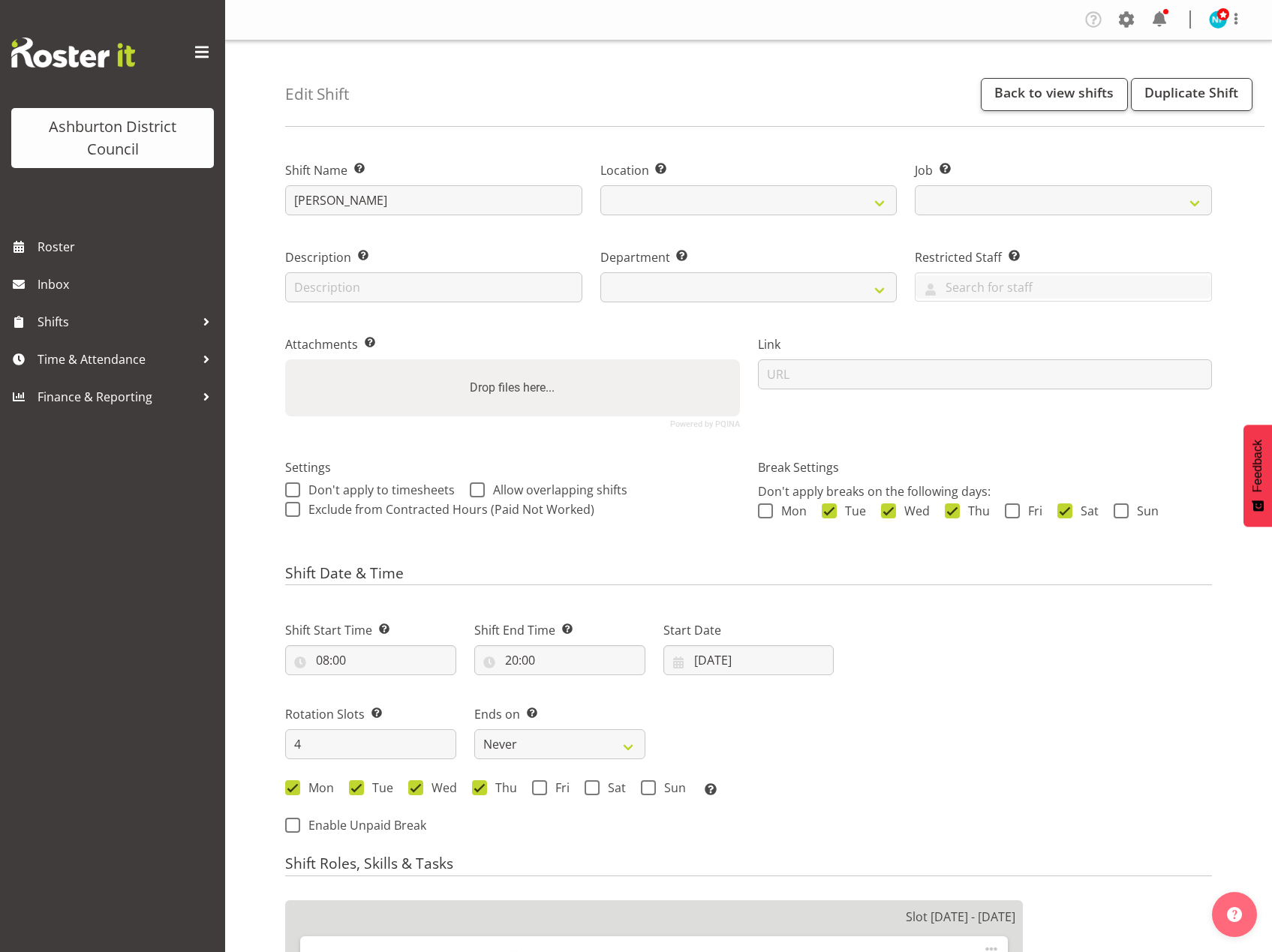
select select
select select "6995"
select select
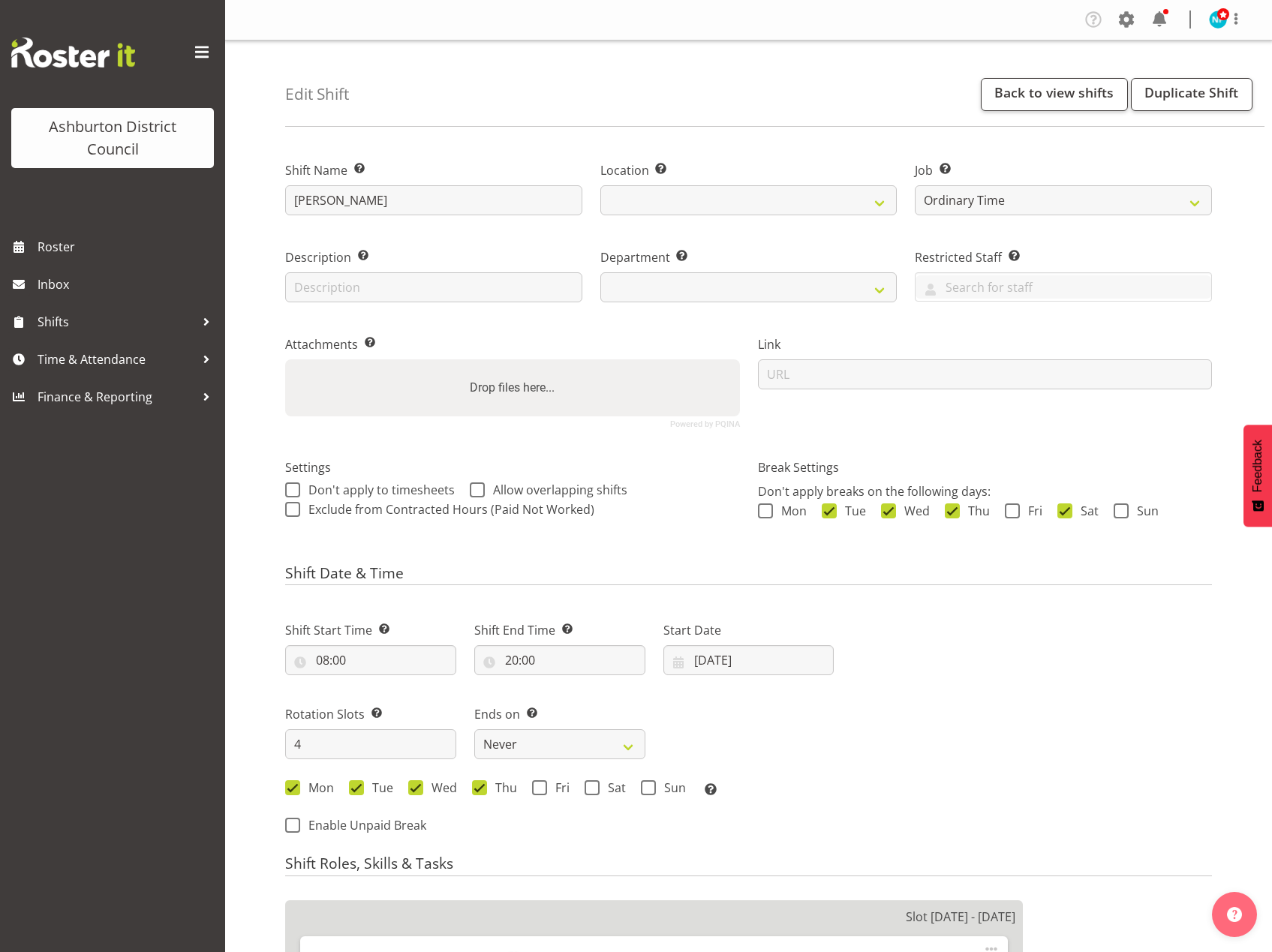
select select
select select "824"
select select "1180"
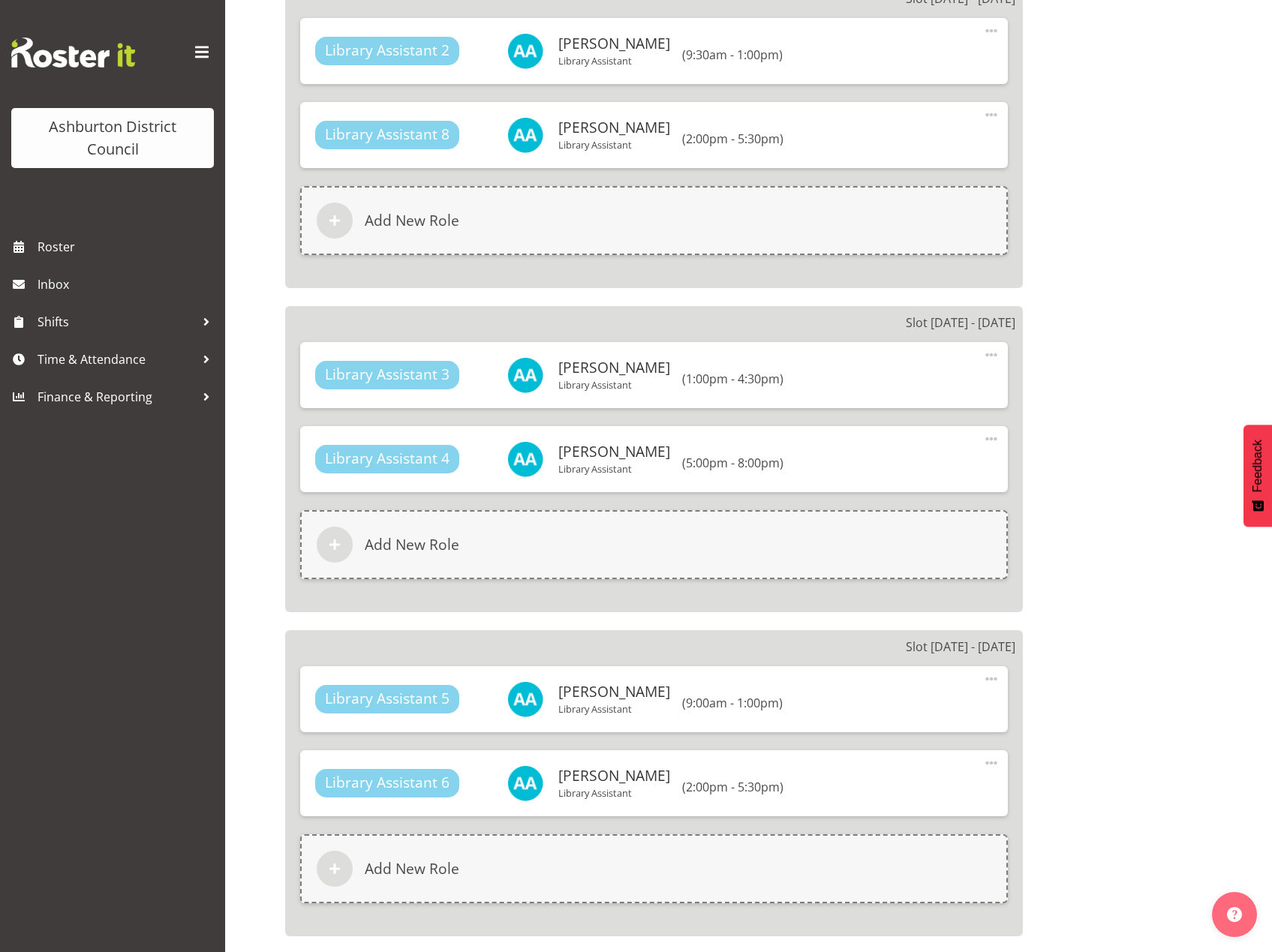
scroll to position [1483, 0]
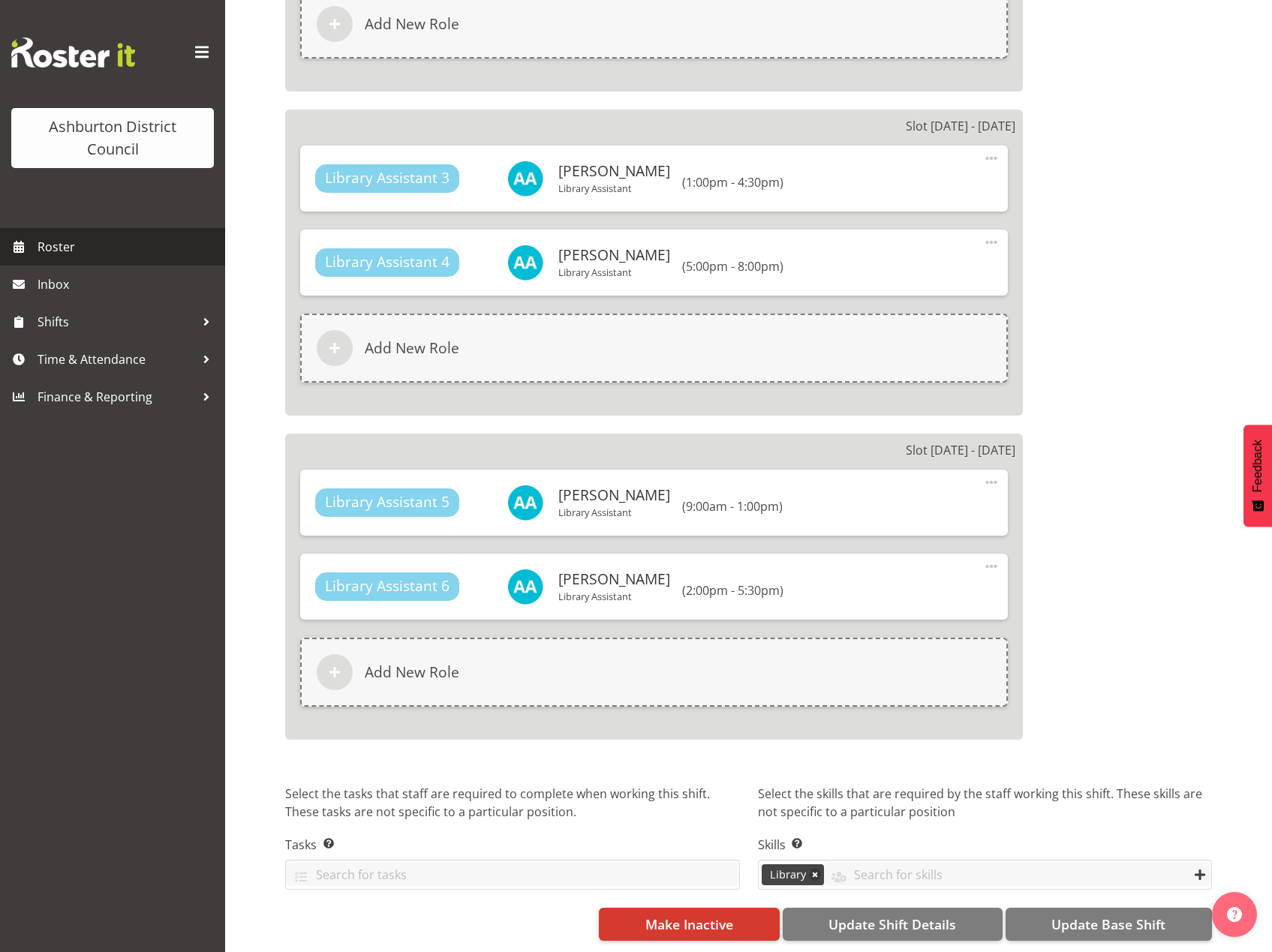
click at [56, 236] on span "Roster" at bounding box center [127, 246] width 180 height 22
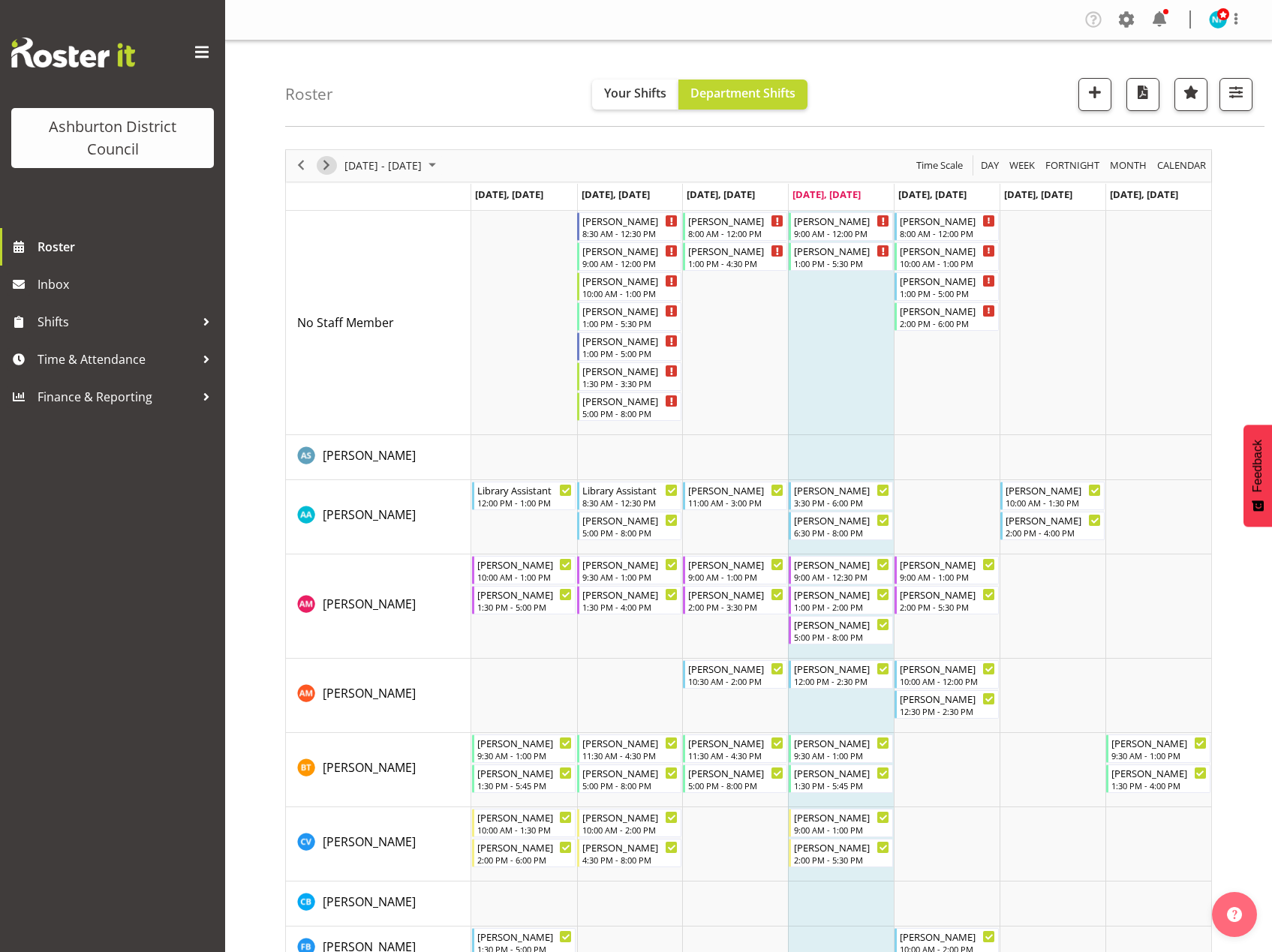
click at [323, 169] on span "Next" at bounding box center [326, 165] width 18 height 19
